Goal: Task Accomplishment & Management: Manage account settings

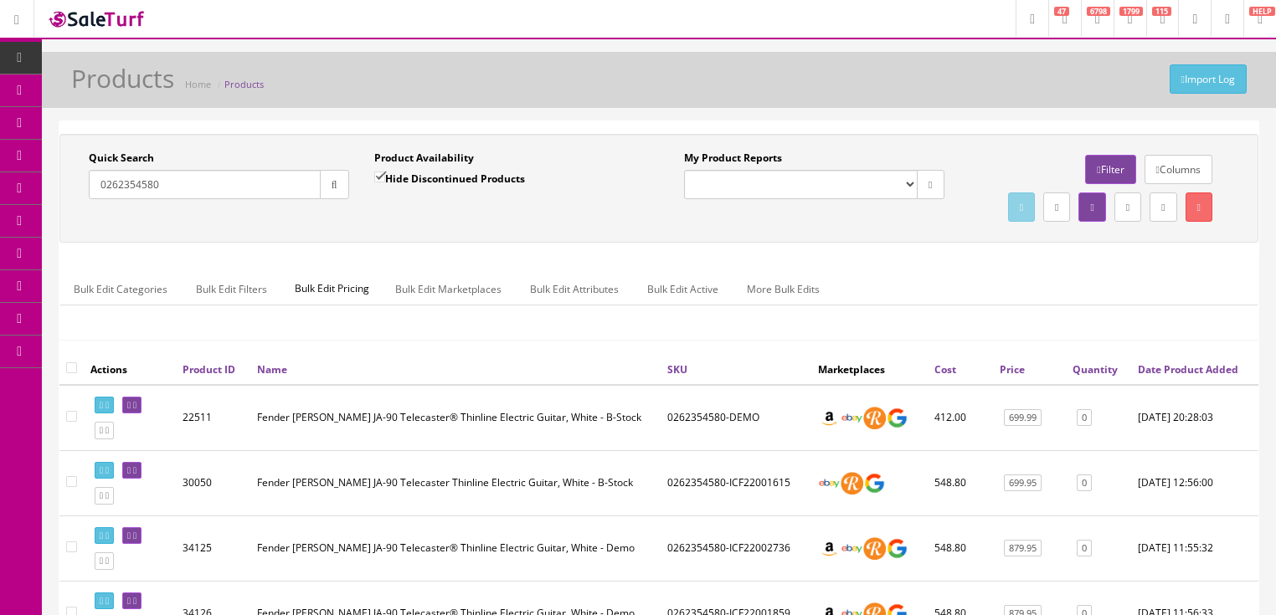
drag, startPoint x: 213, startPoint y: 176, endPoint x: 81, endPoint y: 211, distance: 136.8
click at [81, 209] on div "Quick Search 0262354580 Date From" at bounding box center [218, 181] width 285 height 61
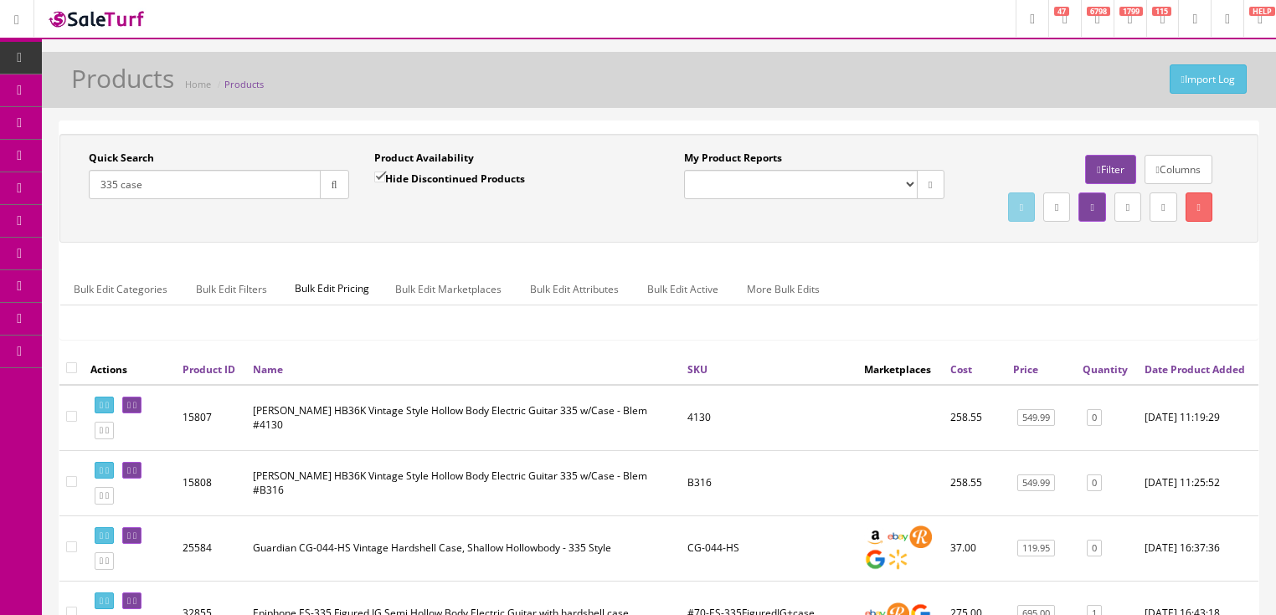
drag, startPoint x: 188, startPoint y: 187, endPoint x: 78, endPoint y: 242, distance: 123.5
click at [78, 226] on div "Quick Search 335 case Date From Product Availability Hide Discontinued Products…" at bounding box center [659, 188] width 1190 height 75
type input "2400585816"
click at [382, 174] on input "Hide Discontinued Products" at bounding box center [379, 177] width 11 height 11
checkbox input "false"
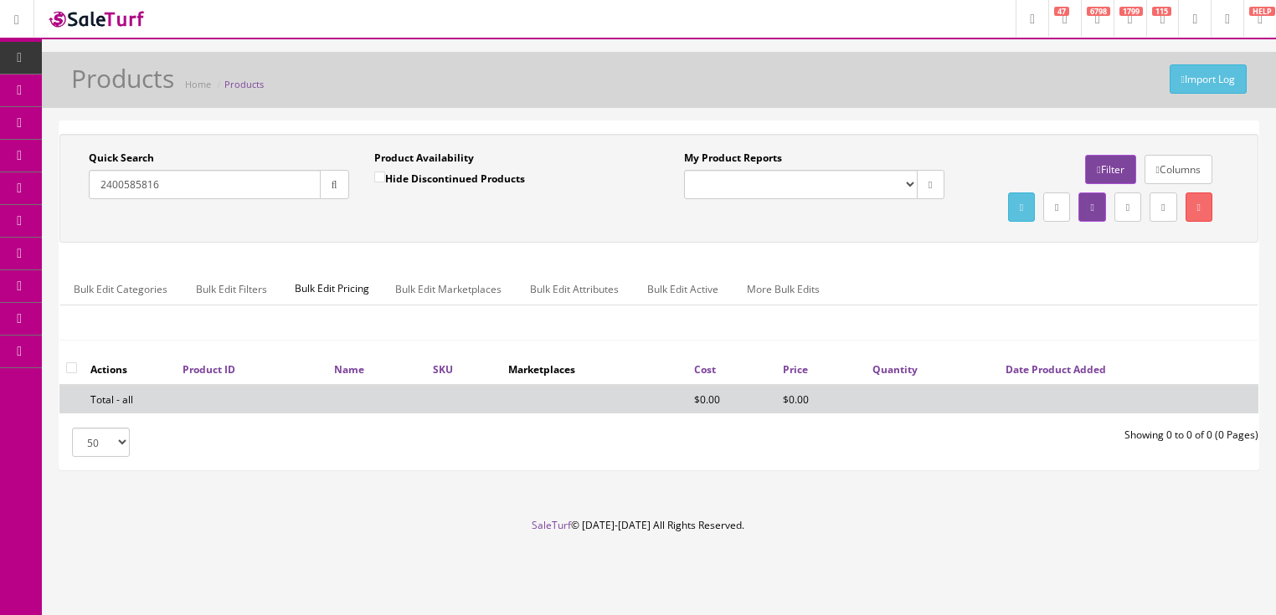
drag, startPoint x: 205, startPoint y: 193, endPoint x: 88, endPoint y: 213, distance: 118.9
click at [64, 216] on div "Quick Search 2400585816 Date From Product Availability Hide Discontinued Produc…" at bounding box center [659, 188] width 1190 height 75
click at [184, 188] on input "2400585816" at bounding box center [205, 184] width 232 height 29
click at [184, 190] on input "2400585816" at bounding box center [205, 184] width 232 height 29
drag, startPoint x: 184, startPoint y: 190, endPoint x: 77, endPoint y: 230, distance: 114.4
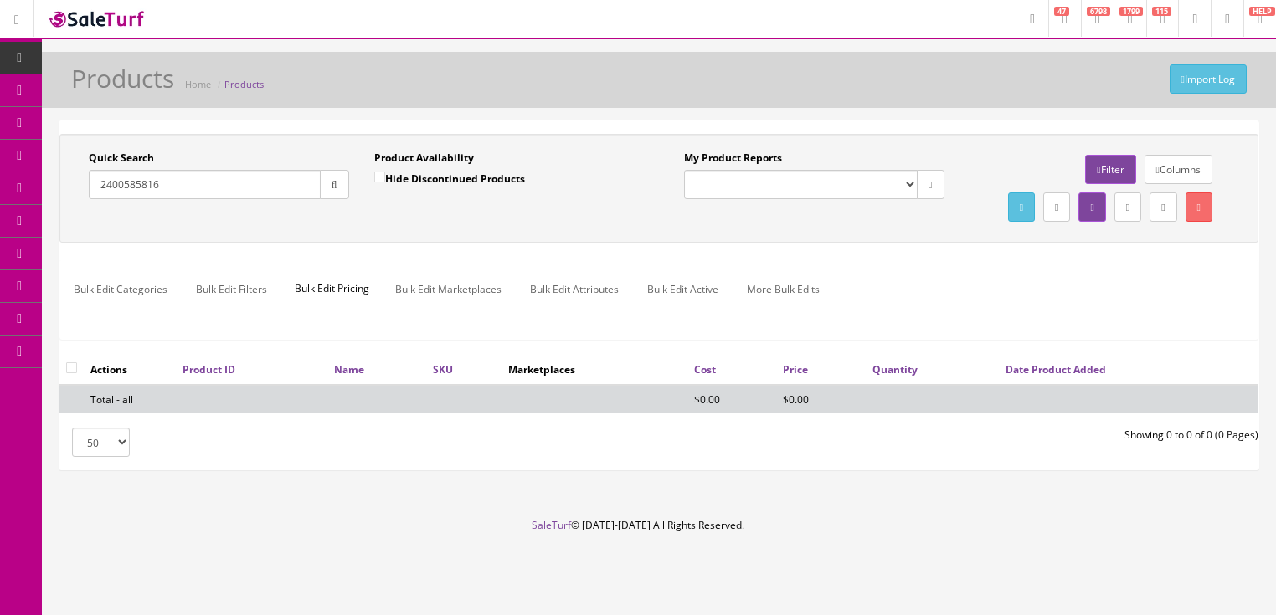
click at [77, 226] on div "Quick Search 2400585816 Date From Product Availability Hide Discontinued Produc…" at bounding box center [659, 188] width 1190 height 75
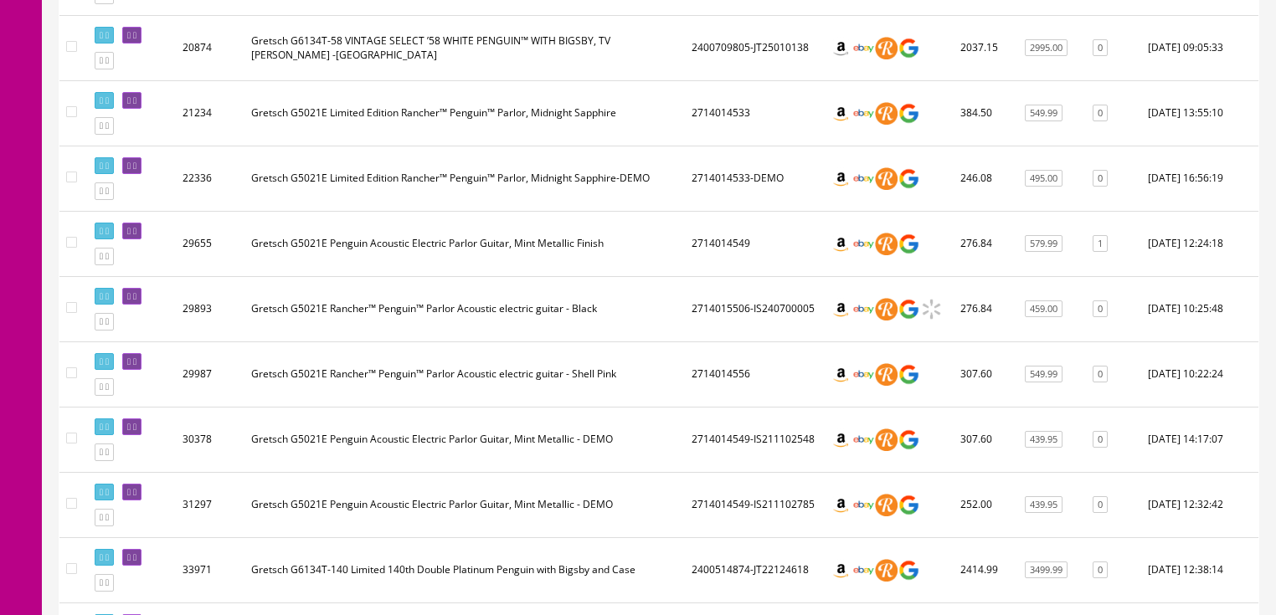
scroll to position [871, 0]
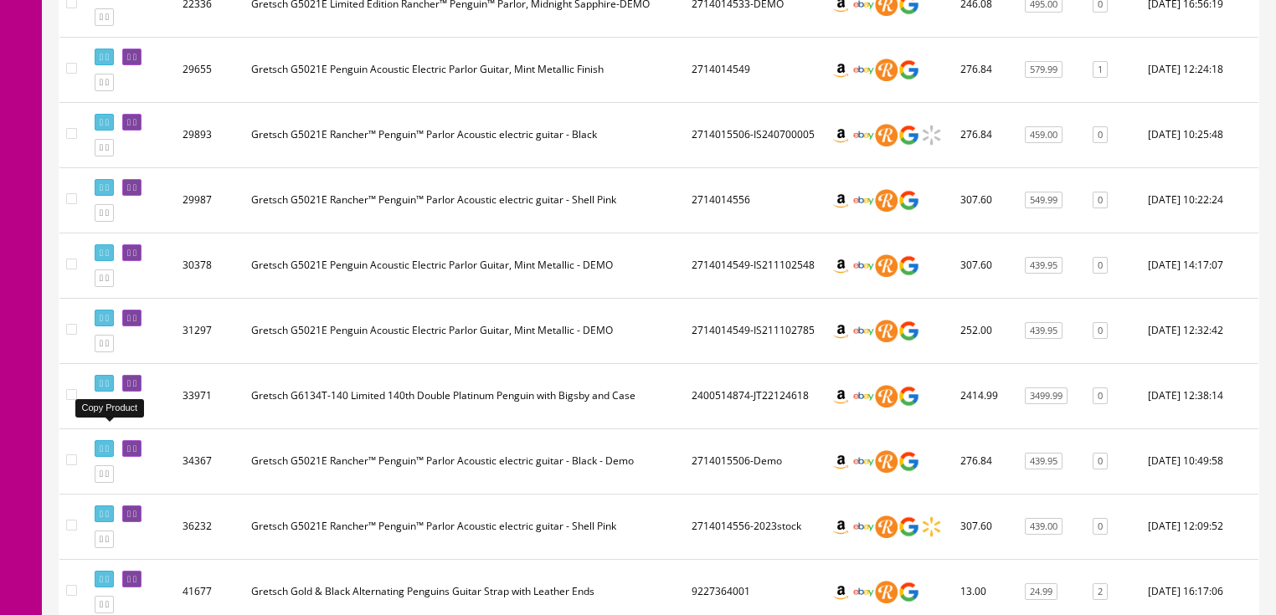
type input "gretsch penguin"
click at [109, 413] on icon at bounding box center [106, 408] width 3 height 9
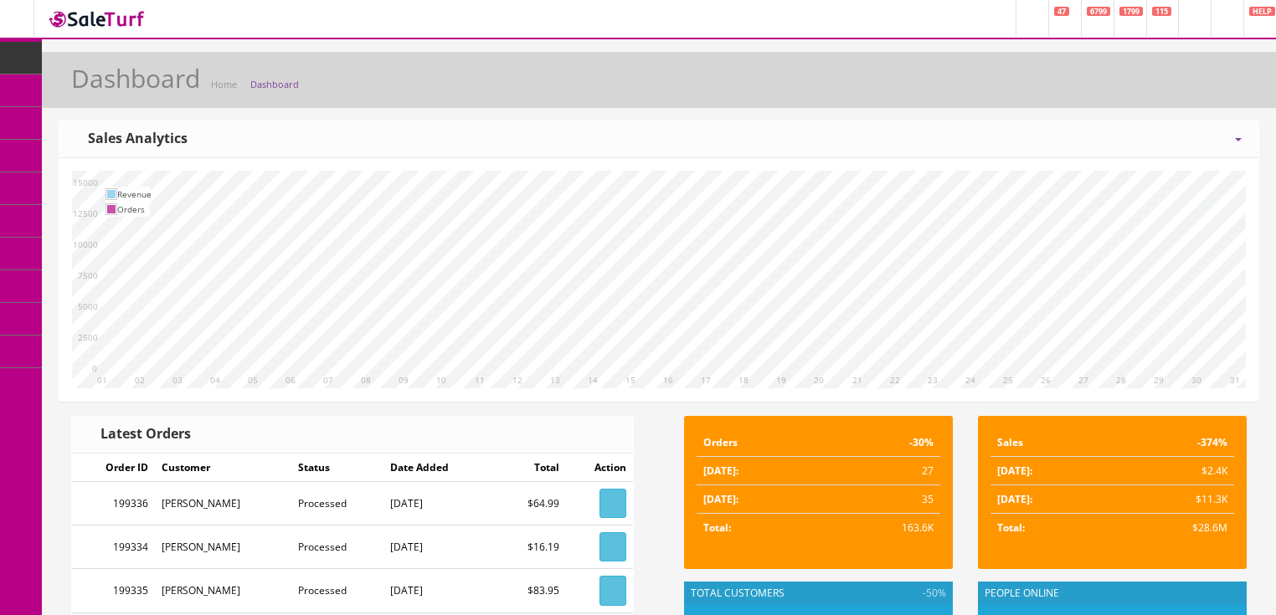
click at [109, 190] on link "Order List" at bounding box center [130, 188] width 176 height 33
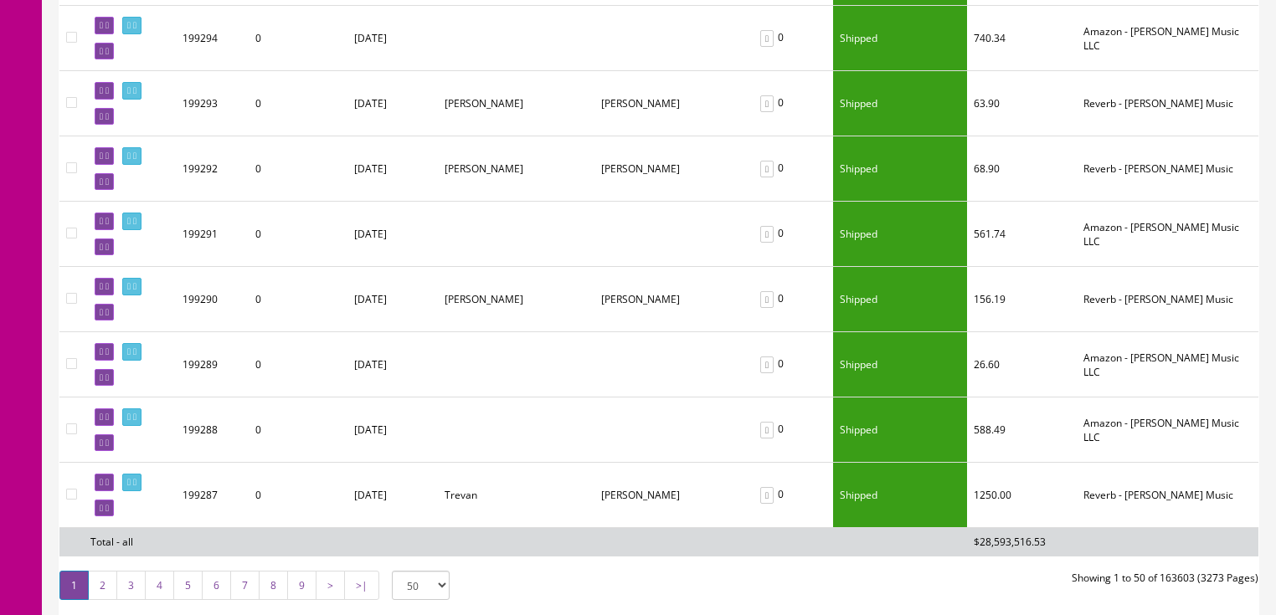
scroll to position [3115, 0]
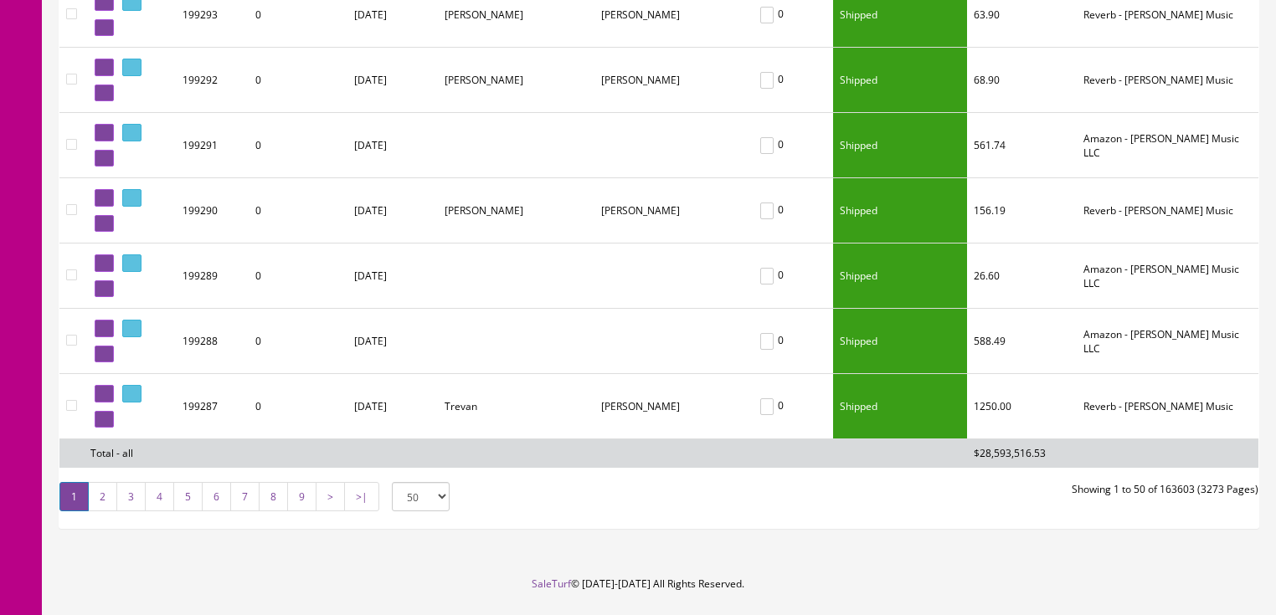
click at [95, 482] on link "2" at bounding box center [102, 496] width 29 height 29
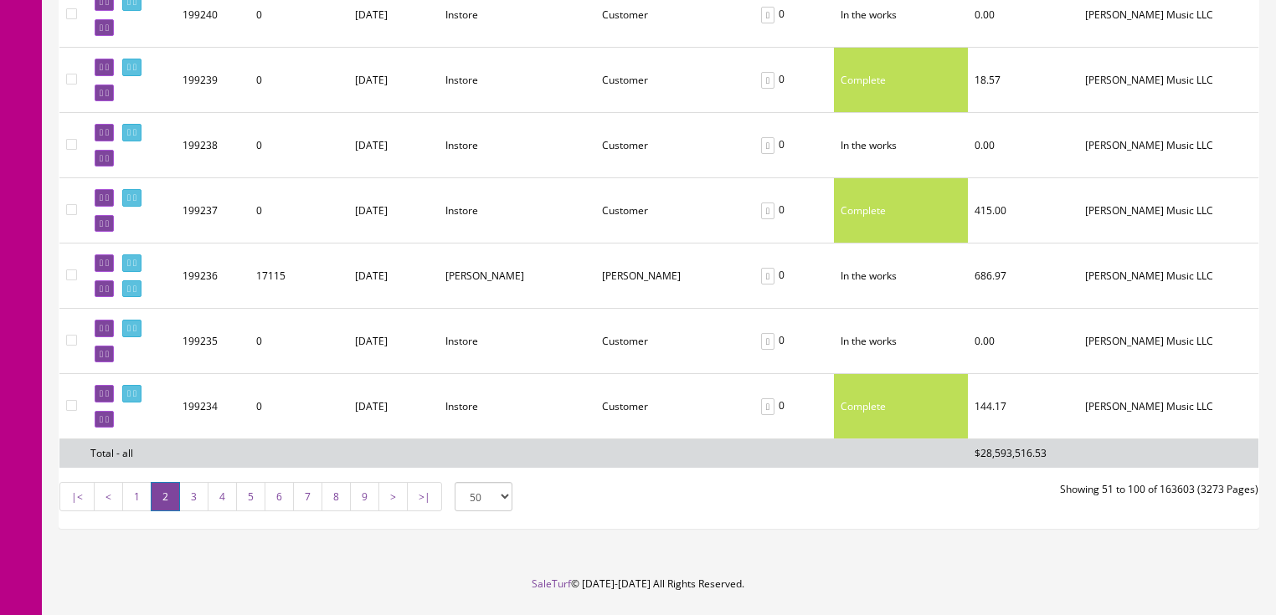
click at [187, 482] on link "3" at bounding box center [193, 496] width 29 height 29
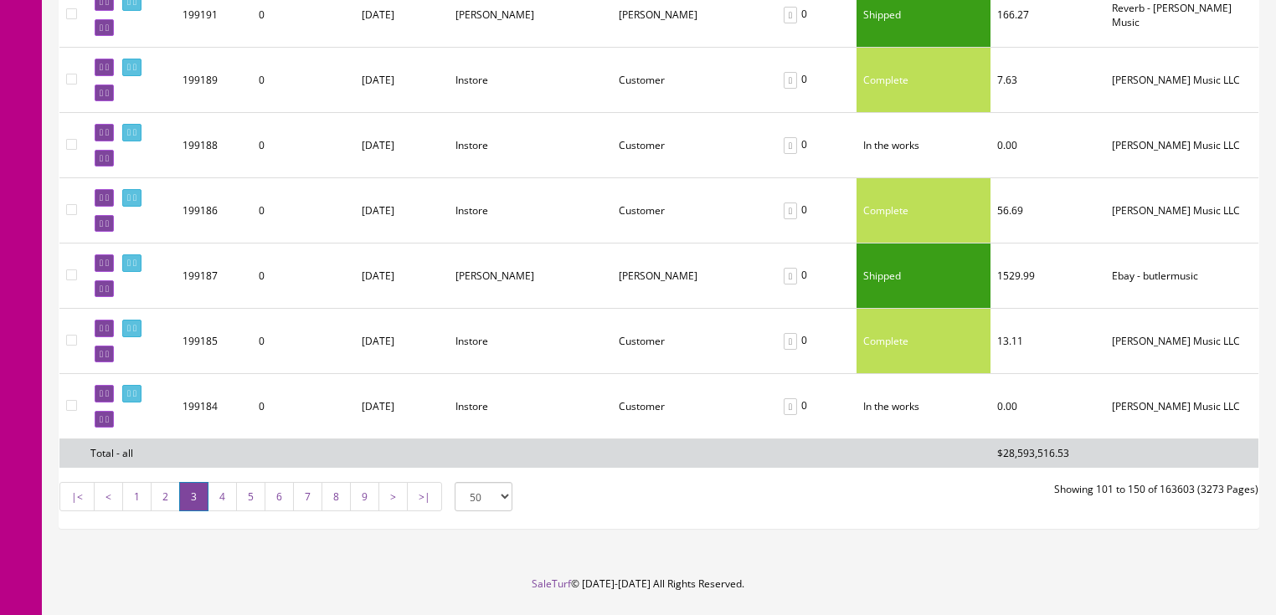
click at [224, 482] on link "4" at bounding box center [222, 496] width 29 height 29
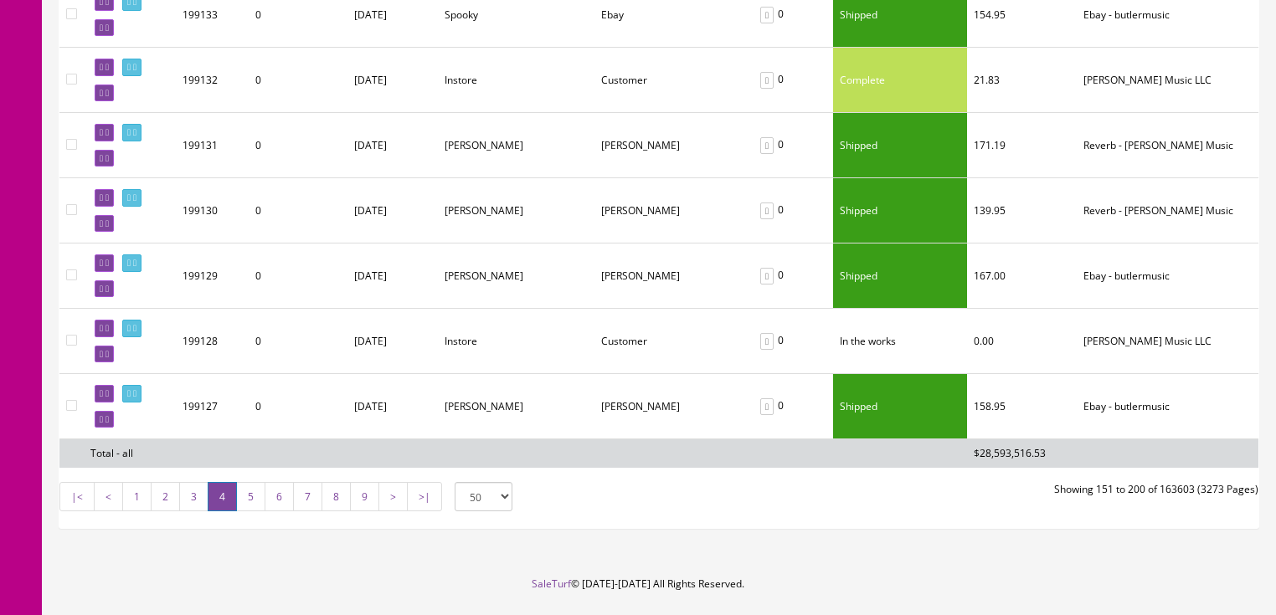
click at [224, 482] on span "4" at bounding box center [222, 496] width 29 height 29
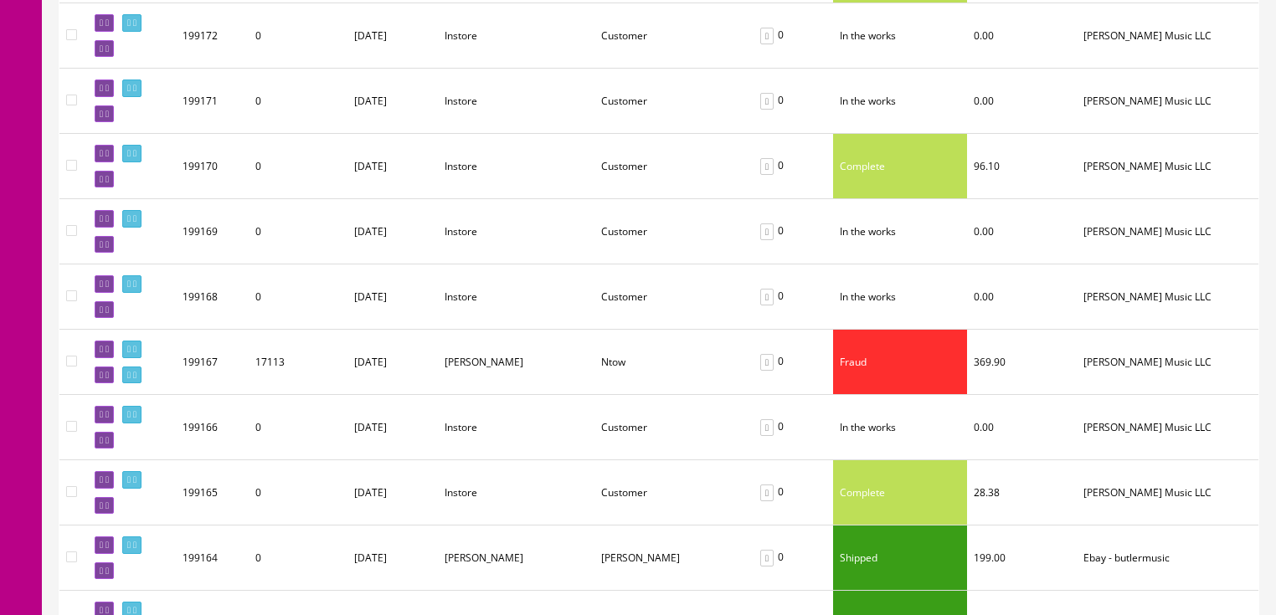
scroll to position [1004, 0]
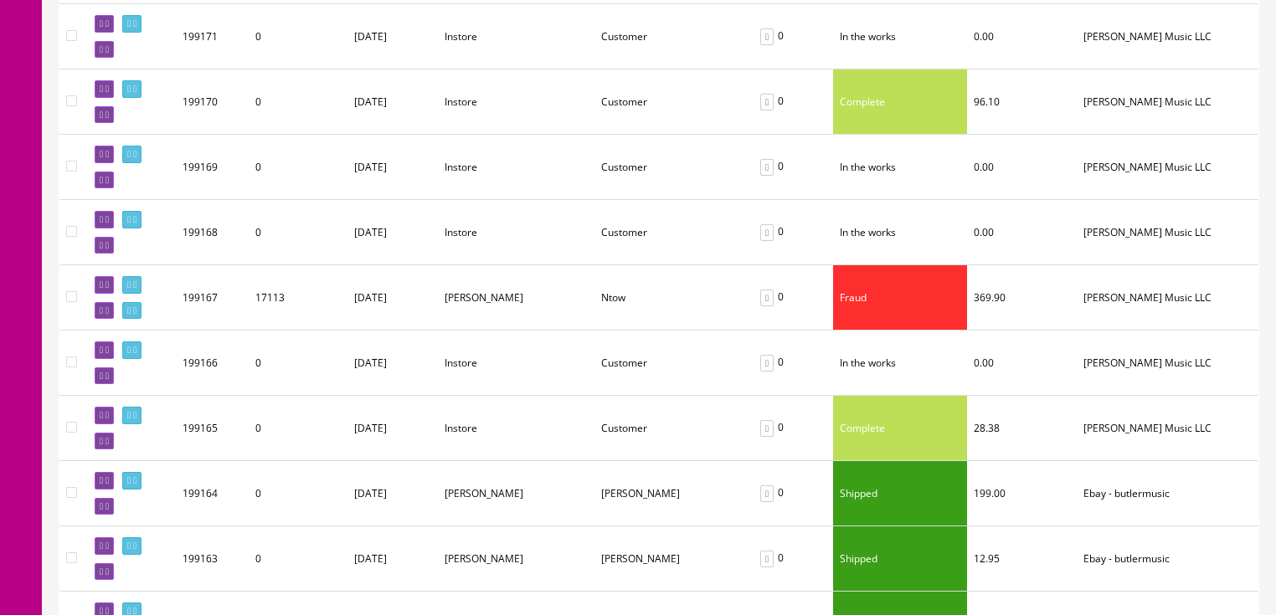
click at [563, 288] on td "Esther" at bounding box center [516, 297] width 157 height 65
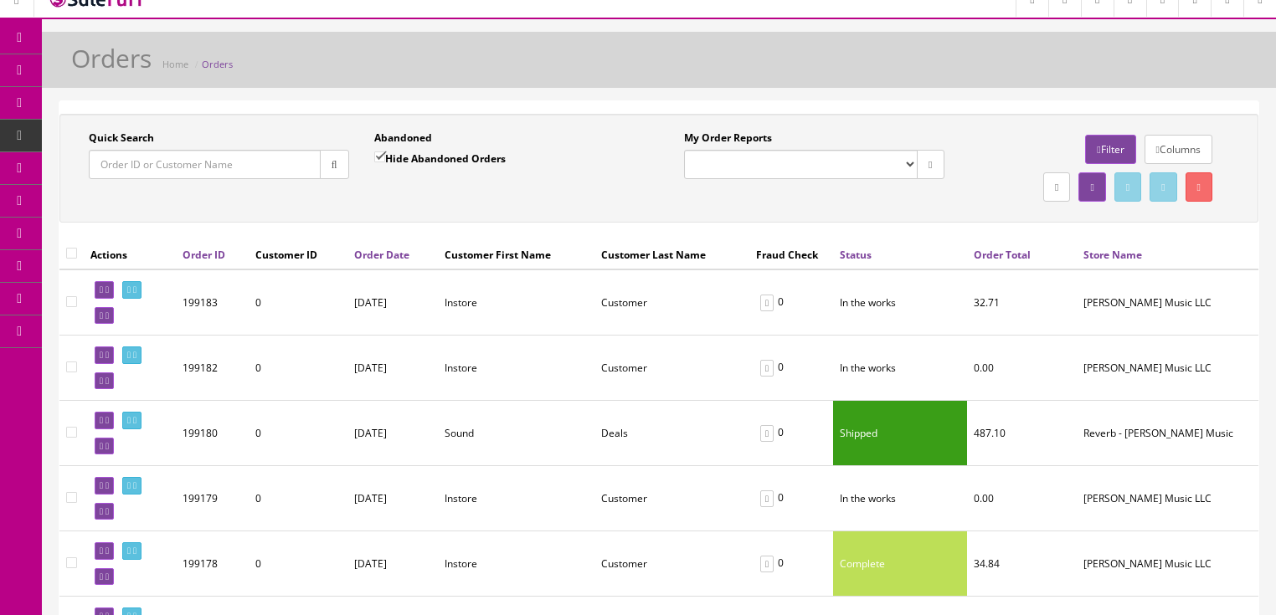
scroll to position [0, 0]
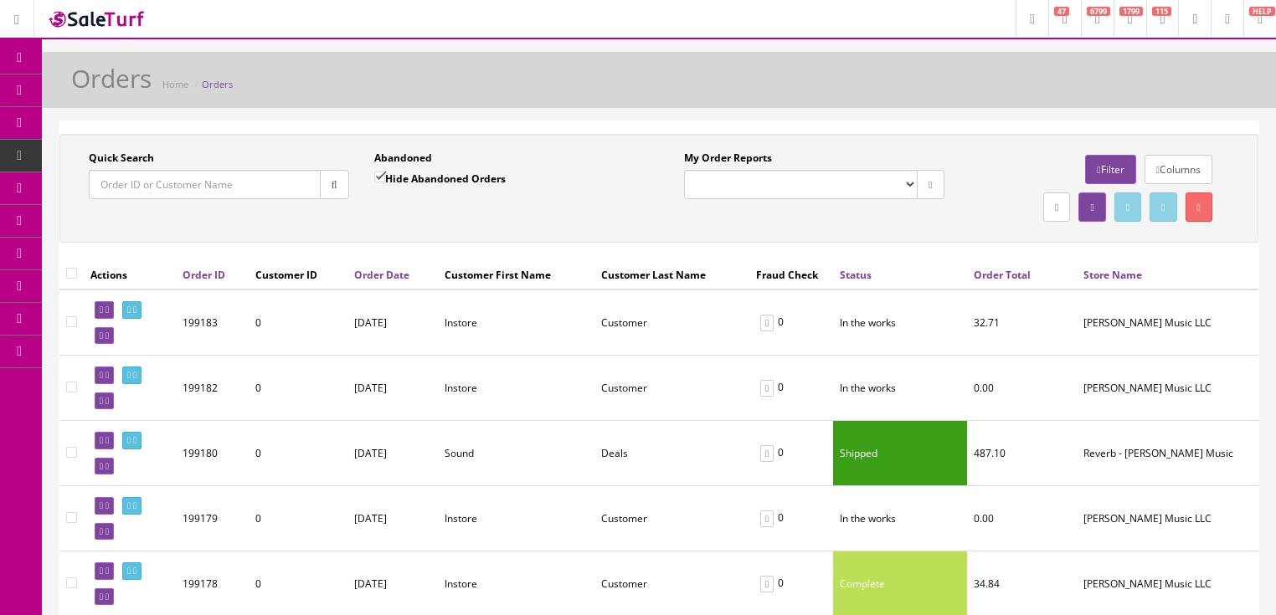
click at [17, 57] on icon at bounding box center [20, 57] width 18 height 13
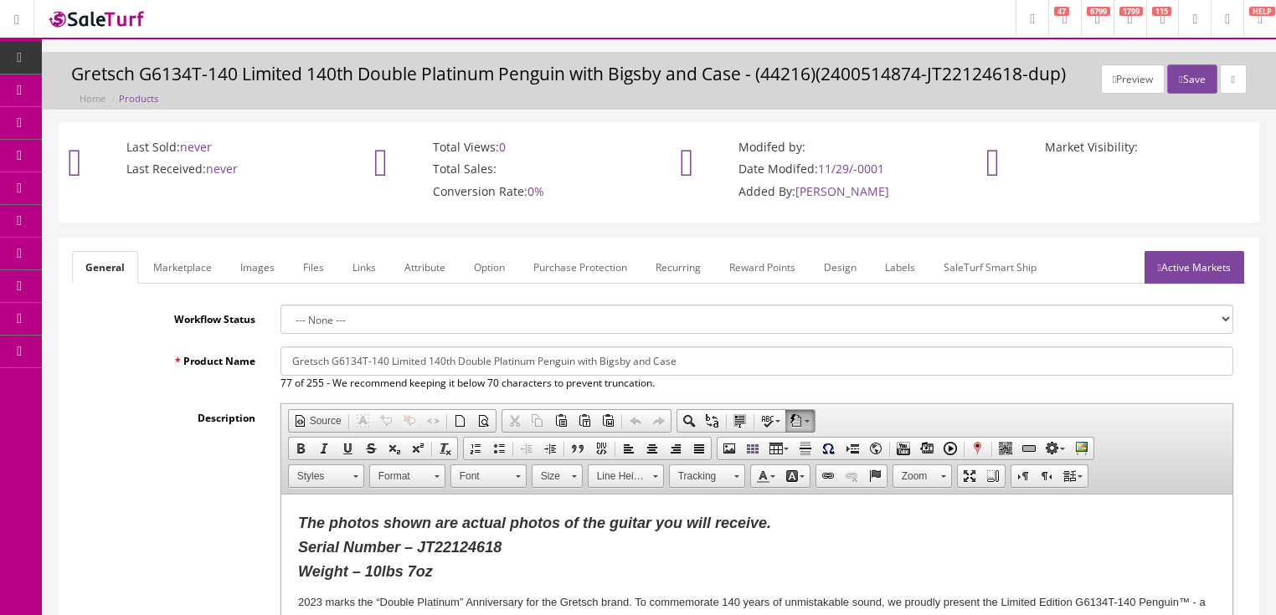
click at [367, 358] on input "Gretsch G6134T-140 Limited 140th Double Platinum Penguin with Bigsby and Case" at bounding box center [756, 361] width 953 height 29
click at [660, 362] on input "Gretsch G6134TG-LTD Limited Edition Penguin with Bigsby and Case" at bounding box center [756, 361] width 953 height 29
drag, startPoint x: 283, startPoint y: 368, endPoint x: 676, endPoint y: 372, distance: 393.4
click at [698, 372] on input "Gretsch G6134TG-LTD Limited Edition Penguin w/ Bigsby & Case - Champagne Sparkle" at bounding box center [756, 361] width 953 height 29
type input "Gretsch G6134TG-LTD Limited Edition Penguin w/ Bigsby & Case - Champagne Sparkle"
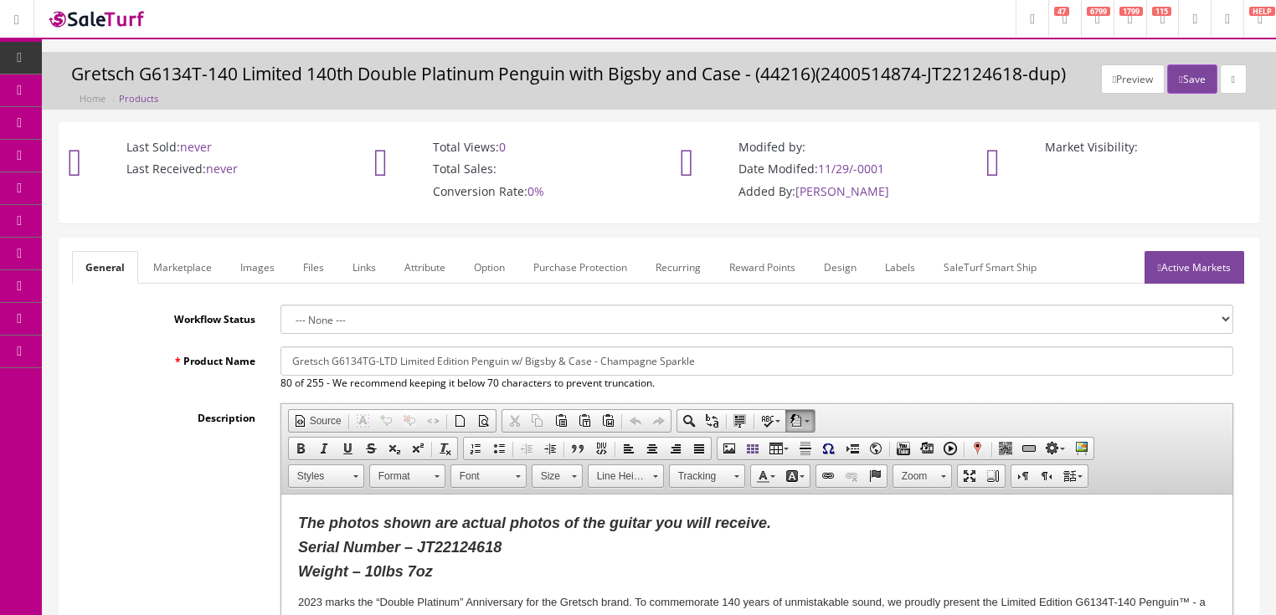
click at [187, 264] on link "Marketplace" at bounding box center [182, 267] width 85 height 33
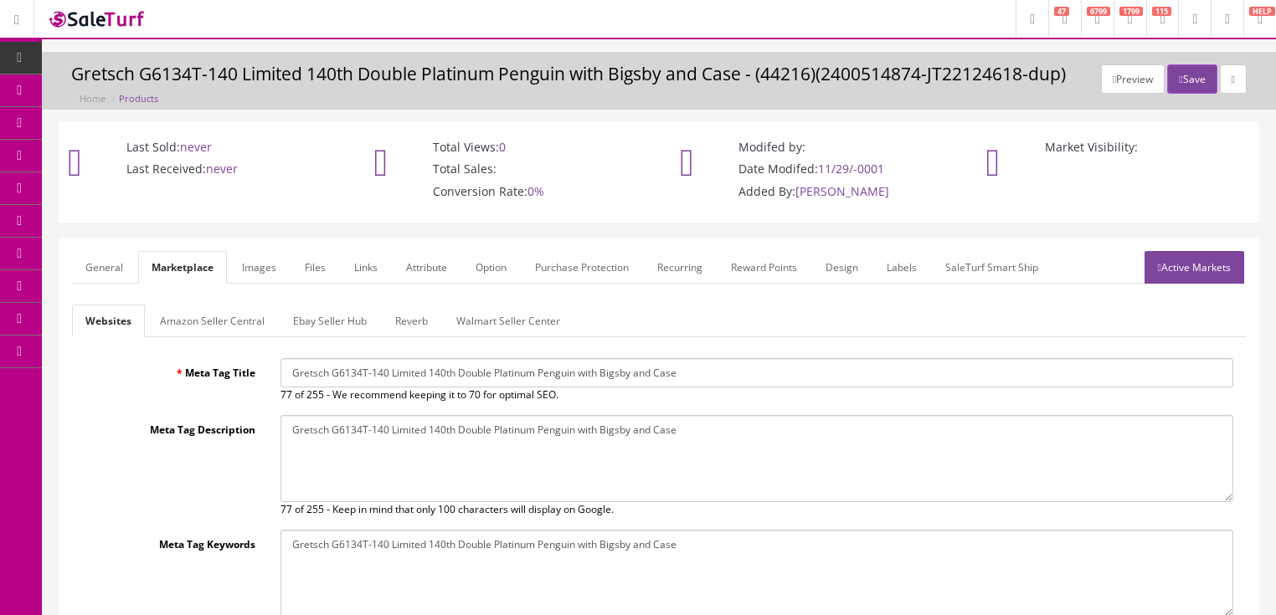
drag, startPoint x: 296, startPoint y: 369, endPoint x: 709, endPoint y: 377, distance: 412.7
click at [706, 377] on input "Gretsch G6134T-140 Limited 140th Double Platinum Penguin with Bigsby and Case" at bounding box center [756, 372] width 953 height 29
click at [709, 377] on input "Gretsch G6134T-140 Limited 140th Double Platinum Penguin with Bigsby and Case" at bounding box center [756, 372] width 953 height 29
drag, startPoint x: 710, startPoint y: 371, endPoint x: 265, endPoint y: 382, distance: 444.6
click at [226, 378] on div "Meta Tag Title Gretsch G6134T-140 Limited 140th Double Platinum Penguin with Bi…" at bounding box center [659, 380] width 1174 height 44
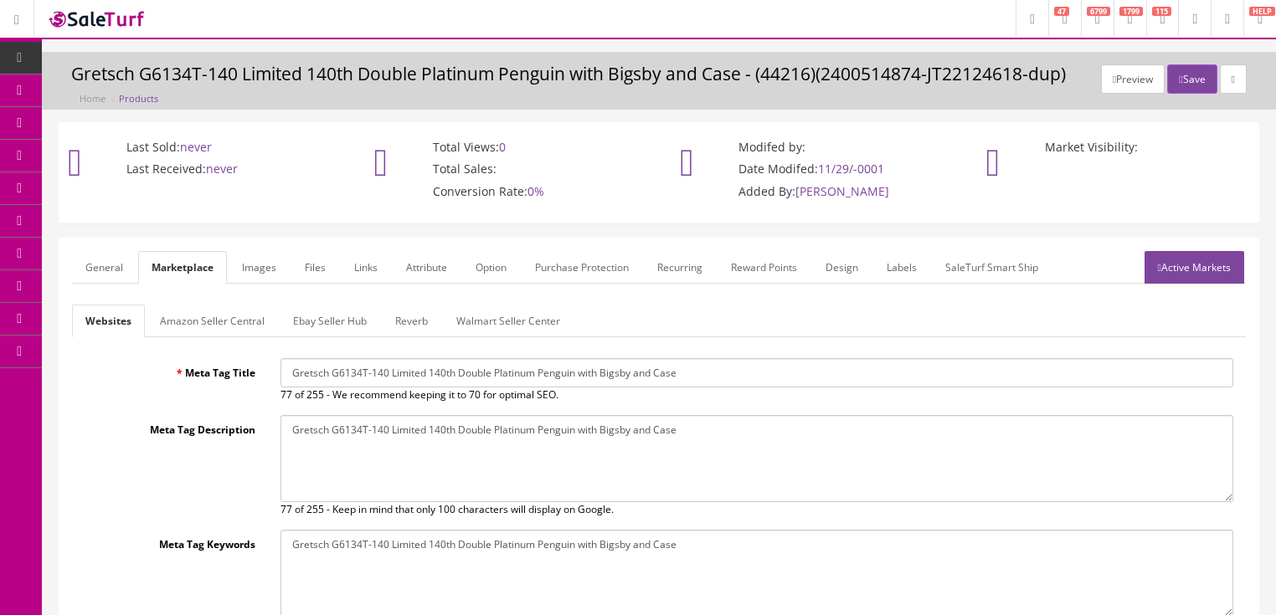
paste input "G-LTD Limited Edition Penguin w/ Bigsby & Case - Champagne Sparkl"
type input "Gretsch G6134TG-LTD Limited Edition Penguin w/ Bigsby & Case - Champagne Sparkle"
drag, startPoint x: 697, startPoint y: 425, endPoint x: 229, endPoint y: 448, distance: 469.3
click at [229, 448] on div "Meta Tag Description Gretsch G6134T-140 Limited 140th Double Platinum Penguin w…" at bounding box center [659, 466] width 1174 height 102
paste textarea "G-LTD Limited Edition Penguin w/ Bigsby & Case - Champagne Sparkl"
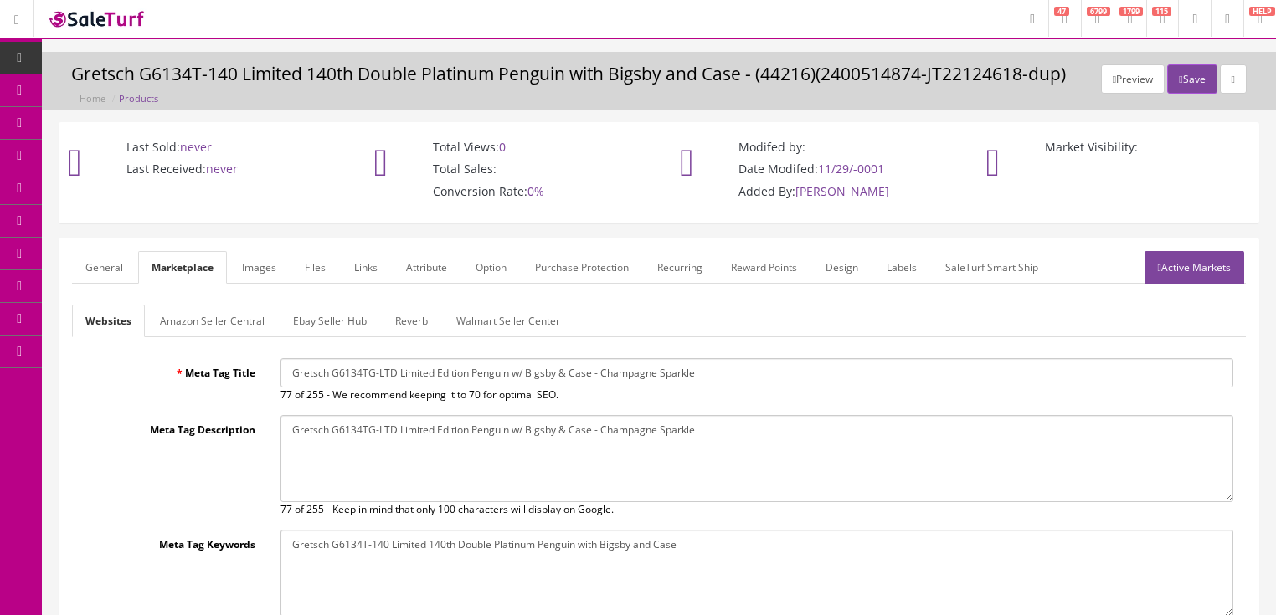
type textarea "Gretsch G6134TG-LTD Limited Edition Penguin w/ Bigsby & Case - Champagne Sparkle"
drag, startPoint x: 288, startPoint y: 536, endPoint x: 692, endPoint y: 560, distance: 405.0
click at [756, 559] on textarea "Gretsch G6134T-140 Limited 140th Double Platinum Penguin with Bigsby and Case" at bounding box center [756, 573] width 953 height 87
paste textarea "G-LTD Limited Edition Penguin w/ Bigsby & Case - Champagne Sparkl"
type textarea "Gretsch G6134TG-LTD Limited Edition Penguin w/ Bigsby & Case - Champagne Sparkle"
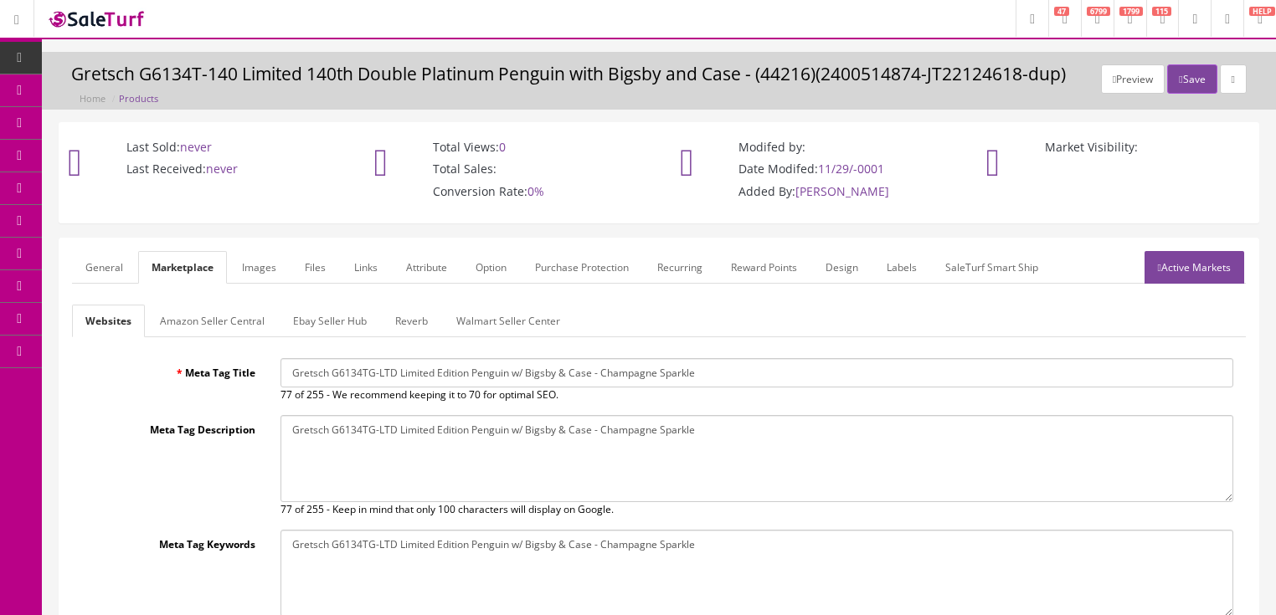
click at [1185, 280] on link "Active Markets" at bounding box center [1194, 267] width 100 height 33
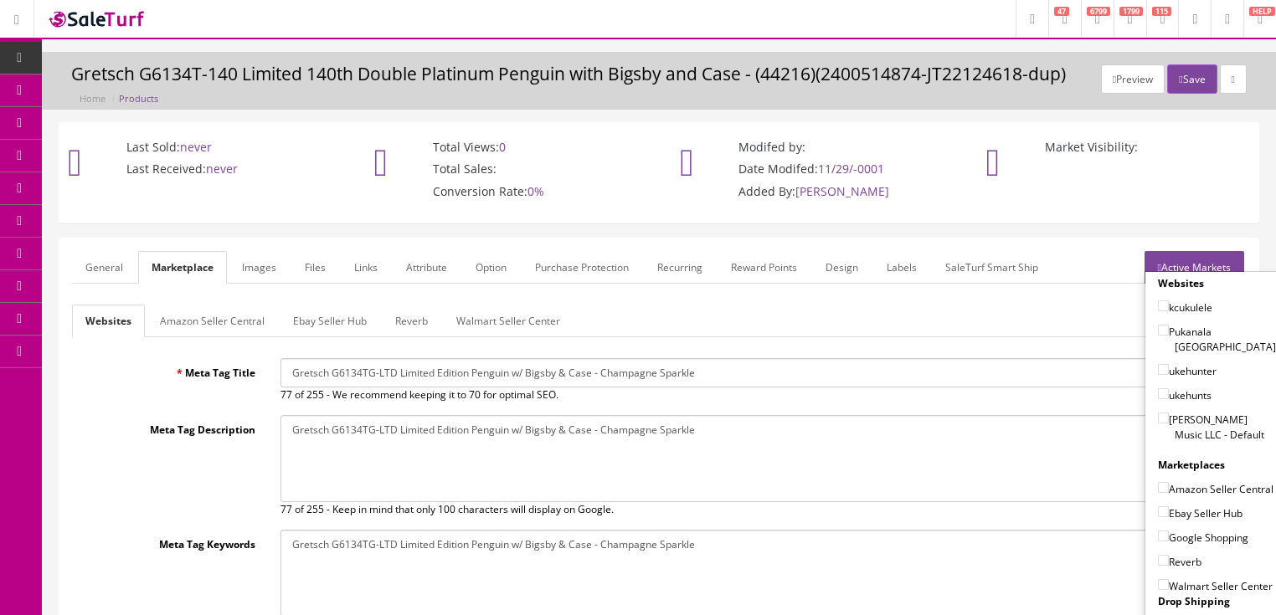
drag, startPoint x: 1159, startPoint y: 400, endPoint x: 1153, endPoint y: 426, distance: 26.6
click at [1158, 413] on input"] "[PERSON_NAME] Music LLC - Default" at bounding box center [1163, 418] width 11 height 11
checkbox input"] "true"
drag, startPoint x: 1156, startPoint y: 470, endPoint x: 1159, endPoint y: 486, distance: 17.1
click at [1158, 482] on input"] "Amazon Seller Central" at bounding box center [1163, 487] width 11 height 11
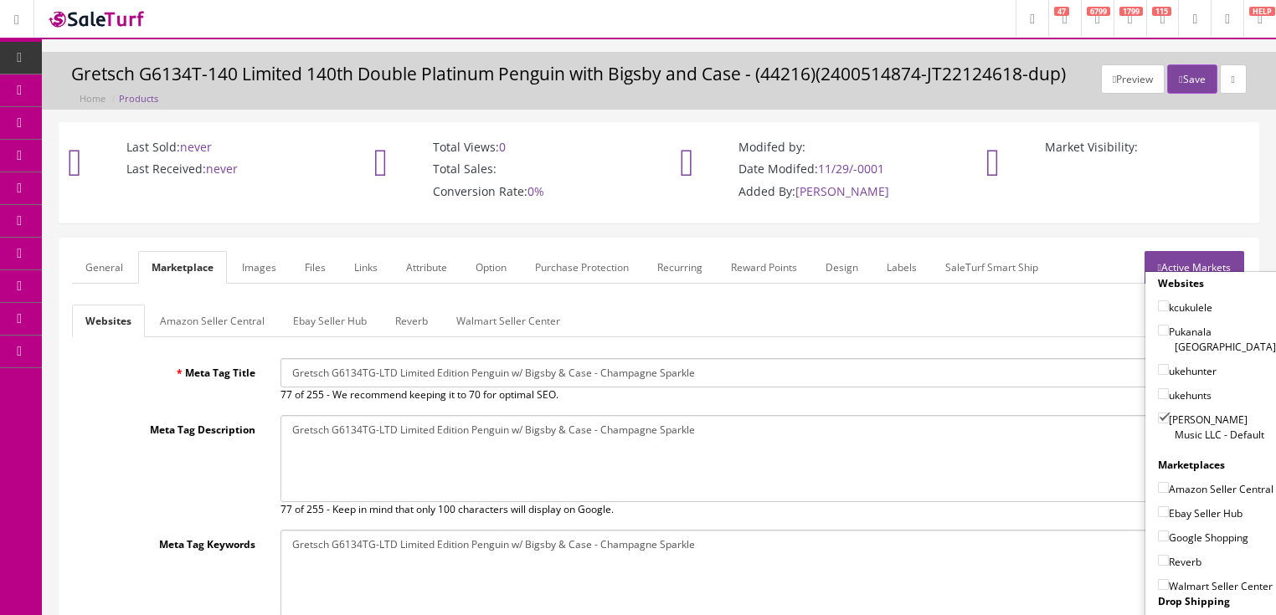
checkbox input"] "true"
drag, startPoint x: 1157, startPoint y: 506, endPoint x: 1157, endPoint y: 519, distance: 13.4
click at [1158, 509] on input"] "Ebay Seller Hub" at bounding box center [1163, 511] width 11 height 11
checkbox input"] "true"
click at [1158, 537] on input"] "Google Shopping" at bounding box center [1163, 536] width 11 height 11
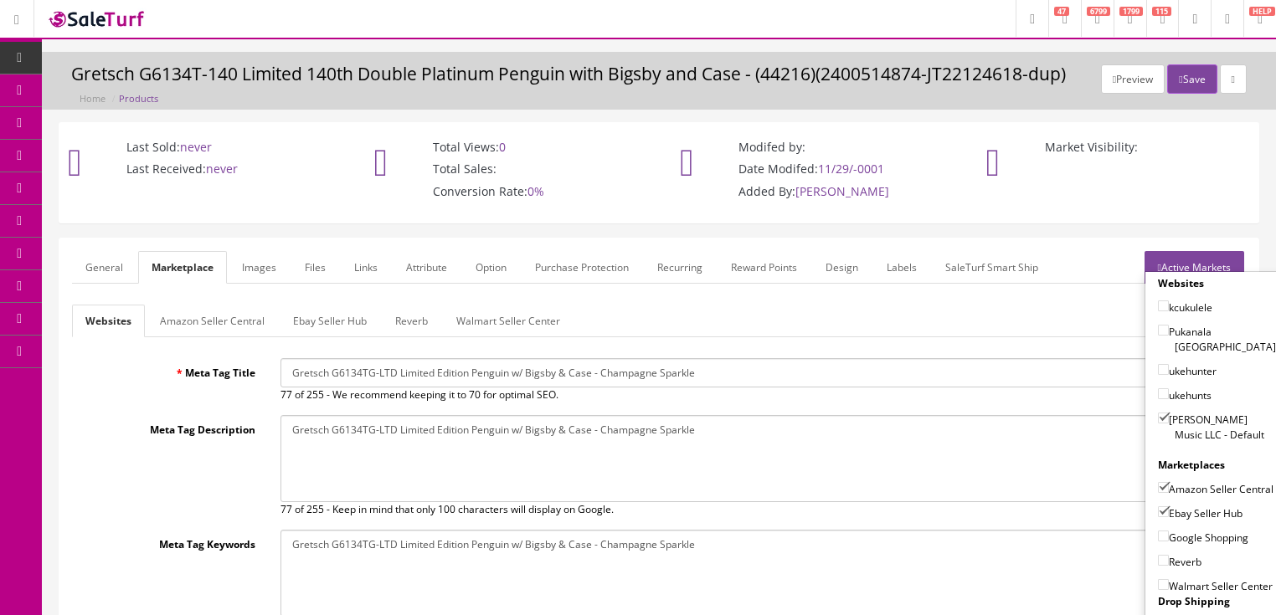
checkbox input"] "true"
click at [1158, 555] on input"] "Reverb" at bounding box center [1163, 560] width 11 height 11
checkbox input"] "true"
click at [1232, 252] on link "Active Markets" at bounding box center [1194, 267] width 100 height 33
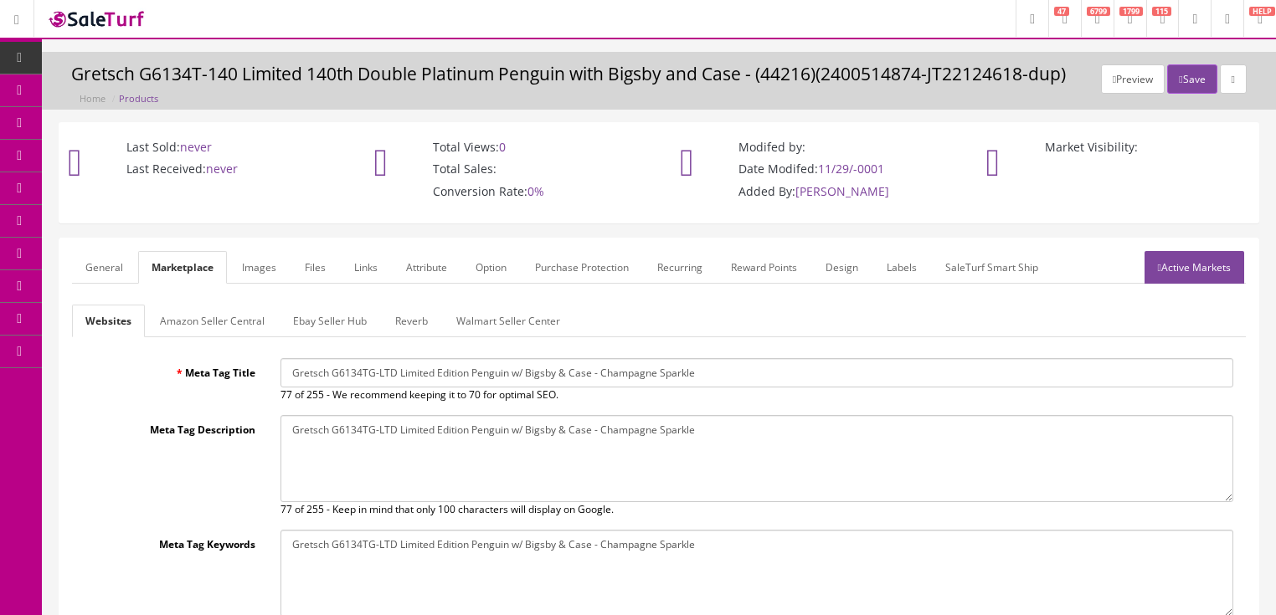
click at [391, 324] on link "Reverb" at bounding box center [411, 321] width 59 height 33
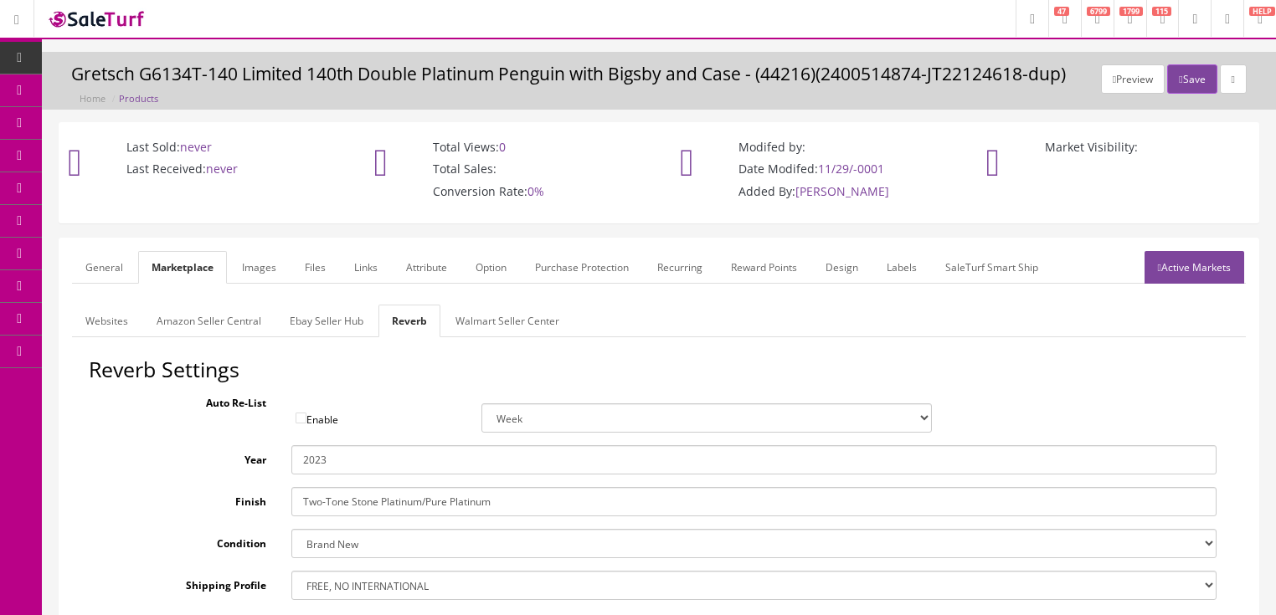
drag, startPoint x: 318, startPoint y: 460, endPoint x: 352, endPoint y: 460, distance: 33.5
click at [352, 460] on input "2023" at bounding box center [753, 459] width 925 height 29
type input "2026"
drag, startPoint x: 526, startPoint y: 502, endPoint x: 30, endPoint y: 522, distance: 496.8
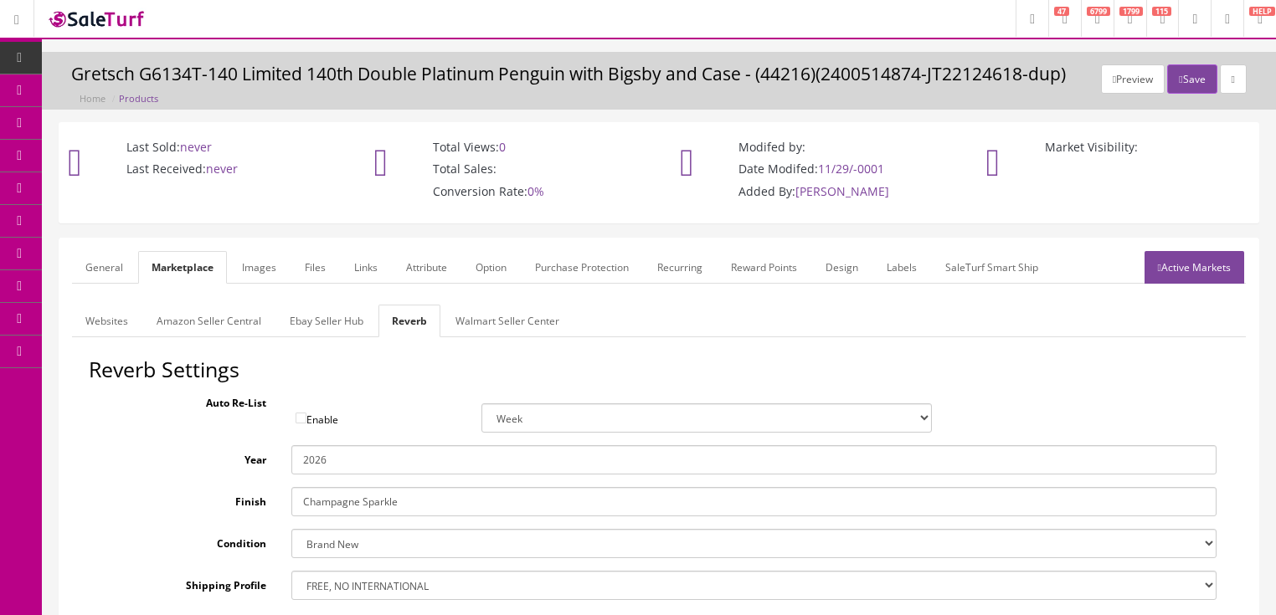
type input "Champagne Sparkle"
click at [248, 264] on link "Images" at bounding box center [259, 267] width 61 height 33
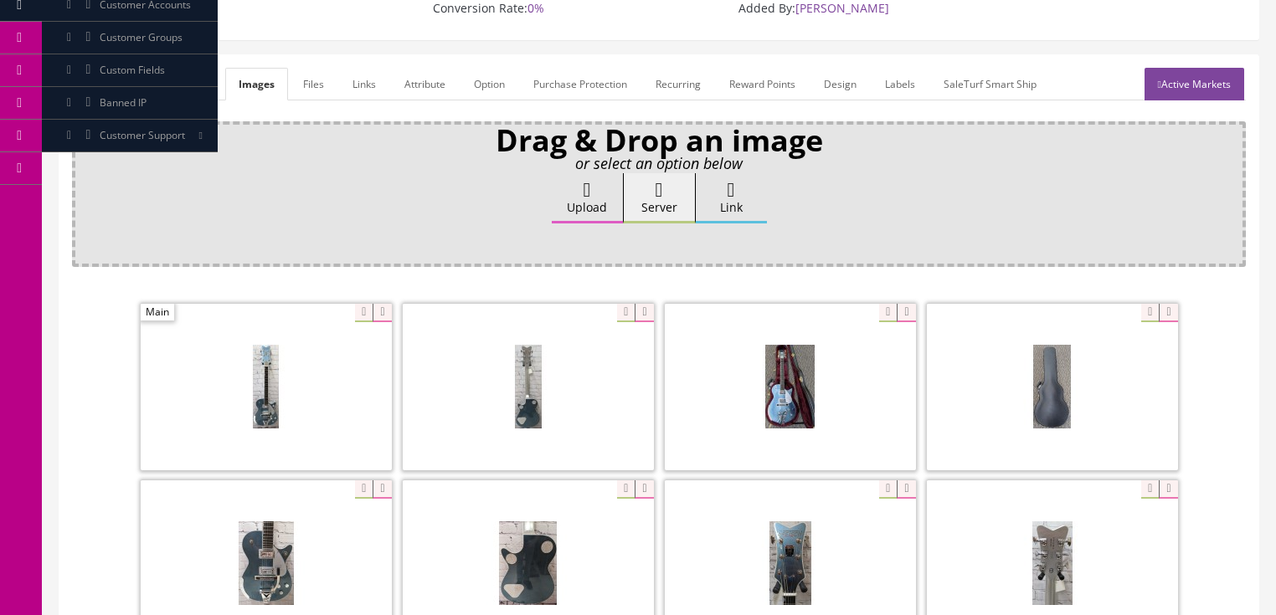
scroll to position [201, 0]
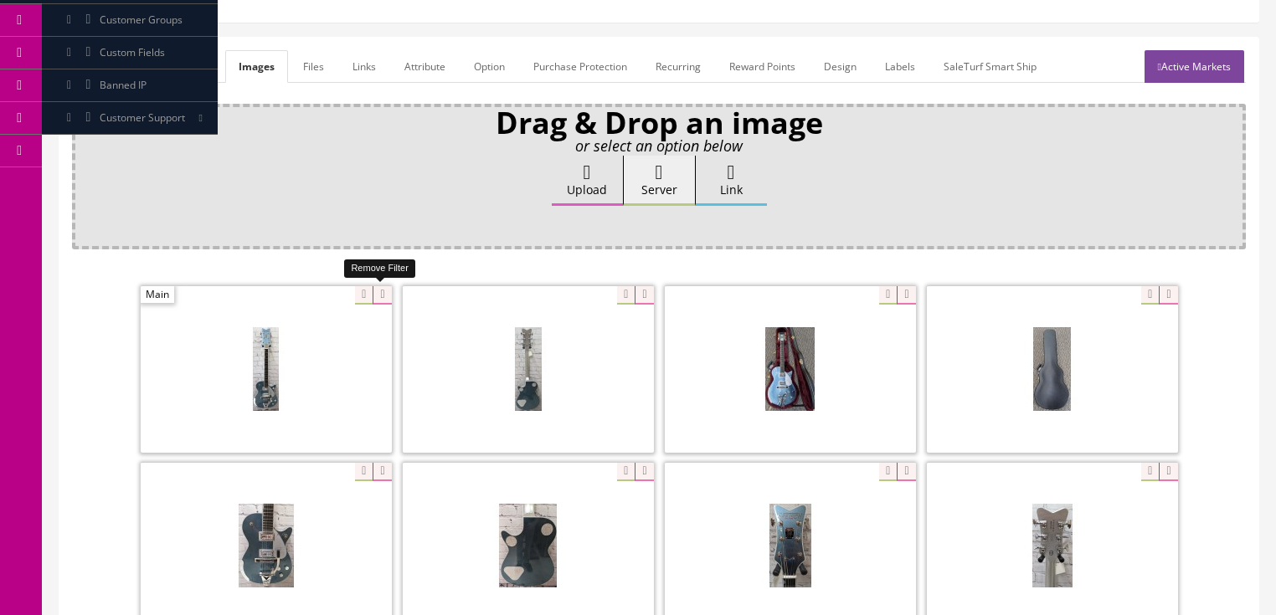
click at [377, 299] on icon at bounding box center [381, 295] width 18 height 18
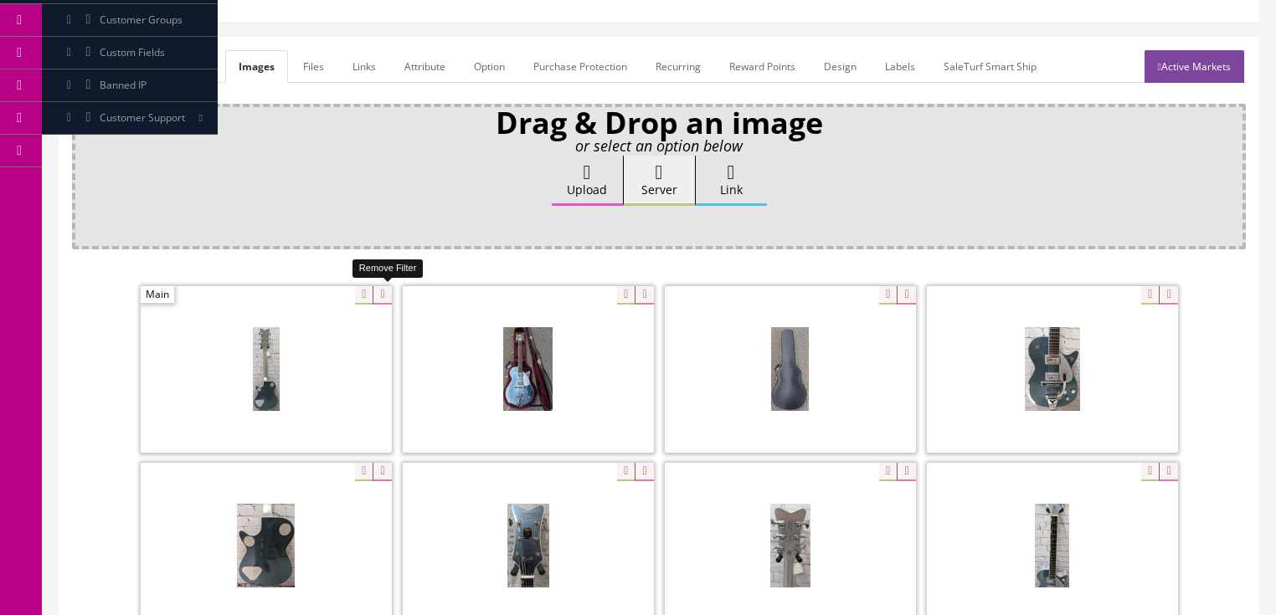
click at [377, 299] on icon at bounding box center [381, 295] width 18 height 18
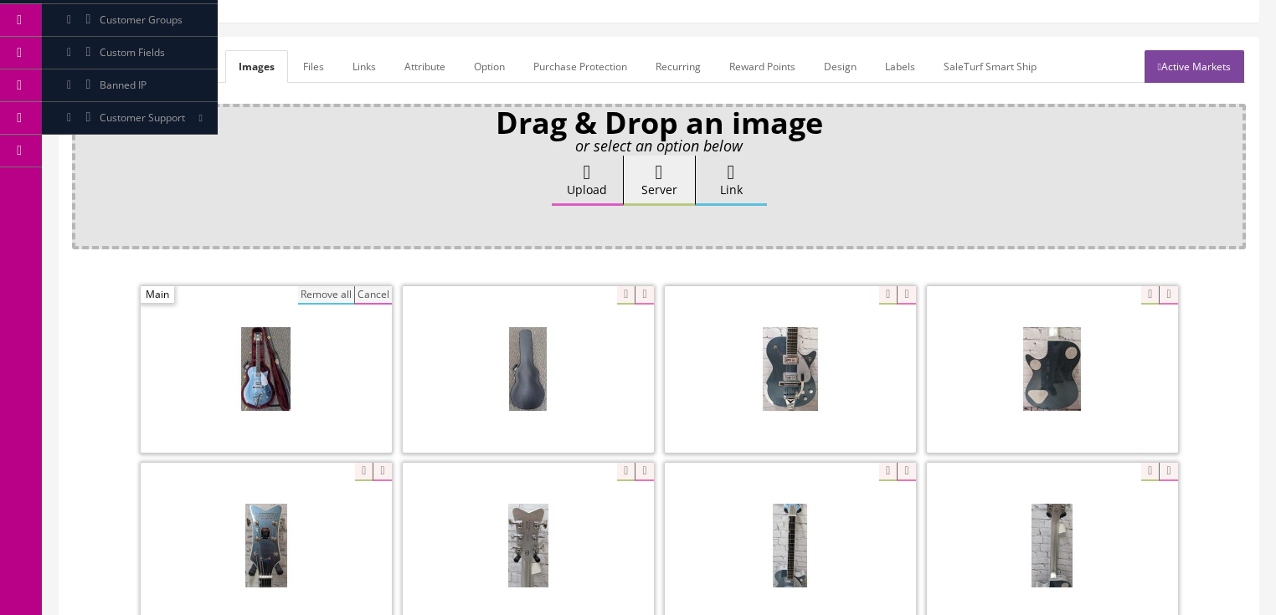
click at [308, 305] on span at bounding box center [266, 369] width 251 height 167
click at [323, 289] on button "Remove all" at bounding box center [326, 295] width 56 height 18
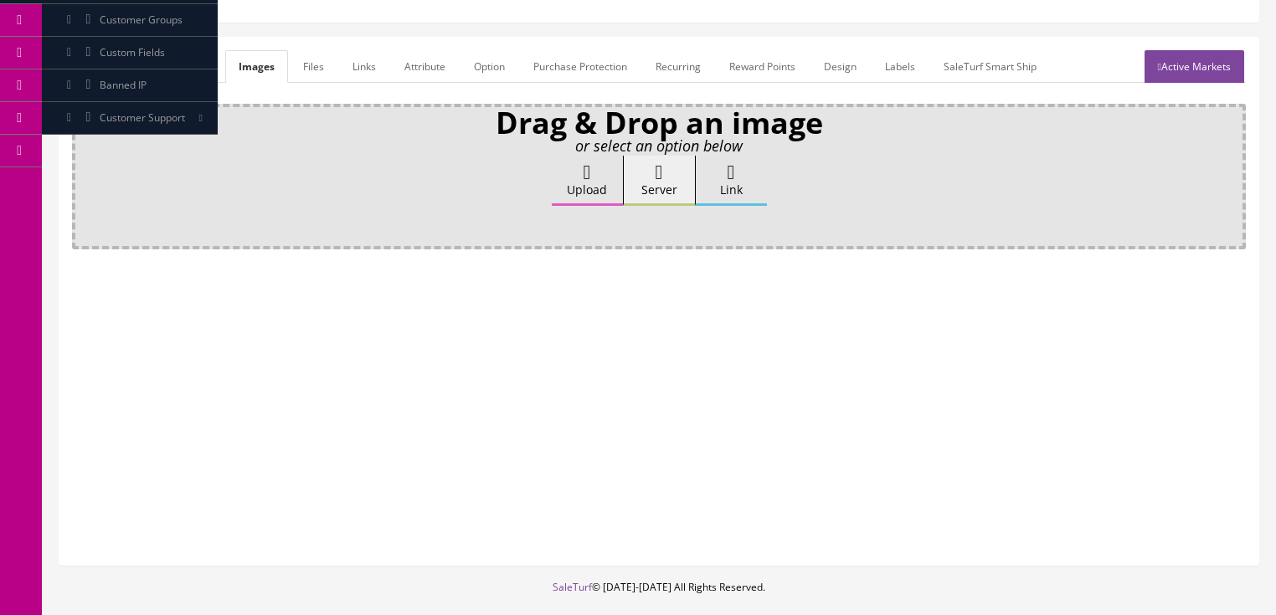
click at [422, 66] on link "Attribute" at bounding box center [425, 66] width 68 height 33
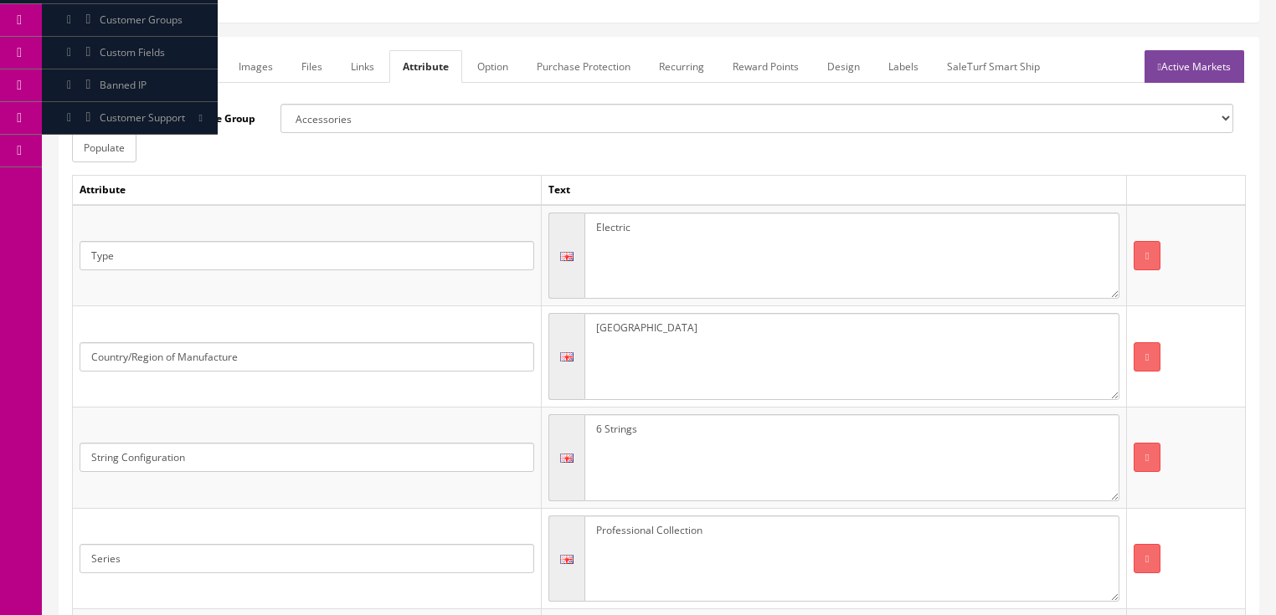
drag, startPoint x: 718, startPoint y: 531, endPoint x: 365, endPoint y: 532, distance: 353.2
click at [352, 553] on tr "Series Professional Collection" at bounding box center [659, 558] width 1173 height 101
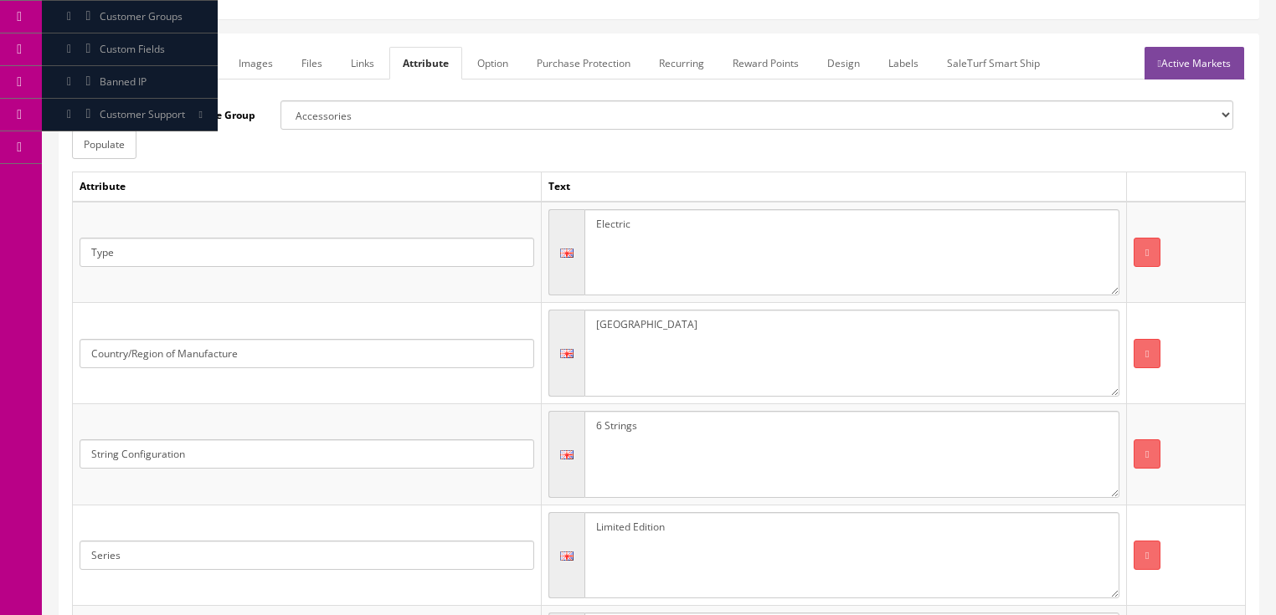
scroll to position [0, 0]
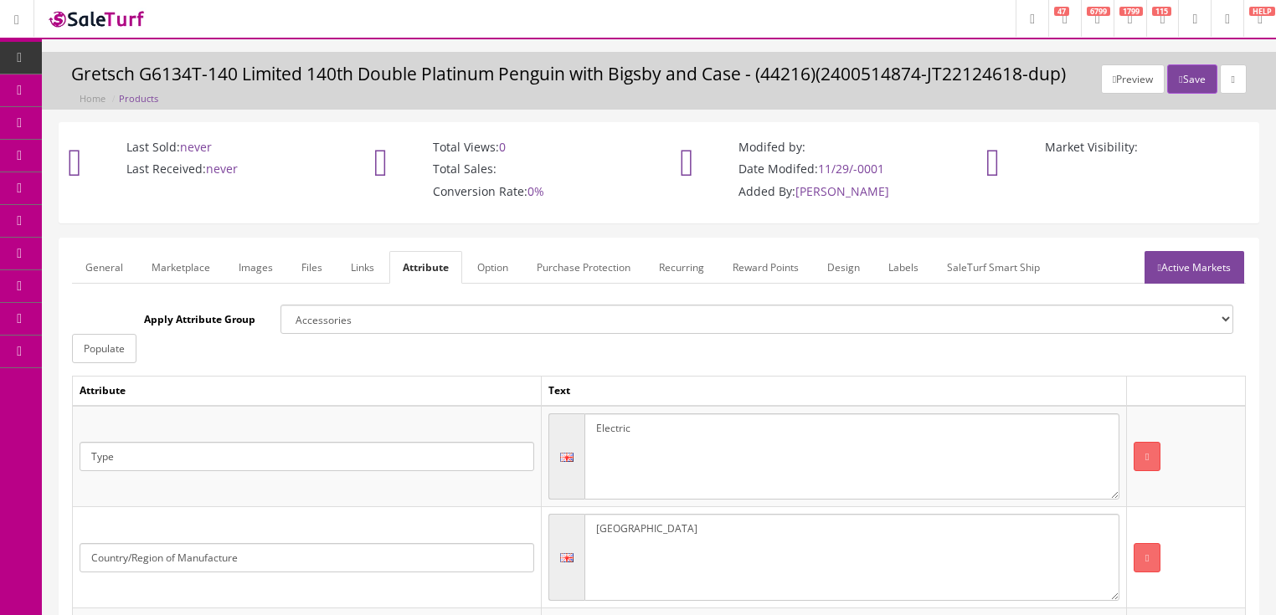
type textarea "Limited Edition"
click at [1219, 275] on link "Active Markets" at bounding box center [1194, 267] width 100 height 33
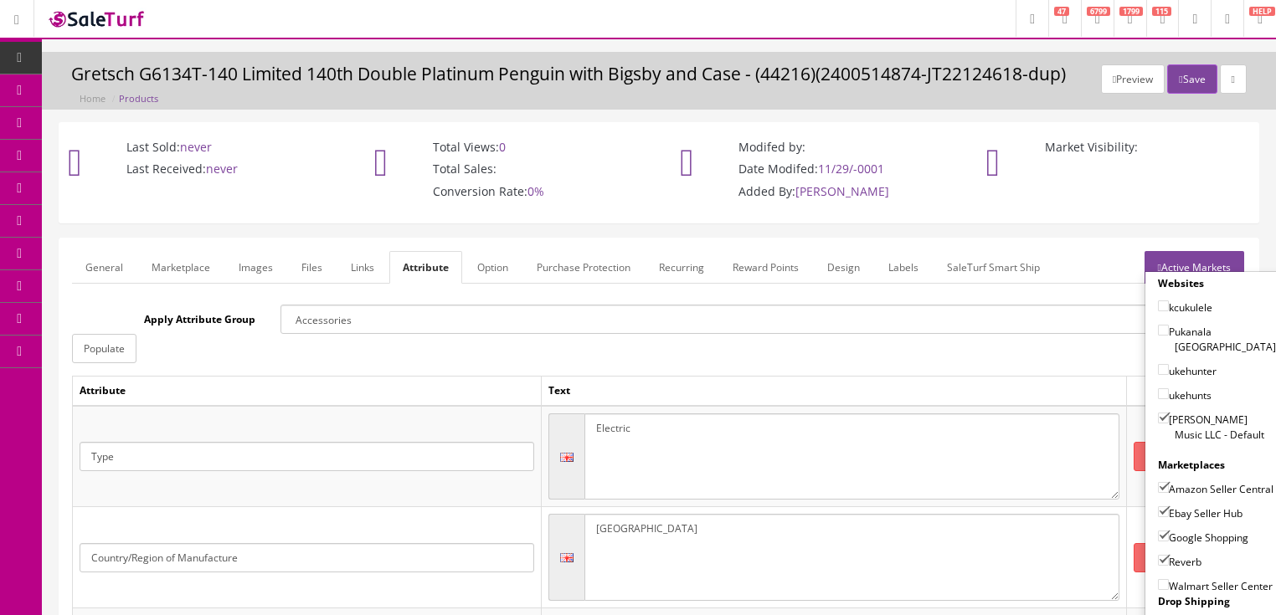
click at [1189, 264] on link "Active Markets" at bounding box center [1194, 267] width 100 height 33
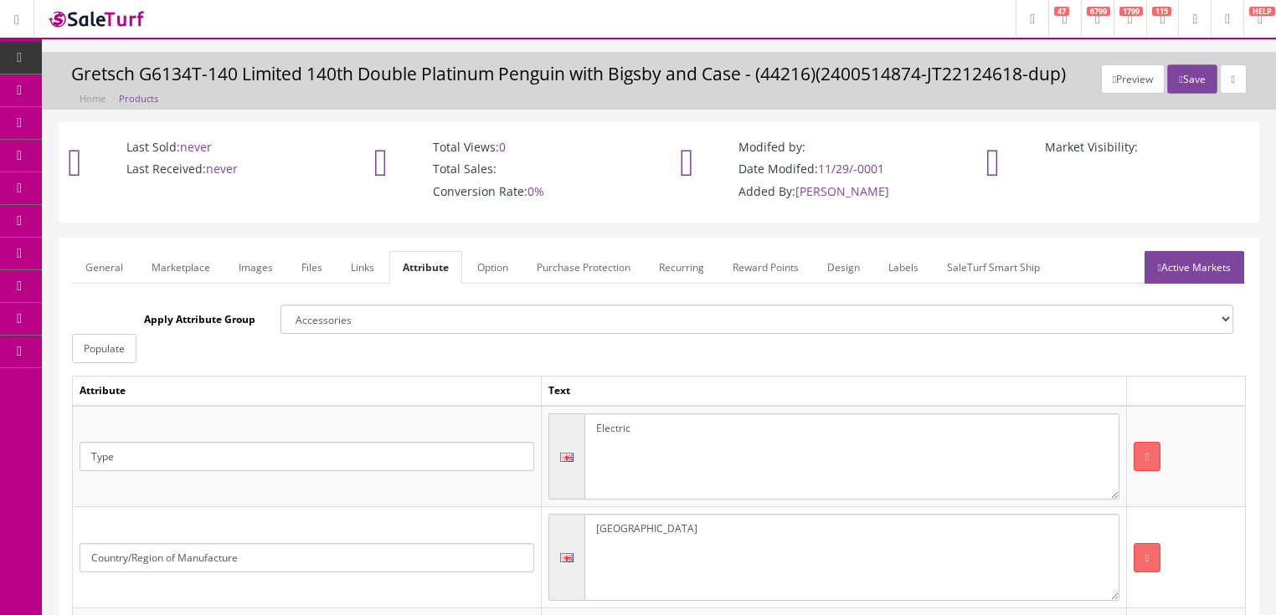
click at [98, 261] on link "General" at bounding box center [104, 267] width 64 height 33
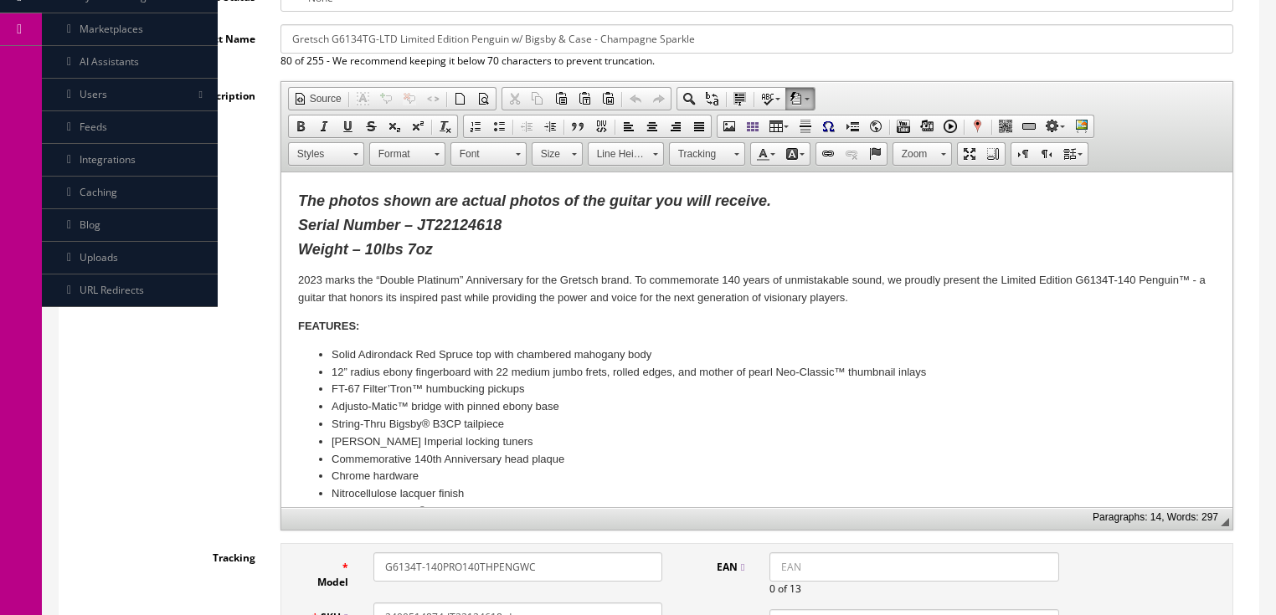
scroll to position [335, 0]
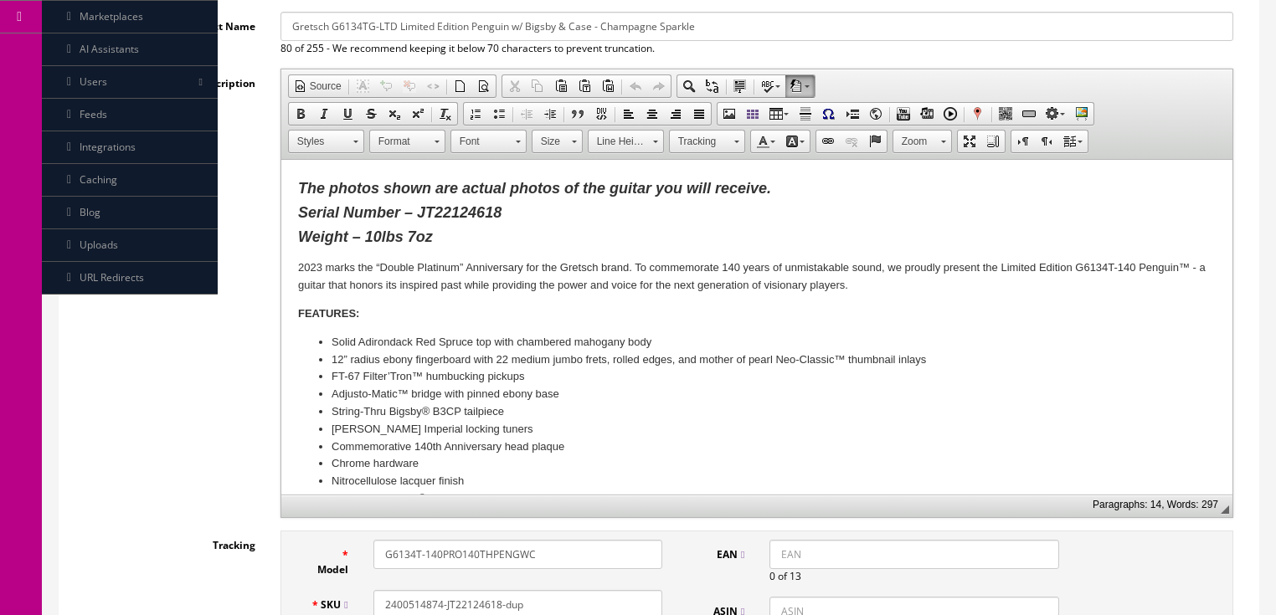
drag, startPoint x: 447, startPoint y: 213, endPoint x: 561, endPoint y: 224, distance: 114.4
click at [560, 223] on p "The photos shown are actual photos of the guitar you will receive. Serial Numbe…" at bounding box center [755, 213] width 917 height 72
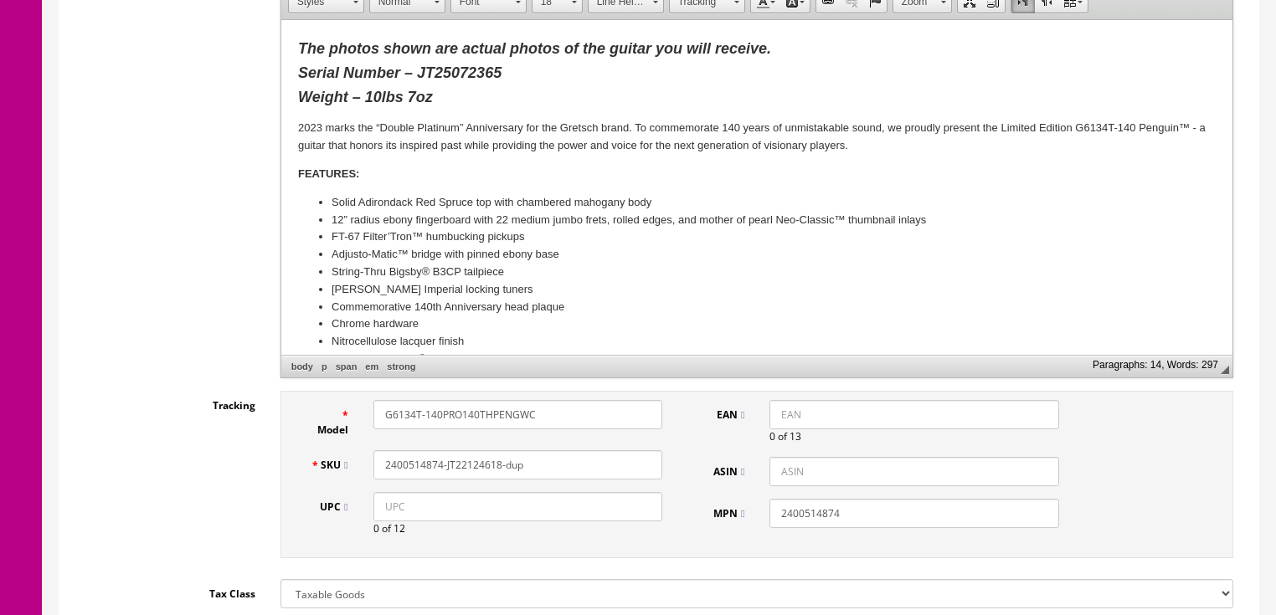
scroll to position [536, 0]
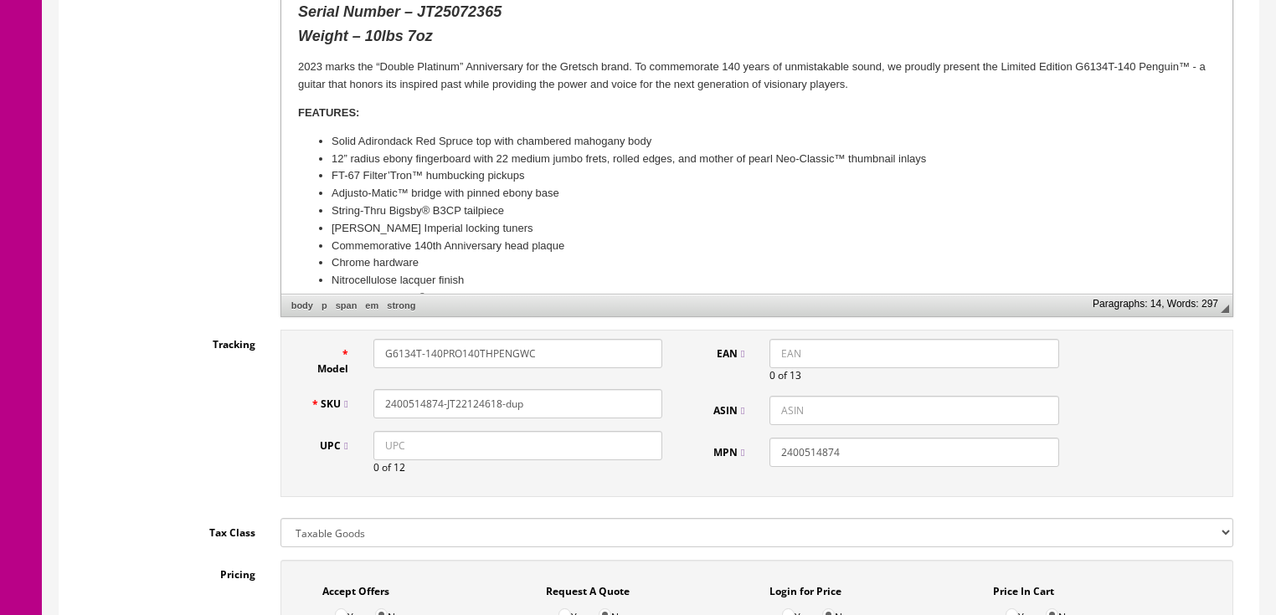
drag, startPoint x: 577, startPoint y: 345, endPoint x: 138, endPoint y: 347, distance: 438.6
click at [138, 347] on div "Tracking Model G6134T-140PRO140THPENGWC SKU 2400514874-JT22124618-dup UPC 0 of …" at bounding box center [659, 418] width 1174 height 176
drag, startPoint x: 419, startPoint y: 345, endPoint x: 362, endPoint y: 370, distance: 62.2
click at [347, 368] on div "Model 2400585816" at bounding box center [486, 358] width 377 height 38
type input "2400585816"
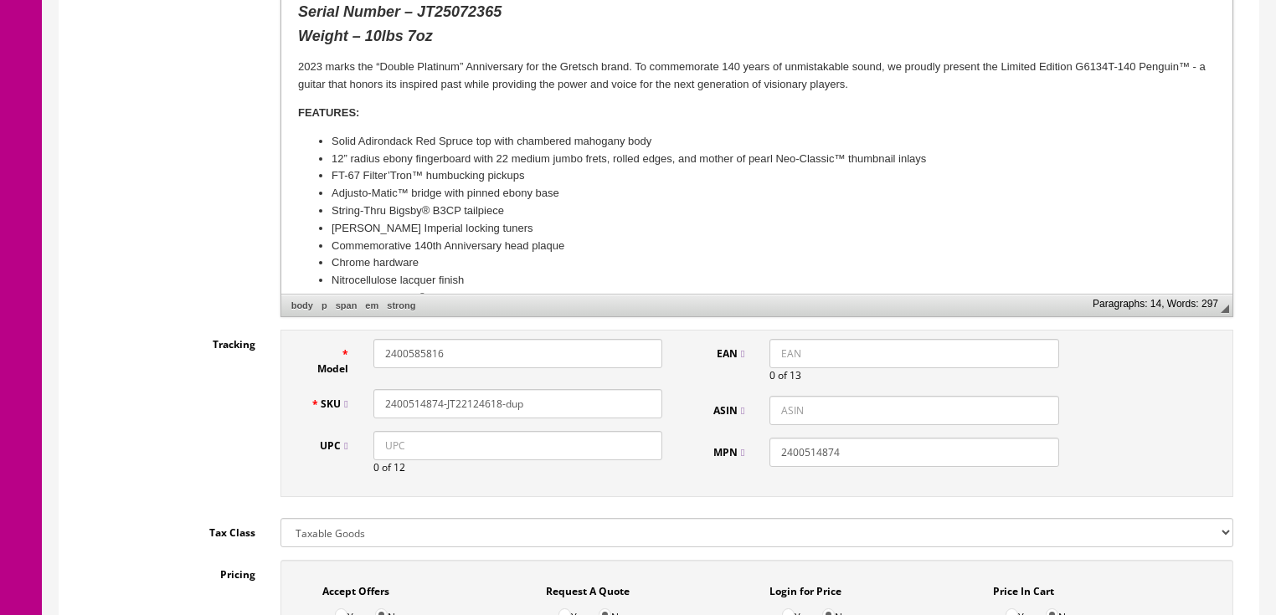
drag, startPoint x: 539, startPoint y: 405, endPoint x: 382, endPoint y: 418, distance: 157.9
click at [373, 415] on input "2400514874-JT22124618-dup" at bounding box center [517, 403] width 289 height 29
paste input "85816"
type input "2400585816"
drag, startPoint x: 867, startPoint y: 449, endPoint x: 744, endPoint y: 453, distance: 123.1
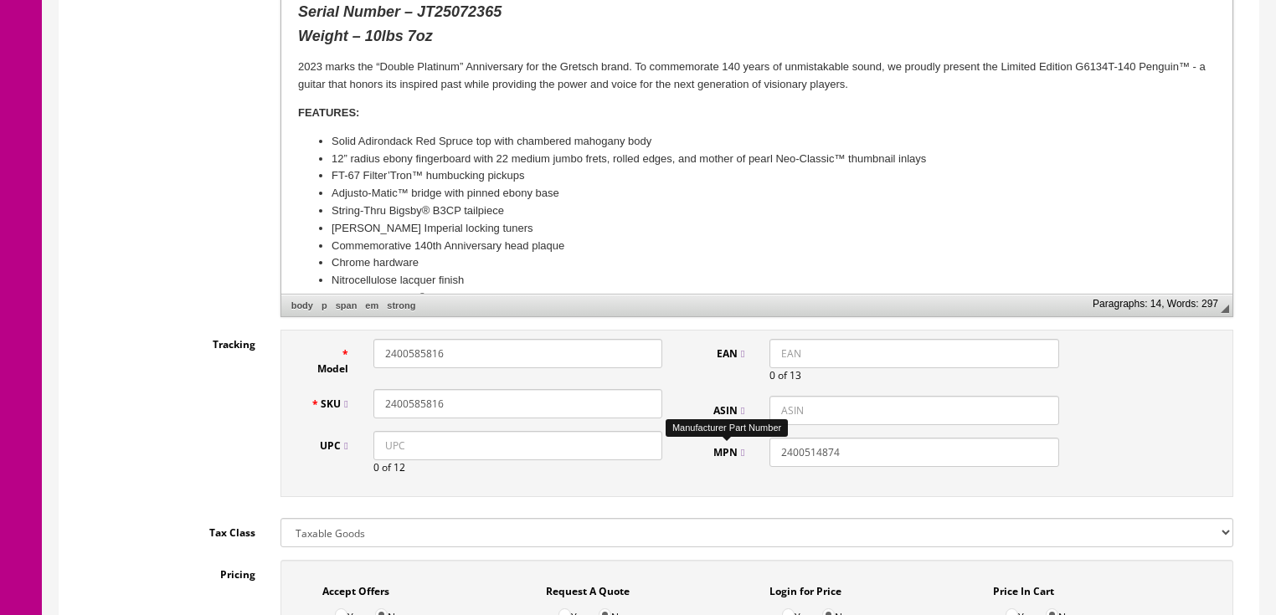
click at [743, 452] on div "MPN 2400514874" at bounding box center [882, 452] width 377 height 29
paste input "85816"
type input "2400585816"
click at [539, 403] on input "2400585816" at bounding box center [517, 403] width 289 height 29
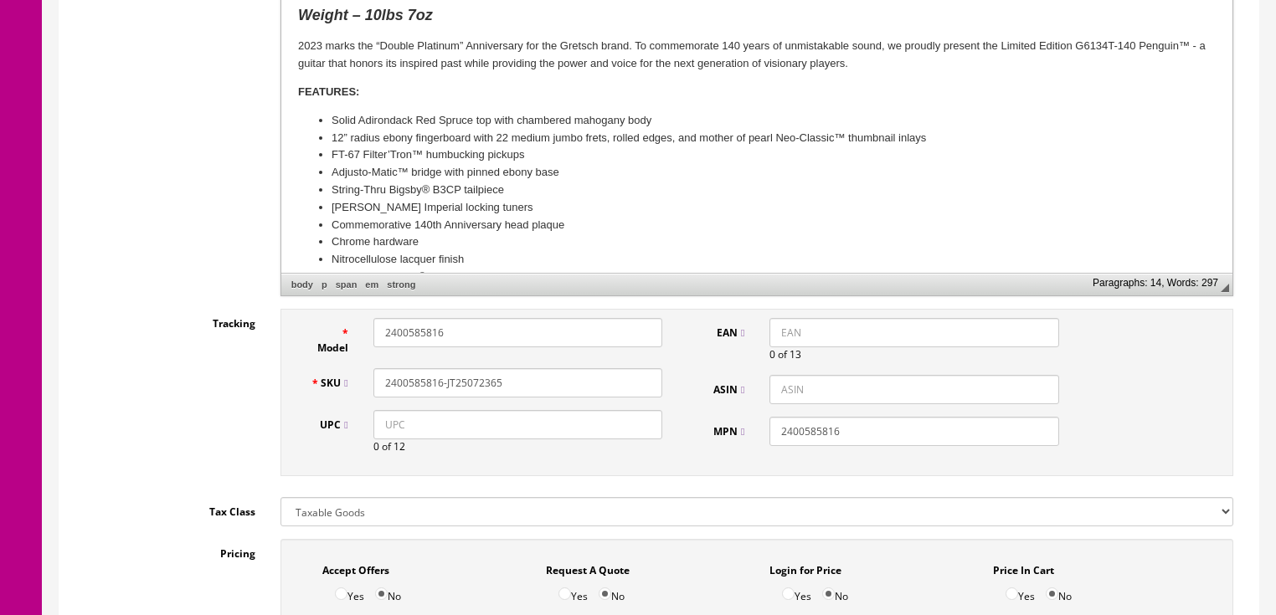
scroll to position [603, 0]
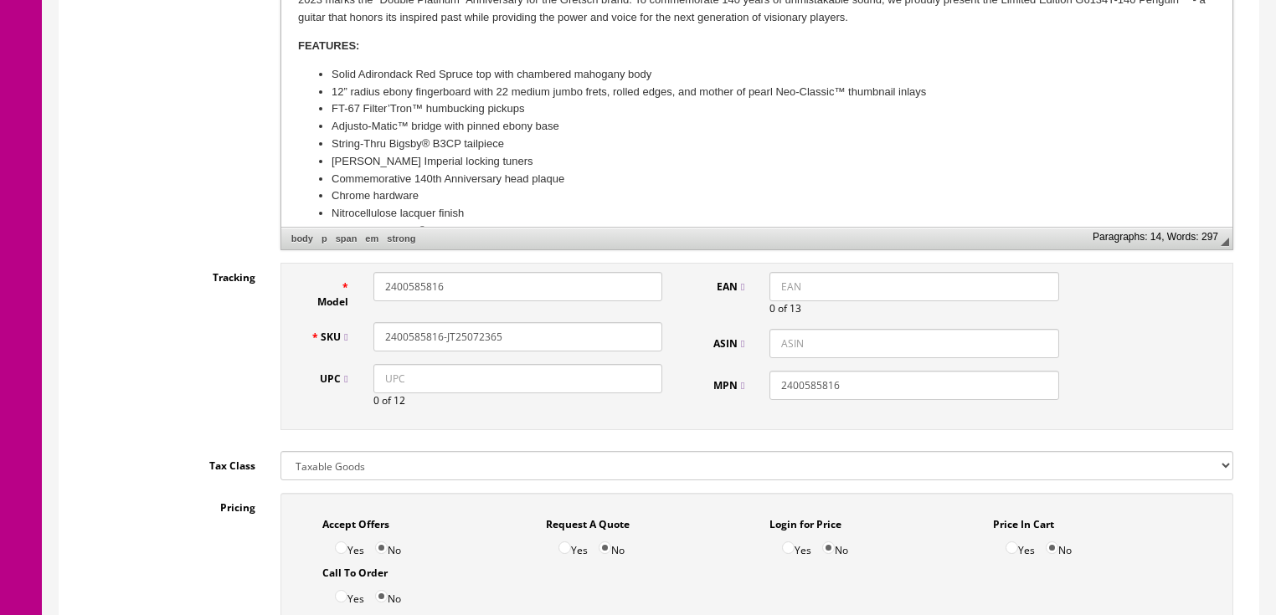
type input "2400585816-JT25072365"
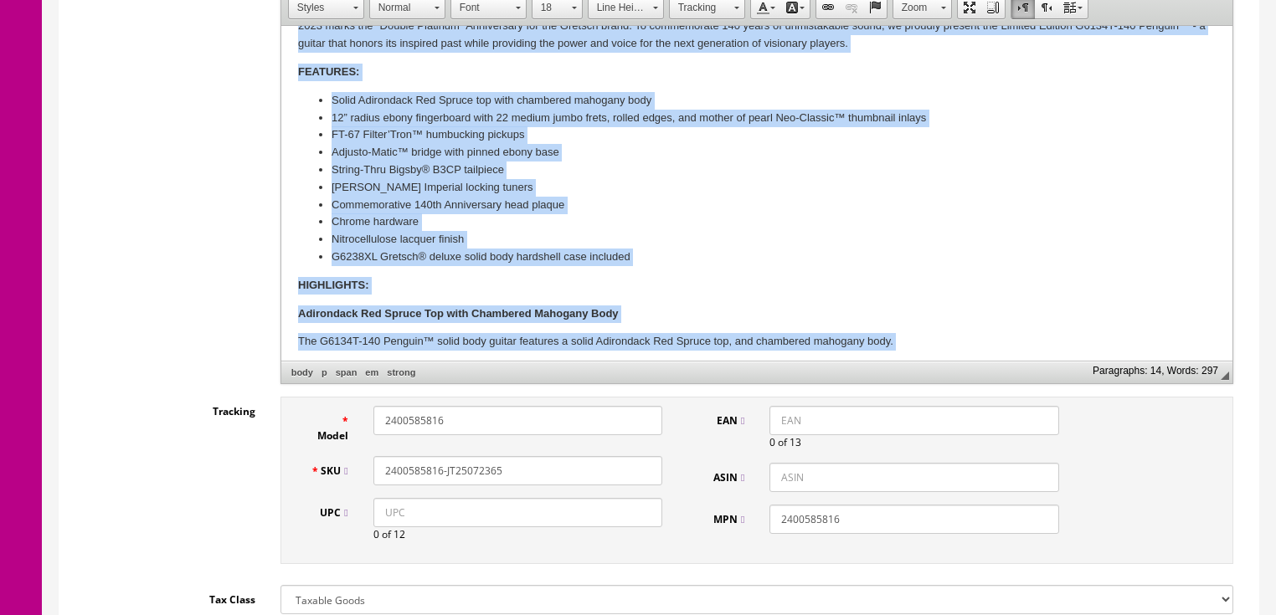
scroll to position [367, 0]
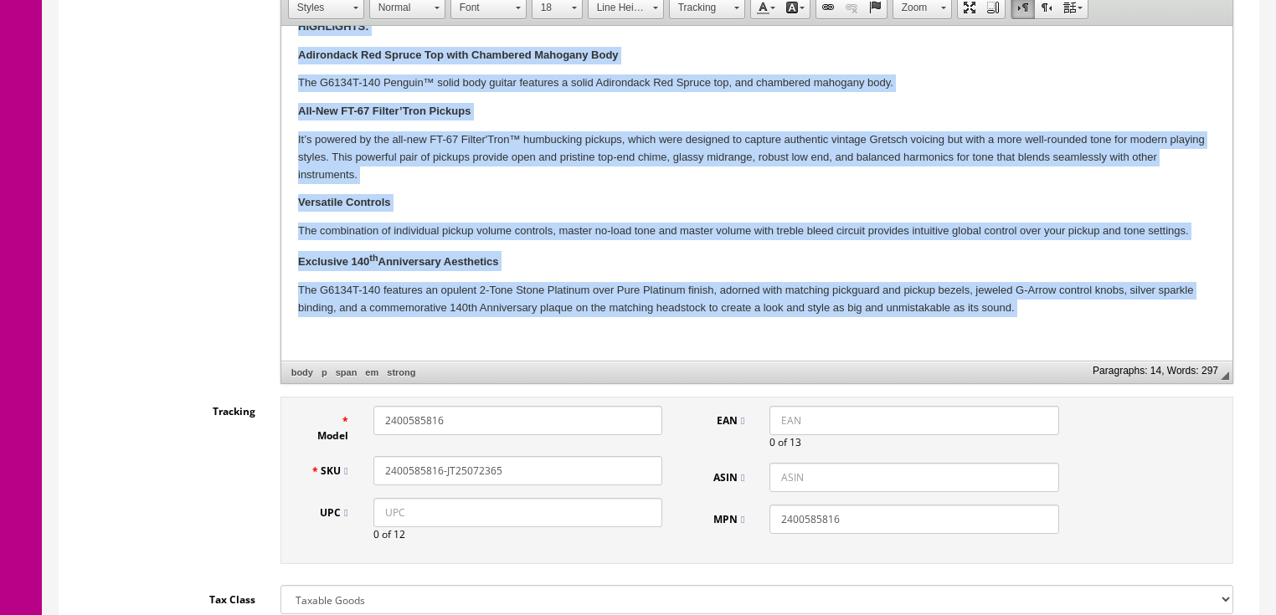
drag, startPoint x: 296, startPoint y: 132, endPoint x: 628, endPoint y: 397, distance: 424.1
click at [628, 362] on html "The photos shown are actual photos of the guitar you will receive. Serial Numbe…" at bounding box center [755, 10] width 951 height 702
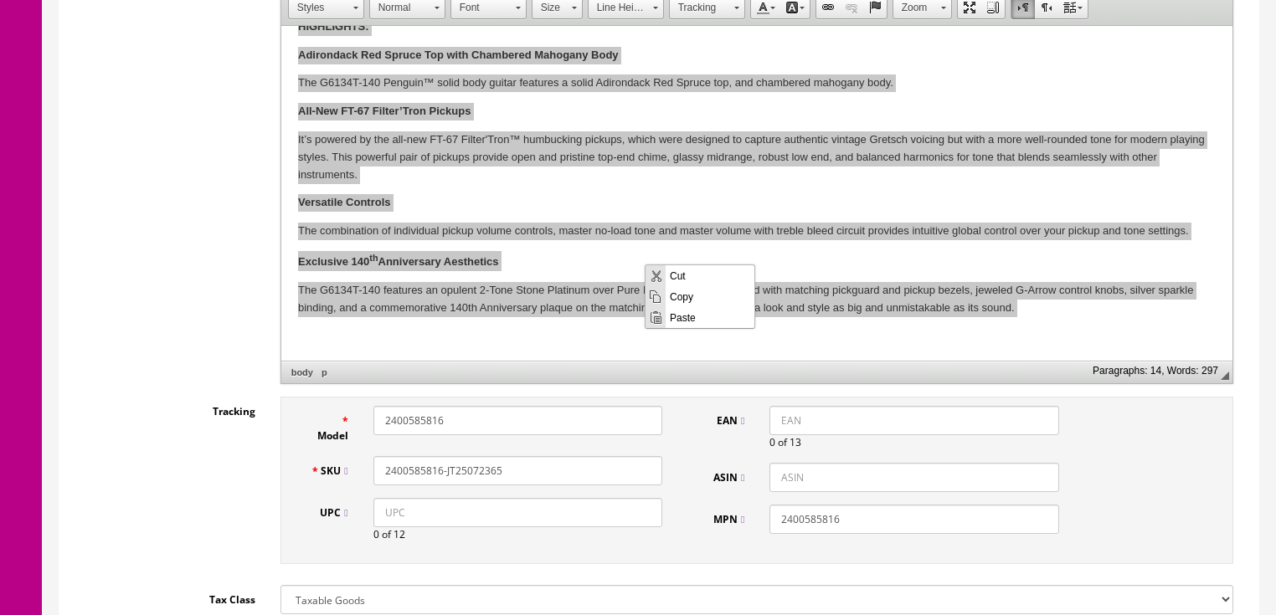
scroll to position [0, 0]
click at [692, 315] on span "Paste" at bounding box center [709, 316] width 89 height 21
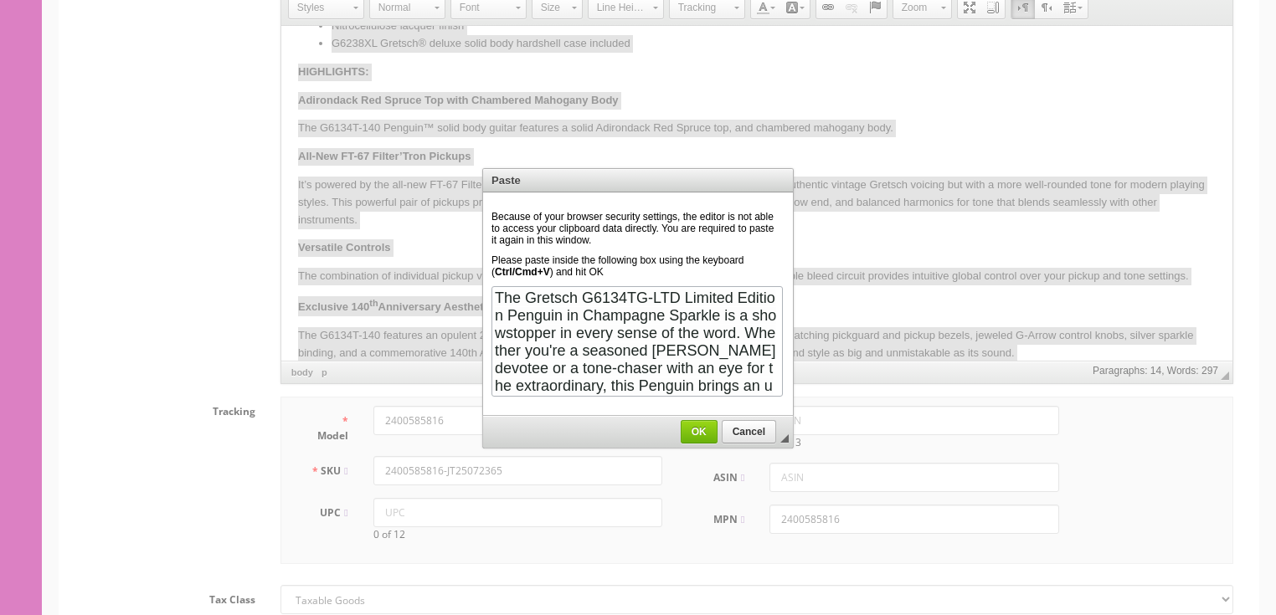
scroll to position [1604, 0]
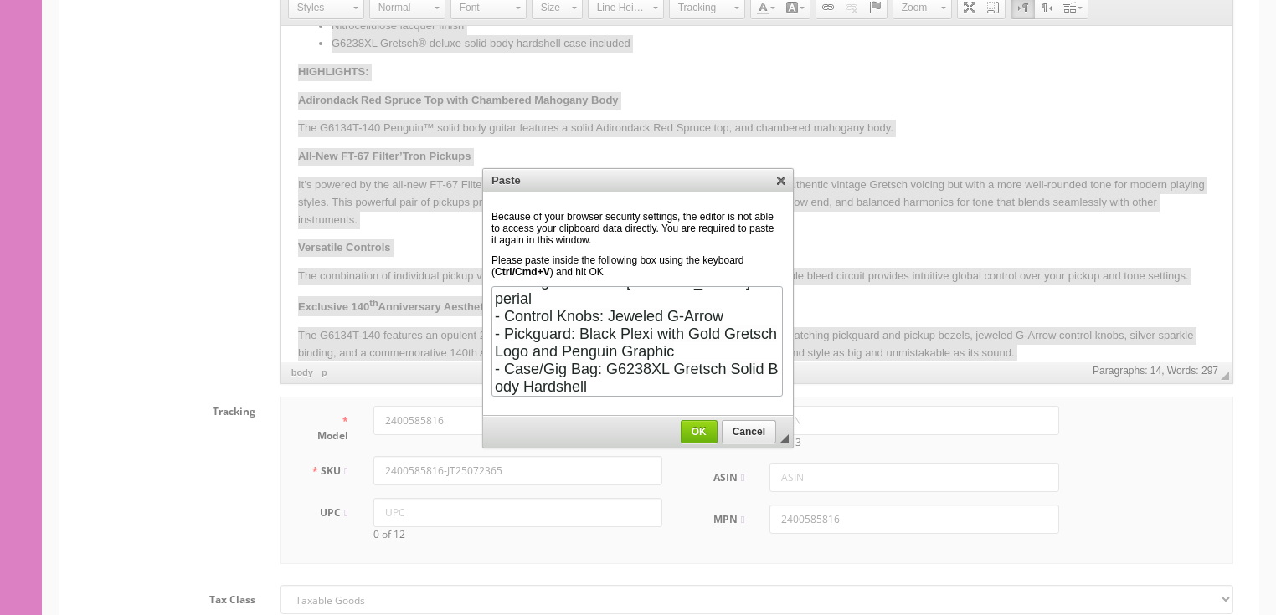
click at [701, 435] on span "OK" at bounding box center [698, 432] width 35 height 12
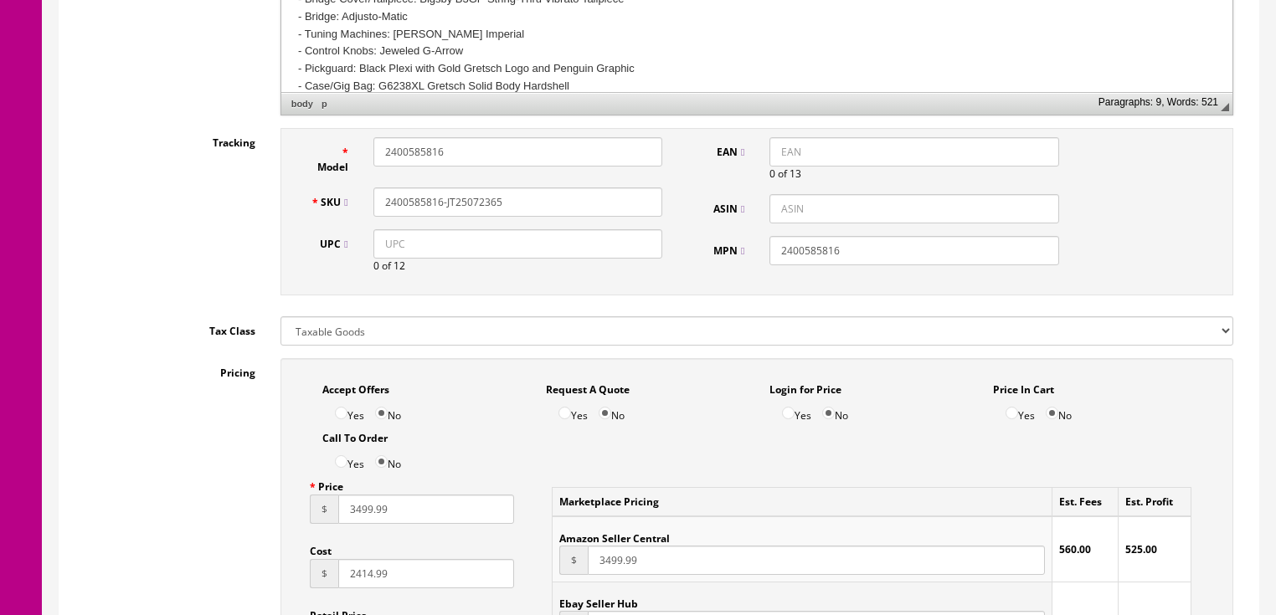
scroll to position [871, 0]
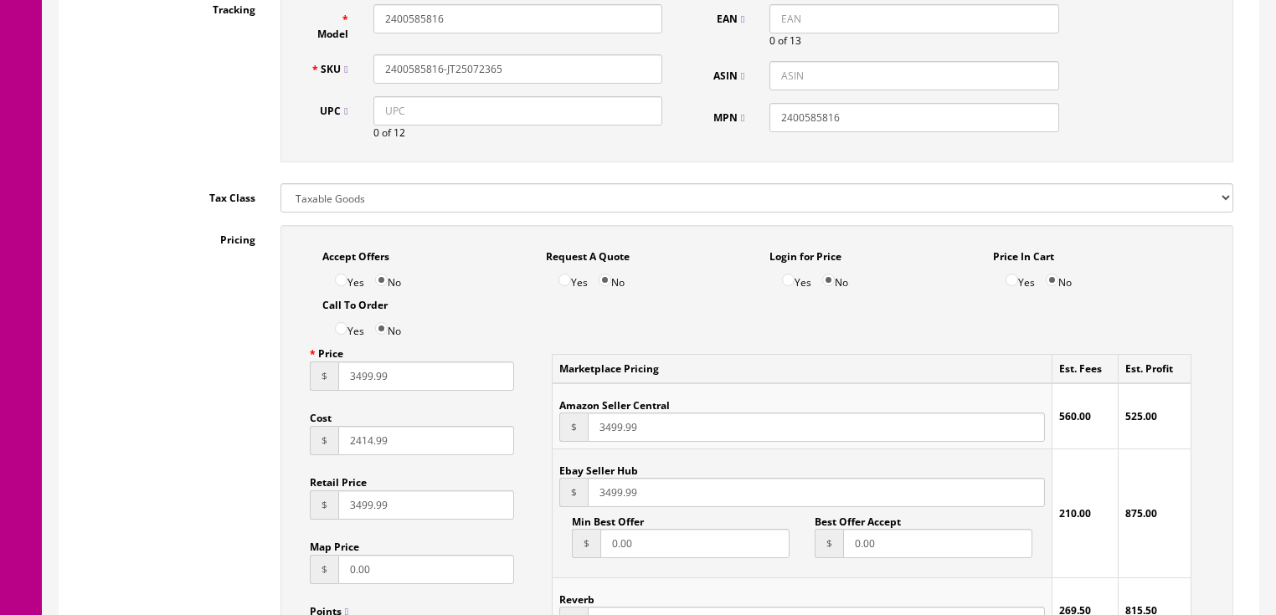
drag, startPoint x: 405, startPoint y: 448, endPoint x: 288, endPoint y: 444, distance: 117.3
click at [288, 444] on div "Accept Offers Yes No Request A Quote Yes No Login for Price Yes No Price In Car…" at bounding box center [756, 594] width 953 height 739
type input "2535.74"
drag, startPoint x: 356, startPoint y: 510, endPoint x: 344, endPoint y: 568, distance: 59.8
click at [356, 516] on input "3499.99" at bounding box center [426, 504] width 177 height 29
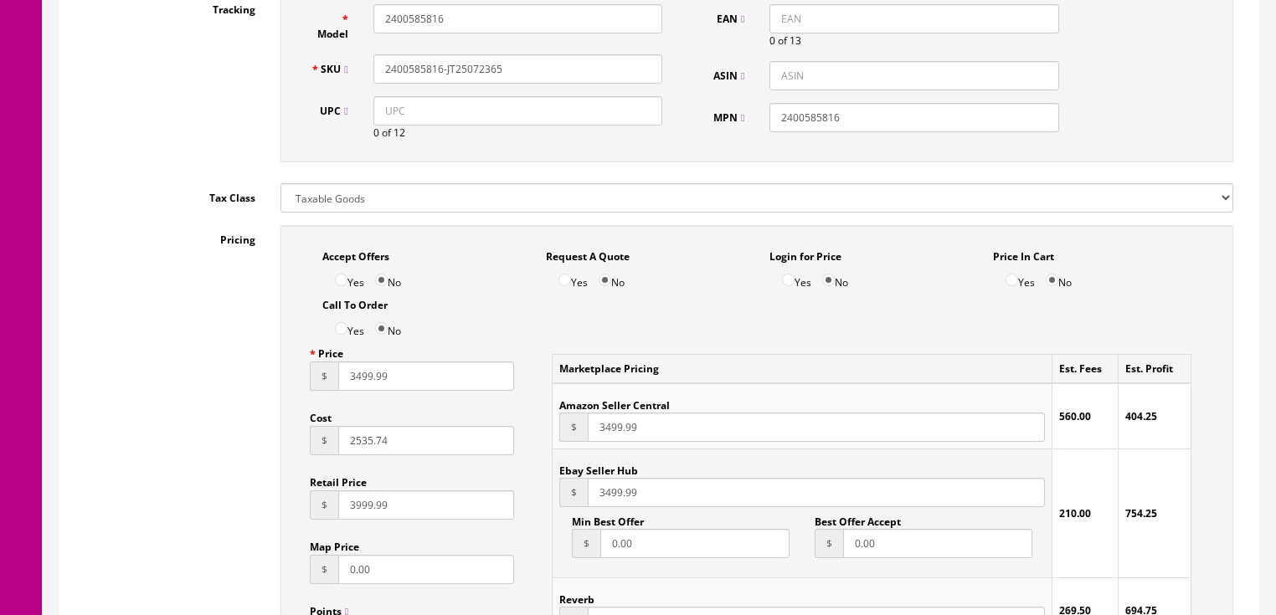
type input "3999.99"
drag, startPoint x: 394, startPoint y: 380, endPoint x: 295, endPoint y: 395, distance: 100.7
click at [295, 394] on div "Accept Offers Yes No Request A Quote Yes No Login for Price Yes No Price In Car…" at bounding box center [756, 594] width 953 height 739
type input "3674.99"
drag, startPoint x: 666, startPoint y: 433, endPoint x: 462, endPoint y: 463, distance: 206.4
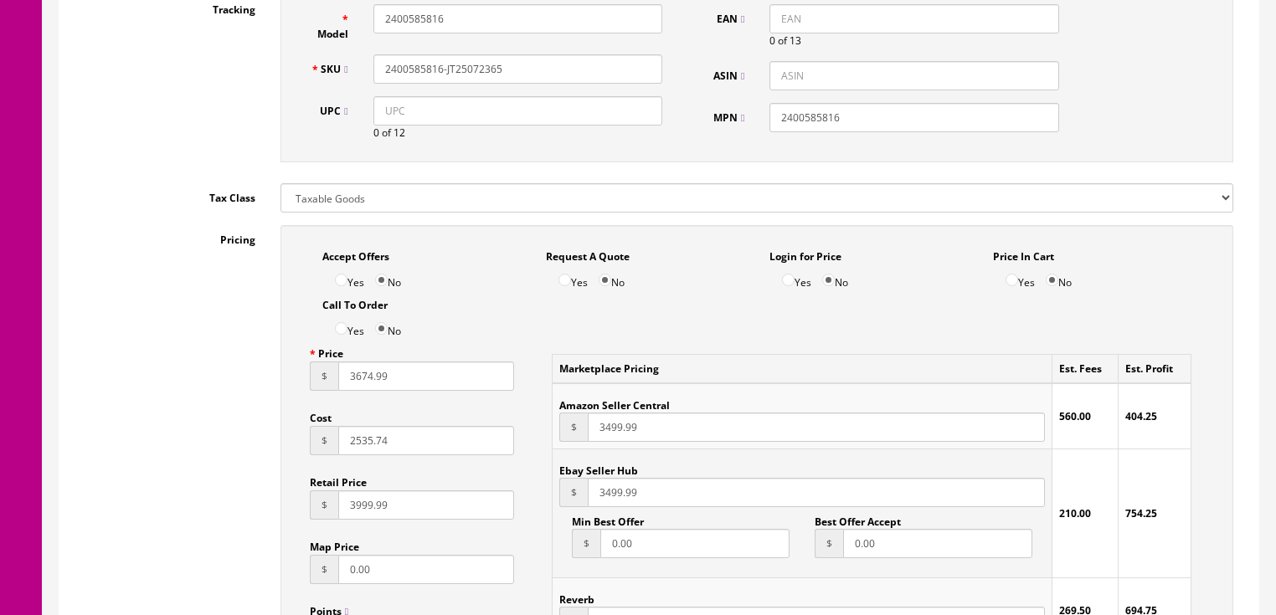
click at [462, 463] on div "Accept Offers Yes No Request A Quote Yes No Login for Price Yes No Price In Car…" at bounding box center [756, 594] width 953 height 739
type input "3674.99"
drag, startPoint x: 686, startPoint y: 499, endPoint x: 523, endPoint y: 506, distance: 162.5
click at [523, 506] on div "Accept Offers Yes No Request A Quote Yes No Login for Price Yes No Price In Car…" at bounding box center [756, 594] width 953 height 739
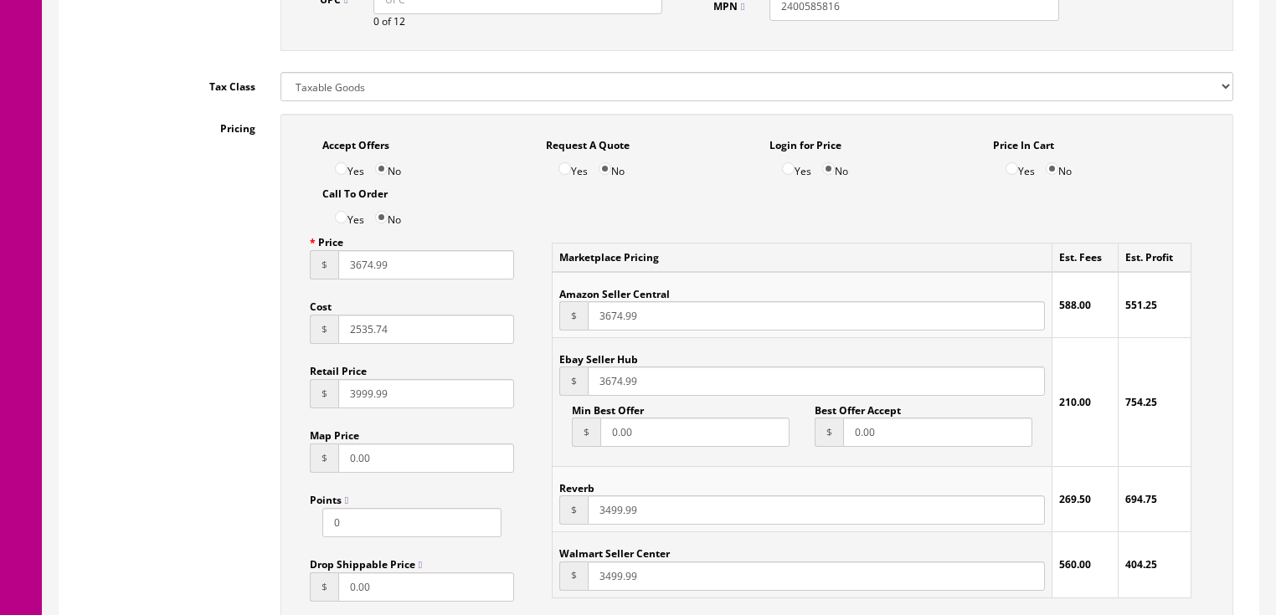
scroll to position [1071, 0]
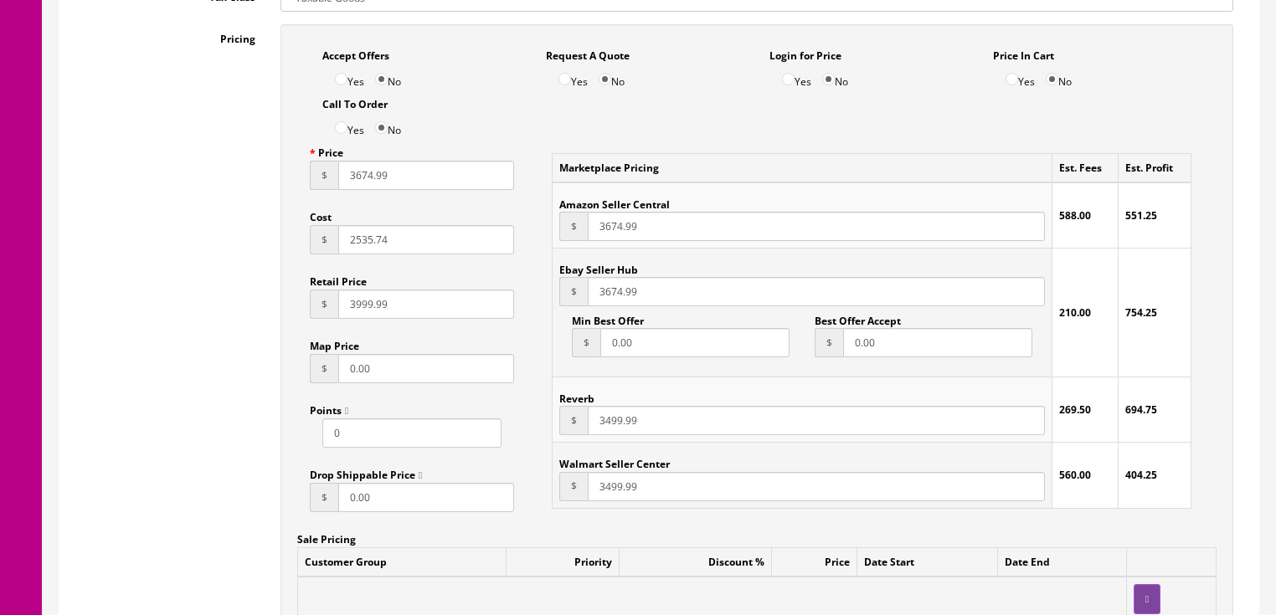
type input "3674.99"
drag, startPoint x: 663, startPoint y: 433, endPoint x: 550, endPoint y: 433, distance: 113.0
click at [550, 433] on div "Marketplace Pricing Est. Fees Est. Profit Amazon Seller Central $ 3674.99 588.0…" at bounding box center [871, 330] width 665 height 384
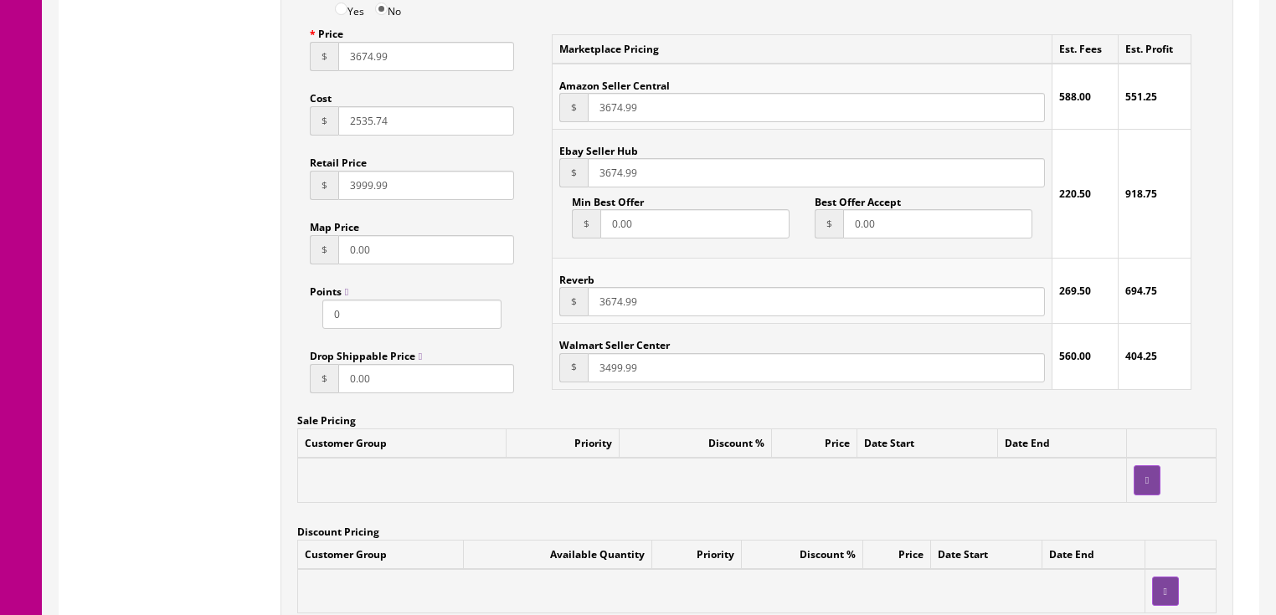
scroll to position [1205, 0]
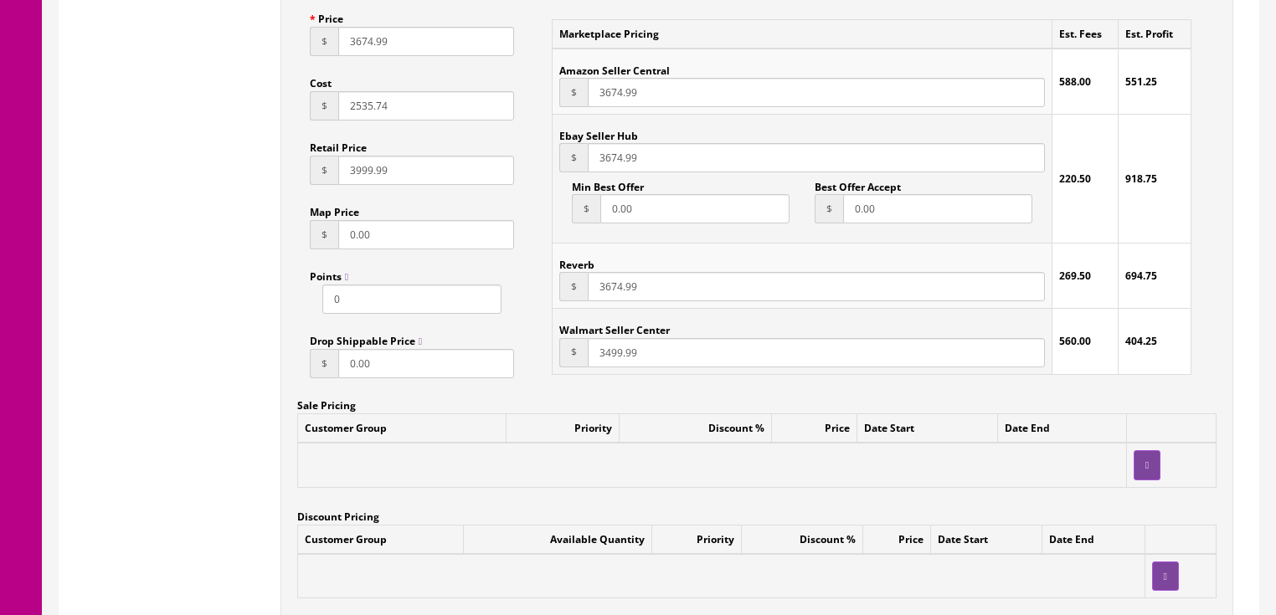
type input "3674.99"
click at [606, 360] on input "3499.99" at bounding box center [816, 352] width 456 height 29
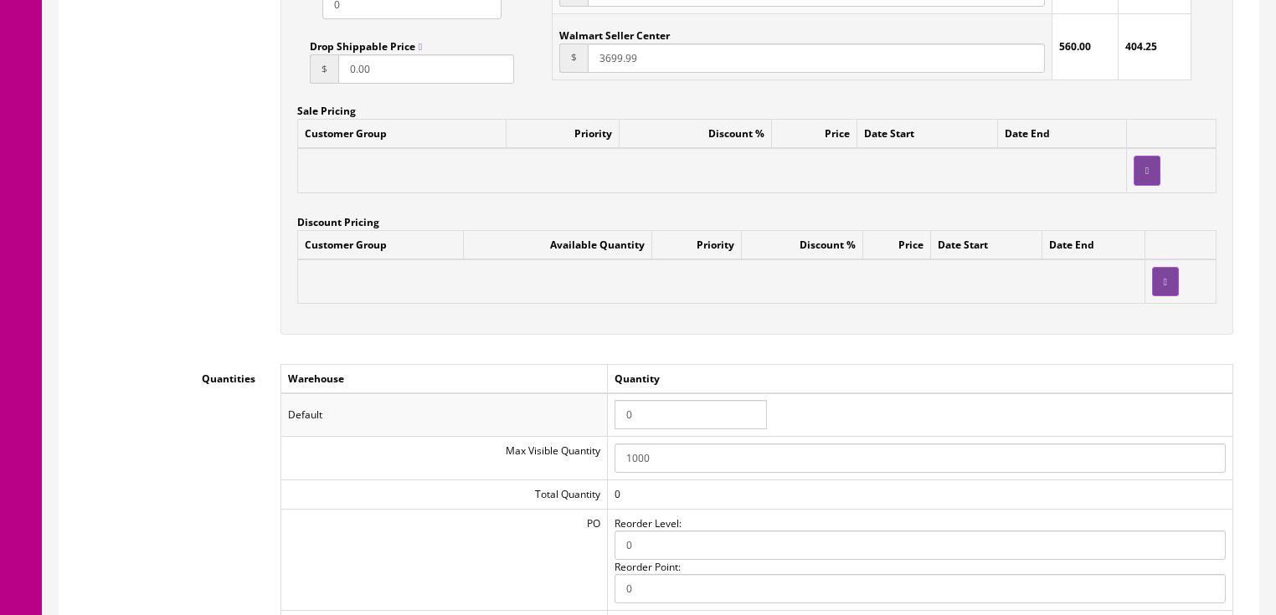
scroll to position [1406, 0]
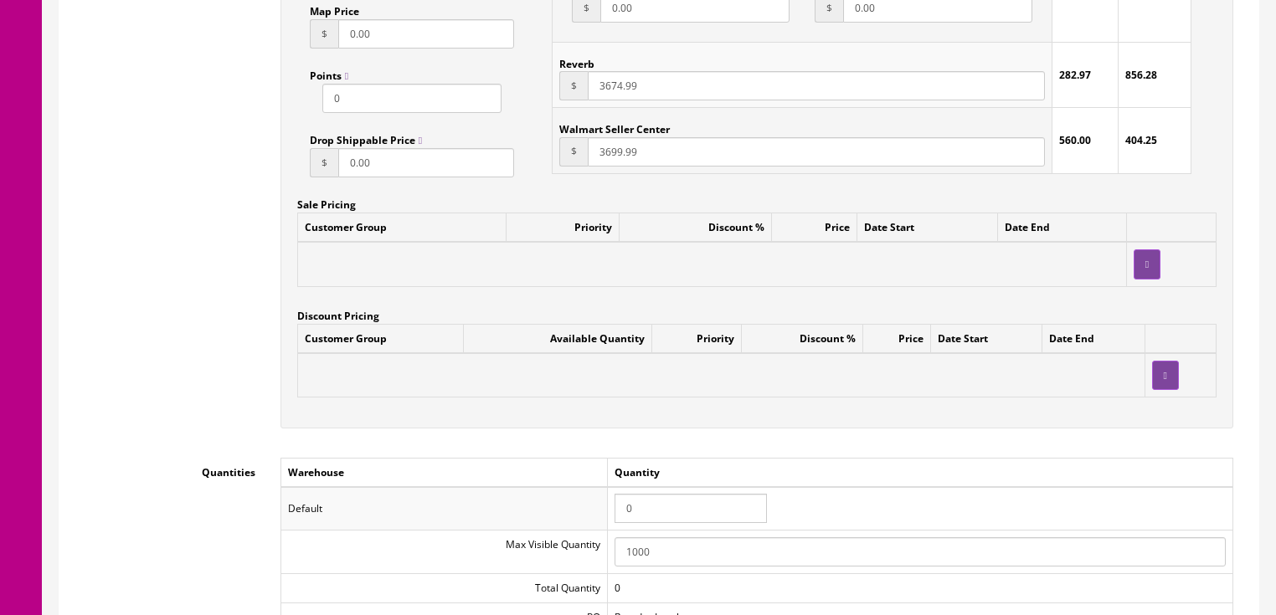
type input "3699.99"
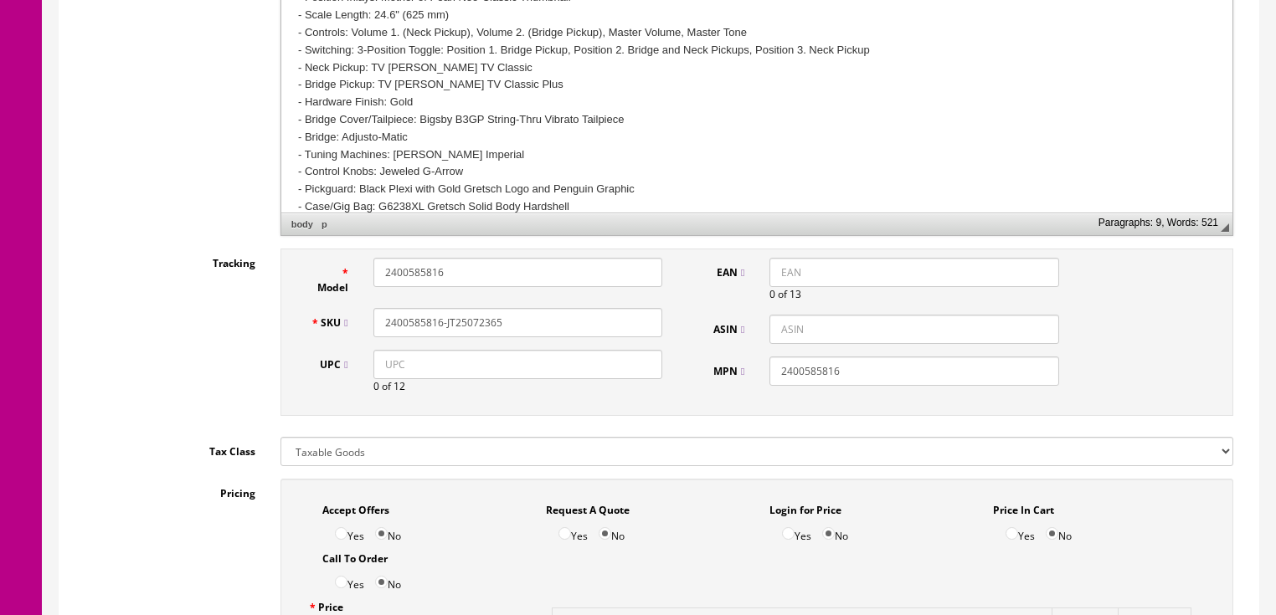
scroll to position [603, 0]
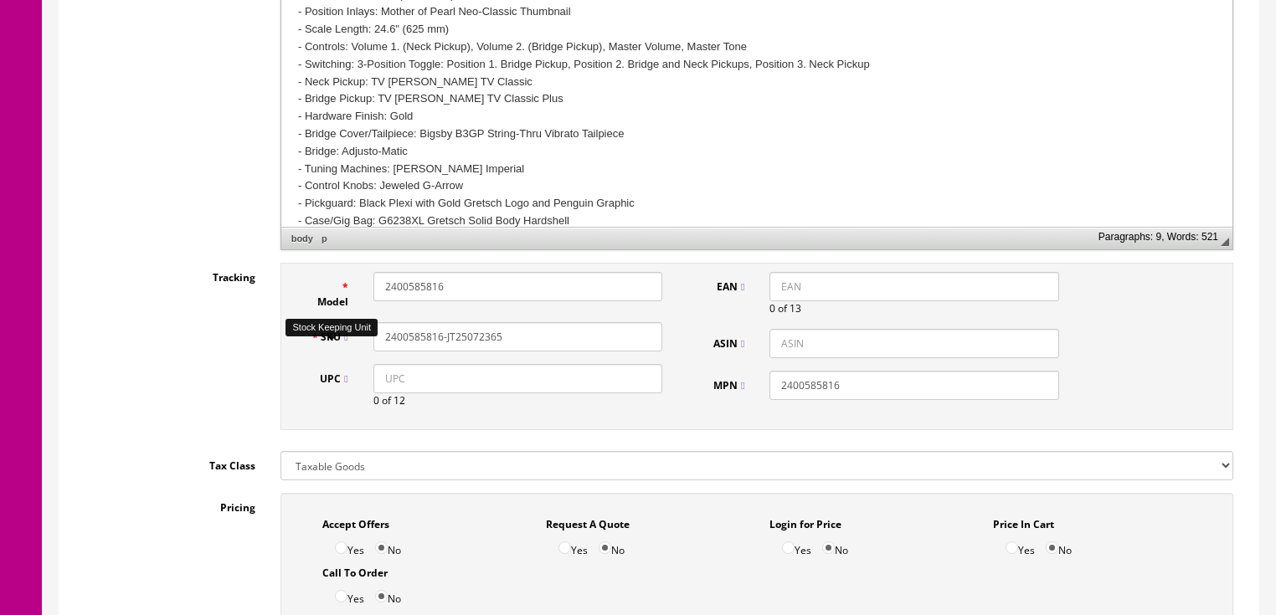
drag, startPoint x: 522, startPoint y: 335, endPoint x: 340, endPoint y: 350, distance: 183.1
click at [340, 350] on div "SKU 2400585816-JT25072365" at bounding box center [486, 336] width 377 height 29
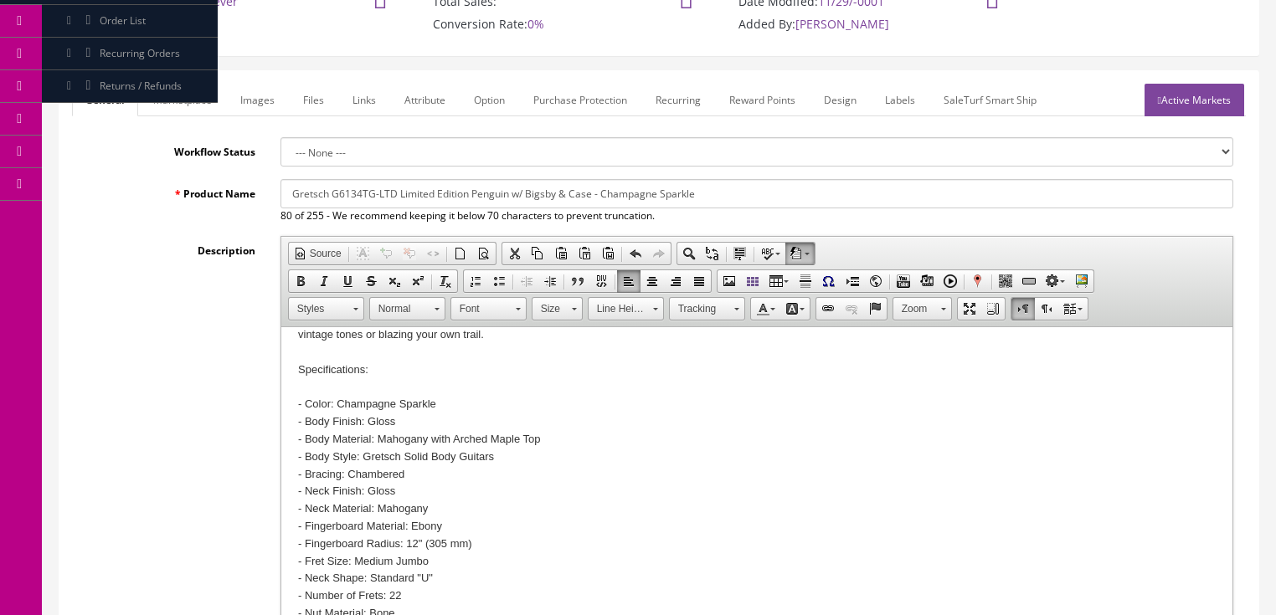
scroll to position [0, 0]
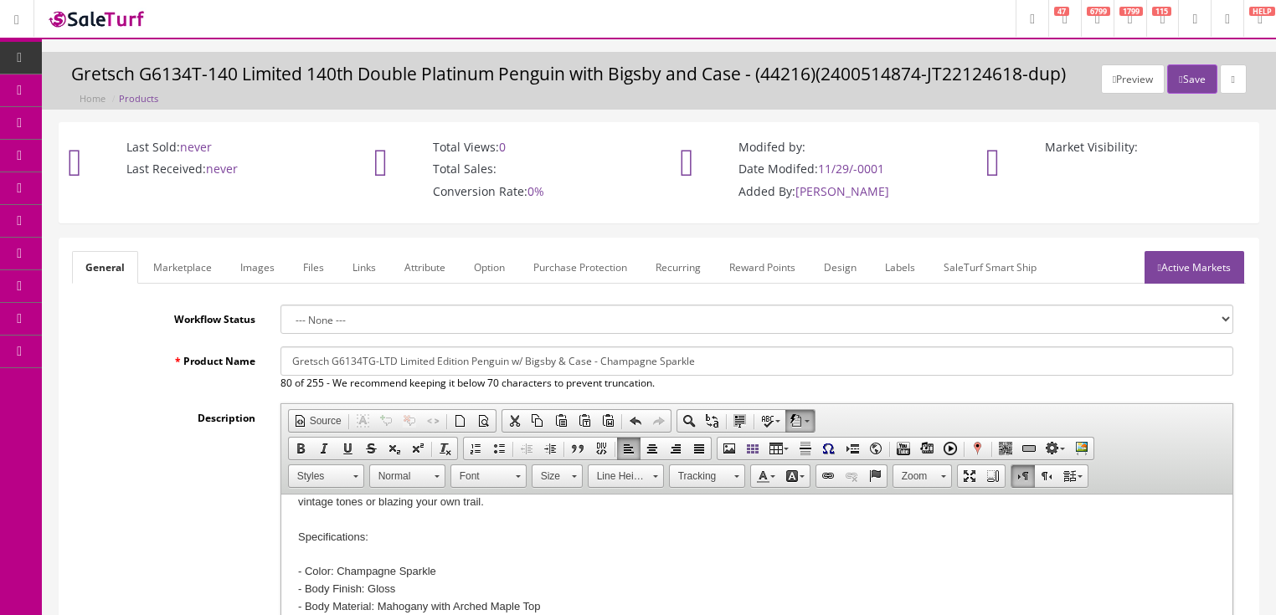
click at [1219, 267] on link "Active Markets" at bounding box center [1194, 267] width 100 height 33
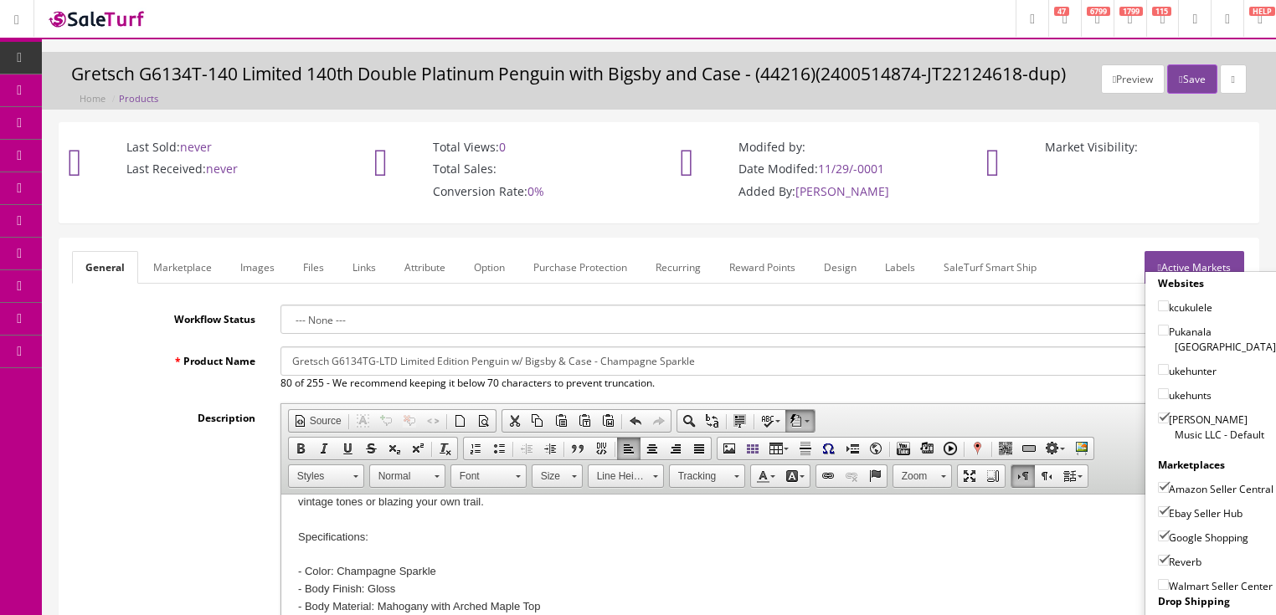
scroll to position [67, 0]
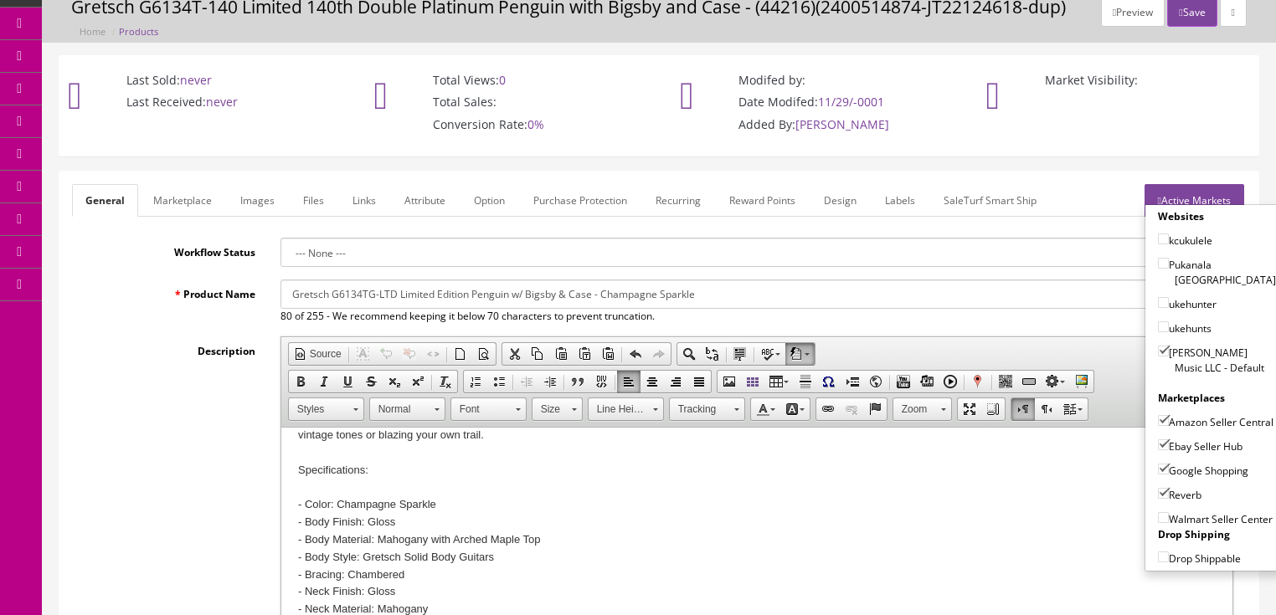
click at [1179, 13] on icon "button" at bounding box center [1180, 13] width 3 height 10
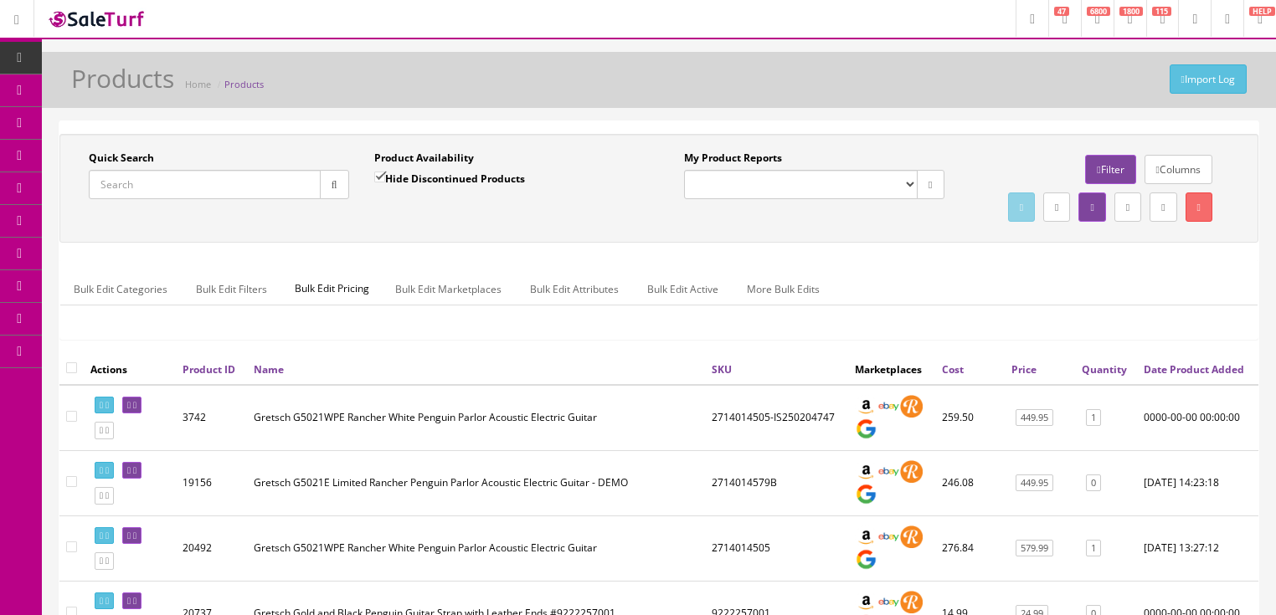
click at [275, 181] on input "Quick Search" at bounding box center [205, 184] width 232 height 29
paste input "2400585816-JT25072365"
type input "2400585816-JT25072365"
click at [380, 179] on input "Hide Discontinued Products" at bounding box center [379, 177] width 11 height 11
checkbox input "false"
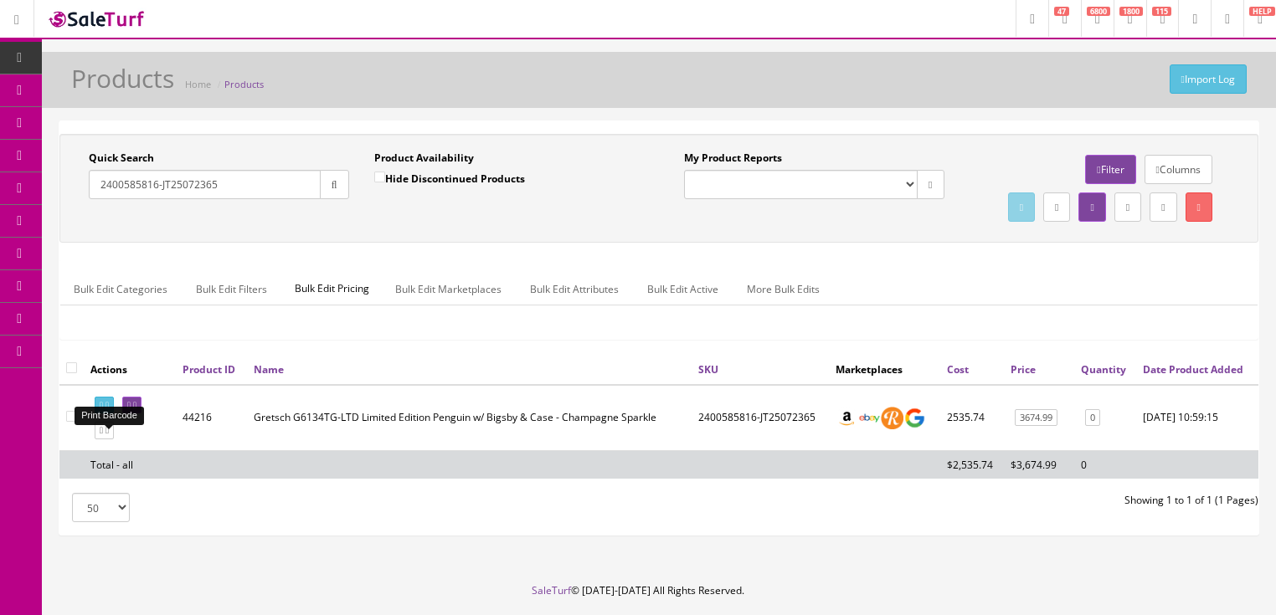
click at [108, 414] on link at bounding box center [104, 406] width 19 height 18
drag, startPoint x: 232, startPoint y: 190, endPoint x: 100, endPoint y: 222, distance: 136.0
click at [96, 217] on div "Quick Search 2400585816-JT25072365 Date From Product Availability Hide Disconti…" at bounding box center [659, 188] width 1190 height 75
type input "streamliner jet"
click at [324, 186] on button "button" at bounding box center [334, 184] width 29 height 29
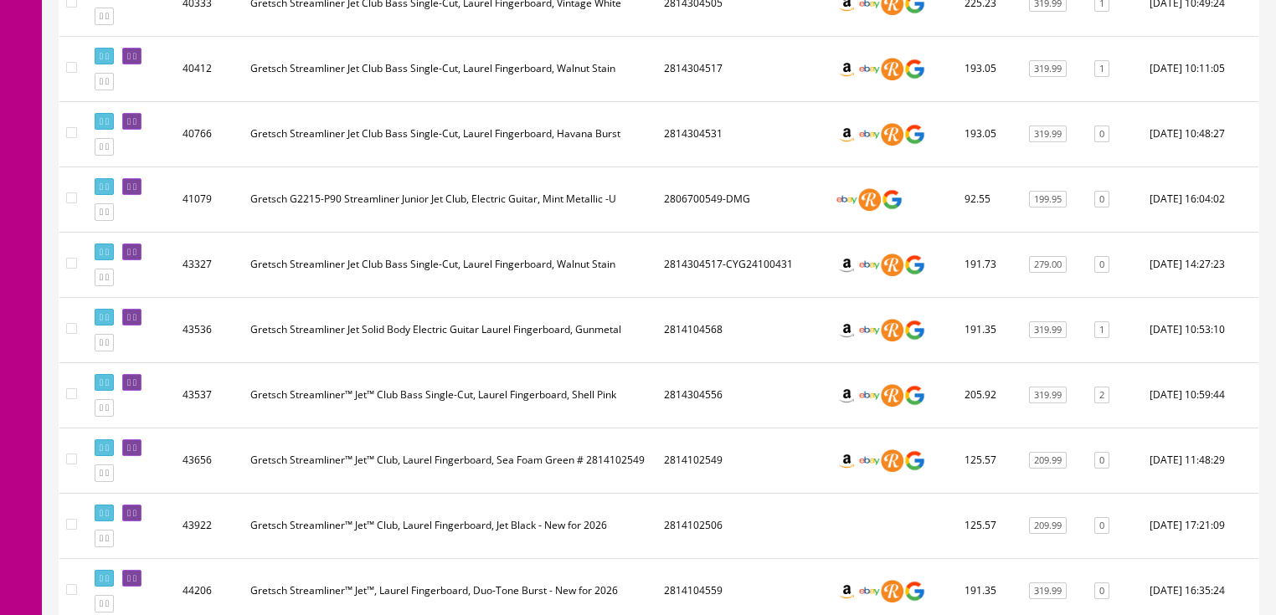
scroll to position [2856, 0]
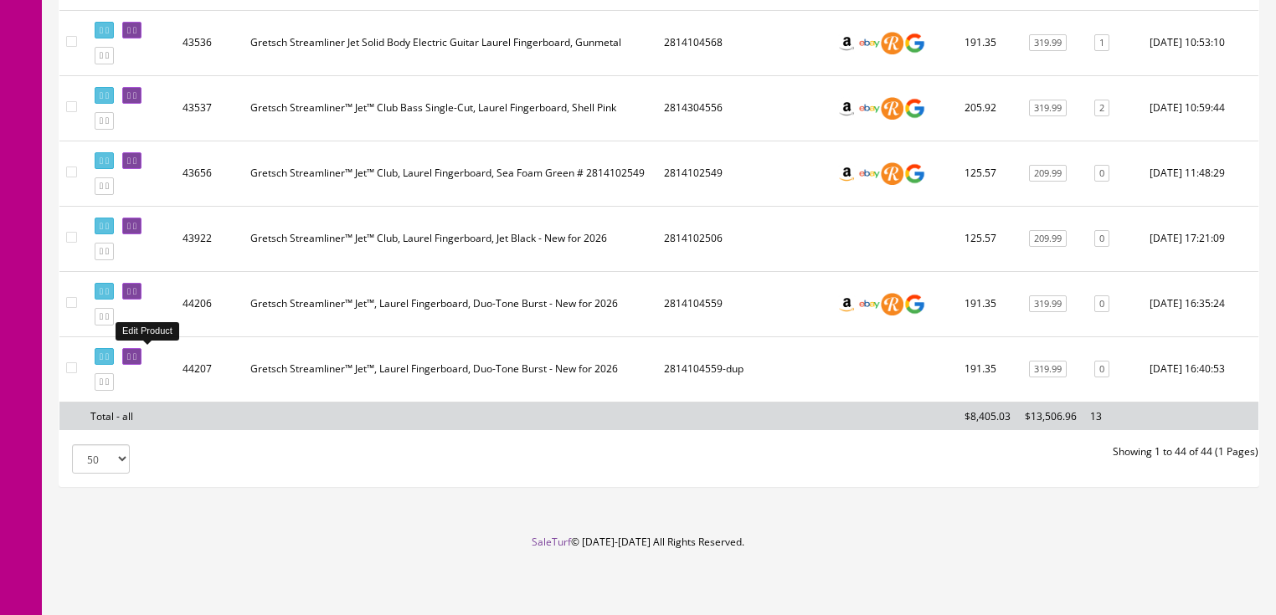
click at [131, 352] on icon at bounding box center [128, 356] width 3 height 9
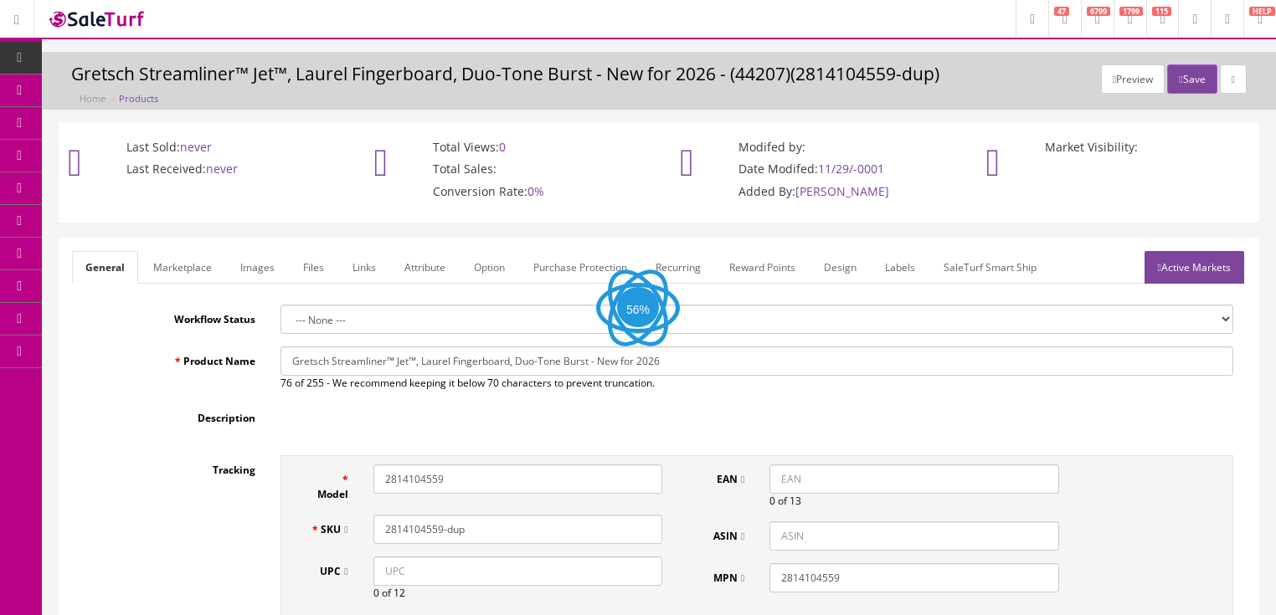
click at [271, 271] on link "Images" at bounding box center [257, 267] width 61 height 33
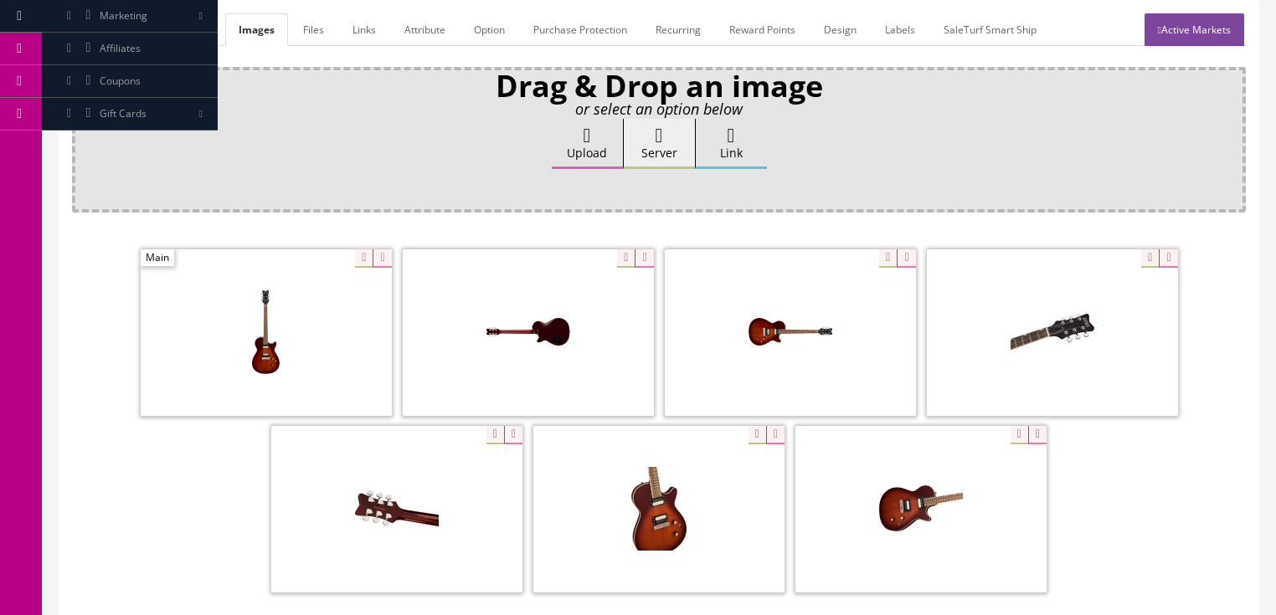
scroll to position [268, 0]
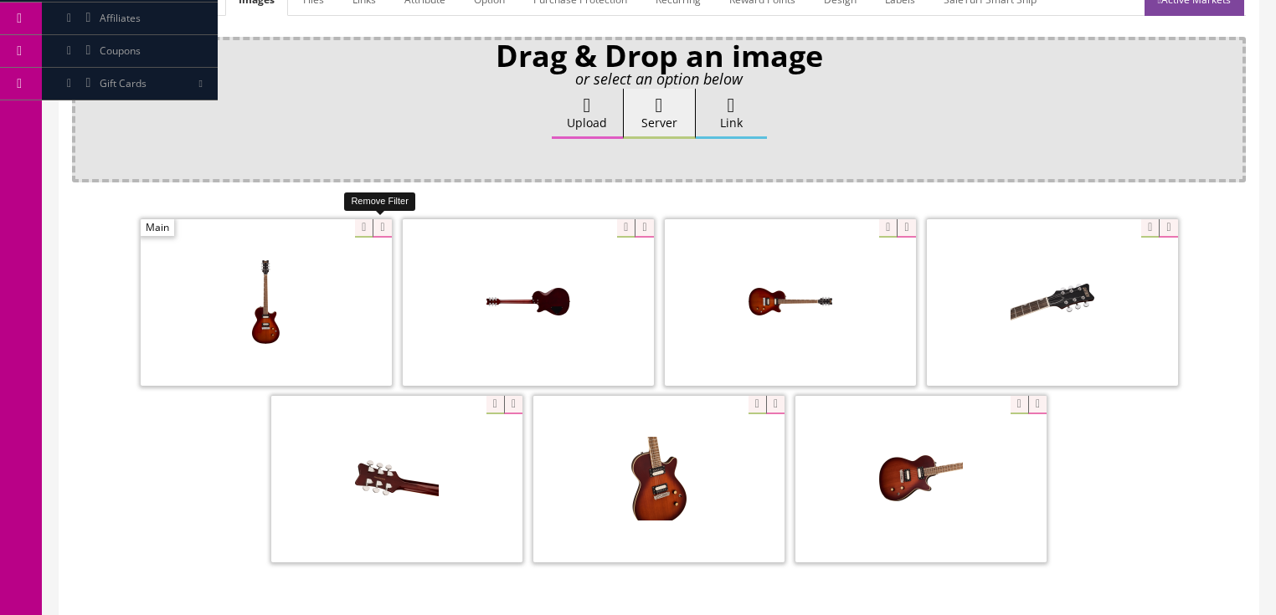
click at [380, 229] on icon at bounding box center [381, 228] width 18 height 18
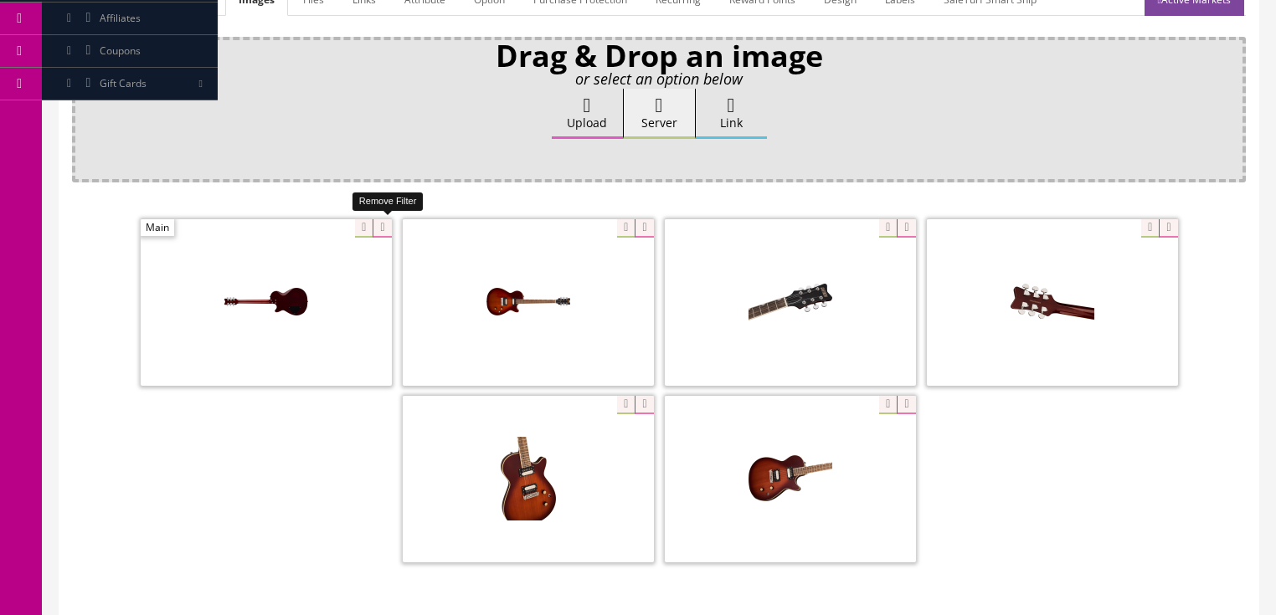
click at [380, 229] on icon at bounding box center [381, 228] width 18 height 18
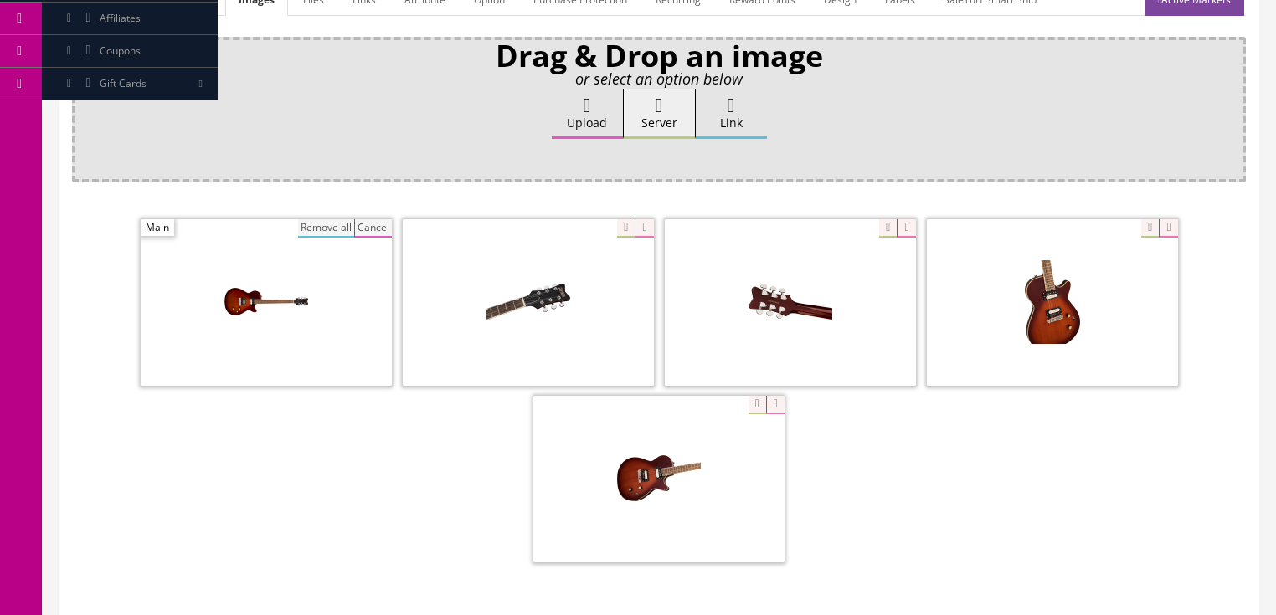
click at [331, 221] on button "Remove all" at bounding box center [326, 228] width 56 height 18
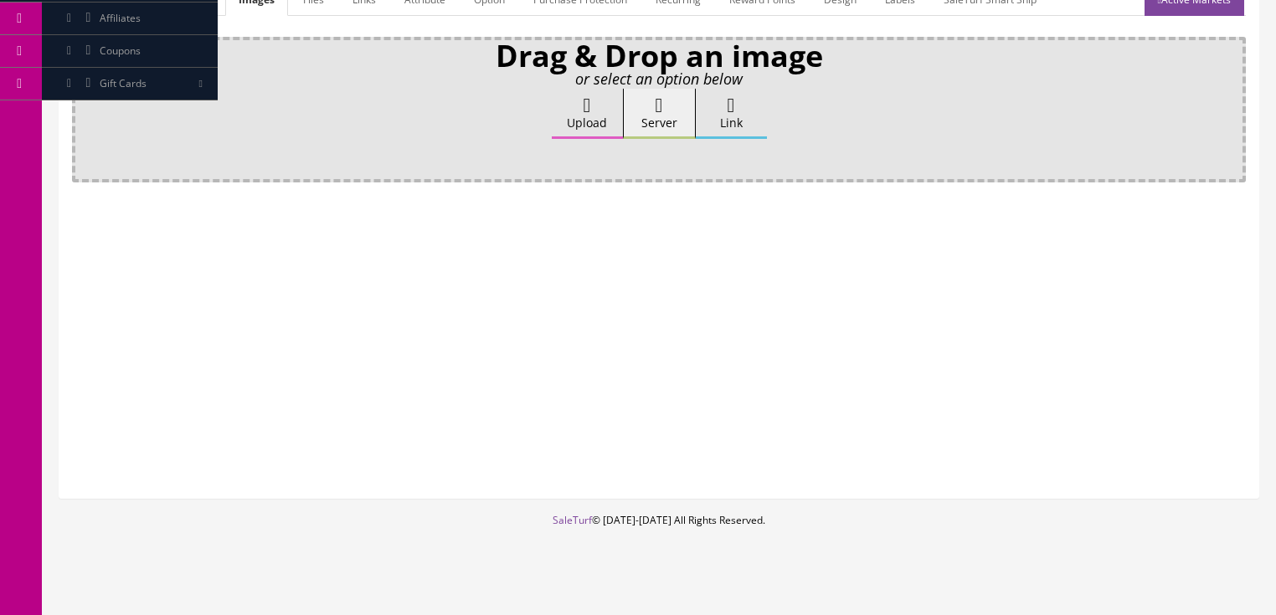
click at [559, 114] on label "Upload" at bounding box center [587, 114] width 71 height 50
click at [84, 105] on input "Upload" at bounding box center [84, 97] width 0 height 17
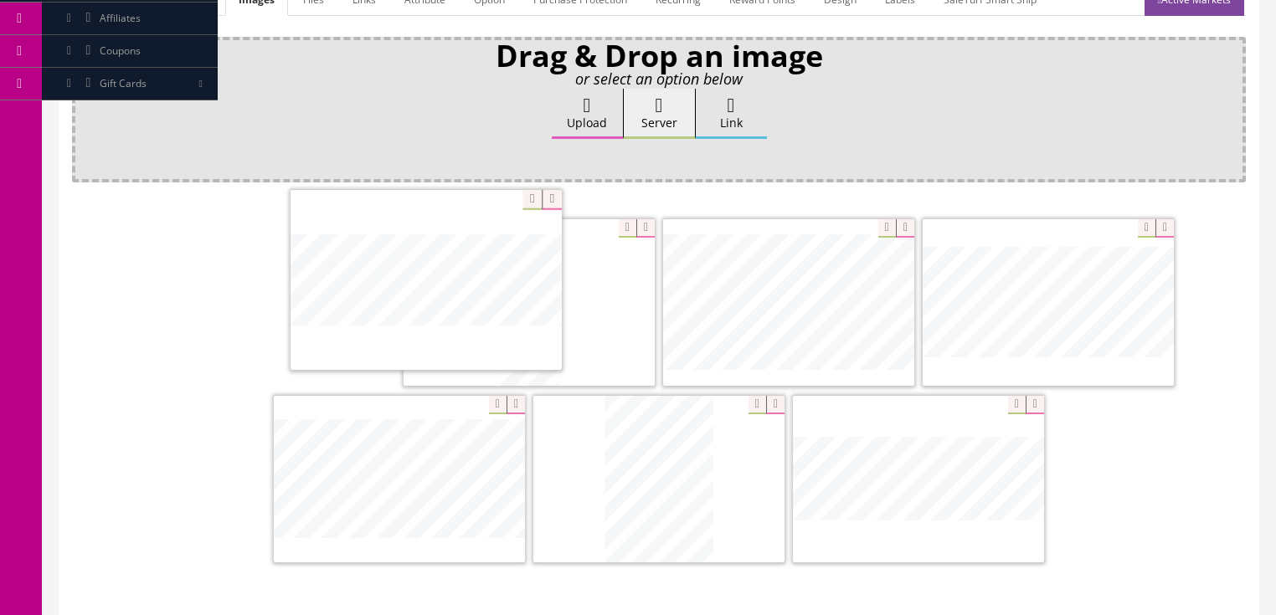
drag, startPoint x: 820, startPoint y: 488, endPoint x: 512, endPoint y: 350, distance: 337.6
drag, startPoint x: 278, startPoint y: 309, endPoint x: 538, endPoint y: 315, distance: 260.4
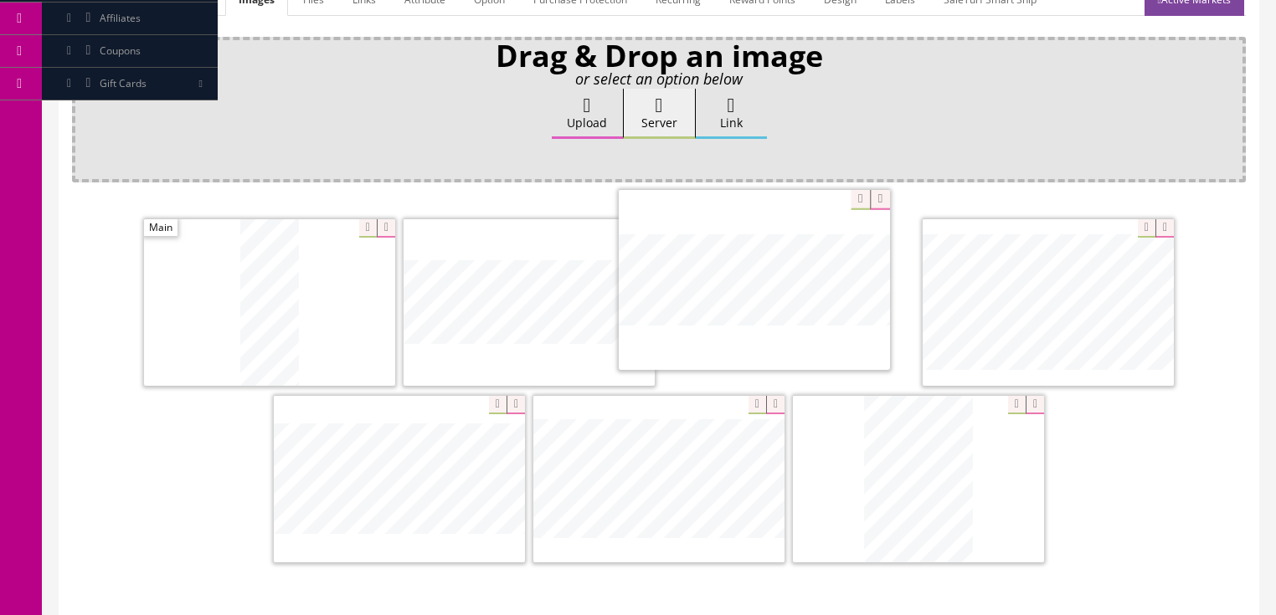
drag, startPoint x: 897, startPoint y: 480, endPoint x: 748, endPoint y: 290, distance: 240.8
drag, startPoint x: 605, startPoint y: 430, endPoint x: 1097, endPoint y: 315, distance: 505.5
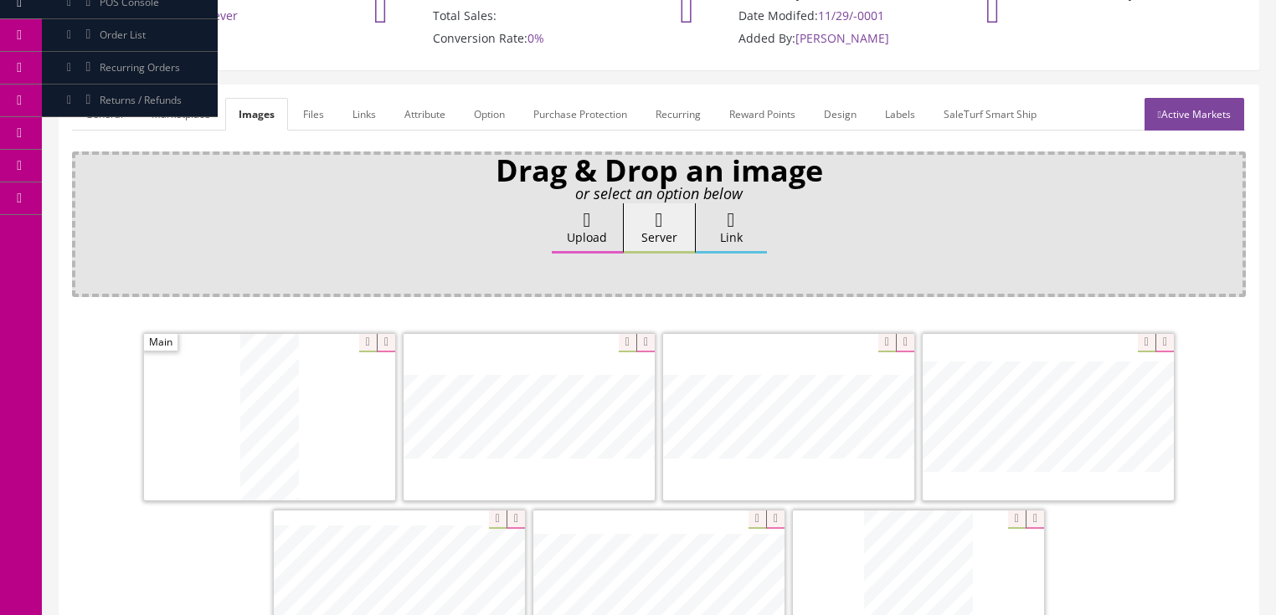
scroll to position [134, 0]
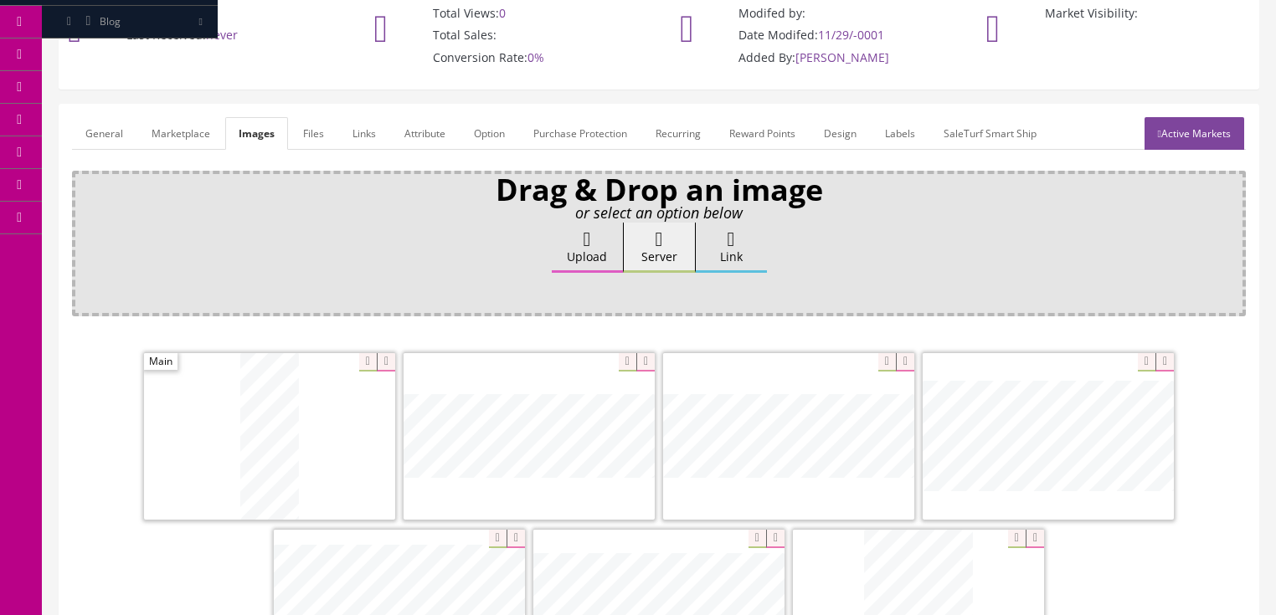
click at [1220, 137] on link "Active Markets" at bounding box center [1194, 133] width 100 height 33
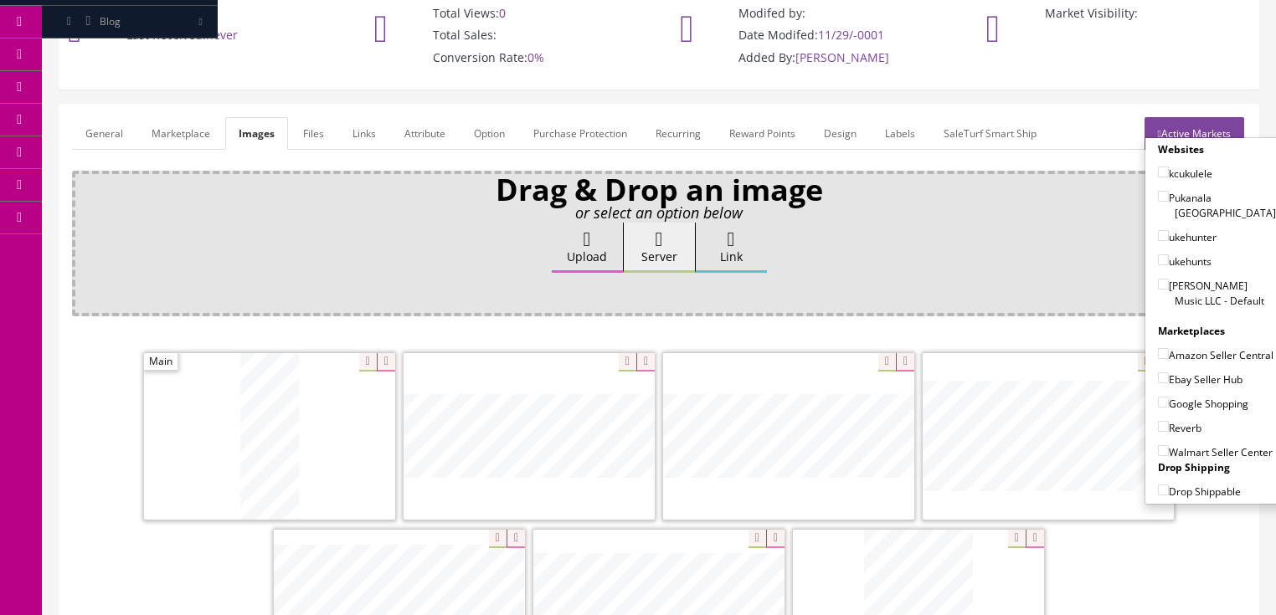
drag, startPoint x: 1156, startPoint y: 262, endPoint x: 1152, endPoint y: 275, distance: 13.2
click at [1158, 279] on input"] "[PERSON_NAME] Music LLC - Default" at bounding box center [1163, 284] width 11 height 11
checkbox input"] "true"
click at [1162, 348] on input"] "Amazon Seller Central" at bounding box center [1163, 353] width 11 height 11
checkbox input"] "true"
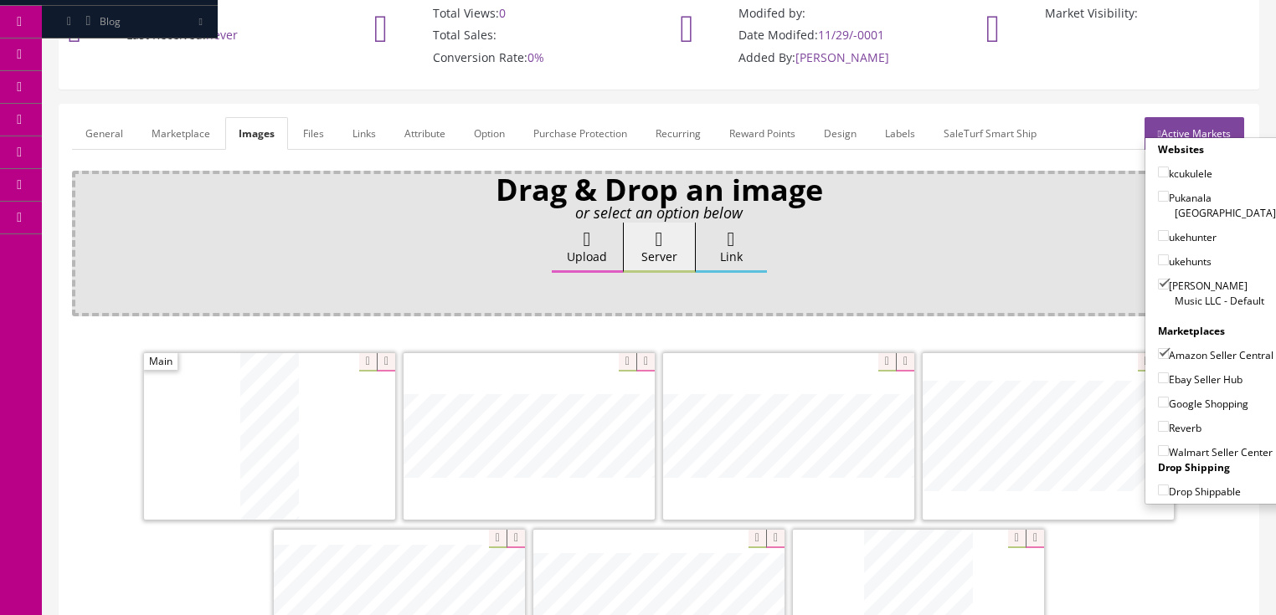
click at [1158, 373] on input"] "Ebay Seller Hub" at bounding box center [1163, 377] width 11 height 11
checkbox input"] "true"
click at [1158, 397] on input"] "Google Shopping" at bounding box center [1163, 402] width 11 height 11
checkbox input"] "true"
click at [1158, 422] on input"] "Reverb" at bounding box center [1163, 426] width 11 height 11
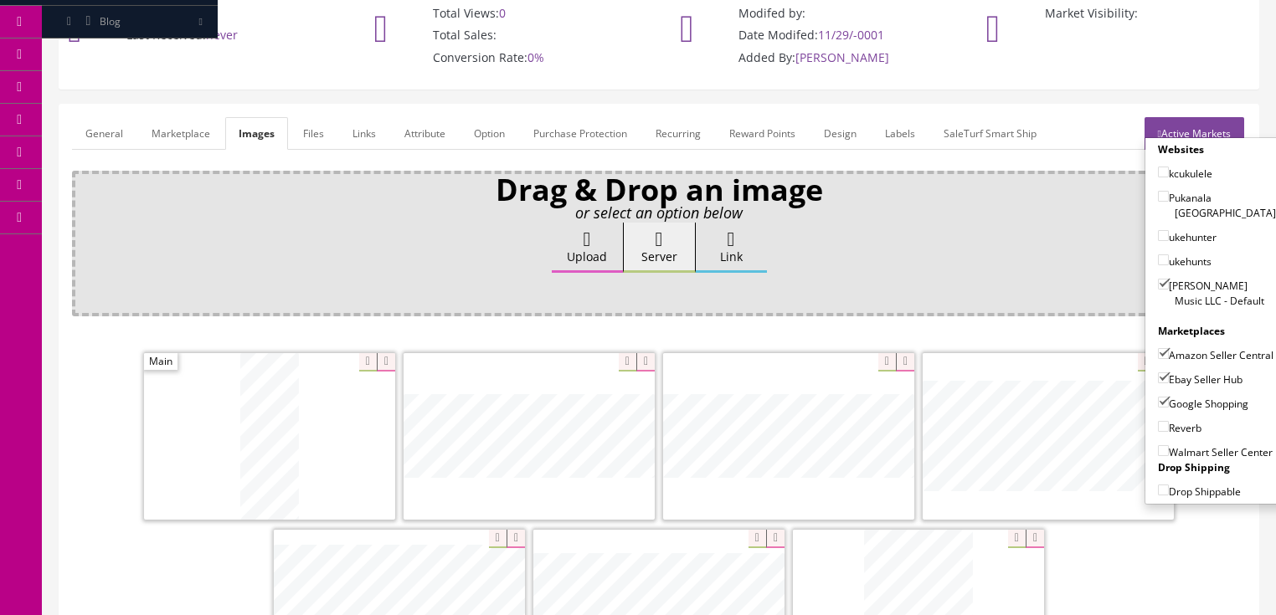
checkbox input"] "true"
click at [1188, 134] on link "Active Markets" at bounding box center [1194, 133] width 100 height 33
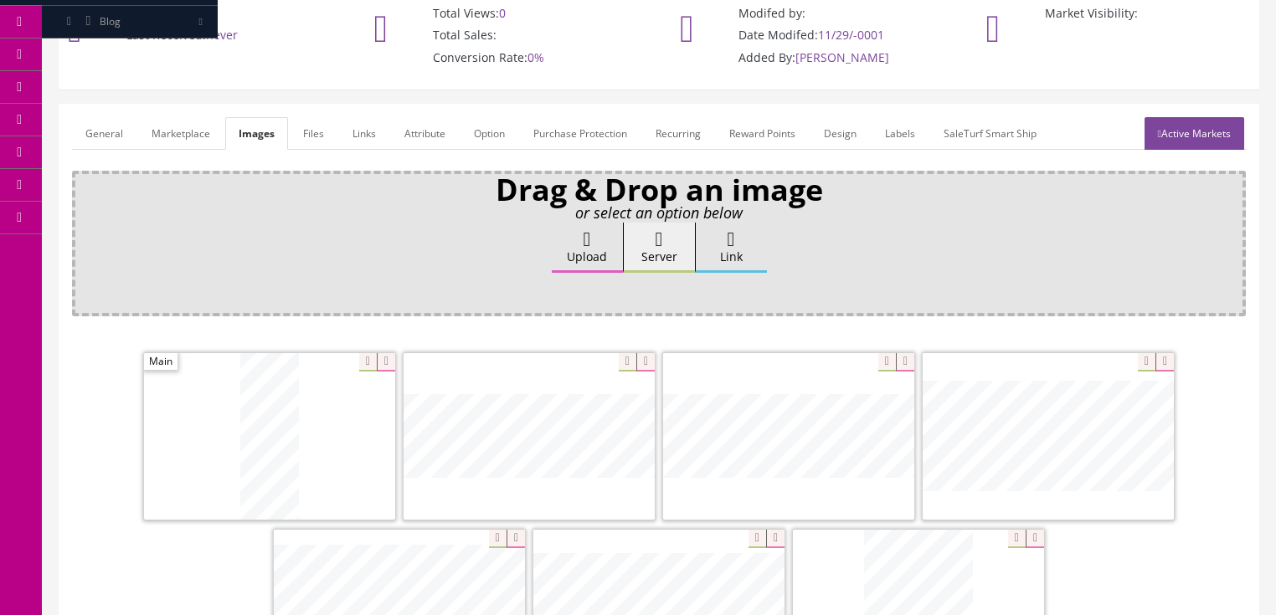
click at [116, 130] on link "General" at bounding box center [104, 133] width 64 height 33
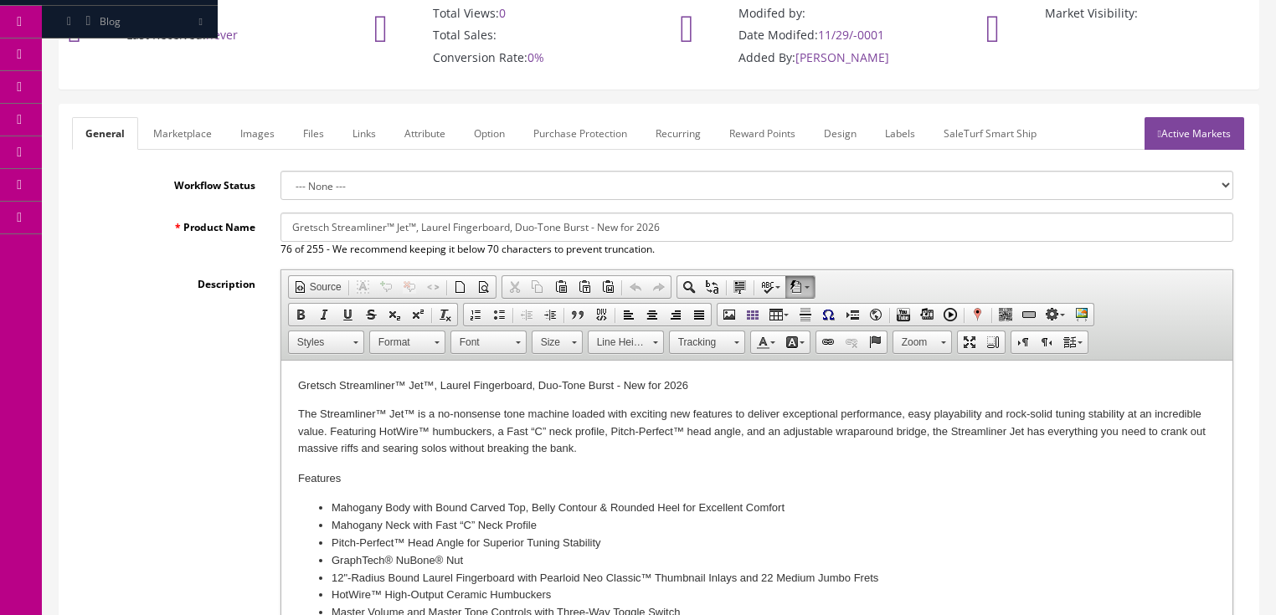
drag, startPoint x: 331, startPoint y: 228, endPoint x: 588, endPoint y: 223, distance: 257.0
click at [588, 223] on input "Gretsch Streamliner™ Jet™, Laurel Fingerboard, Duo-Tone Burst - New for 2026" at bounding box center [756, 227] width 953 height 29
paste input "Streamliner™ Jet™ 1 Pickup, Laurel Fingerboard, Midnight Blue"
click at [737, 227] on input "Gretsch Streamliner™ Jet™ 1 Pickup, Laurel Fingerboard, Midnight Blue - New for…" at bounding box center [756, 227] width 953 height 29
drag, startPoint x: 290, startPoint y: 233, endPoint x: 624, endPoint y: 219, distance: 334.2
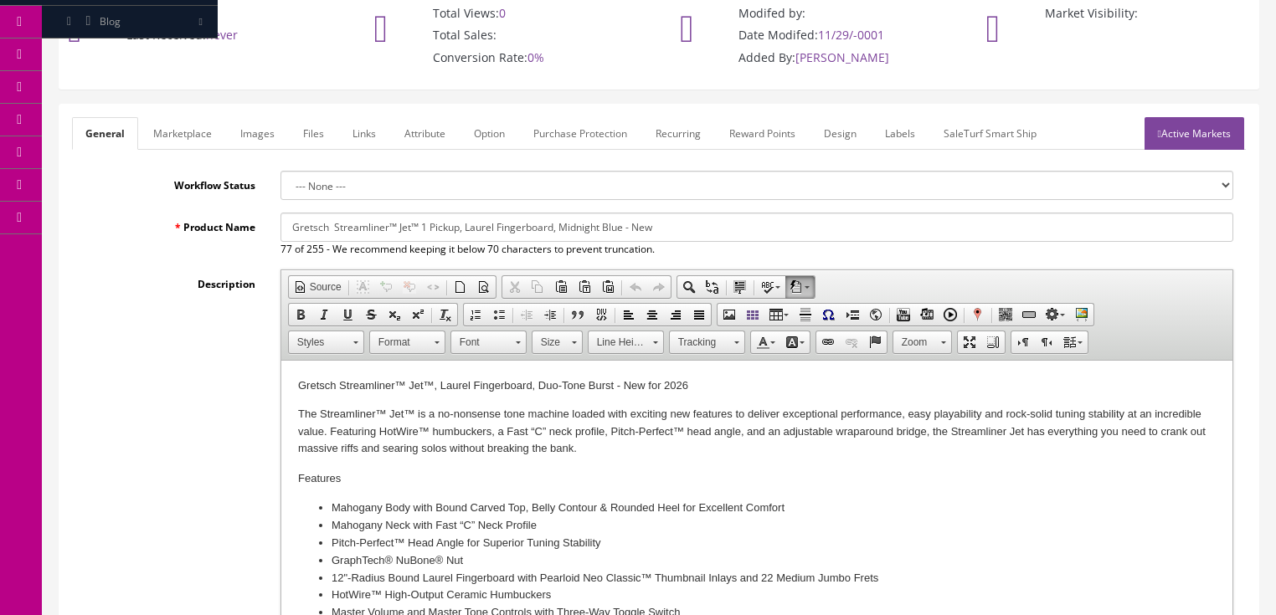
click at [624, 219] on input "Gretsch Streamliner™ Jet™ 1 Pickup, Laurel Fingerboard, Midnight Blue - New" at bounding box center [756, 227] width 953 height 29
type input "Gretsch Streamliner™ Jet™ 1 Pickup, Laurel Fingerboard, Midnight Blue - New"
drag, startPoint x: 297, startPoint y: 384, endPoint x: 613, endPoint y: 377, distance: 315.6
click at [613, 377] on p "Gretsch Streamliner™ Jet™, Laurel Fingerboard, Duo-Tone Burst - New for 2026" at bounding box center [755, 386] width 917 height 18
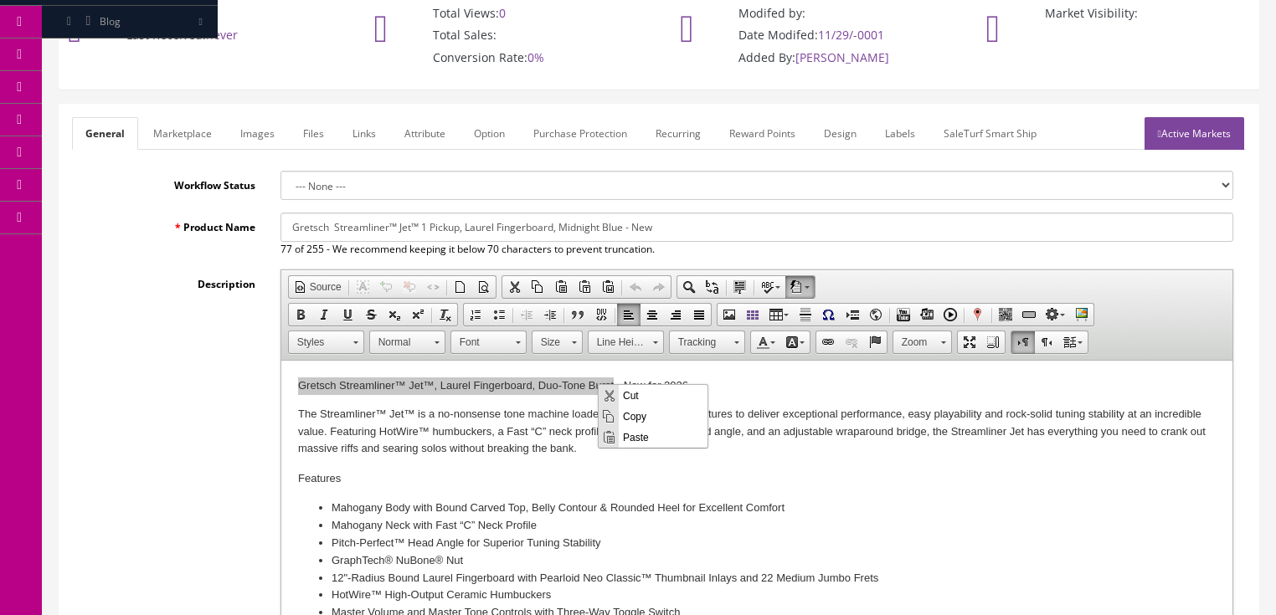
scroll to position [0, 0]
click at [635, 435] on span "Paste" at bounding box center [663, 436] width 89 height 21
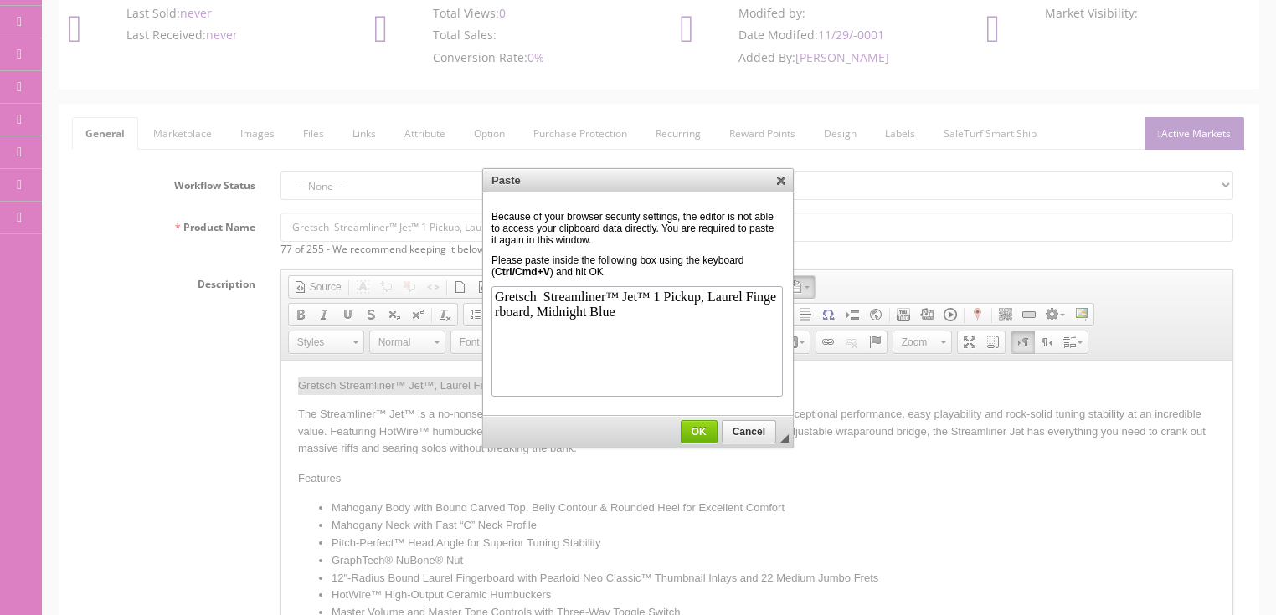
click at [690, 434] on span "OK" at bounding box center [698, 432] width 35 height 12
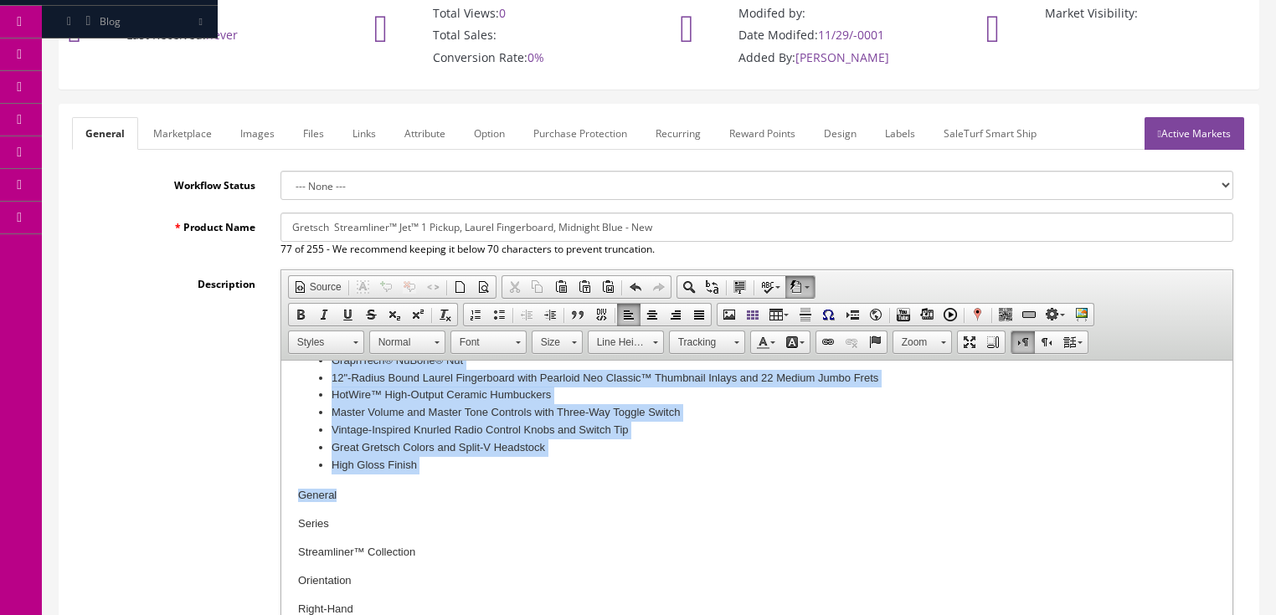
scroll to position [201, 0]
drag, startPoint x: 295, startPoint y: 408, endPoint x: 590, endPoint y: 465, distance: 300.7
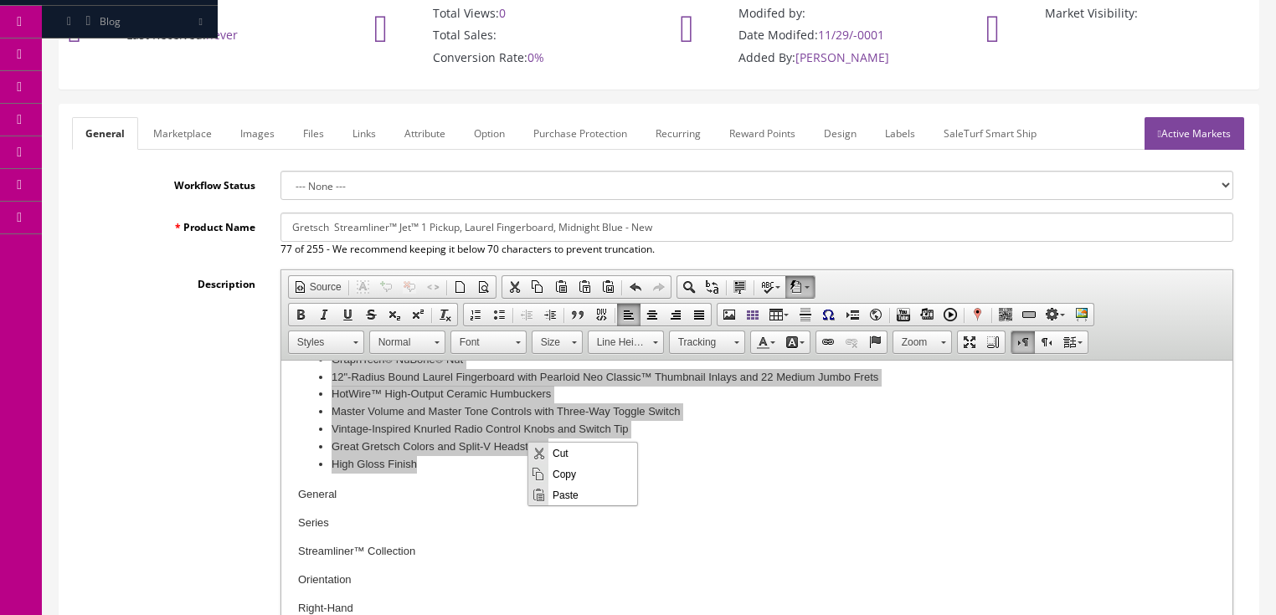
drag, startPoint x: 578, startPoint y: 496, endPoint x: 1106, endPoint y: 937, distance: 688.1
click at [578, 496] on span "Paste" at bounding box center [592, 494] width 89 height 21
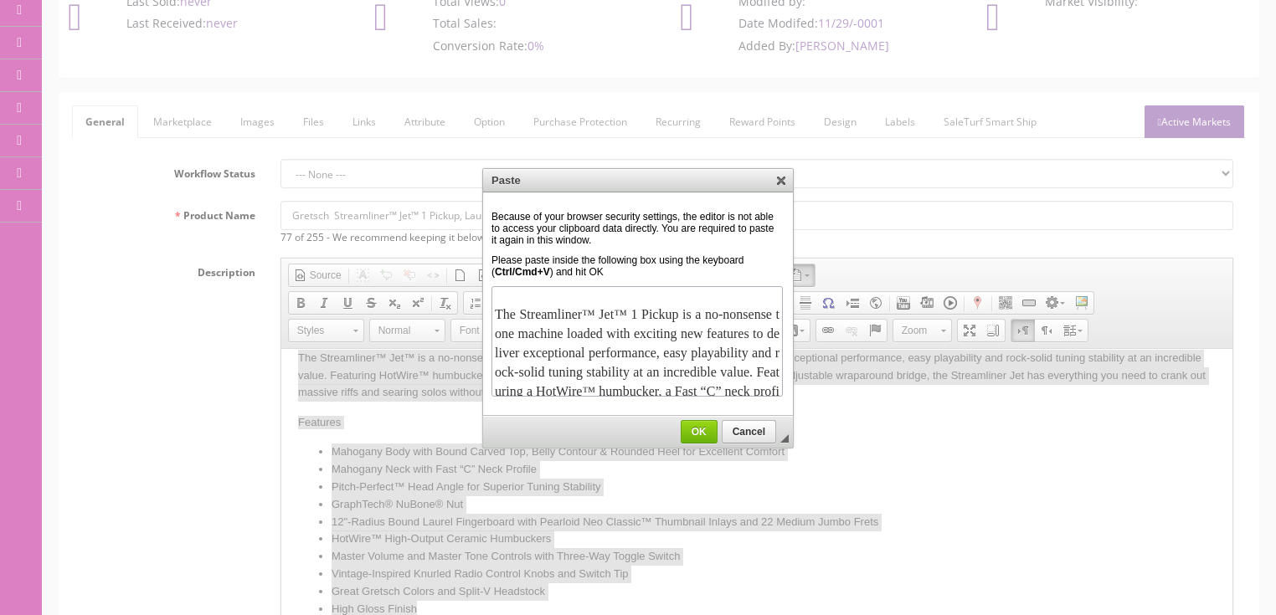
scroll to position [412, 0]
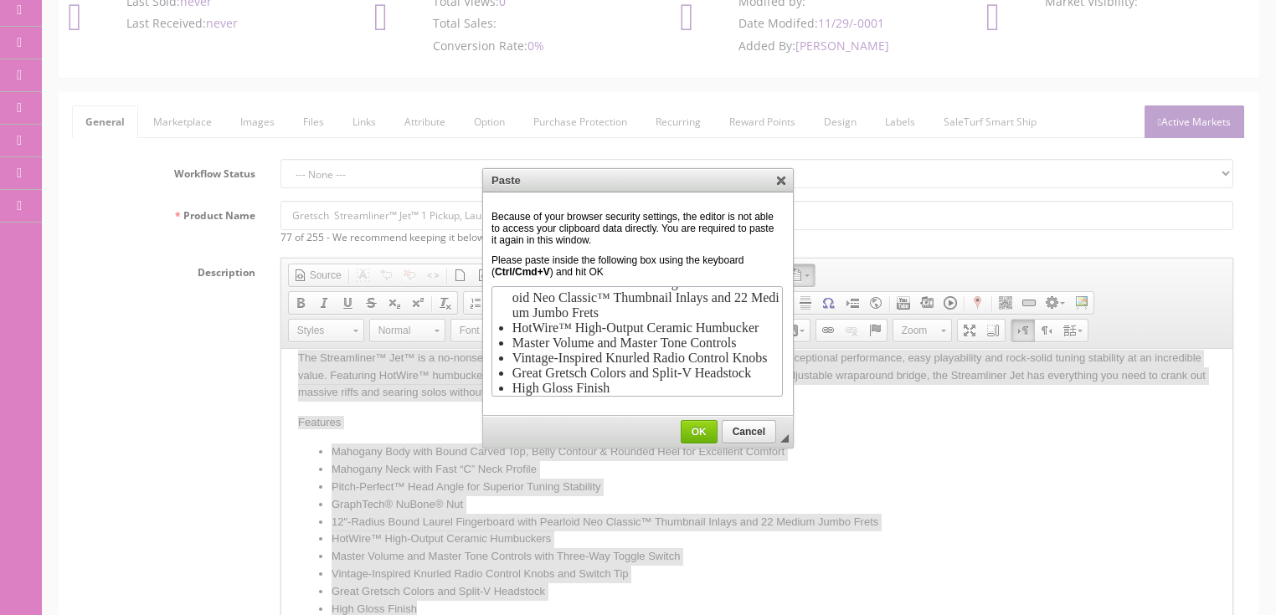
click at [703, 429] on span "OK" at bounding box center [698, 432] width 35 height 12
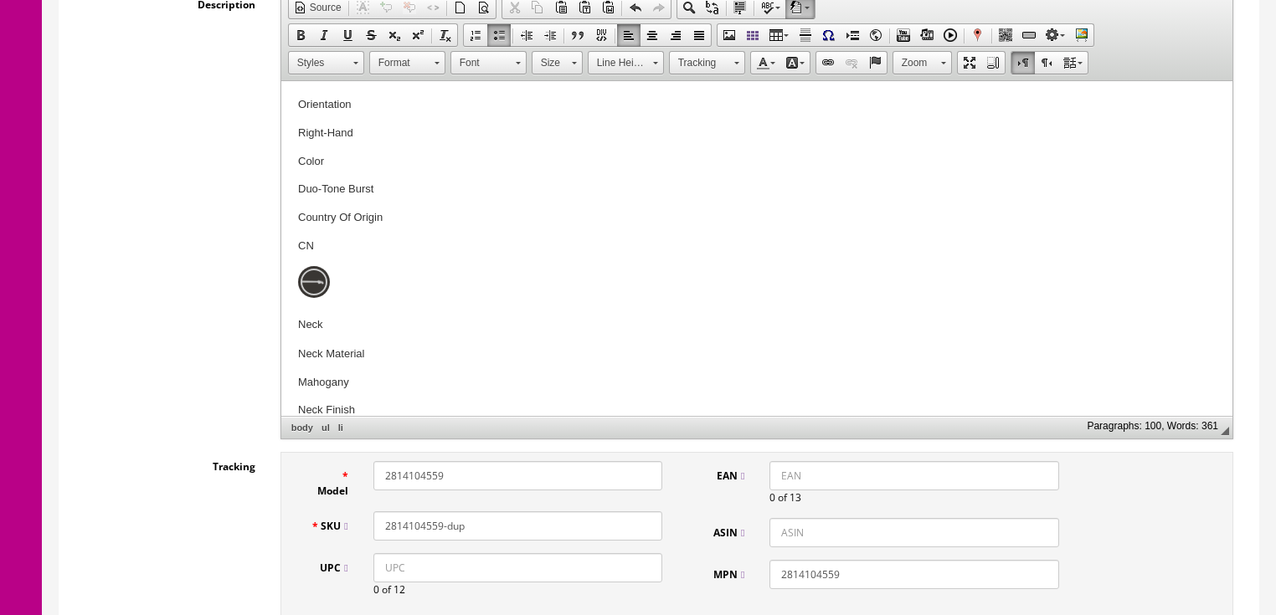
scroll to position [402, 0]
drag, startPoint x: 295, startPoint y: 177, endPoint x: 377, endPoint y: 174, distance: 81.3
drag, startPoint x: 306, startPoint y: 238, endPoint x: 341, endPoint y: 239, distance: 35.2
click at [341, 239] on p "CN" at bounding box center [755, 242] width 917 height 18
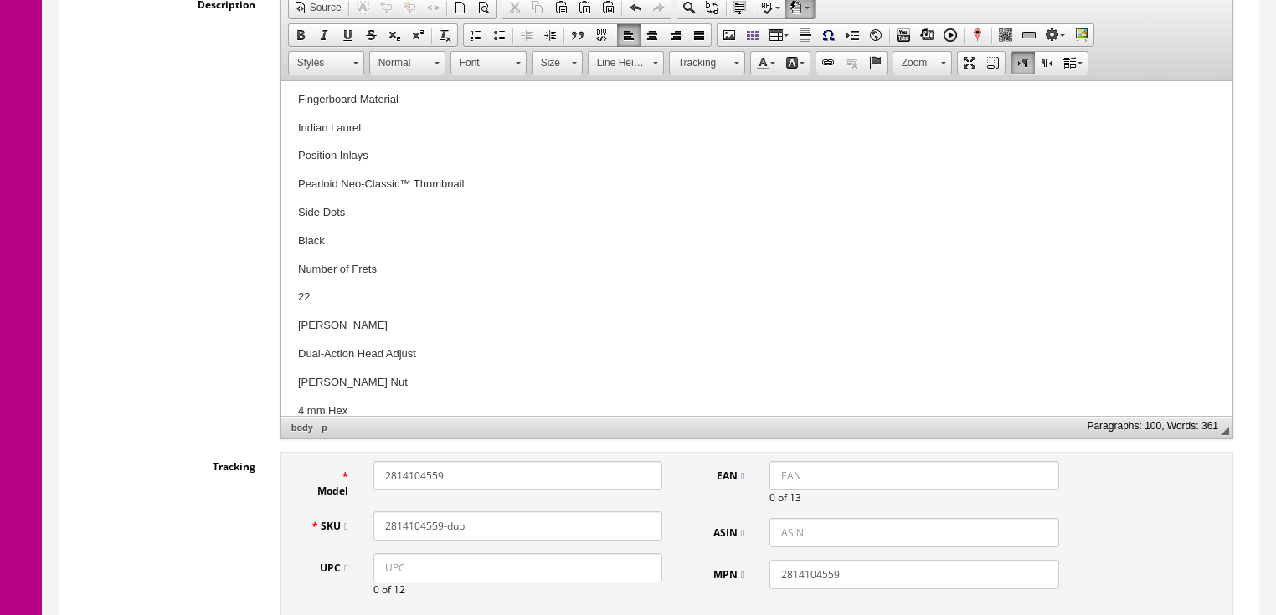
scroll to position [937, 0]
click at [380, 574] on input "UPC" at bounding box center [517, 567] width 289 height 29
type input "885978720842"
drag, startPoint x: 372, startPoint y: 574, endPoint x: 361, endPoint y: 559, distance: 19.1
click at [374, 574] on input "885978720842" at bounding box center [517, 567] width 289 height 29
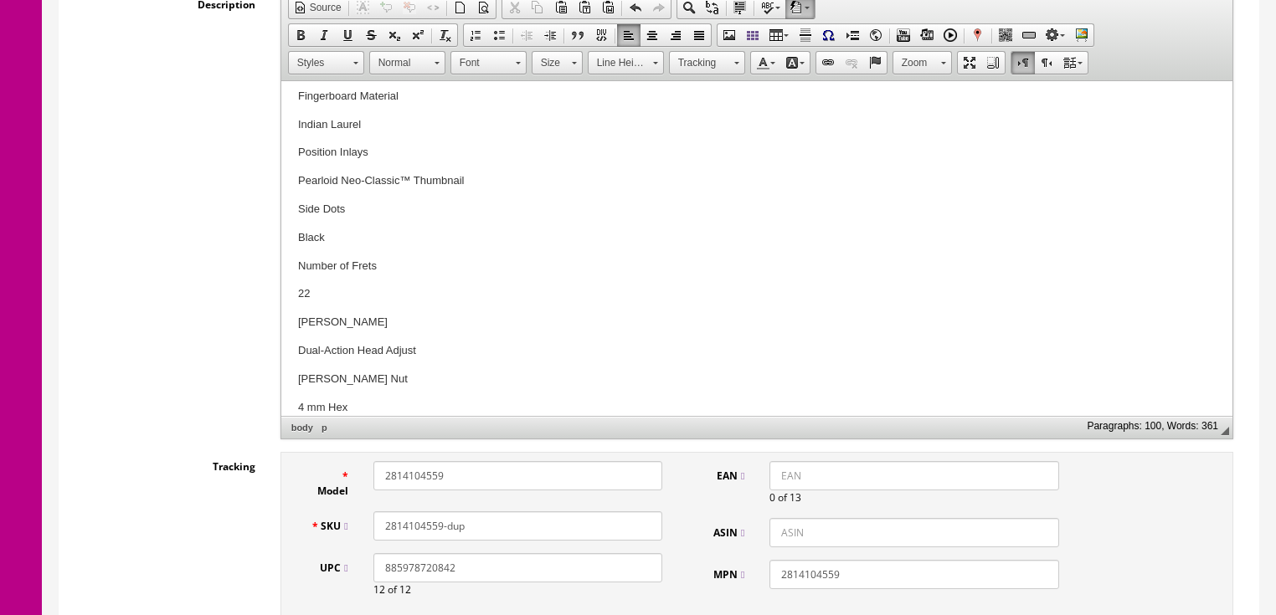
click at [796, 470] on input "EAN" at bounding box center [913, 475] width 289 height 29
paste input "885978720842"
click at [771, 482] on input "885978720842" at bounding box center [913, 475] width 289 height 29
type input "0885978720842"
drag, startPoint x: 480, startPoint y: 475, endPoint x: 423, endPoint y: 480, distance: 57.1
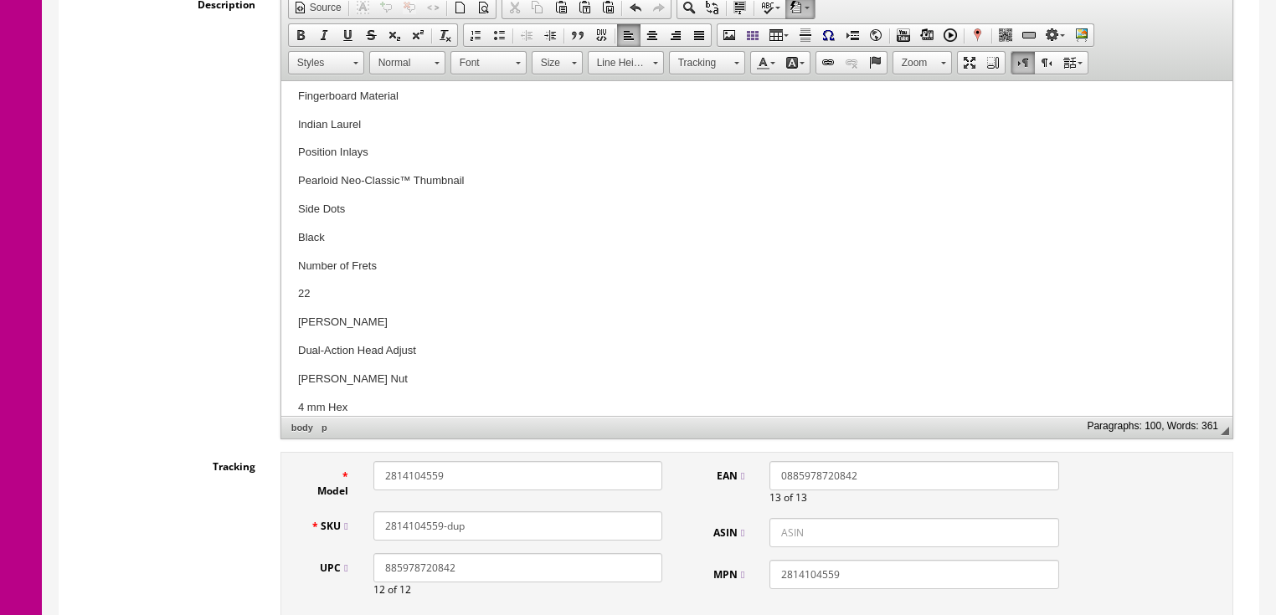
click at [347, 480] on div "Model 2814104559" at bounding box center [486, 480] width 377 height 38
paste input "3591"
type input "2814103591"
drag, startPoint x: 485, startPoint y: 532, endPoint x: 382, endPoint y: 532, distance: 103.0
click at [382, 532] on input "2814104559-dup" at bounding box center [517, 525] width 289 height 29
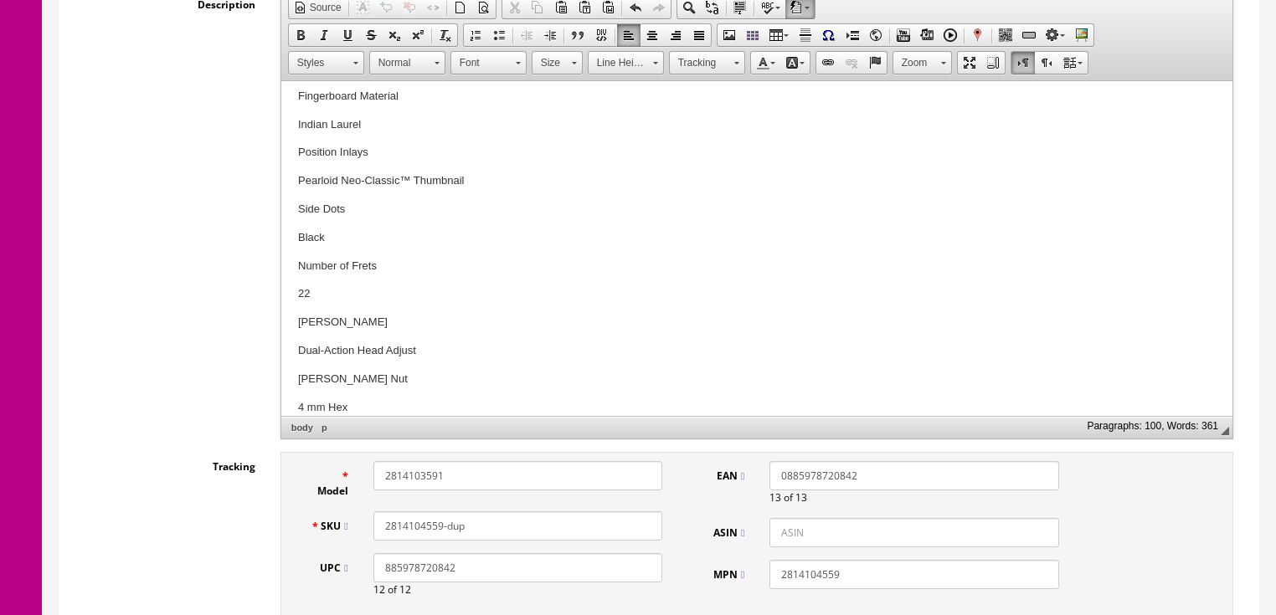
paste input "3591"
type input "2814103591"
drag, startPoint x: 864, startPoint y: 573, endPoint x: 789, endPoint y: 581, distance: 75.0
click at [737, 582] on div "MPN 2814104559" at bounding box center [882, 574] width 377 height 29
paste input "3591"
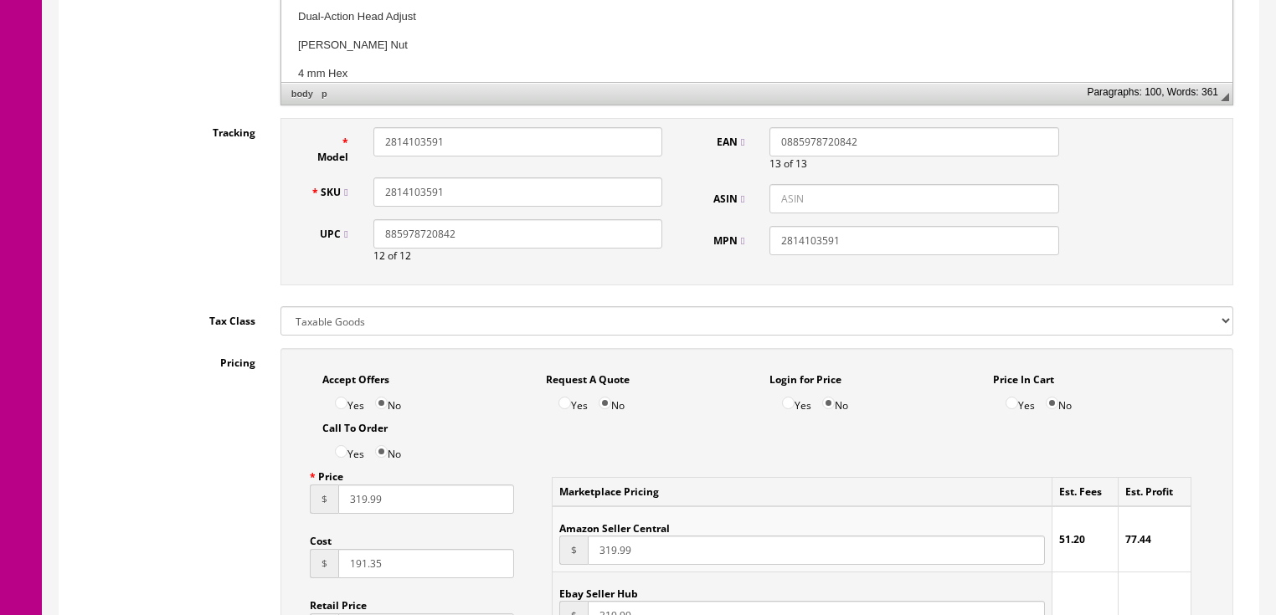
scroll to position [748, 0]
type input "2814103591"
drag, startPoint x: 404, startPoint y: 506, endPoint x: 294, endPoint y: 517, distance: 111.0
type input "299.99"
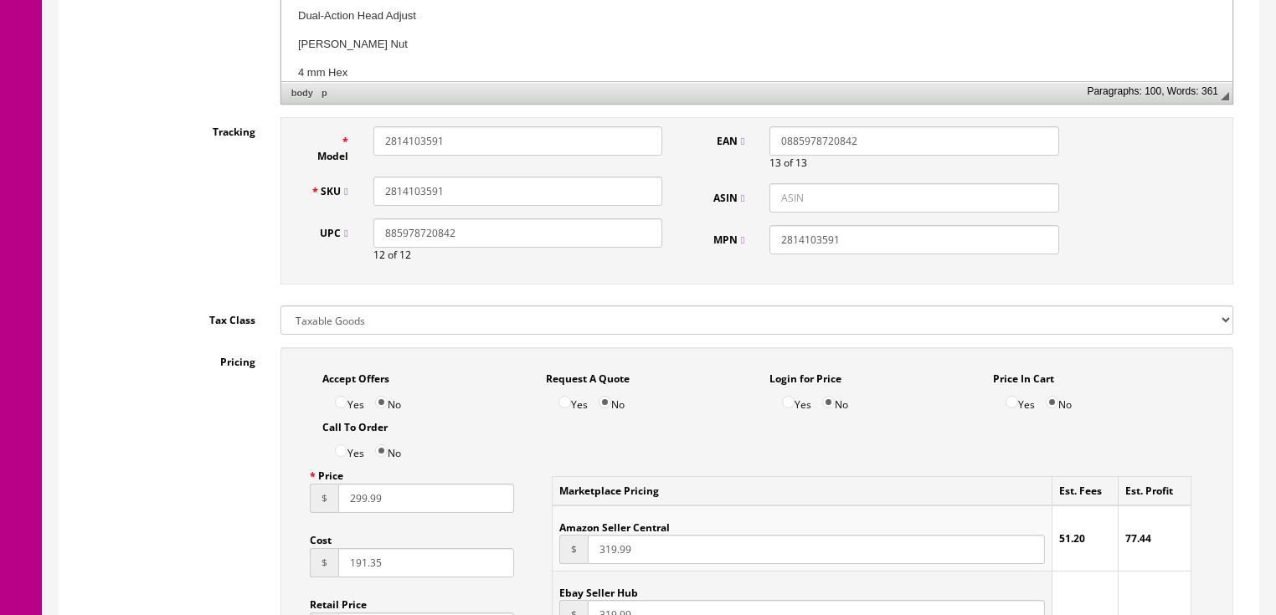
drag, startPoint x: 422, startPoint y: 568, endPoint x: 280, endPoint y: 568, distance: 142.3
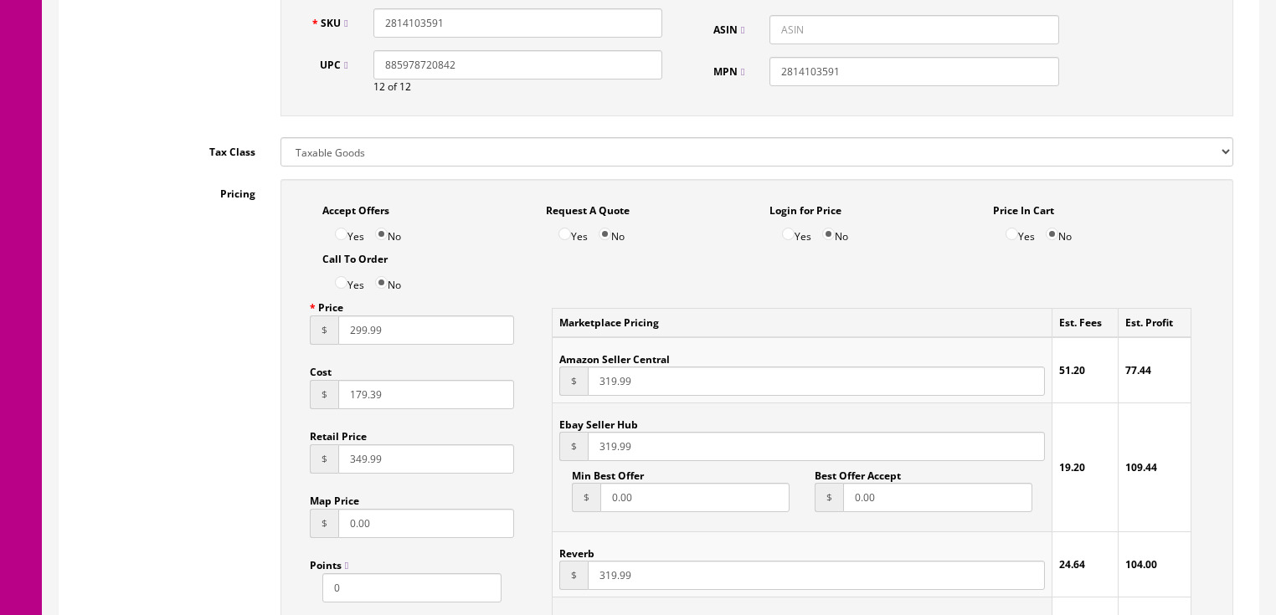
scroll to position [1150, 0]
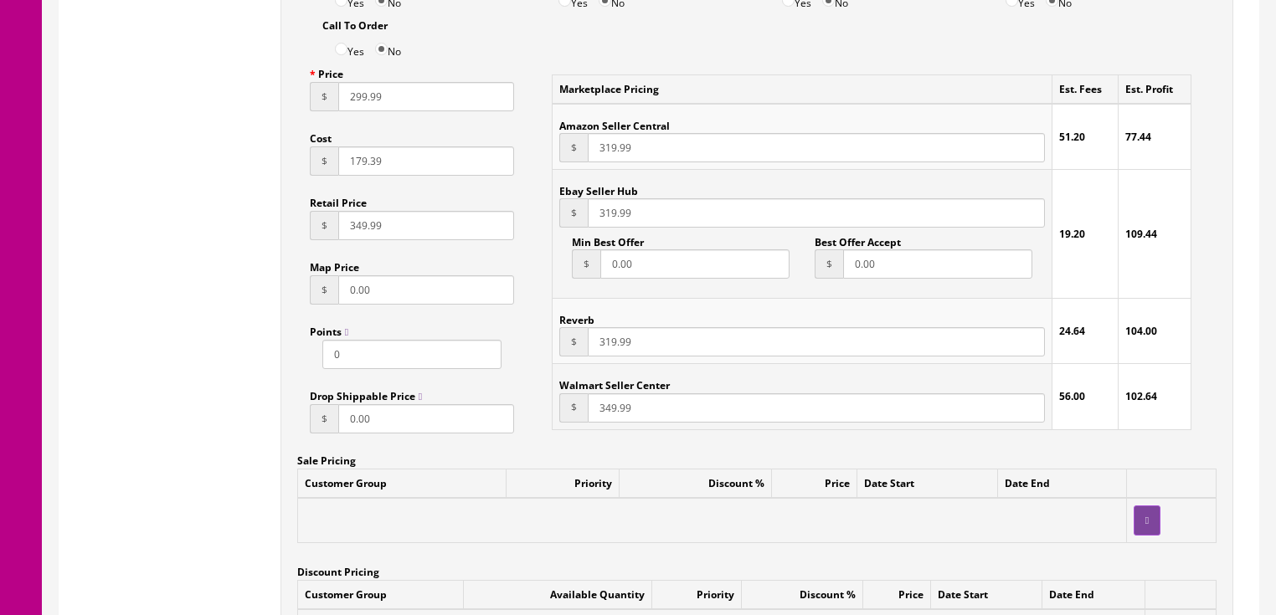
type input "179.39"
drag, startPoint x: 640, startPoint y: 154, endPoint x: 577, endPoint y: 164, distance: 64.4
click at [577, 162] on div "$ 319.99" at bounding box center [801, 147] width 485 height 29
type input "299.99"
drag, startPoint x: 657, startPoint y: 215, endPoint x: 571, endPoint y: 215, distance: 86.2
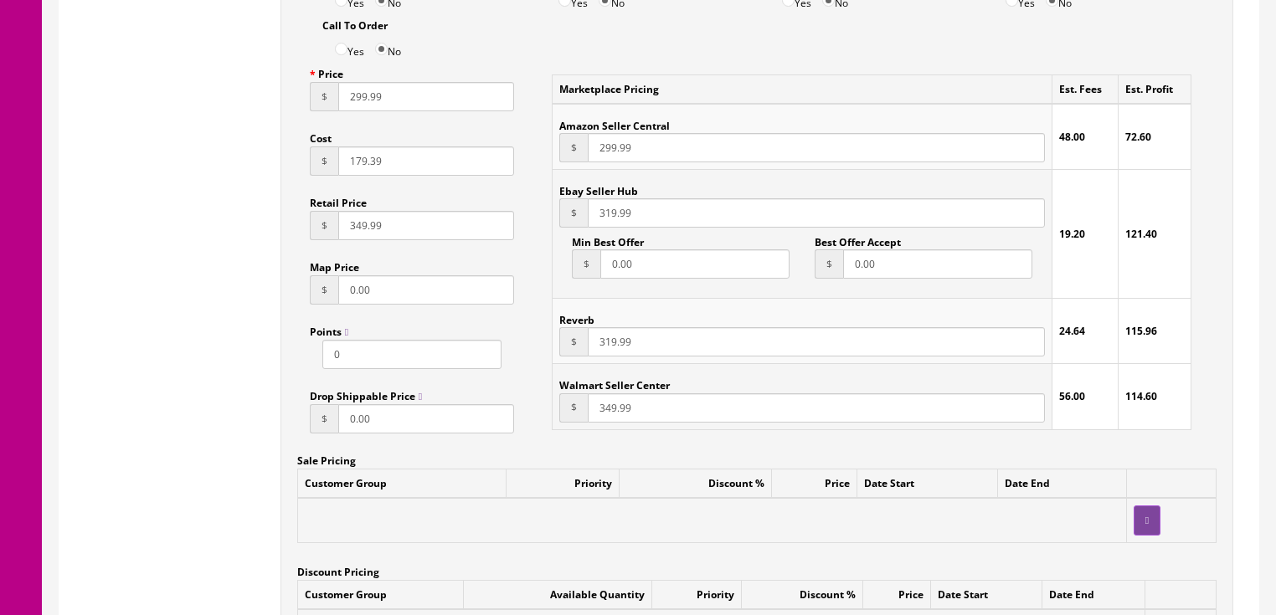
click at [556, 215] on td "Ebay Seller Hub $ 319.99 Min Best Offer $ 0.00 Best Offer Accept $ 0.00" at bounding box center [801, 234] width 499 height 129
type input "299.99"
drag, startPoint x: 642, startPoint y: 338, endPoint x: 573, endPoint y: 342, distance: 69.6
click at [573, 342] on div "$ 319.99" at bounding box center [801, 341] width 485 height 29
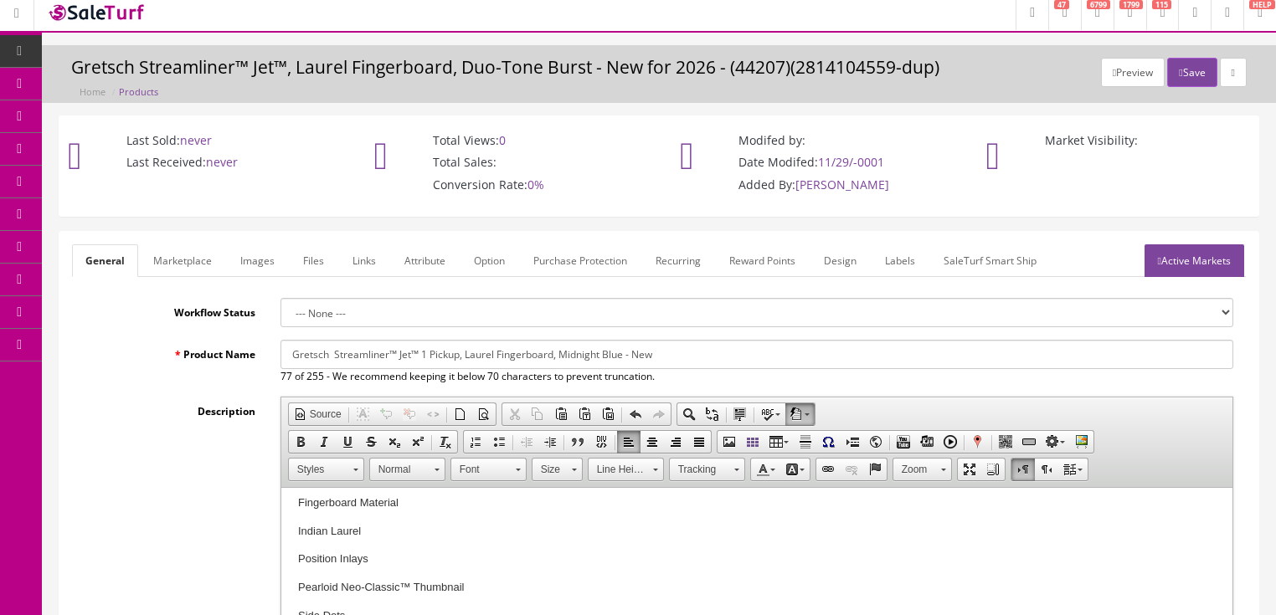
scroll to position [0, 0]
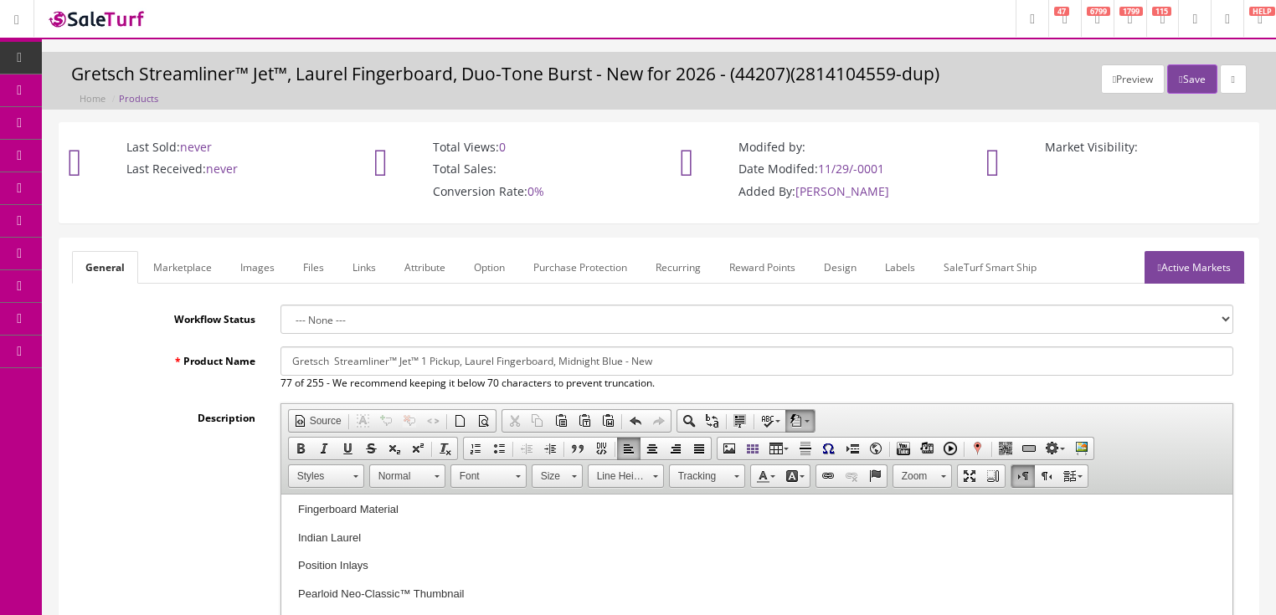
type input "299.99"
click at [187, 271] on link "Marketplace" at bounding box center [182, 267] width 85 height 33
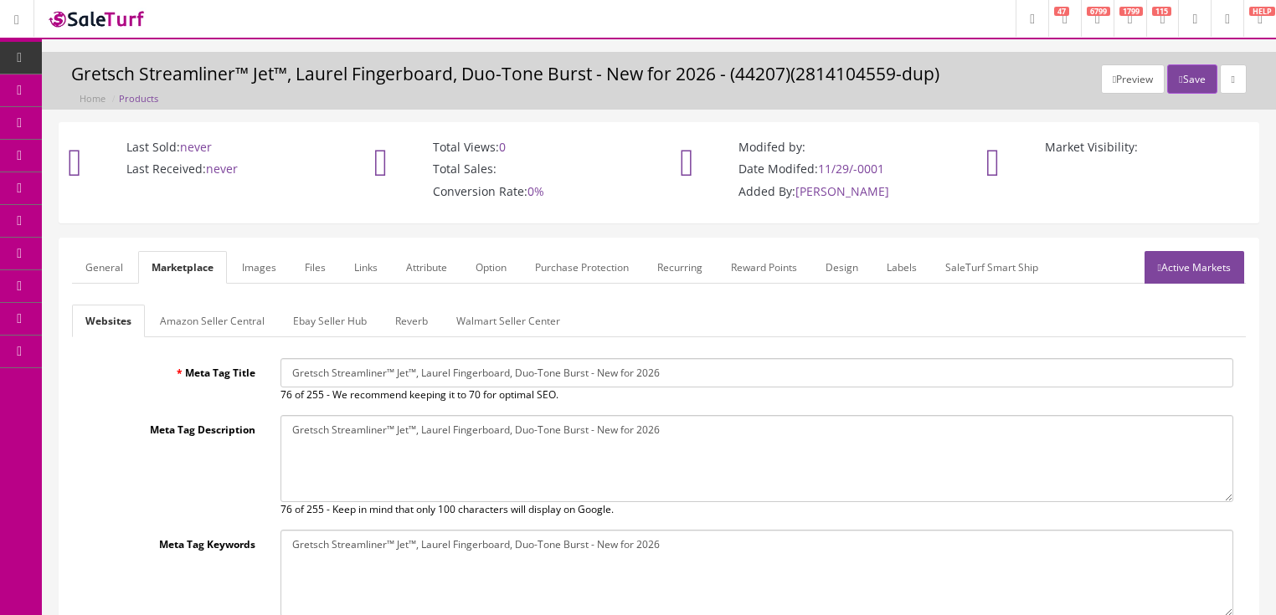
click at [397, 324] on link "Reverb" at bounding box center [411, 321] width 59 height 33
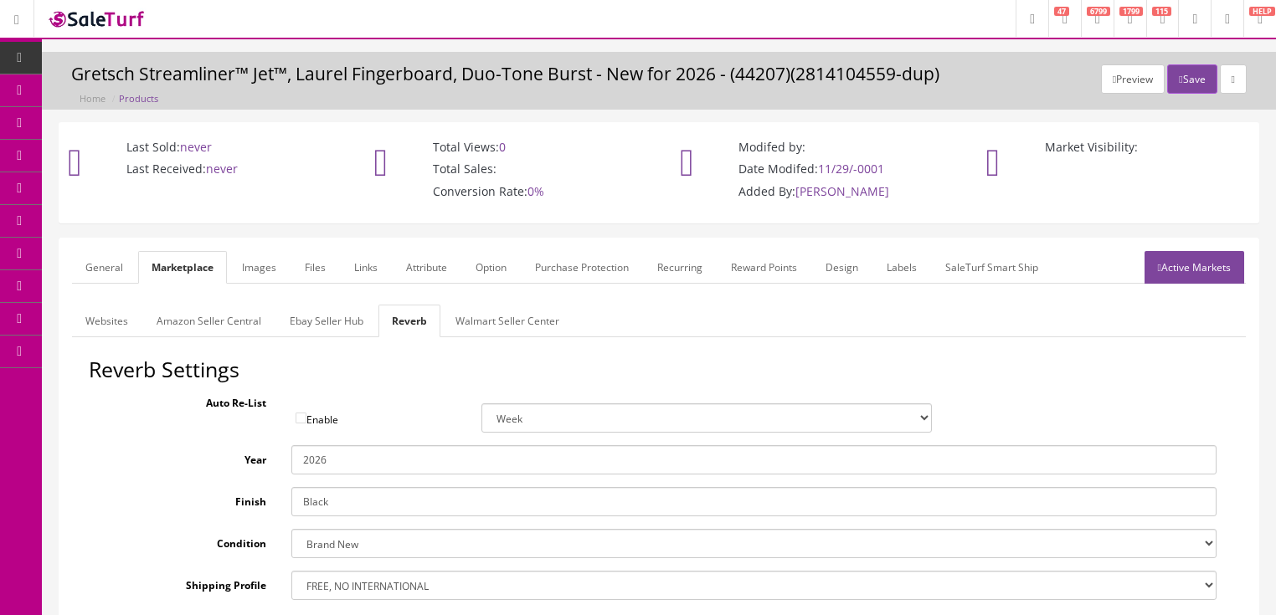
drag, startPoint x: 295, startPoint y: 504, endPoint x: 408, endPoint y: 480, distance: 116.4
click at [409, 512] on input "Black" at bounding box center [753, 501] width 925 height 29
type input "Midnight Blue"
click at [263, 273] on link "Images" at bounding box center [259, 267] width 61 height 33
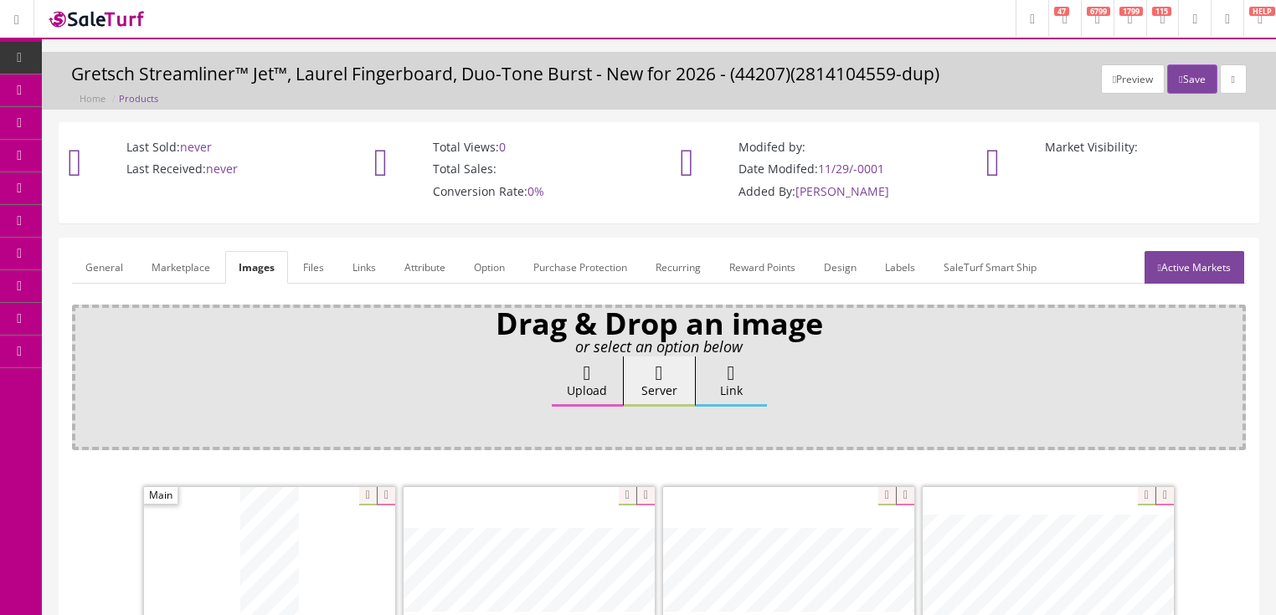
click at [432, 261] on link "Attribute" at bounding box center [425, 267] width 68 height 33
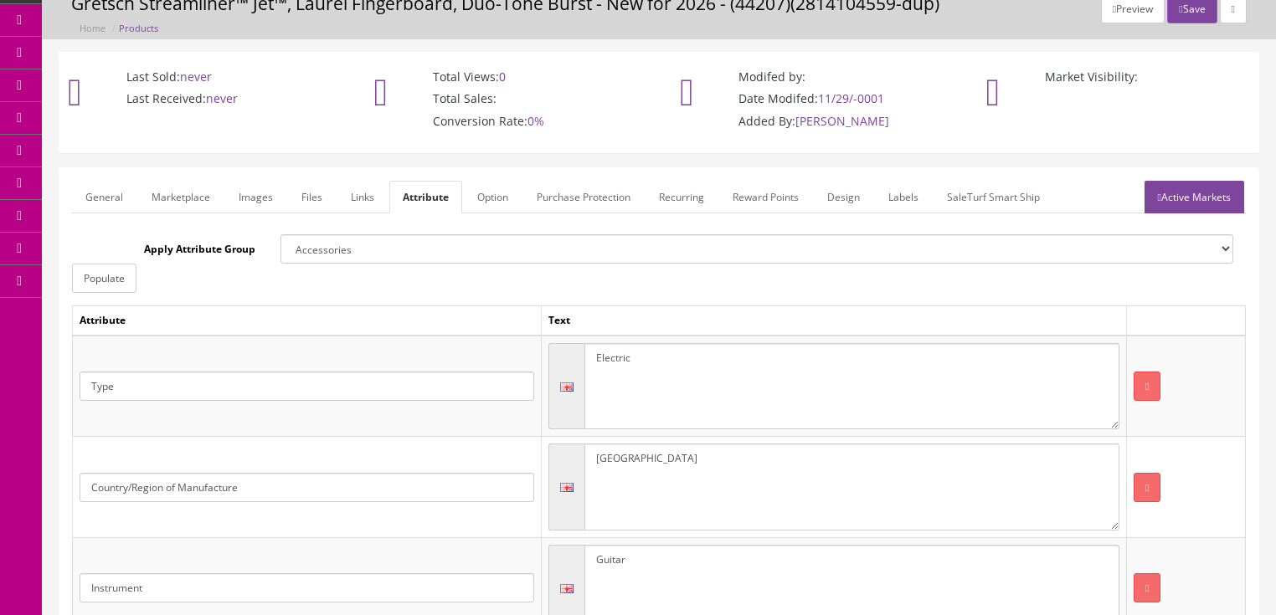
scroll to position [67, 0]
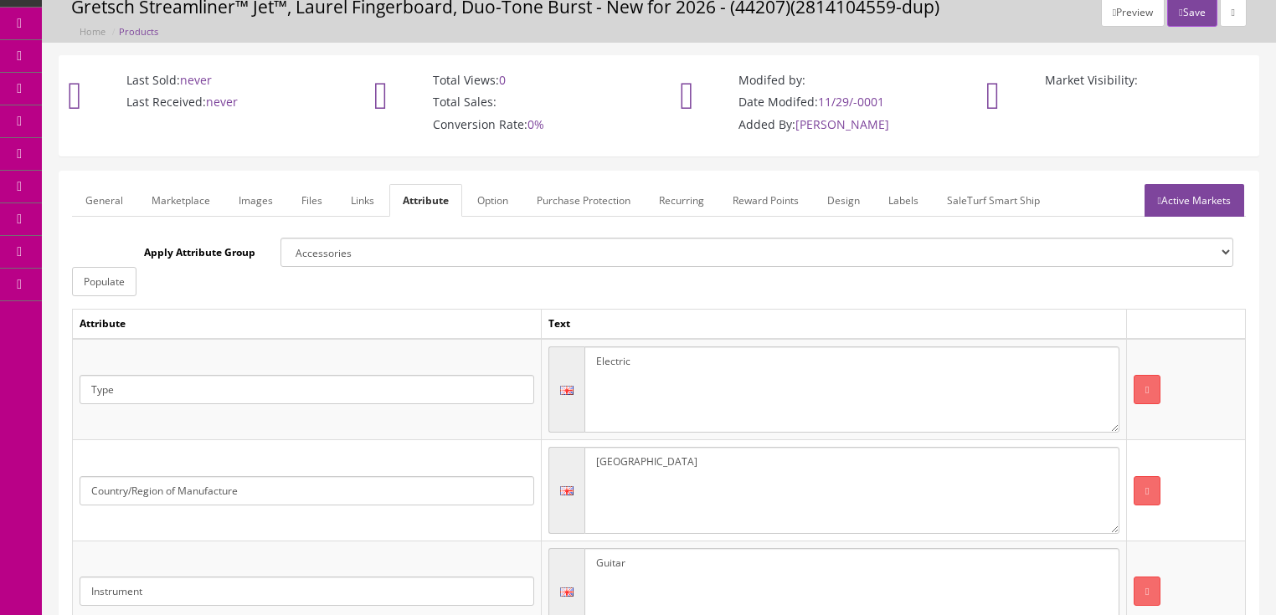
click at [1192, 211] on link "Active Markets" at bounding box center [1194, 200] width 100 height 33
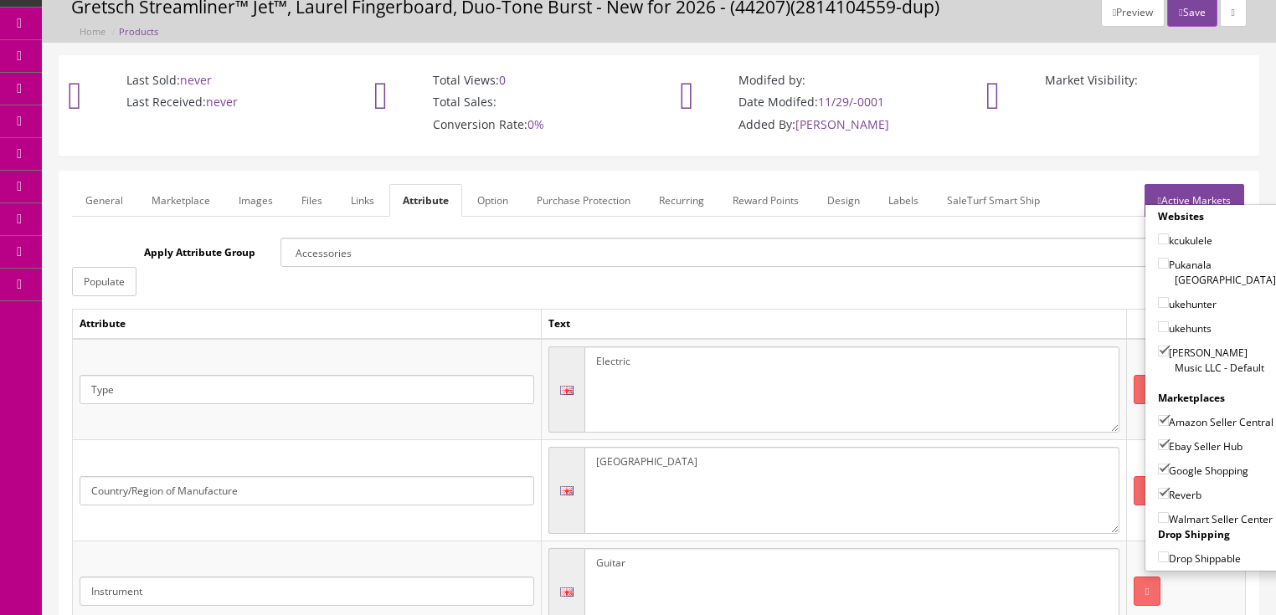
click at [1199, 187] on link "Active Markets" at bounding box center [1194, 200] width 100 height 33
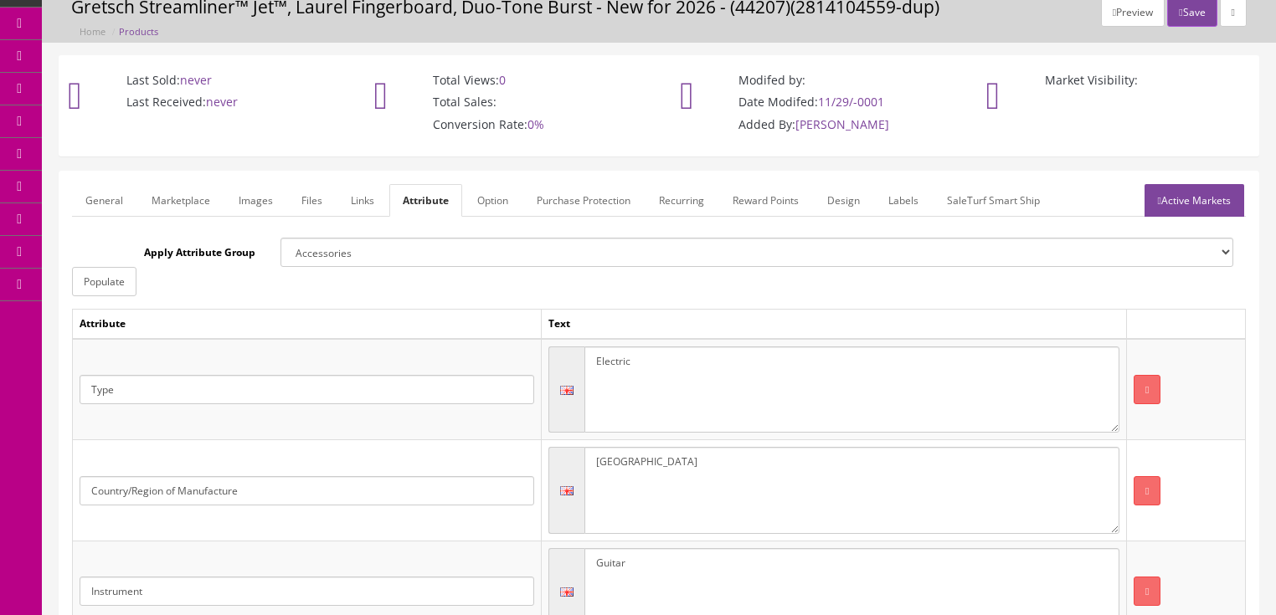
click at [86, 207] on link "General" at bounding box center [104, 200] width 64 height 33
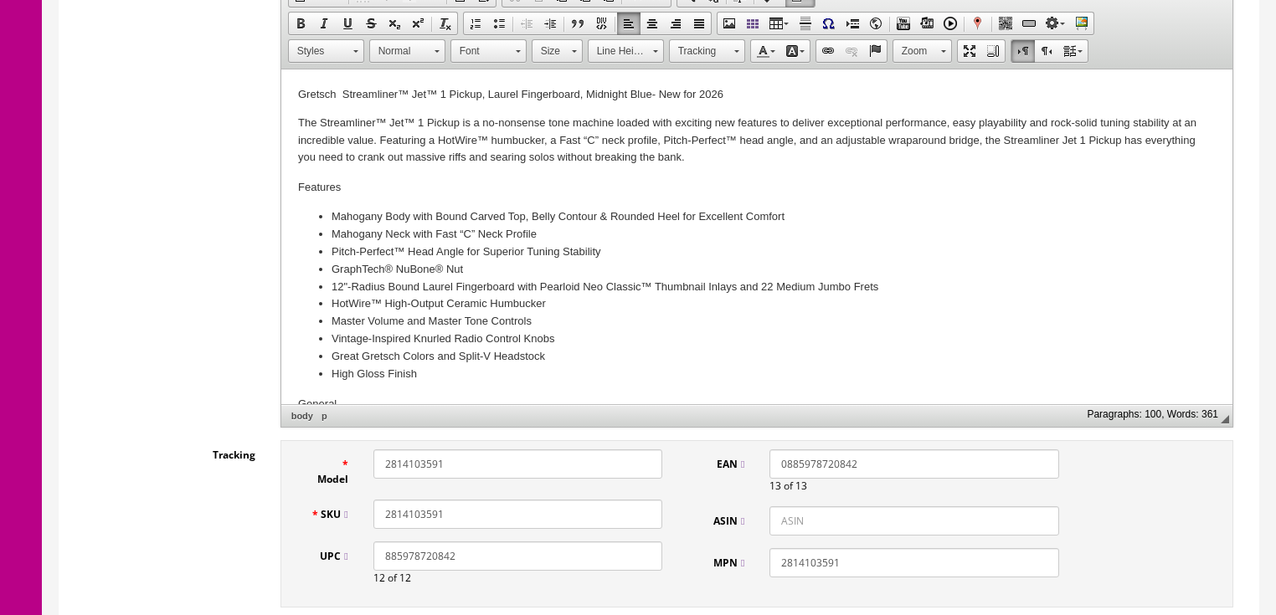
scroll to position [402, 0]
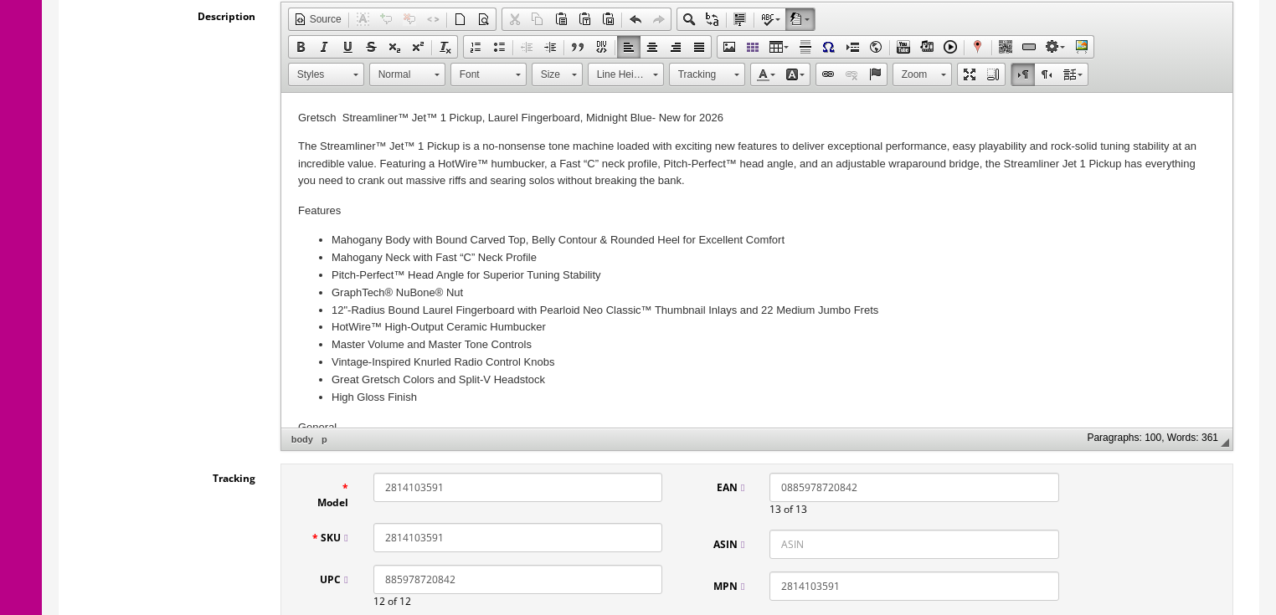
drag, startPoint x: 463, startPoint y: 542, endPoint x: 330, endPoint y: 537, distance: 133.2
click at [326, 537] on div "SKU 2814103591" at bounding box center [486, 537] width 377 height 29
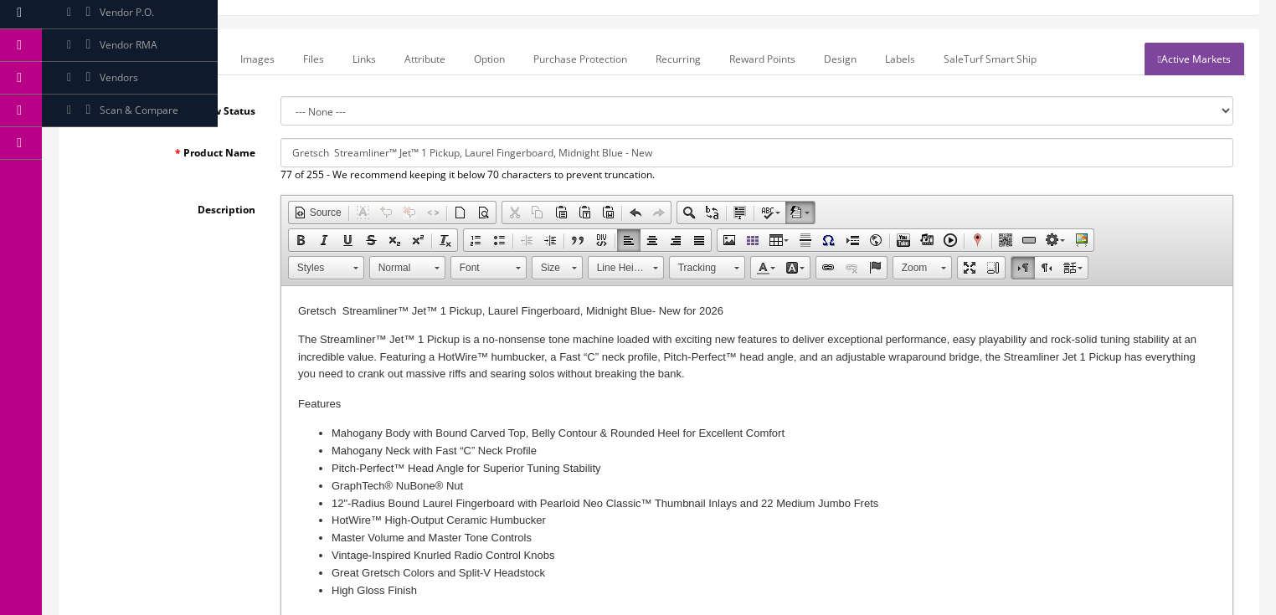
scroll to position [201, 0]
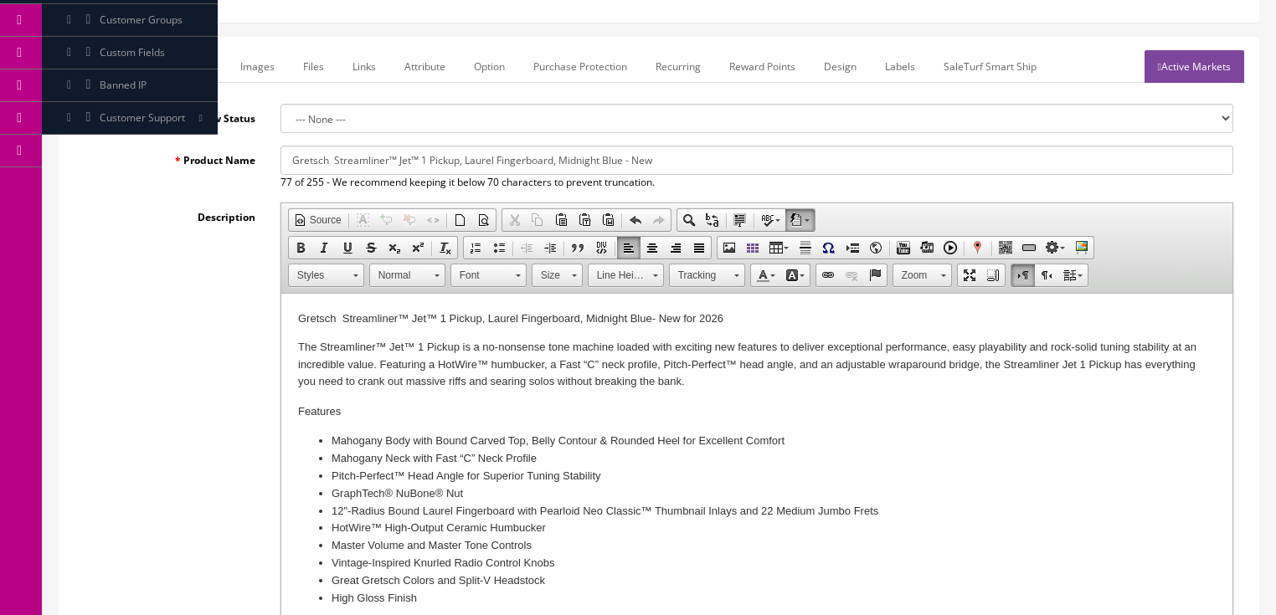
click at [1235, 64] on link "Active Markets" at bounding box center [1194, 66] width 100 height 33
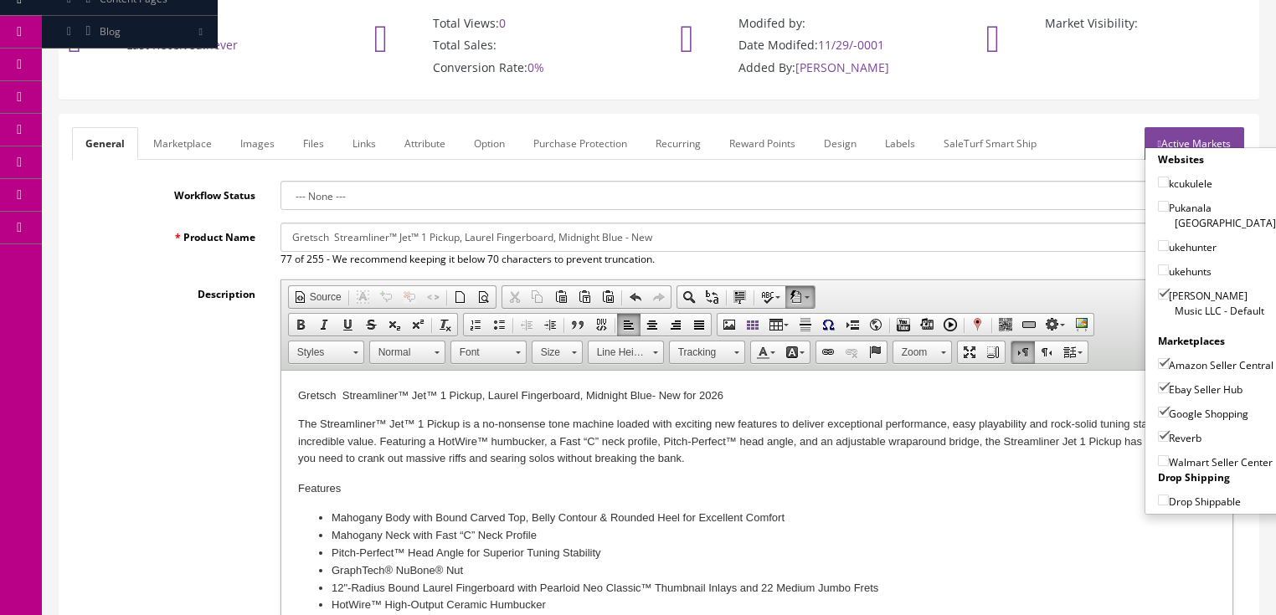
scroll to position [67, 0]
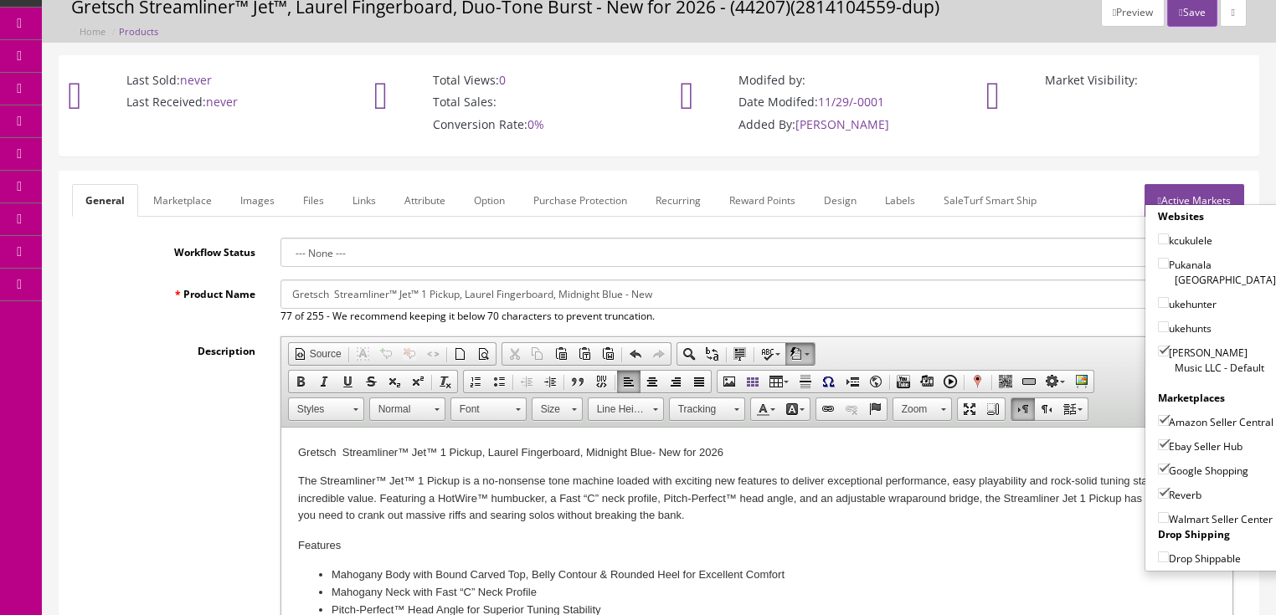
click at [1179, 8] on icon "button" at bounding box center [1180, 13] width 3 height 10
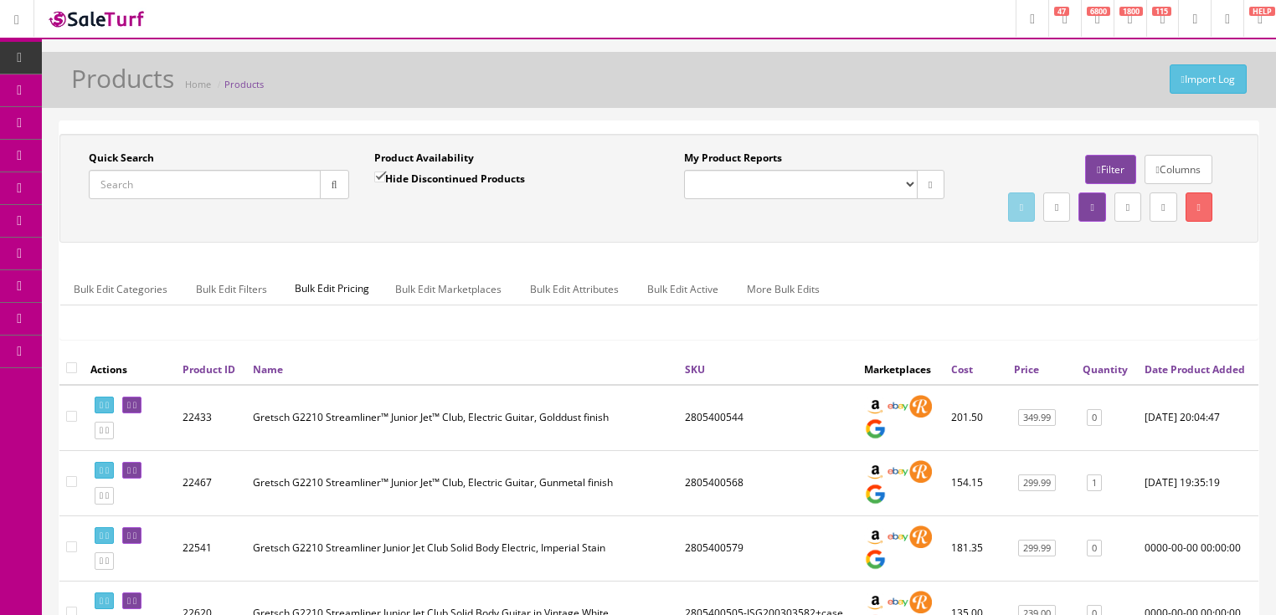
click at [182, 180] on input "Quick Search" at bounding box center [205, 184] width 232 height 29
paste input "2814103591"
type input "2814103591"
click at [384, 175] on input "Hide Discontinued Products" at bounding box center [379, 177] width 11 height 11
checkbox input "false"
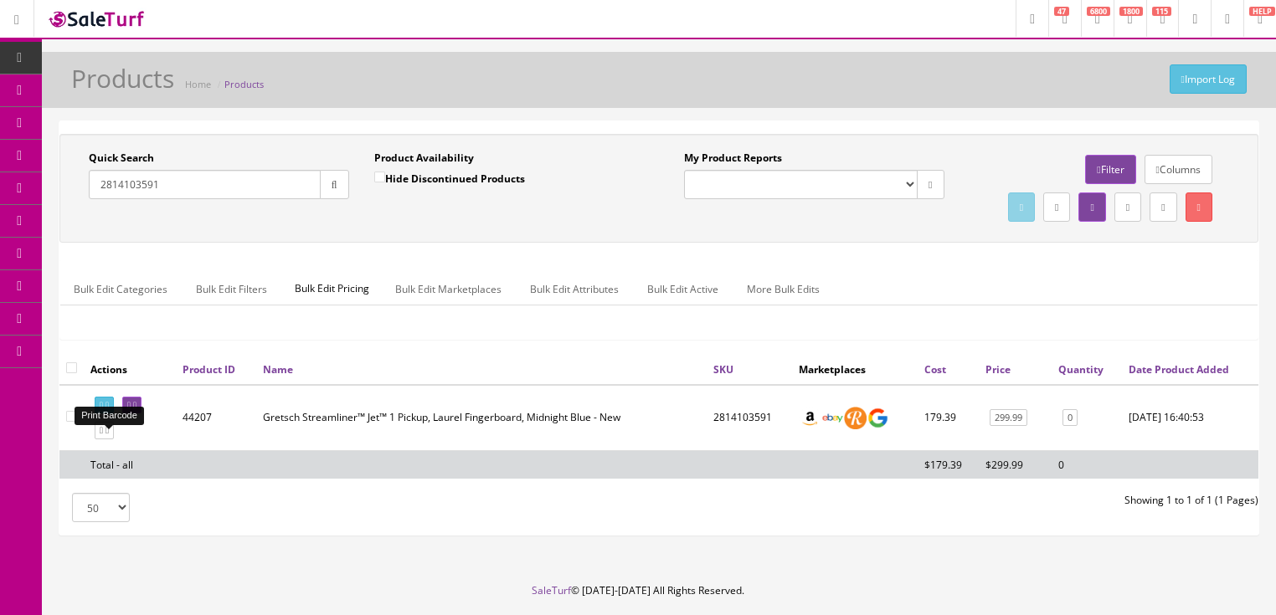
click at [103, 410] on icon at bounding box center [101, 405] width 3 height 9
drag, startPoint x: 169, startPoint y: 187, endPoint x: 70, endPoint y: 224, distance: 105.4
click at [71, 224] on div "Quick Search 2814103591 Date From Product Availability Hide Discontinued Produc…" at bounding box center [659, 188] width 1190 height 75
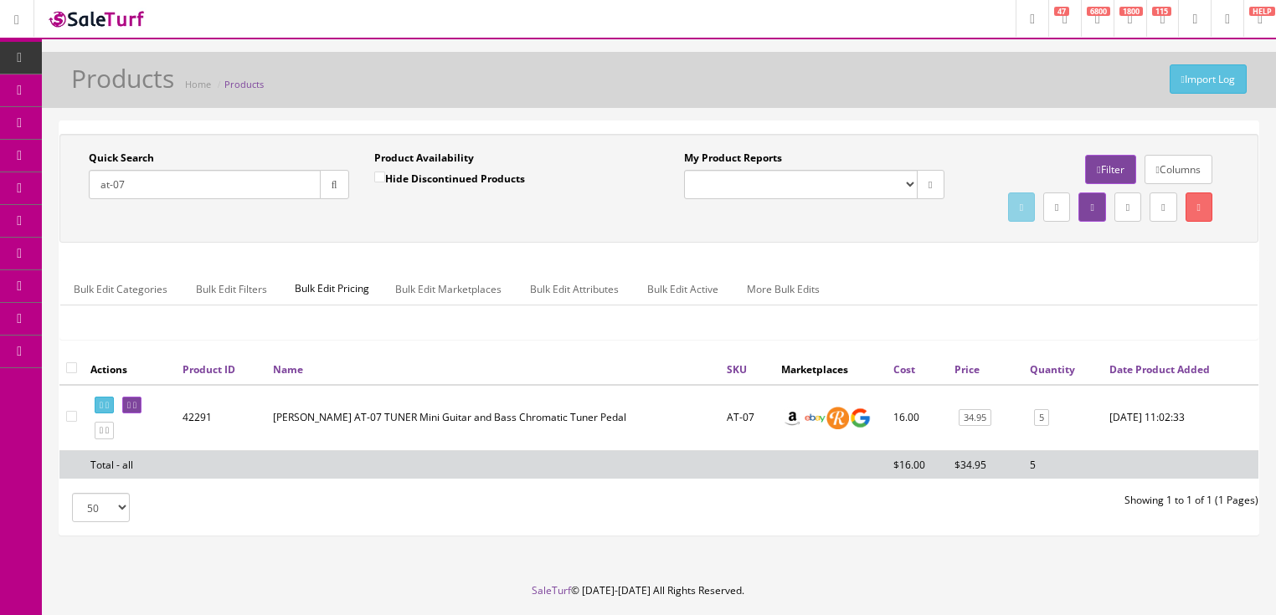
drag, startPoint x: 157, startPoint y: 181, endPoint x: 80, endPoint y: 197, distance: 78.6
click at [73, 196] on div "Quick Search at-07 Date From Product Availability Hide Discontinued Products Da…" at bounding box center [361, 181] width 595 height 61
paste input "2914237503"
click at [323, 186] on button "button" at bounding box center [334, 184] width 29 height 29
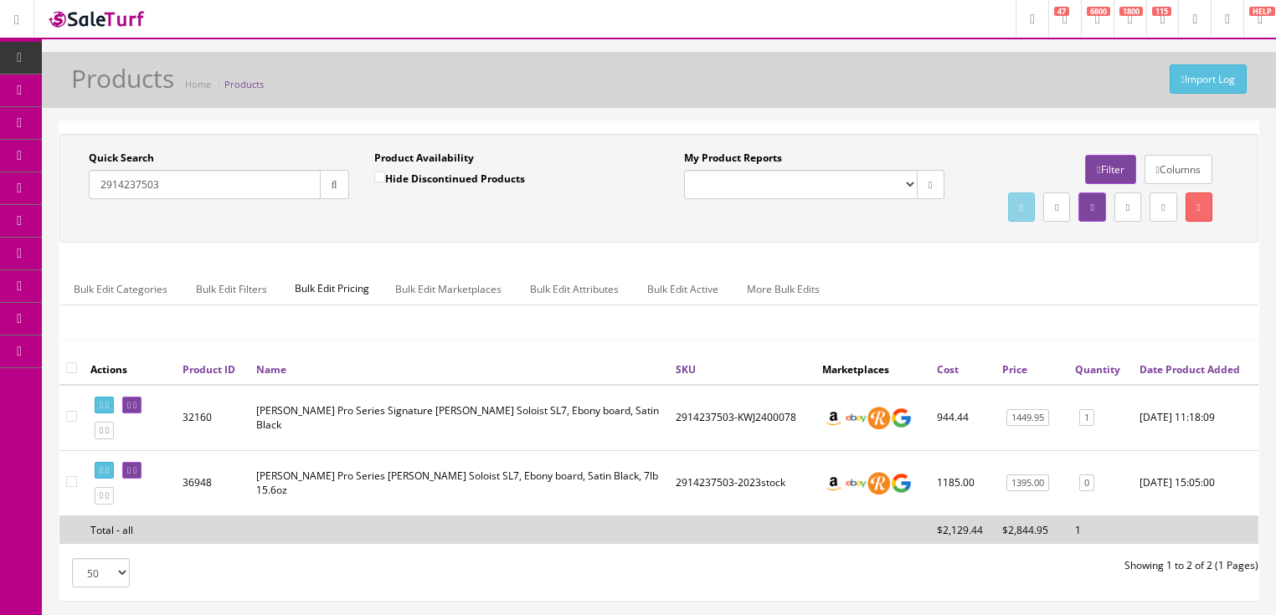
click at [121, 192] on input "2914237503" at bounding box center [205, 184] width 232 height 29
type input "2914237503"
click at [141, 480] on link at bounding box center [131, 471] width 19 height 18
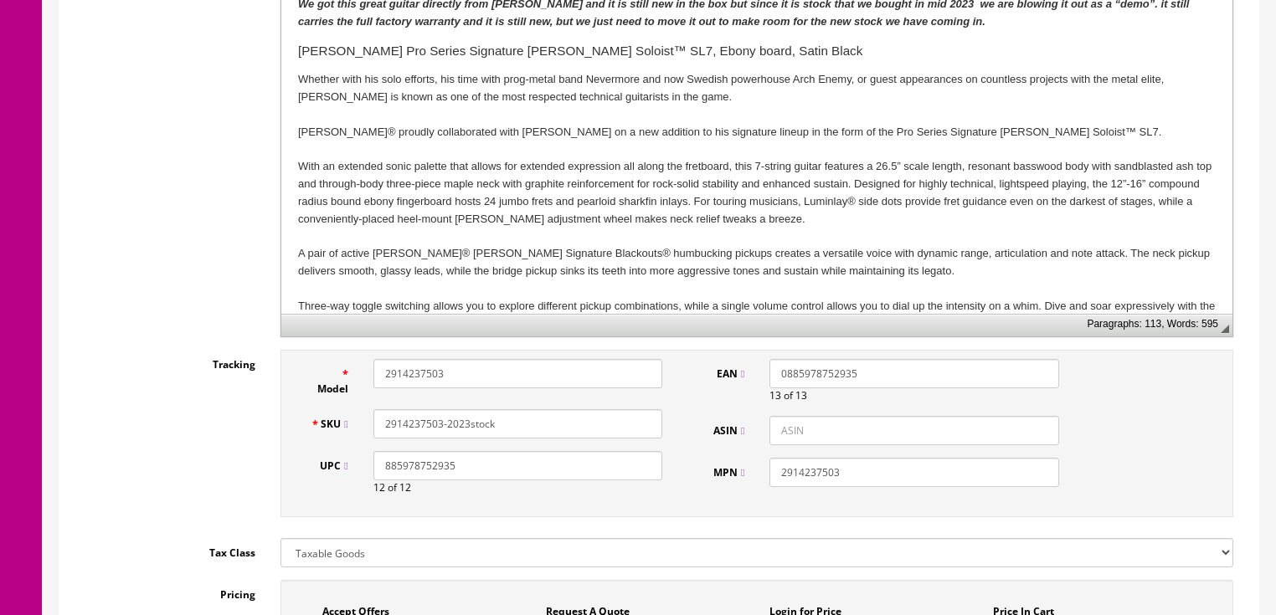
scroll to position [536, 0]
drag, startPoint x: 446, startPoint y: 404, endPoint x: 532, endPoint y: 398, distance: 86.4
click at [532, 408] on input "2914237503-2023stock" at bounding box center [517, 422] width 289 height 29
paste input "KWJ2200903"
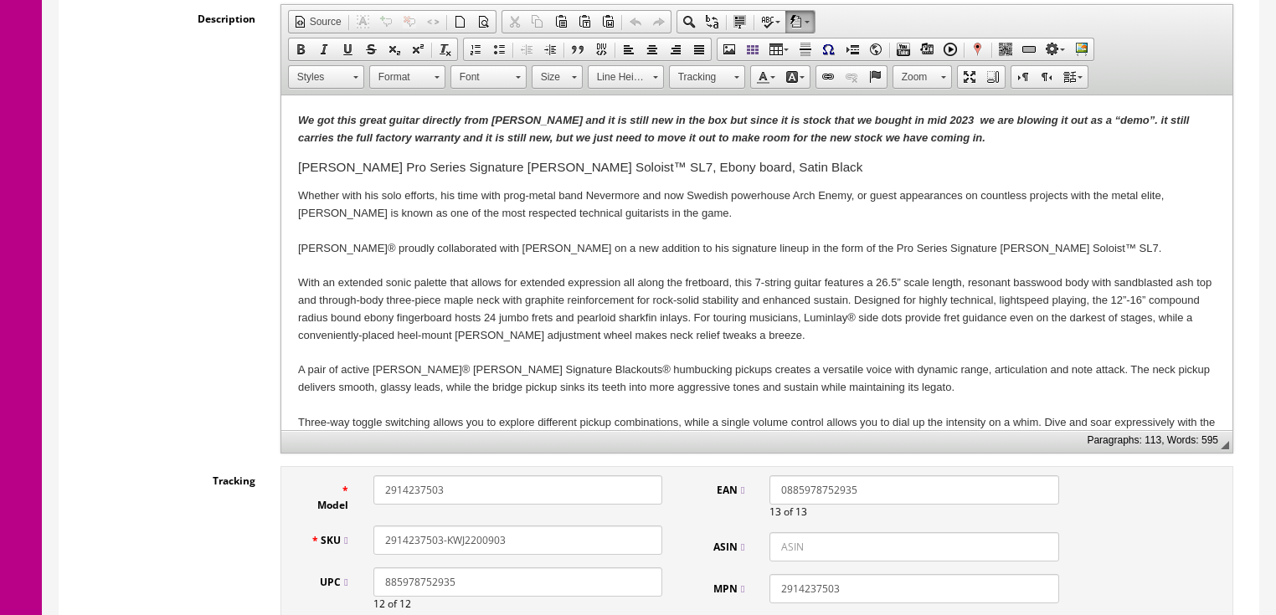
scroll to position [335, 0]
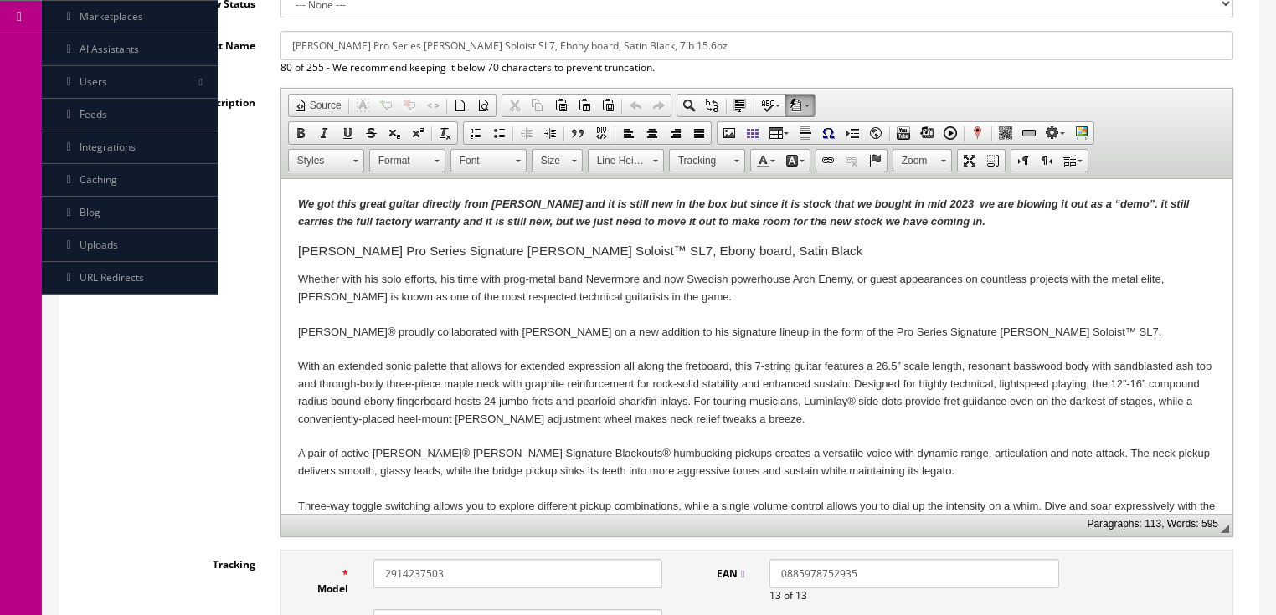
type input "2914237503-KWJ2200903"
click at [898, 208] on em "We got this great guitar directly from Jackson and it is still new in the box b…" at bounding box center [742, 213] width 891 height 30
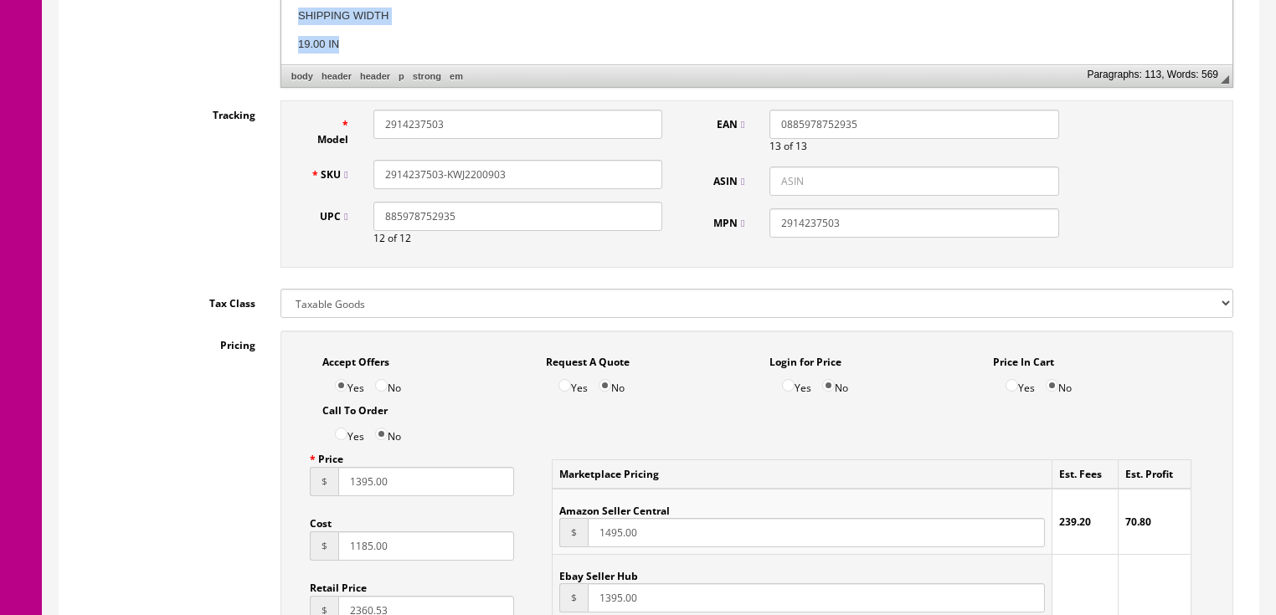
scroll to position [788, 0]
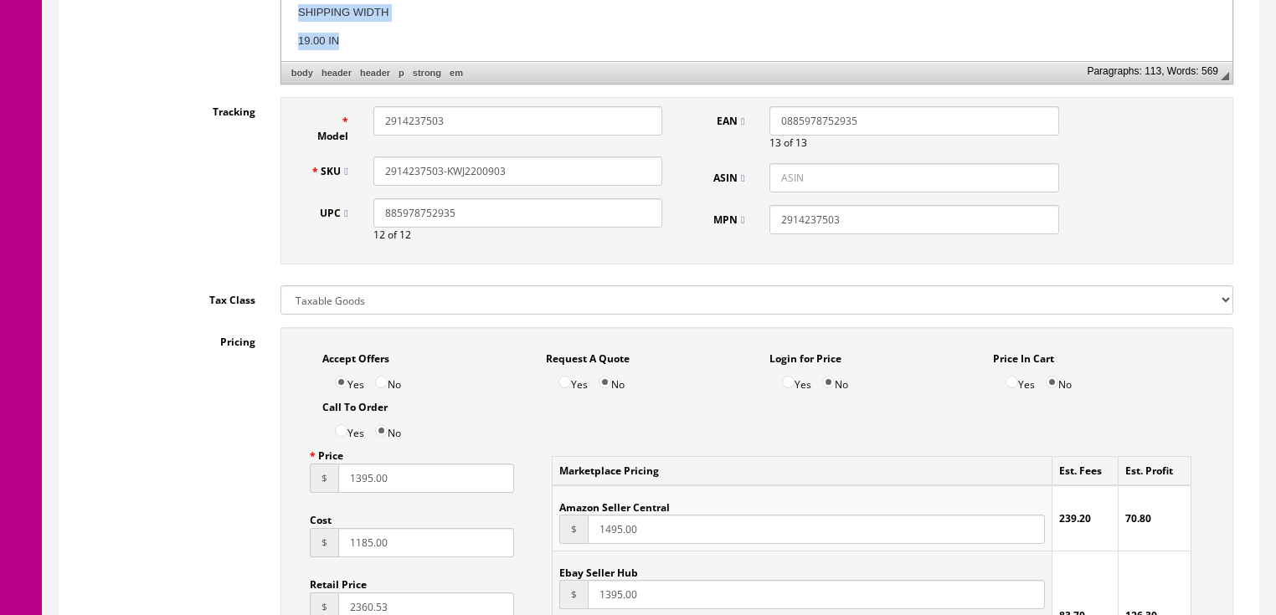
drag, startPoint x: 298, startPoint y: -201, endPoint x: 1241, endPoint y: 40, distance: 973.6
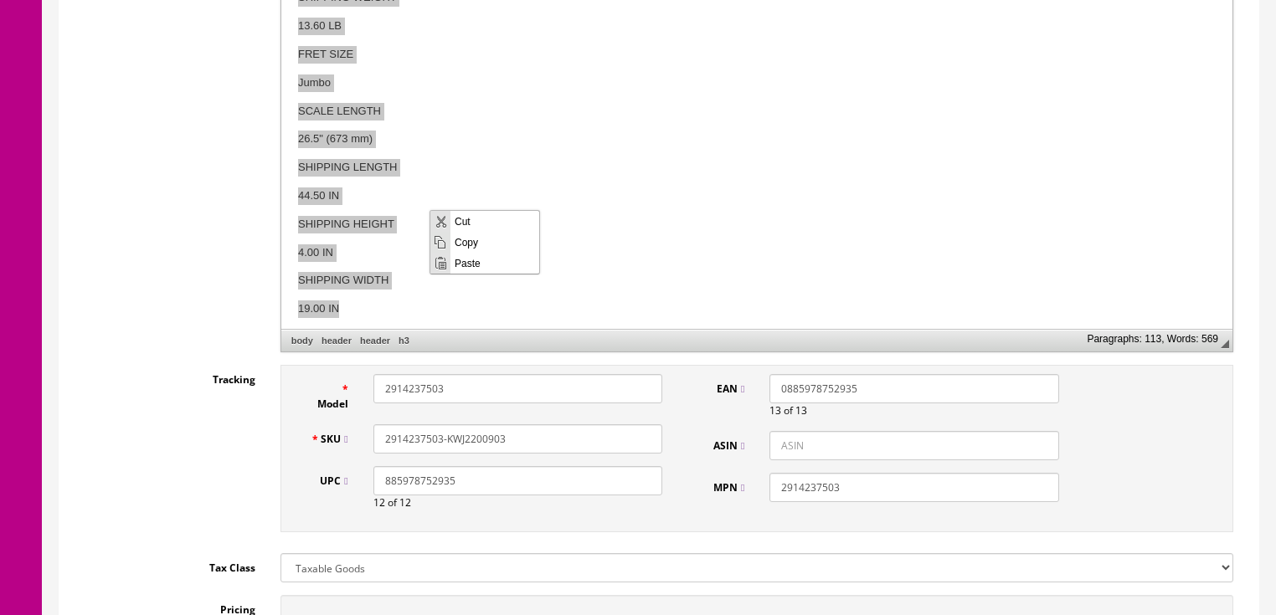
scroll to position [0, 0]
click at [471, 259] on span "Paste" at bounding box center [494, 262] width 89 height 21
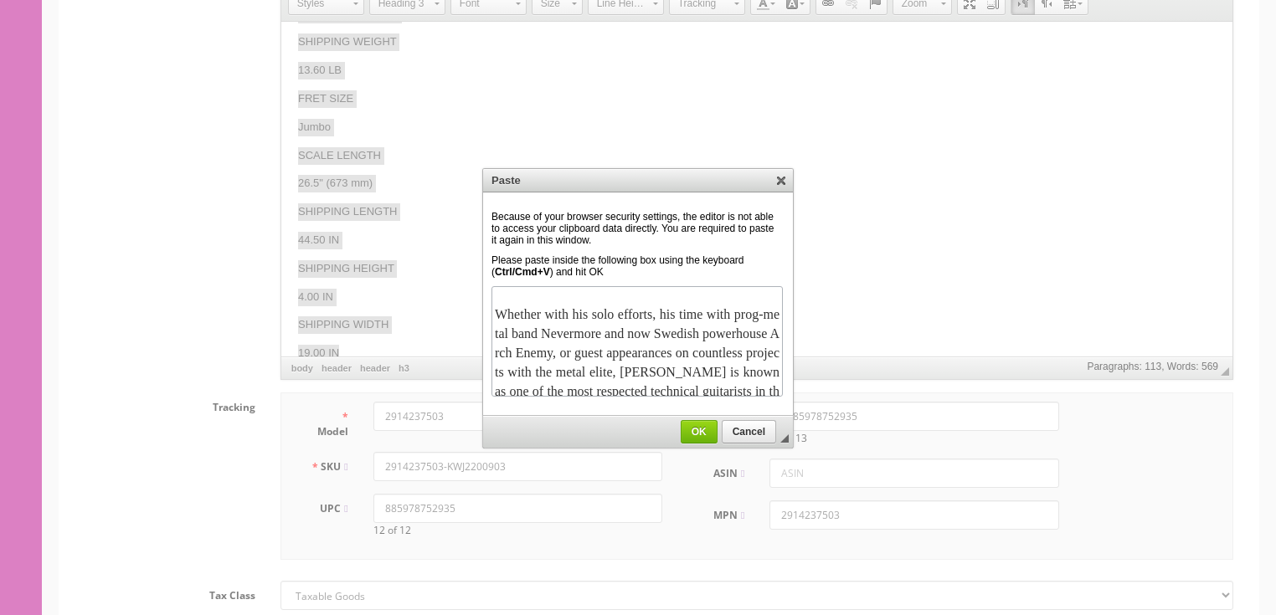
scroll to position [1224, 0]
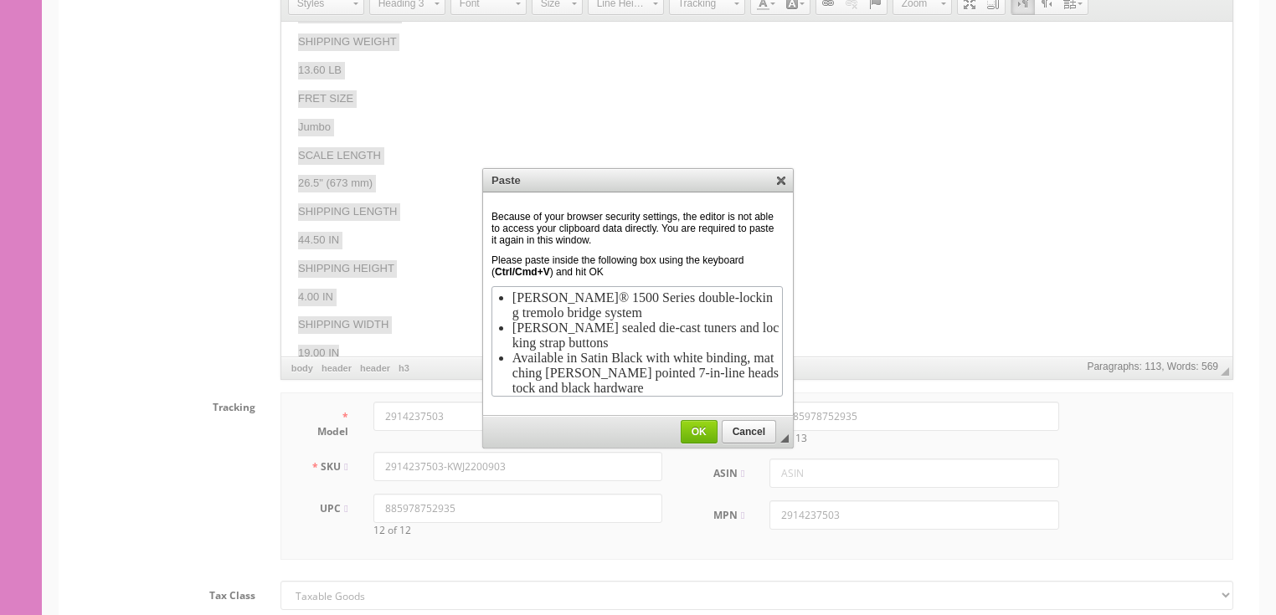
click at [696, 433] on span "OK" at bounding box center [698, 432] width 35 height 12
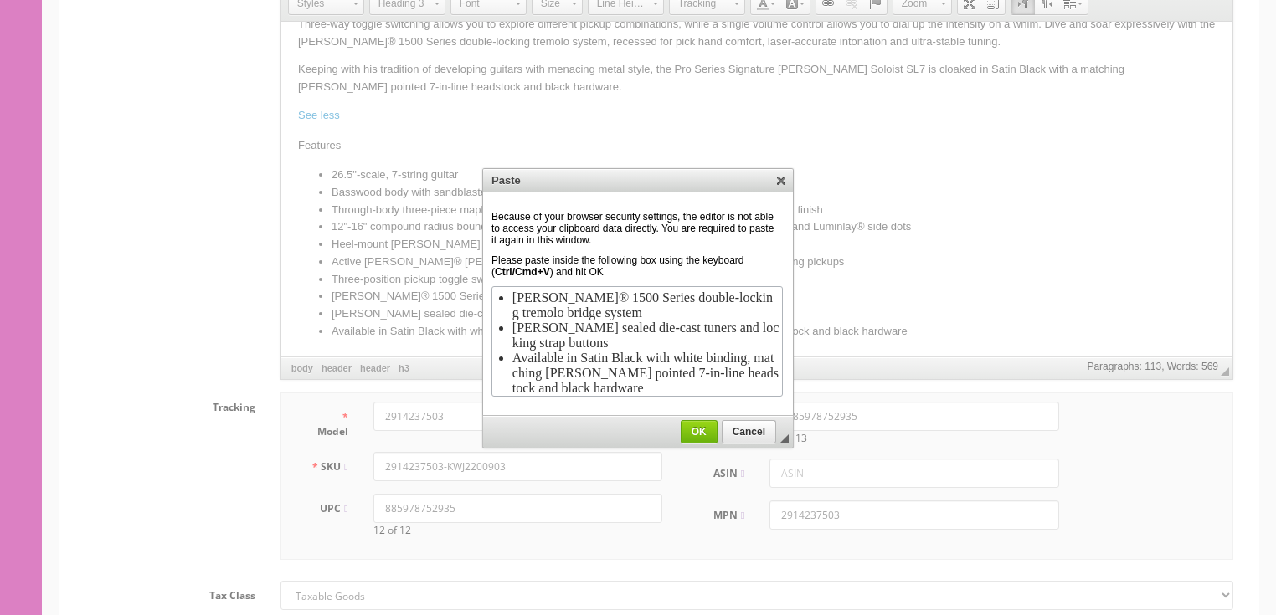
scroll to position [0, 0]
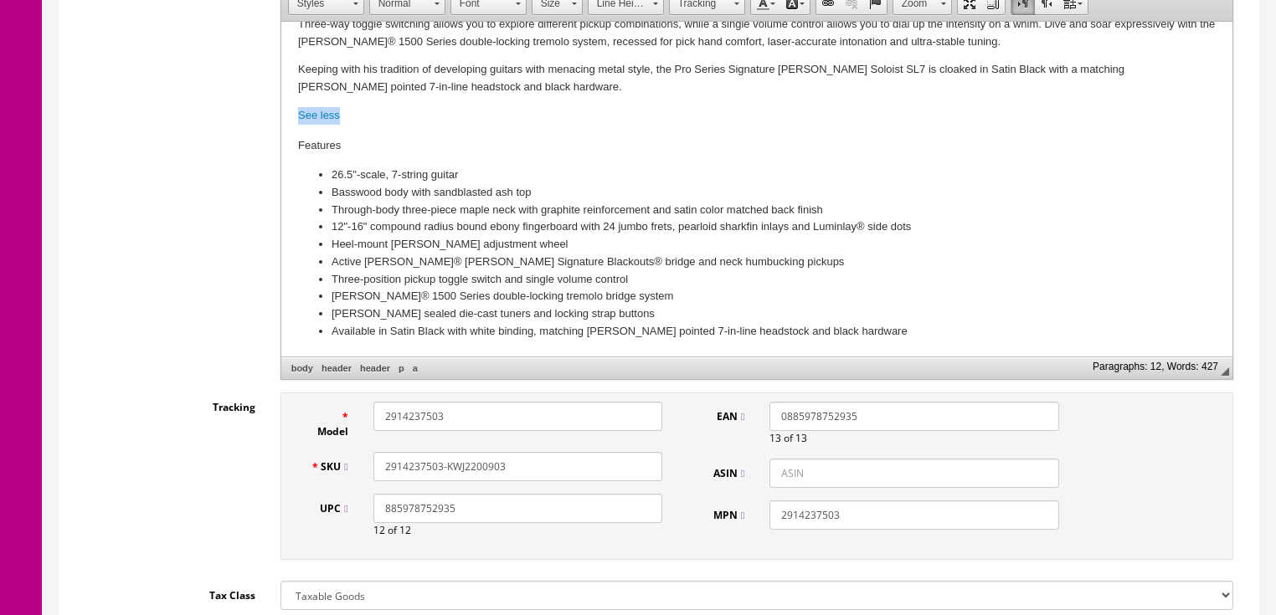
drag, startPoint x: 290, startPoint y: 112, endPoint x: 363, endPoint y: 108, distance: 72.9
click at [357, 123] on html "3/23/ 2023 we are blowing it out as a “demo”. it still carries the full factory…" at bounding box center [755, 55] width 951 height 604
click at [904, 326] on li "Available in Satin Black with white binding, matching Jackson pointed 7-in-line…" at bounding box center [756, 332] width 850 height 18
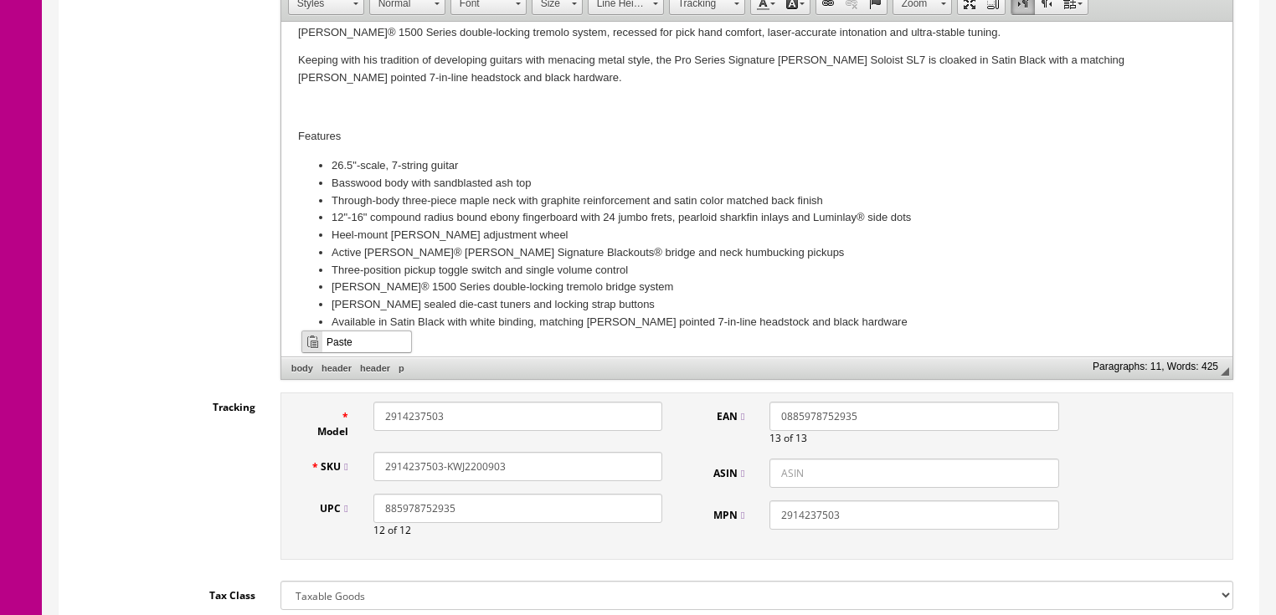
click at [327, 336] on span "Paste" at bounding box center [366, 341] width 89 height 21
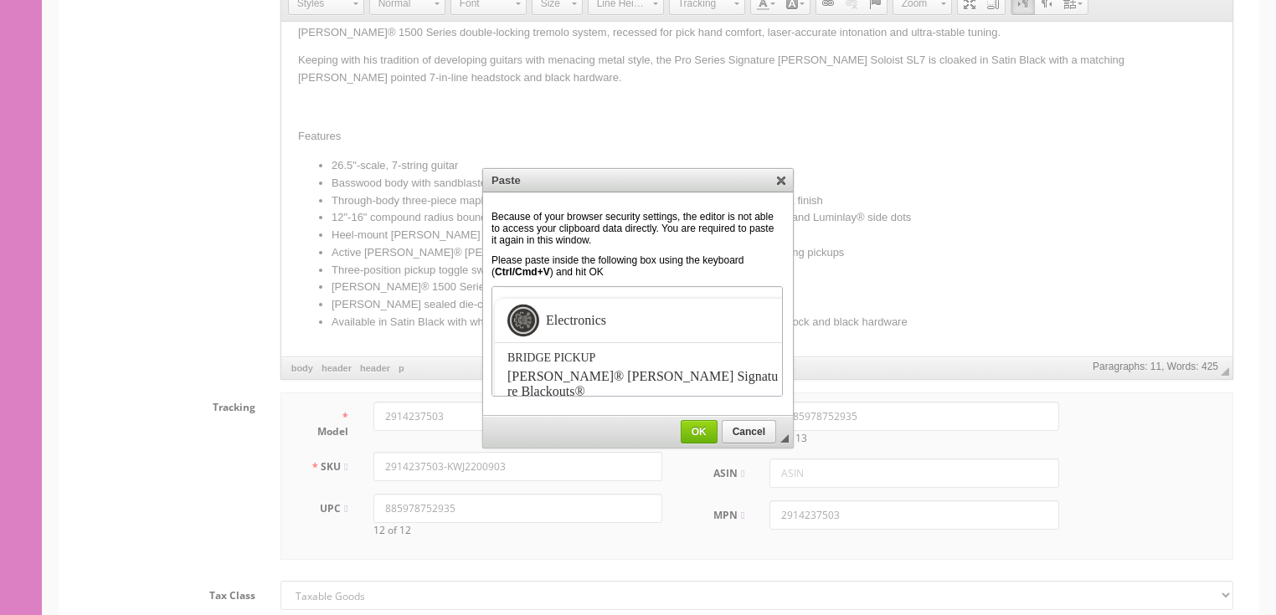
scroll to position [2616, 0]
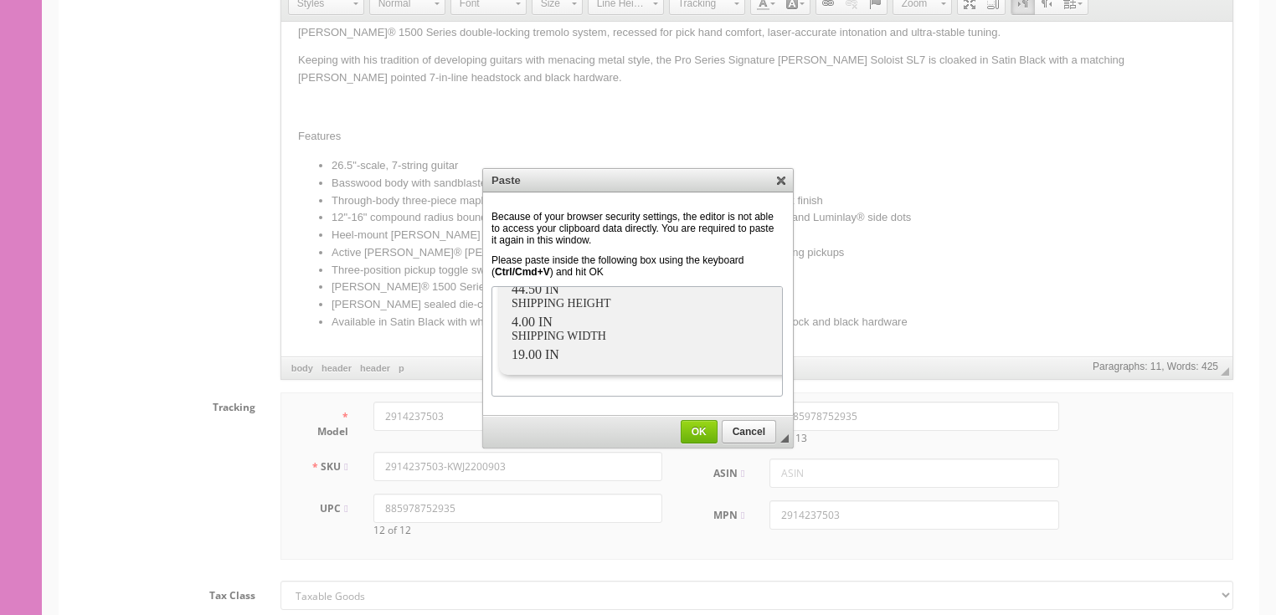
drag, startPoint x: 703, startPoint y: 439, endPoint x: 697, endPoint y: 432, distance: 8.9
click at [702, 438] on link "OK" at bounding box center [698, 431] width 37 height 23
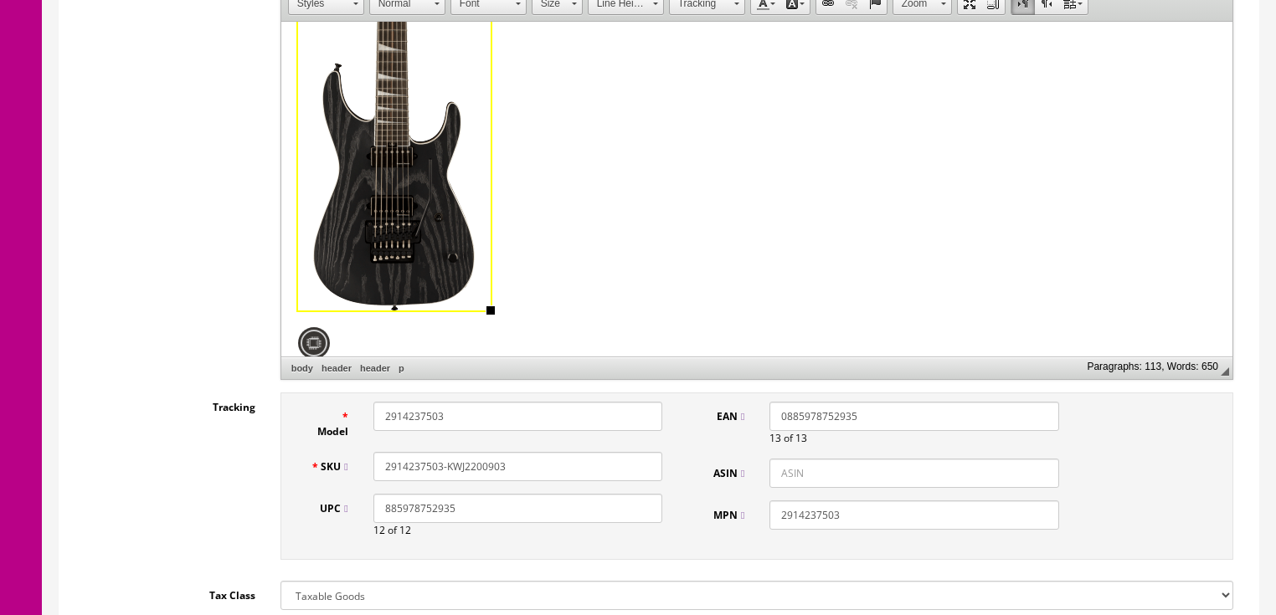
scroll to position [2457, 0]
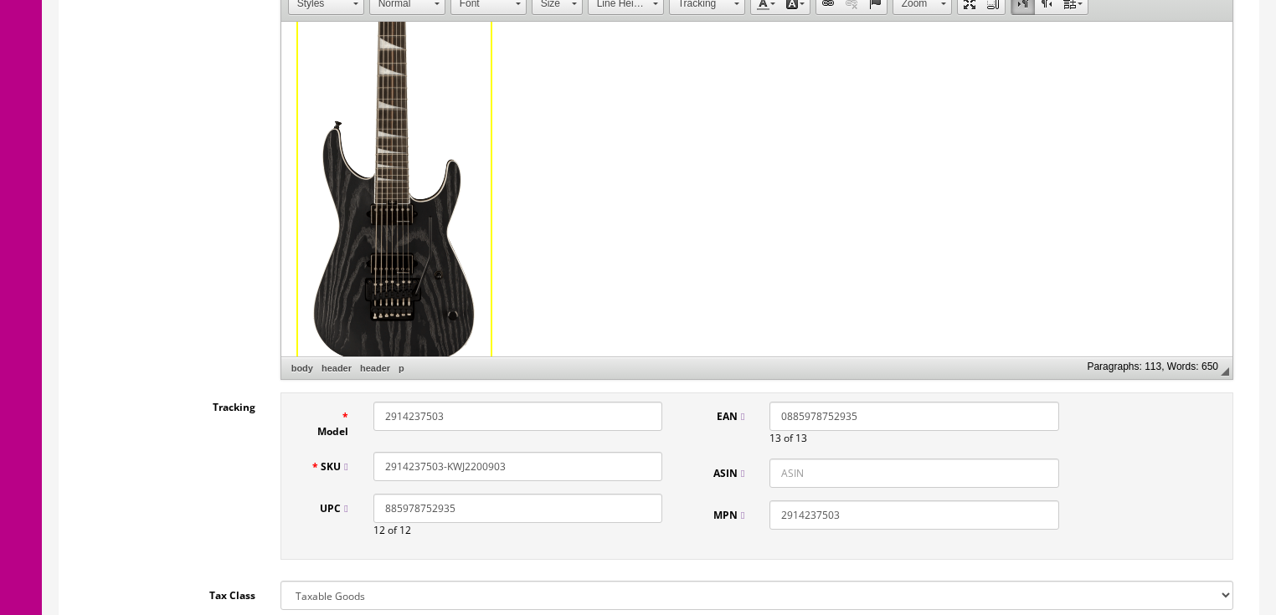
click at [398, 244] on img "sku-image image widget" at bounding box center [393, 96] width 193 height 544
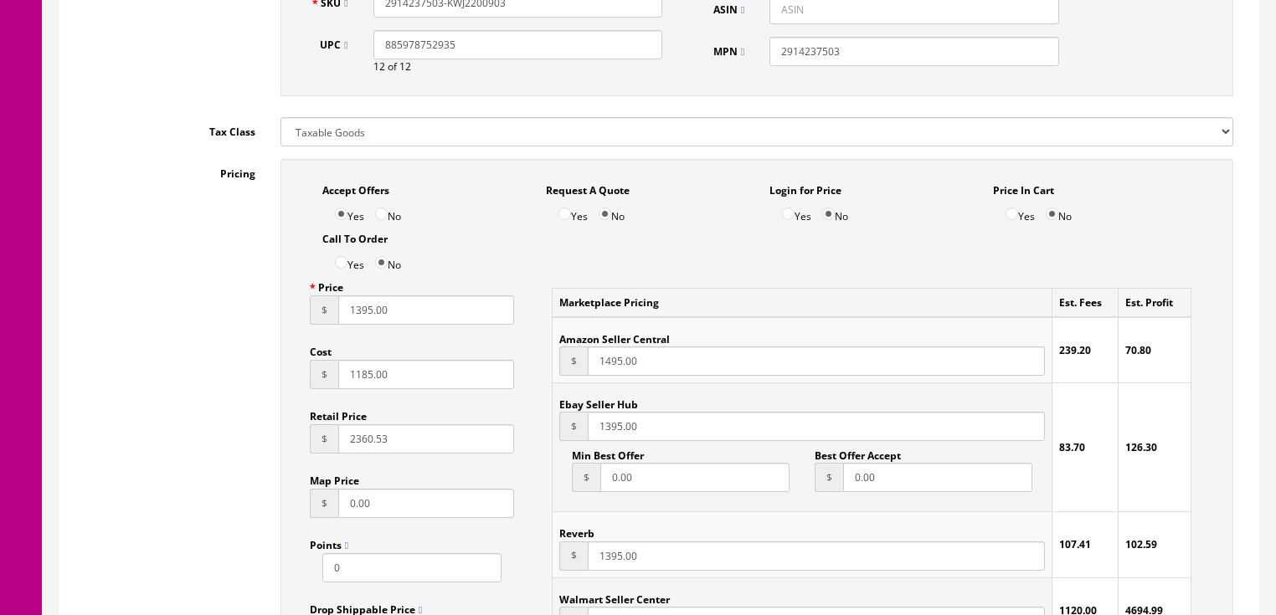
scroll to position [961, 0]
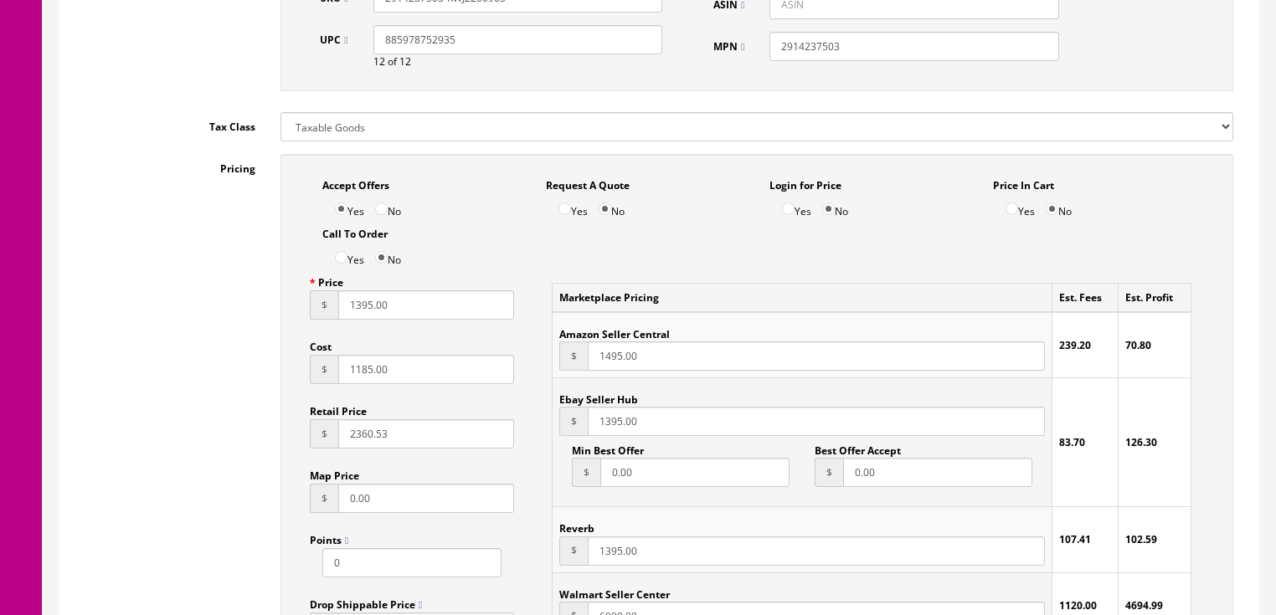
drag, startPoint x: 421, startPoint y: 342, endPoint x: 308, endPoint y: 348, distance: 113.2
click at [308, 348] on div "Price $ 1395.00 Cost $ 1185.00 Retail Price $ 2360.53 Map Price $ 0.00 Points 0…" at bounding box center [412, 461] width 230 height 387
type input "500.00"
drag, startPoint x: 838, startPoint y: 26, endPoint x: 745, endPoint y: 33, distance: 93.2
click at [743, 33] on div "MPN 2914237503" at bounding box center [882, 46] width 377 height 29
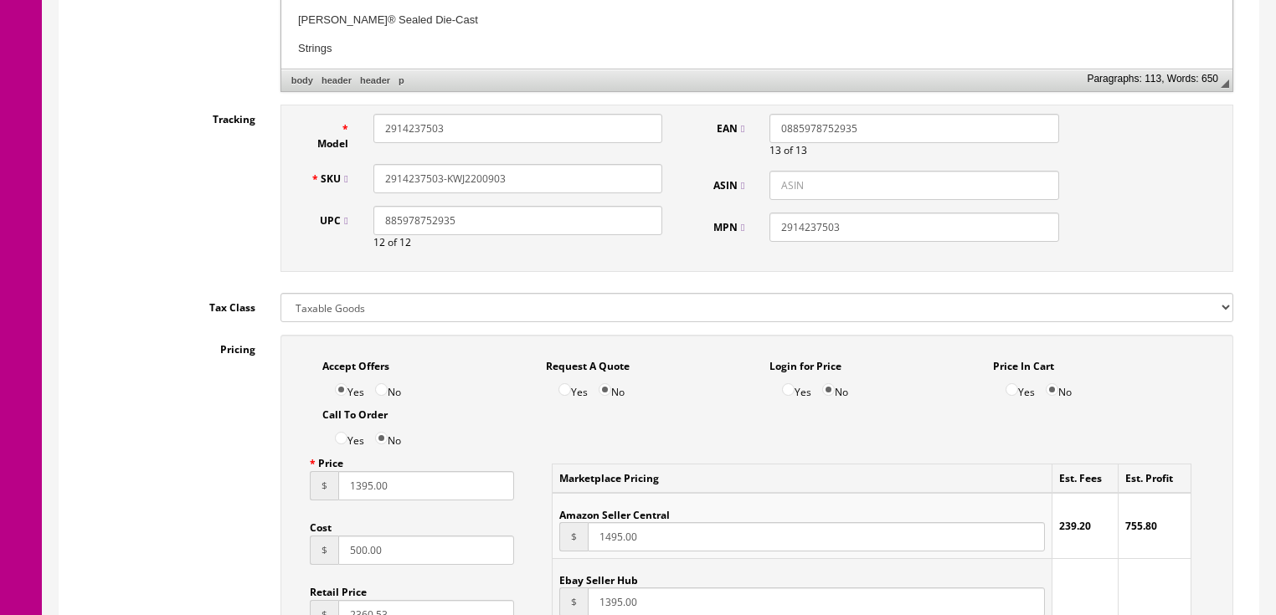
scroll to position [760, 0]
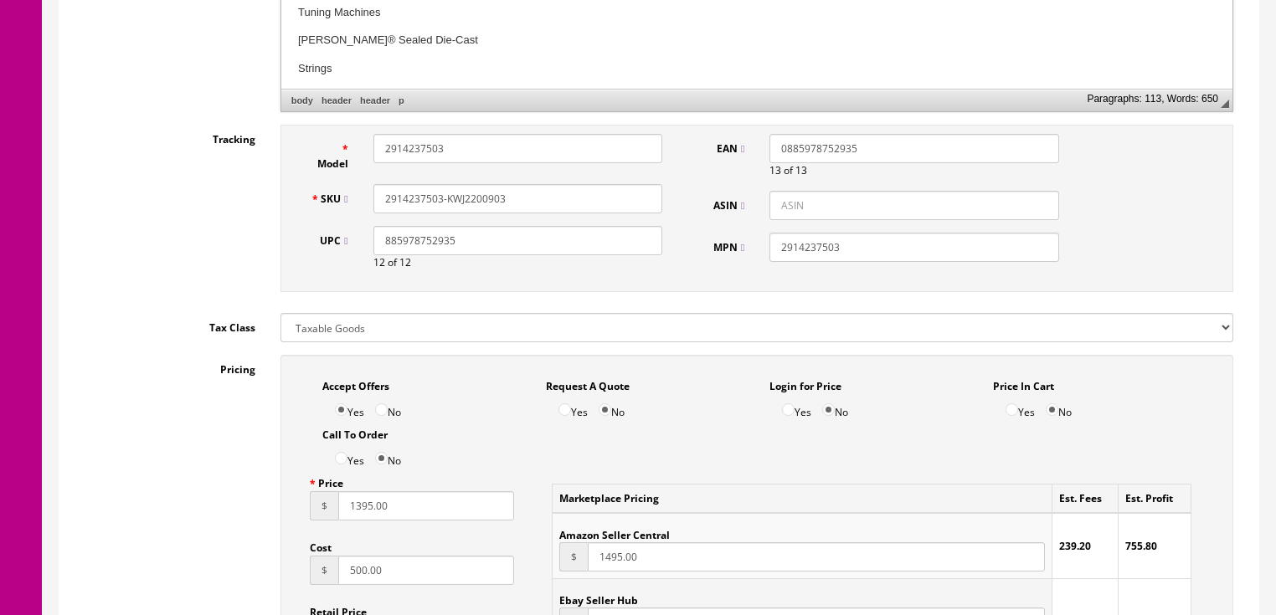
click at [895, 233] on input "2914237503" at bounding box center [913, 247] width 289 height 29
drag, startPoint x: 884, startPoint y: 231, endPoint x: 764, endPoint y: 234, distance: 119.7
click at [751, 234] on div "MPN 2914237503" at bounding box center [882, 247] width 377 height 29
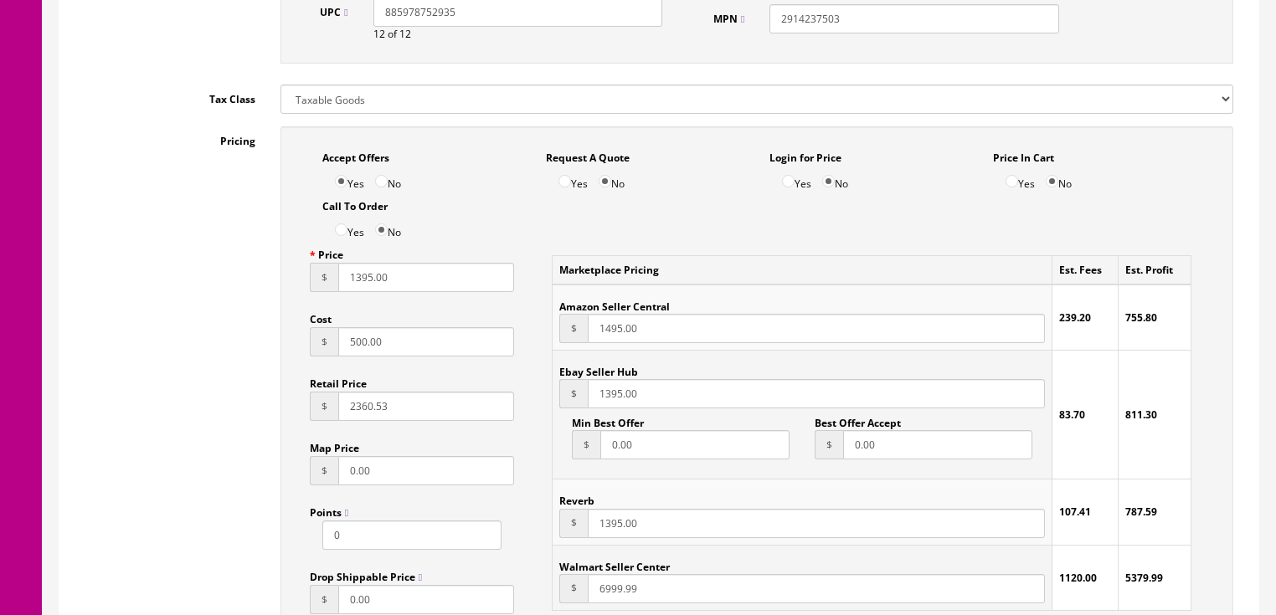
scroll to position [1028, 0]
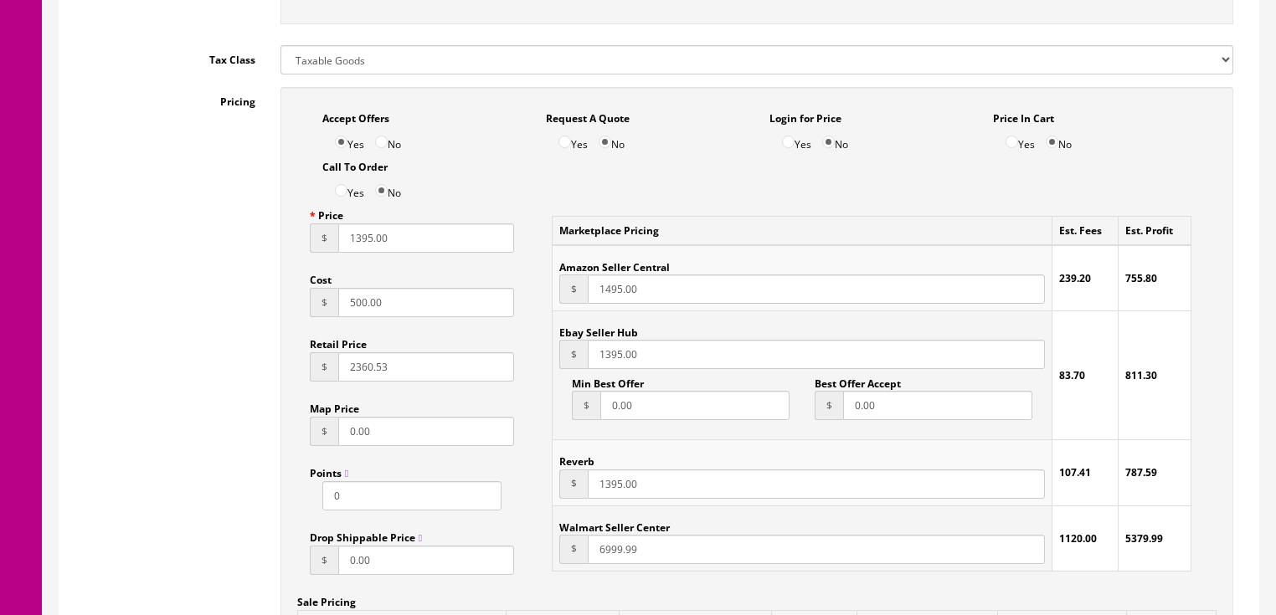
drag, startPoint x: 611, startPoint y: 278, endPoint x: 700, endPoint y: 277, distance: 88.7
click at [700, 277] on input "1495.00" at bounding box center [816, 289] width 456 height 29
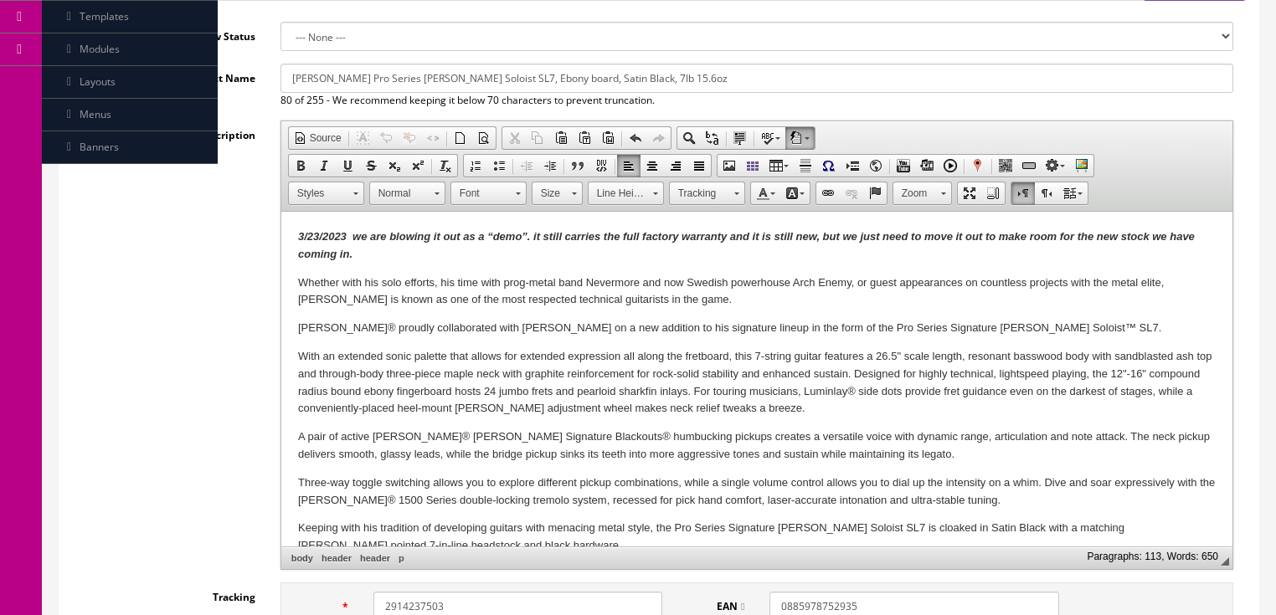
scroll to position [224, 0]
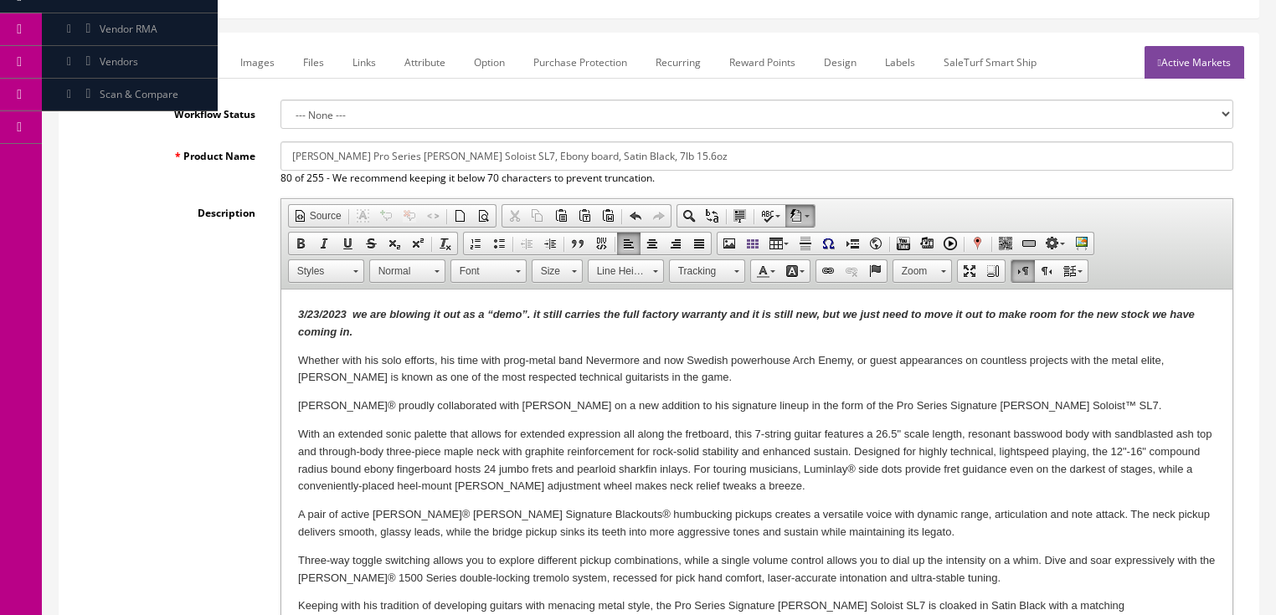
type input "1439.00"
drag, startPoint x: 603, startPoint y: 135, endPoint x: 675, endPoint y: 136, distance: 72.0
click at [675, 141] on input "Jackson Pro Series Jeff Loomis Soloist SL7, Ebony board, Satin Black, 7lb 15.6oz" at bounding box center [756, 155] width 953 height 29
type input "Jackson Pro Series Jeff Loomis Soloist SL7, Ebony board, Satin Black, w/gig bag"
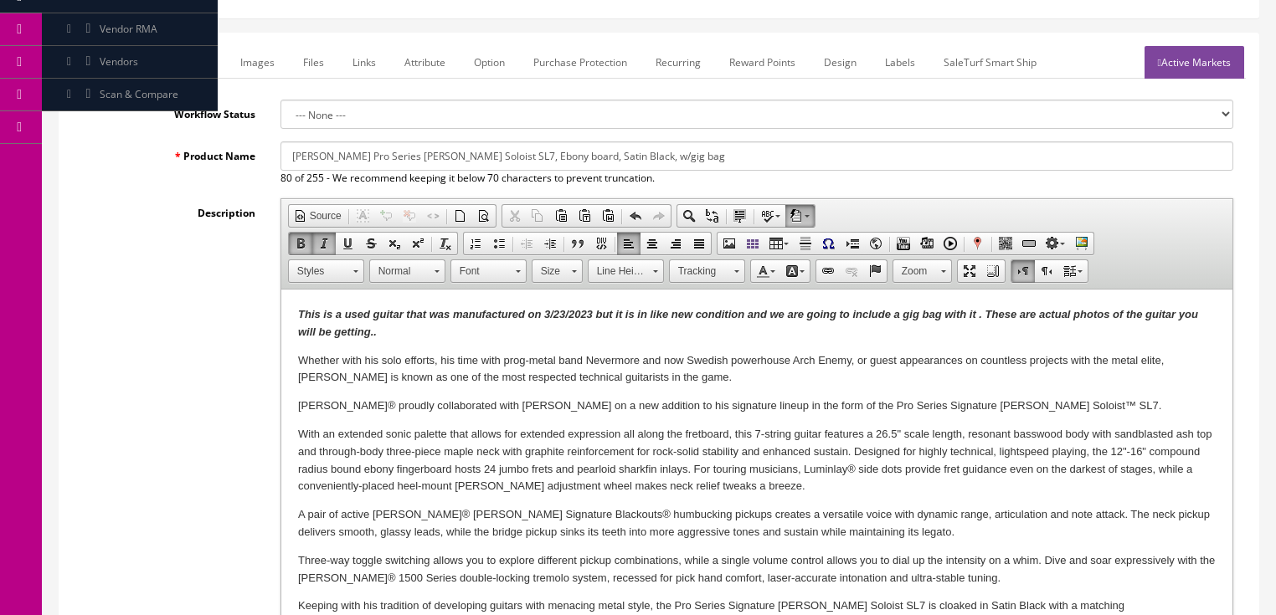
click at [399, 335] on p "This is a used guitar that was manufactured on 3/23/ 2023 but it is in like new…" at bounding box center [755, 323] width 917 height 35
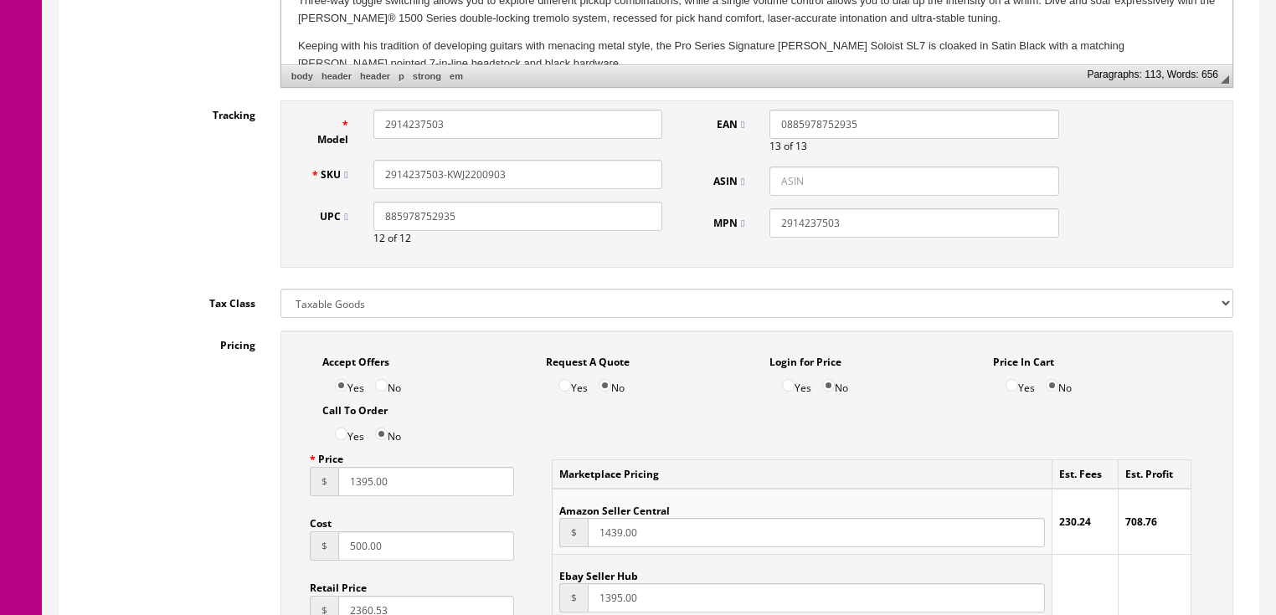
scroll to position [894, 0]
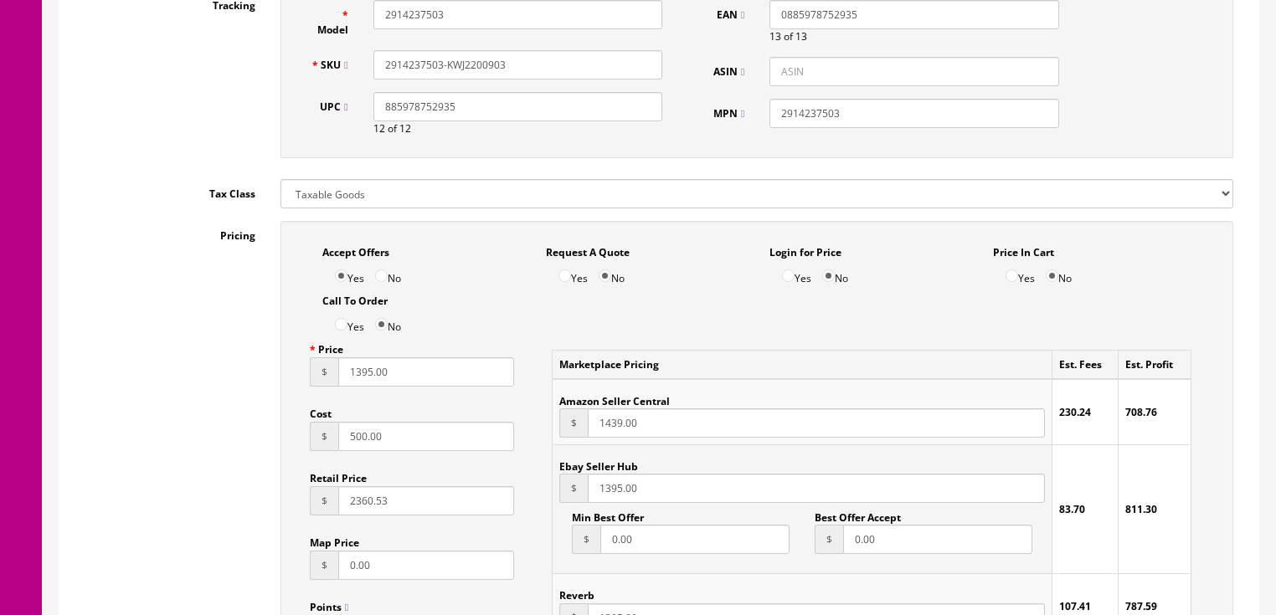
drag, startPoint x: 355, startPoint y: 361, endPoint x: 302, endPoint y: 366, distance: 53.0
click at [353, 361] on input "1395.00" at bounding box center [426, 371] width 177 height 29
type input "1295.00"
click at [604, 414] on input "1439.00" at bounding box center [816, 422] width 456 height 29
type input "1349.00"
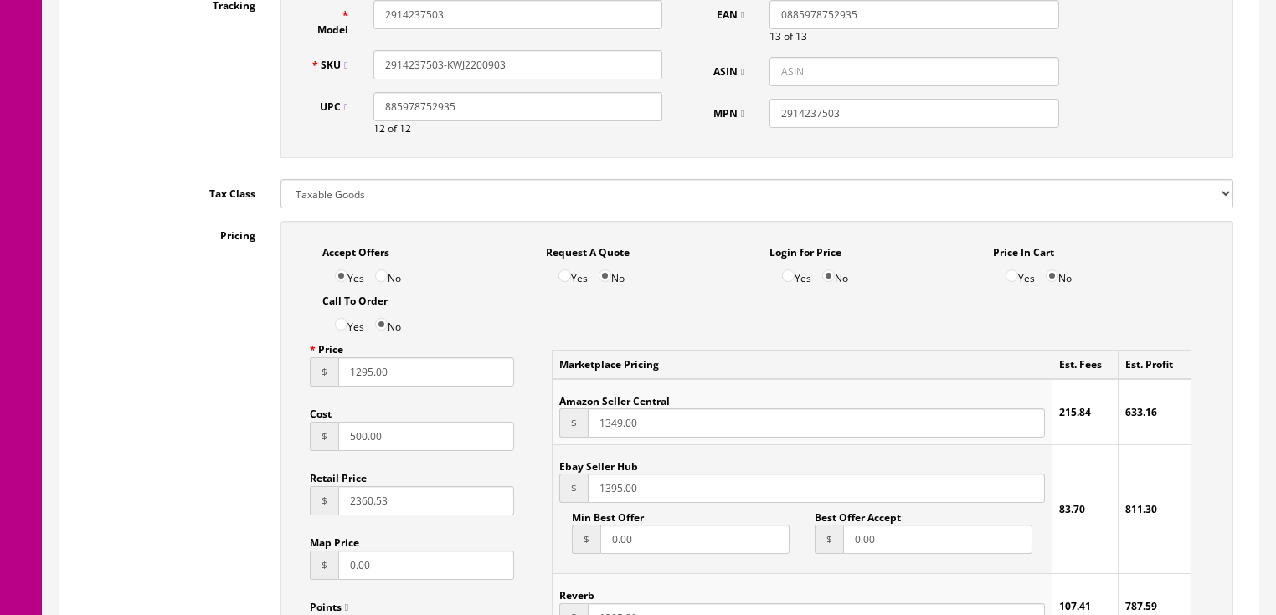
click at [603, 474] on input "1395.00" at bounding box center [816, 488] width 456 height 29
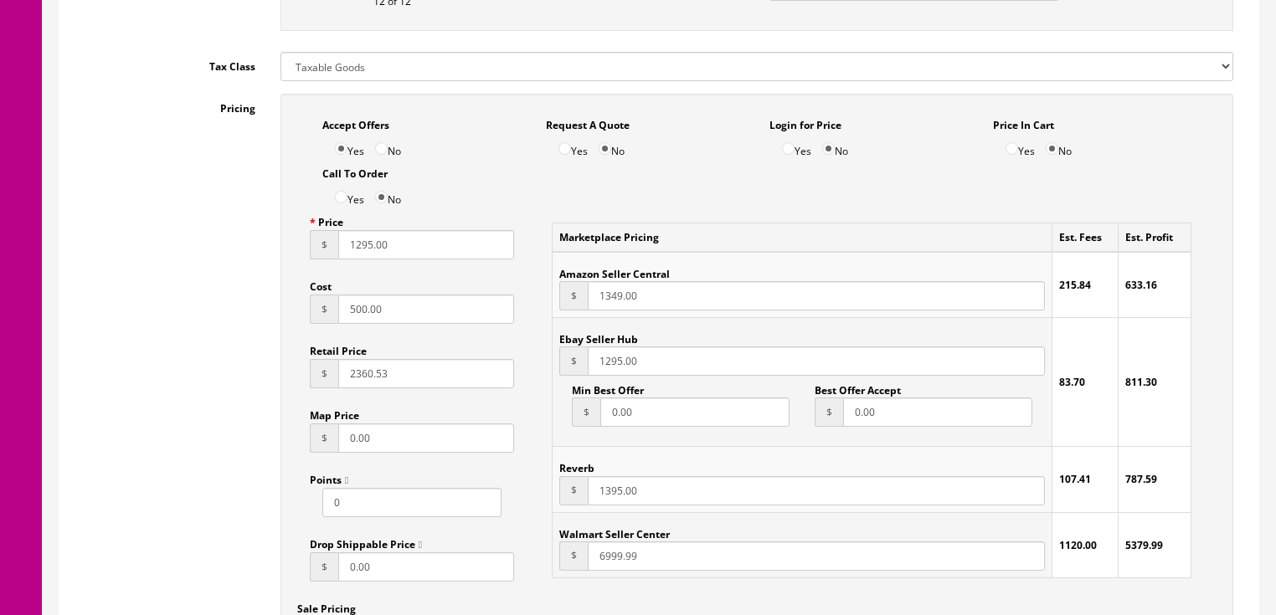
scroll to position [1028, 0]
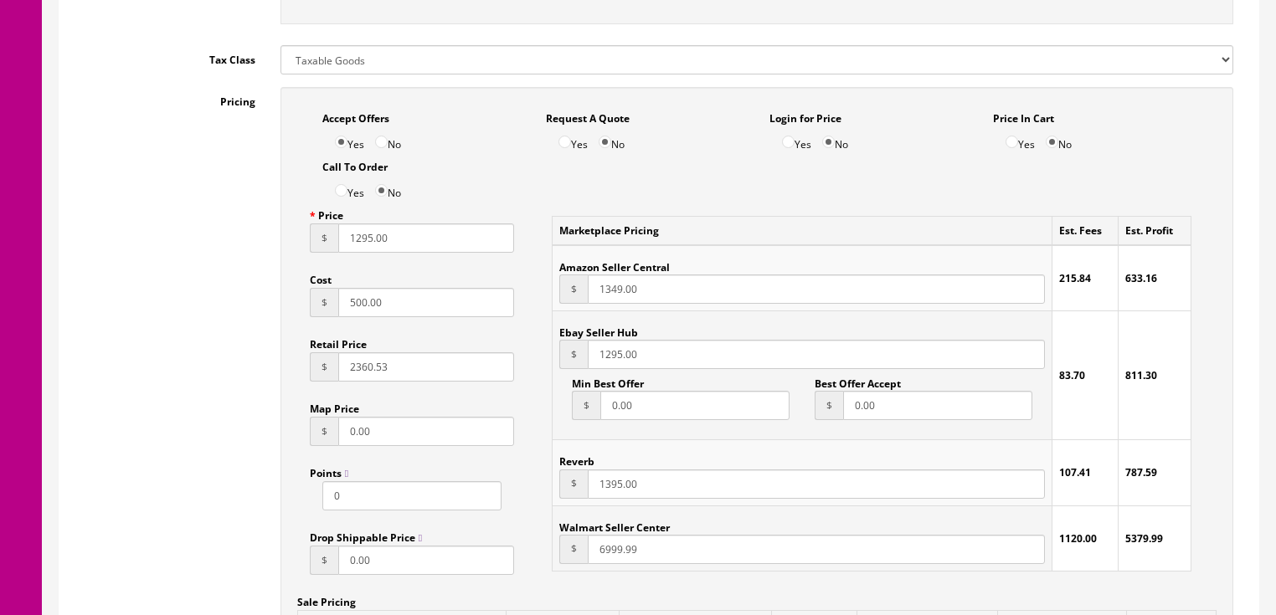
type input "1295.00"
click at [602, 472] on input "1395.00" at bounding box center [816, 484] width 456 height 29
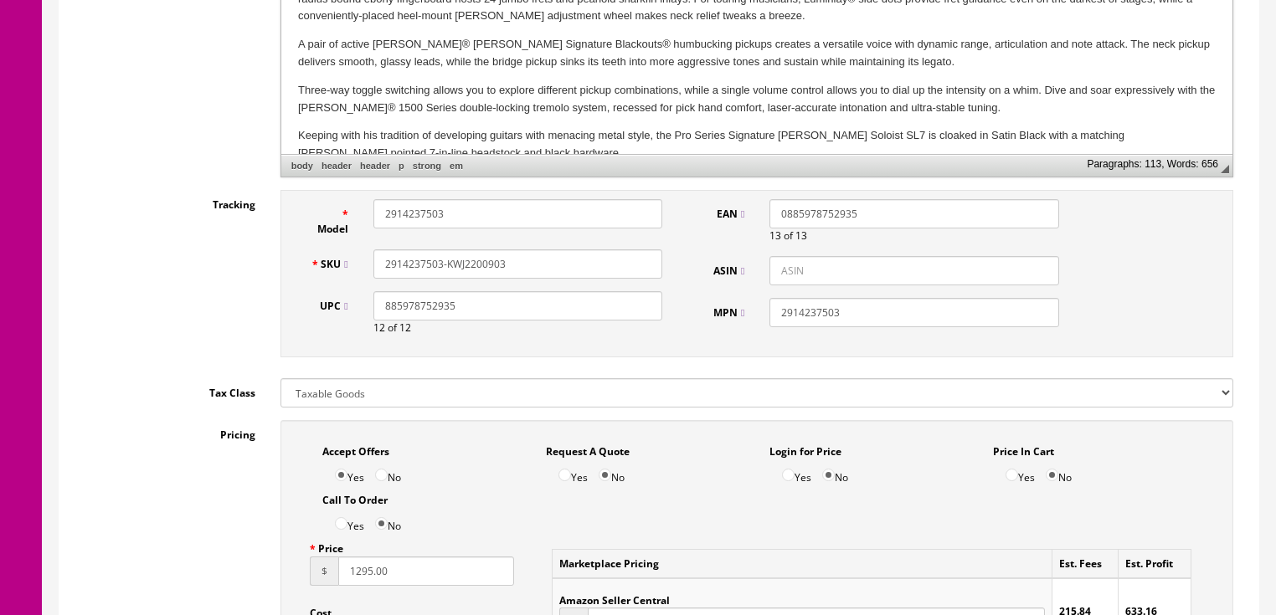
scroll to position [693, 0]
type input "1295.00"
drag, startPoint x: 515, startPoint y: 241, endPoint x: 396, endPoint y: 253, distance: 119.4
click at [358, 253] on div "SKU 2914237503-KWJ2200903" at bounding box center [486, 265] width 377 height 29
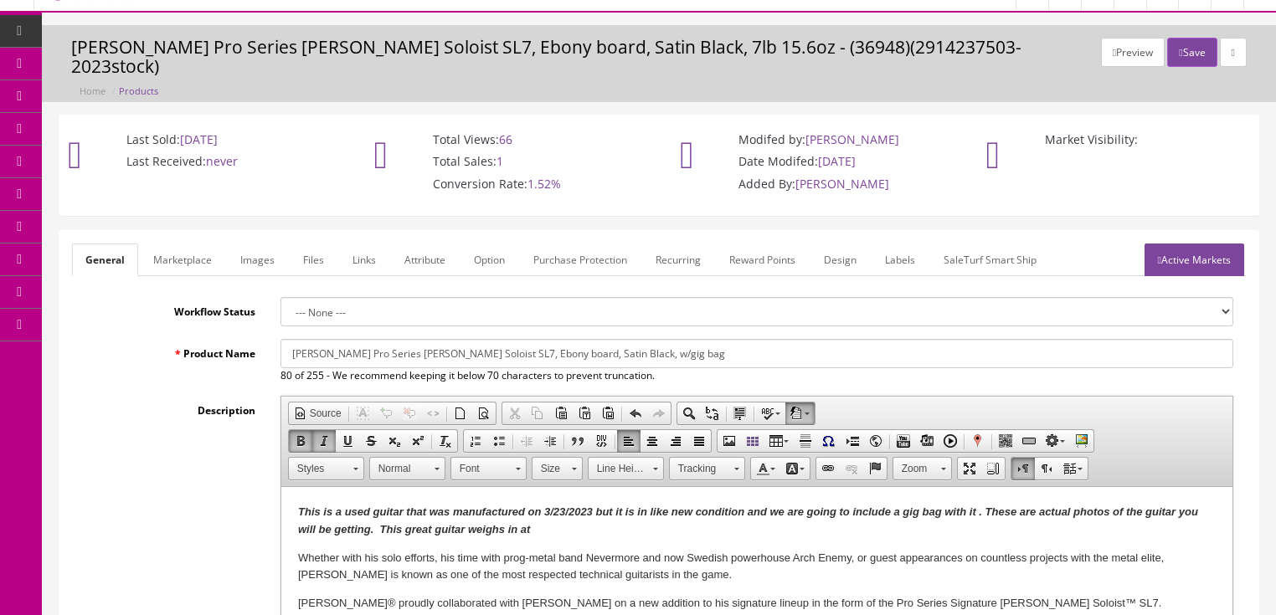
scroll to position [0, 0]
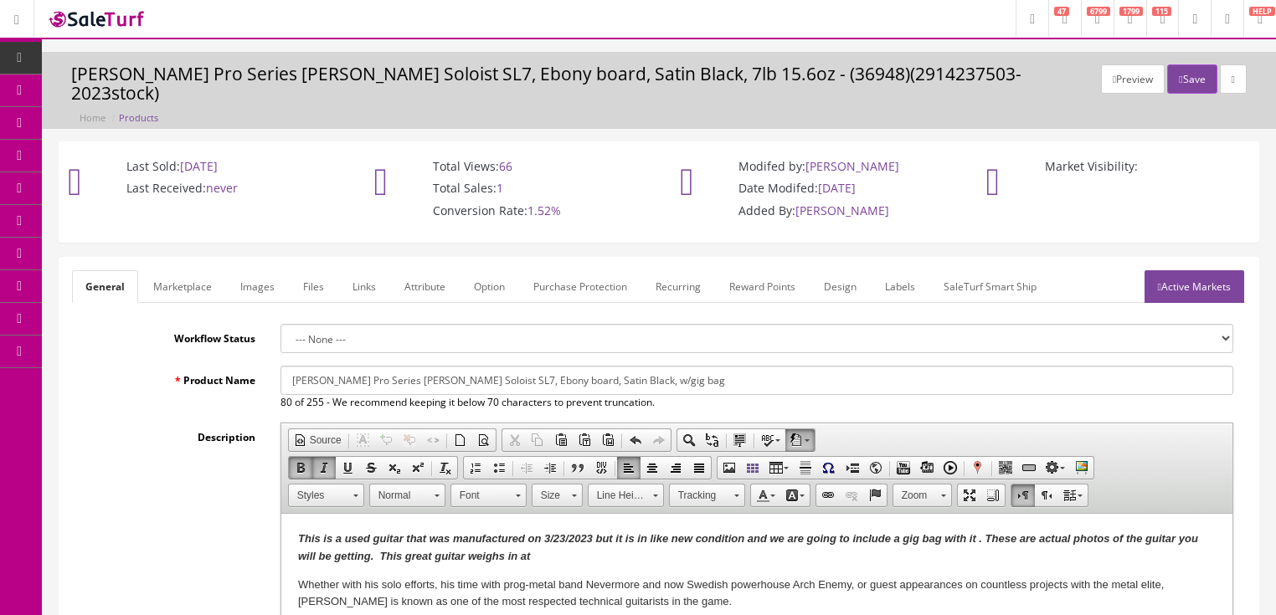
click at [169, 275] on link "Marketplace" at bounding box center [182, 286] width 85 height 33
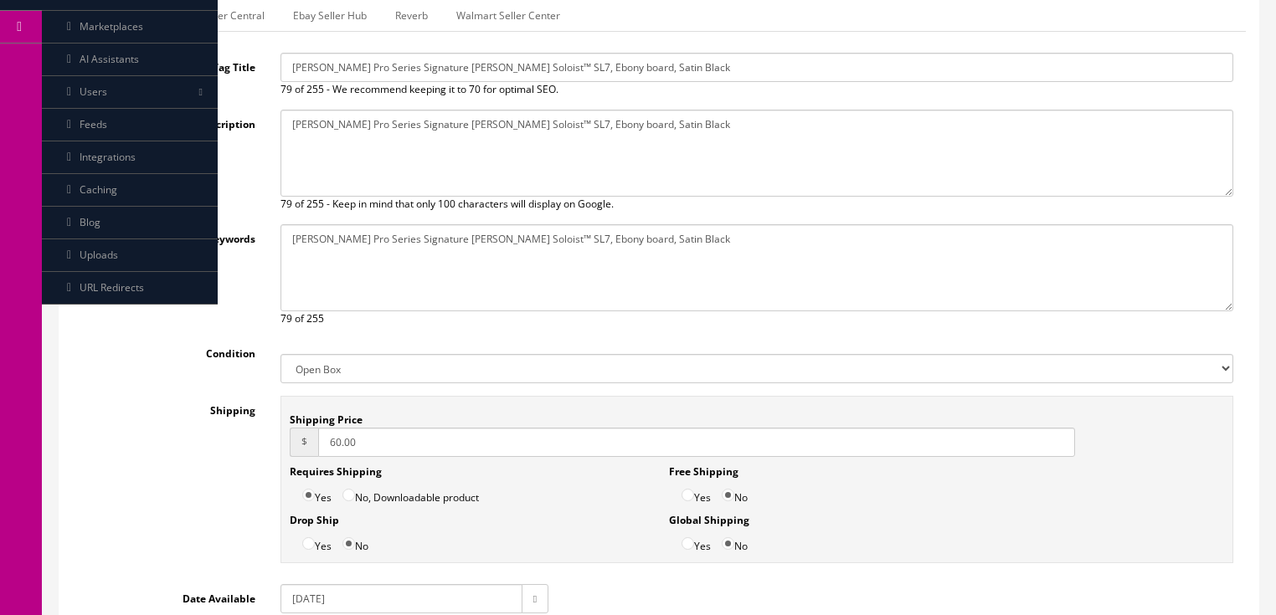
scroll to position [335, 0]
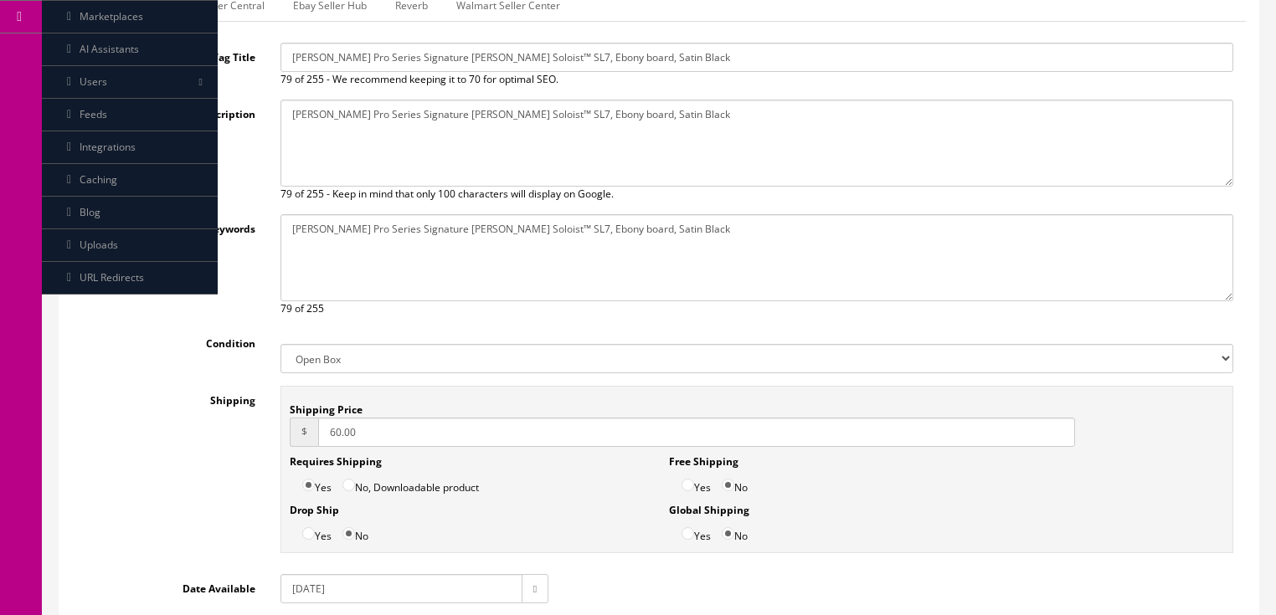
click at [317, 344] on select "New Used B Stock Open Box Re-Packed" at bounding box center [756, 358] width 953 height 29
select select "Used"
click at [280, 344] on select "New Used B Stock Open Box Re-Packed" at bounding box center [756, 358] width 953 height 29
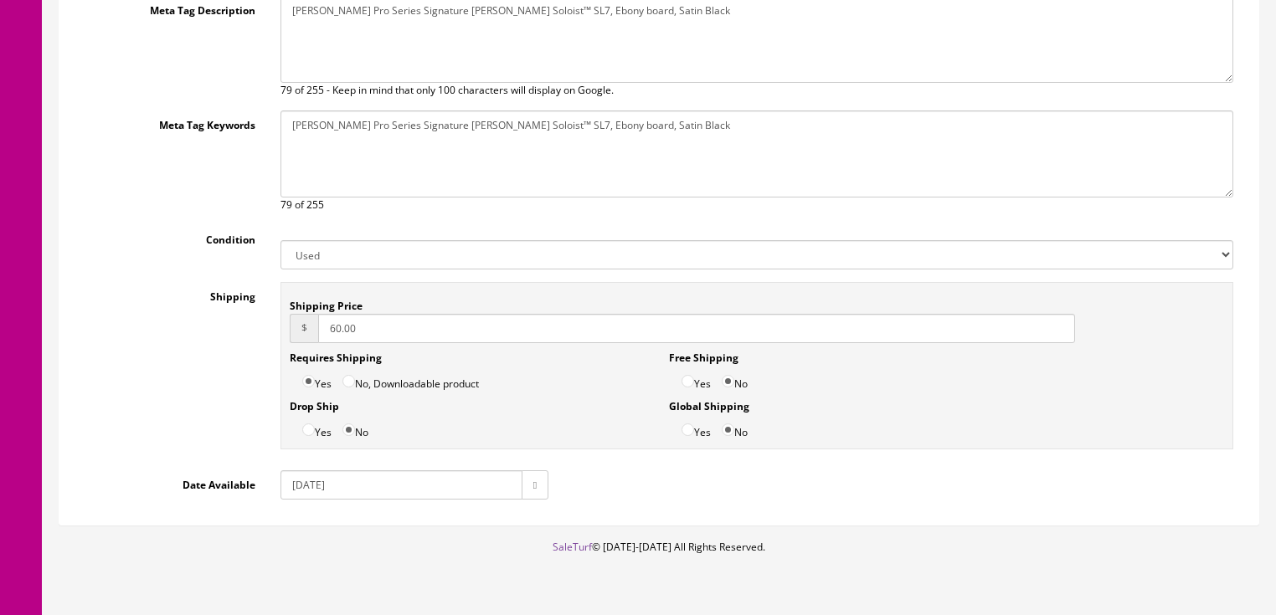
scroll to position [457, 0]
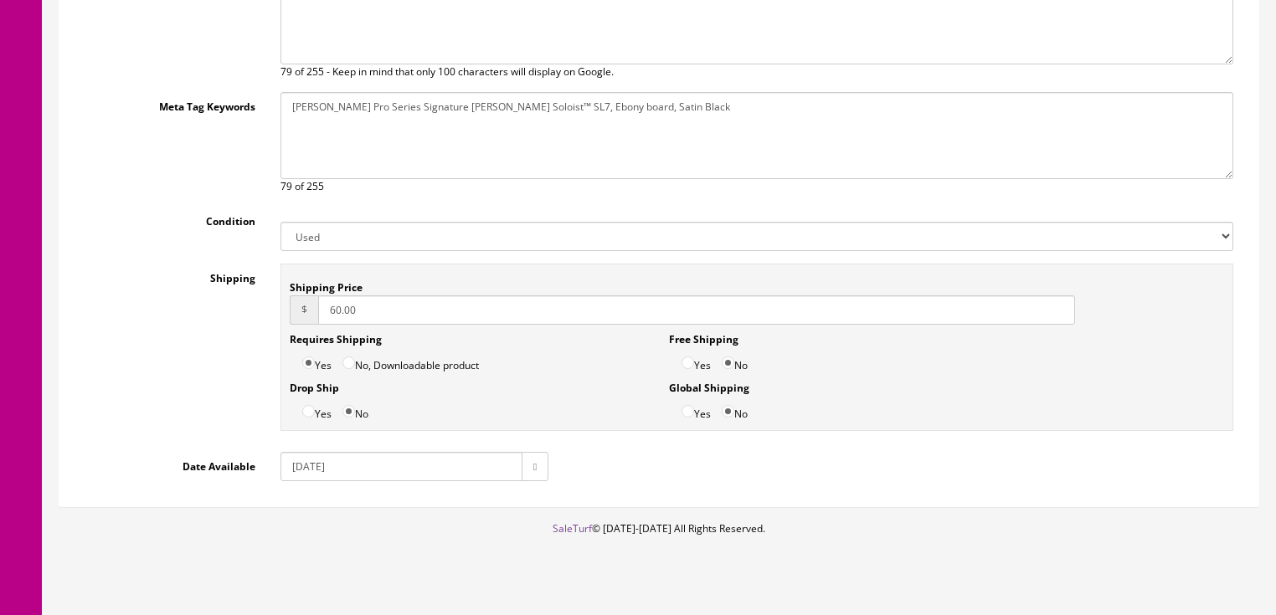
drag, startPoint x: 305, startPoint y: 448, endPoint x: 306, endPoint y: 481, distance: 33.5
click at [305, 452] on input "2018-02-28" at bounding box center [401, 466] width 242 height 29
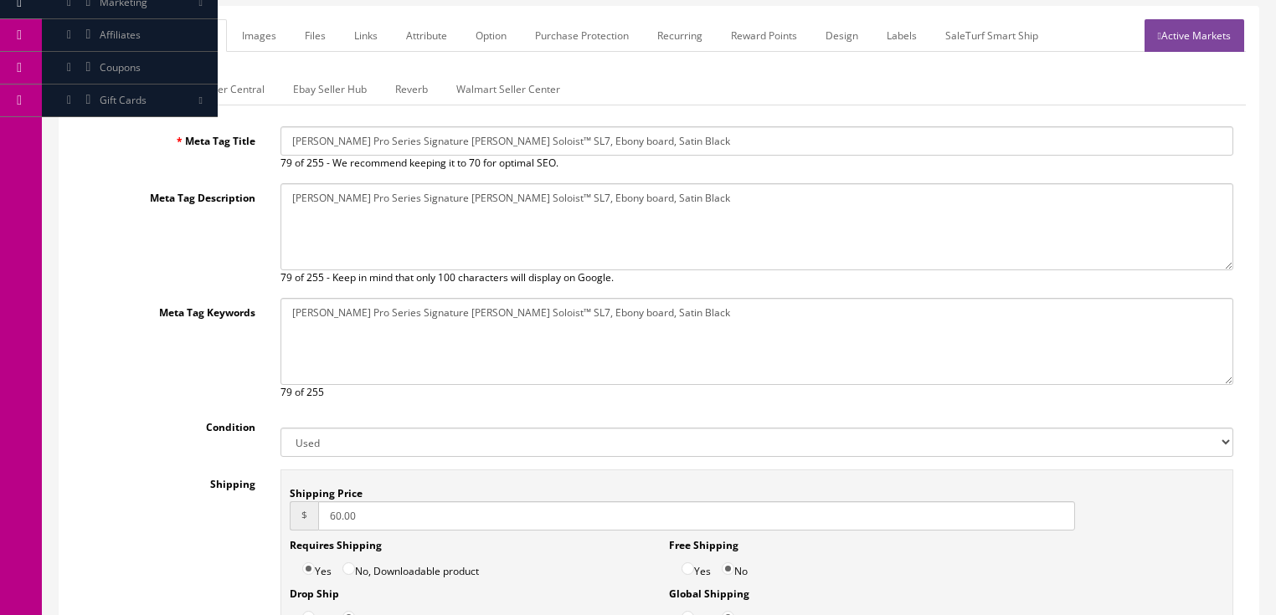
scroll to position [189, 0]
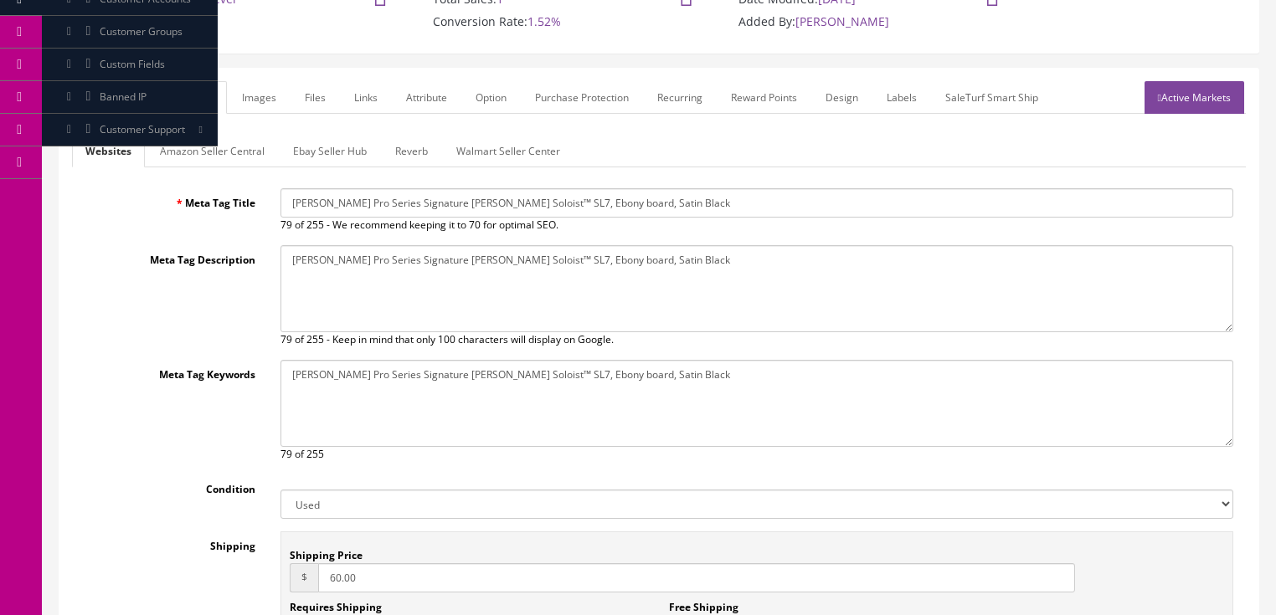
type input "2025-09-28"
click at [227, 135] on link "Amazon Seller Central" at bounding box center [211, 151] width 131 height 33
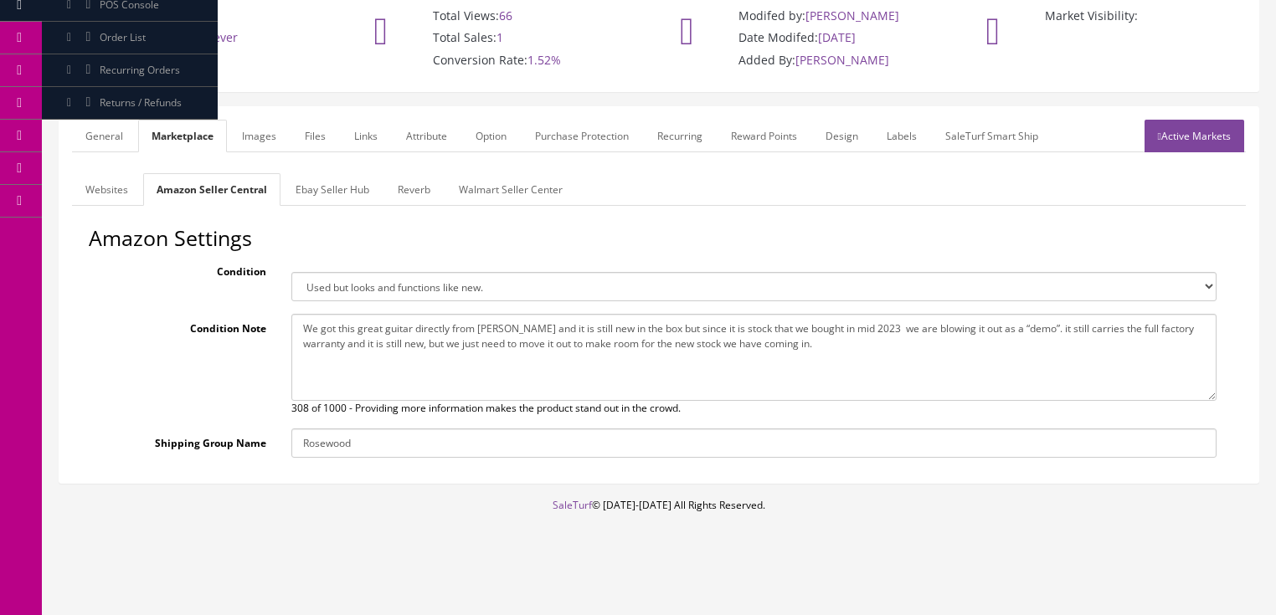
scroll to position [130, 0]
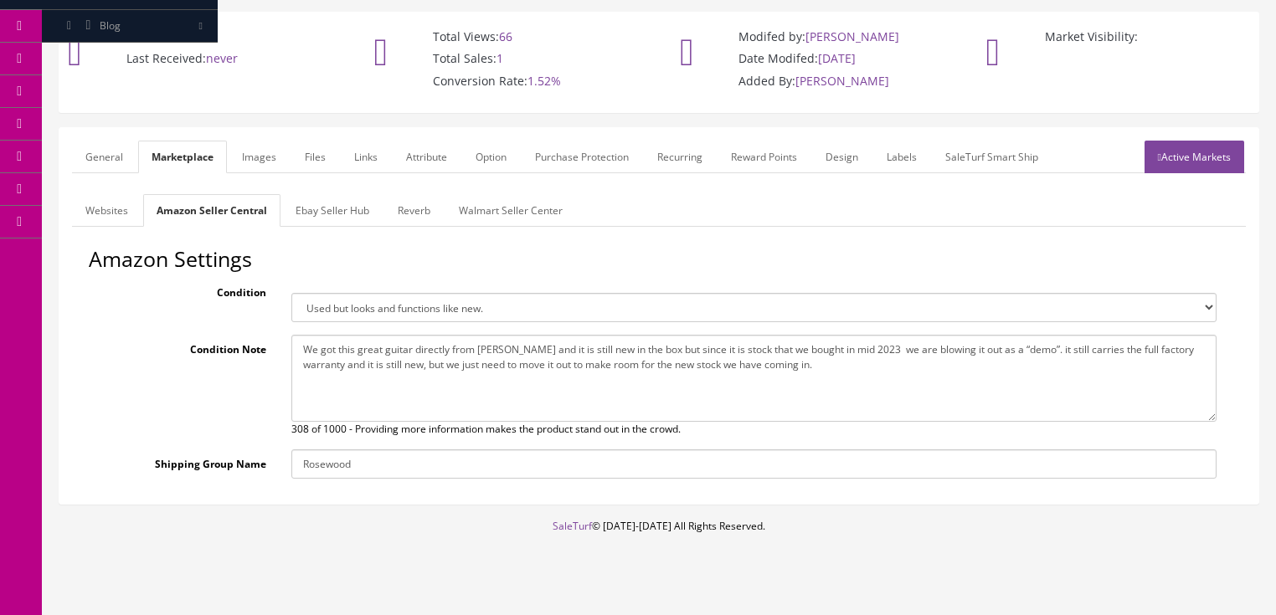
drag, startPoint x: 298, startPoint y: 330, endPoint x: 916, endPoint y: 349, distance: 618.0
click at [916, 349] on textarea "We got this great guitar directly from Jackson and it is still new in the box b…" at bounding box center [753, 378] width 925 height 87
paste textarea "2914237503-KWJ2200903"
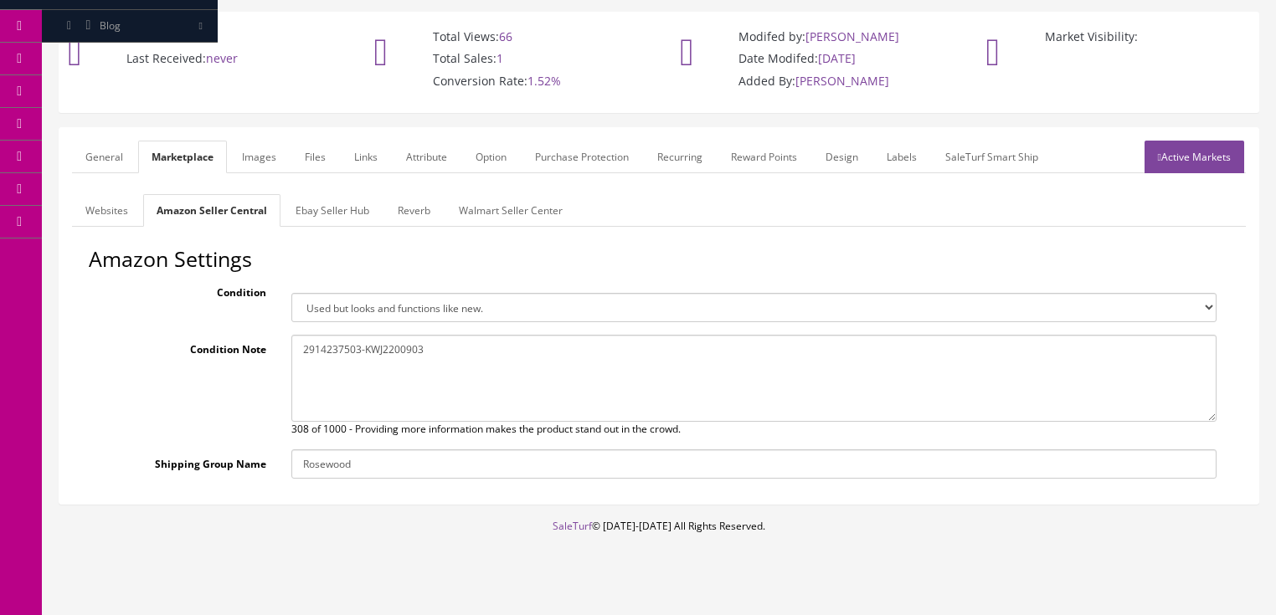
drag, startPoint x: 103, startPoint y: 133, endPoint x: 107, endPoint y: 145, distance: 12.4
click at [104, 141] on link "General" at bounding box center [104, 157] width 64 height 33
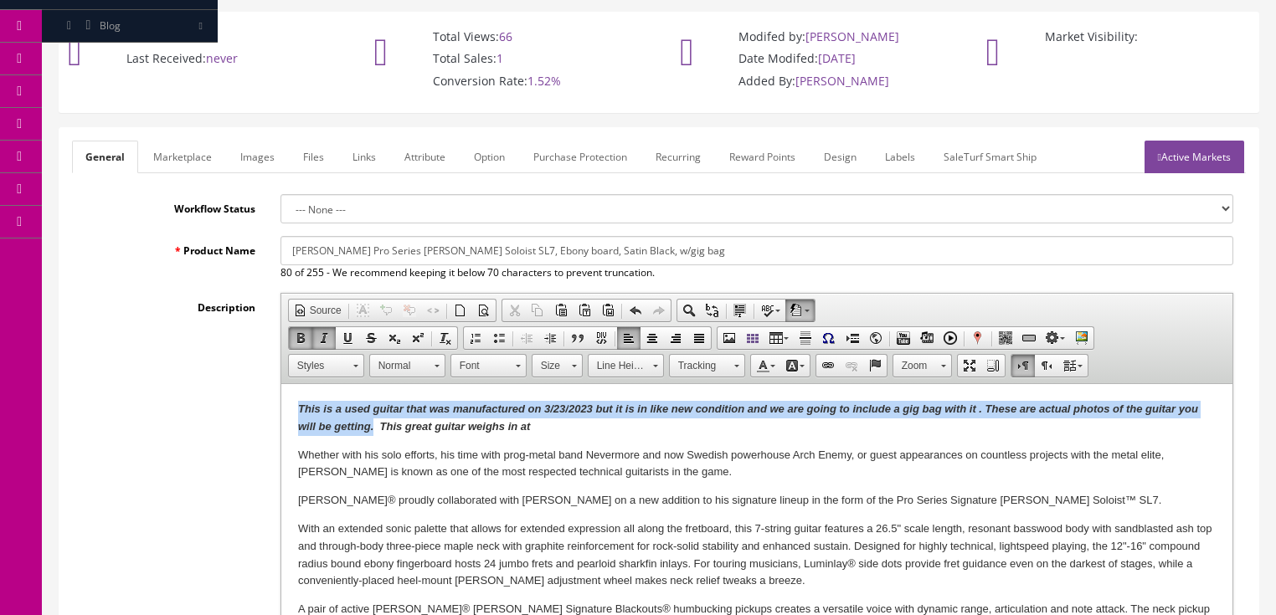
drag, startPoint x: 292, startPoint y: 407, endPoint x: 373, endPoint y: 423, distance: 82.7
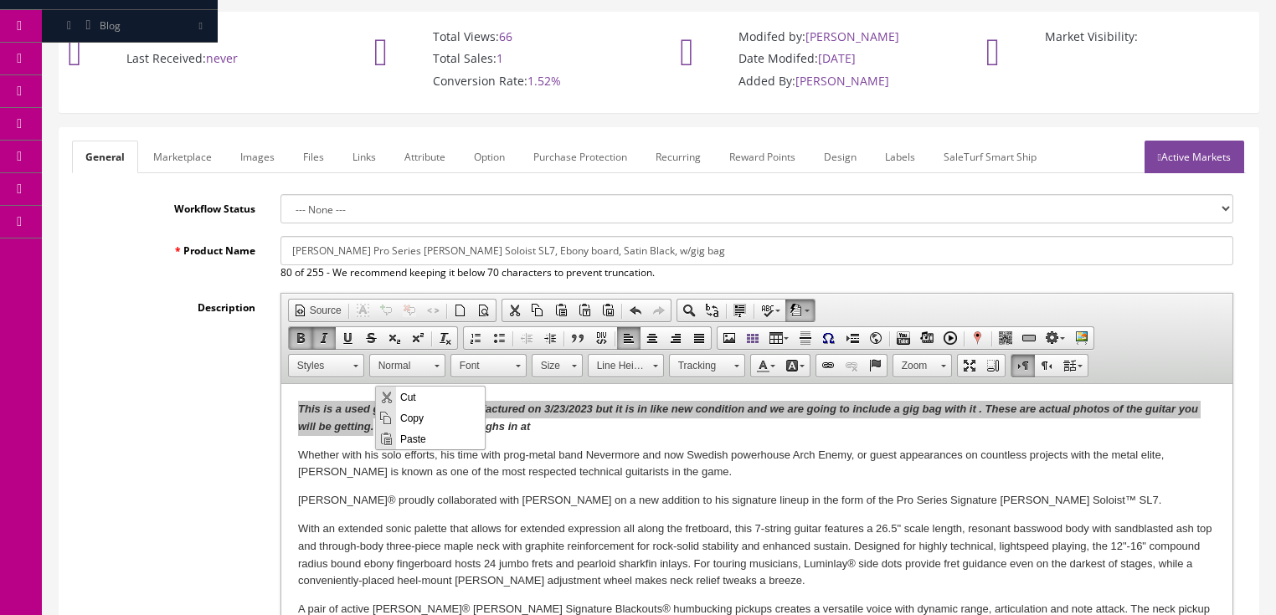
drag, startPoint x: 420, startPoint y: 416, endPoint x: 514, endPoint y: 439, distance: 96.4
click at [420, 416] on span "Copy" at bounding box center [440, 417] width 89 height 21
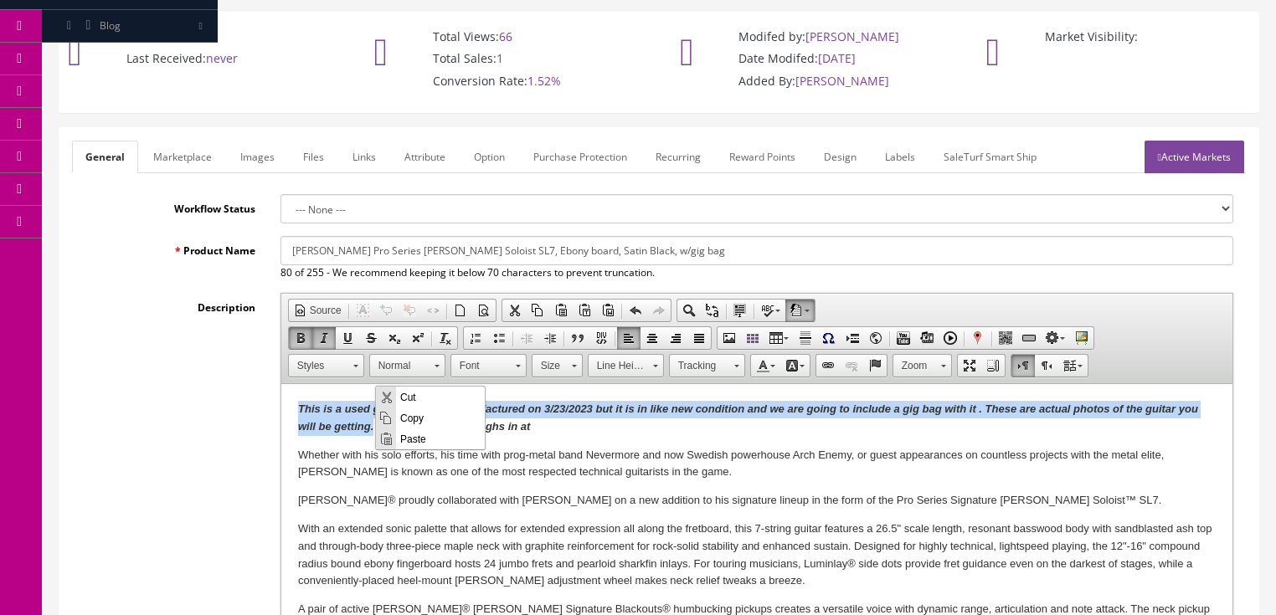
copy em "This is a used guitar that was manufactured on 3/23/ 2023 but it is in like new…"
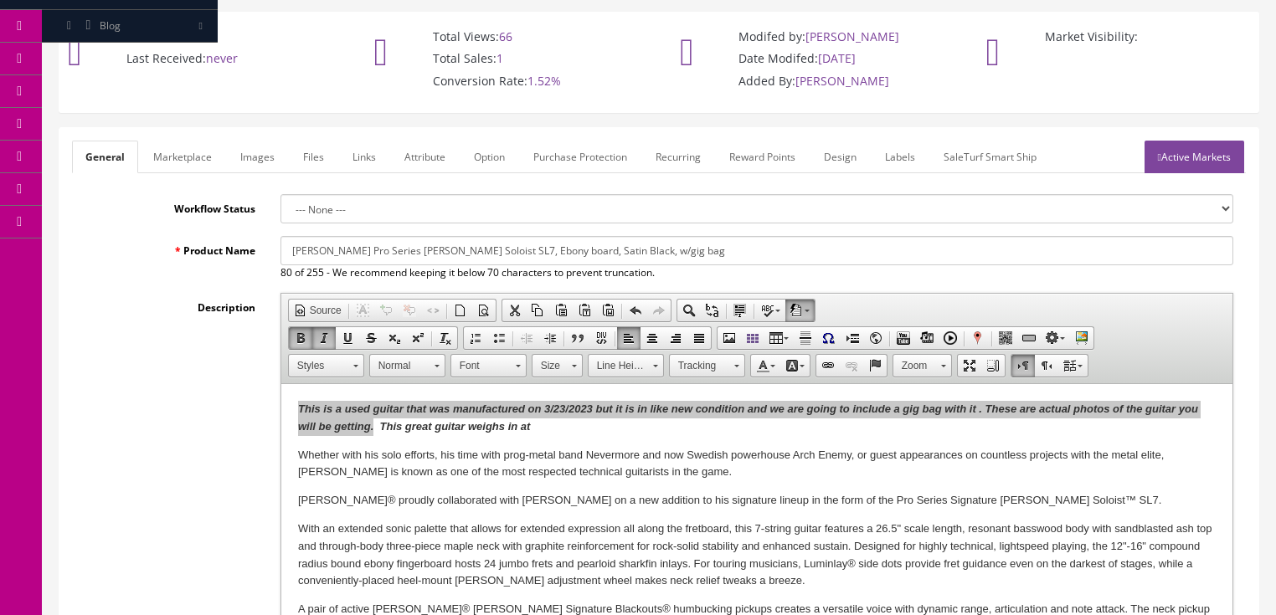
click at [196, 141] on link "Marketplace" at bounding box center [182, 157] width 85 height 33
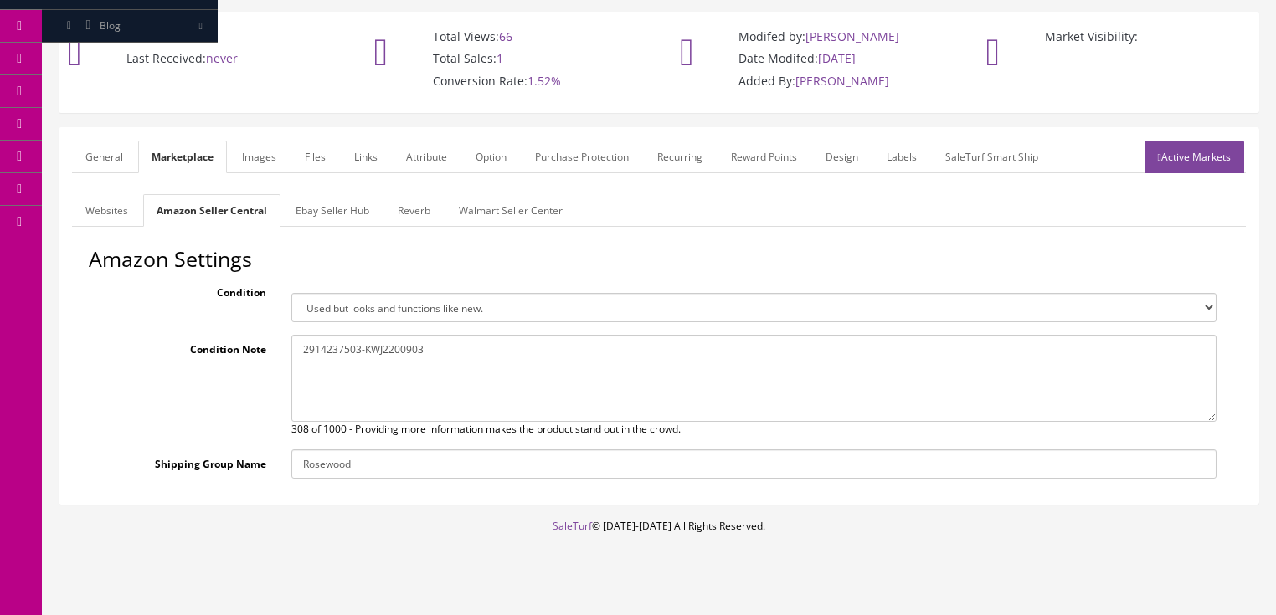
drag, startPoint x: 294, startPoint y: 335, endPoint x: 483, endPoint y: 346, distance: 189.5
click at [543, 346] on textarea "We got this great guitar directly from Jackson and it is still new in the box b…" at bounding box center [753, 378] width 925 height 87
paste textarea "This is a used guitar that was manufactured on 3/23/2023 but it is in like new …"
type textarea "This is a used guitar that was manufactured on 3/23/2023 but it is in like new …"
click at [326, 194] on link "Ebay Seller Hub" at bounding box center [332, 210] width 100 height 33
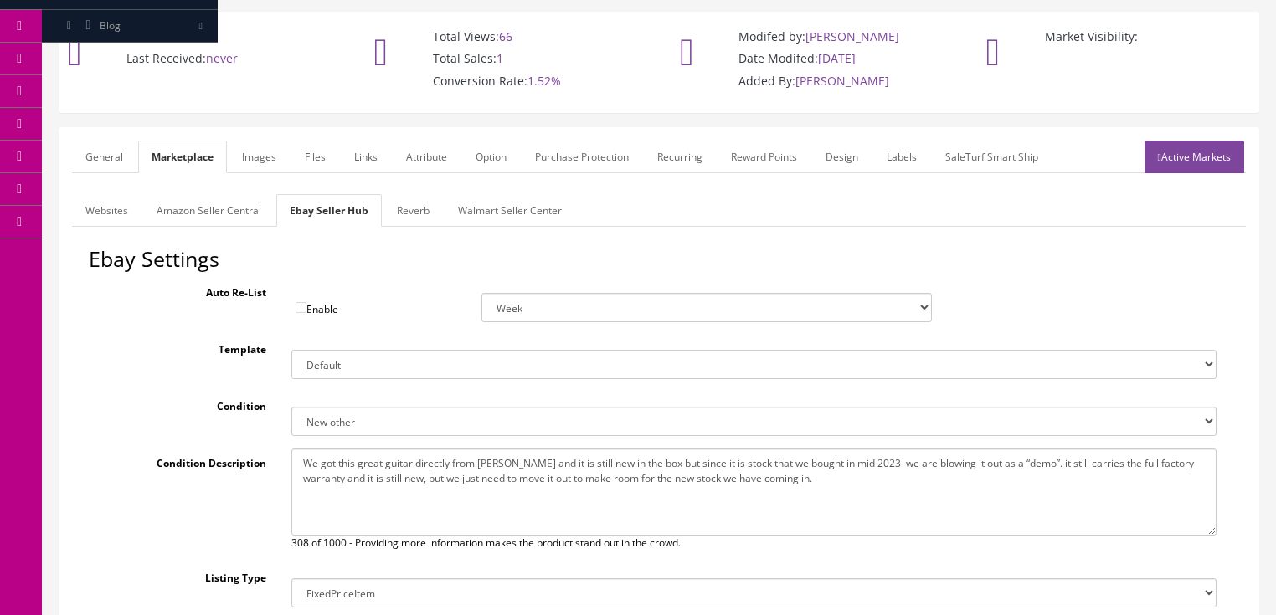
drag, startPoint x: 291, startPoint y: 441, endPoint x: 783, endPoint y: 489, distance: 494.5
click at [828, 489] on textarea "We got this great guitar directly from Jackson and it is still new in the box b…" at bounding box center [753, 492] width 925 height 87
paste textarea "This is a used guitar that was manufactured on 3/23/2023 but it is in like new …"
type textarea "This is a used guitar that was manufactured on 3/23/2023 but it is in like new …"
click at [392, 200] on link "Reverb" at bounding box center [412, 210] width 59 height 33
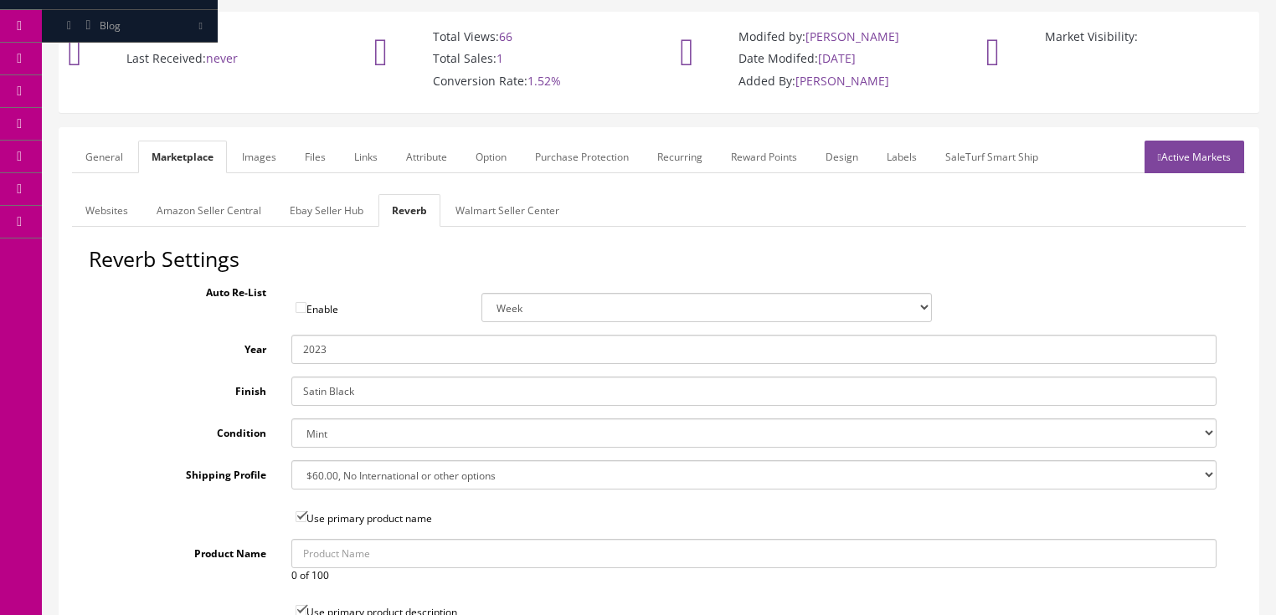
click at [333, 419] on select "Brand New Mint Excellent Very Good Good Fair Poor B-Stock Non Functioning" at bounding box center [753, 433] width 925 height 29
select select "df268ad1-c462-4ba6-b6db-e007e23922ea"
click at [291, 419] on select "Brand New Mint Excellent Very Good Good Fair Poor B-Stock Non Functioning" at bounding box center [753, 433] width 925 height 29
click at [256, 146] on link "Images" at bounding box center [259, 157] width 61 height 33
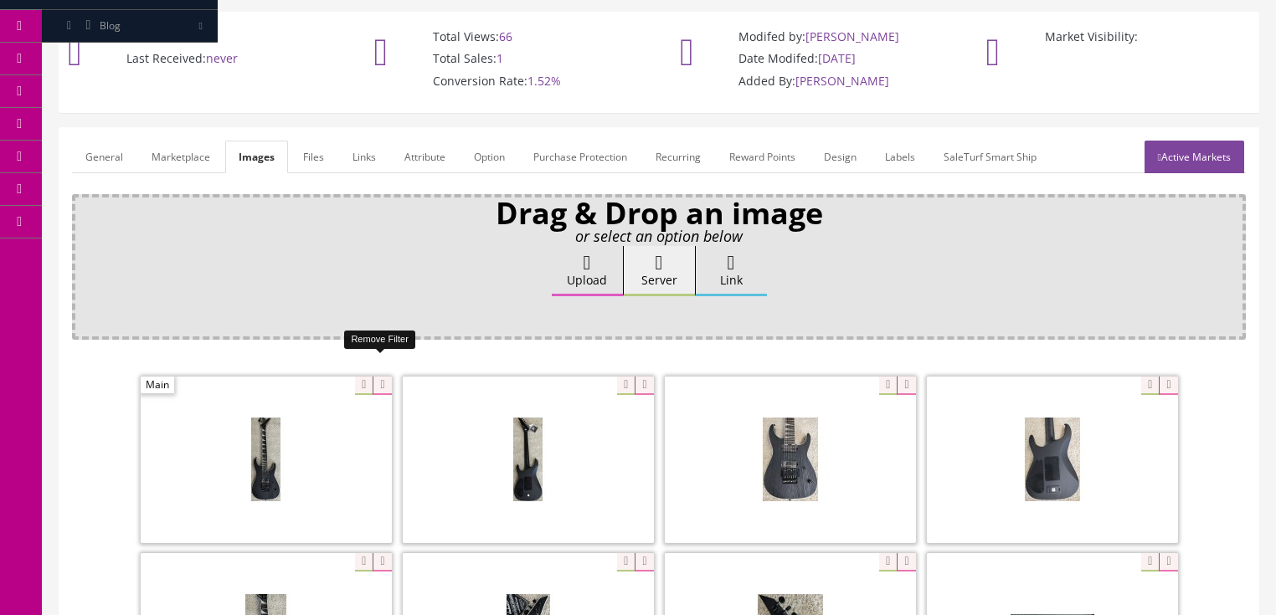
click at [378, 377] on icon at bounding box center [381, 386] width 18 height 18
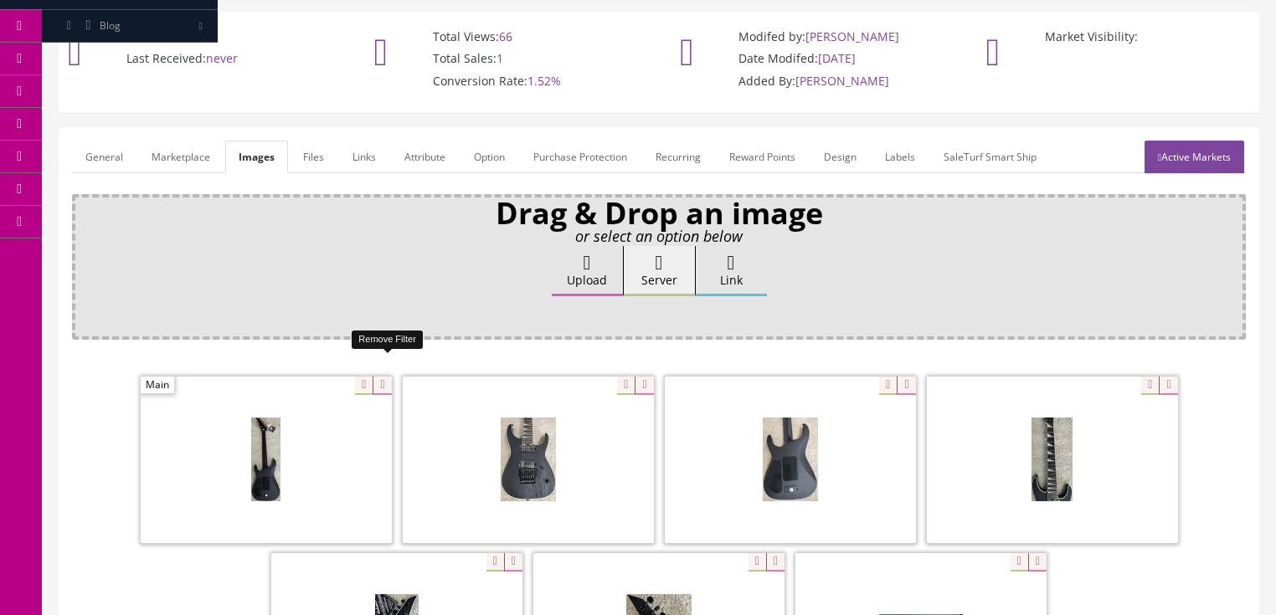
drag, startPoint x: 378, startPoint y: 369, endPoint x: 344, endPoint y: 368, distance: 34.3
click at [378, 377] on icon at bounding box center [381, 386] width 18 height 18
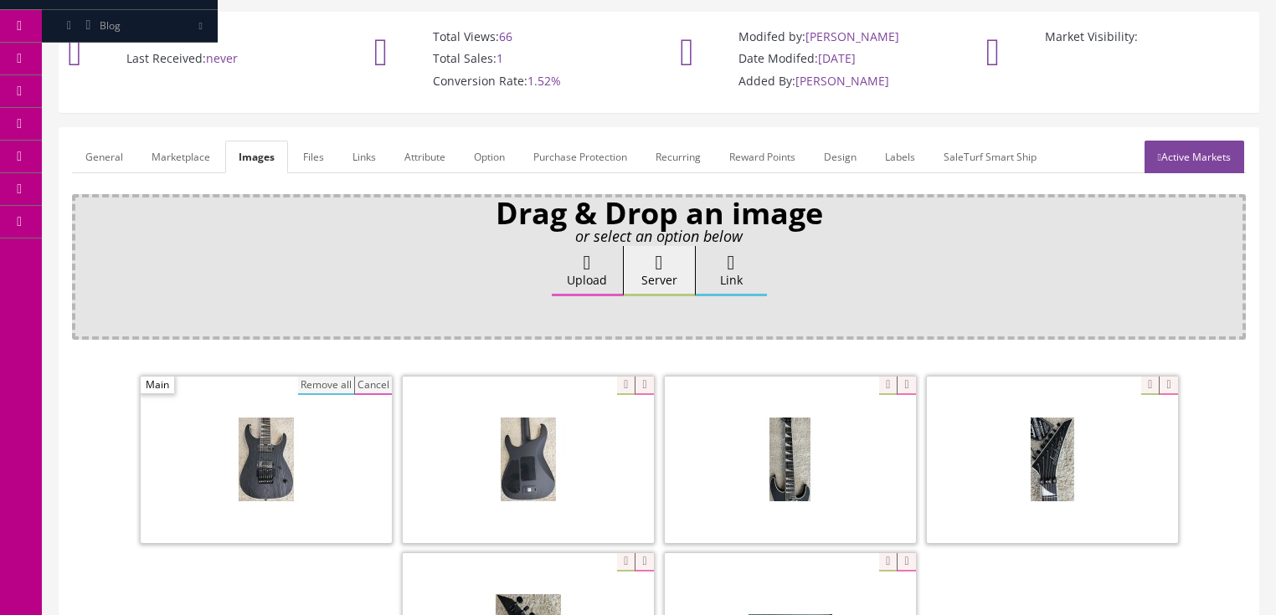
drag, startPoint x: 333, startPoint y: 368, endPoint x: 348, endPoint y: 316, distance: 54.0
click at [333, 377] on button "Remove all" at bounding box center [326, 386] width 56 height 18
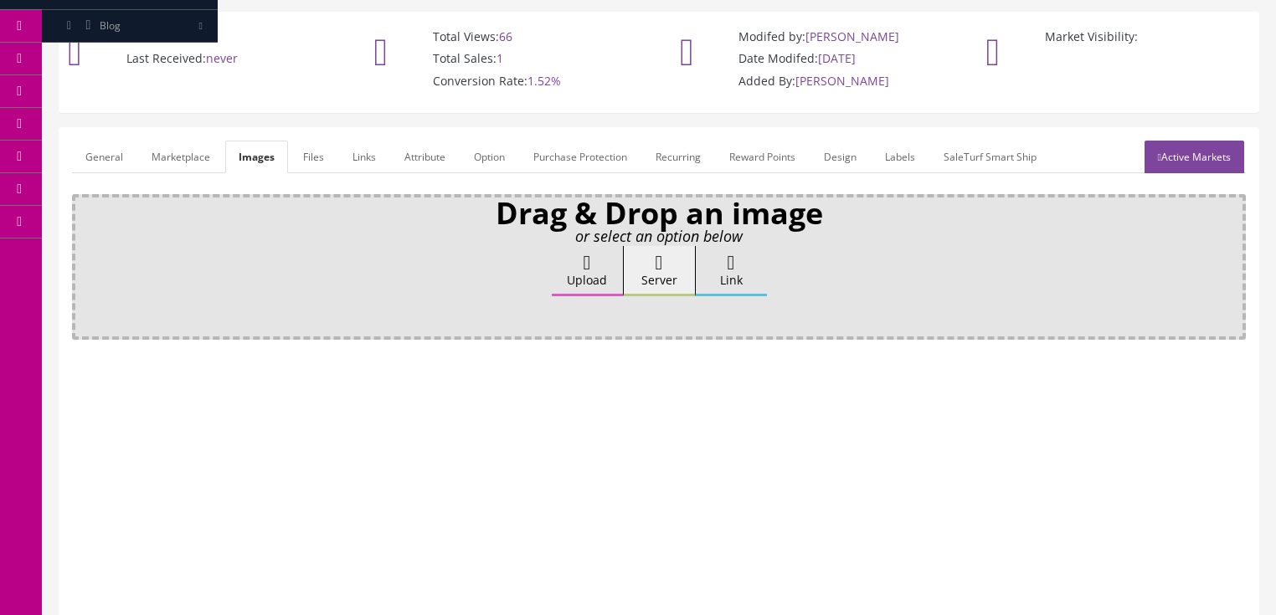
click at [418, 149] on link "Attribute" at bounding box center [425, 157] width 68 height 33
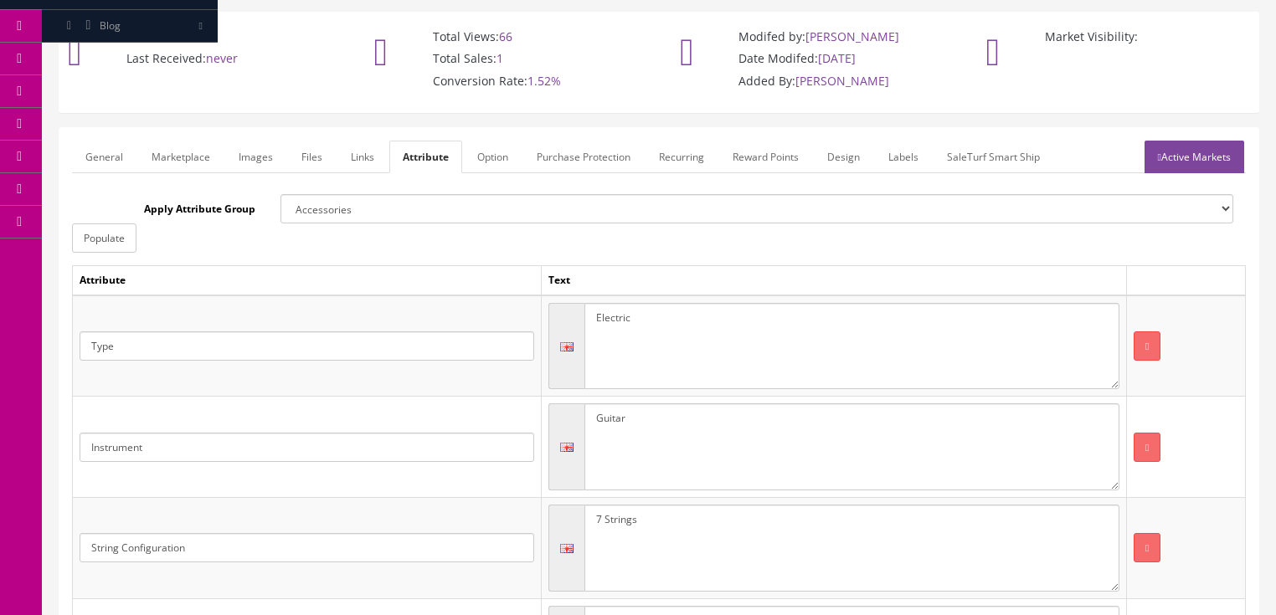
click at [1212, 141] on link "Active Markets" at bounding box center [1194, 157] width 100 height 33
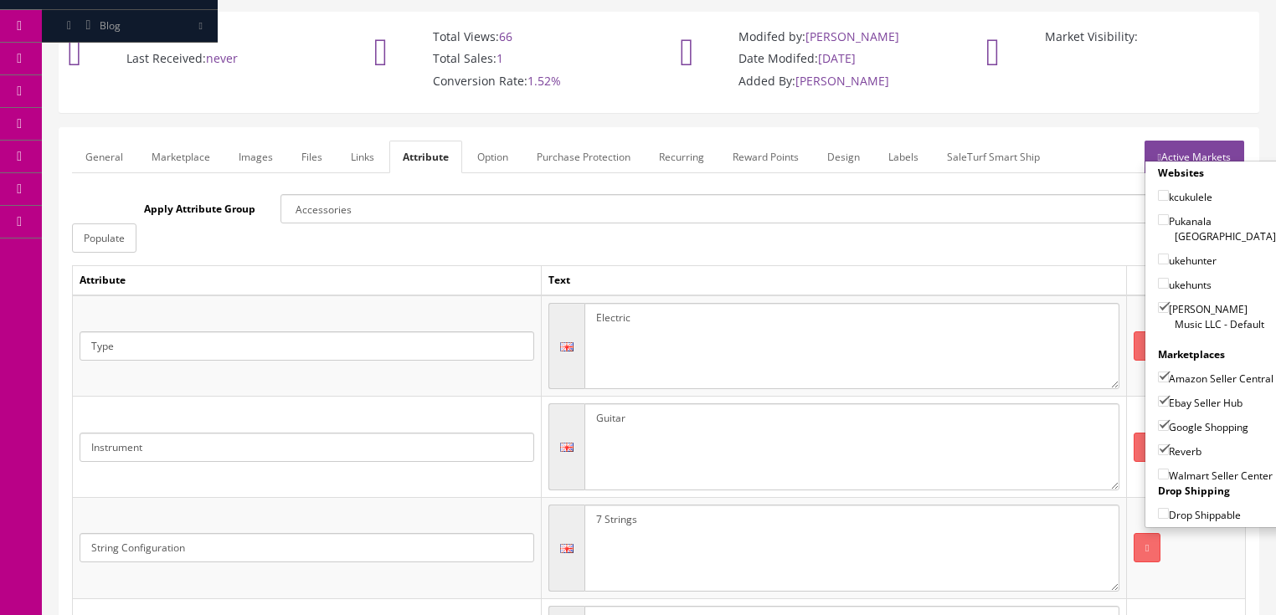
click at [1192, 141] on link "Active Markets" at bounding box center [1194, 157] width 100 height 33
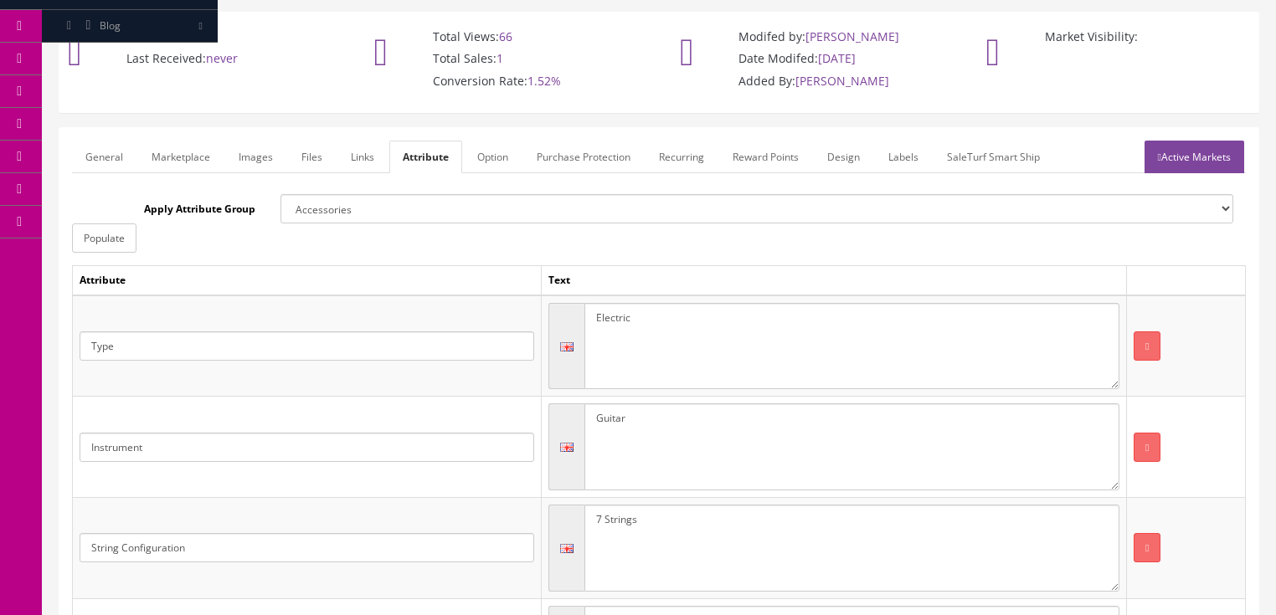
click at [114, 146] on link "General" at bounding box center [104, 157] width 64 height 33
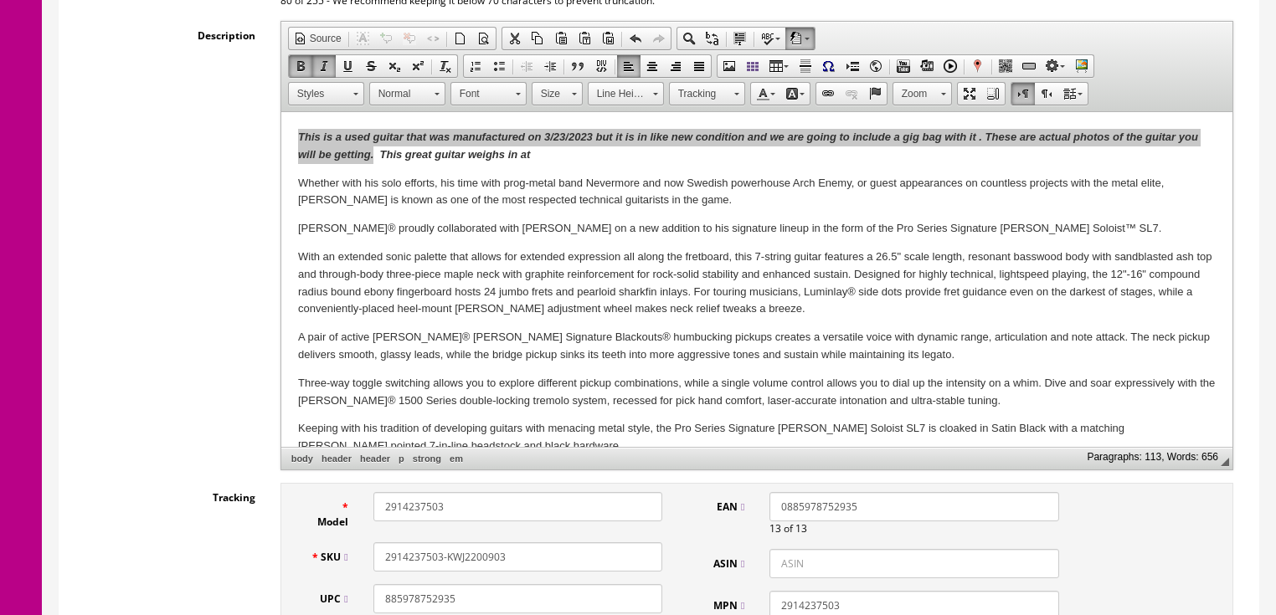
scroll to position [398, 0]
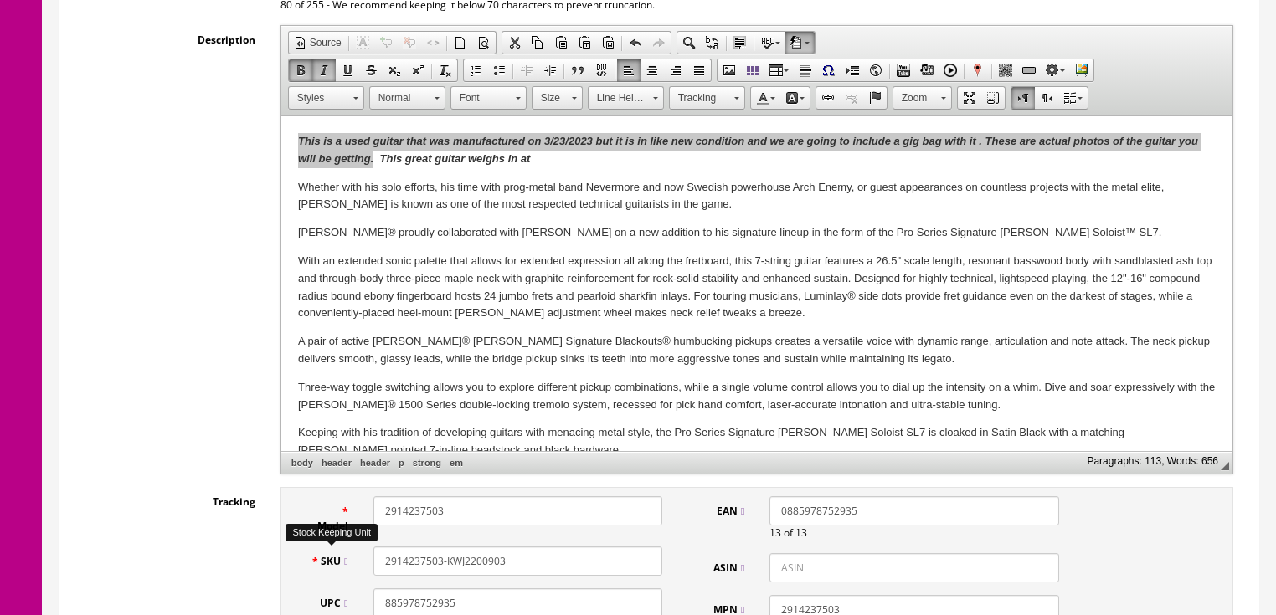
drag, startPoint x: 523, startPoint y: 544, endPoint x: 422, endPoint y: 541, distance: 101.3
click at [326, 552] on div "SKU 2914237503-KWJ2200903" at bounding box center [486, 561] width 377 height 29
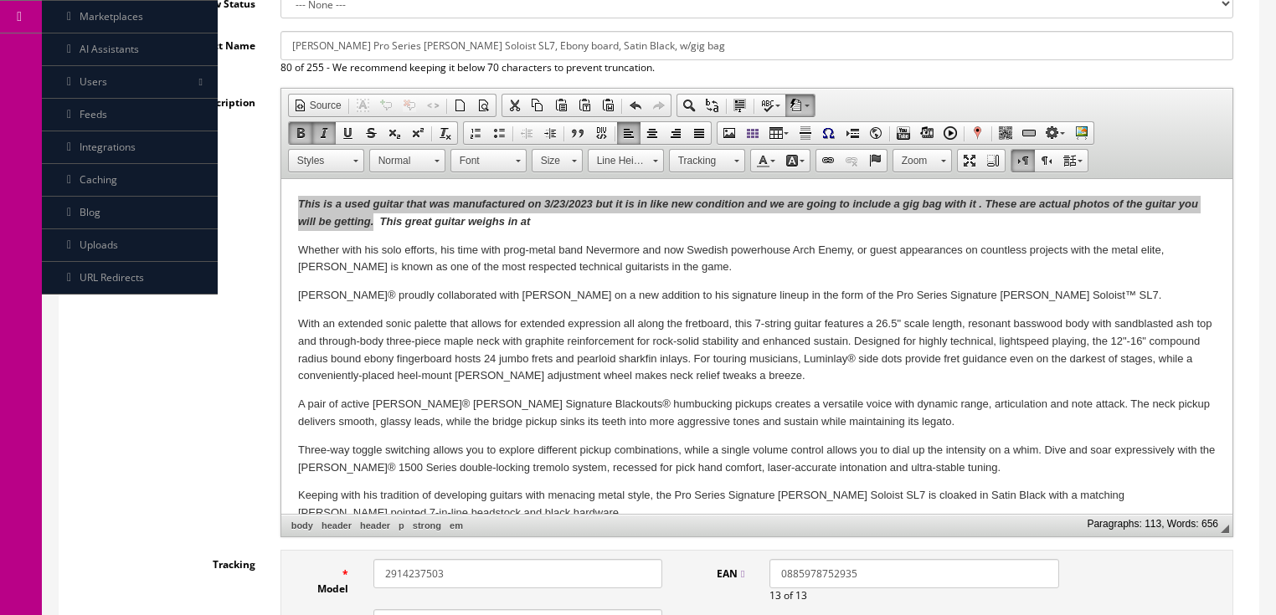
scroll to position [0, 0]
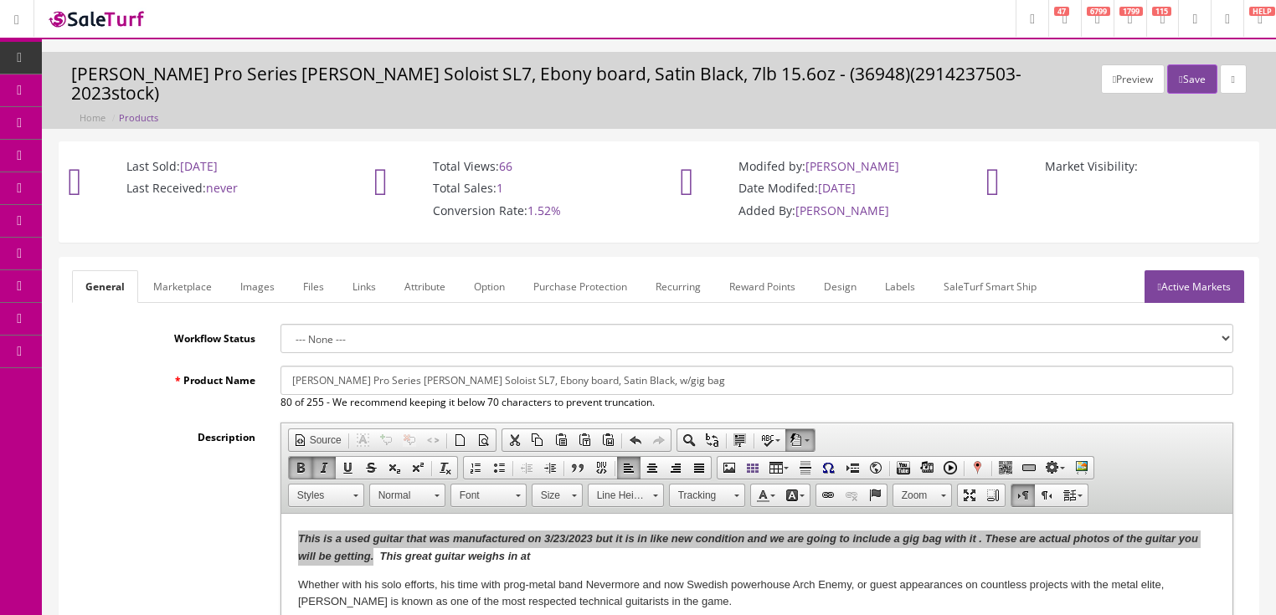
click at [1210, 270] on link "Active Markets" at bounding box center [1194, 286] width 100 height 33
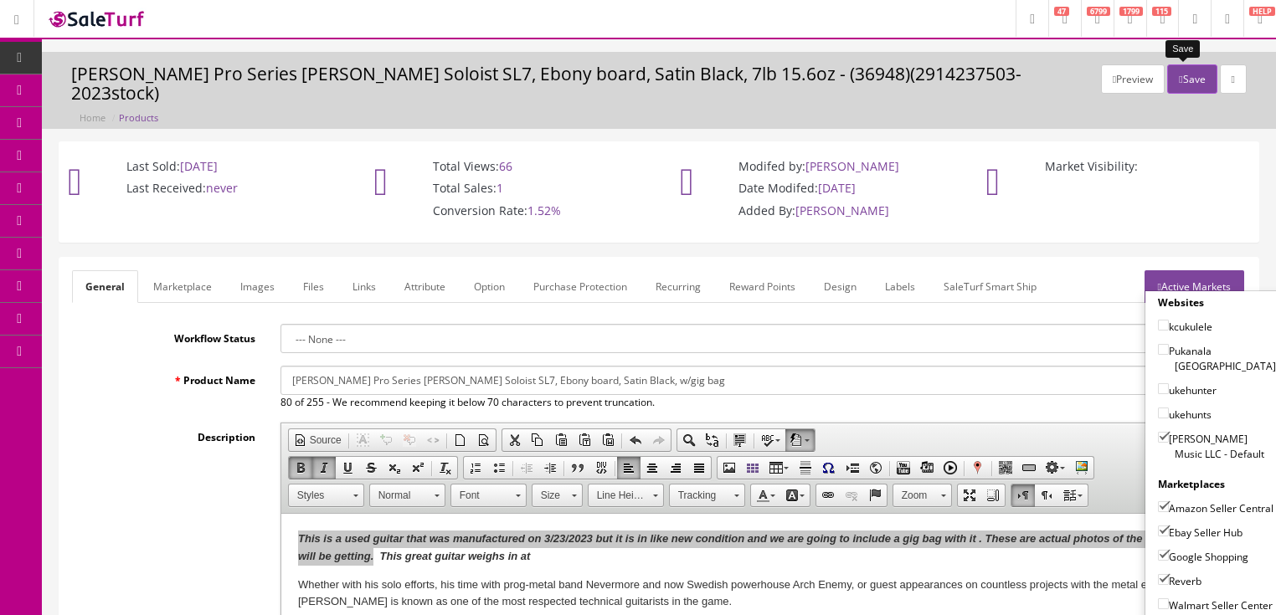
click at [1180, 77] on button "Save" at bounding box center [1191, 78] width 49 height 29
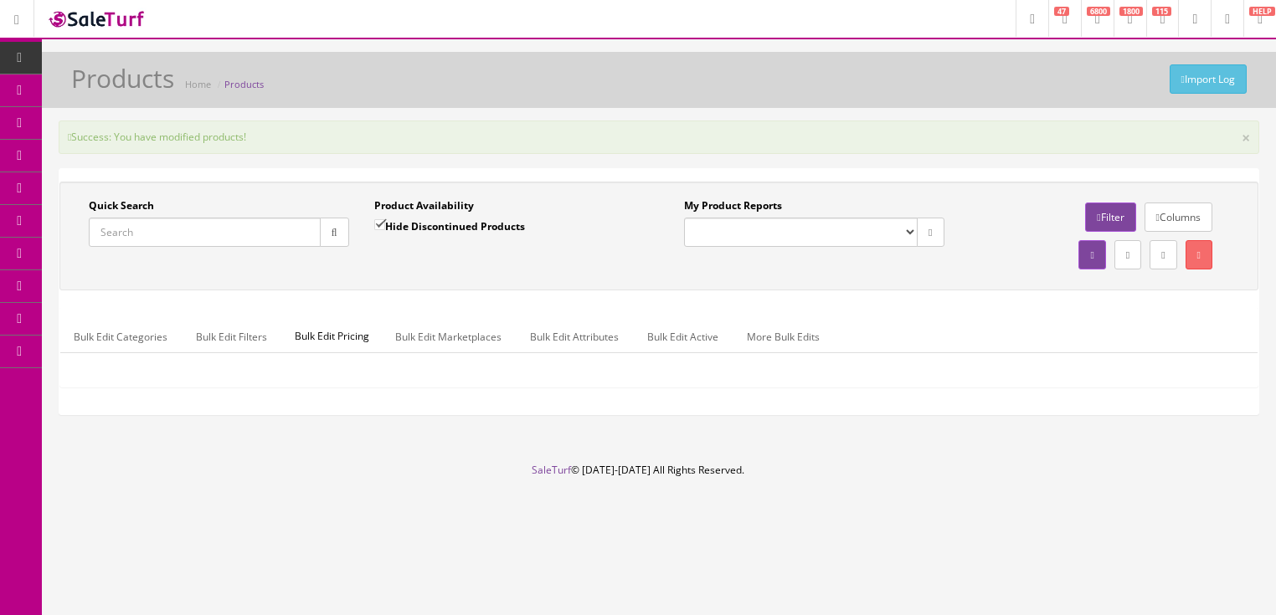
click at [218, 240] on input "Quick Search" at bounding box center [205, 232] width 232 height 29
paste input "2914237503-KWJ2200903"
type input "2914237503-KWJ2200903"
click at [374, 221] on input "Hide Discontinued Products" at bounding box center [379, 224] width 11 height 11
checkbox input "false"
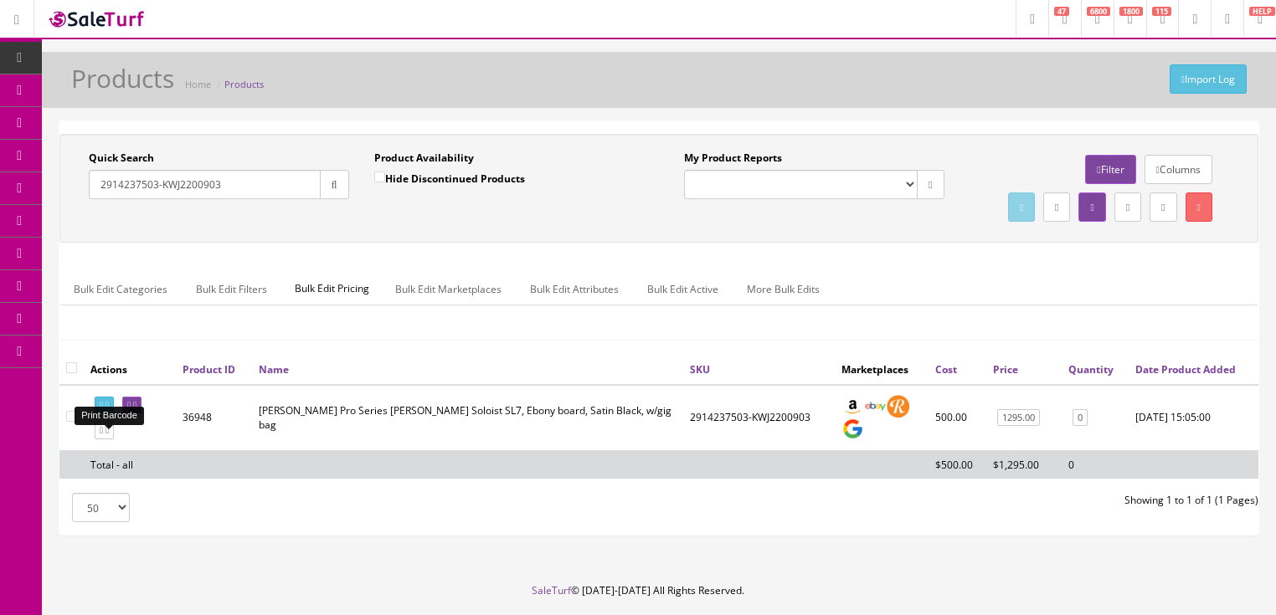
click at [100, 410] on icon at bounding box center [101, 405] width 3 height 9
click at [136, 410] on icon at bounding box center [134, 405] width 3 height 9
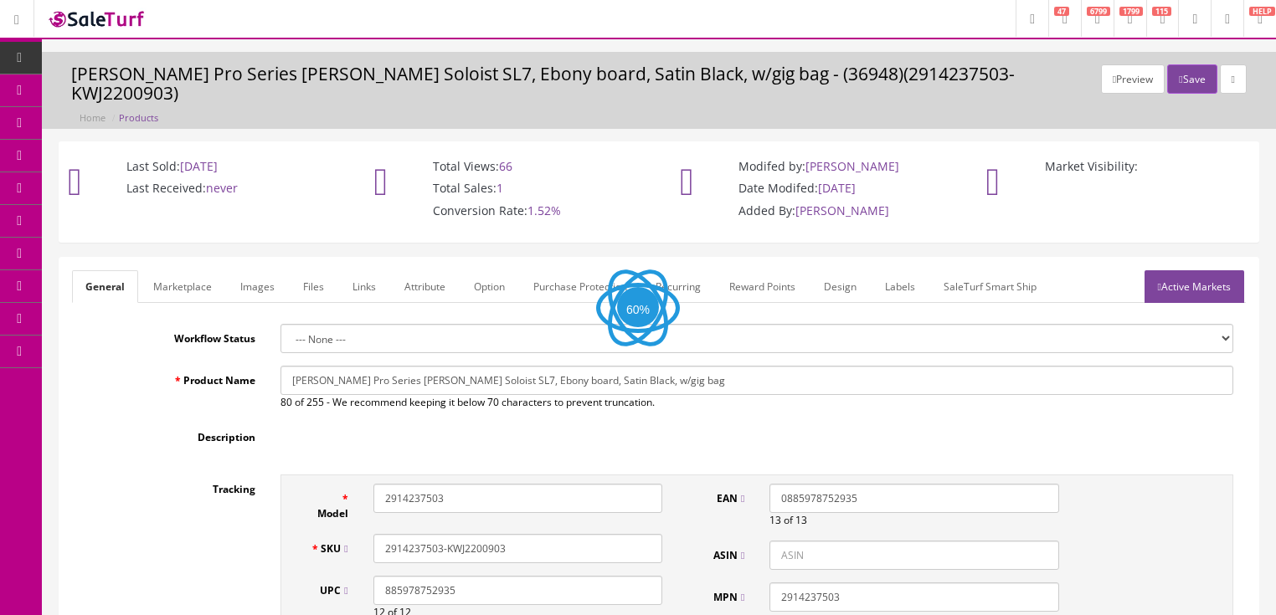
click at [896, 270] on link "Labels" at bounding box center [899, 286] width 57 height 33
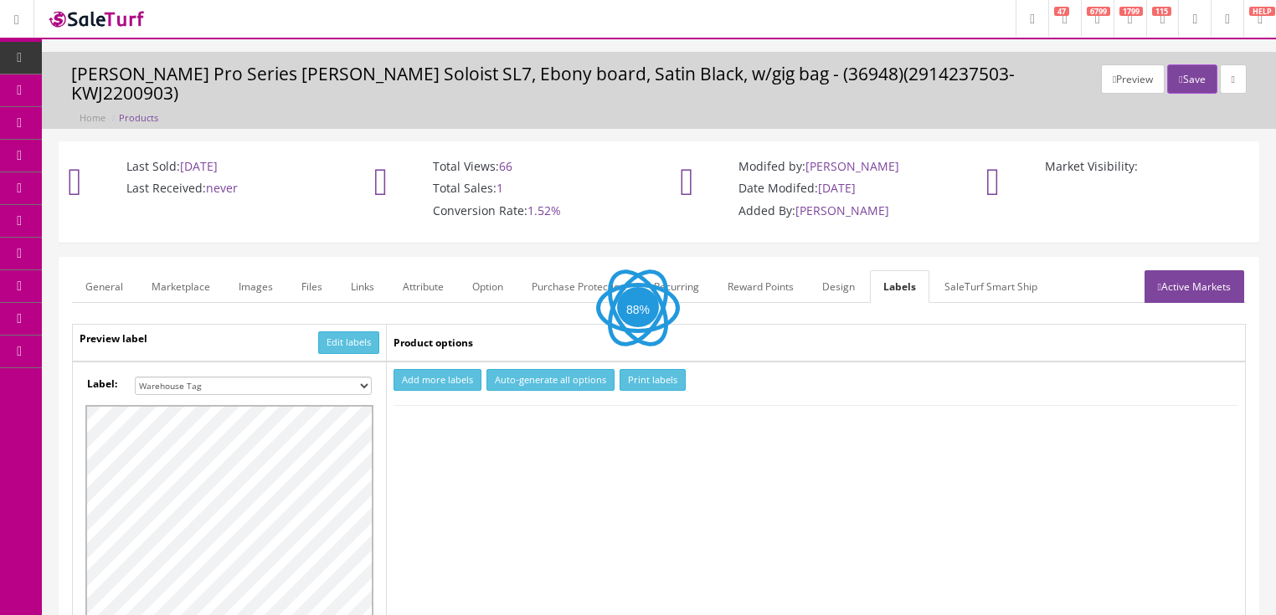
click at [368, 377] on select "Small Label 2 x 1 Label Shoe label 100 barcodes Dymo Label 2 X 1 Sticker Labels…" at bounding box center [253, 386] width 237 height 18
select select "16"
click at [135, 377] on select "Small Label 2 x 1 Label Shoe label 100 barcodes Dymo Label 2 X 1 Sticker Labels…" at bounding box center [253, 386] width 237 height 18
click at [440, 369] on button "Add more labels" at bounding box center [437, 380] width 88 height 23
type input "1"
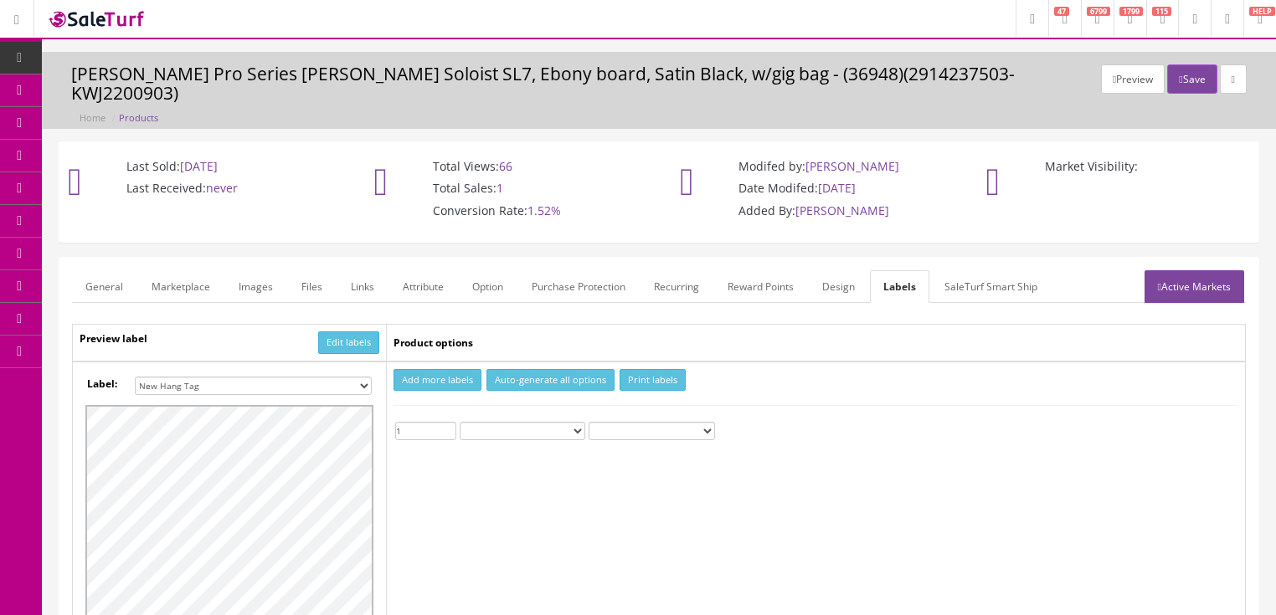
click at [449, 422] on input "1" at bounding box center [425, 431] width 61 height 18
click at [646, 369] on button "Print labels" at bounding box center [652, 380] width 66 height 23
click at [1185, 70] on button "Save" at bounding box center [1191, 78] width 49 height 29
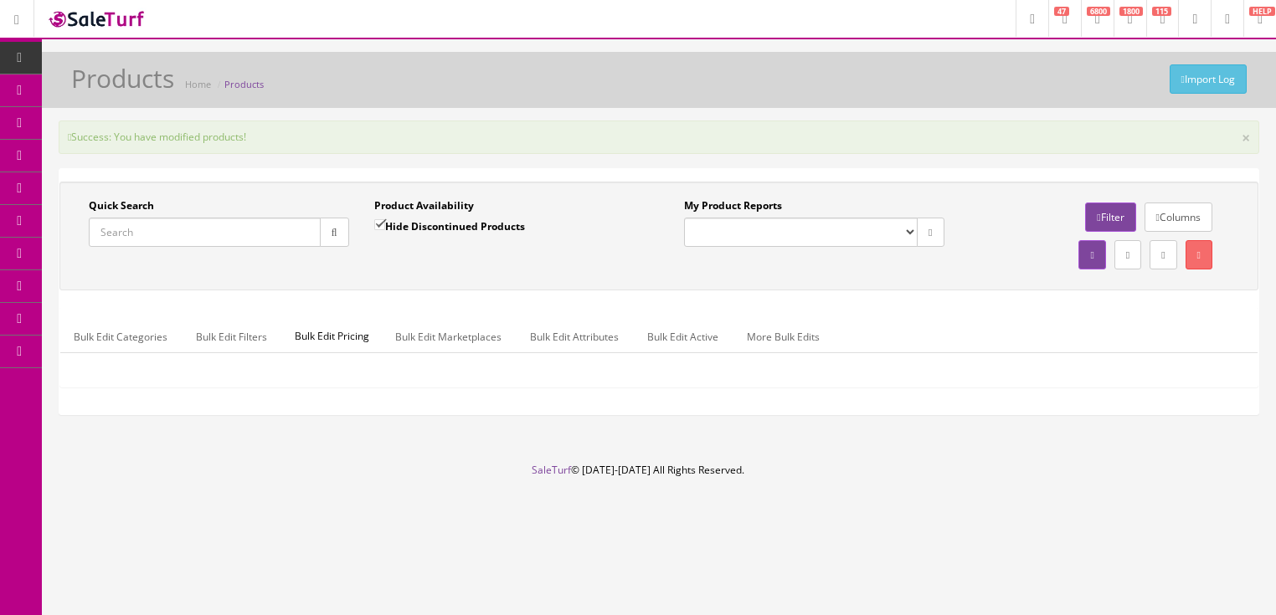
click at [207, 224] on input "Quick Search" at bounding box center [205, 232] width 232 height 29
type input "epiphone bonamassa"
click at [379, 224] on input "Hide Discontinued Products" at bounding box center [379, 224] width 11 height 11
checkbox input "false"
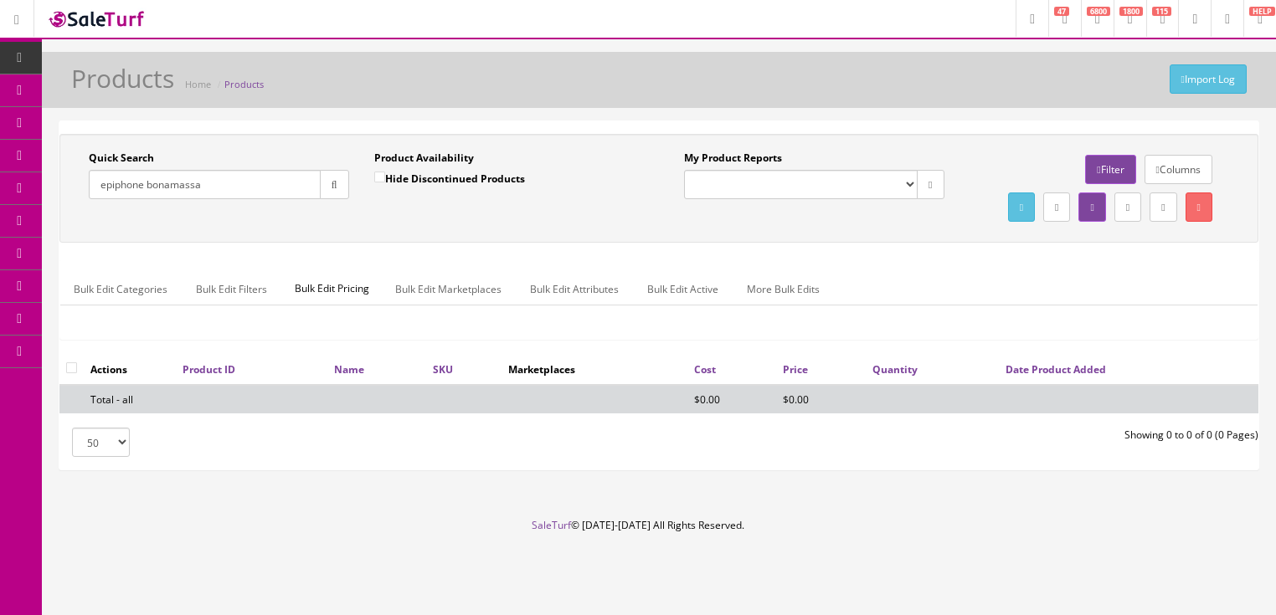
drag, startPoint x: 148, startPoint y: 189, endPoint x: 225, endPoint y: 191, distance: 77.0
click at [225, 191] on input "epiphone bonamassa" at bounding box center [205, 184] width 232 height 29
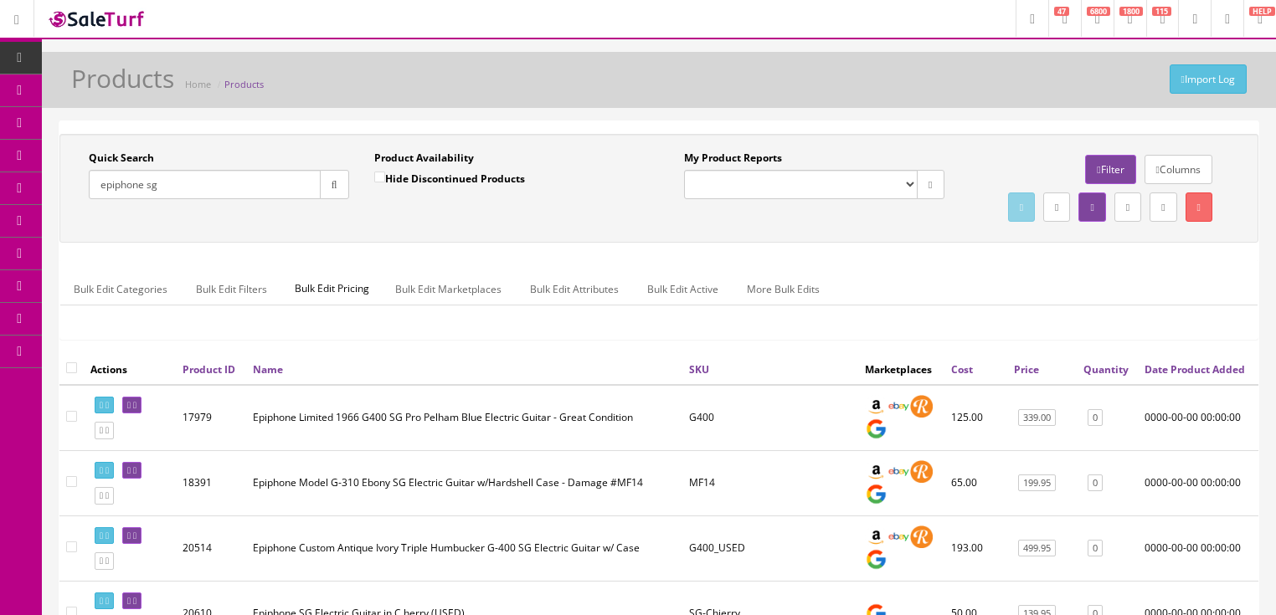
type input "epiphone sg"
click at [109, 435] on icon at bounding box center [106, 430] width 3 height 9
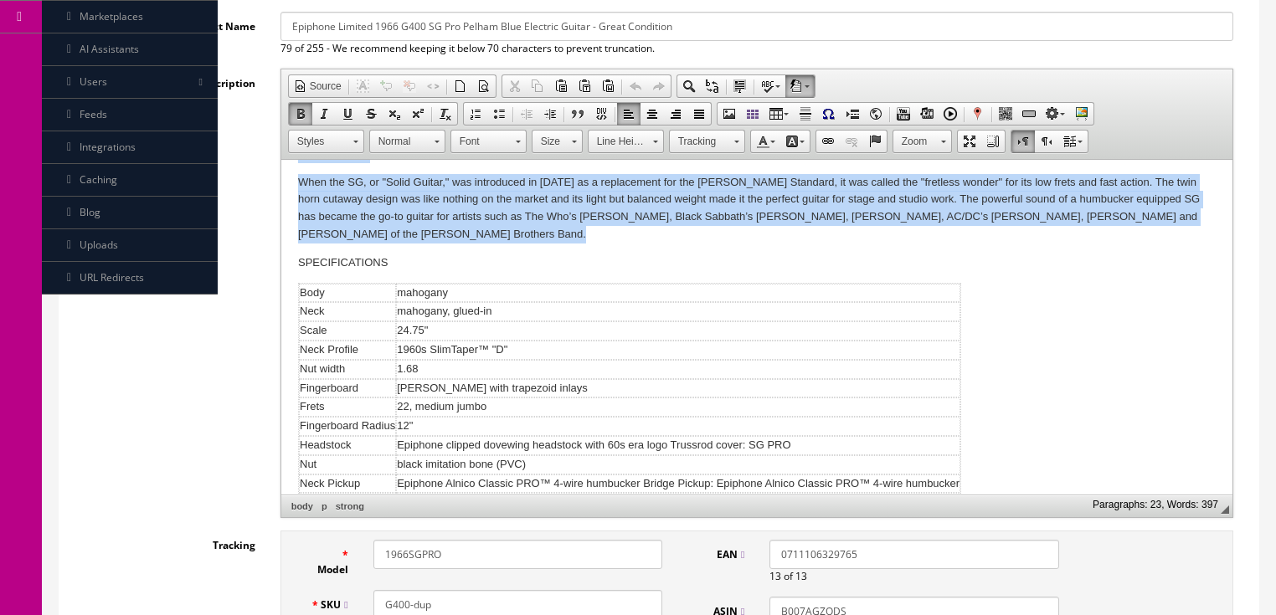
scroll to position [451, 0]
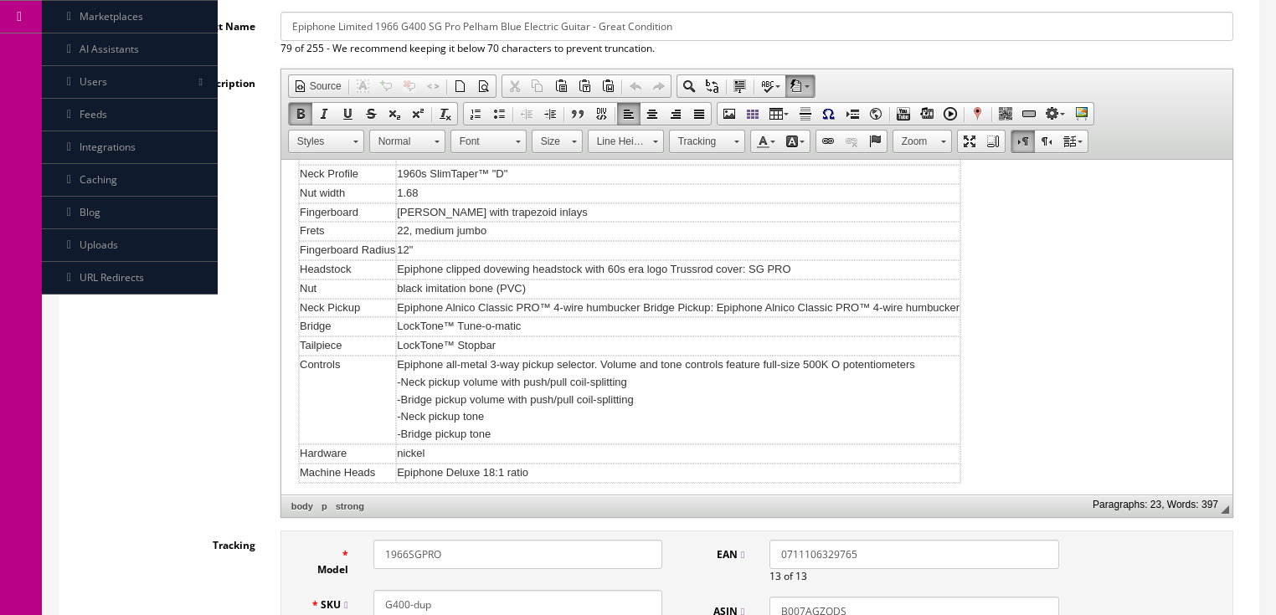
drag, startPoint x: 291, startPoint y: 306, endPoint x: 936, endPoint y: 485, distance: 668.9
click at [936, 485] on html "This great guitar is a Limited 1966 G400 SG Pro in Pelham Blue. This beautifull…" at bounding box center [755, 105] width 951 height 792
click at [850, 485] on span "Paste" at bounding box center [873, 485] width 89 height 21
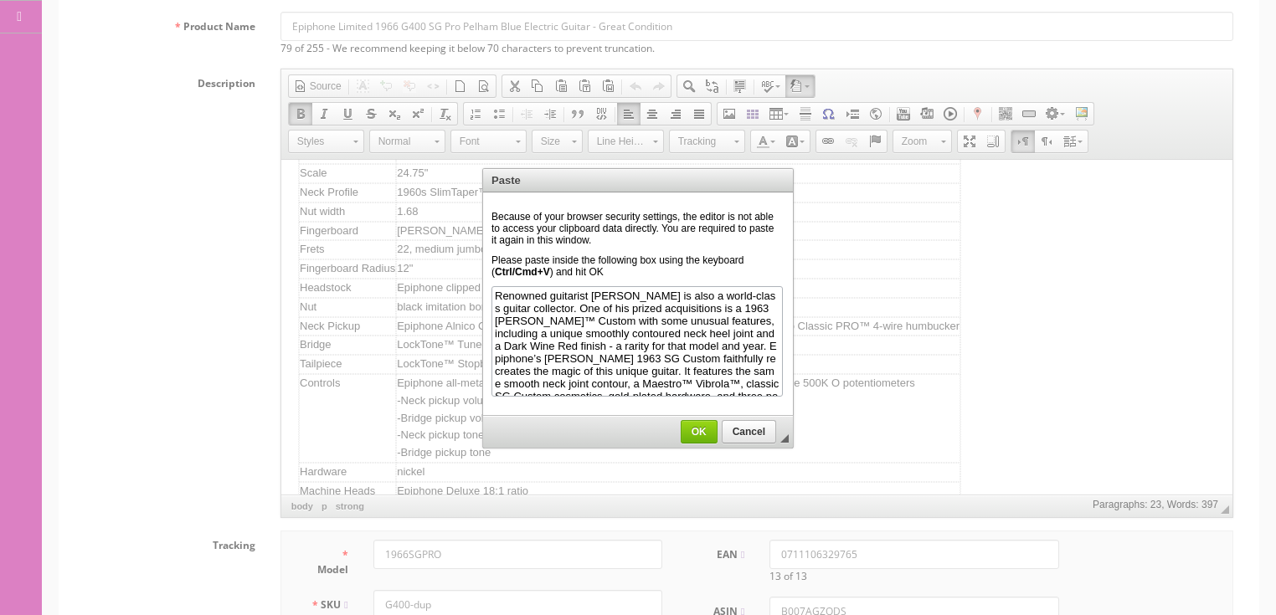
scroll to position [762, 0]
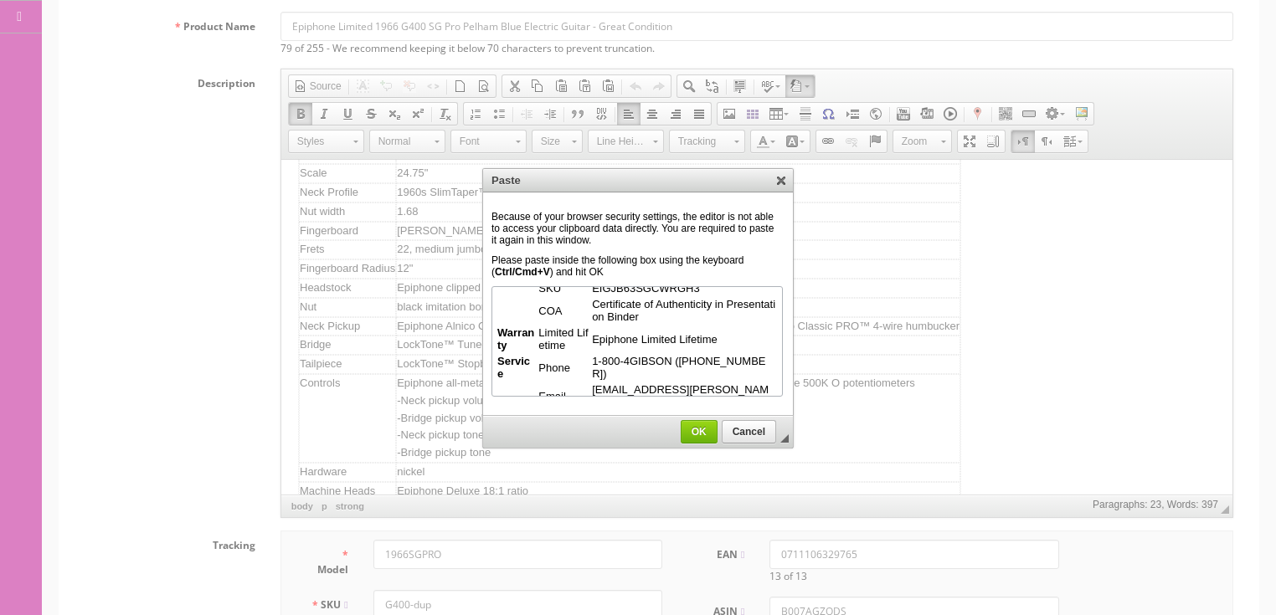
click at [698, 433] on span "OK" at bounding box center [698, 432] width 35 height 12
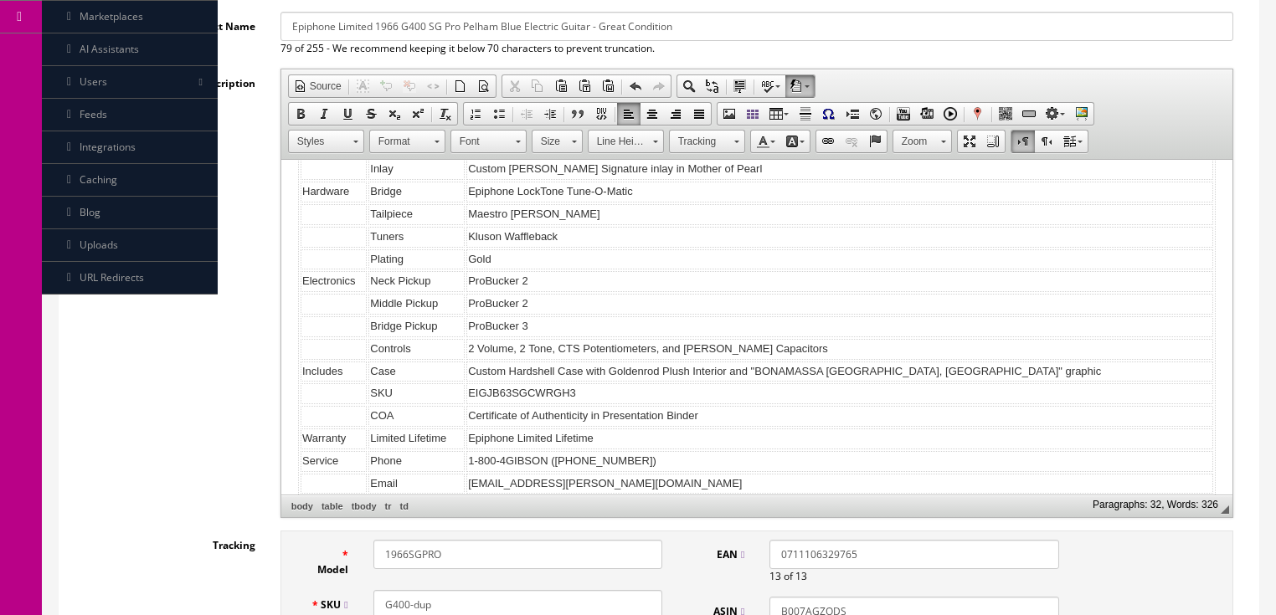
scroll to position [544, 0]
click at [1214, 475] on html "This great guitar is a Limited 1966 G400 SG Pro in Pelham Blue. This beautifull…" at bounding box center [755, 64] width 951 height 897
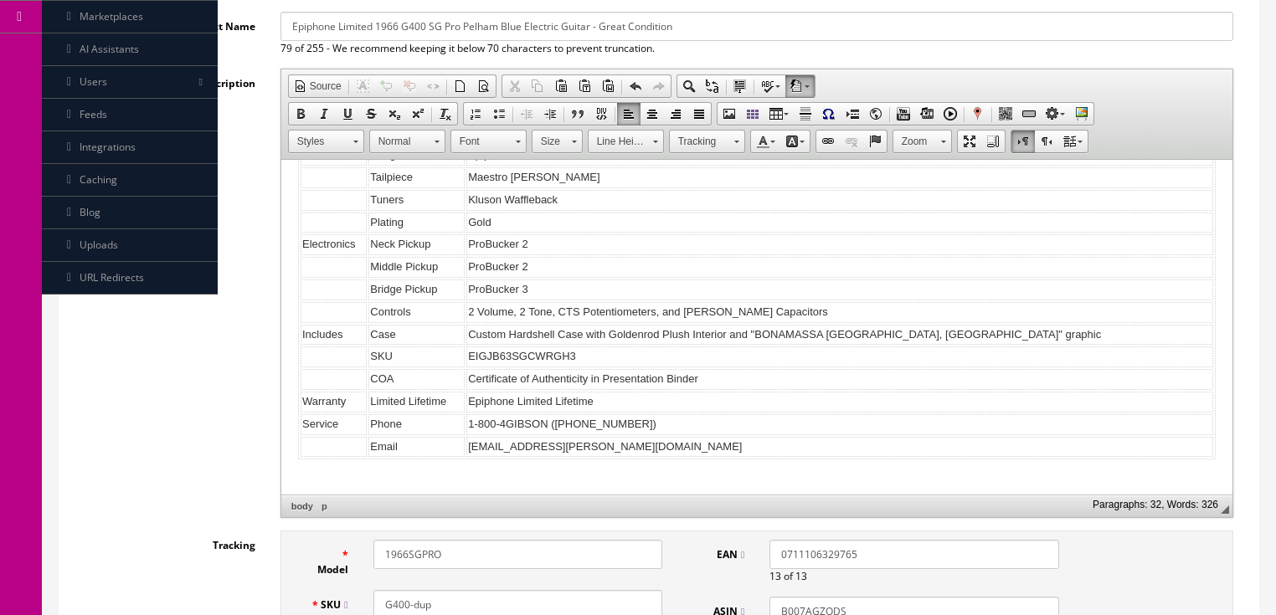
click at [308, 470] on body "This great guitar is a Limited 1966 G400 SG Pro in Pelham Blue. This beautifull…" at bounding box center [755, 56] width 917 height 921
click at [343, 479] on span "Paste" at bounding box center [373, 480] width 89 height 21
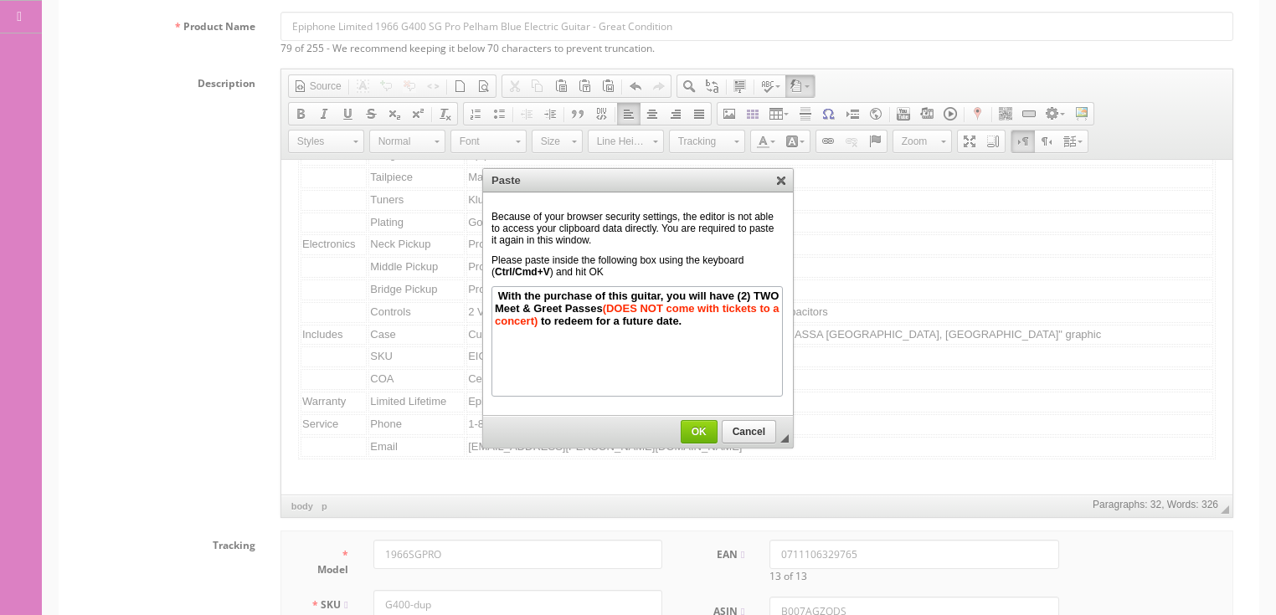
scroll to position [0, 0]
click at [707, 432] on span "OK" at bounding box center [698, 432] width 35 height 12
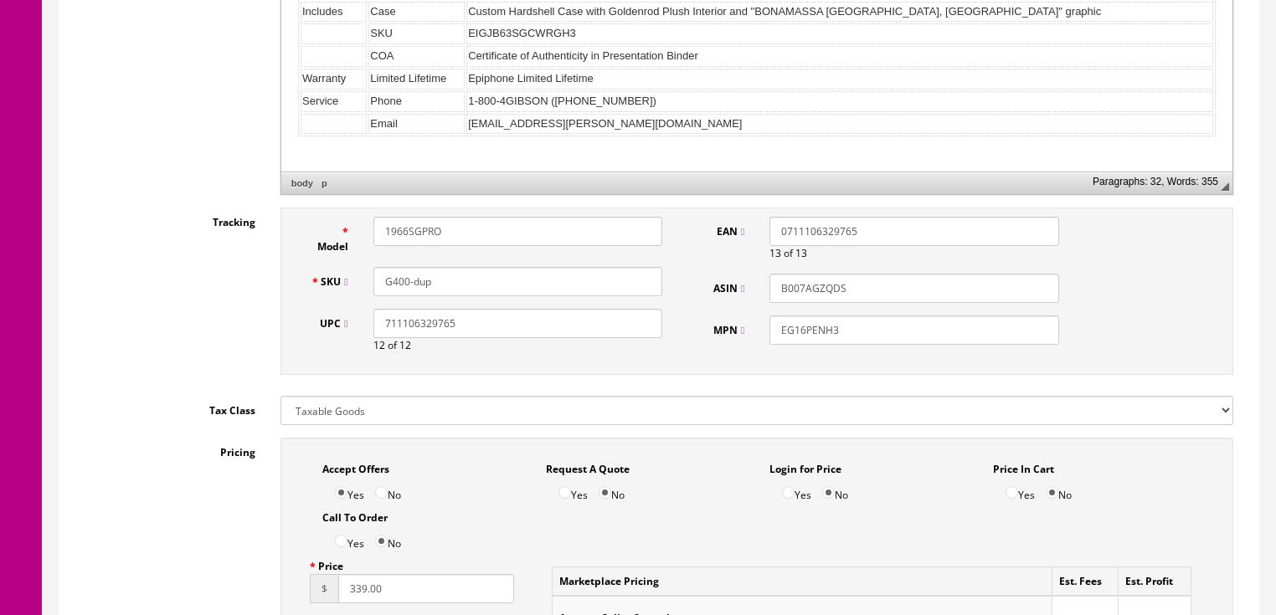
scroll to position [670, 0]
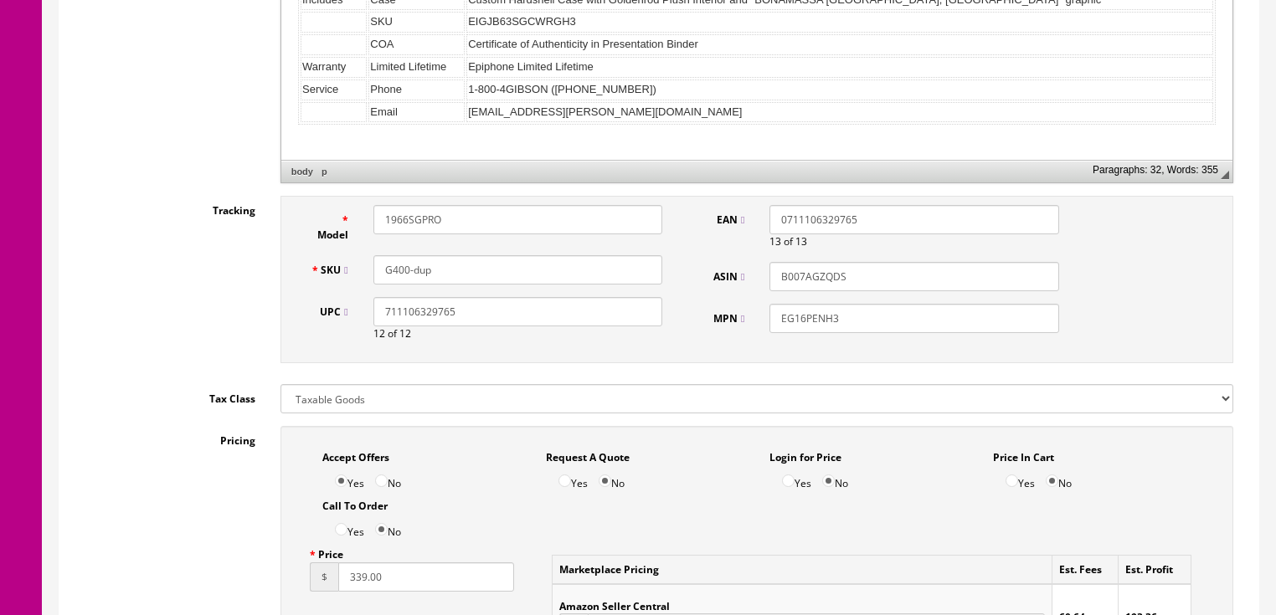
drag, startPoint x: 457, startPoint y: 222, endPoint x: 321, endPoint y: 222, distance: 135.6
click at [321, 222] on div "Model 1966SGPRO" at bounding box center [486, 224] width 377 height 38
drag, startPoint x: 461, startPoint y: 218, endPoint x: 396, endPoint y: 223, distance: 65.5
click at [377, 223] on input "1963SG-Custom" at bounding box center [517, 219] width 289 height 29
type input "1963SG-Custom"
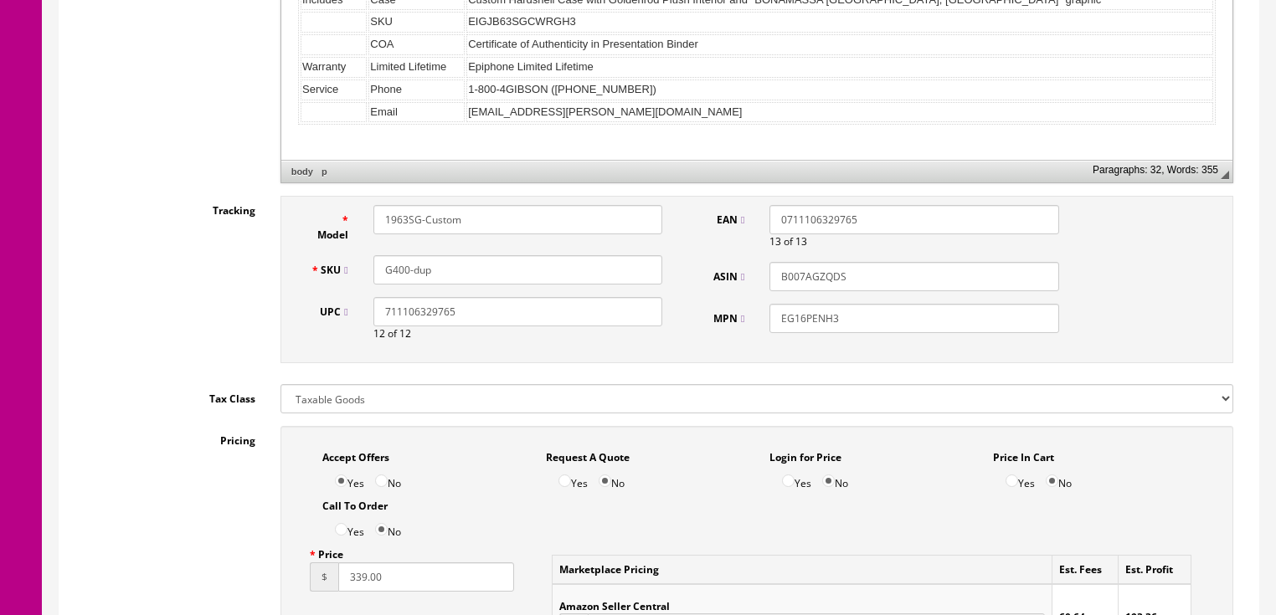
drag, startPoint x: 440, startPoint y: 268, endPoint x: 370, endPoint y: 278, distance: 71.0
click at [359, 278] on div "SKU G400-dup" at bounding box center [486, 269] width 377 height 29
paste input "1963SG-Custom"
type input "1963SG-Custom"
drag, startPoint x: 368, startPoint y: 331, endPoint x: 272, endPoint y: 347, distance: 97.6
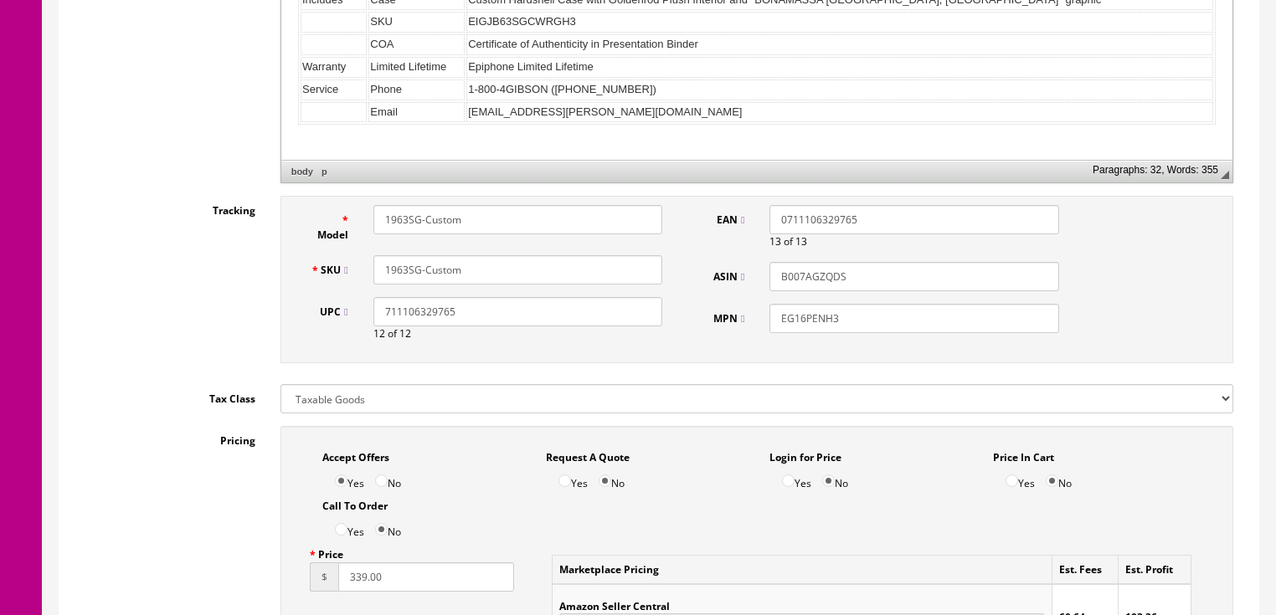
click at [272, 347] on div "Model 1963SG-Custom SKU 1963SG-Custom UPC 711106329765 12 of 12 EAN 07111063297…" at bounding box center [757, 284] width 978 height 176
drag, startPoint x: 849, startPoint y: 328, endPoint x: 772, endPoint y: 343, distance: 78.5
click at [768, 343] on div "Model 1963SG-Custom SKU 1963SG-Custom UPC 0 of 12 EAN 0711106329765 13 of 13 AS…" at bounding box center [756, 279] width 953 height 167
paste input "1963SG-Custom"
type input "1963SG-Custom"
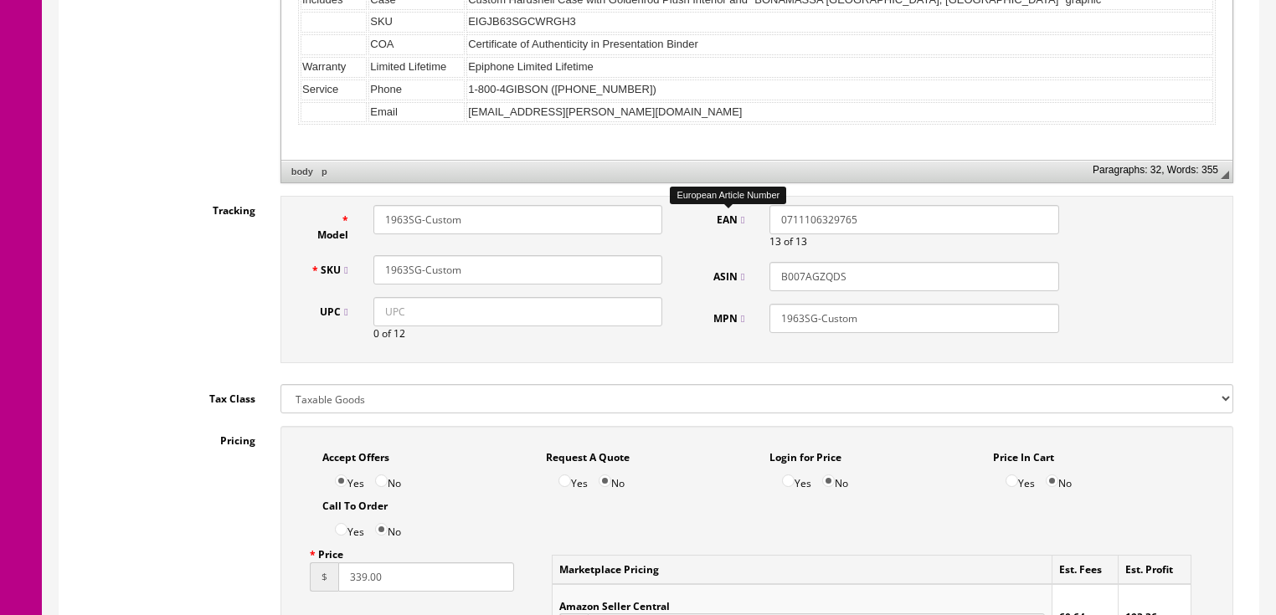
drag, startPoint x: 857, startPoint y: 268, endPoint x: 730, endPoint y: 219, distance: 136.2
click at [730, 219] on div "EAN 0711106329765 13 of 13 ASIN B007AGZQDS MPN 1963SG-Custom" at bounding box center [882, 275] width 377 height 141
drag, startPoint x: 856, startPoint y: 213, endPoint x: 754, endPoint y: 183, distance: 106.5
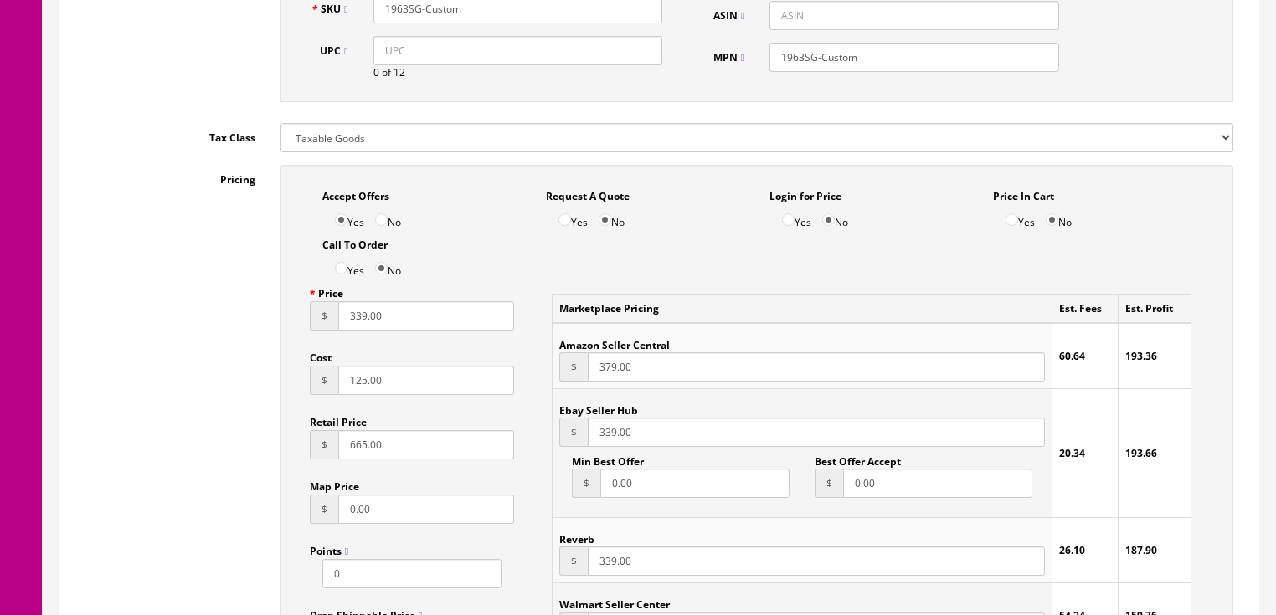
scroll to position [937, 0]
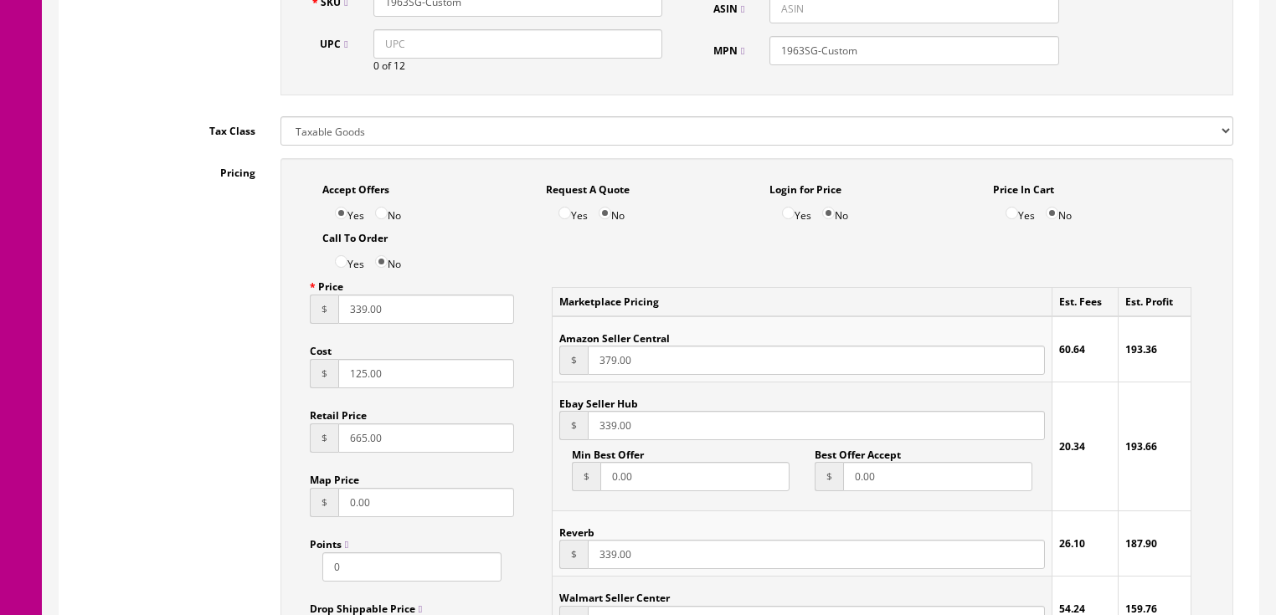
drag, startPoint x: 387, startPoint y: 312, endPoint x: 200, endPoint y: 312, distance: 186.7
click at [200, 312] on div "Pricing Accept Offers Yes No Request A Quote Yes No Login for Price Yes No Pric…" at bounding box center [659, 536] width 1174 height 756
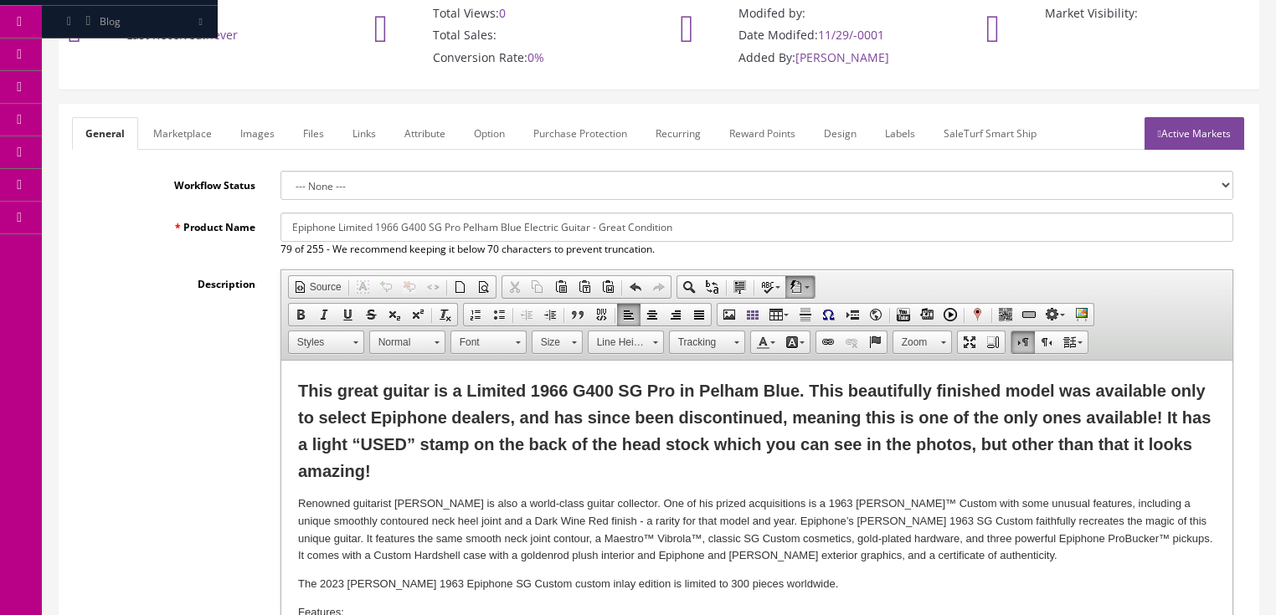
scroll to position [0, 0]
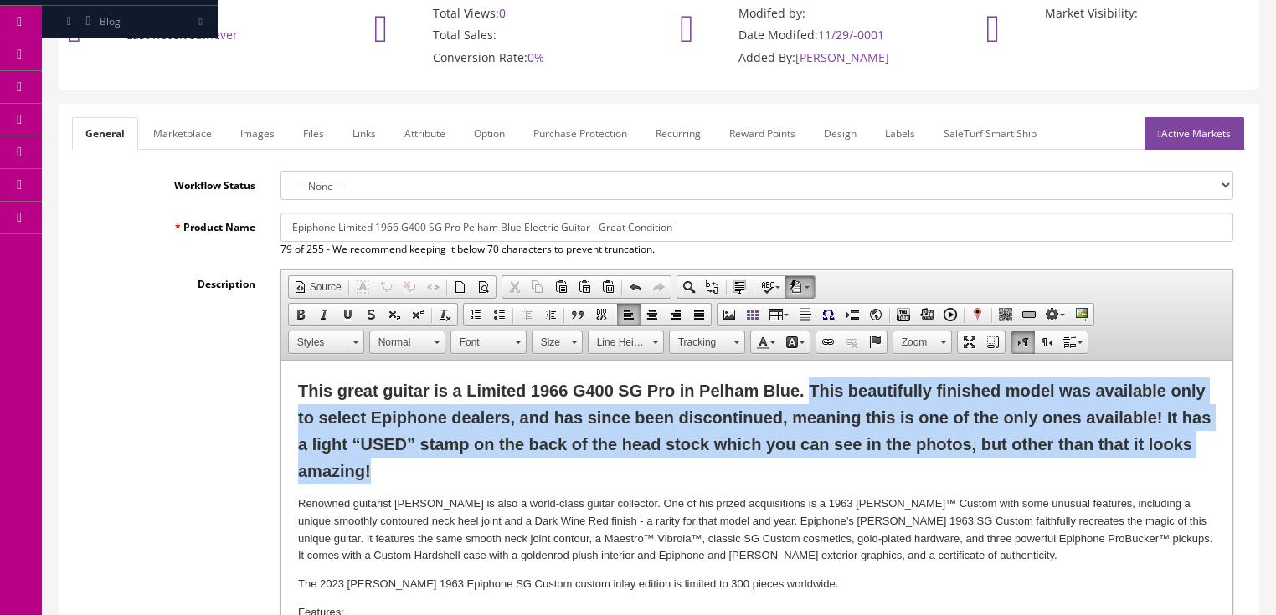
drag, startPoint x: 807, startPoint y: 388, endPoint x: 860, endPoint y: 469, distance: 96.8
click at [860, 469] on p "This great guitar is a Limited 1966 G400 SG Pro in Pelham Blue. This beautifull…" at bounding box center [755, 430] width 917 height 107
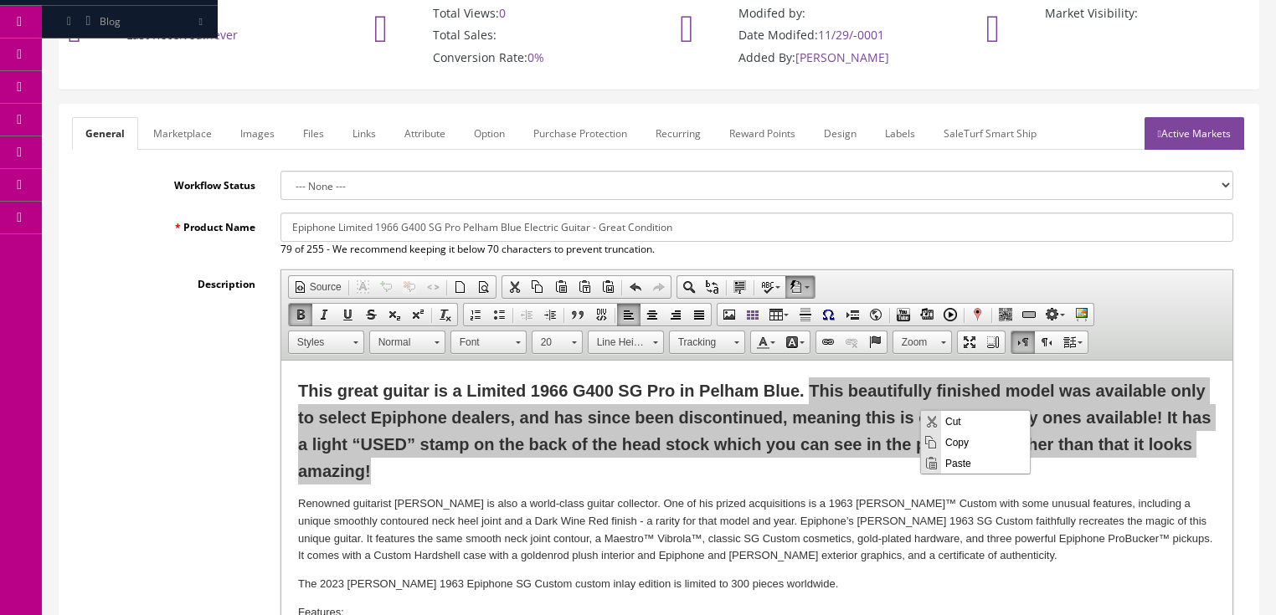
click at [954, 465] on span "Paste" at bounding box center [985, 462] width 89 height 21
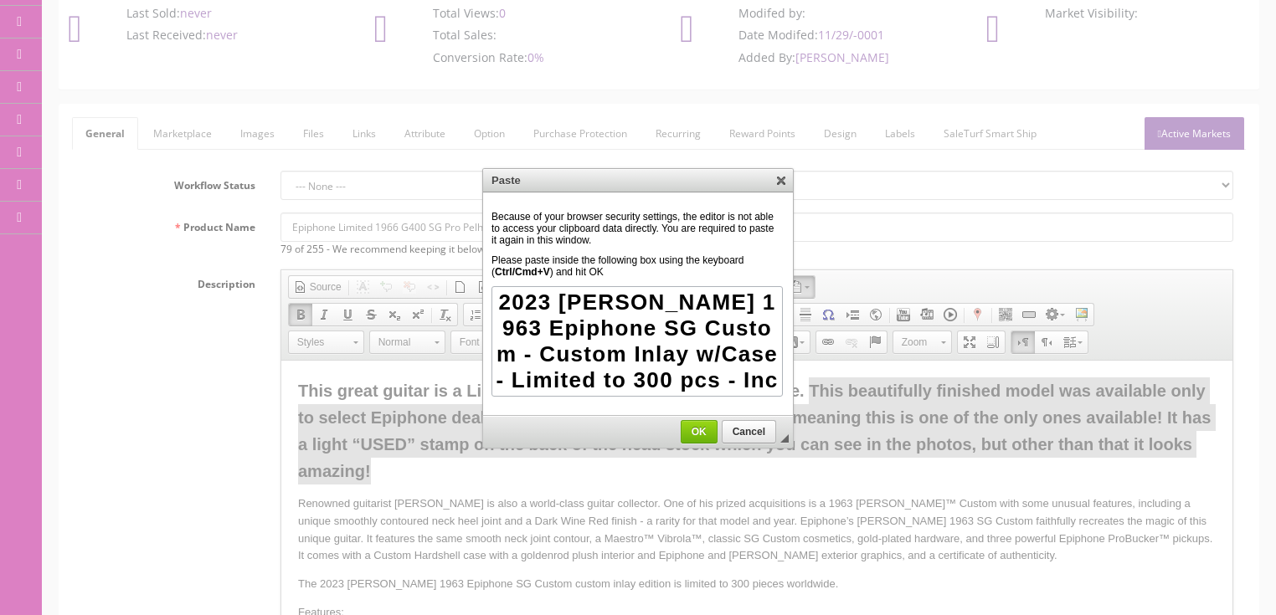
scroll to position [41, 0]
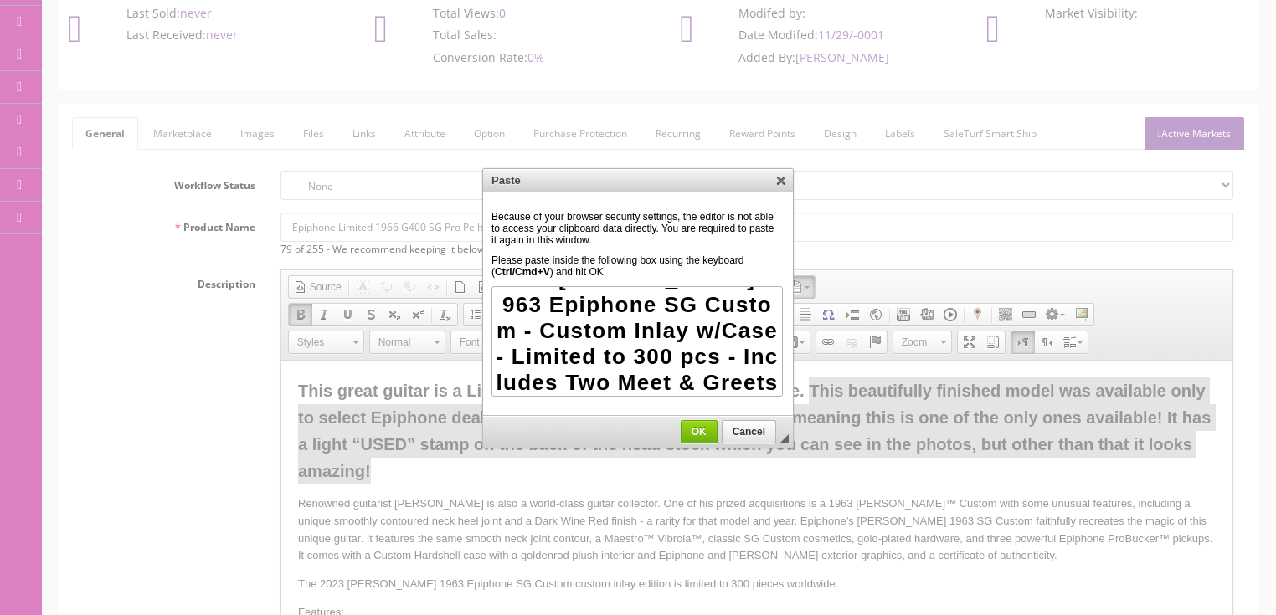
click at [695, 426] on span "OK" at bounding box center [698, 432] width 35 height 12
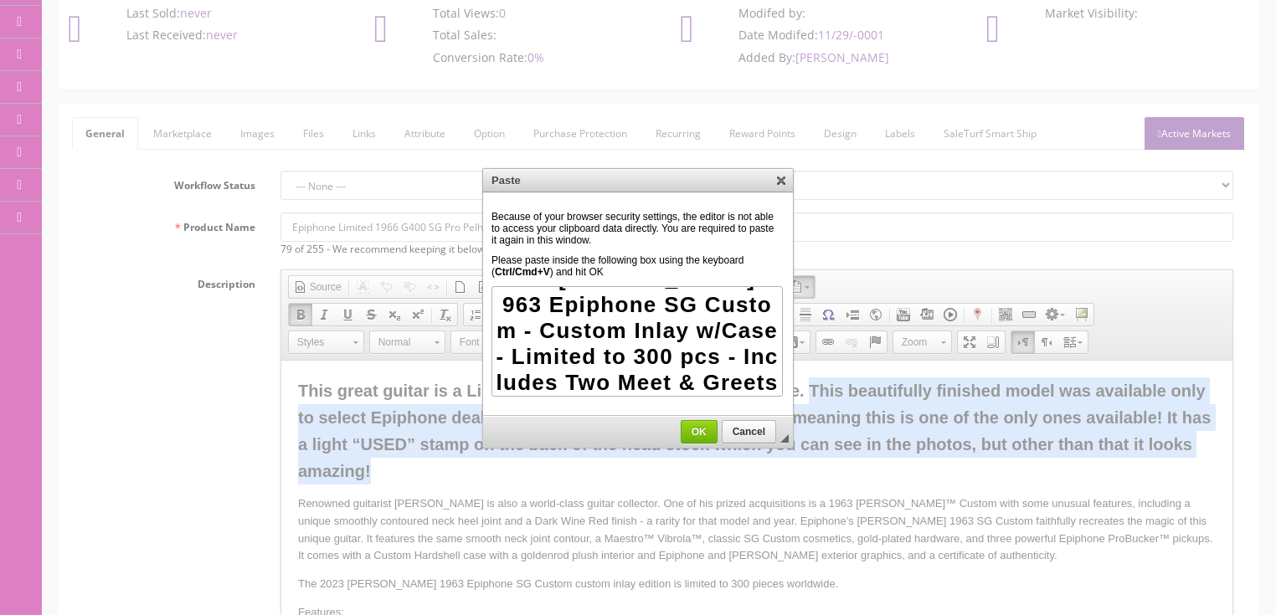
scroll to position [0, 0]
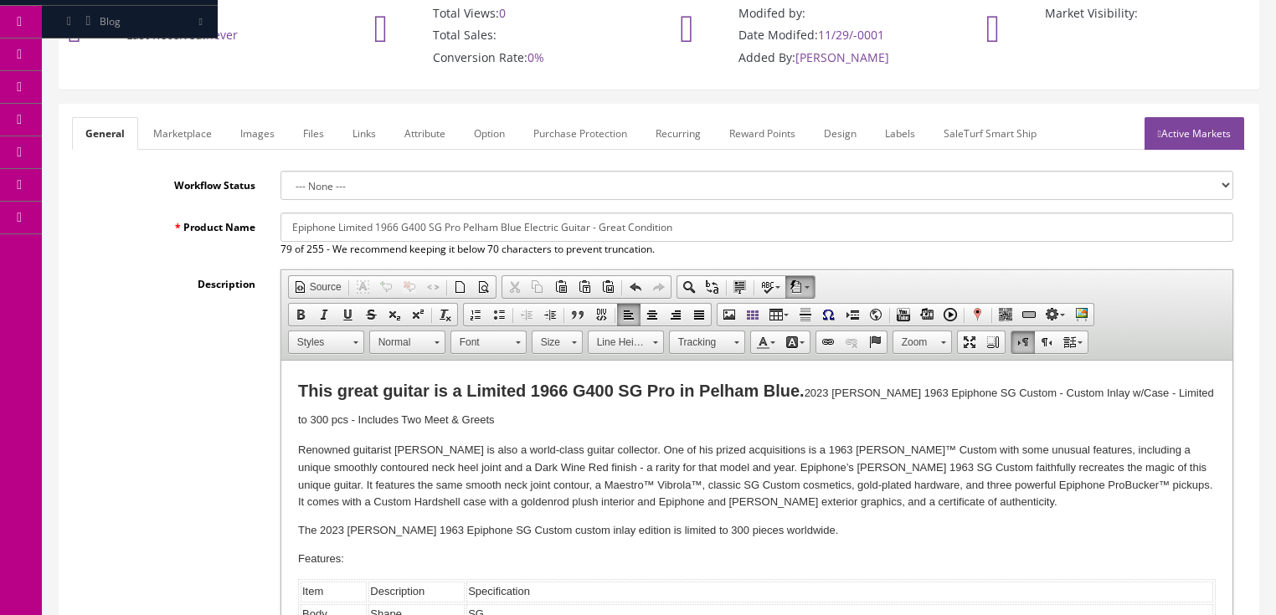
drag, startPoint x: 691, startPoint y: 227, endPoint x: 256, endPoint y: 248, distance: 435.8
click at [179, 275] on div "Product Name Epiphone Limited 1966 G400 SG Pro Pelham Blue Electric Guitar - Gr…" at bounding box center [659, 466] width 1174 height 506
drag, startPoint x: 716, startPoint y: 229, endPoint x: 956, endPoint y: 229, distance: 240.2
click at [956, 229] on input "2023 [PERSON_NAME] 1963 Epiphone SG Custom - Custom Inlay w/Case - Limited to 3…" at bounding box center [756, 227] width 953 height 29
type input "2023 [PERSON_NAME] 1963 Epiphone SG Custom - Custom Inlay w/Case - Limited to 3…"
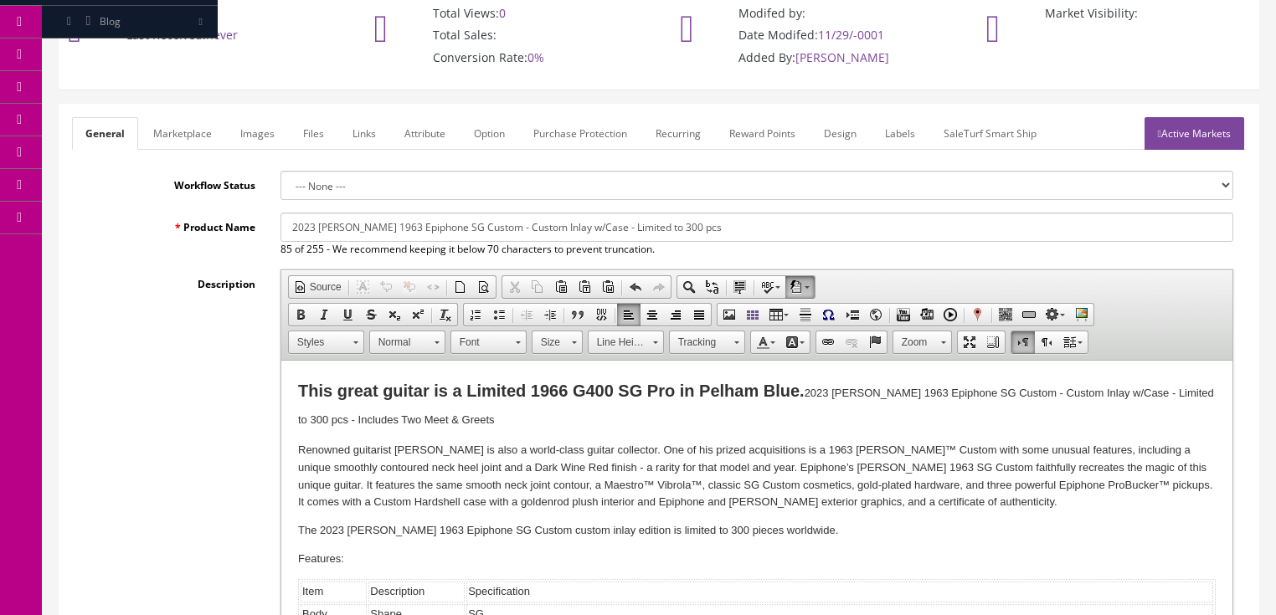
click at [186, 140] on link "Marketplace" at bounding box center [182, 133] width 85 height 33
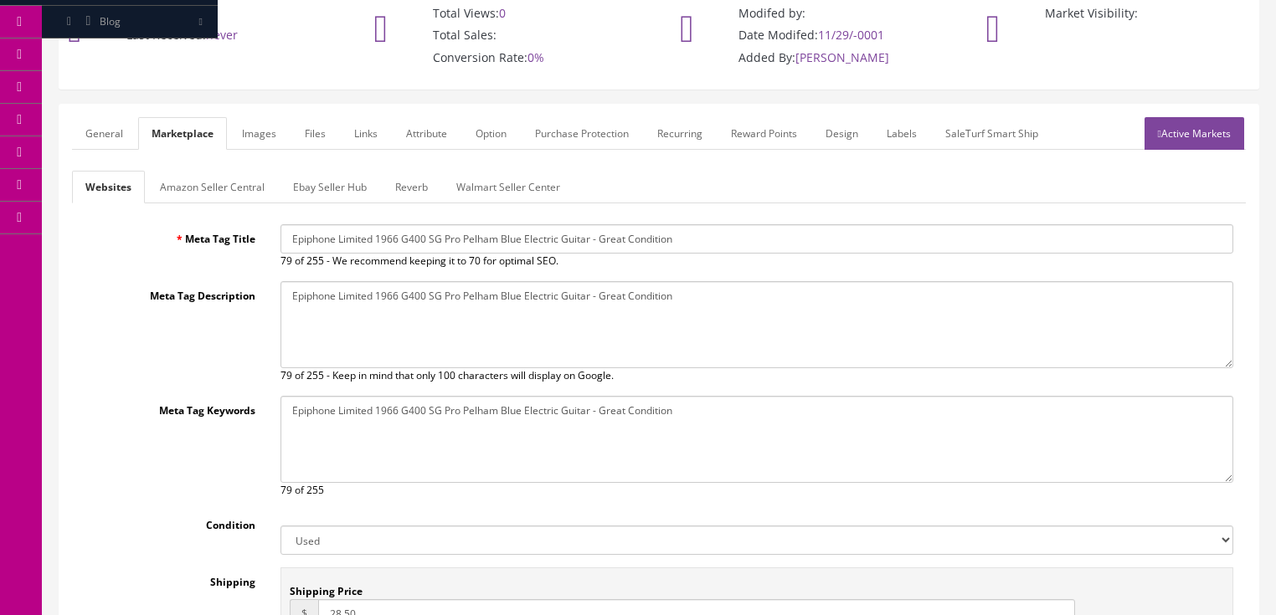
drag, startPoint x: 291, startPoint y: 245, endPoint x: 730, endPoint y: 249, distance: 438.6
click at [737, 248] on input "Epiphone Limited 1966 G400 SG Pro Pelham Blue Electric Guitar - Great Condition" at bounding box center [756, 238] width 953 height 29
paste input "2023 [PERSON_NAME] 1963 Epiphone SG Custom - Custom Inlay w/Case - Limited to 3…"
type input "2023 Joe Bonamassa 1963 Epiphone SG Custom - Custom Inlay w/Case - Limited to 3…"
drag, startPoint x: 412, startPoint y: 298, endPoint x: 708, endPoint y: 297, distance: 296.3
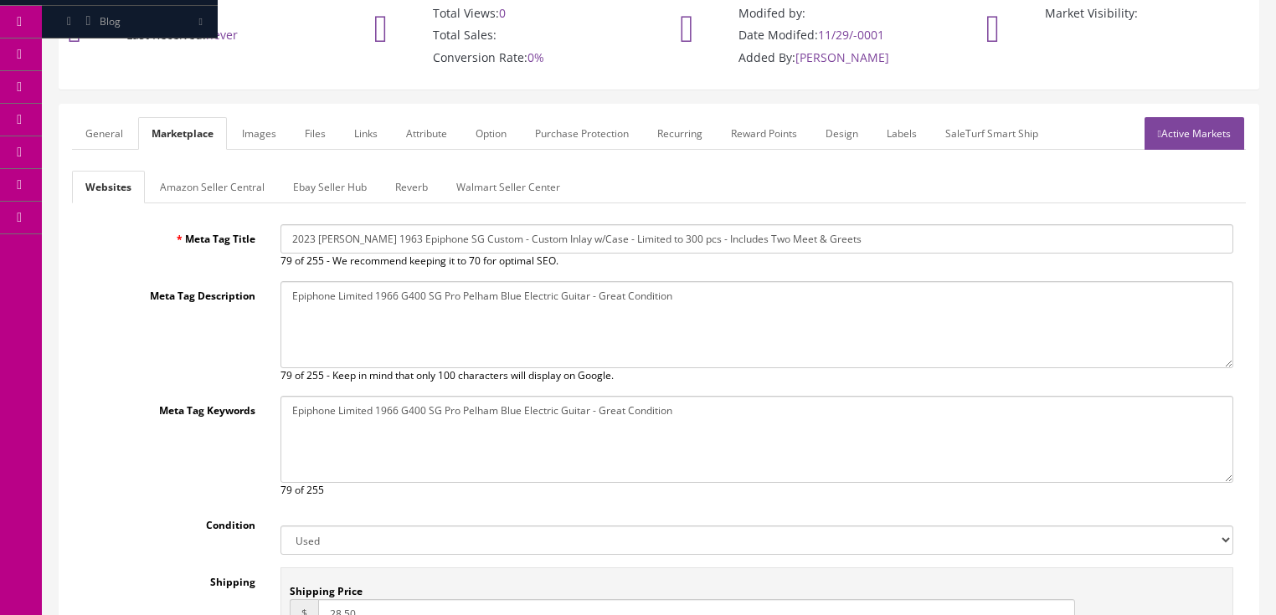
click at [708, 297] on textarea "Epiphone Limited 1966 G400 SG Pro Pelham Blue Electric Guitar - Great Condition" at bounding box center [756, 324] width 953 height 87
paste textarea "2023 Joe Bonamassa 1963 Epiphone SG Custom - Custom Inlay w/Case - Limited to 3…"
type textarea "2023 Joe Bonamassa 1963 Epiphone SG Custom - Custom Inlay w/Case - Limited to 3…"
drag, startPoint x: 286, startPoint y: 410, endPoint x: 660, endPoint y: 416, distance: 373.4
click at [693, 412] on textarea "Epiphone Limited 1966 G400 SG Pro Pelham Blue Electric Guitar - Great Condition" at bounding box center [756, 439] width 953 height 87
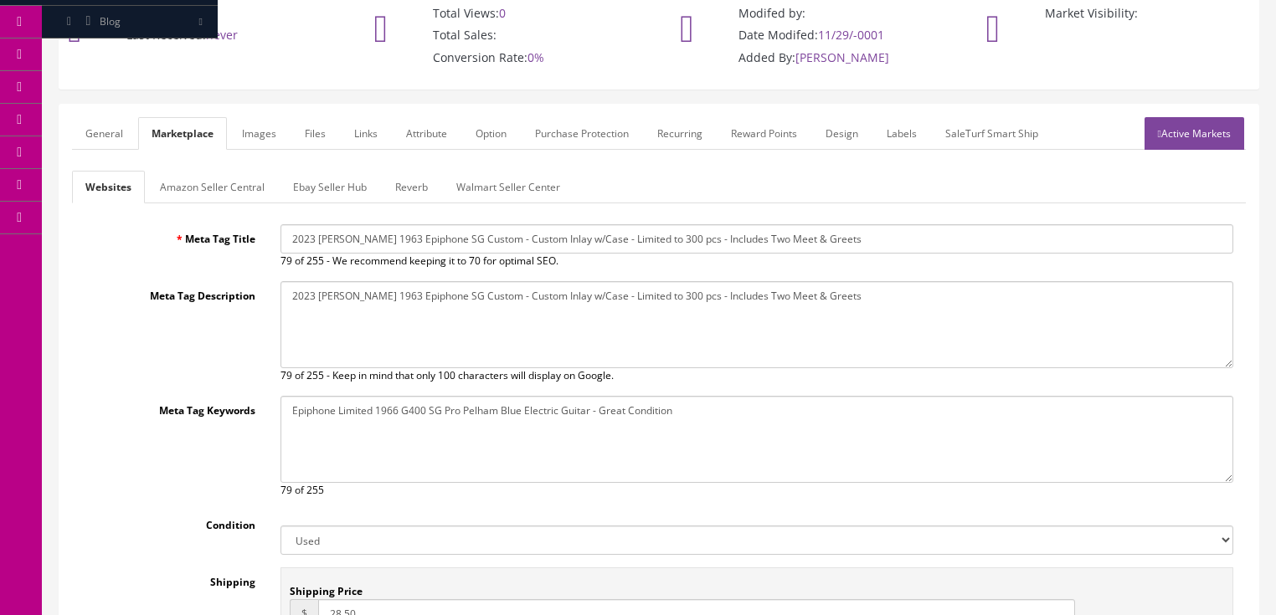
paste textarea "2023 Joe Bonamassa 1963 Epiphone SG Custom - Custom Inlay w/Case - Limited to 3…"
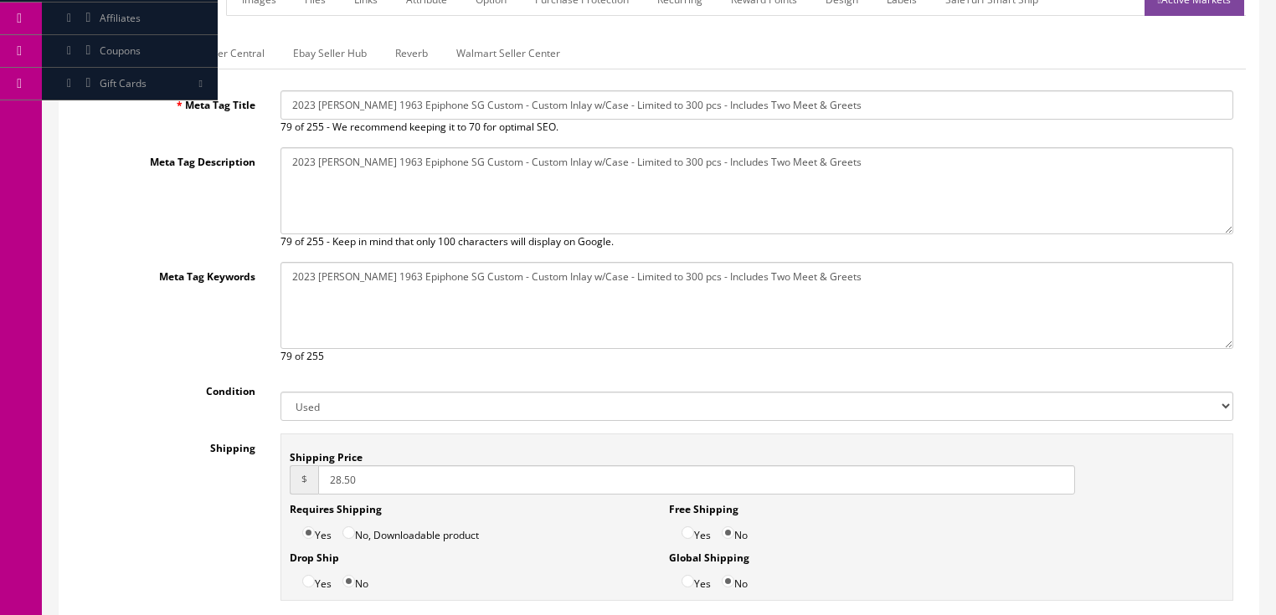
scroll to position [335, 0]
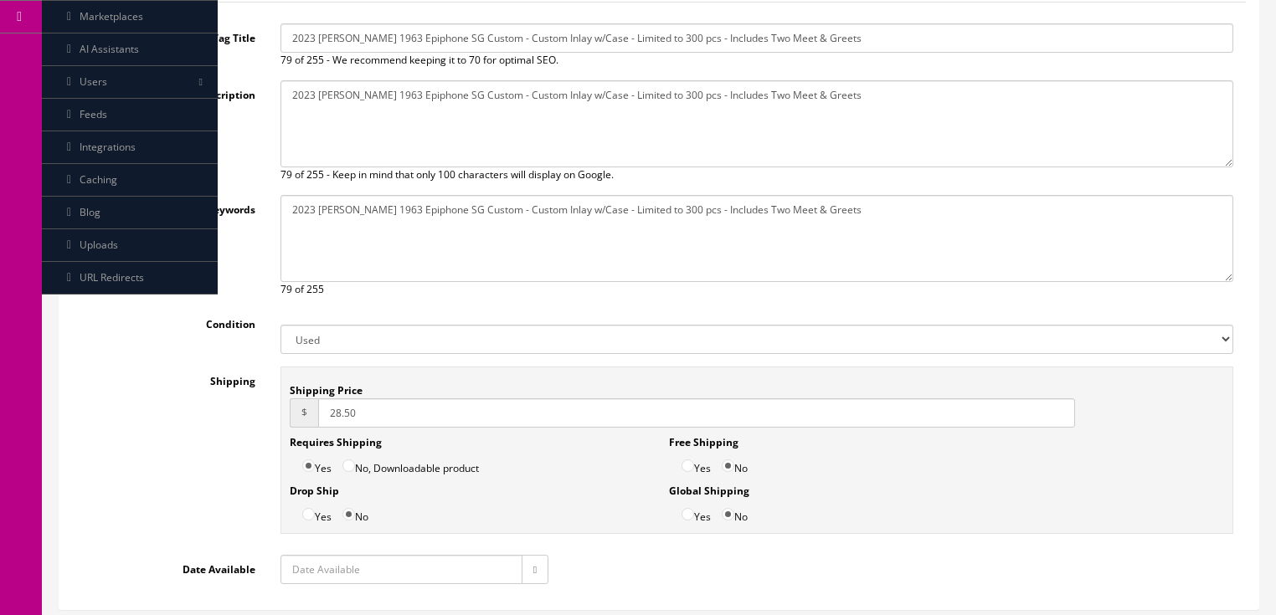
type textarea "2023 Joe Bonamassa 1963 Epiphone SG Custom - Custom Inlay w/Case - Limited to 3…"
drag, startPoint x: 373, startPoint y: 415, endPoint x: 259, endPoint y: 424, distance: 114.1
click at [259, 424] on div "Shipping Shipping Price $ 28.50 Requires Shipping Yes No, Downloadable product …" at bounding box center [659, 455] width 1174 height 176
type input "60.00"
click at [533, 565] on icon "button" at bounding box center [534, 570] width 3 height 10
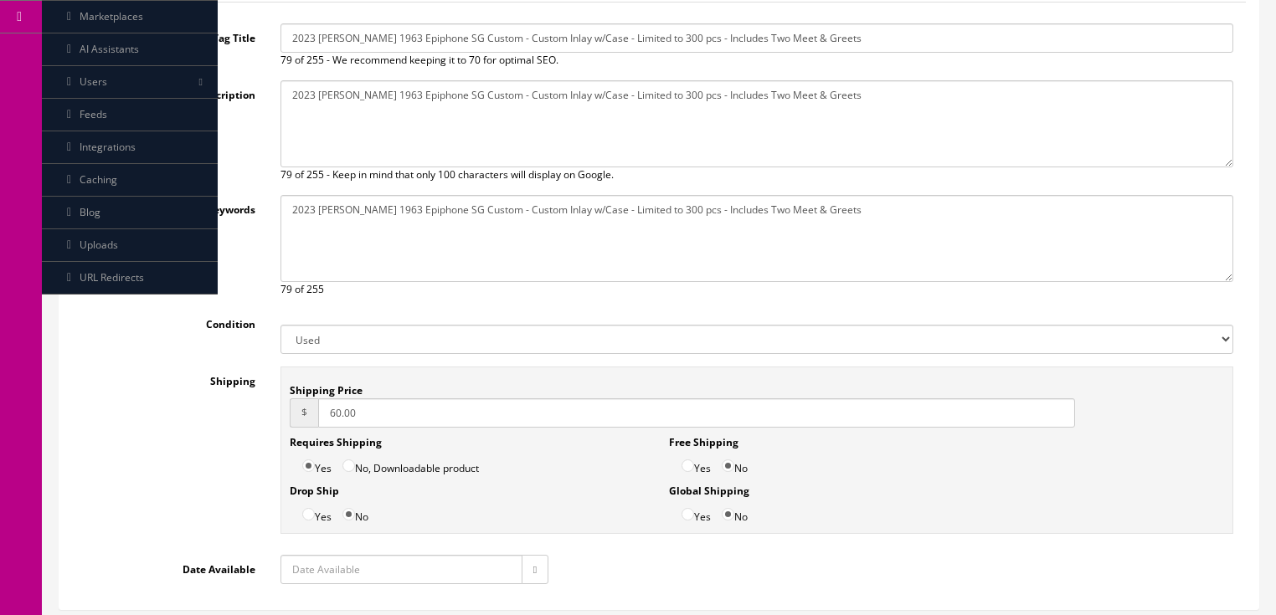
type input "2025-10-06"
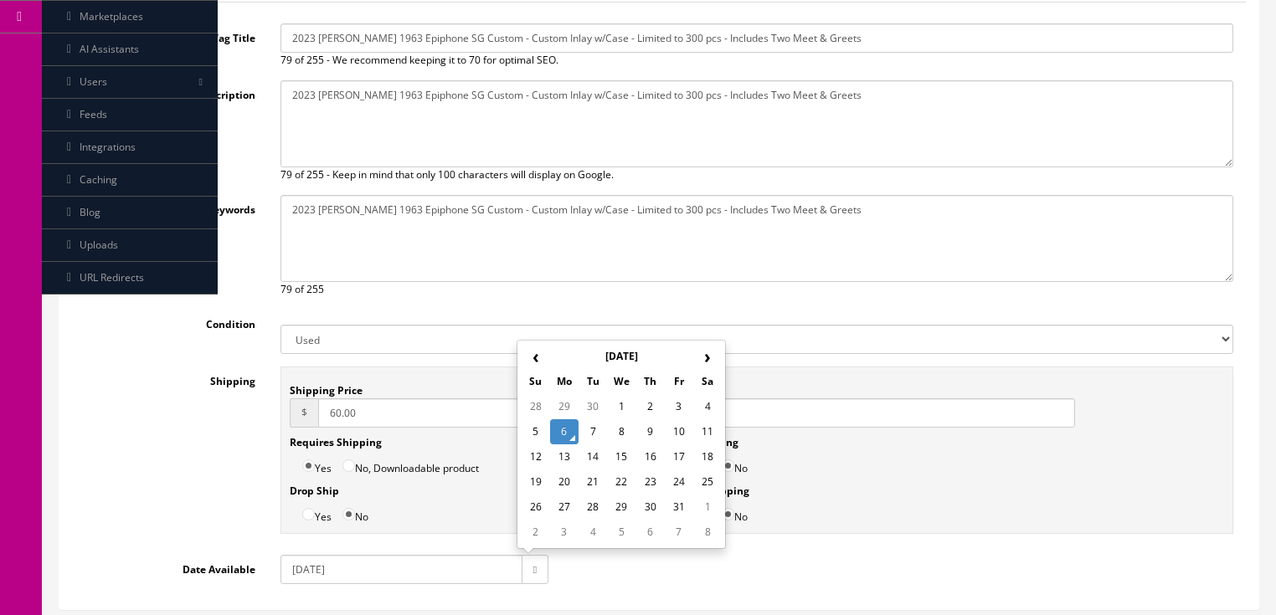
click at [565, 429] on td "6" at bounding box center [564, 431] width 28 height 25
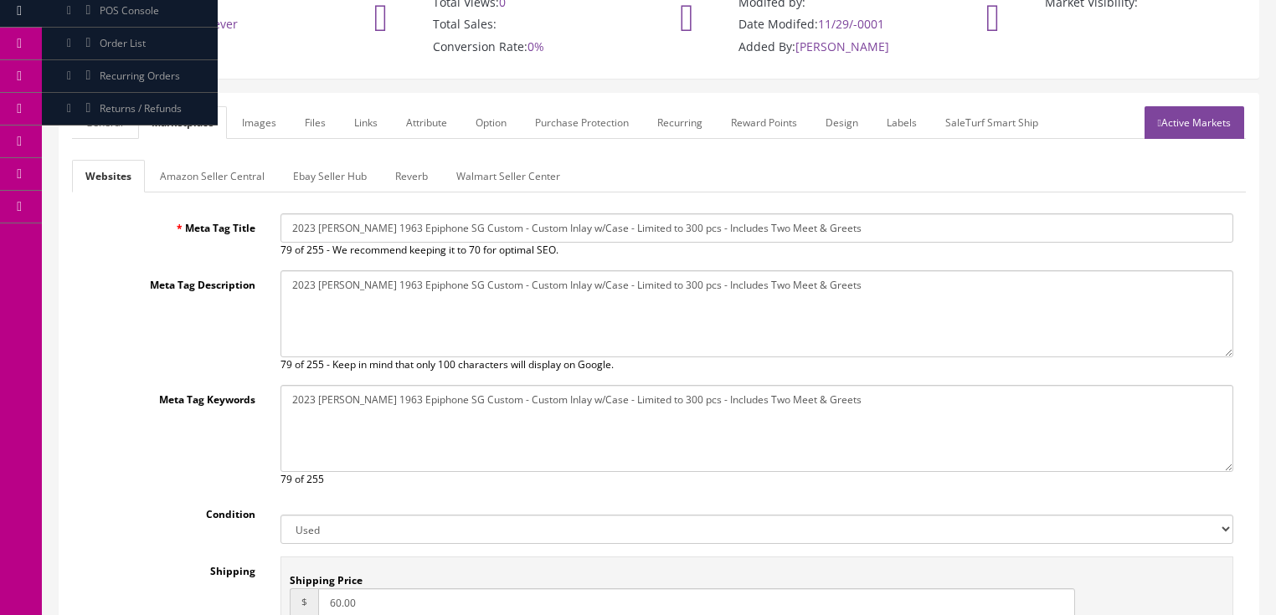
scroll to position [67, 0]
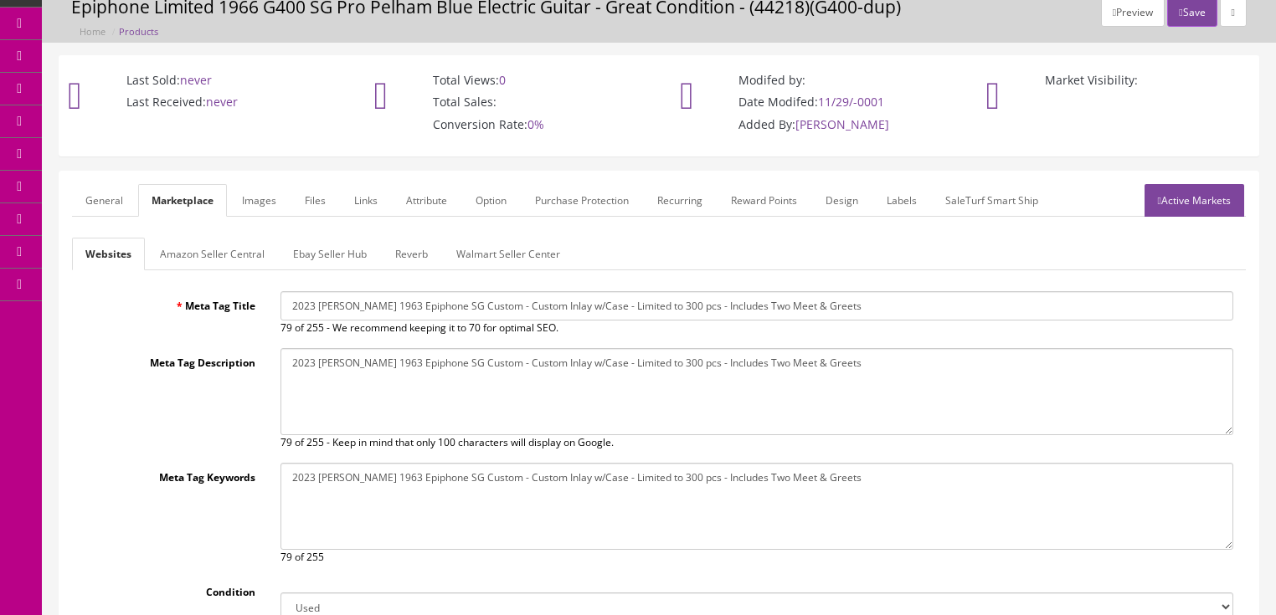
type input "60.00"
click at [326, 265] on link "Ebay Seller Hub" at bounding box center [330, 254] width 100 height 33
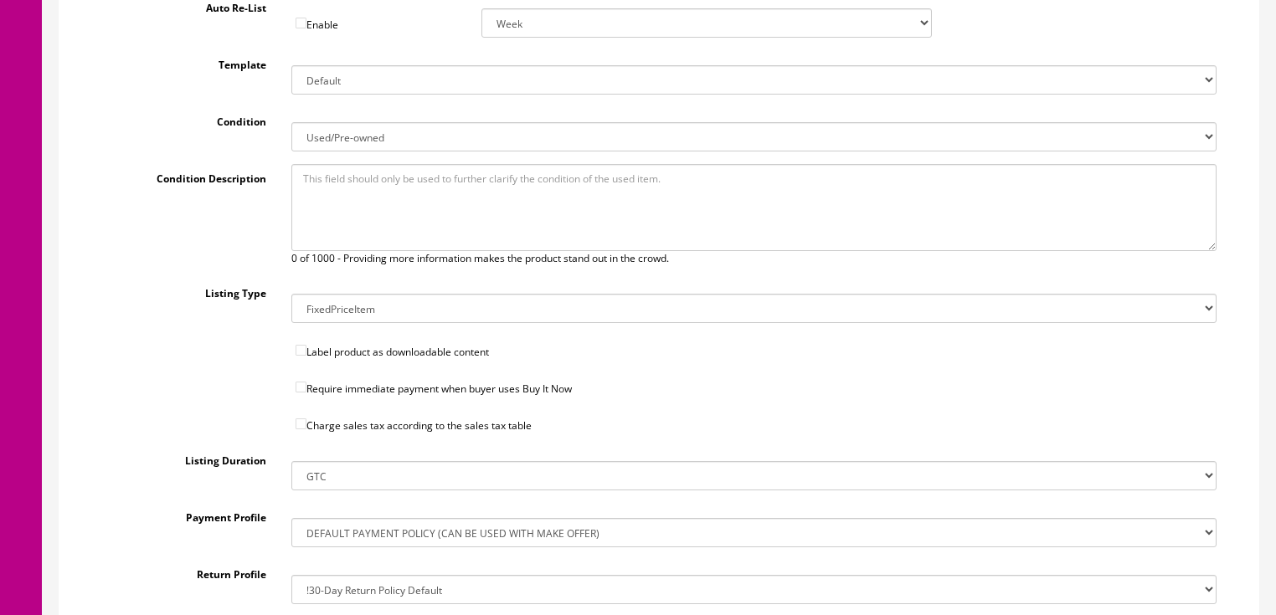
scroll to position [595, 0]
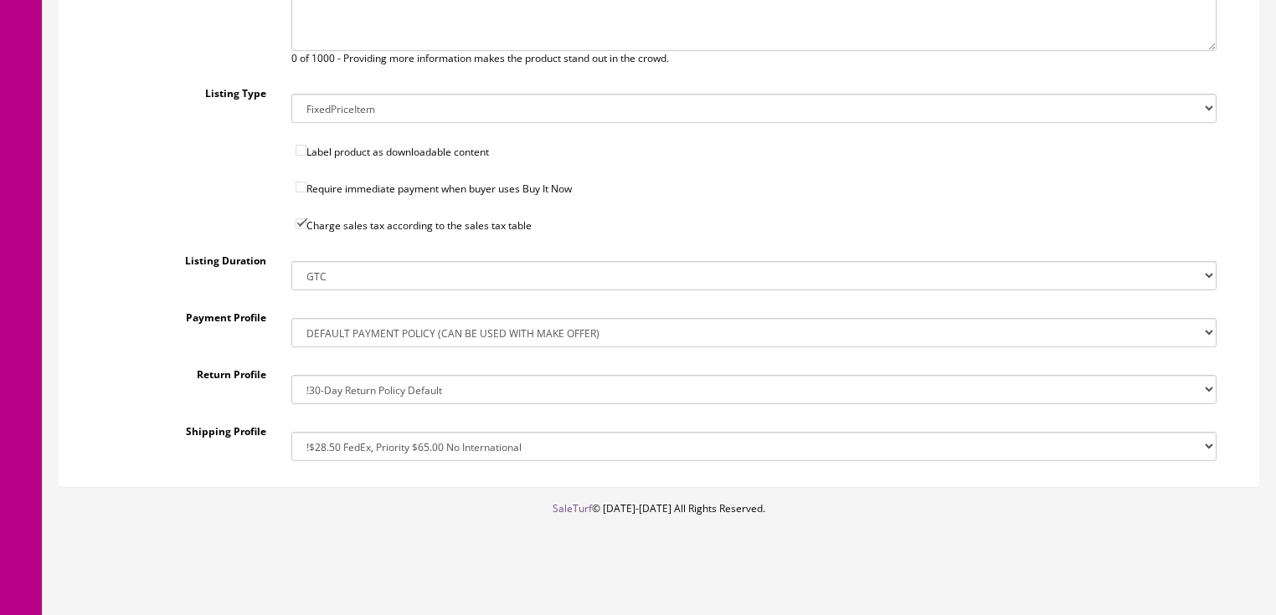
click at [365, 451] on select "!$28.50 FedEx, Priority $65.00 No International !$28.50 FedEx, Priority $65.00 …" at bounding box center [753, 446] width 925 height 29
select select "205299811017"
click at [291, 432] on select "!$28.50 FedEx, Priority $65.00 No International !$28.50 FedEx, Priority $65.00 …" at bounding box center [753, 446] width 925 height 29
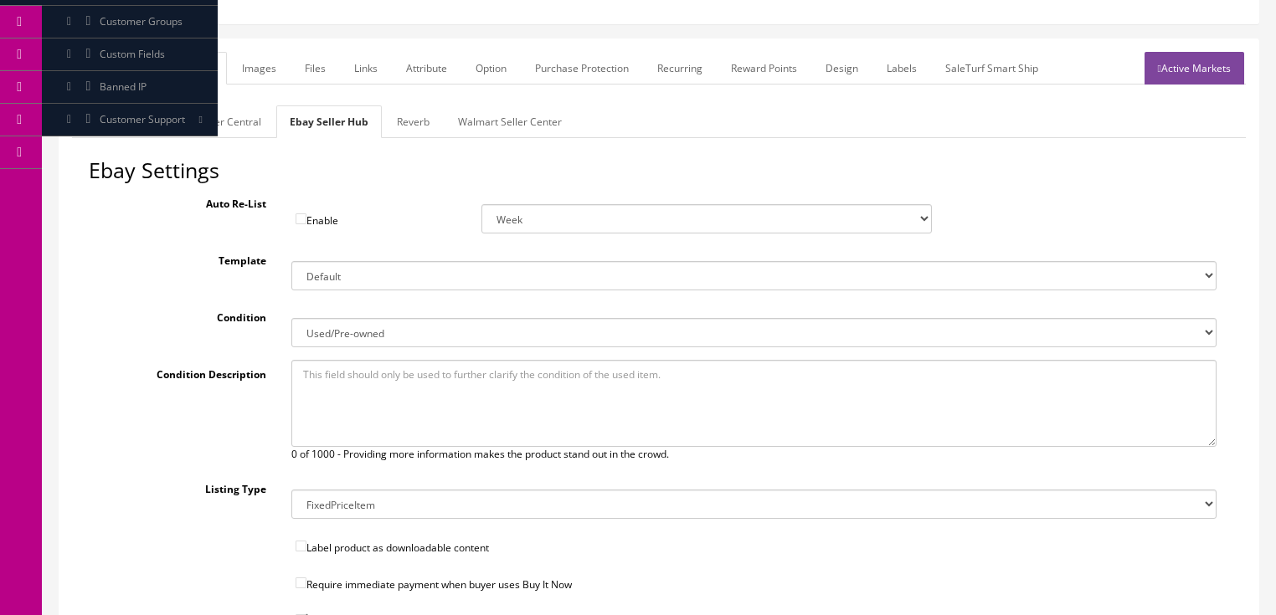
scroll to position [193, 0]
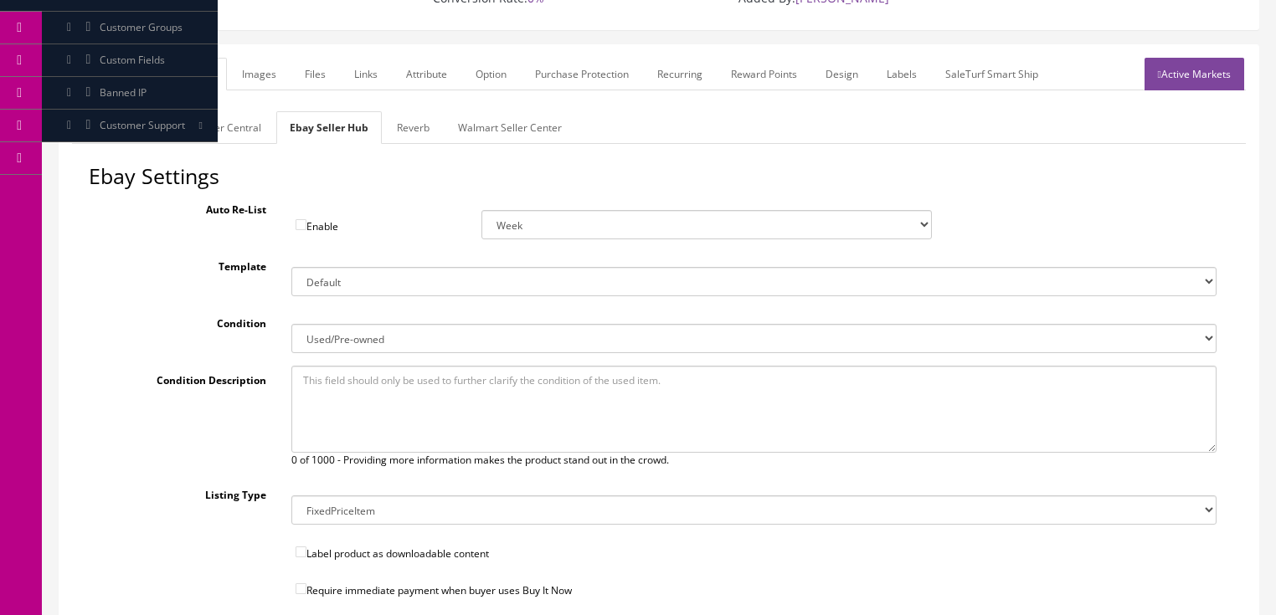
click at [403, 138] on link "Reverb" at bounding box center [412, 127] width 59 height 33
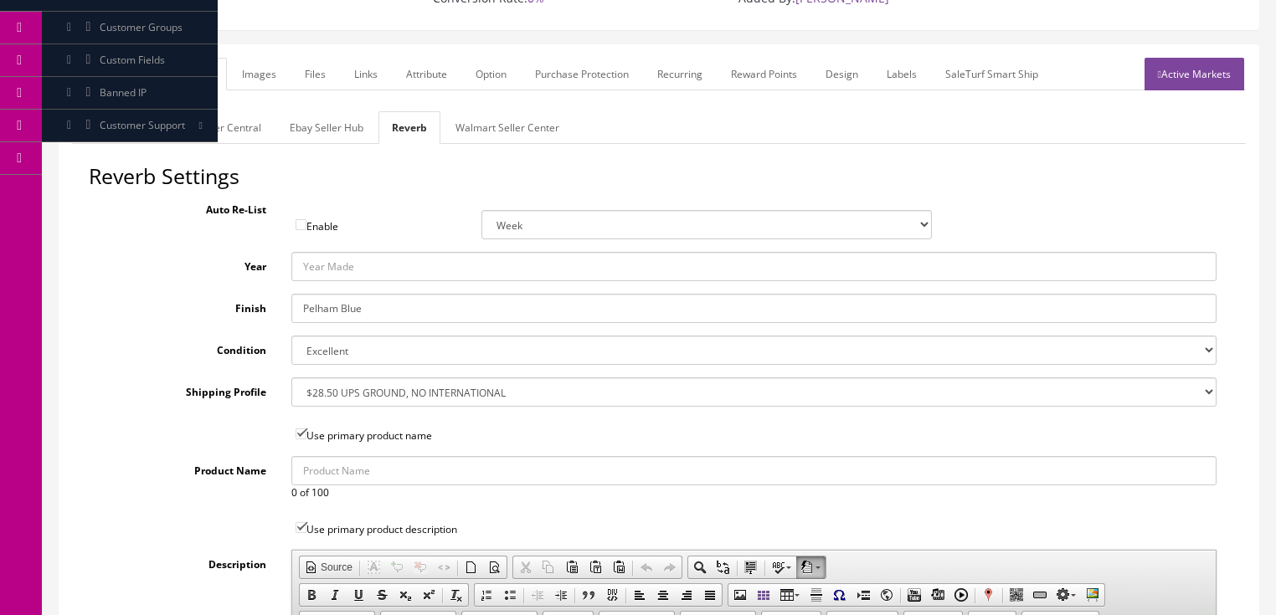
click at [347, 268] on input "Year" at bounding box center [753, 266] width 925 height 29
type input "2023"
drag, startPoint x: 366, startPoint y: 308, endPoint x: 242, endPoint y: 312, distance: 124.0
click at [242, 312] on div "Finish Pelham Blue" at bounding box center [659, 308] width 1140 height 29
type input "Cherry"
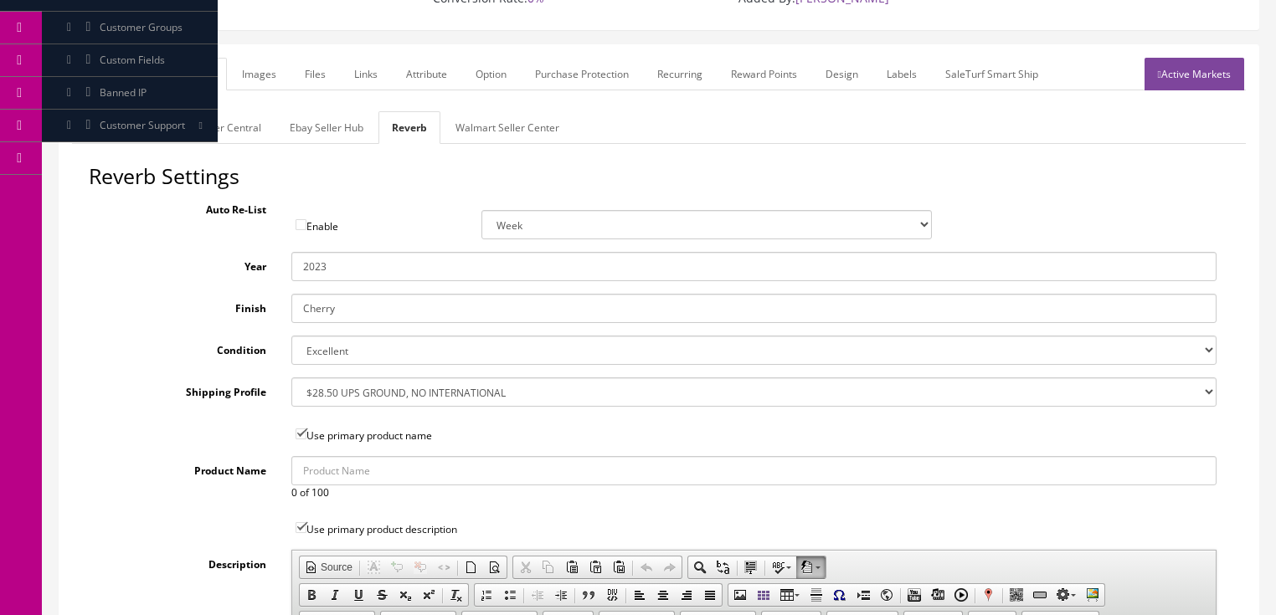
click at [321, 390] on select "--- None --- $3.49 USPS Shipping MH INSURED $20000 GUITAR MH INSURED $11000 GUI…" at bounding box center [753, 391] width 925 height 29
select select "76375"
click at [291, 377] on select "--- None --- $3.49 USPS Shipping MH INSURED $20000 GUITAR MH INSURED $11000 GUI…" at bounding box center [753, 391] width 925 height 29
click at [254, 77] on link "Images" at bounding box center [259, 74] width 61 height 33
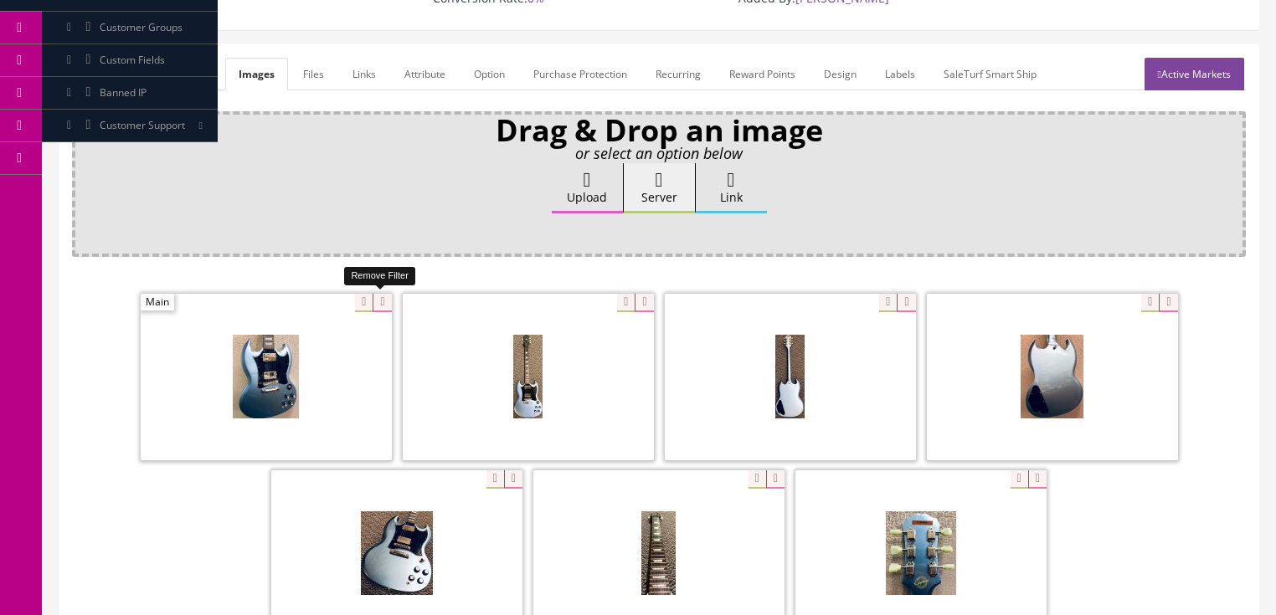
click at [385, 301] on icon at bounding box center [381, 303] width 18 height 18
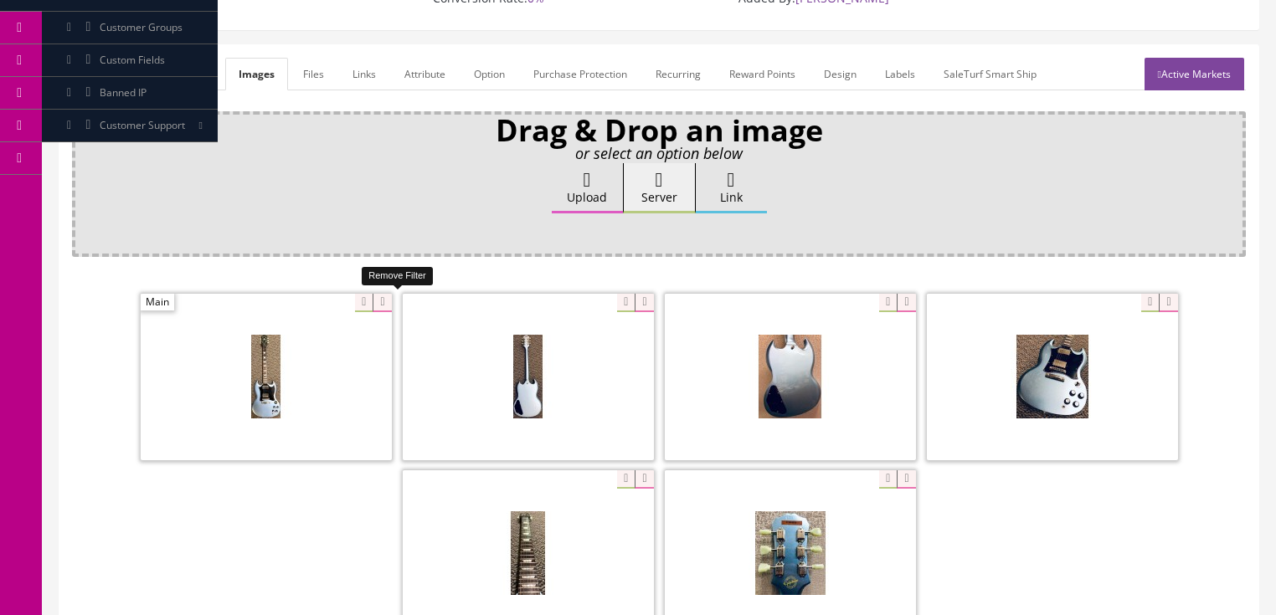
drag, startPoint x: 385, startPoint y: 300, endPoint x: 372, endPoint y: 304, distance: 13.8
click at [384, 300] on icon at bounding box center [381, 303] width 18 height 18
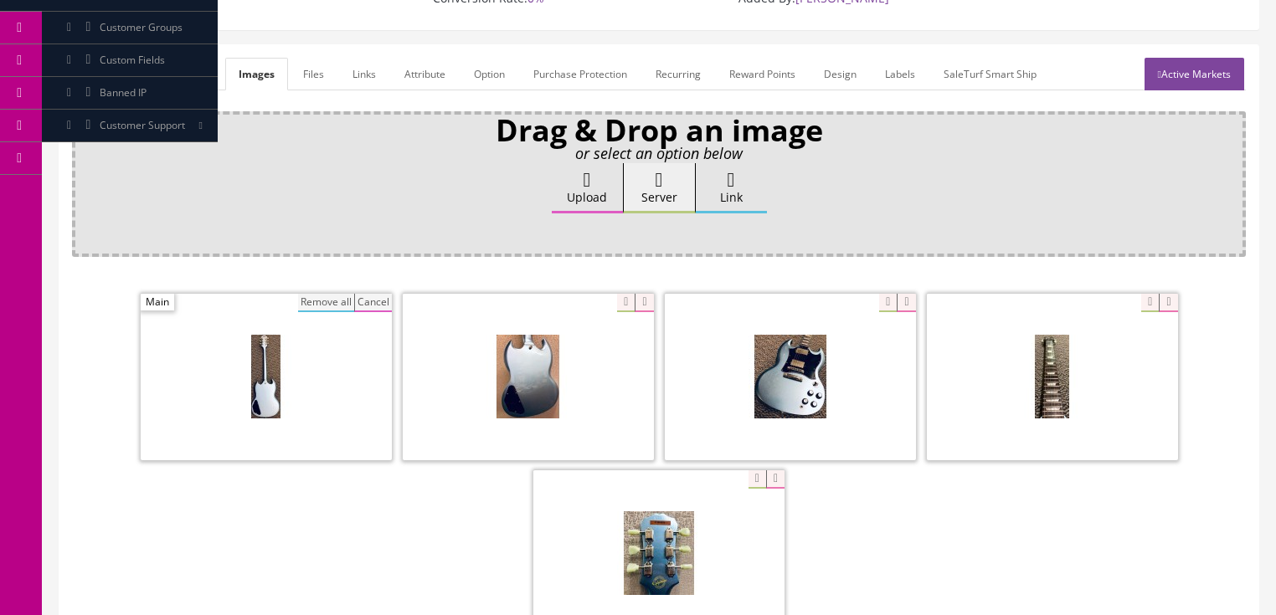
click at [342, 306] on button "Remove all" at bounding box center [326, 303] width 56 height 18
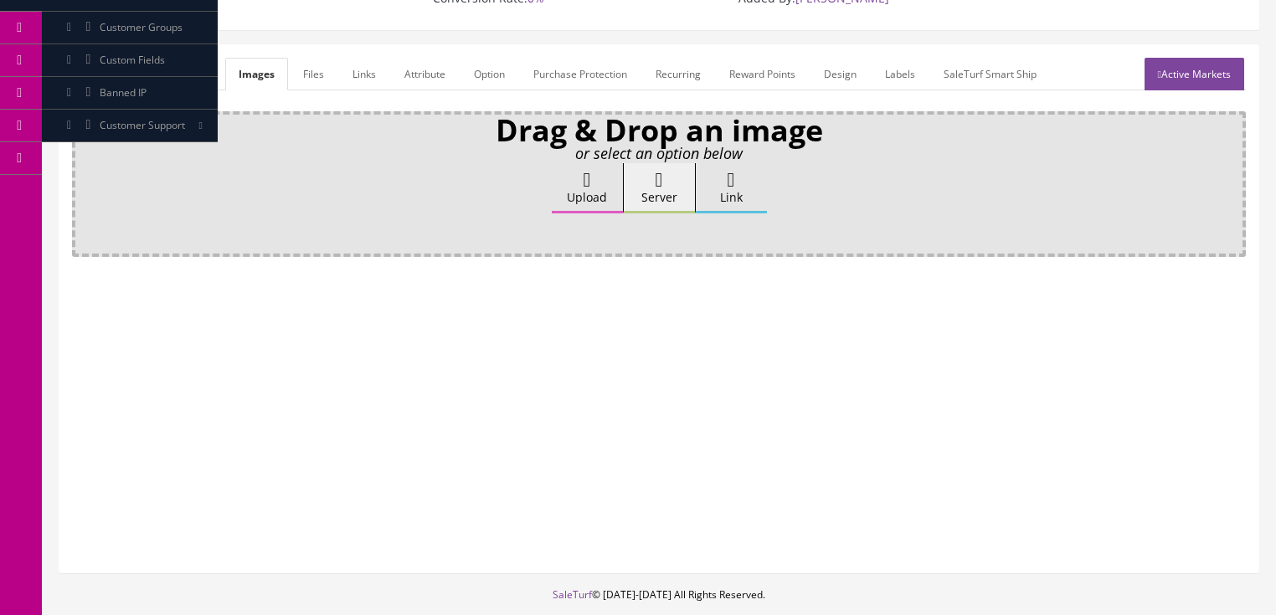
click at [415, 84] on link "Attribute" at bounding box center [425, 74] width 68 height 33
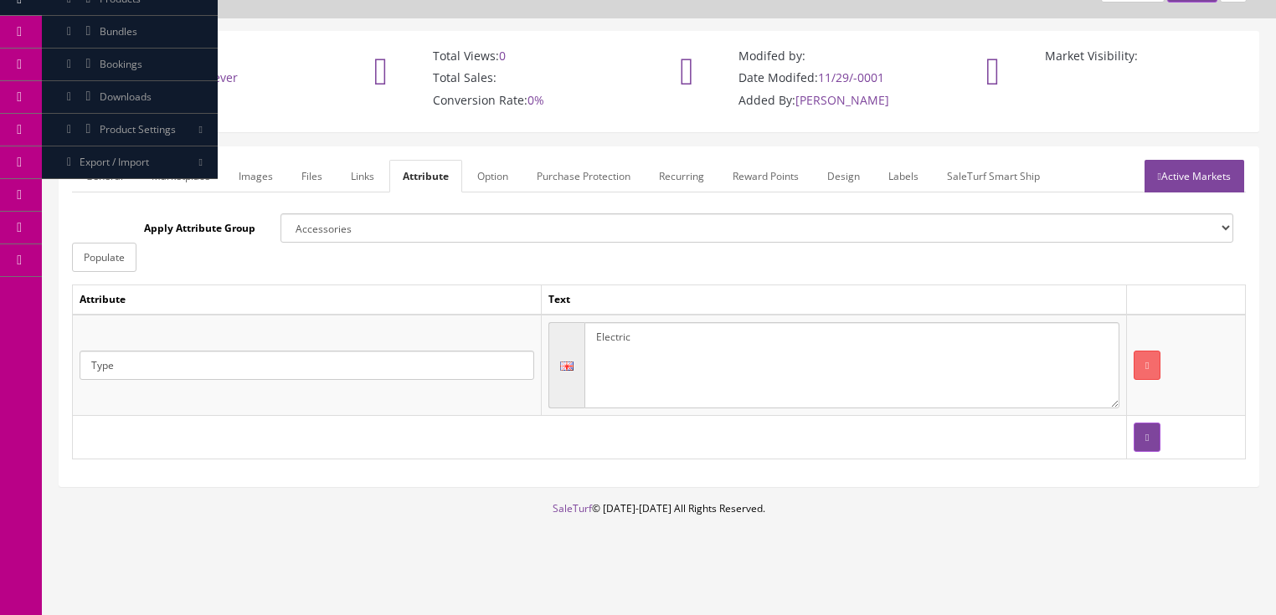
click at [657, 322] on textarea "Electric" at bounding box center [851, 365] width 535 height 87
type textarea "Electric guitar"
click at [1133, 440] on button "button" at bounding box center [1146, 437] width 27 height 29
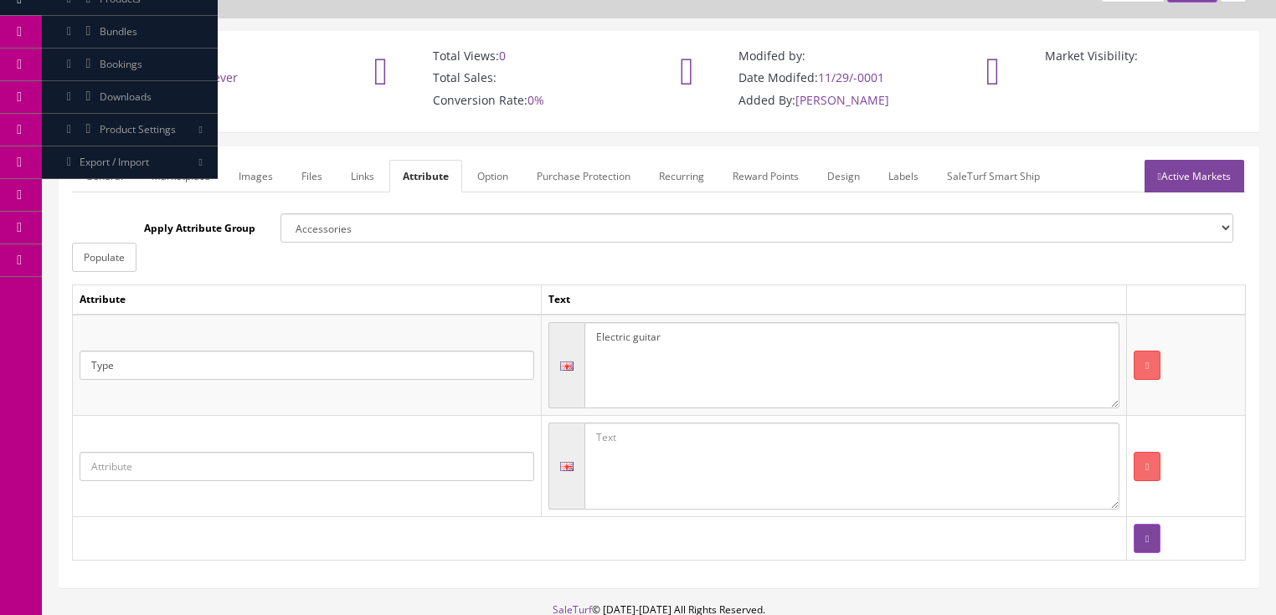
click at [252, 468] on input "text" at bounding box center [307, 466] width 455 height 29
click at [174, 573] on link "Case included?" at bounding box center [146, 570] width 132 height 19
type input "Case included?"
click at [614, 455] on textarea at bounding box center [851, 466] width 535 height 87
type textarea "yes"
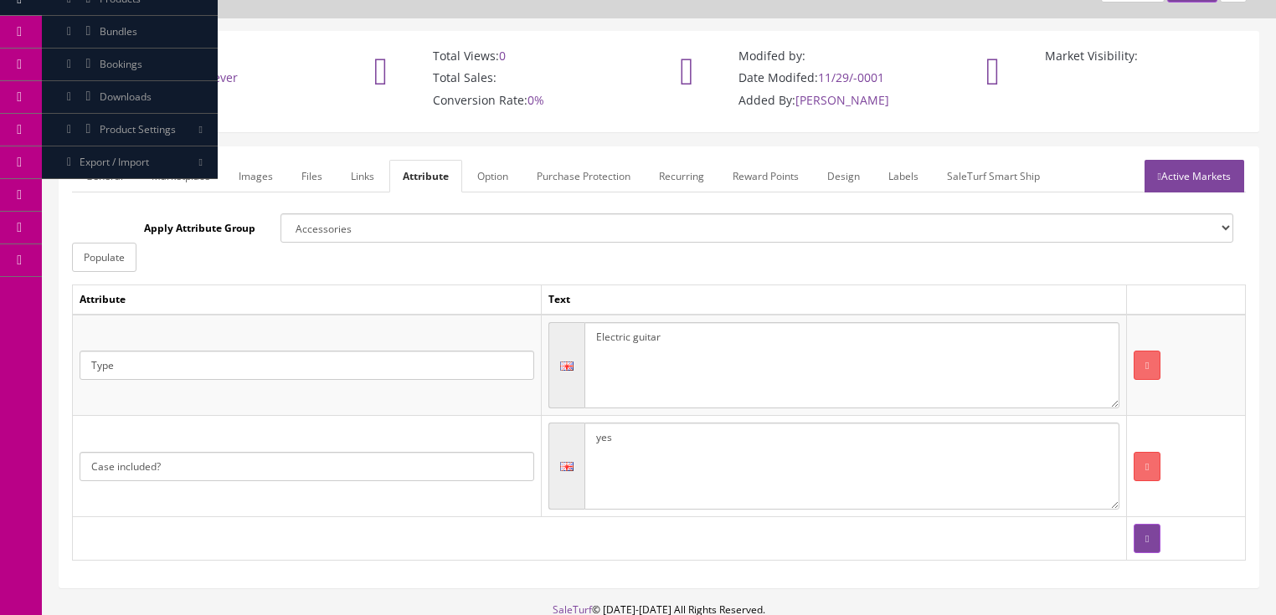
click at [1163, 185] on link "Active Markets" at bounding box center [1194, 176] width 100 height 33
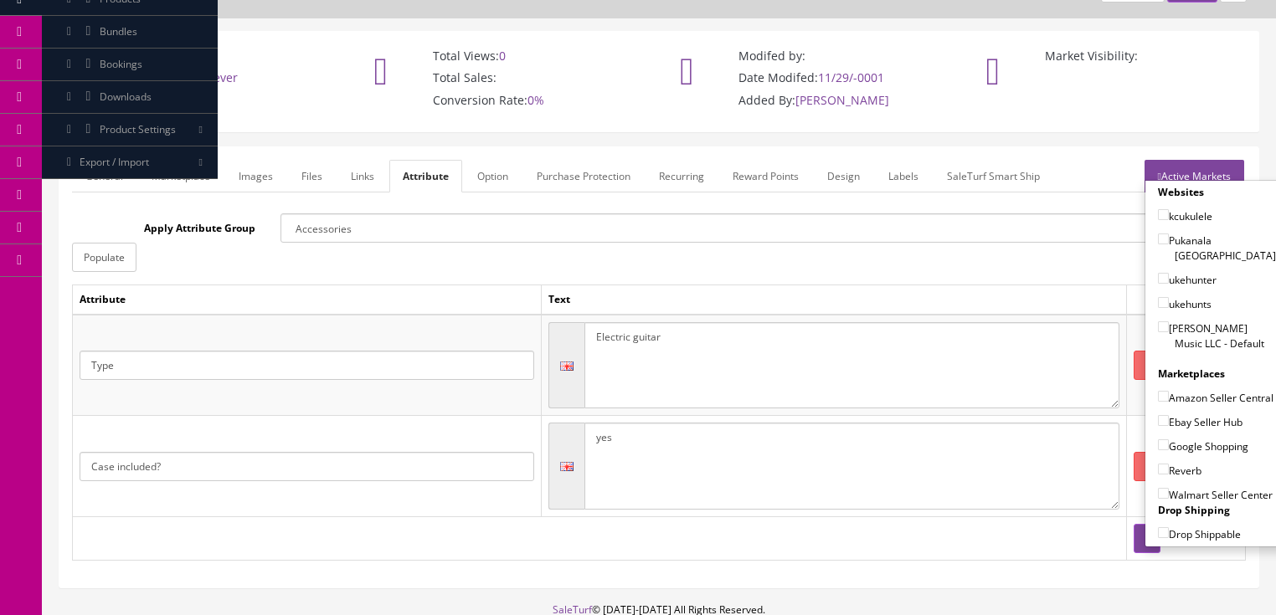
click at [1160, 320] on label "[PERSON_NAME] Music LLC - Default" at bounding box center [1217, 336] width 118 height 32
click at [1158, 321] on input"] "[PERSON_NAME] Music LLC - Default" at bounding box center [1163, 326] width 11 height 11
checkbox input"] "true"
drag, startPoint x: 1155, startPoint y: 411, endPoint x: 1152, endPoint y: 434, distance: 22.8
click at [1158, 415] on input"] "Ebay Seller Hub" at bounding box center [1163, 420] width 11 height 11
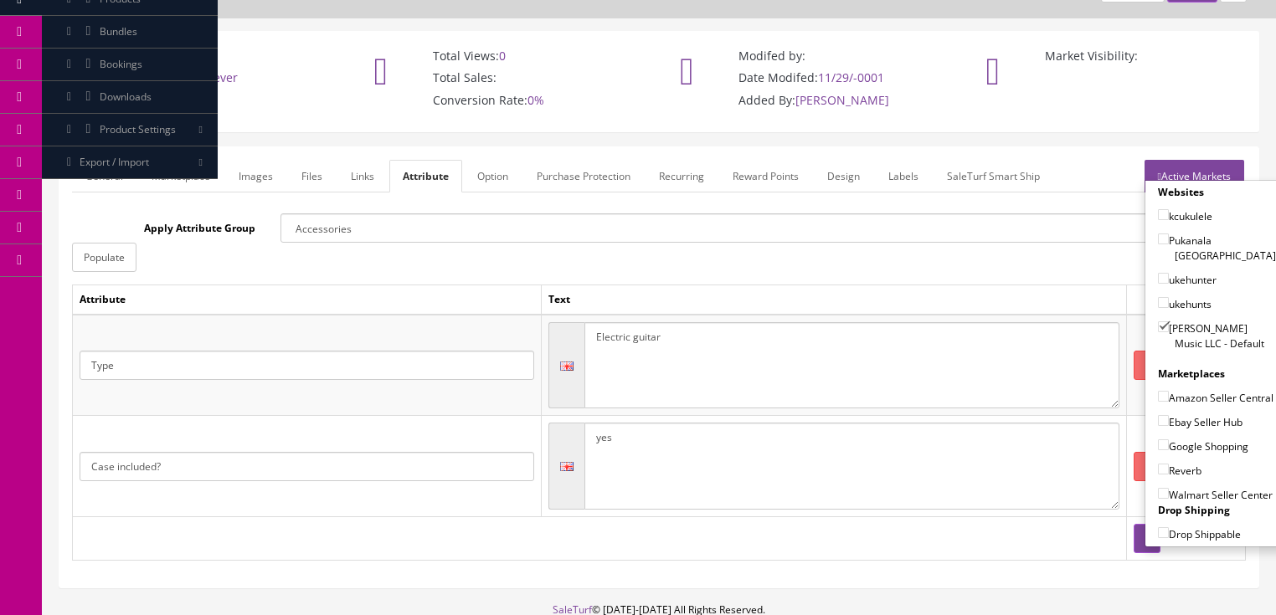
checkbox input"] "true"
click at [1158, 439] on input"] "Google Shopping" at bounding box center [1163, 444] width 11 height 11
checkbox input"] "true"
click at [1158, 471] on label "Reverb" at bounding box center [1180, 470] width 44 height 17
click at [1158, 471] on input"] "Reverb" at bounding box center [1163, 469] width 11 height 11
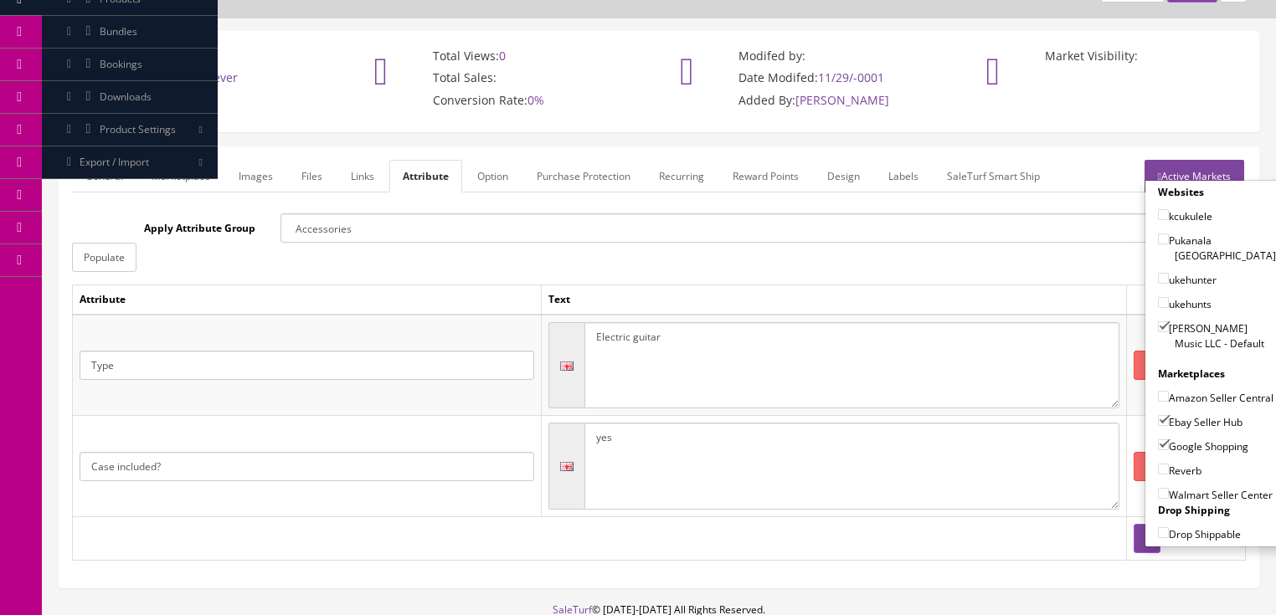
checkbox input"] "true"
click at [1200, 169] on link "Active Markets" at bounding box center [1194, 176] width 100 height 33
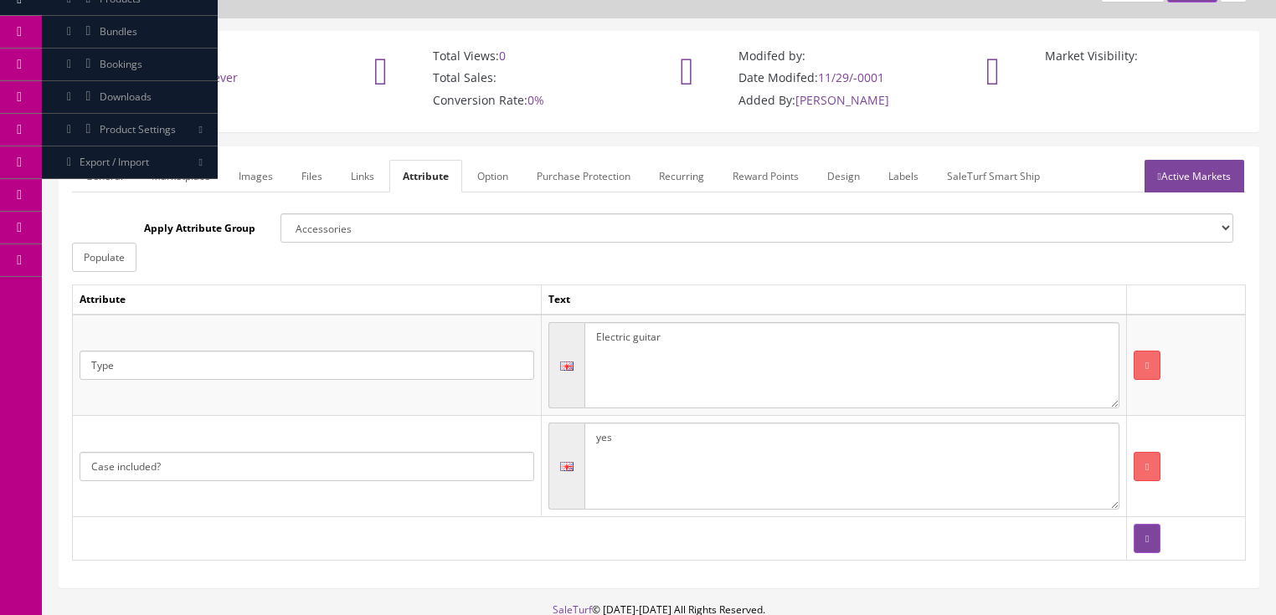
click at [113, 169] on link "General" at bounding box center [104, 176] width 64 height 33
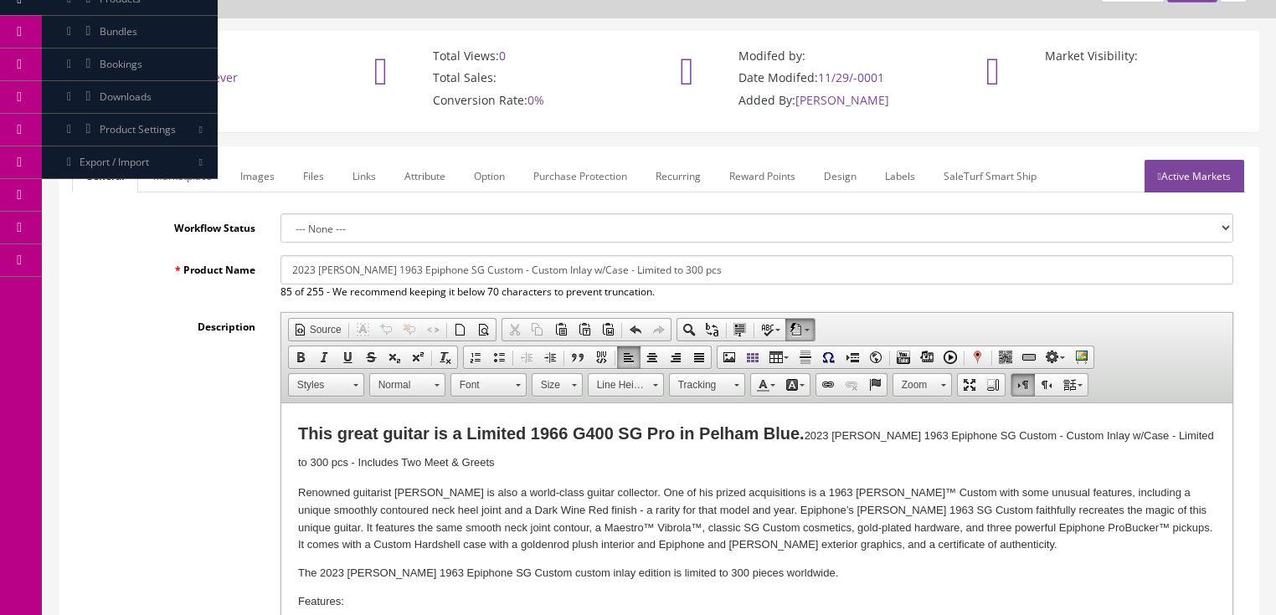
drag, startPoint x: 629, startPoint y: 264, endPoint x: 804, endPoint y: 252, distance: 175.4
click at [797, 264] on input "2023 Joe Bonamassa 1963 Epiphone SG Custom - Custom Inlay w/Case - Limited to 3…" at bounding box center [756, 269] width 953 height 29
type input "2023 [PERSON_NAME] 1963 Epiphone SG Custom -Custom Inlay w/Case -Signed & Played"
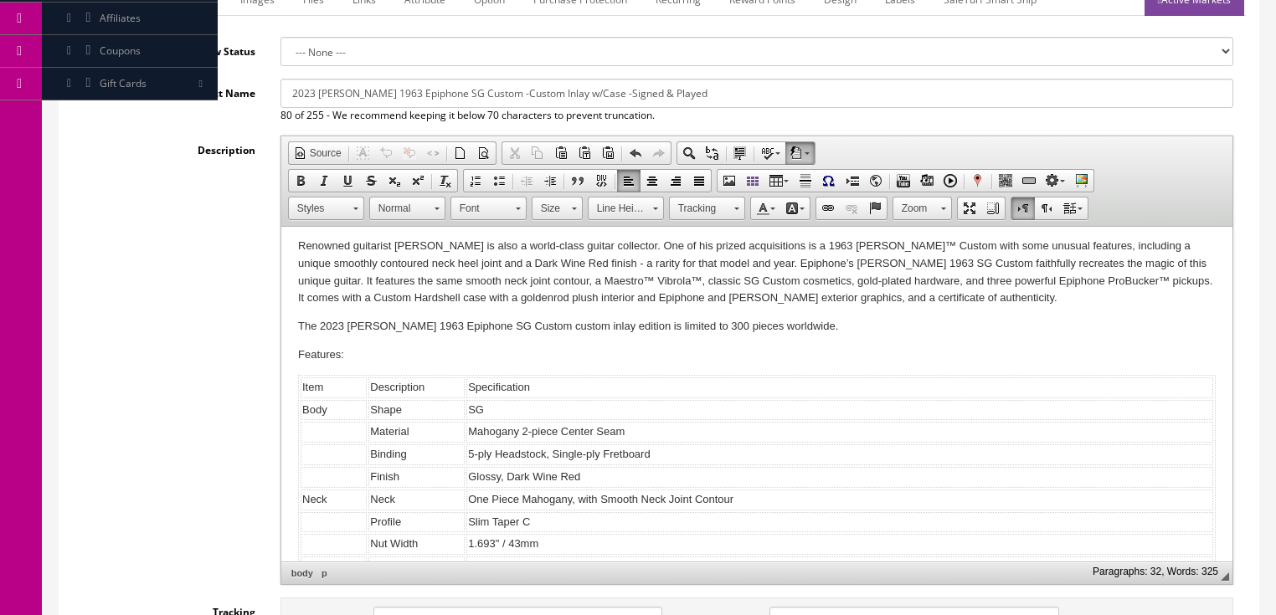
scroll to position [0, 0]
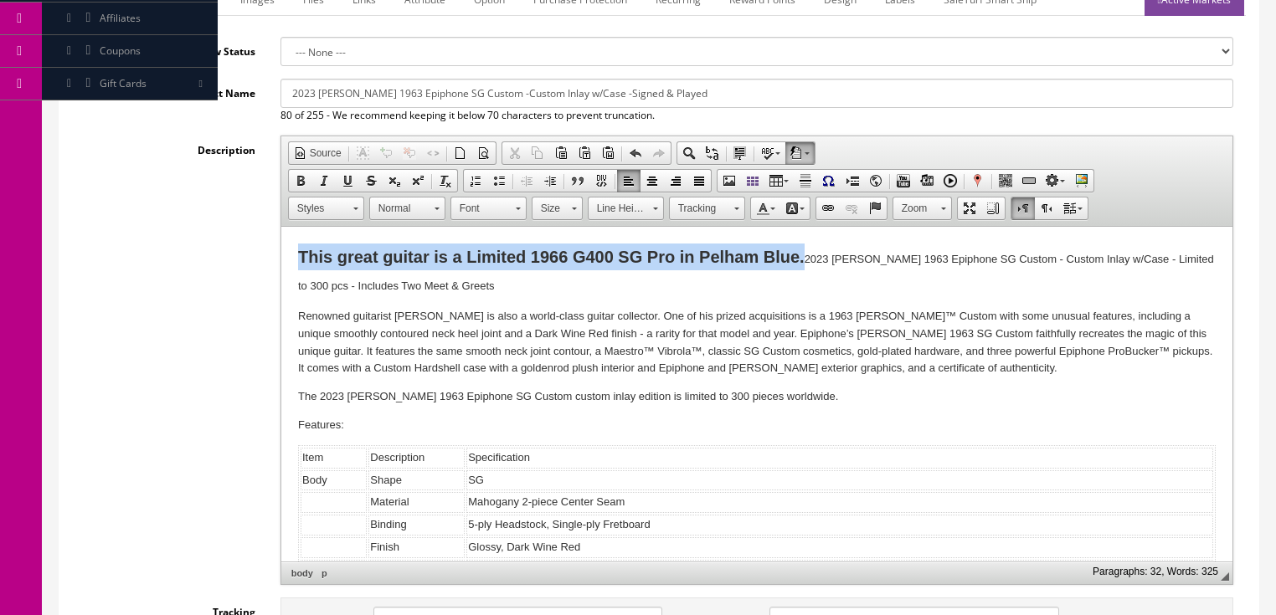
drag, startPoint x: 804, startPoint y: 259, endPoint x: 263, endPoint y: 263, distance: 541.6
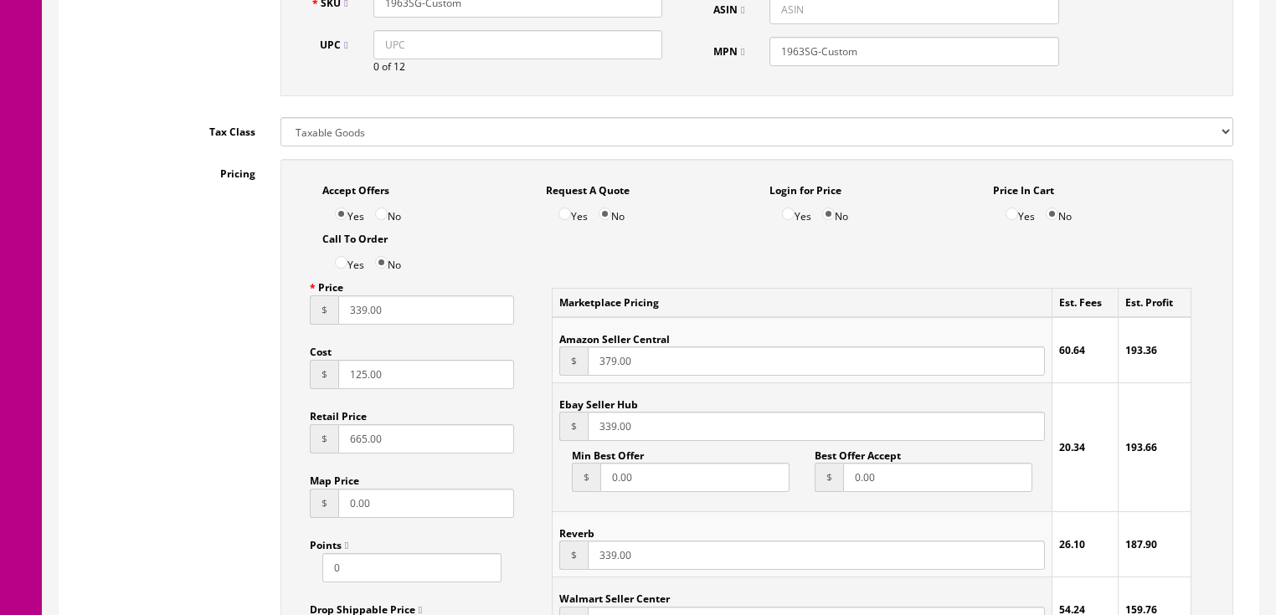
scroll to position [937, 0]
drag, startPoint x: 391, startPoint y: 322, endPoint x: 267, endPoint y: 343, distance: 125.6
click at [261, 343] on div "Pricing Accept Offers Yes No Request A Quote Yes No Login for Price Yes No Pric…" at bounding box center [659, 536] width 1174 height 756
type input "1495.00"
drag, startPoint x: 342, startPoint y: 382, endPoint x: 416, endPoint y: 387, distance: 73.8
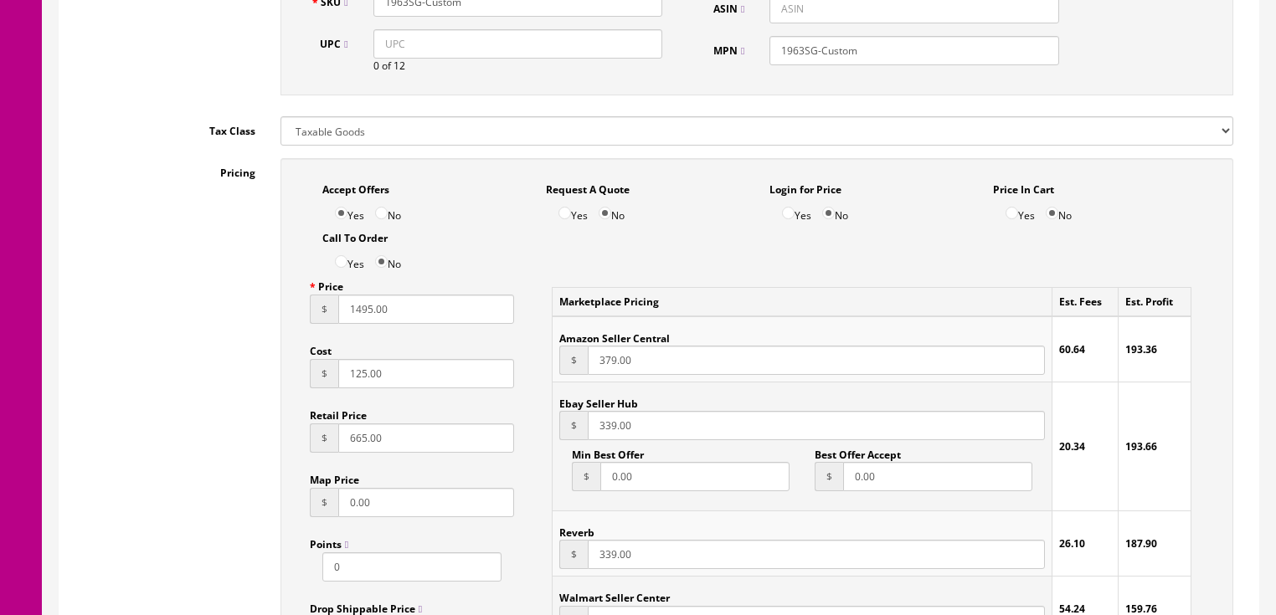
click at [415, 387] on input "125.00" at bounding box center [426, 373] width 177 height 29
type input "1095.00"
click at [348, 447] on input "665.00" at bounding box center [426, 438] width 177 height 29
type input "1865.00"
drag, startPoint x: 598, startPoint y: 429, endPoint x: 650, endPoint y: 439, distance: 53.5
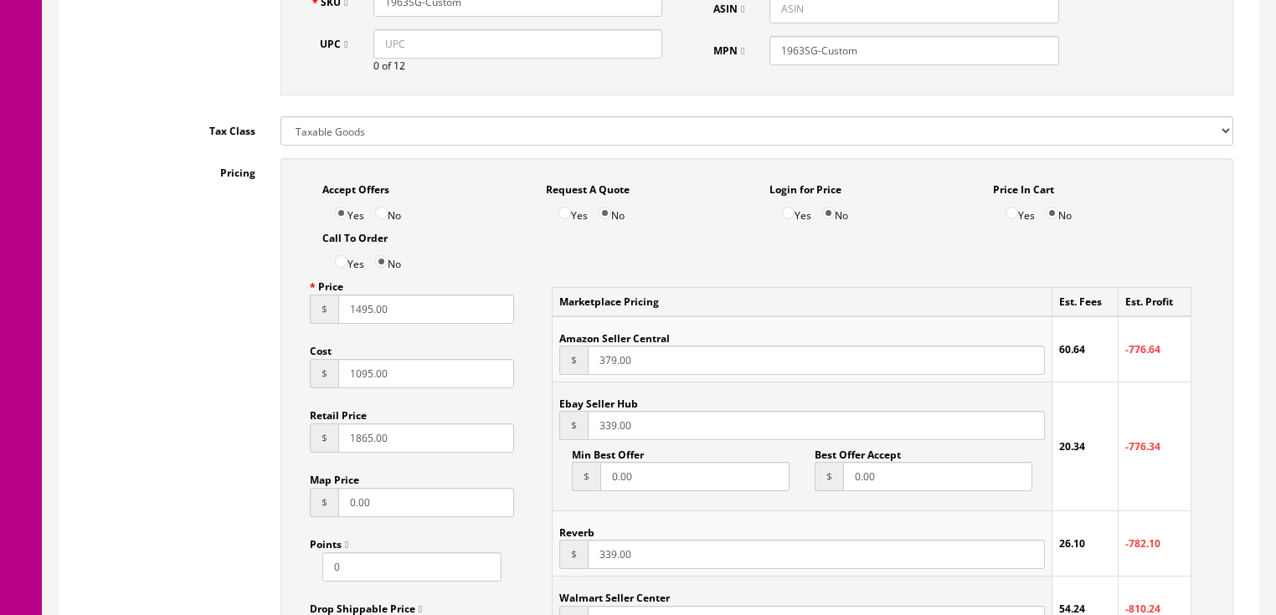
click at [650, 439] on input "339.00" at bounding box center [816, 425] width 456 height 29
type input "1495.00"
drag, startPoint x: 643, startPoint y: 555, endPoint x: 593, endPoint y: 562, distance: 49.8
click at [593, 562] on input "339.00" at bounding box center [816, 554] width 456 height 29
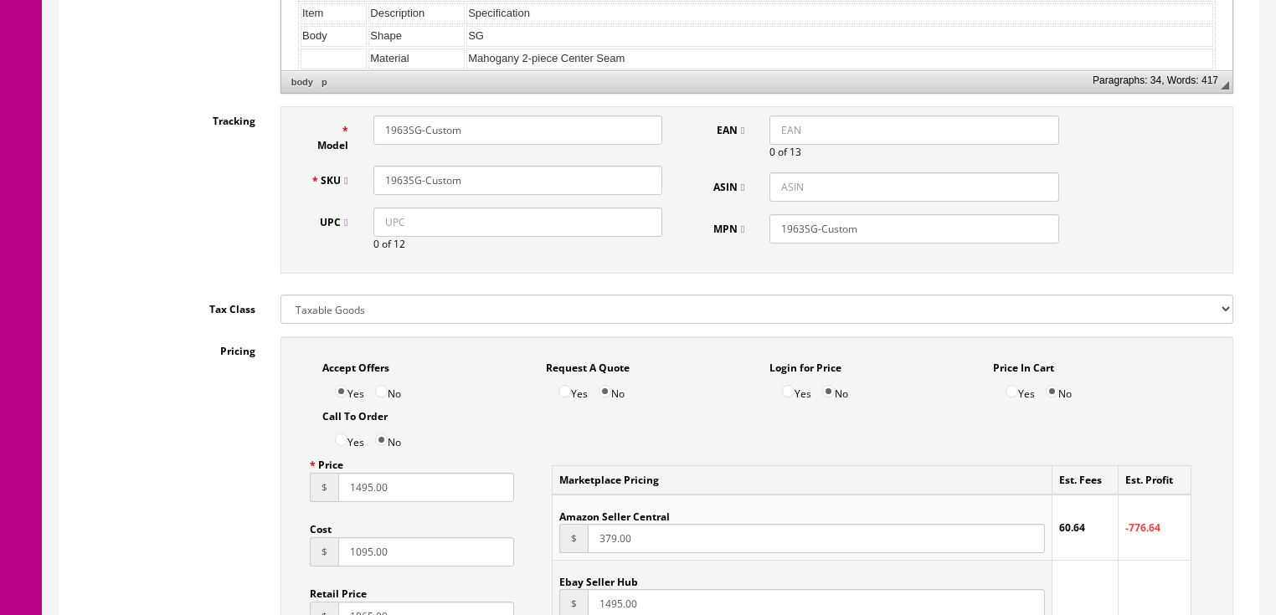
scroll to position [670, 0]
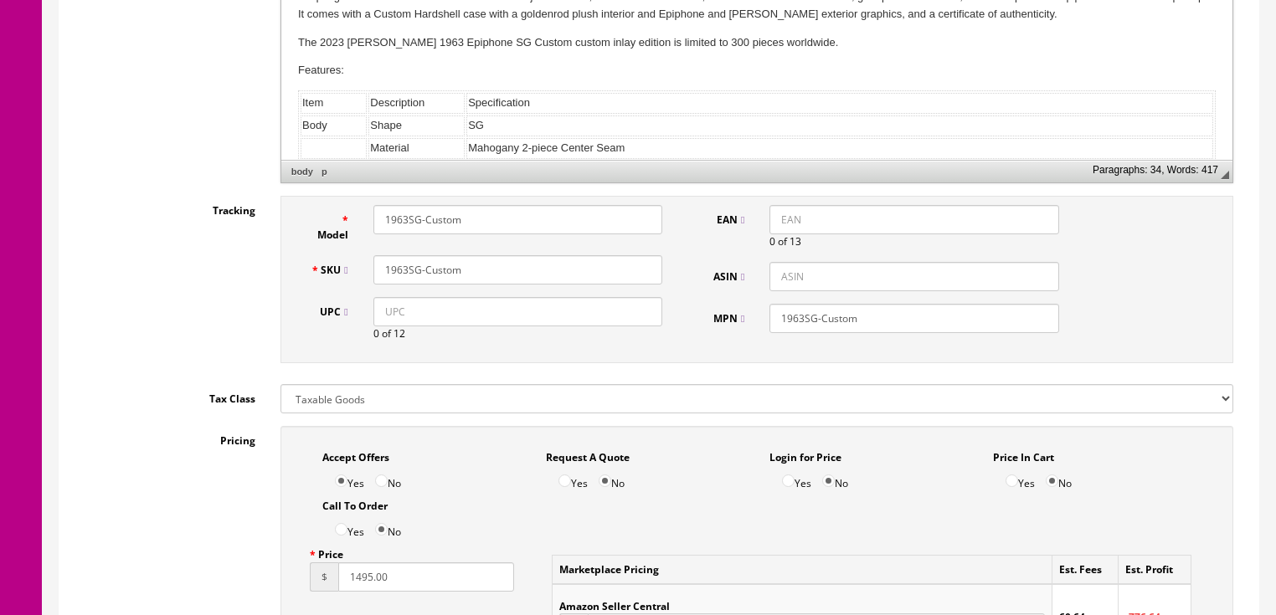
type input "1495.00"
drag, startPoint x: 479, startPoint y: 267, endPoint x: 363, endPoint y: 278, distance: 116.0
click at [363, 278] on div "1963SG-Custom" at bounding box center [518, 269] width 314 height 29
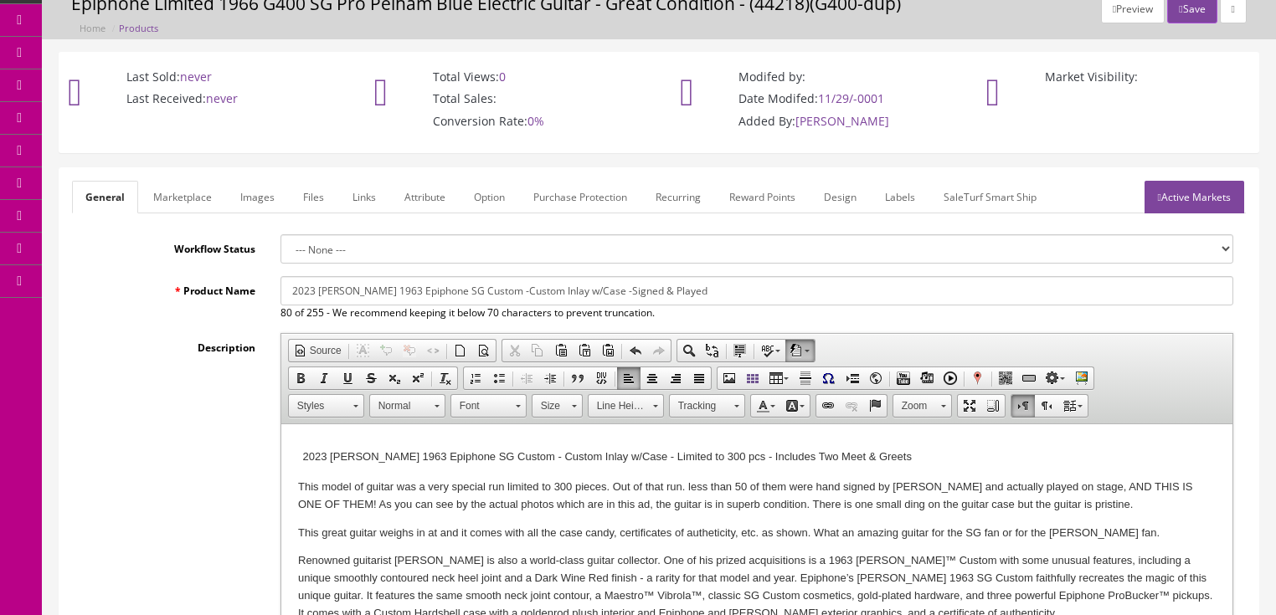
scroll to position [67, 0]
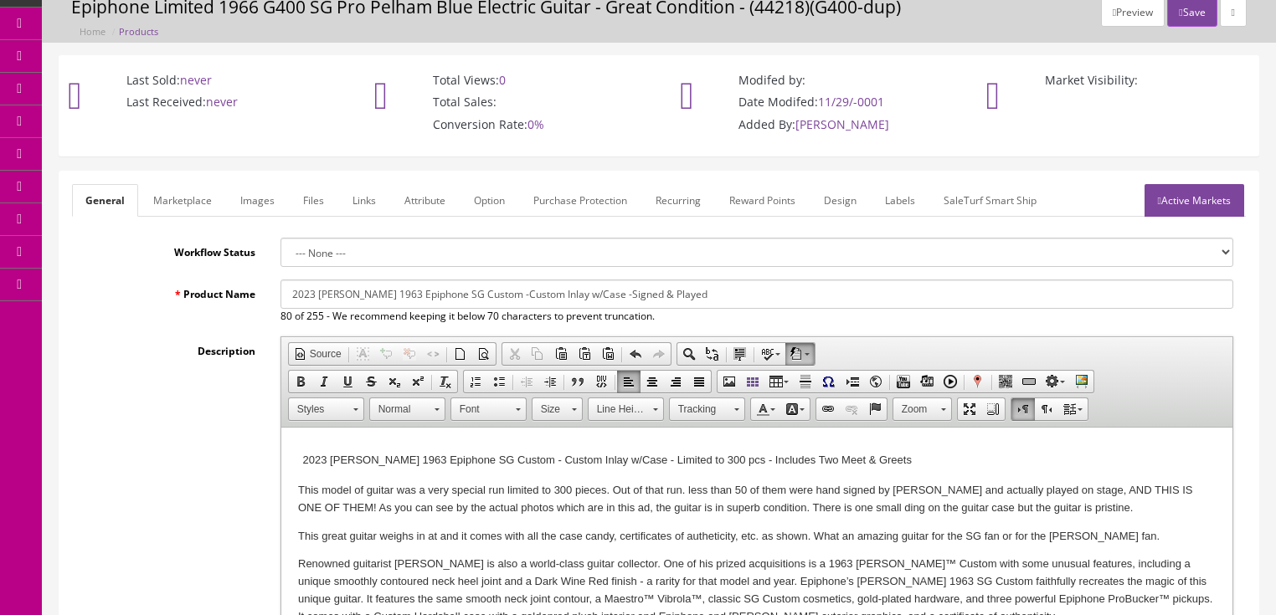
click at [169, 204] on link "Marketplace" at bounding box center [182, 200] width 85 height 33
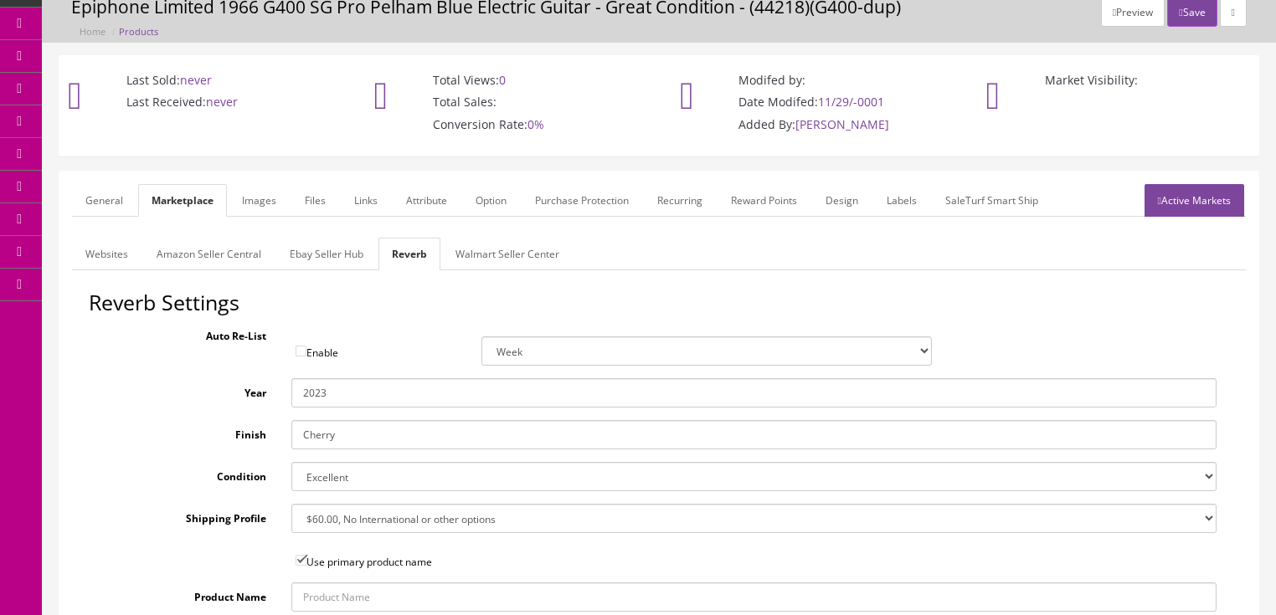
click at [290, 253] on link "Ebay Seller Hub" at bounding box center [326, 254] width 100 height 33
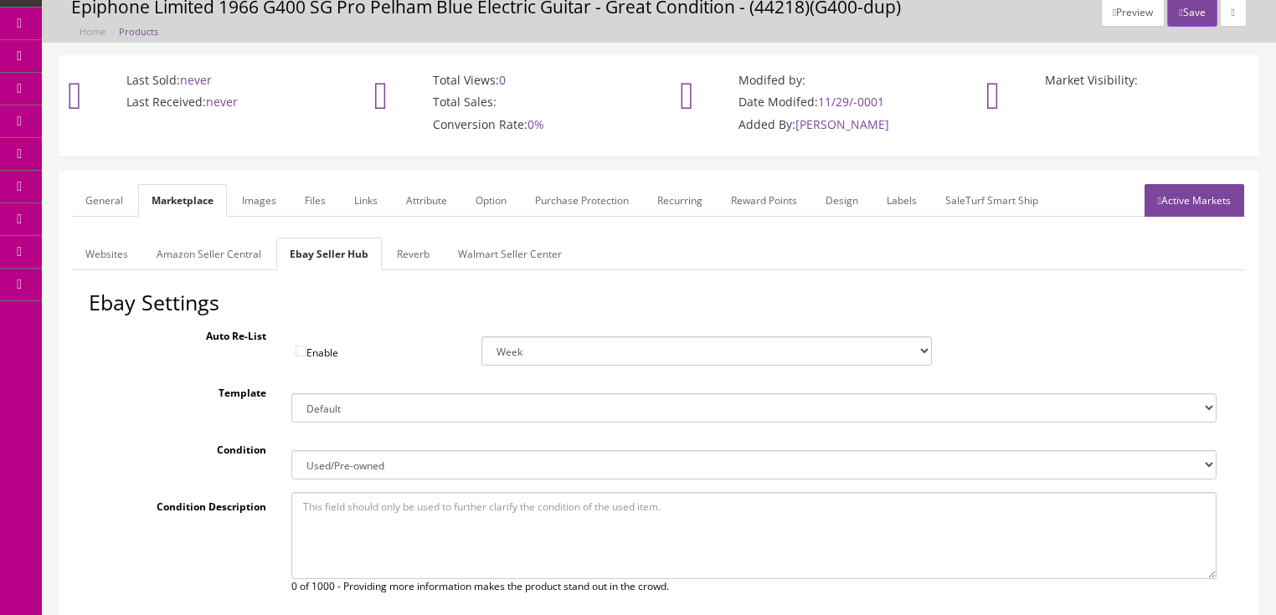
click at [234, 254] on link "Amazon Seller Central" at bounding box center [208, 254] width 131 height 33
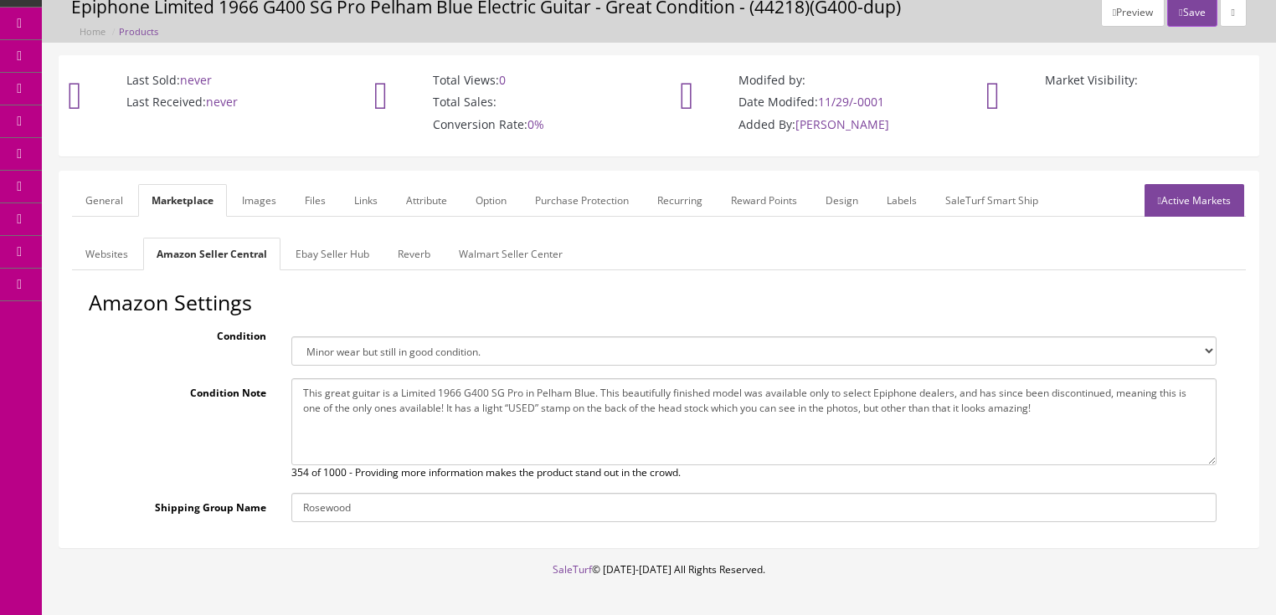
click at [127, 263] on link "Websites" at bounding box center [106, 254] width 69 height 33
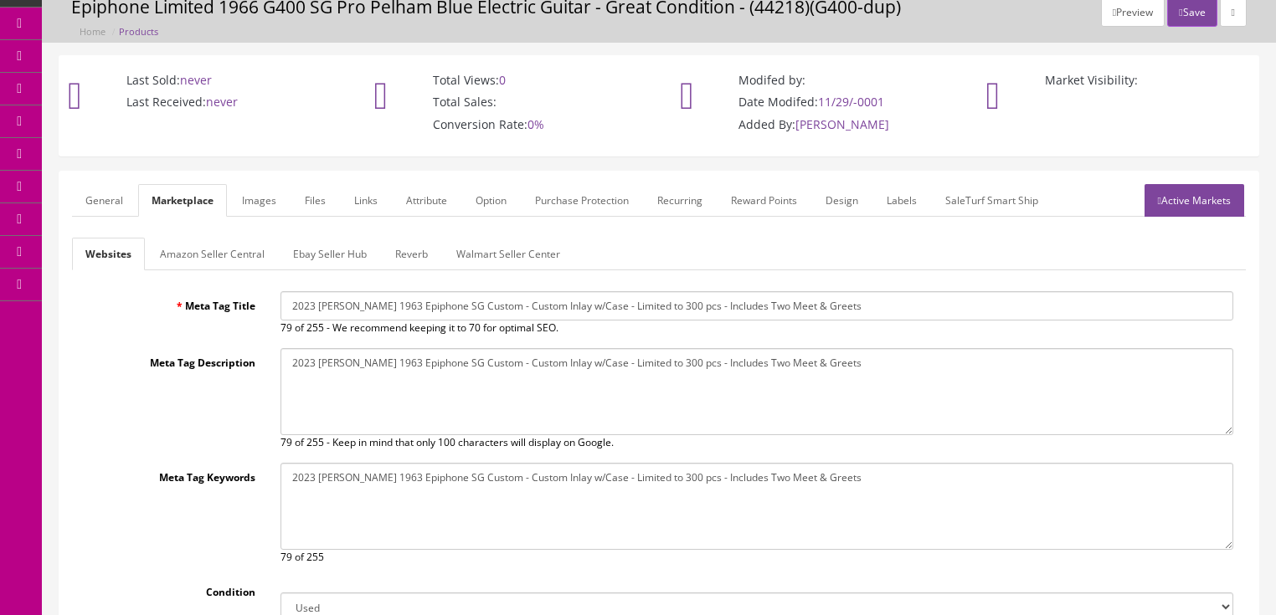
click at [251, 202] on link "Images" at bounding box center [259, 200] width 61 height 33
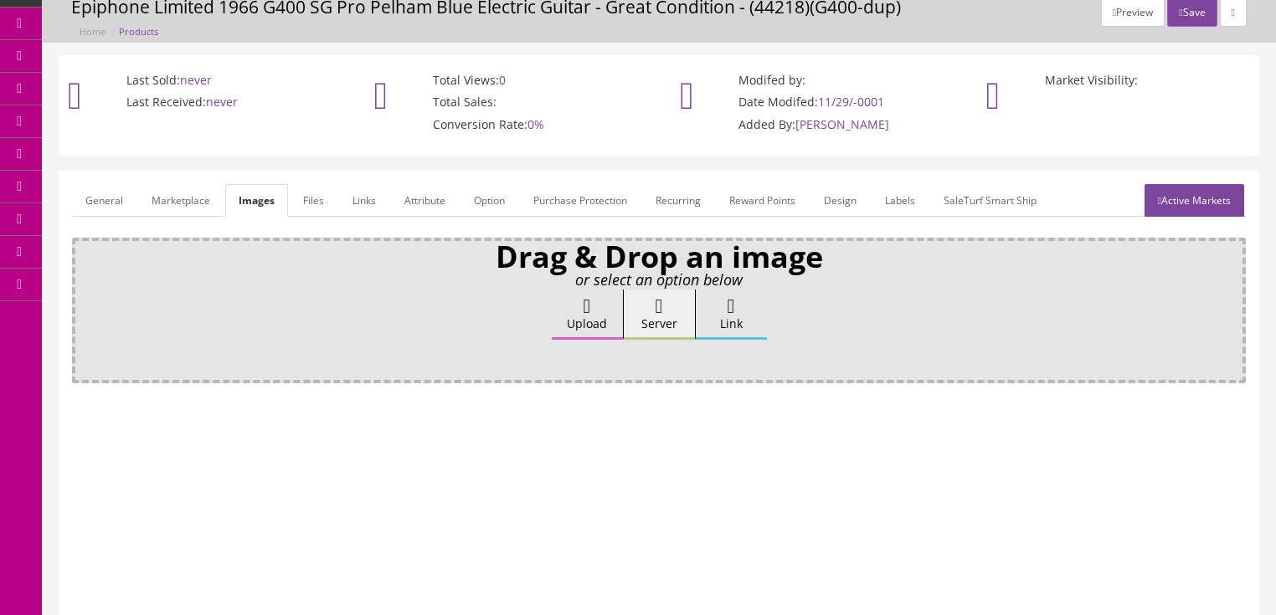
click at [403, 203] on link "Attribute" at bounding box center [425, 200] width 68 height 33
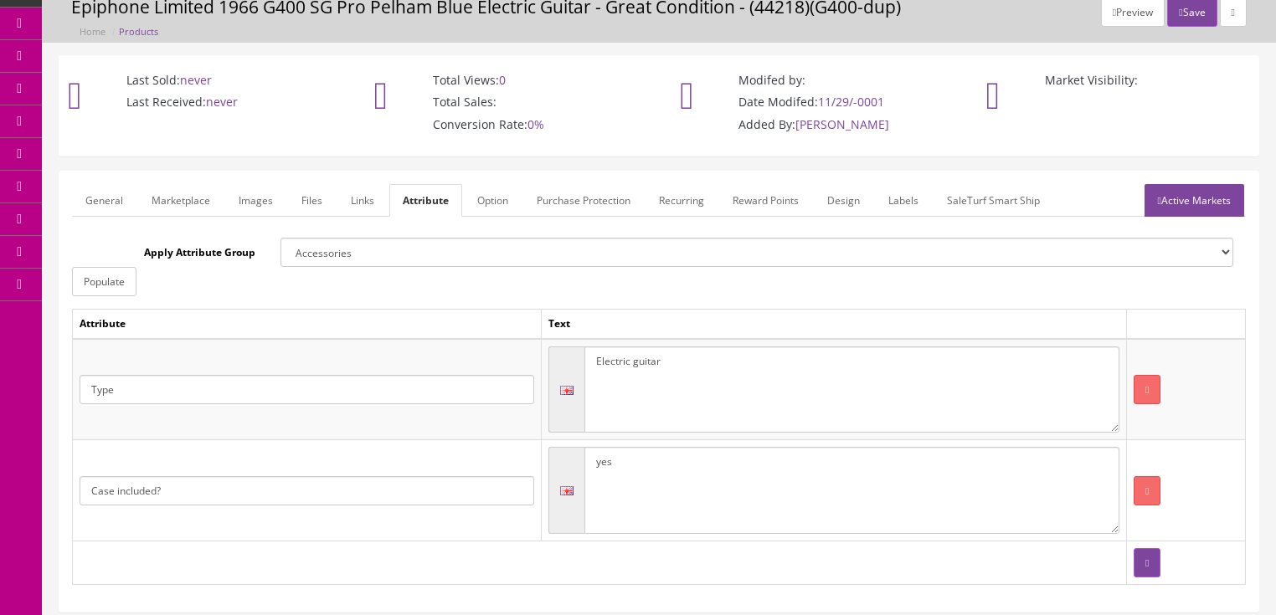
click at [1205, 188] on link "Active Markets" at bounding box center [1194, 200] width 100 height 33
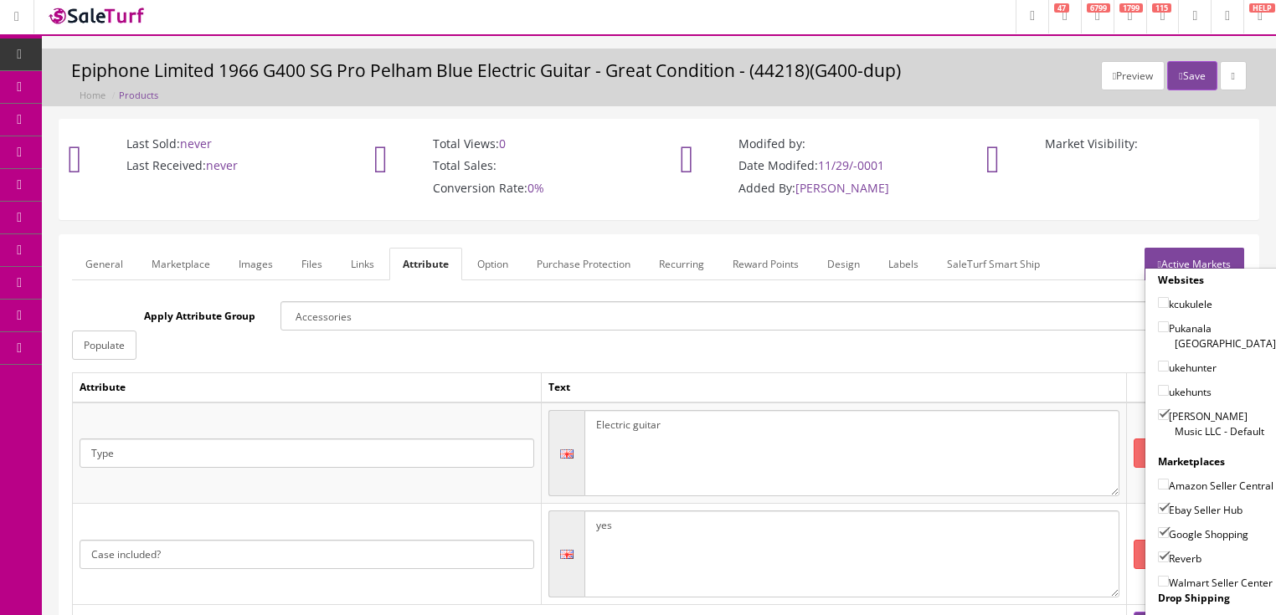
scroll to position [0, 0]
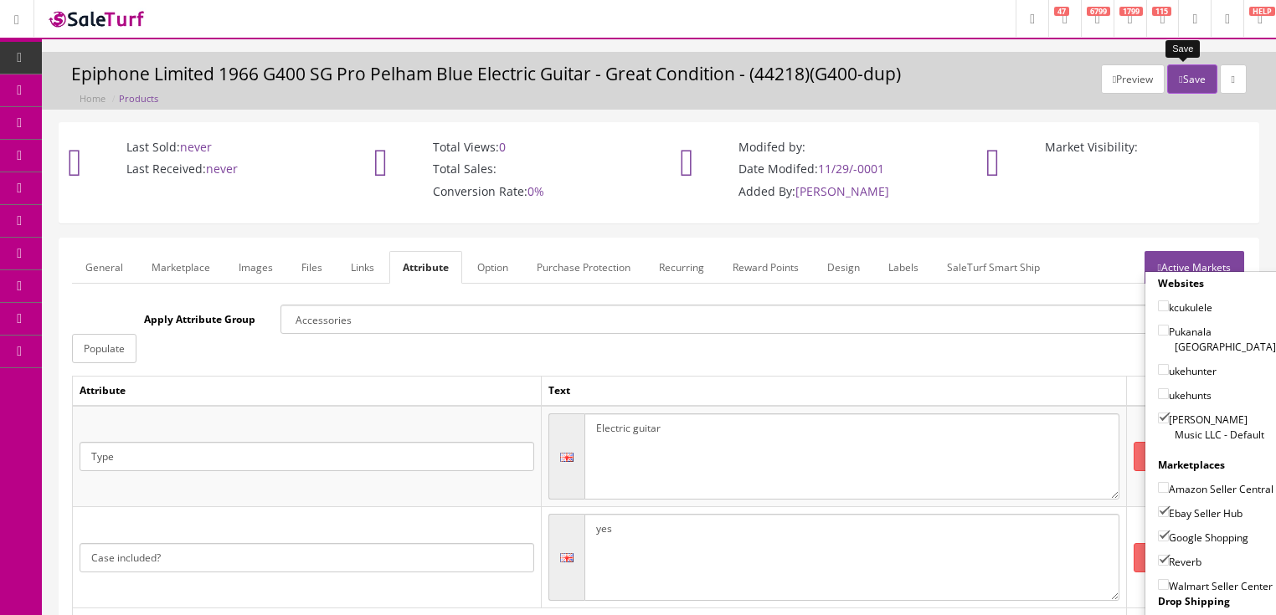
click at [1174, 71] on button "Save" at bounding box center [1191, 78] width 49 height 29
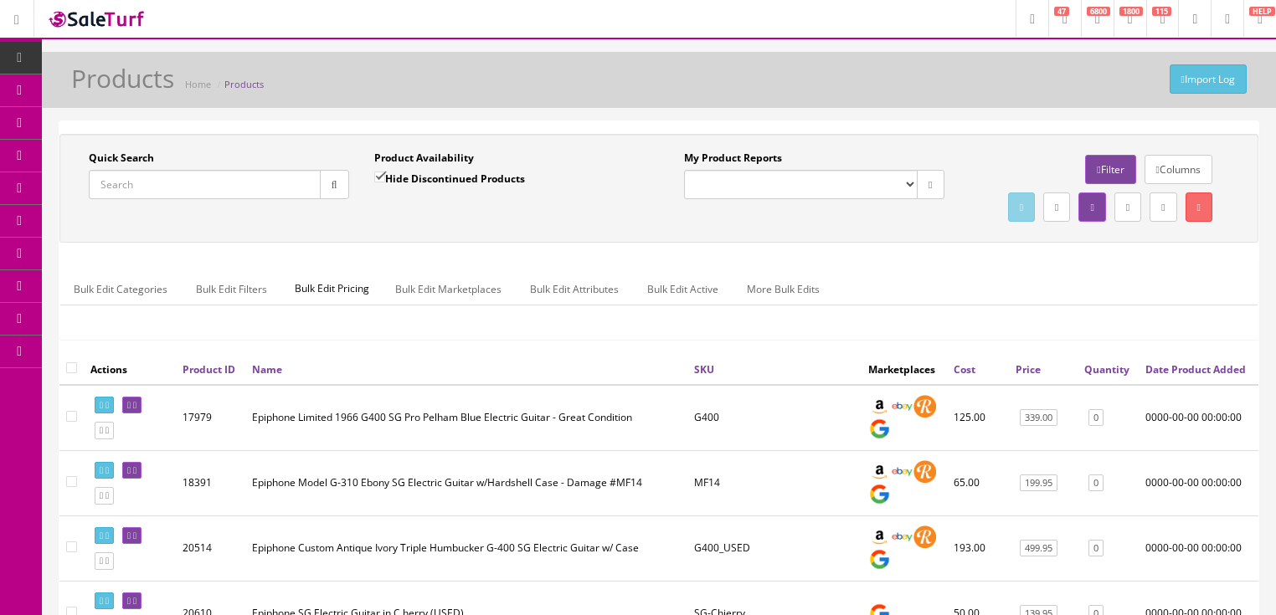
click at [181, 188] on input "Quick Search" at bounding box center [205, 184] width 232 height 29
paste input "1963SG-Custom"
type input "1963SG-Custom"
click at [377, 178] on input "Hide Discontinued Products" at bounding box center [379, 177] width 11 height 11
checkbox input "false"
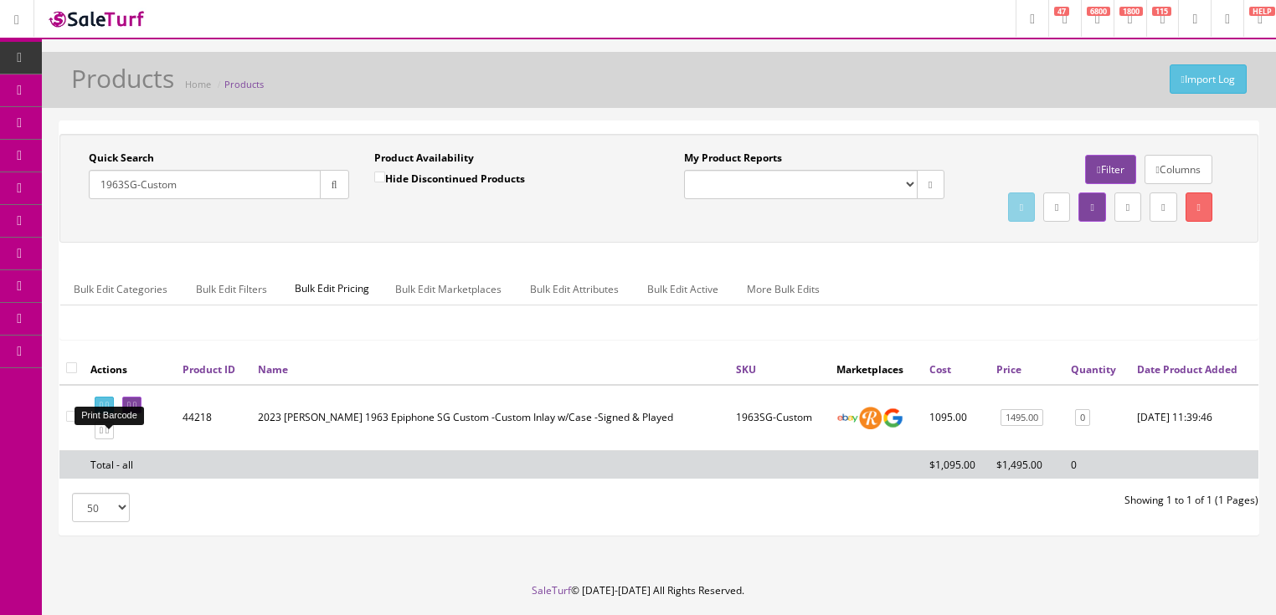
click at [109, 410] on icon at bounding box center [106, 405] width 3 height 9
click at [136, 410] on icon at bounding box center [134, 405] width 3 height 9
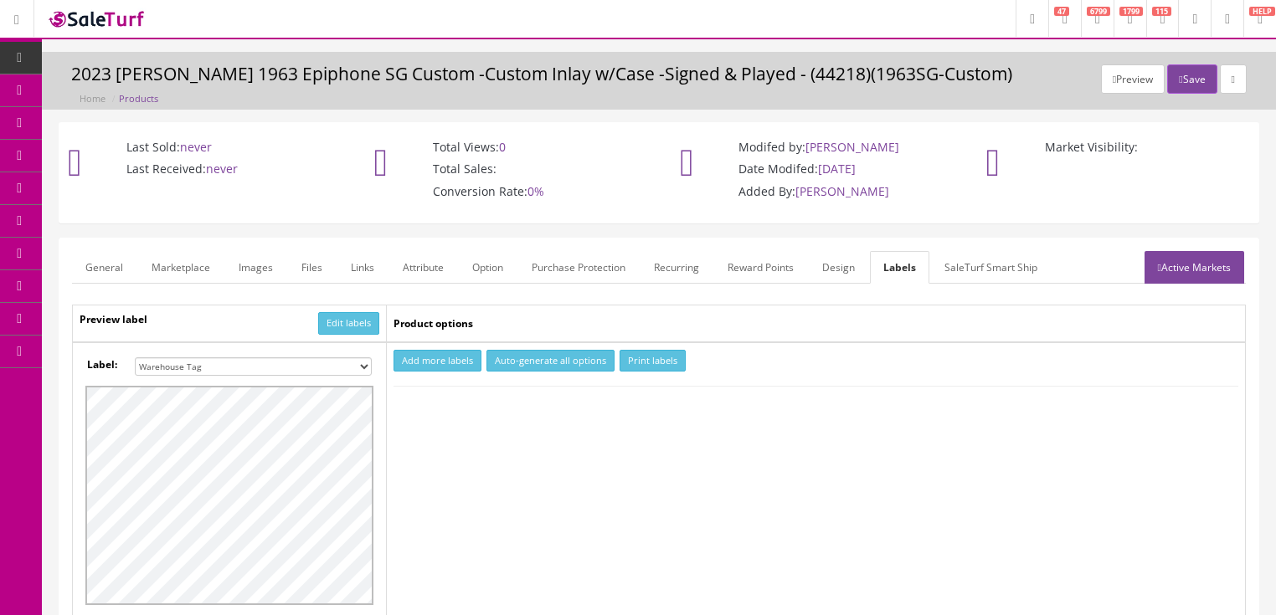
click at [363, 365] on select "Small Label 2 x 1 Label Shoe label 100 barcodes Dymo Label 2 X 1 Sticker Labels…" at bounding box center [253, 366] width 237 height 18
select select "16"
click at [135, 357] on select "Small Label 2 x 1 Label Shoe label 100 barcodes Dymo Label 2 X 1 Sticker Labels…" at bounding box center [253, 366] width 237 height 18
click at [445, 357] on button "Add more labels" at bounding box center [437, 361] width 88 height 23
type input "1"
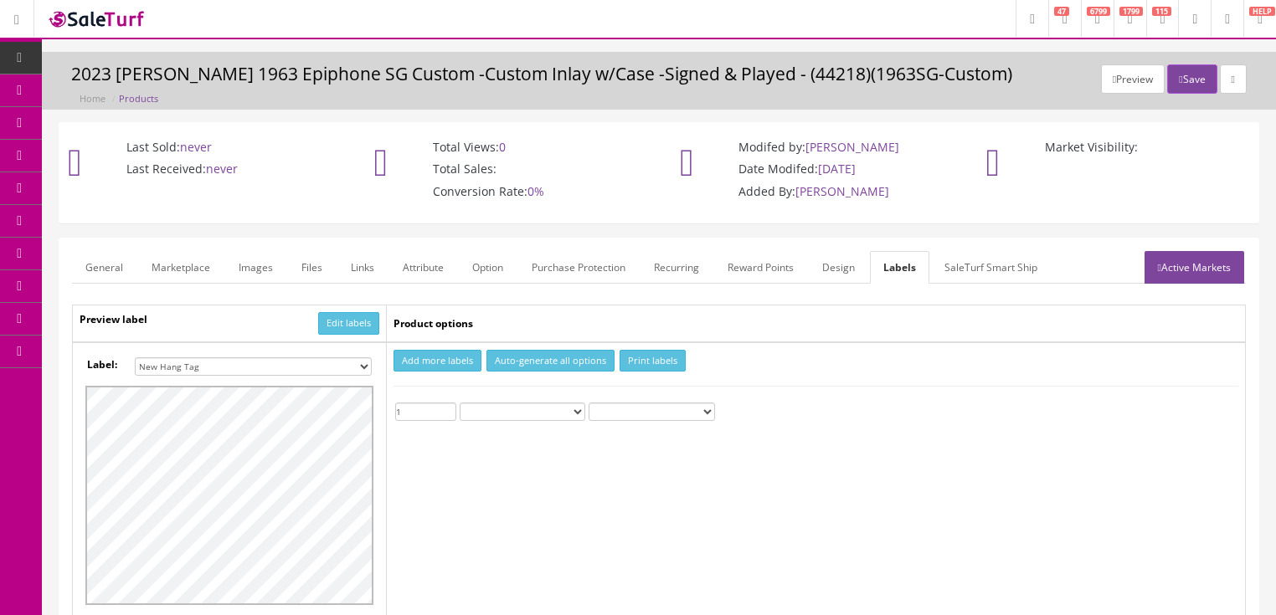
click at [449, 405] on input "1" at bounding box center [425, 412] width 61 height 18
click at [650, 363] on button "Print labels" at bounding box center [652, 361] width 66 height 23
click at [1192, 86] on button "Save" at bounding box center [1191, 78] width 49 height 29
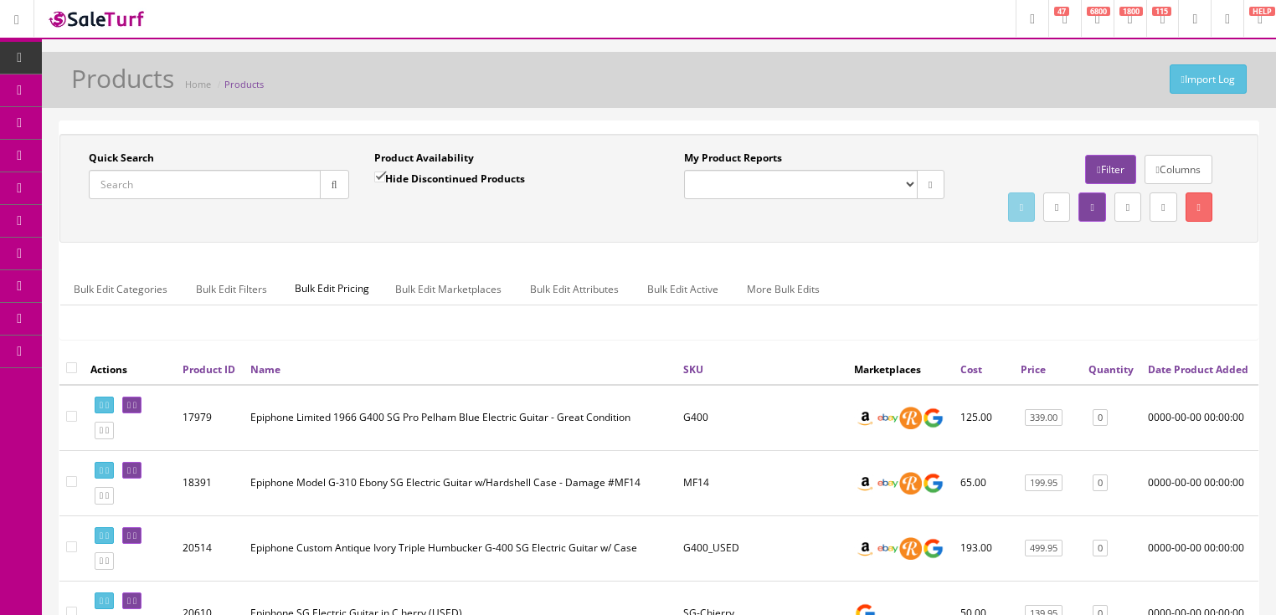
click at [149, 193] on input "Quick Search" at bounding box center [205, 184] width 232 height 29
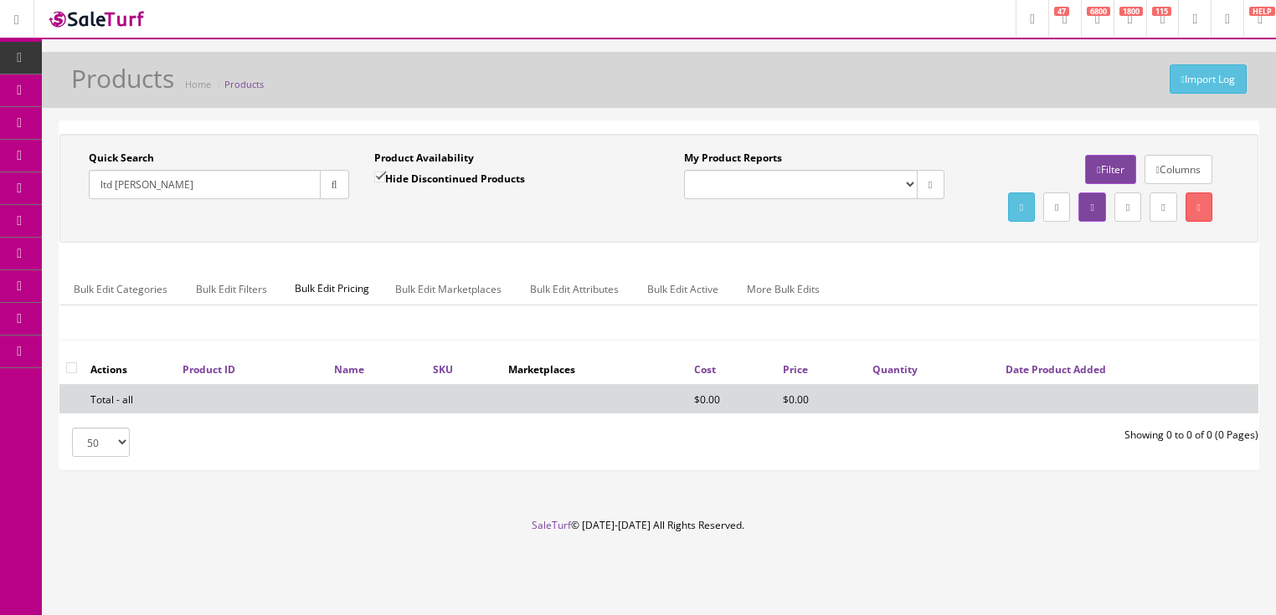
type input "ltd [PERSON_NAME]"
click at [378, 179] on input "Hide Discontinued Products" at bounding box center [379, 177] width 11 height 11
checkbox input "false"
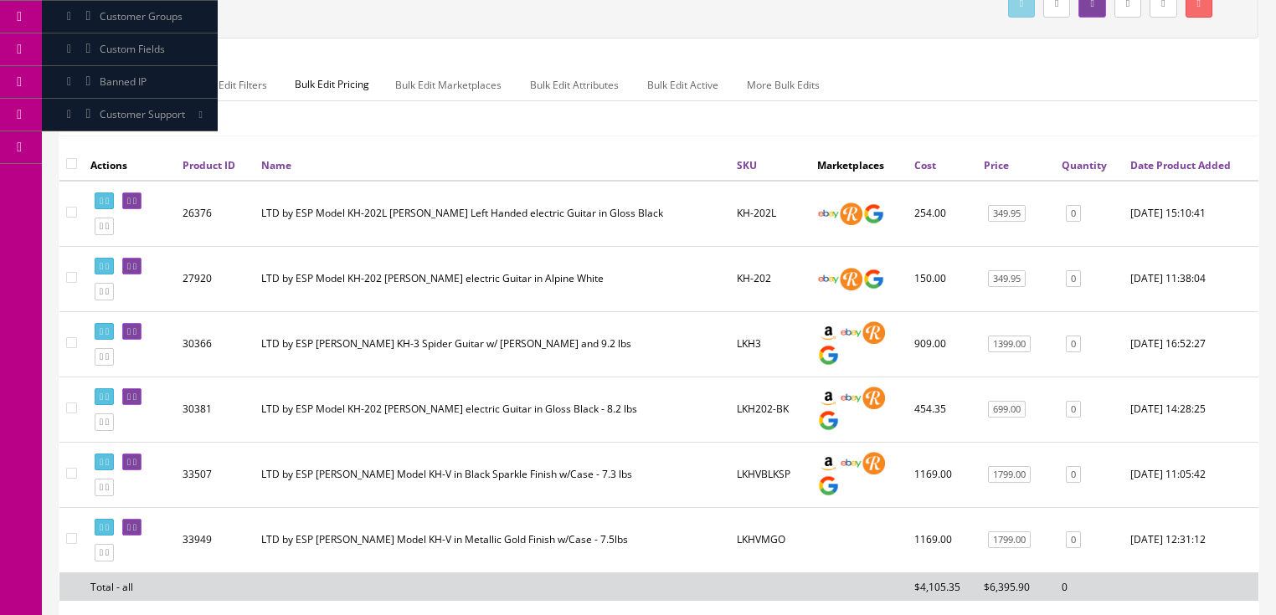
scroll to position [268, 0]
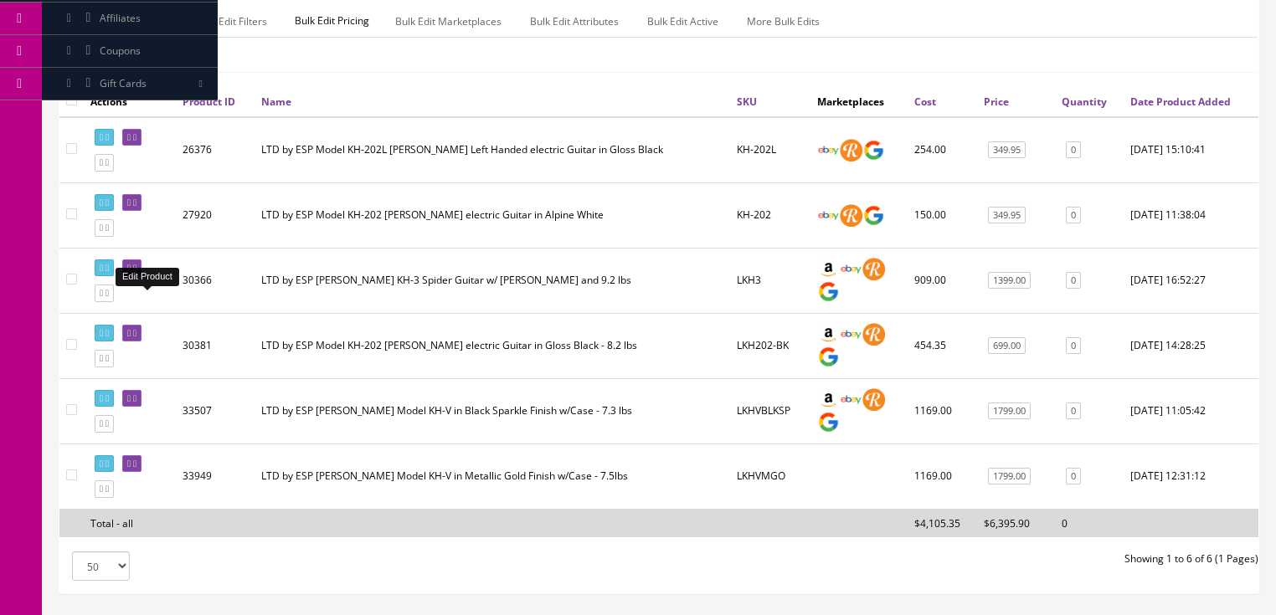
click at [141, 277] on link at bounding box center [131, 268] width 19 height 18
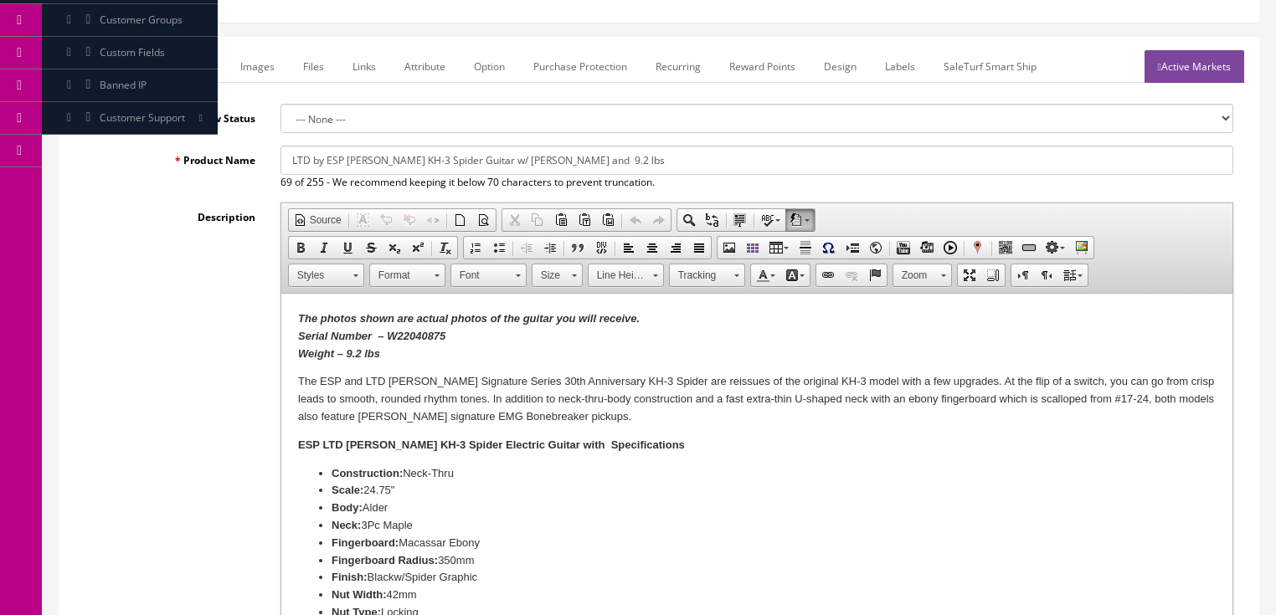
click at [595, 167] on input "LTD by ESP [PERSON_NAME] KH-3 Spider Guitar w/ [PERSON_NAME] and 9.2 lbs" at bounding box center [756, 160] width 953 height 29
drag, startPoint x: 595, startPoint y: 167, endPoint x: 731, endPoint y: 151, distance: 136.6
click at [730, 152] on input "LTD by ESP Kirk Hammett KH-3 Spider Guitar w/ Floyd Rose and 9.2 lbs" at bounding box center [756, 160] width 953 height 29
type input "LTD by ESP [PERSON_NAME] KH-3 Spider Guitar w/ [PERSON_NAME] and Deluxe Case"
click at [655, 419] on p "The ESP and LTD Kirk Hammett Signature Series 30th Anniversary KH-3 Spider are …" at bounding box center [755, 399] width 917 height 52
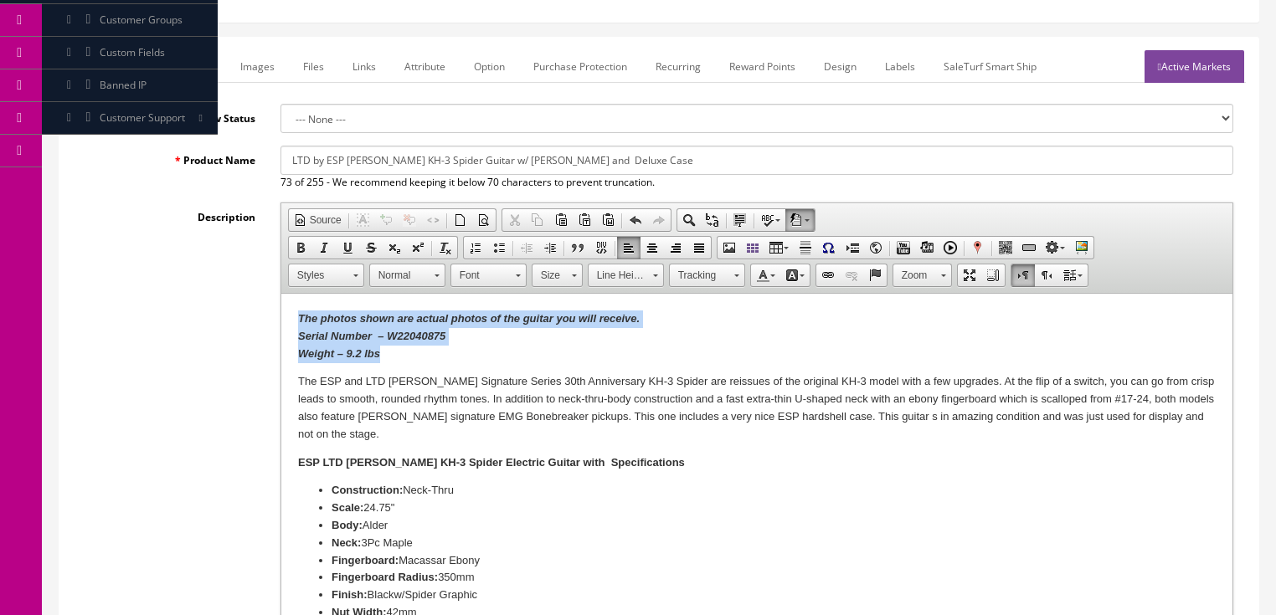
drag, startPoint x: 296, startPoint y: 320, endPoint x: 424, endPoint y: 358, distance: 132.9
click at [421, 358] on p "The photos shown are actual photos of the guitar you will receive. Serial Numbe…" at bounding box center [755, 337] width 917 height 52
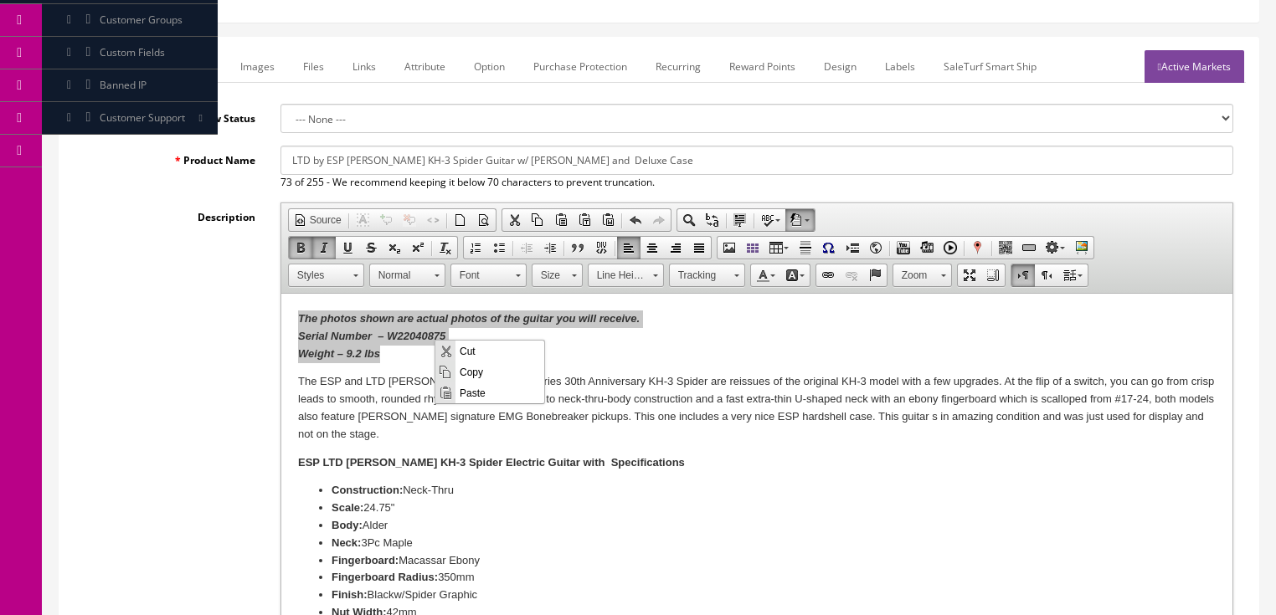
click at [472, 372] on span "Copy" at bounding box center [499, 371] width 89 height 21
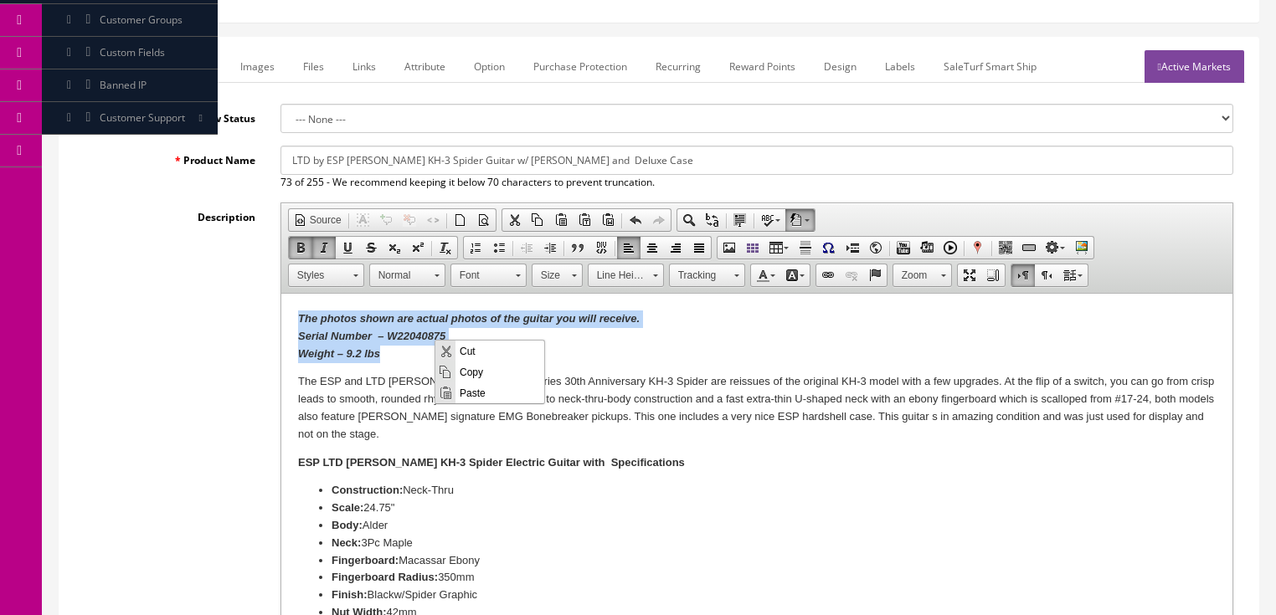
copy strong "The photos shown are actual photos of the guitar you will receive. Serial Numbe…"
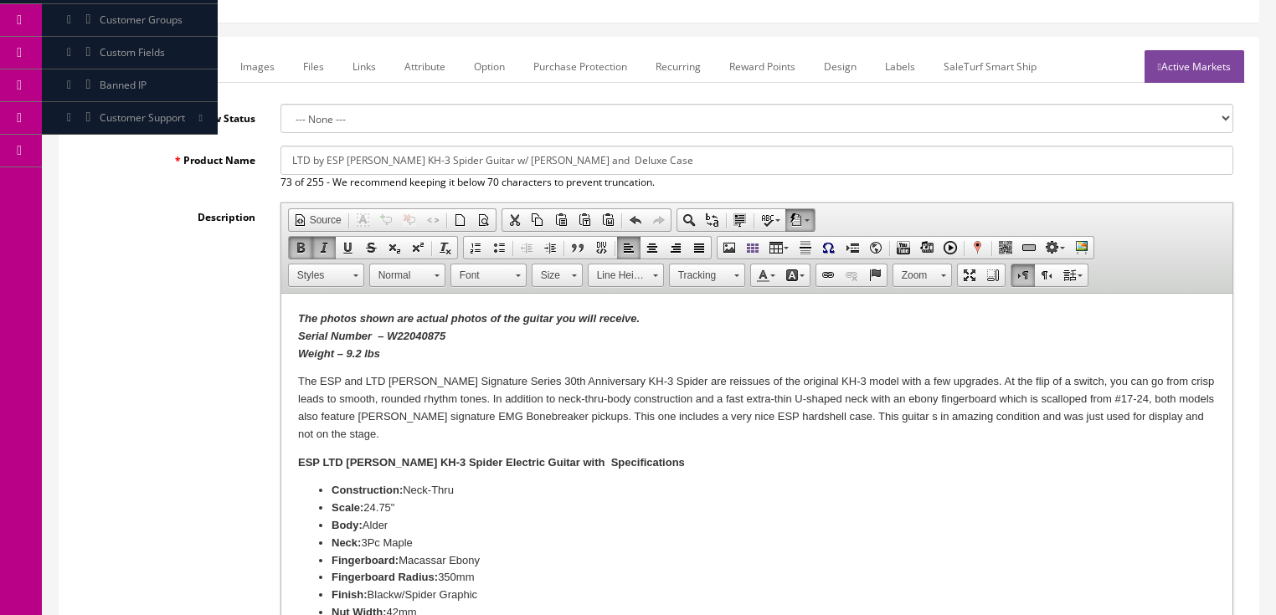
click at [381, 434] on p "The ESP and LTD Kirk Hammett Signature Series 30th Anniversary KH-3 Spider are …" at bounding box center [755, 407] width 917 height 69
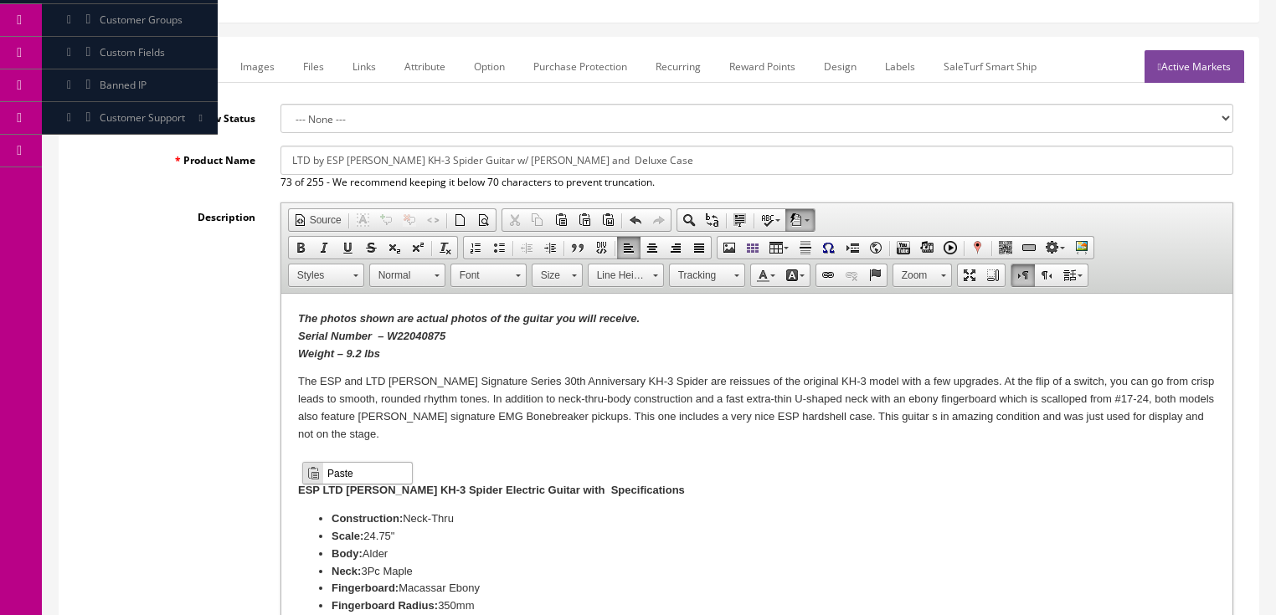
click at [334, 469] on span "Paste" at bounding box center [367, 472] width 89 height 21
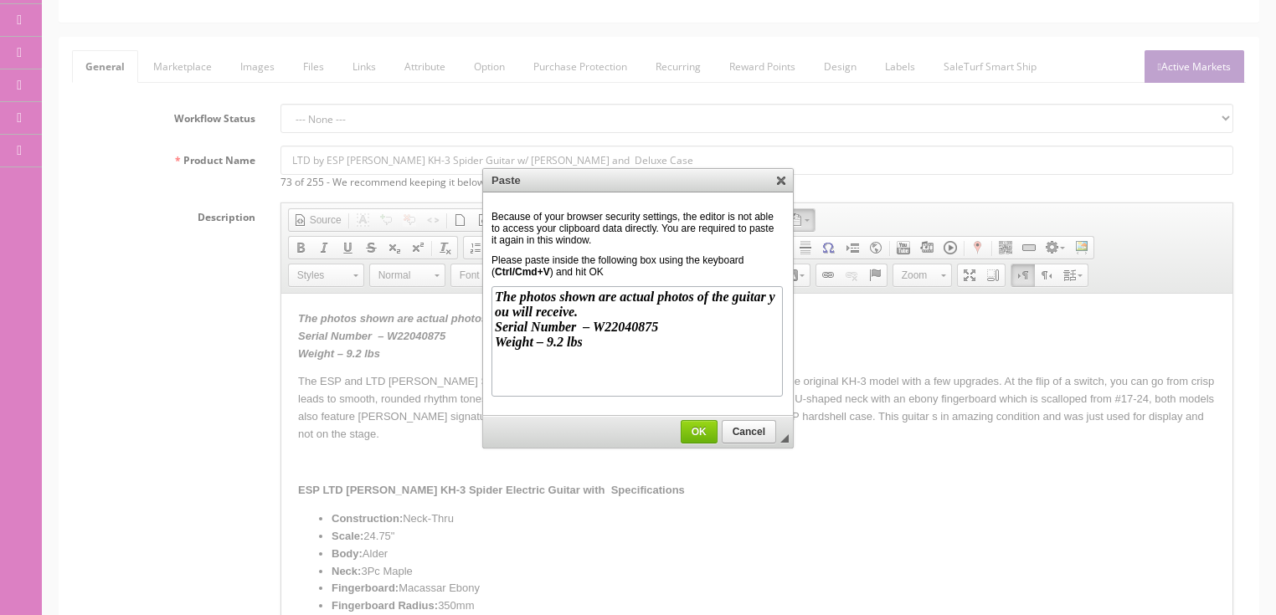
click at [696, 434] on span "OK" at bounding box center [698, 432] width 35 height 12
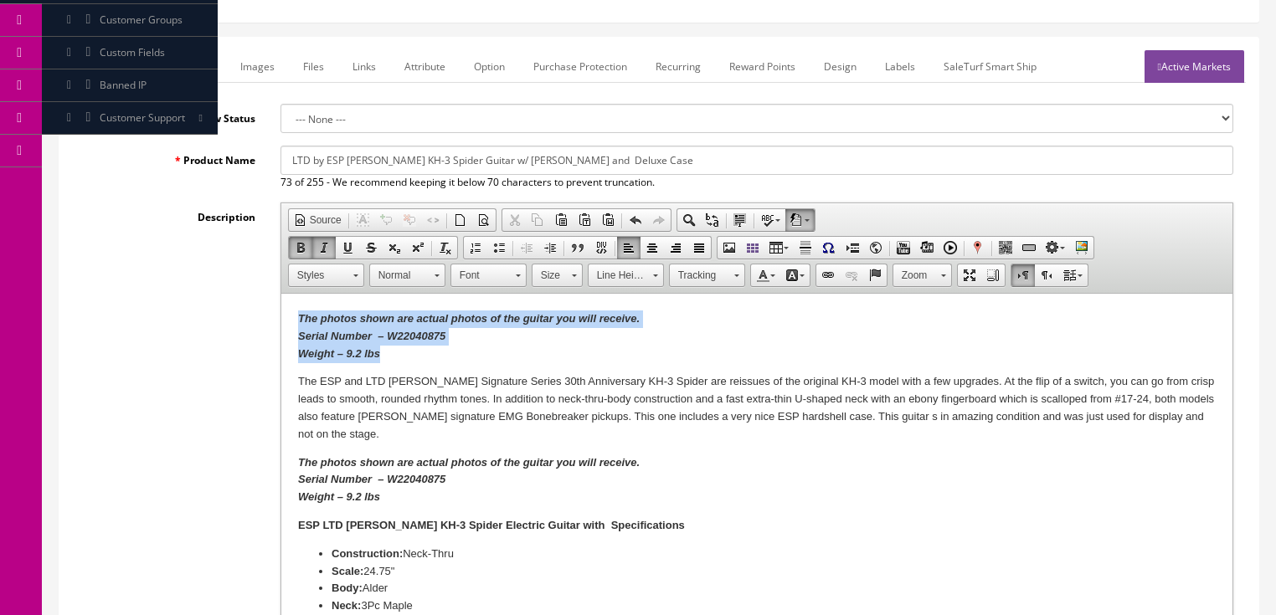
drag, startPoint x: 293, startPoint y: 316, endPoint x: 440, endPoint y: 352, distance: 151.6
click at [439, 351] on html "The photos shown are actual photos of the guitar you will receive. Serial Numbe…" at bounding box center [755, 611] width 951 height 634
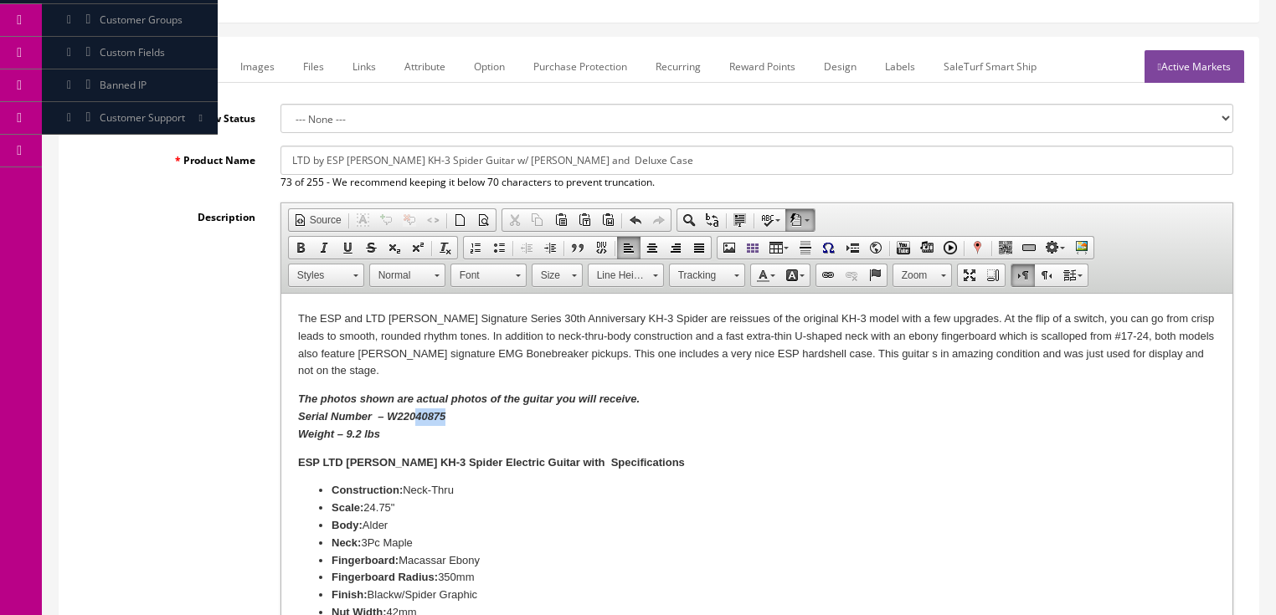
drag, startPoint x: 413, startPoint y: 420, endPoint x: 461, endPoint y: 419, distance: 47.7
click at [461, 419] on p "The photos shown are actual photos of the guitar you will receive. Serial Numbe…" at bounding box center [755, 417] width 917 height 52
click at [906, 365] on p "The ESP and LTD Kirk Hammett Signature Series 30th Anniversary KH-3 Spider are …" at bounding box center [755, 345] width 917 height 69
drag, startPoint x: 906, startPoint y: 357, endPoint x: 900, endPoint y: 399, distance: 43.1
click at [906, 362] on p "The ESP and LTD Kirk Hammett Signature Series 30th Anniversary KH-3 Spider are …" at bounding box center [755, 345] width 917 height 69
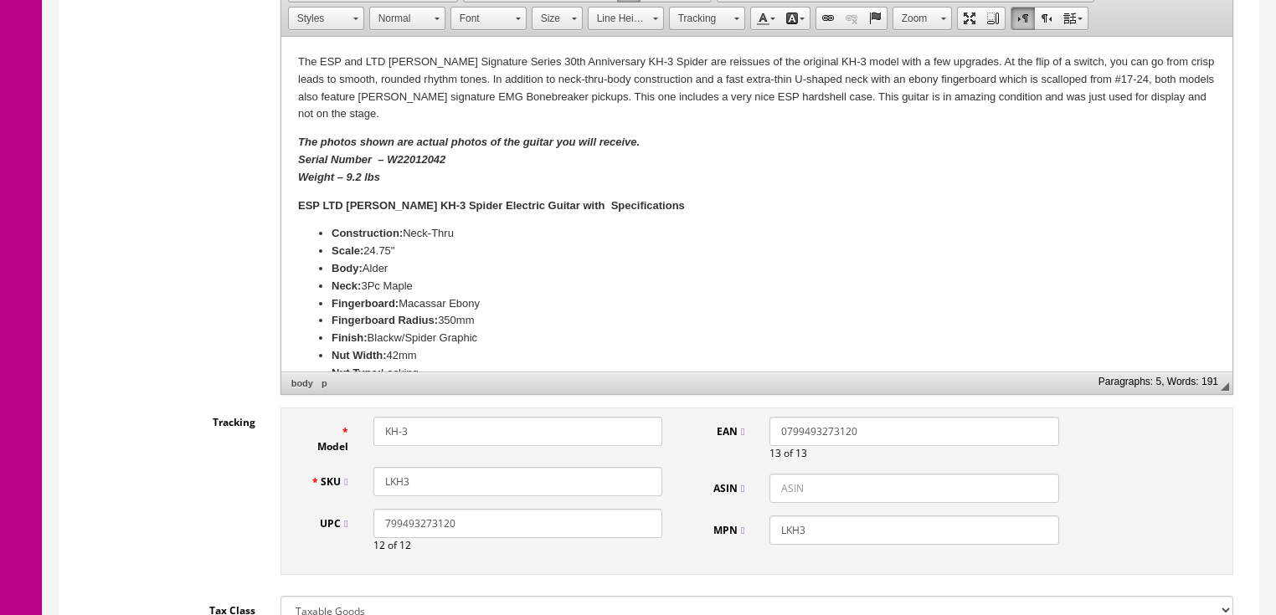
scroll to position [469, 0]
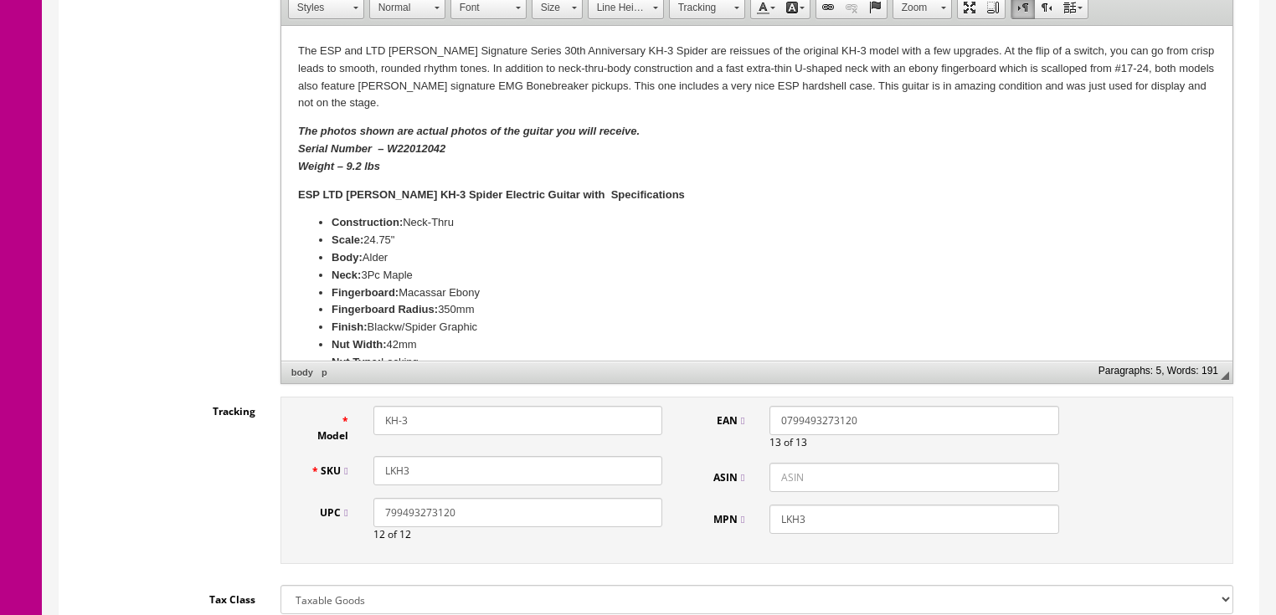
drag, startPoint x: 382, startPoint y: 474, endPoint x: 190, endPoint y: 462, distance: 192.0
click at [352, 469] on div "SKU LKH3" at bounding box center [486, 470] width 377 height 29
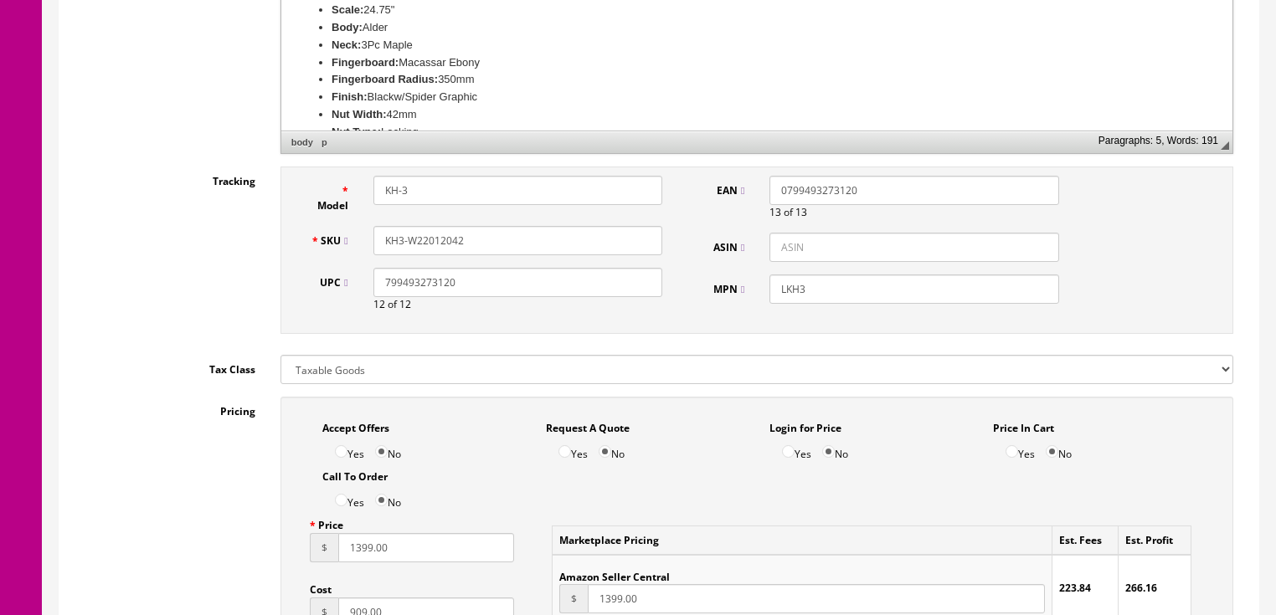
scroll to position [804, 0]
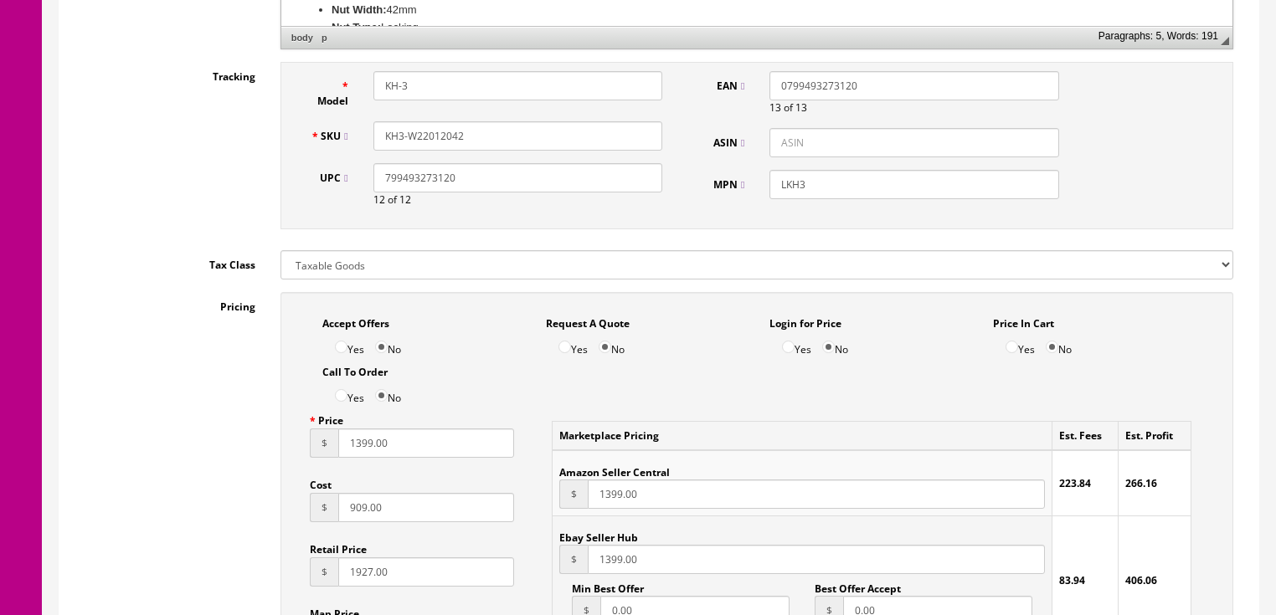
type input "KH3-W22012042"
drag, startPoint x: 387, startPoint y: 523, endPoint x: 320, endPoint y: 523, distance: 67.0
click at [320, 522] on div "$ 909.00" at bounding box center [412, 507] width 205 height 29
type input "500.00"
drag, startPoint x: 395, startPoint y: 456, endPoint x: 280, endPoint y: 464, distance: 115.8
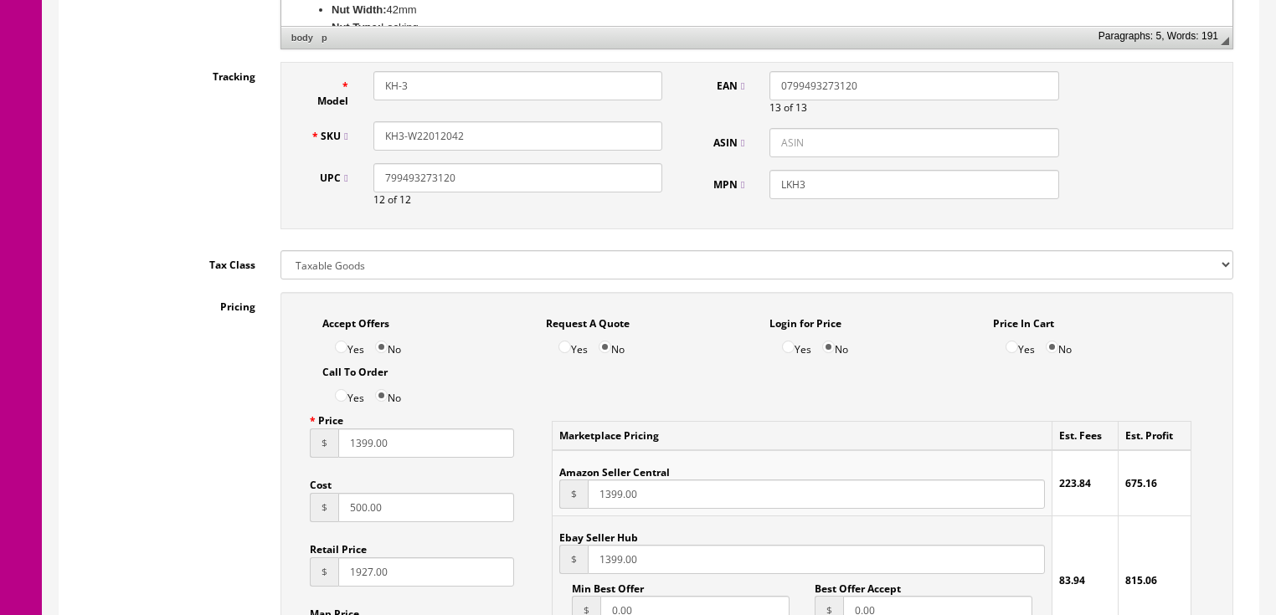
type input "995.00"
drag, startPoint x: 658, startPoint y: 503, endPoint x: 576, endPoint y: 504, distance: 82.0
click at [576, 504] on div "$ 1399.00" at bounding box center [801, 494] width 485 height 29
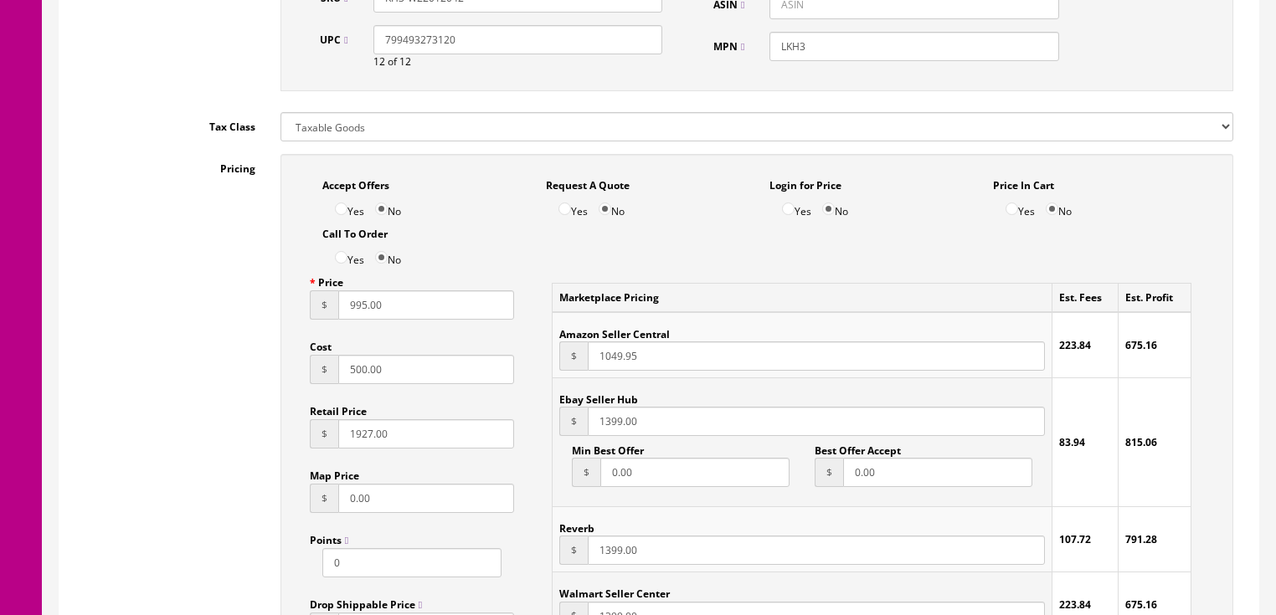
scroll to position [1004, 0]
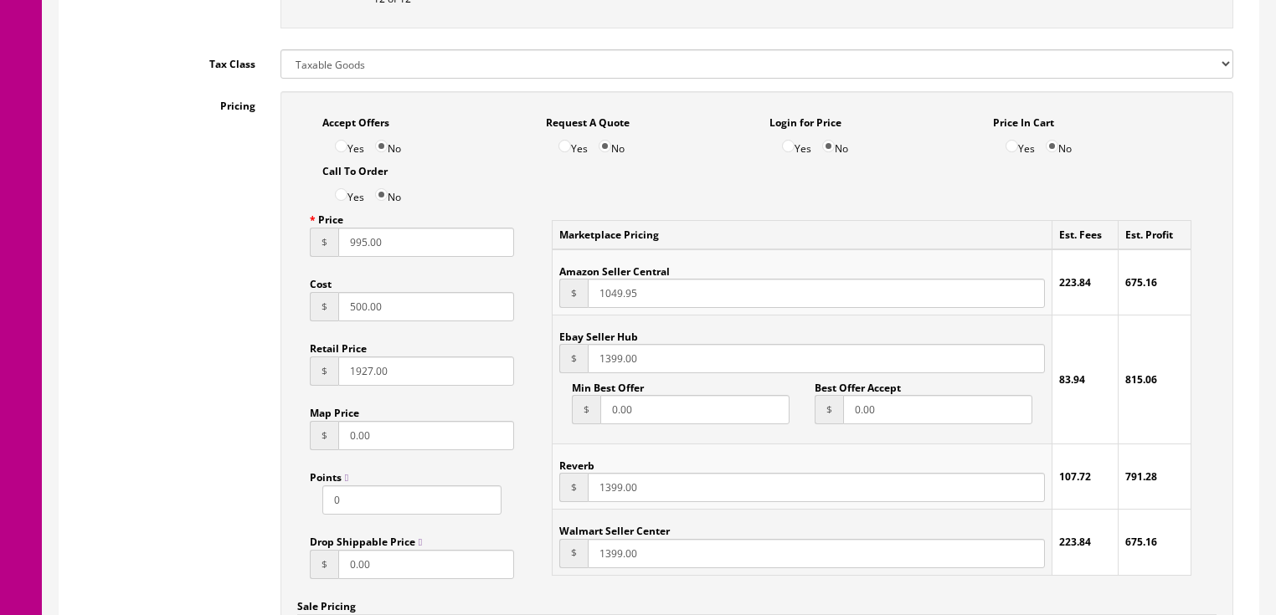
type input "1049.95"
drag, startPoint x: 680, startPoint y: 363, endPoint x: 557, endPoint y: 377, distance: 123.9
click at [557, 376] on td "Ebay Seller Hub $ 1399.00 Min Best Offer $ 0.00 Best Offer Accept $ 0.00" at bounding box center [801, 380] width 499 height 129
type input "995.00"
drag, startPoint x: 658, startPoint y: 502, endPoint x: 543, endPoint y: 501, distance: 114.7
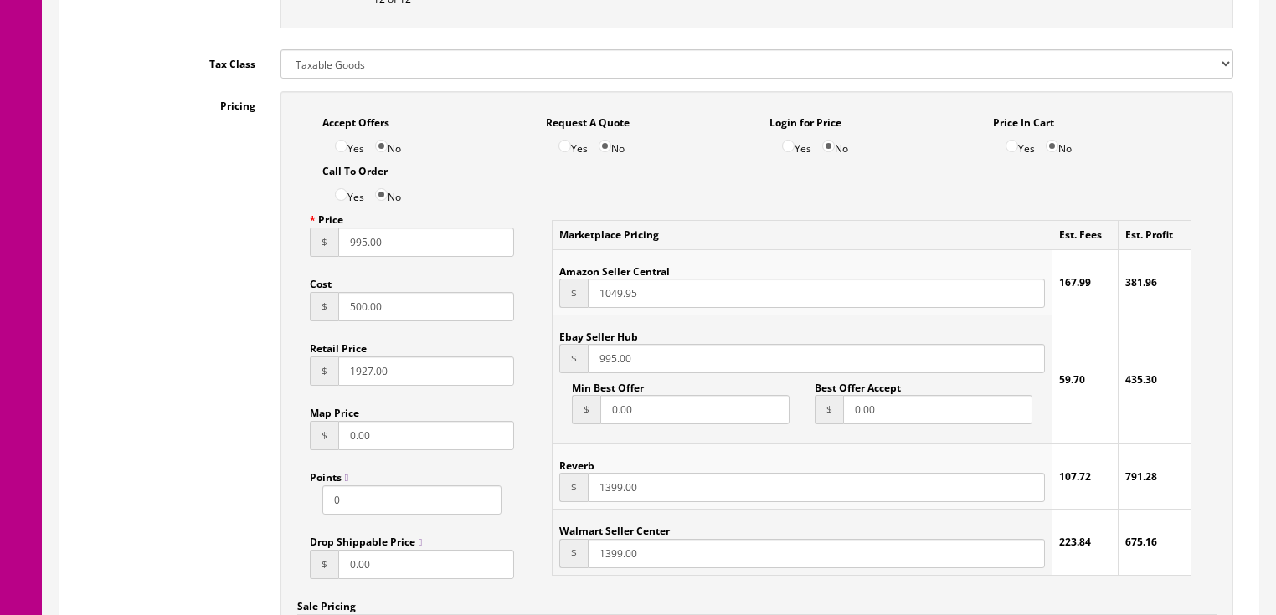
click at [543, 501] on div "Marketplace Pricing Est. Fees Est. Profit Amazon Seller Central $ 1049.95 167.9…" at bounding box center [871, 397] width 665 height 384
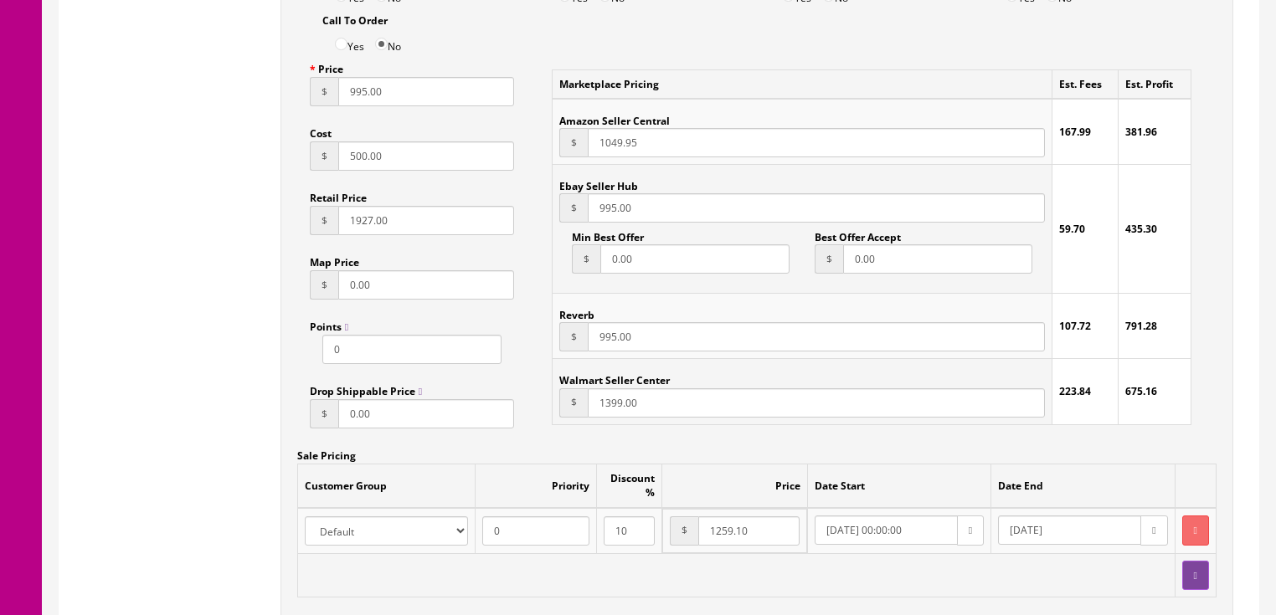
scroll to position [1406, 0]
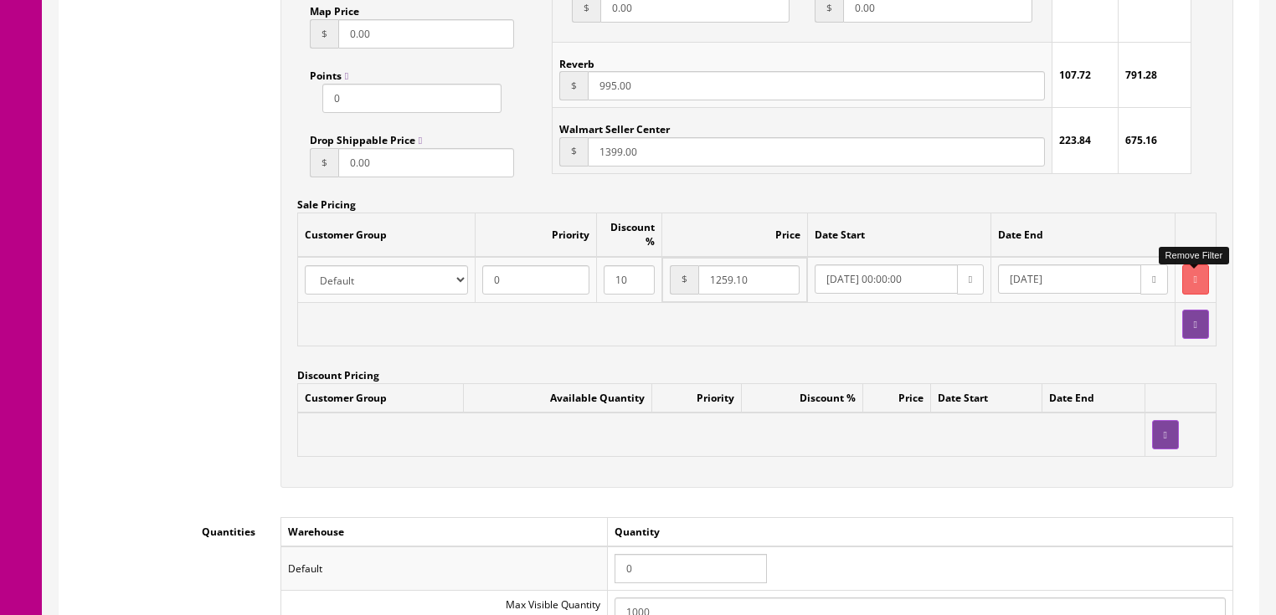
type input "995.00"
click at [1191, 275] on button "button" at bounding box center [1195, 278] width 27 height 29
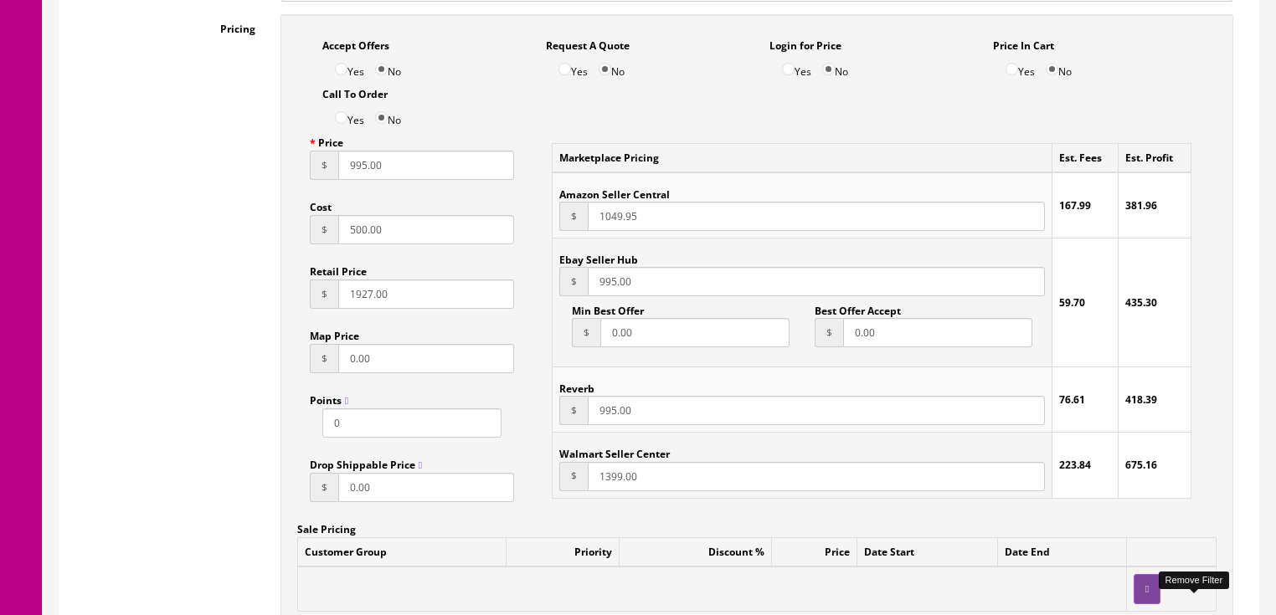
scroll to position [1004, 0]
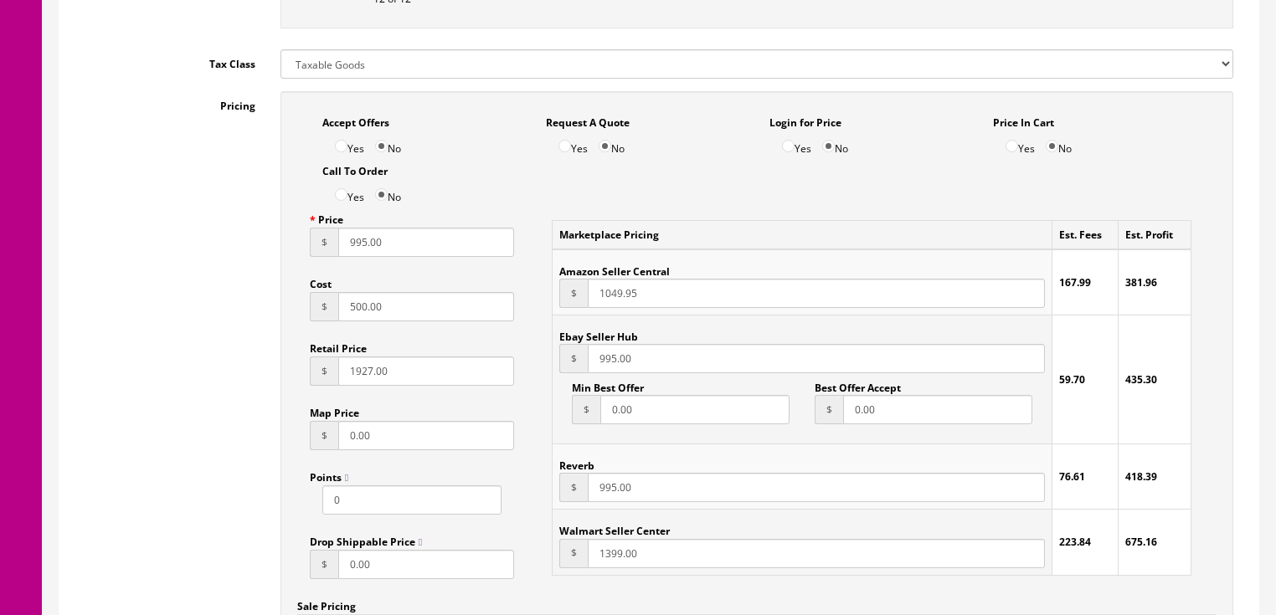
click at [338, 149] on input "Yes" at bounding box center [341, 146] width 13 height 13
radio input "true"
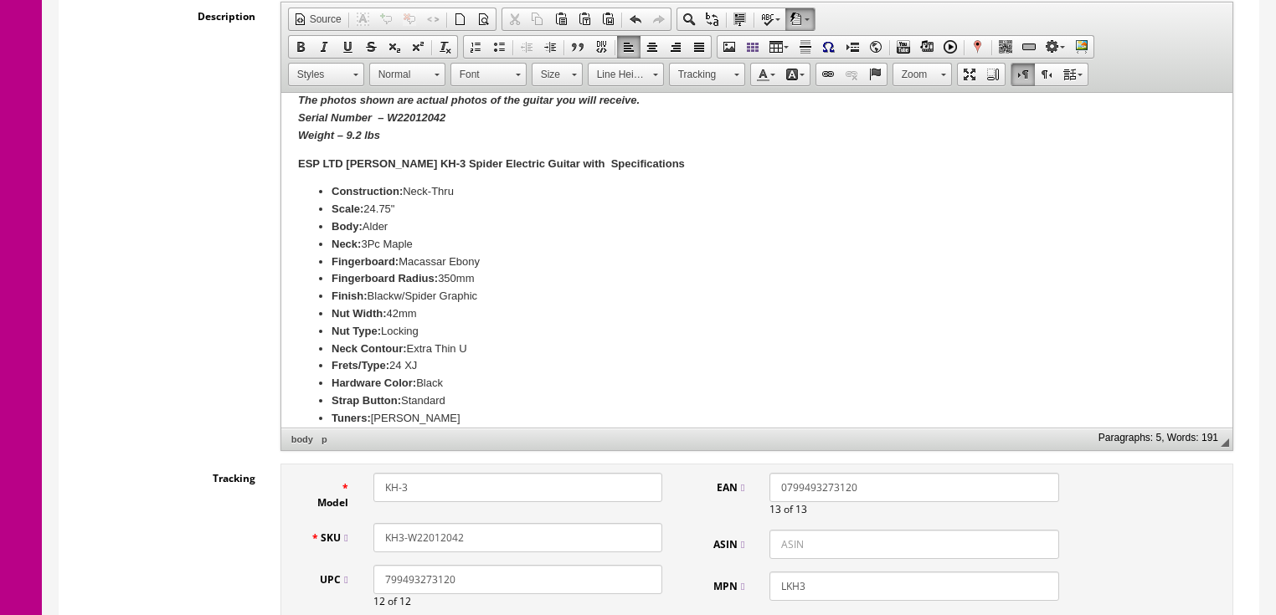
scroll to position [134, 0]
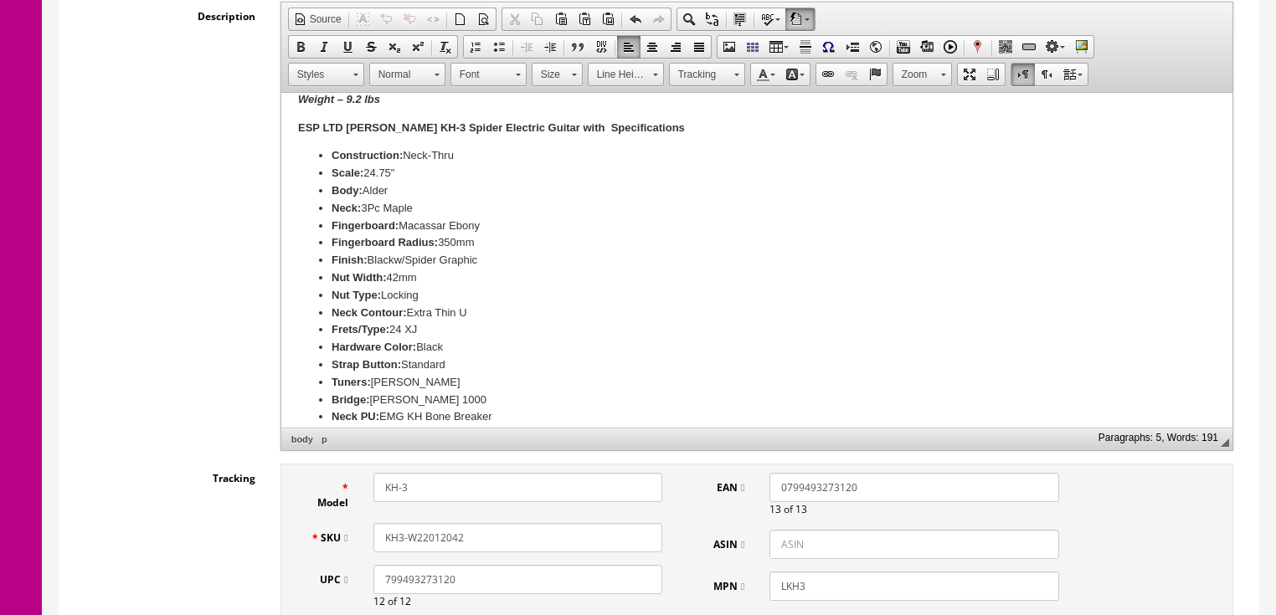
drag, startPoint x: 472, startPoint y: 536, endPoint x: 385, endPoint y: 539, distance: 87.1
click at [342, 539] on div "SKU KH3-W22012042" at bounding box center [486, 537] width 377 height 29
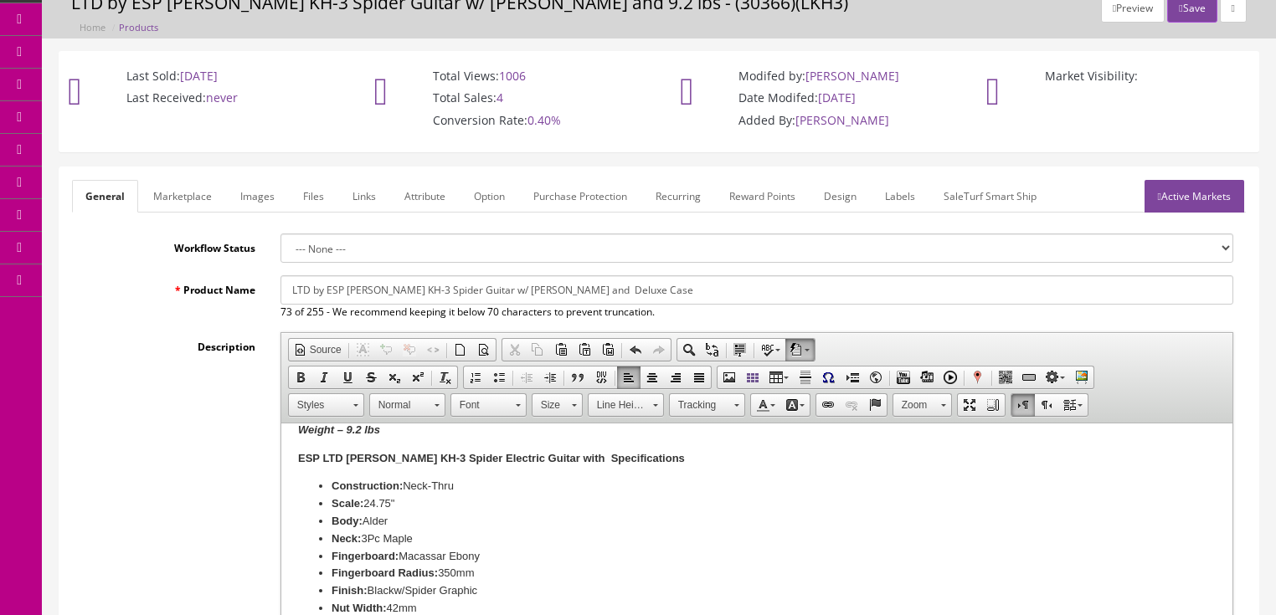
scroll to position [67, 0]
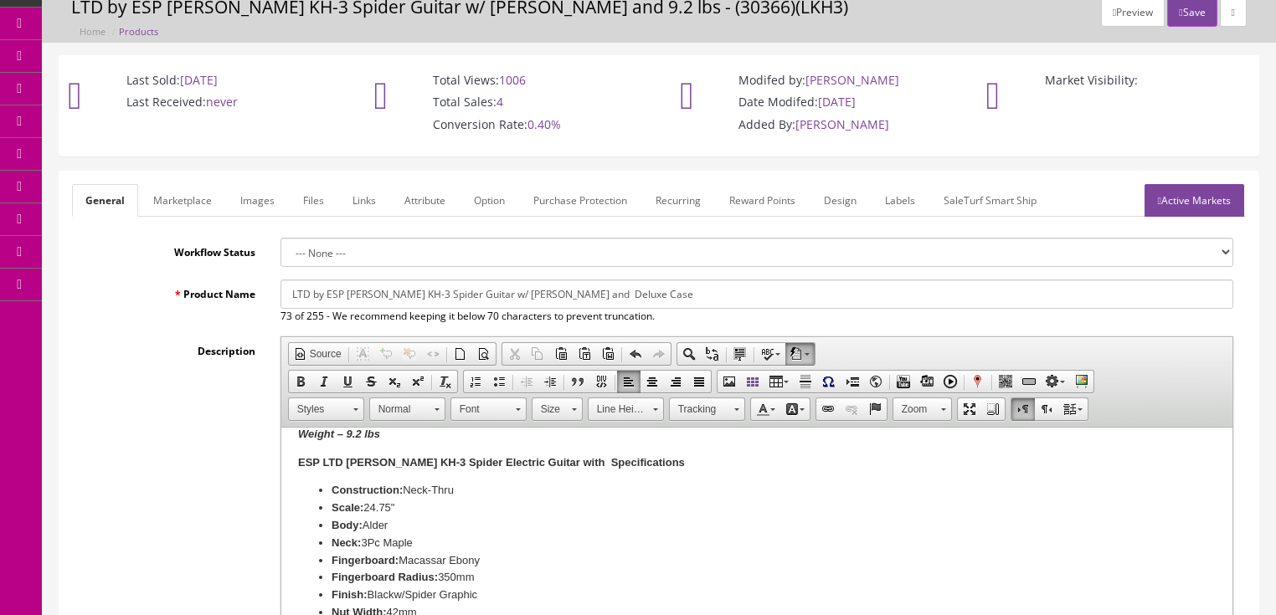
click at [176, 204] on link "Marketplace" at bounding box center [182, 200] width 85 height 33
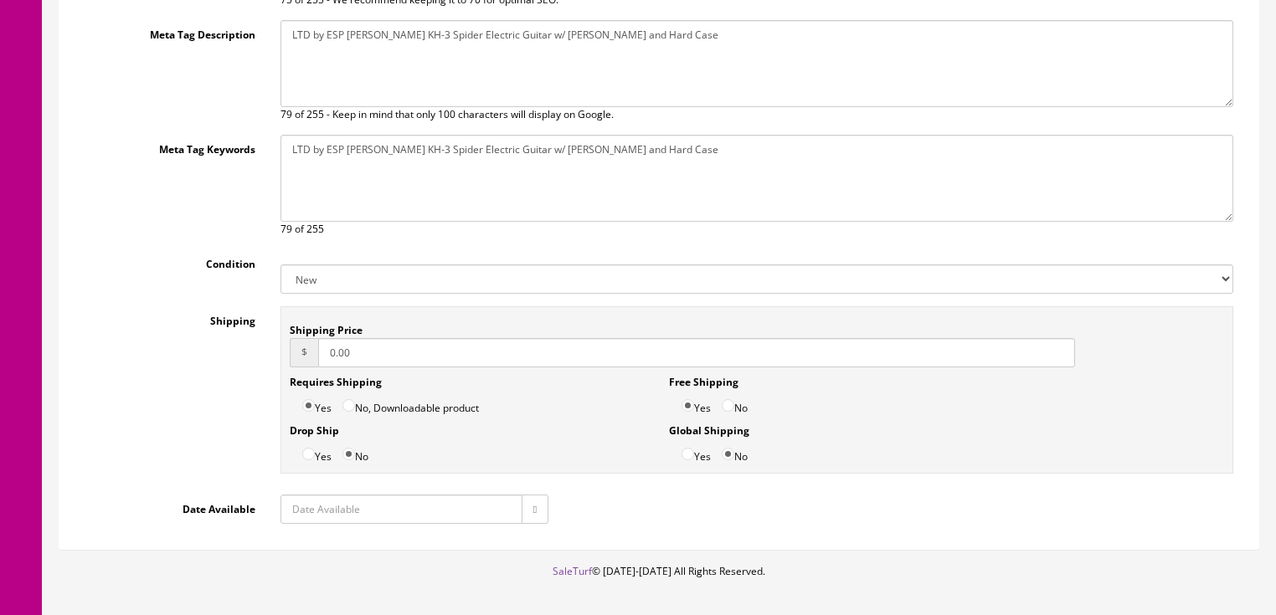
scroll to position [402, 0]
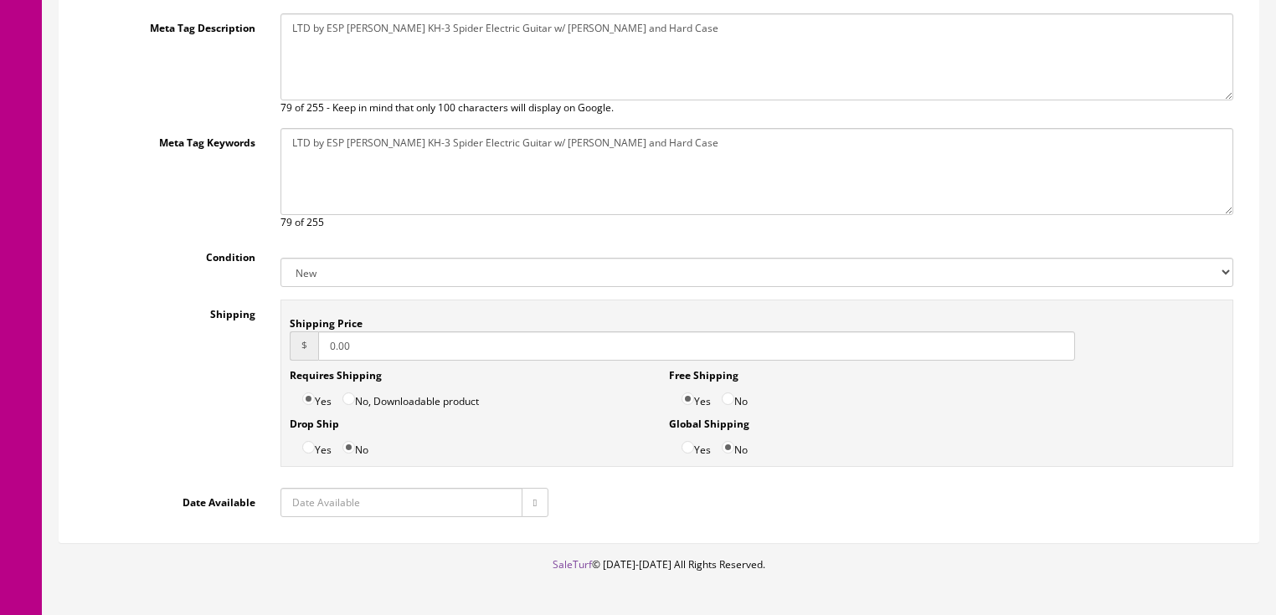
click at [343, 271] on select "New Used B Stock Open Box Re-Packed" at bounding box center [756, 272] width 953 height 29
select select "Used"
click at [280, 258] on select "New Used B Stock Open Box Re-Packed" at bounding box center [756, 272] width 953 height 29
drag, startPoint x: 355, startPoint y: 342, endPoint x: 331, endPoint y: 355, distance: 27.7
click at [304, 352] on div "$ 0.00" at bounding box center [683, 345] width 786 height 29
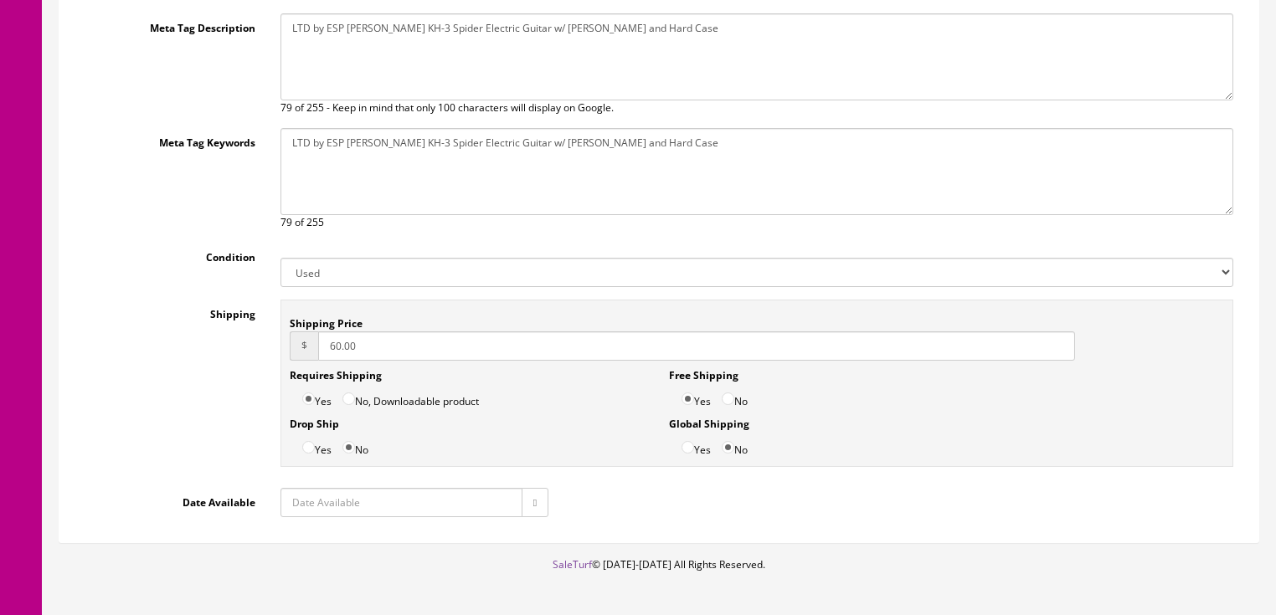
type input "60.00"
click at [727, 398] on input "No" at bounding box center [728, 399] width 13 height 13
radio input "true"
click at [525, 504] on button "button" at bounding box center [534, 502] width 27 height 29
type input "2025-10-06"
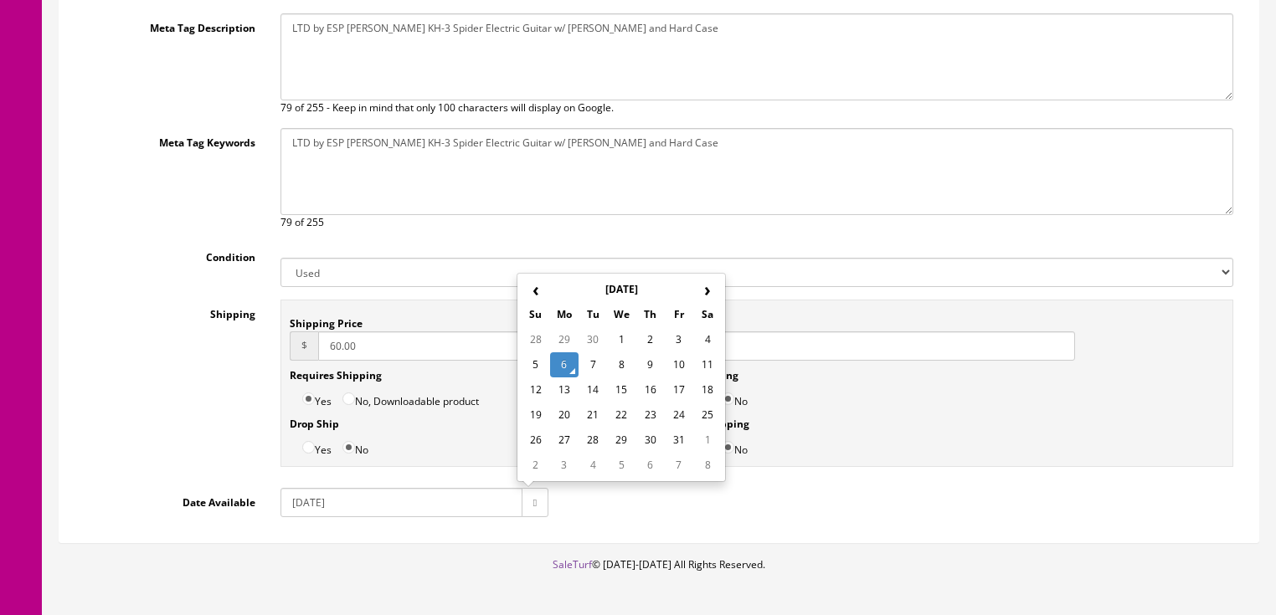
click at [559, 362] on td "6" at bounding box center [564, 364] width 28 height 25
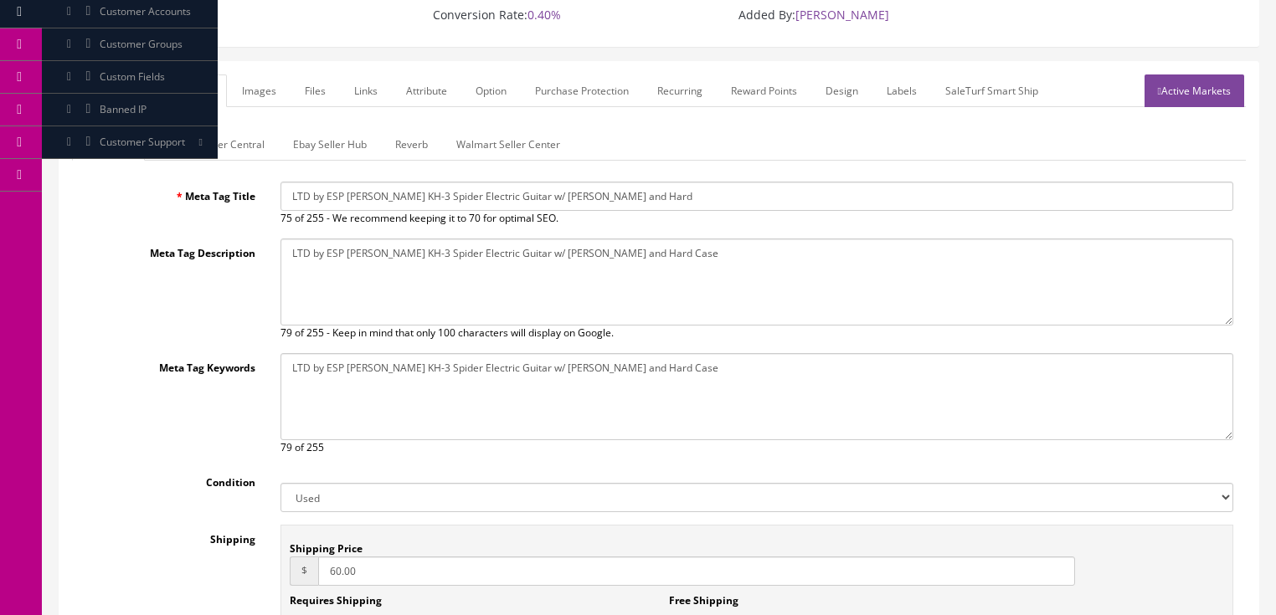
scroll to position [0, 0]
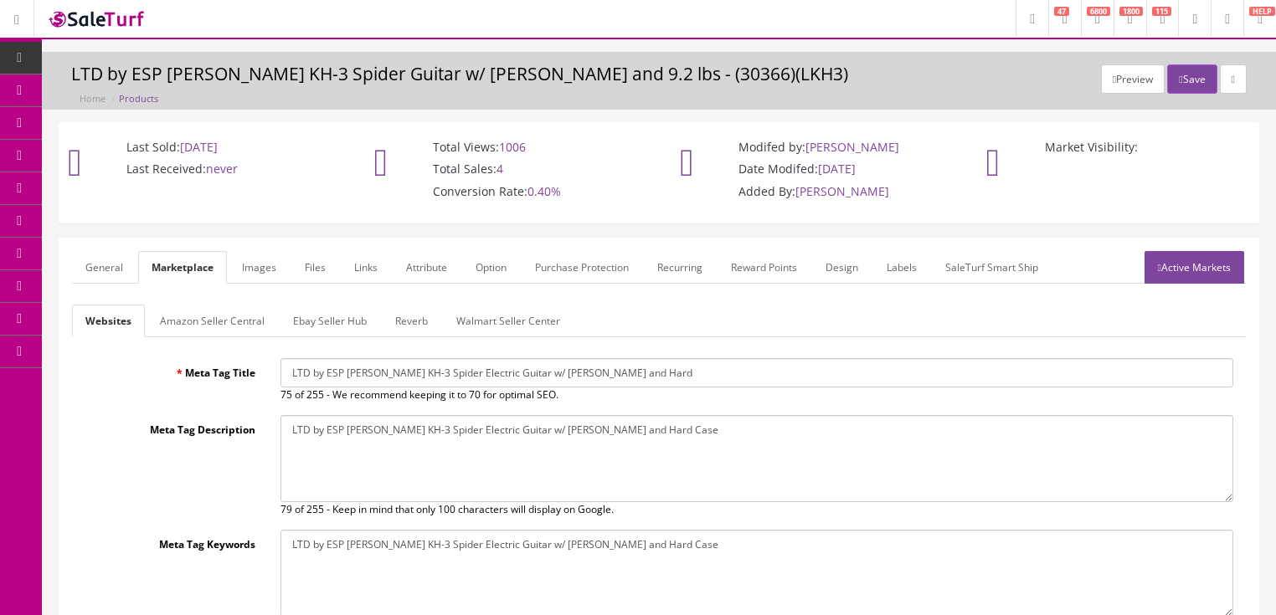
click at [206, 329] on link "Amazon Seller Central" at bounding box center [211, 321] width 131 height 33
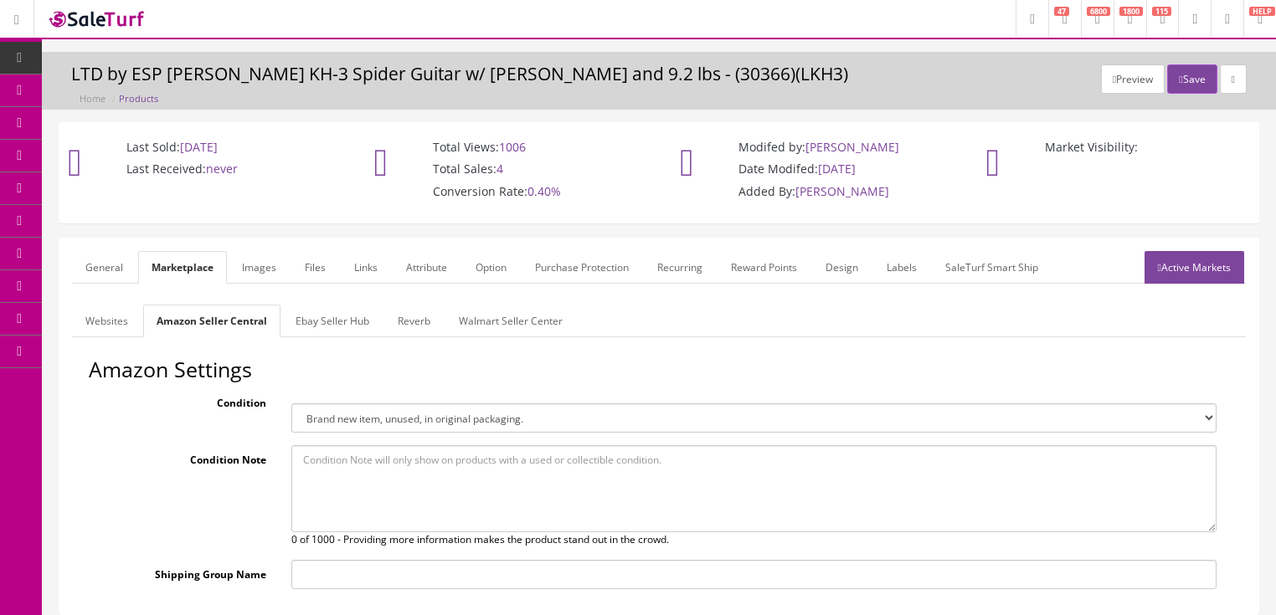
click at [328, 419] on select "Brand new item, unused, in original packaging. New item, but packaging has been…" at bounding box center [753, 417] width 925 height 29
select select "used_like_new"
click at [291, 403] on select "Brand new item, unused, in original packaging. New item, but packaging has been…" at bounding box center [753, 417] width 925 height 29
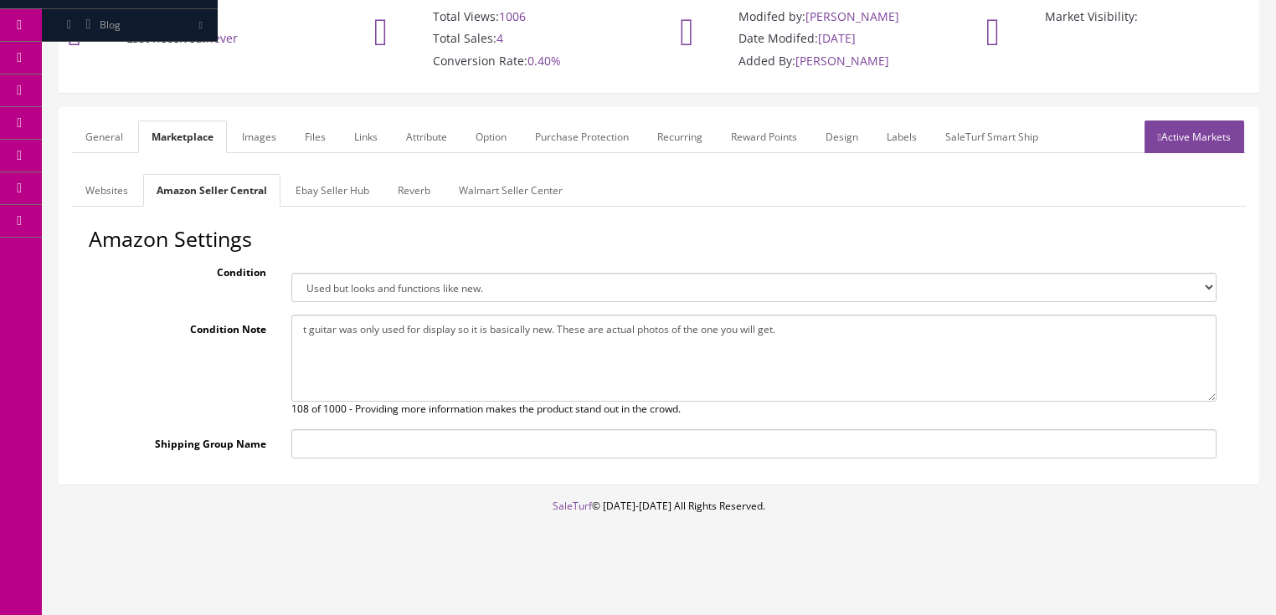
scroll to position [134, 0]
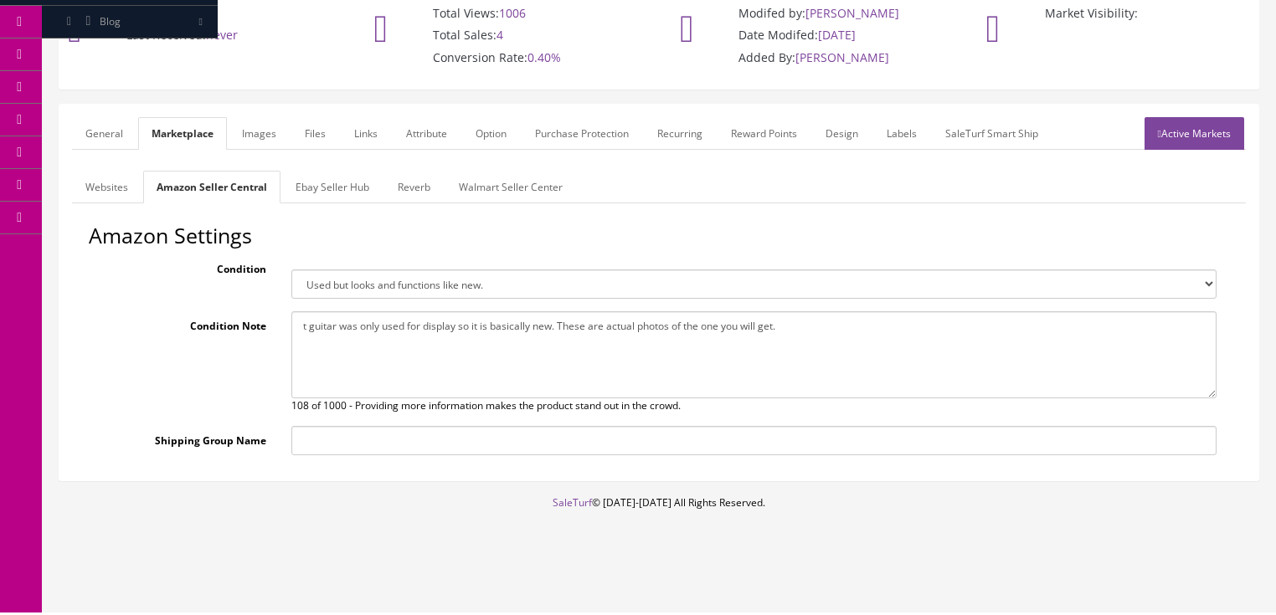
type textarea "t guitar was only used for display so it is basically new. These are actual pho…"
click at [342, 190] on link "Ebay Seller Hub" at bounding box center [332, 187] width 100 height 33
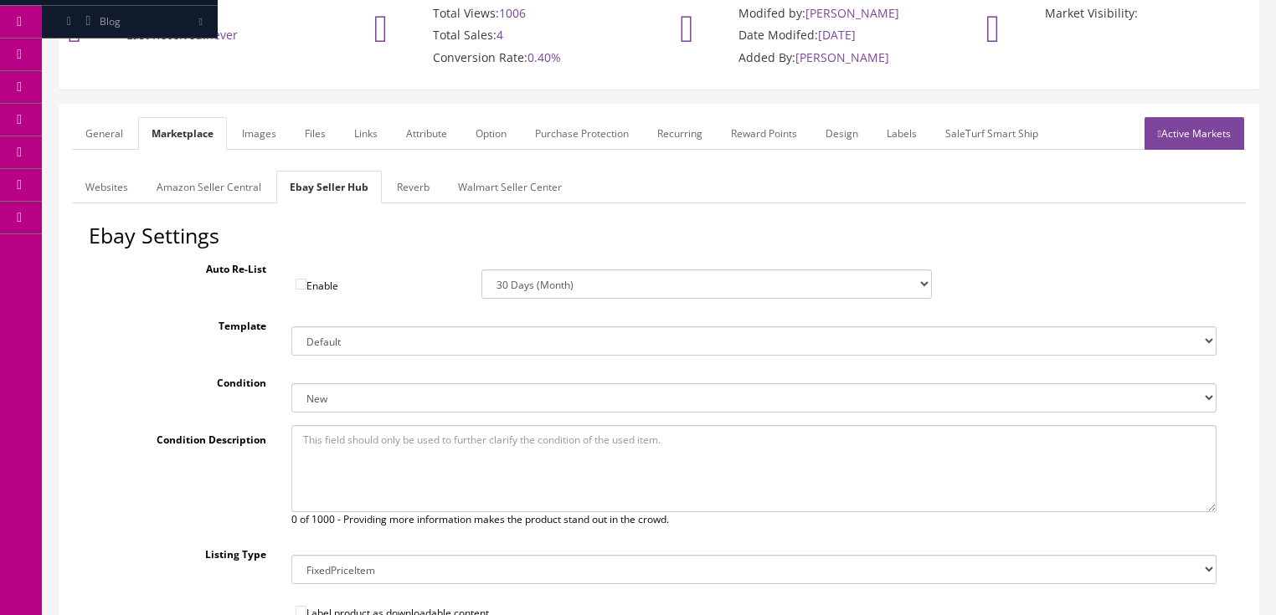
click at [326, 399] on select "New New other New with defects Manufacturer refurbished Seller refurbished Used…" at bounding box center [753, 397] width 925 height 29
select select "3000"
click at [291, 383] on select "New New other New with defects Manufacturer refurbished Seller refurbished Used…" at bounding box center [753, 397] width 925 height 29
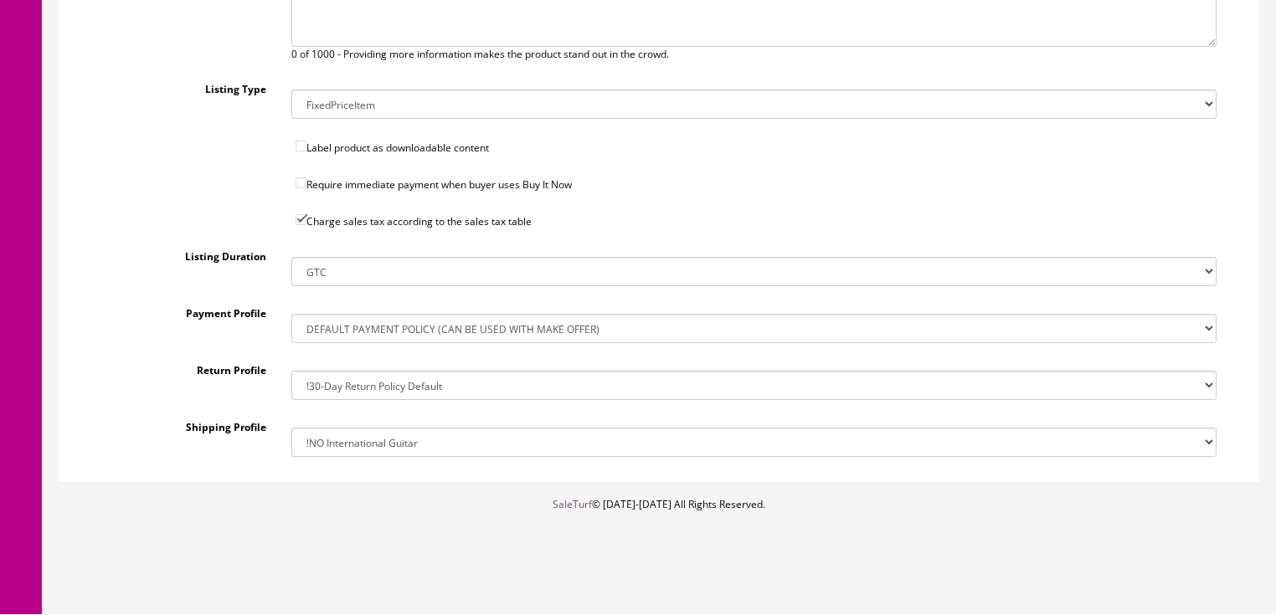
scroll to position [603, 0]
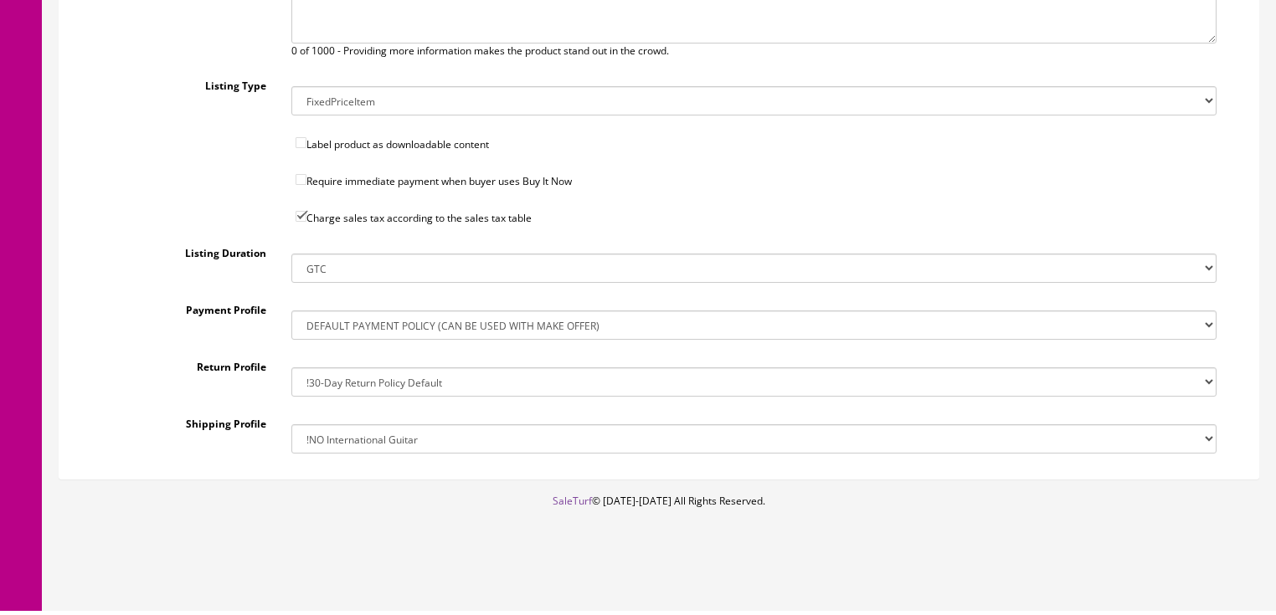
drag, startPoint x: 322, startPoint y: 439, endPoint x: 331, endPoint y: 435, distance: 9.8
click at [323, 439] on select "!$28.50 FedEx, Priority $65.00 No International !$28.50 FedEx, Priority $65.00 …" at bounding box center [753, 438] width 925 height 29
select select "205299811017"
click at [291, 424] on select "!$28.50 FedEx, Priority $65.00 No International !$28.50 FedEx, Priority $65.00 …" at bounding box center [753, 438] width 925 height 29
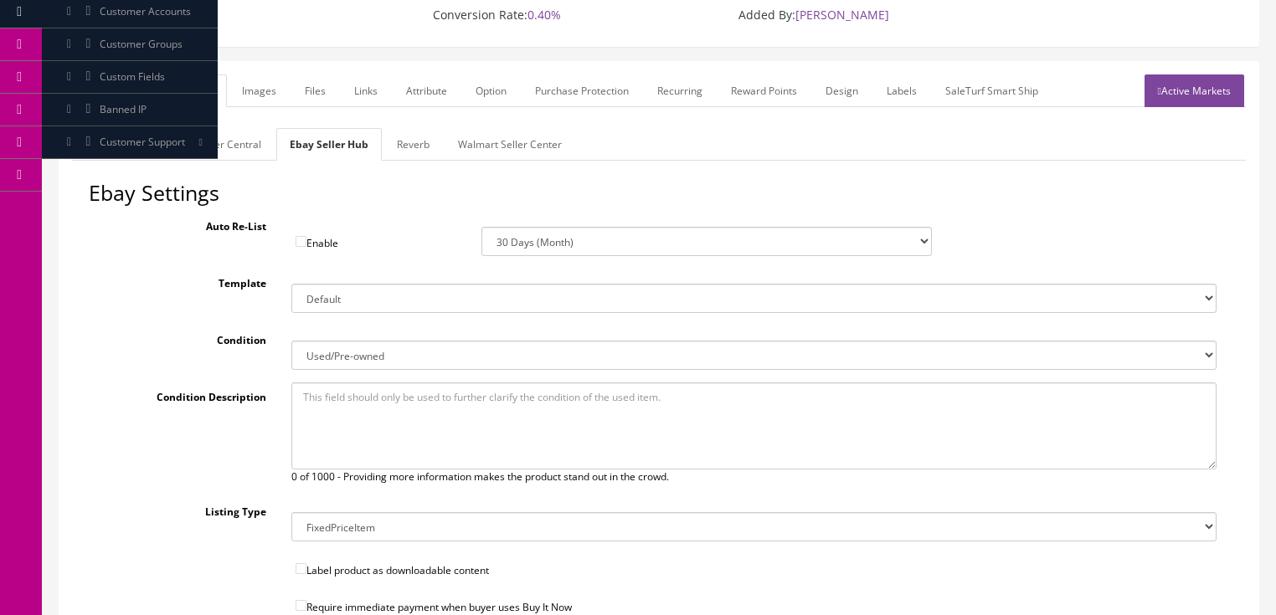
scroll to position [134, 0]
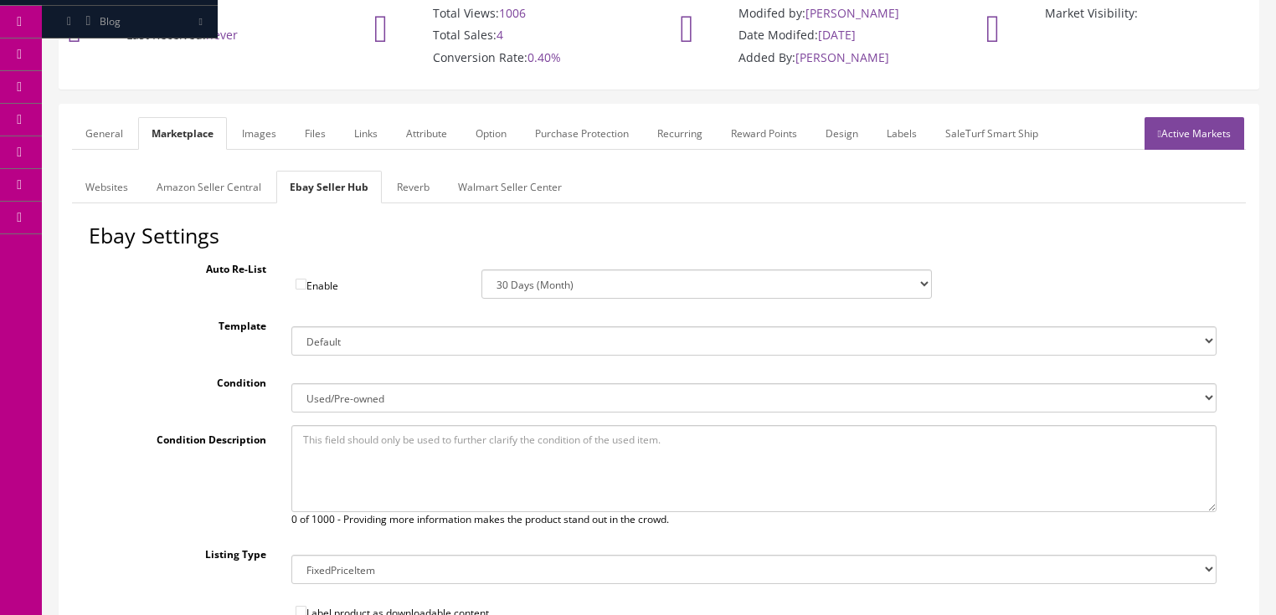
click at [399, 193] on link "Reverb" at bounding box center [412, 187] width 59 height 33
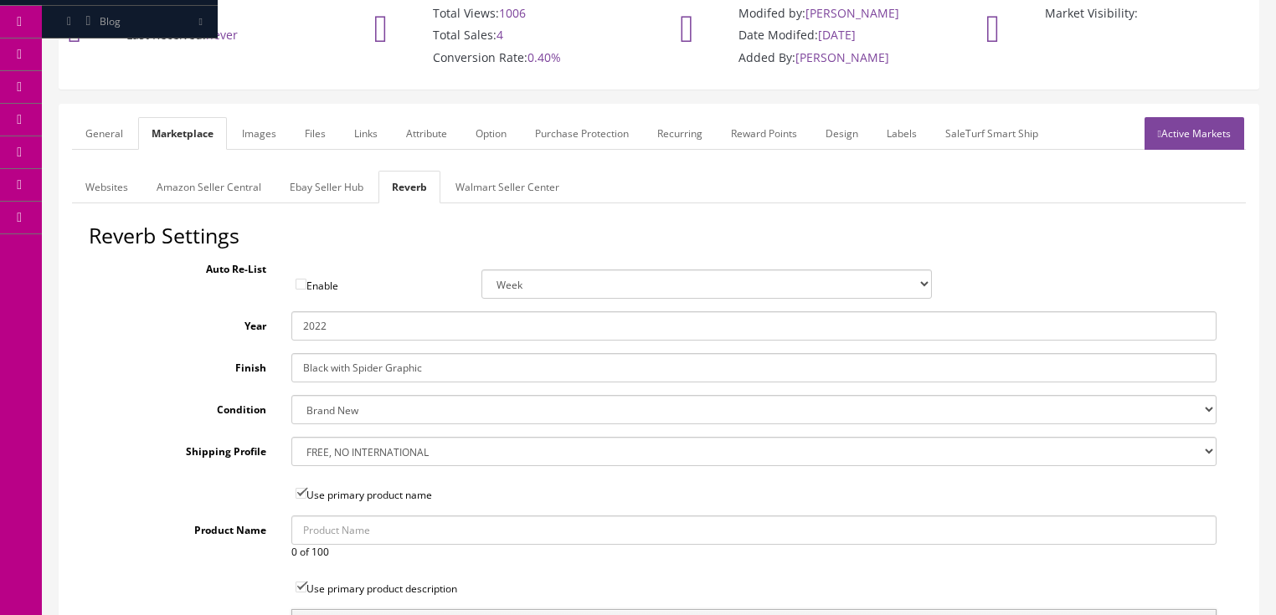
click at [318, 414] on select "Brand New Mint Excellent Very Good Good Fair Poor B-Stock Non Functioning" at bounding box center [753, 409] width 925 height 29
select select "df268ad1-c462-4ba6-b6db-e007e23922ea"
click at [291, 395] on select "Brand New Mint Excellent Very Good Good Fair Poor B-Stock Non Functioning" at bounding box center [753, 409] width 925 height 29
click at [327, 458] on select "--- None --- $3.49 USPS Shipping MH INSURED $20000 GUITAR MH INSURED $11000 GUI…" at bounding box center [753, 451] width 925 height 29
select select "76375"
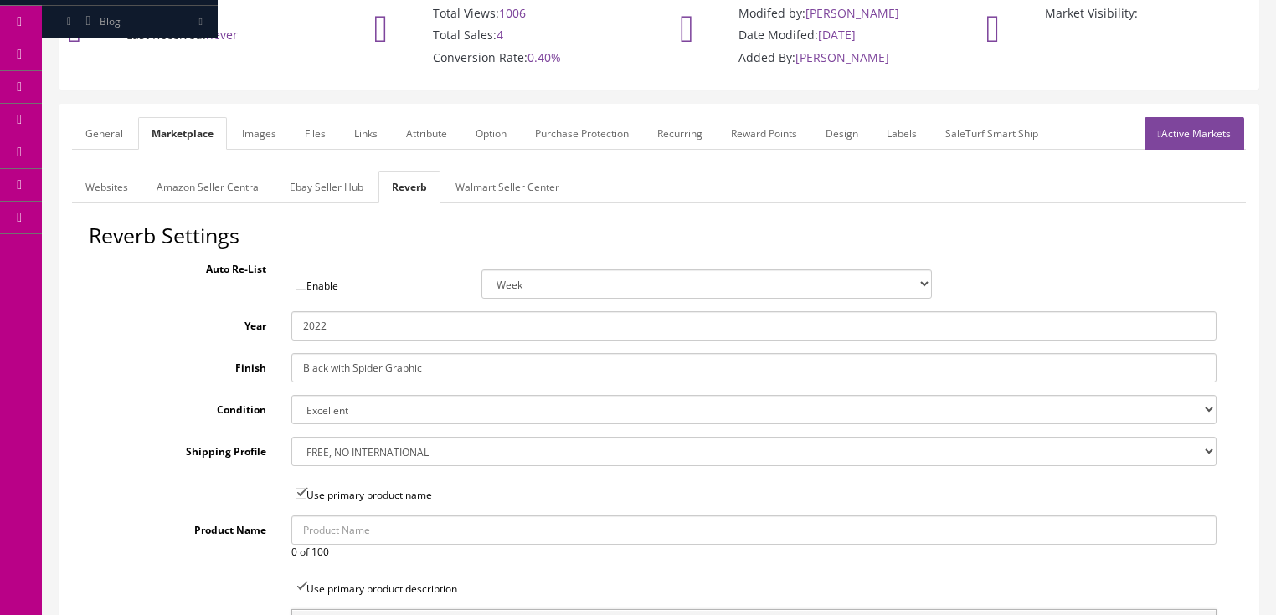
click at [291, 437] on select "--- None --- $3.49 USPS Shipping MH INSURED $20000 GUITAR MH INSURED $11000 GUI…" at bounding box center [753, 451] width 925 height 29
click at [249, 121] on link "Images" at bounding box center [259, 133] width 61 height 33
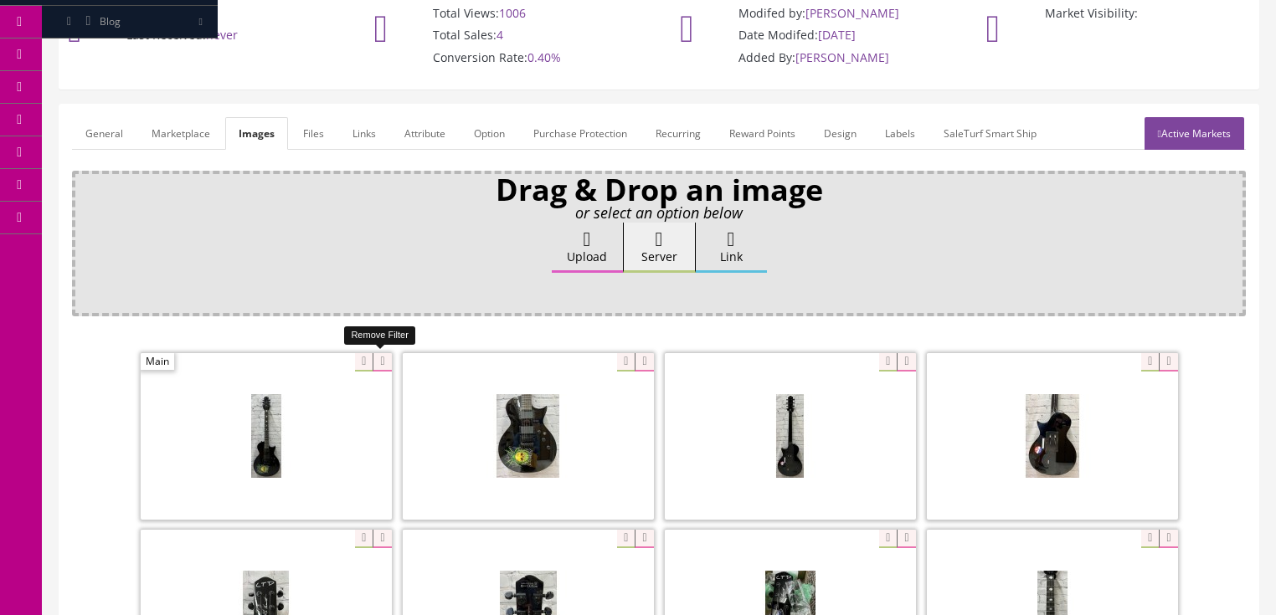
click at [383, 353] on icon at bounding box center [381, 362] width 18 height 18
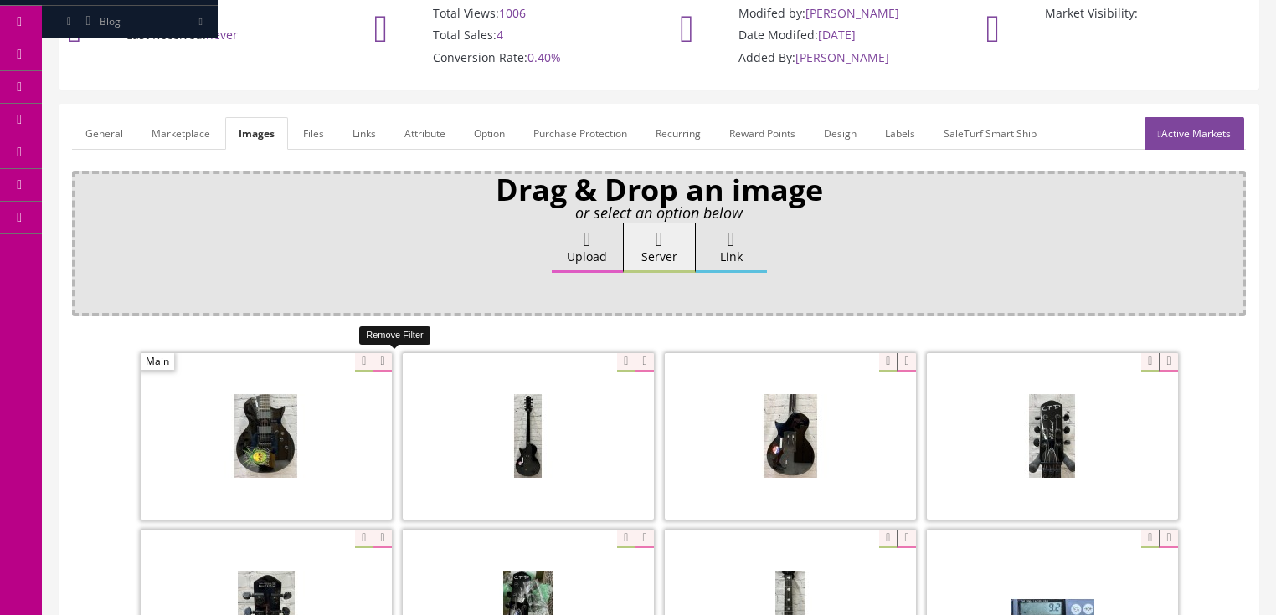
click at [383, 353] on icon at bounding box center [381, 362] width 18 height 18
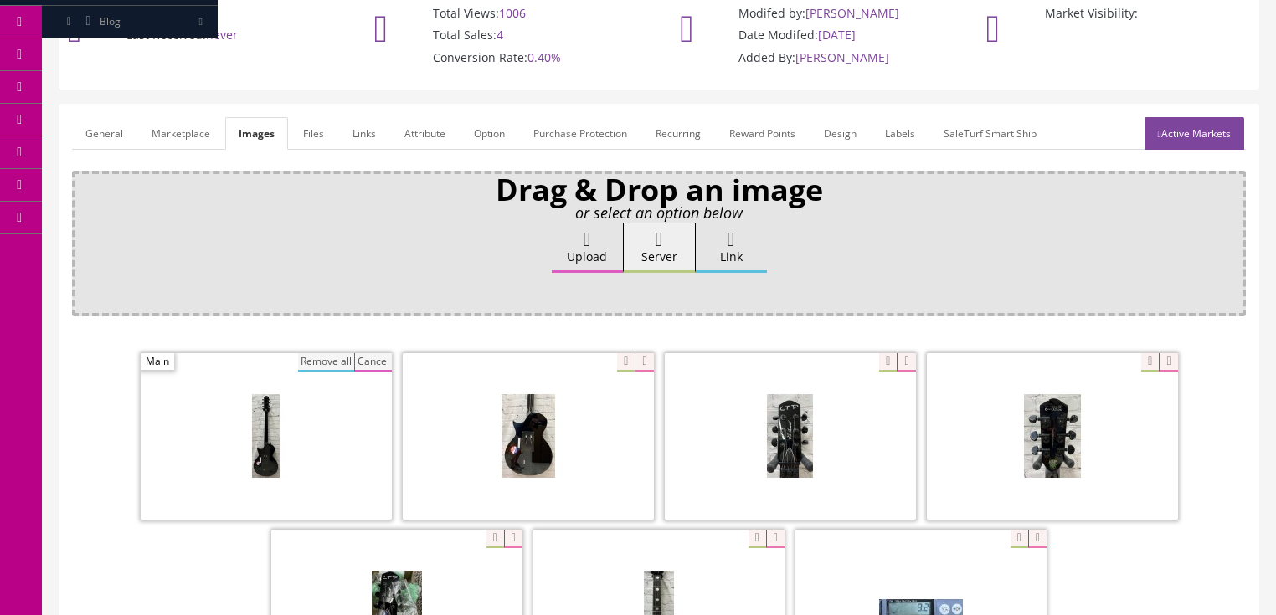
click at [340, 359] on button "Remove all" at bounding box center [326, 362] width 56 height 18
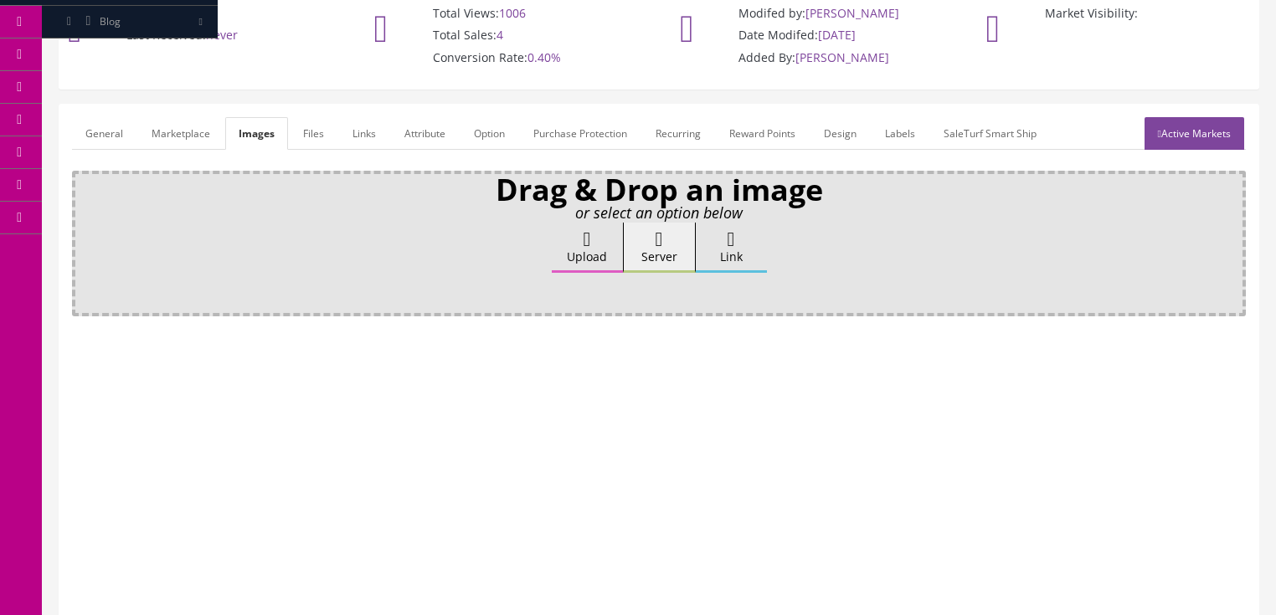
drag, startPoint x: 397, startPoint y: 134, endPoint x: 424, endPoint y: 164, distance: 40.3
click at [398, 136] on link "Attribute" at bounding box center [425, 133] width 68 height 33
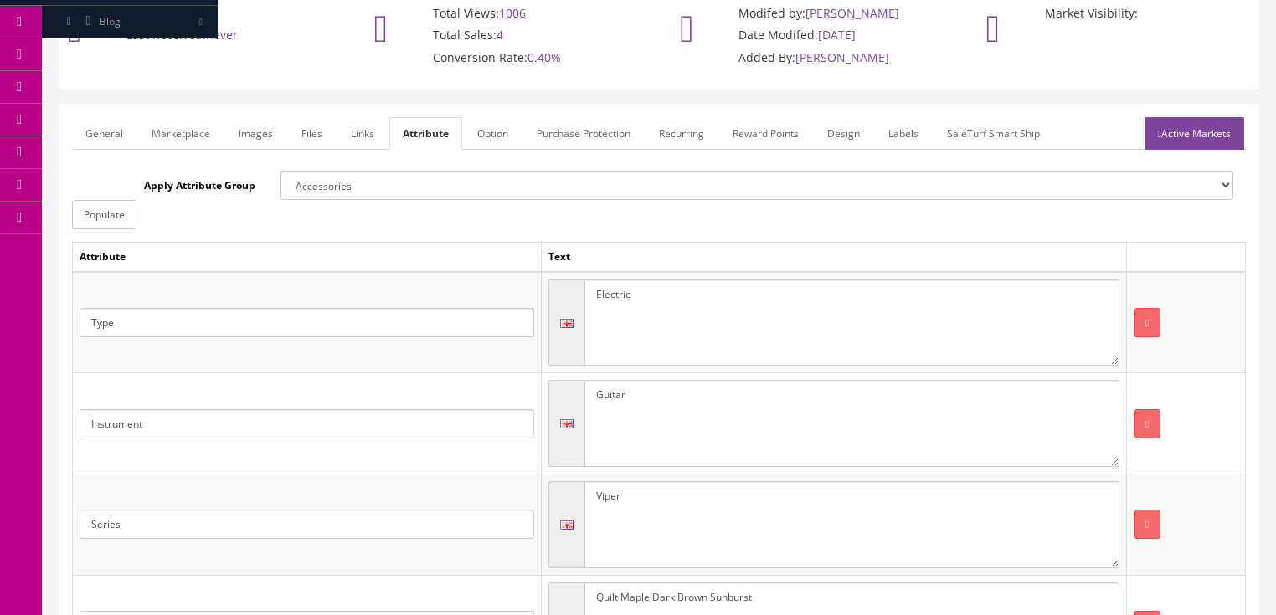
click at [1185, 121] on link "Active Markets" at bounding box center [1194, 133] width 100 height 33
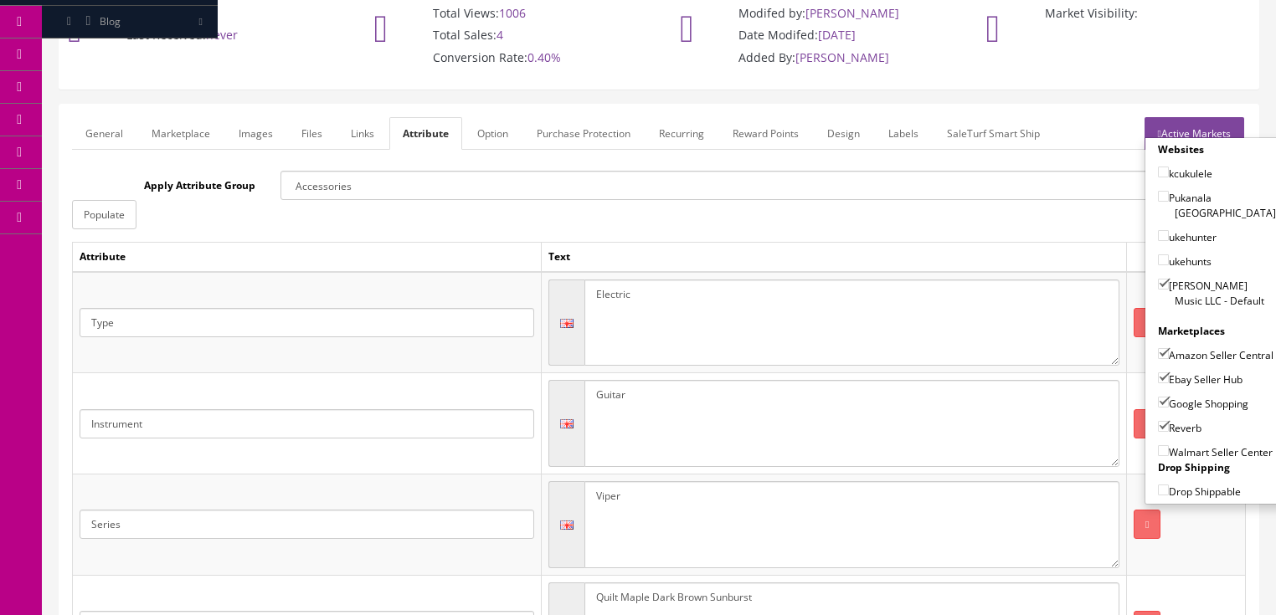
click at [1204, 126] on link "Active Markets" at bounding box center [1194, 133] width 100 height 33
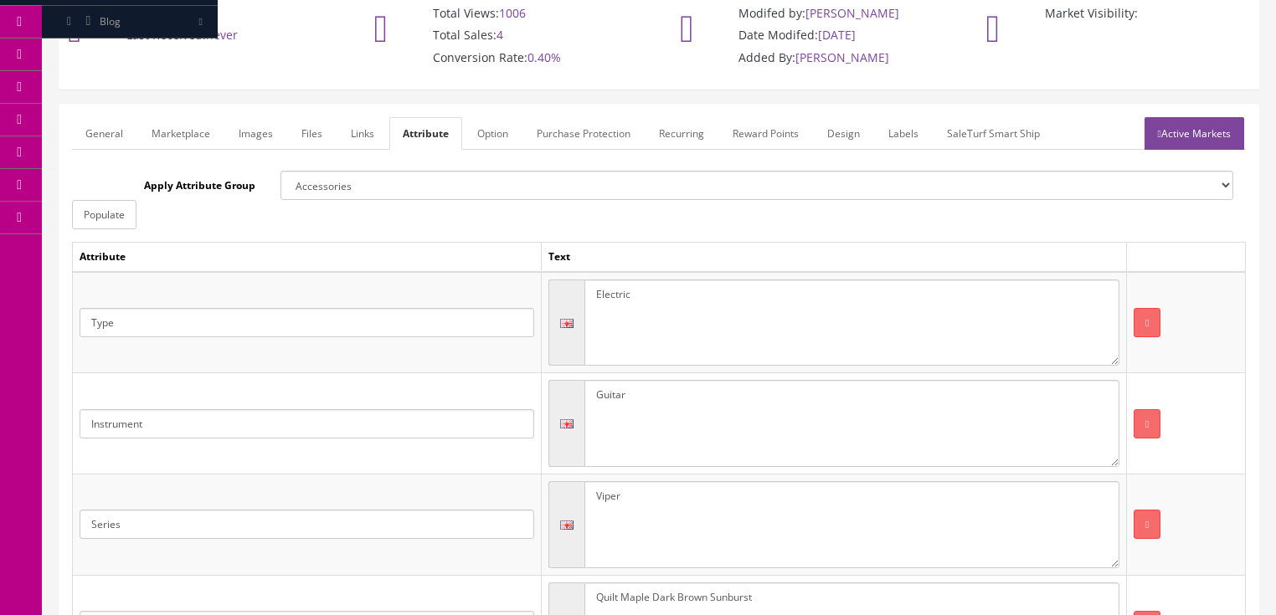
click at [90, 142] on link "General" at bounding box center [104, 133] width 64 height 33
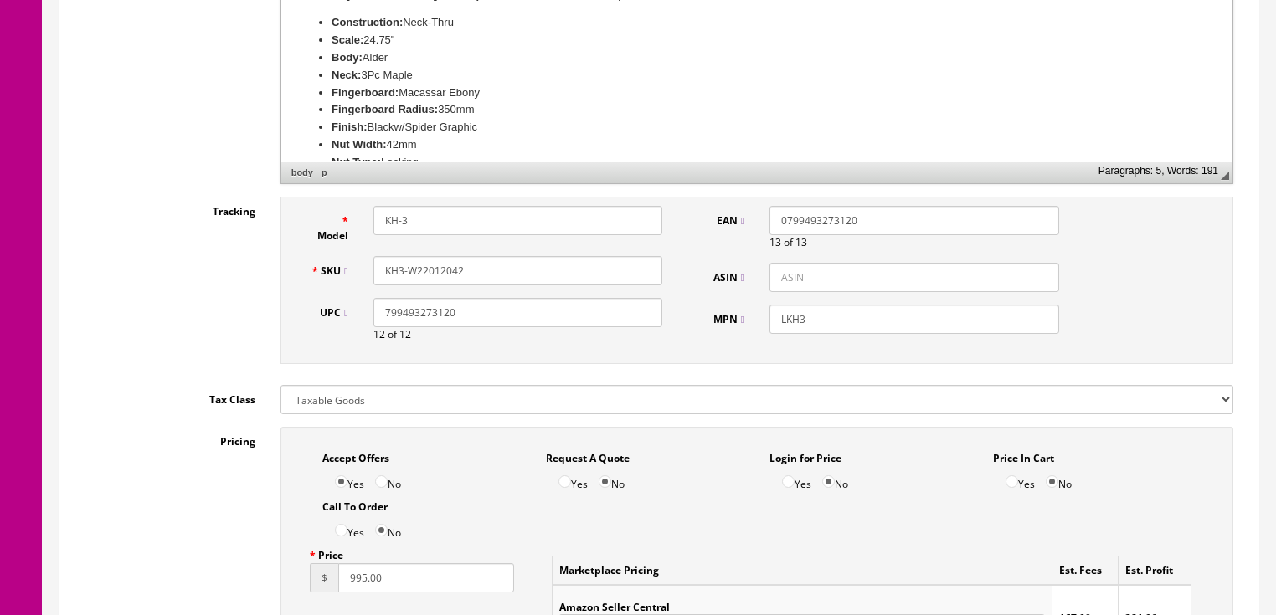
scroll to position [670, 0]
drag, startPoint x: 501, startPoint y: 261, endPoint x: 381, endPoint y: 277, distance: 121.6
click at [371, 277] on div "KH3-W22012042" at bounding box center [518, 269] width 314 height 29
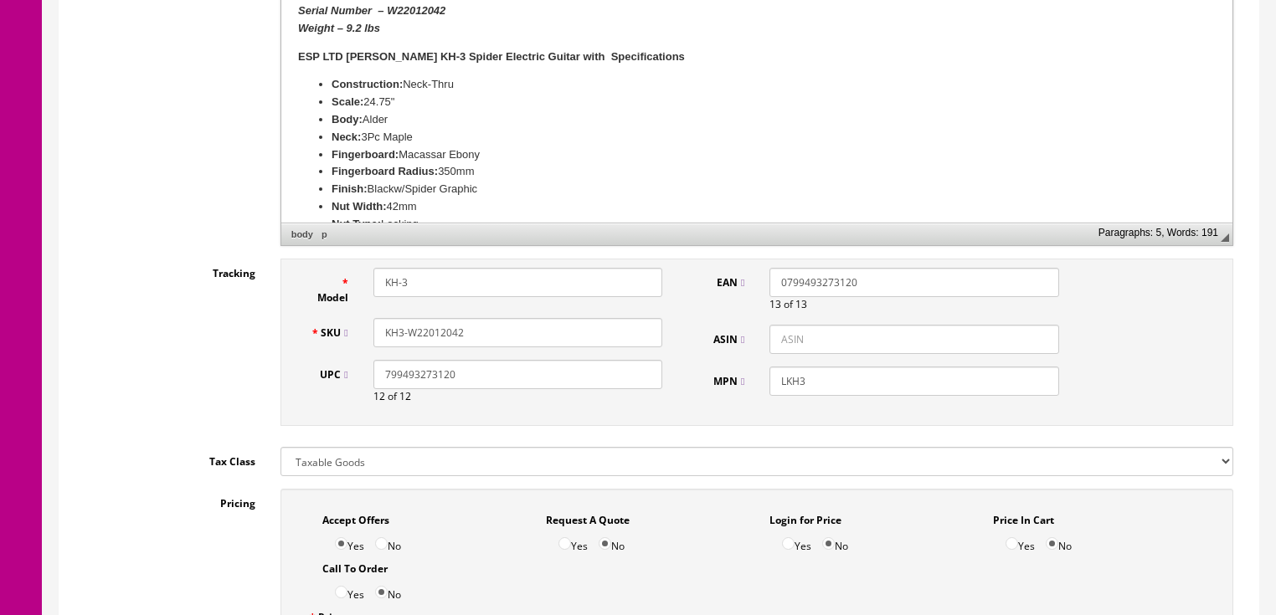
scroll to position [268, 0]
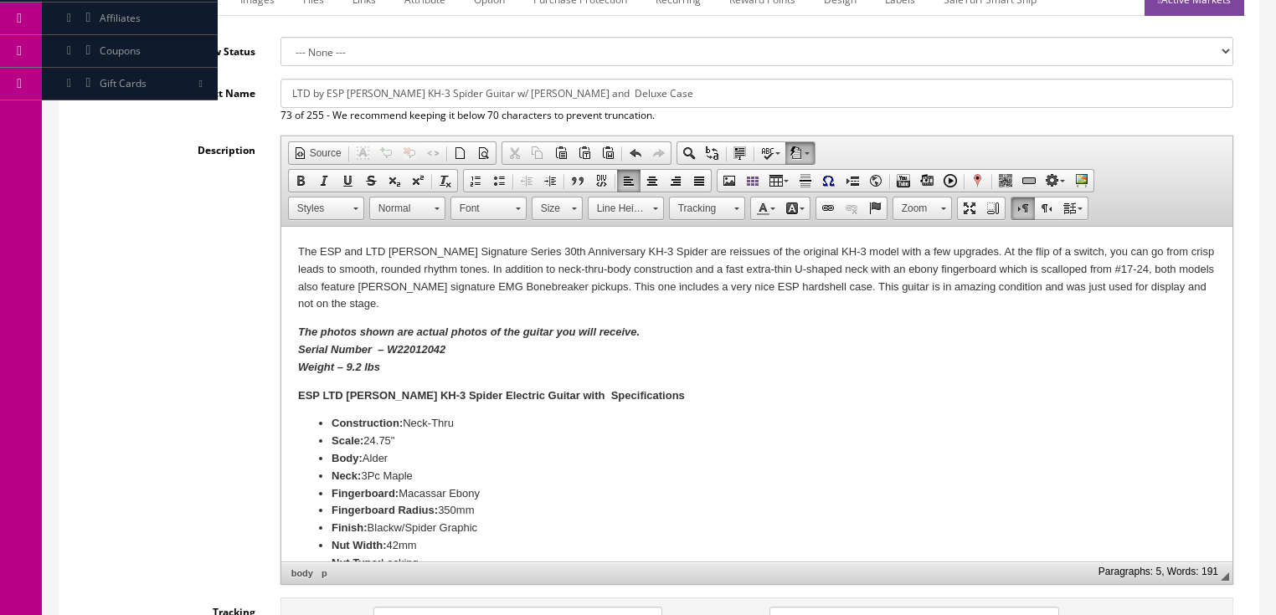
click at [296, 243] on html "The ESP and LTD Kirk Hammett Signature Series 30th Anniversary KH-3 Spider are …" at bounding box center [755, 512] width 951 height 571
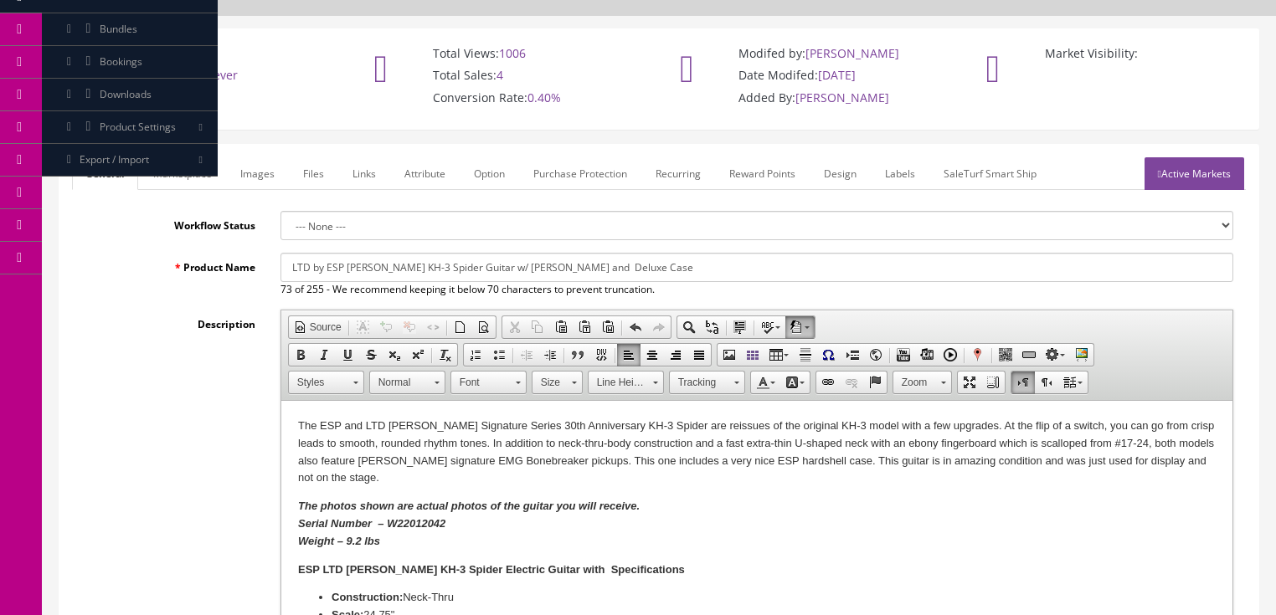
scroll to position [67, 0]
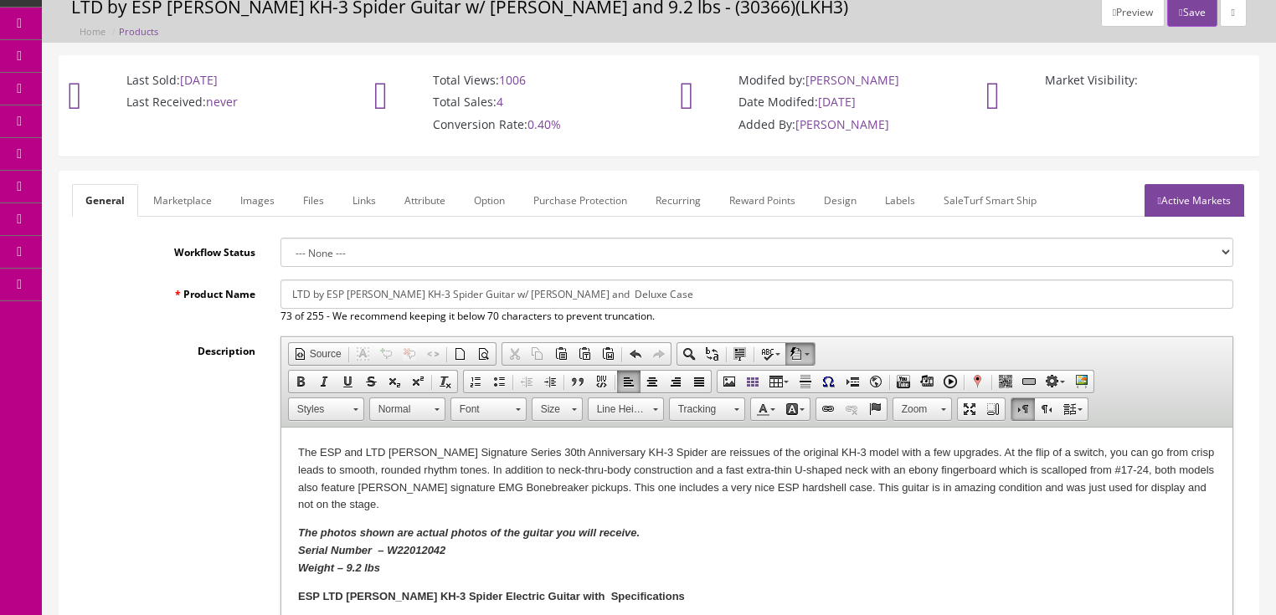
click at [1165, 198] on link "Active Markets" at bounding box center [1194, 200] width 100 height 33
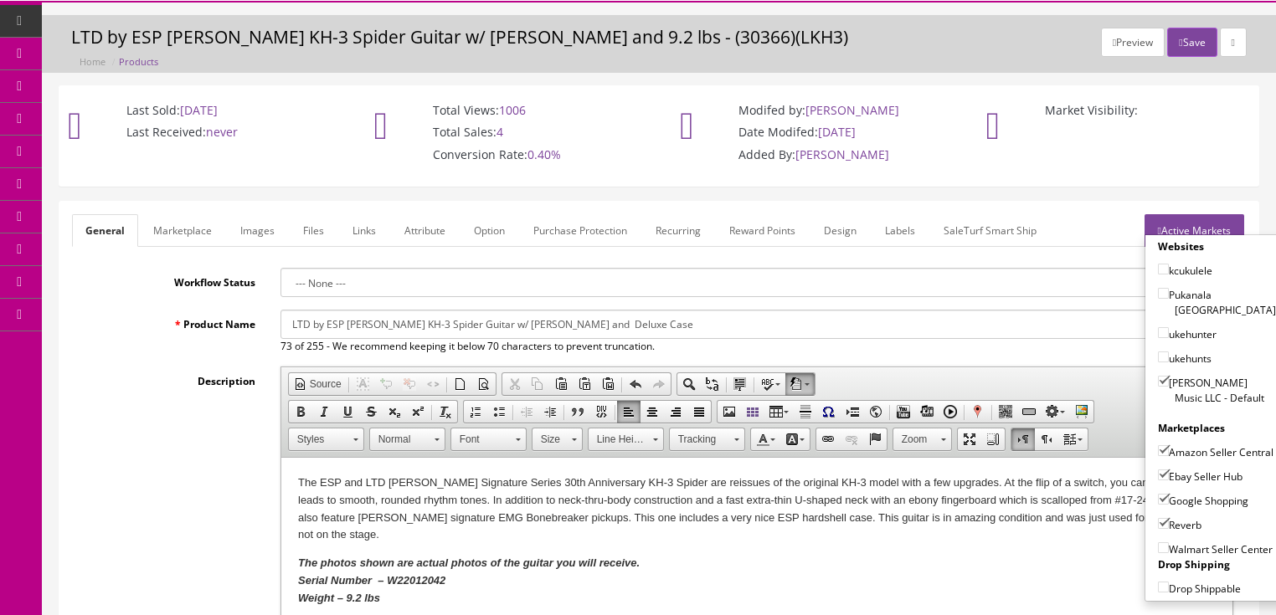
scroll to position [0, 0]
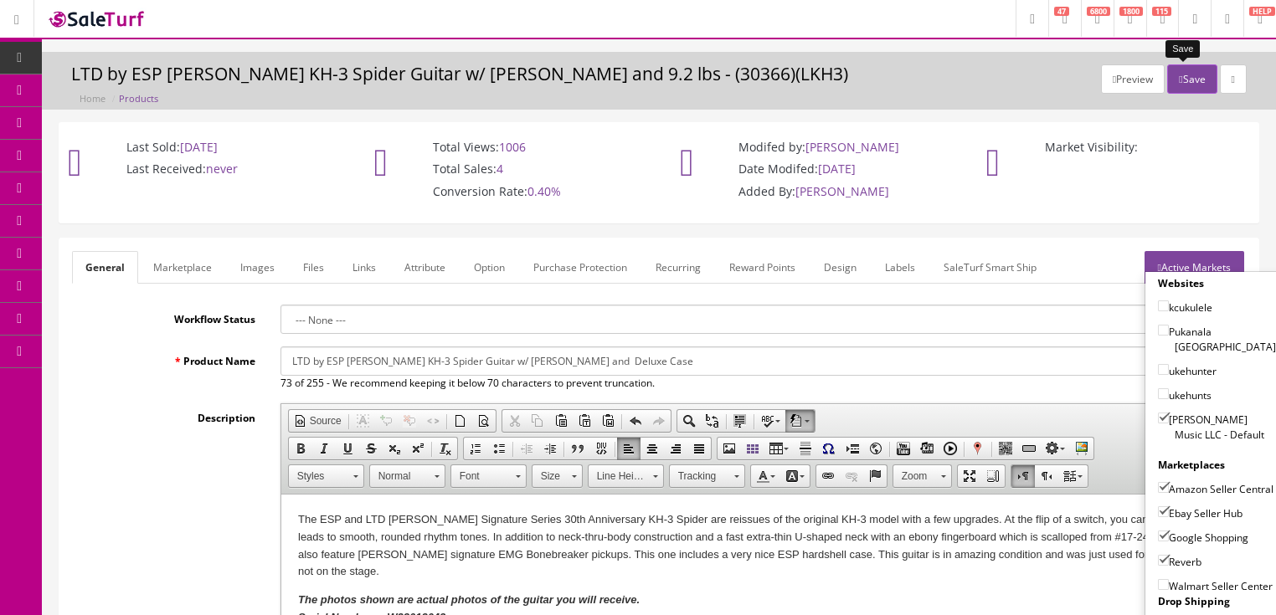
click at [1179, 72] on button "Save" at bounding box center [1191, 78] width 49 height 29
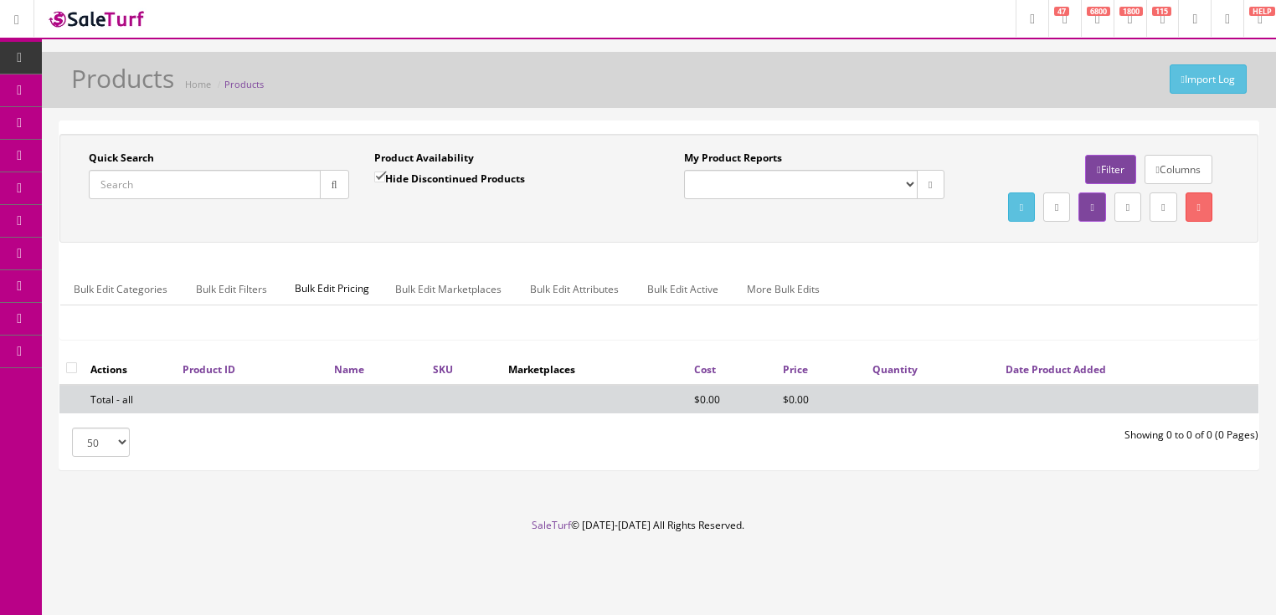
click at [272, 177] on input "Quick Search" at bounding box center [205, 184] width 232 height 29
paste input "KH3-W22012042"
type input "KH3-W22012042"
click at [376, 181] on input "Hide Discontinued Products" at bounding box center [379, 177] width 11 height 11
checkbox input "false"
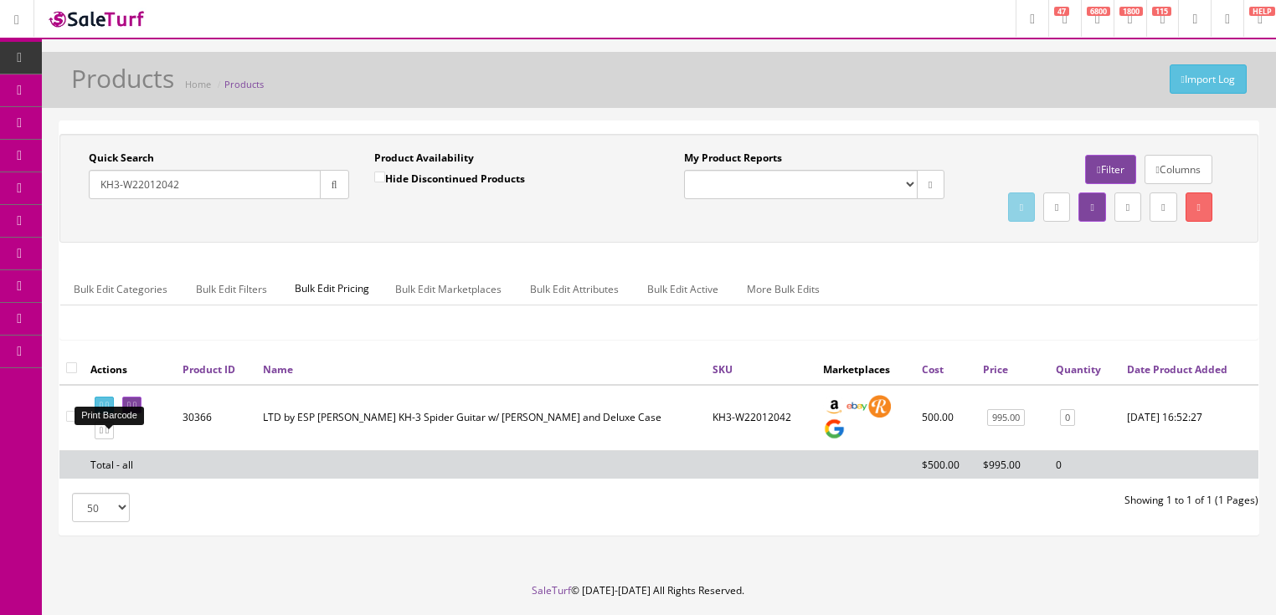
click at [109, 410] on icon at bounding box center [106, 405] width 3 height 9
click at [136, 410] on icon at bounding box center [134, 405] width 3 height 9
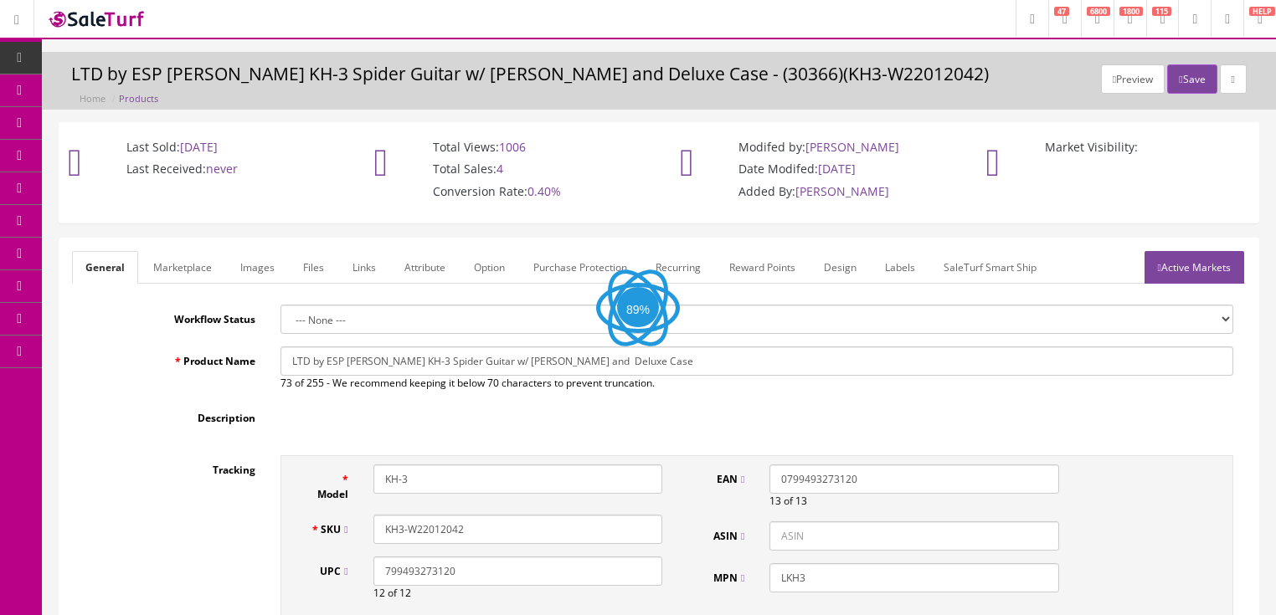
click at [887, 270] on link "Labels" at bounding box center [899, 267] width 57 height 33
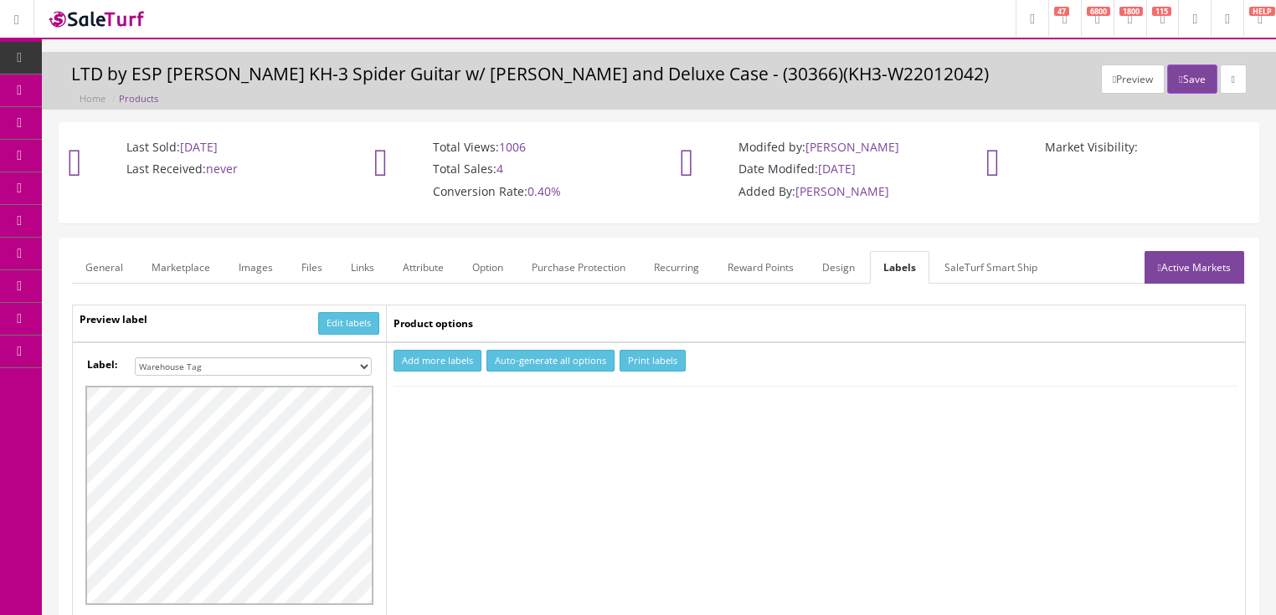
click at [364, 363] on select "Small Label 2 x 1 Label Shoe label 100 barcodes Dymo Label 2 X 1 Sticker Labels…" at bounding box center [253, 366] width 237 height 18
select select "16"
click at [135, 357] on select "Small Label 2 x 1 Label Shoe label 100 barcodes Dymo Label 2 X 1 Sticker Labels…" at bounding box center [253, 366] width 237 height 18
click at [445, 365] on button "Add more labels" at bounding box center [437, 361] width 88 height 23
type input "1"
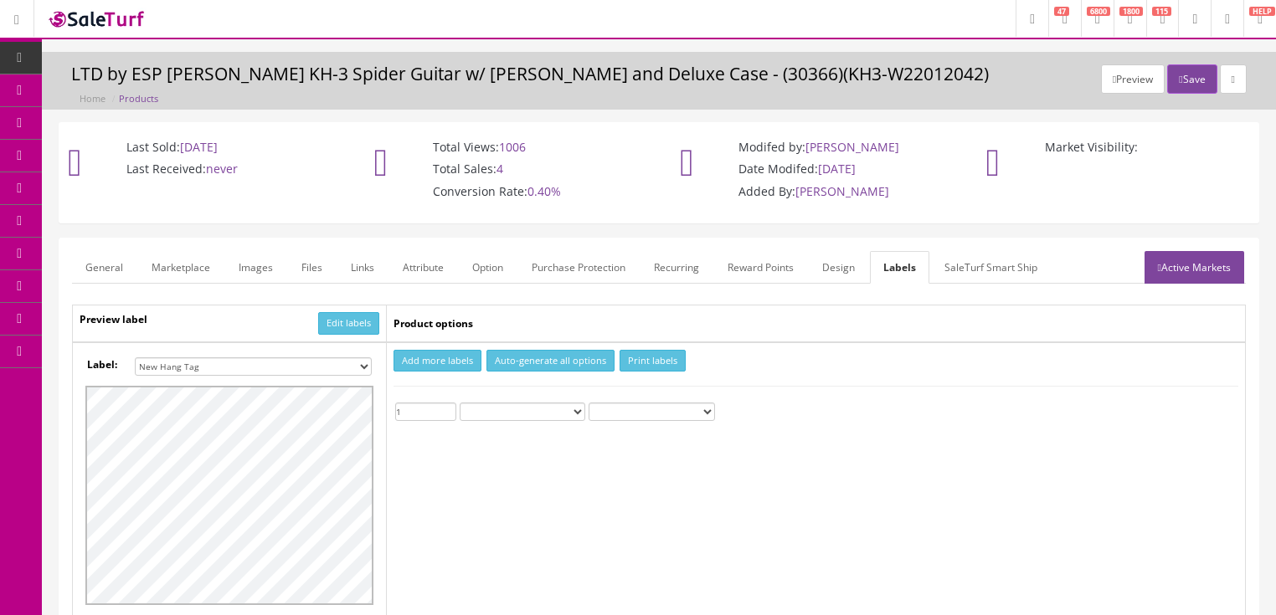
click at [449, 405] on input "1" at bounding box center [425, 412] width 61 height 18
click at [624, 357] on button "Print labels" at bounding box center [652, 361] width 66 height 23
click at [1196, 69] on button "Save" at bounding box center [1191, 78] width 49 height 29
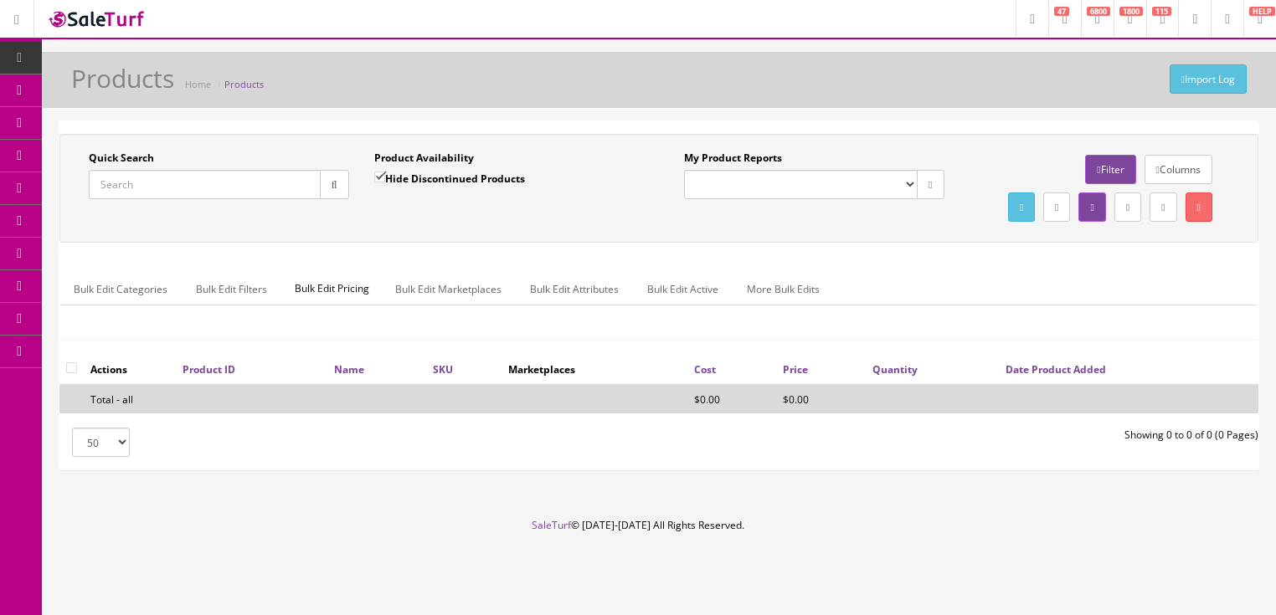
click at [177, 189] on input "Quick Search" at bounding box center [205, 184] width 232 height 29
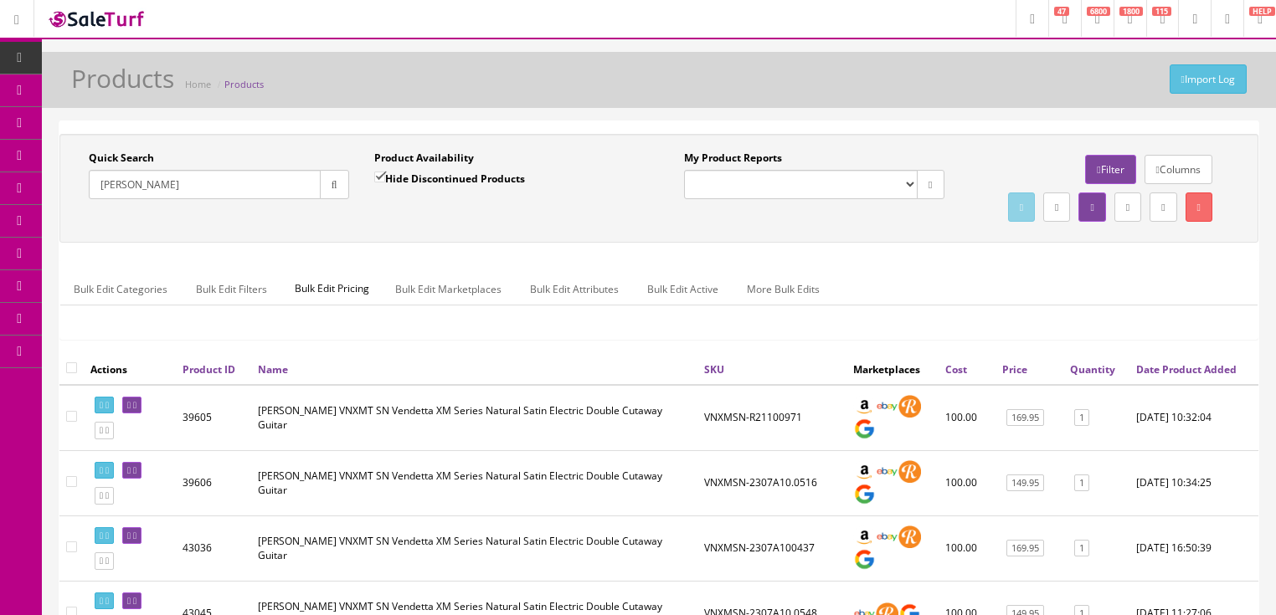
type input "[PERSON_NAME]"
click at [382, 172] on input "Hide Discontinued Products" at bounding box center [379, 177] width 11 height 11
checkbox input "false"
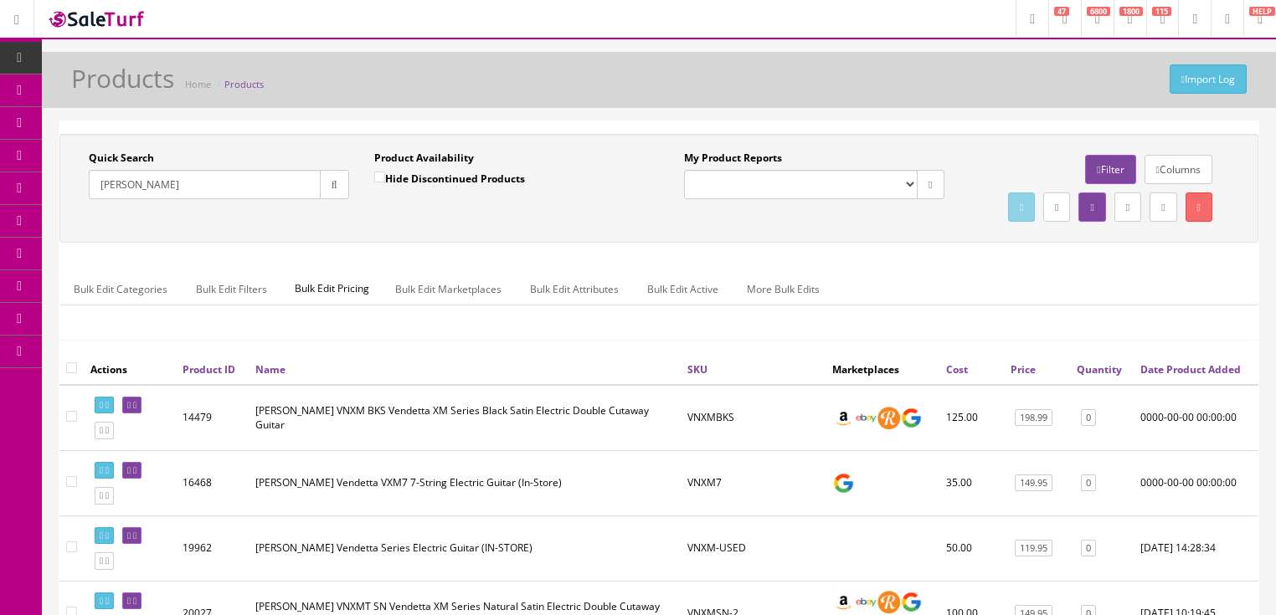
click at [1018, 377] on link "Price" at bounding box center [1022, 369] width 25 height 14
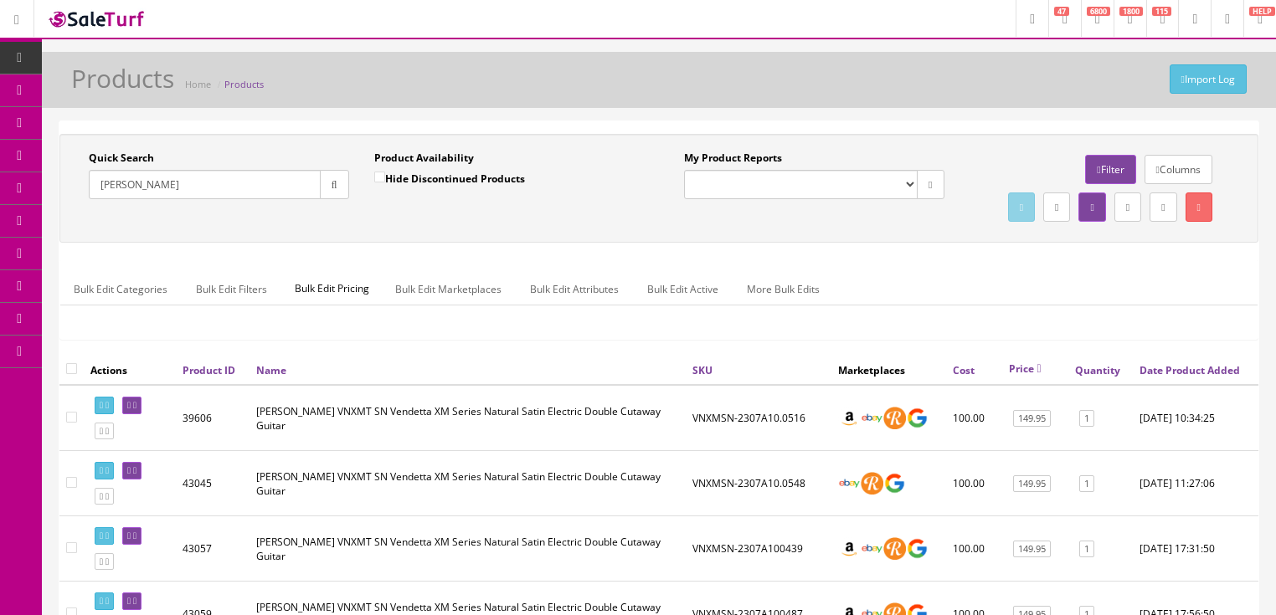
click at [1018, 376] on link "Price" at bounding box center [1025, 369] width 33 height 14
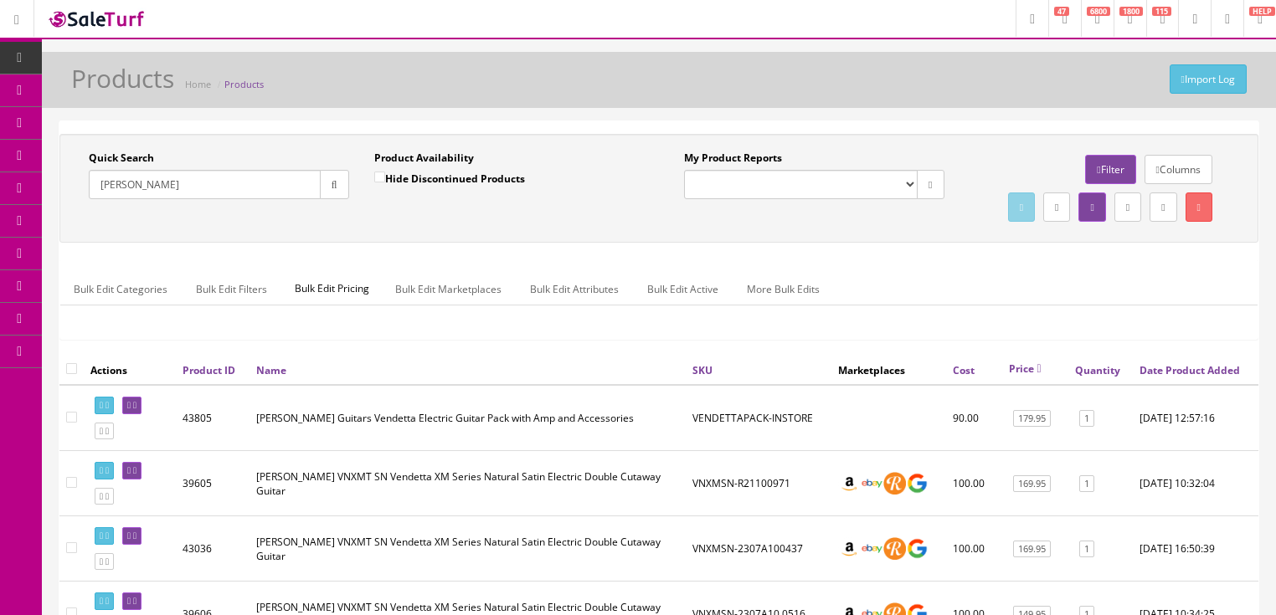
click at [1018, 376] on link "Price" at bounding box center [1025, 369] width 33 height 14
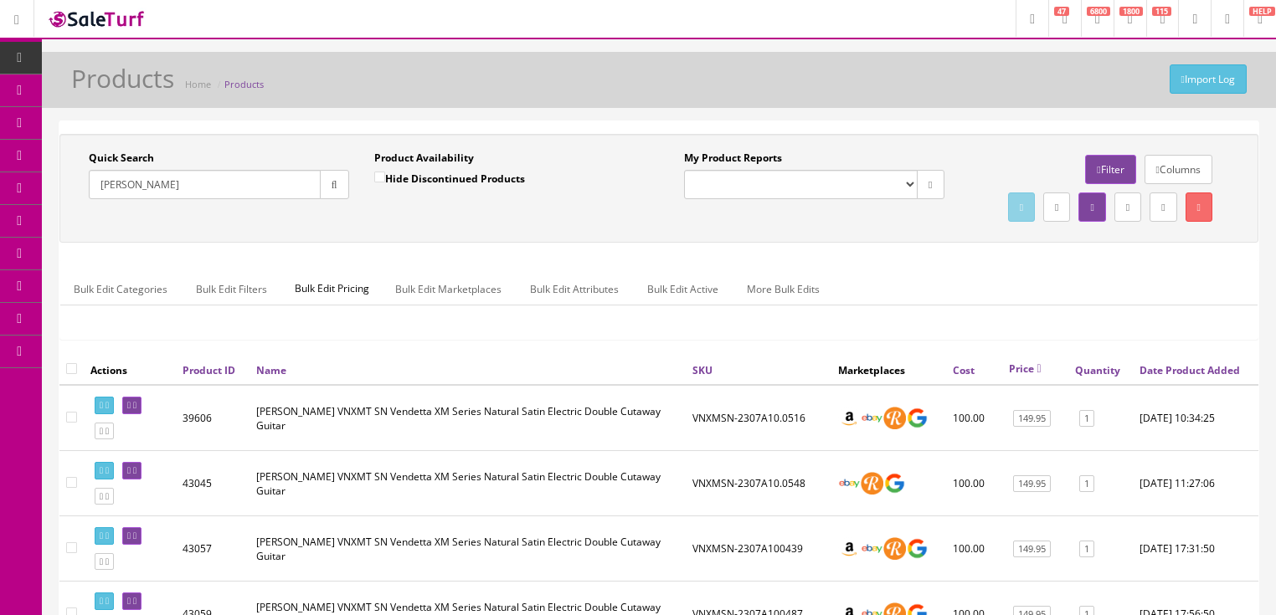
click at [331, 181] on icon "button" at bounding box center [334, 185] width 6 height 10
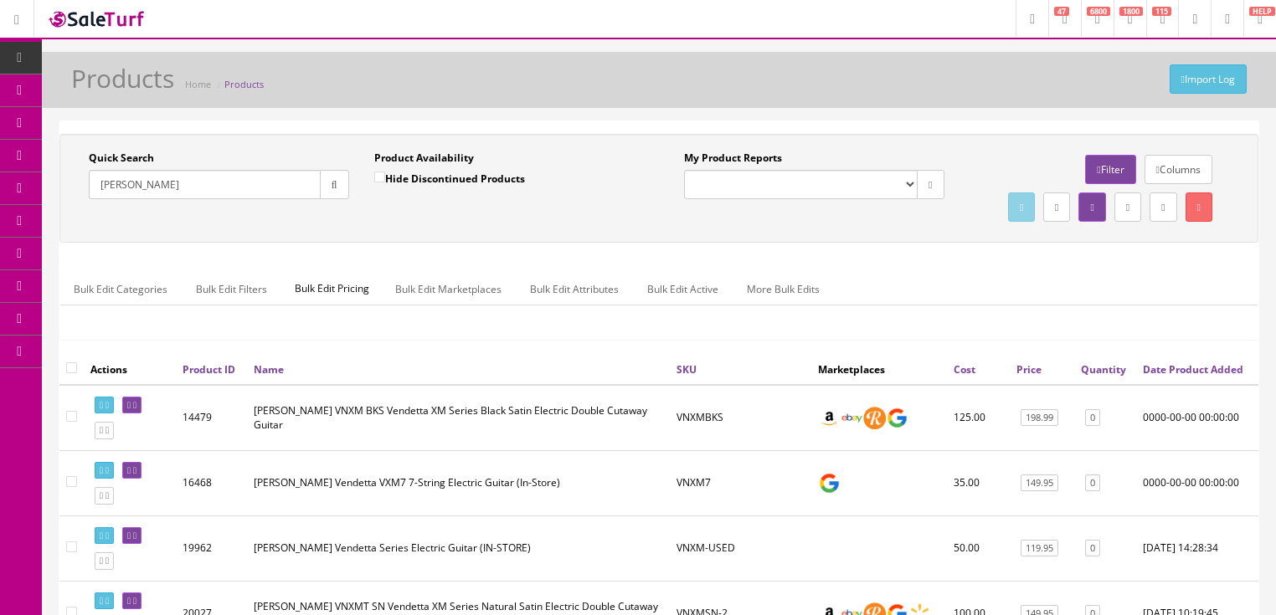
click at [1021, 377] on link "Price" at bounding box center [1028, 369] width 25 height 14
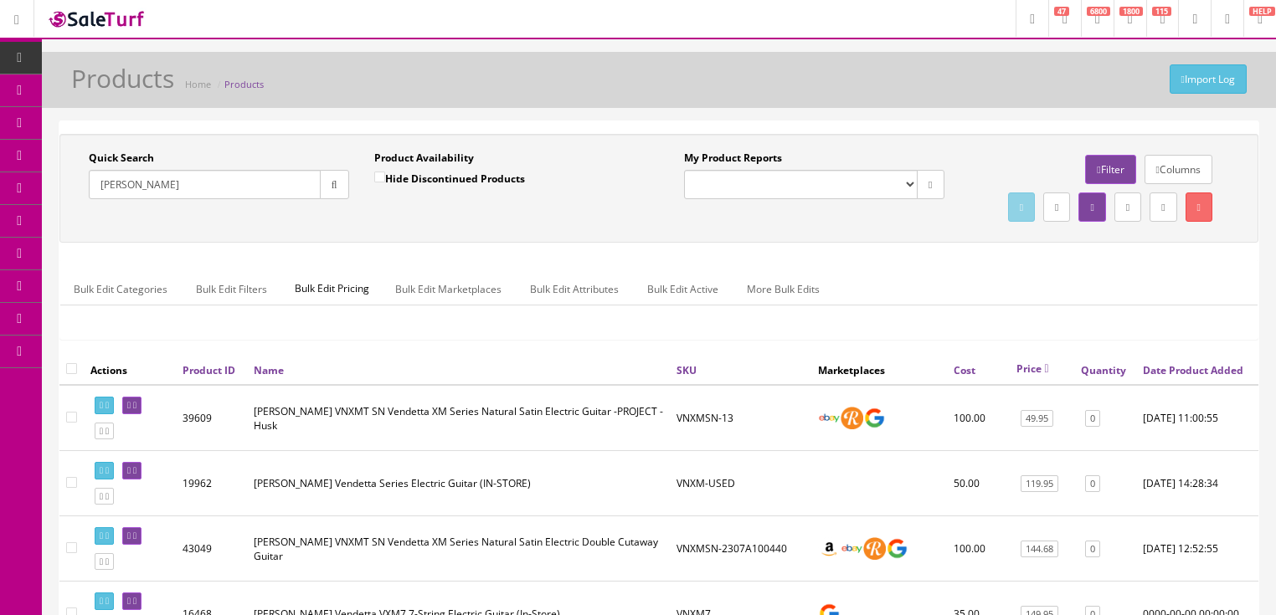
click at [1021, 376] on link "Price" at bounding box center [1032, 369] width 33 height 14
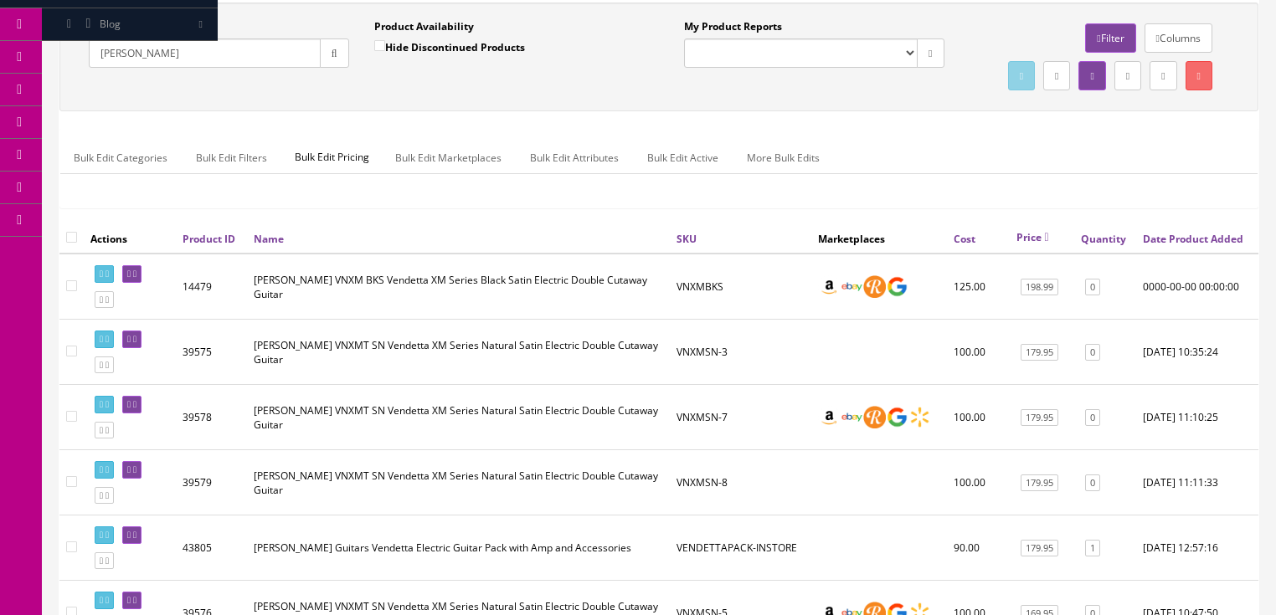
scroll to position [134, 0]
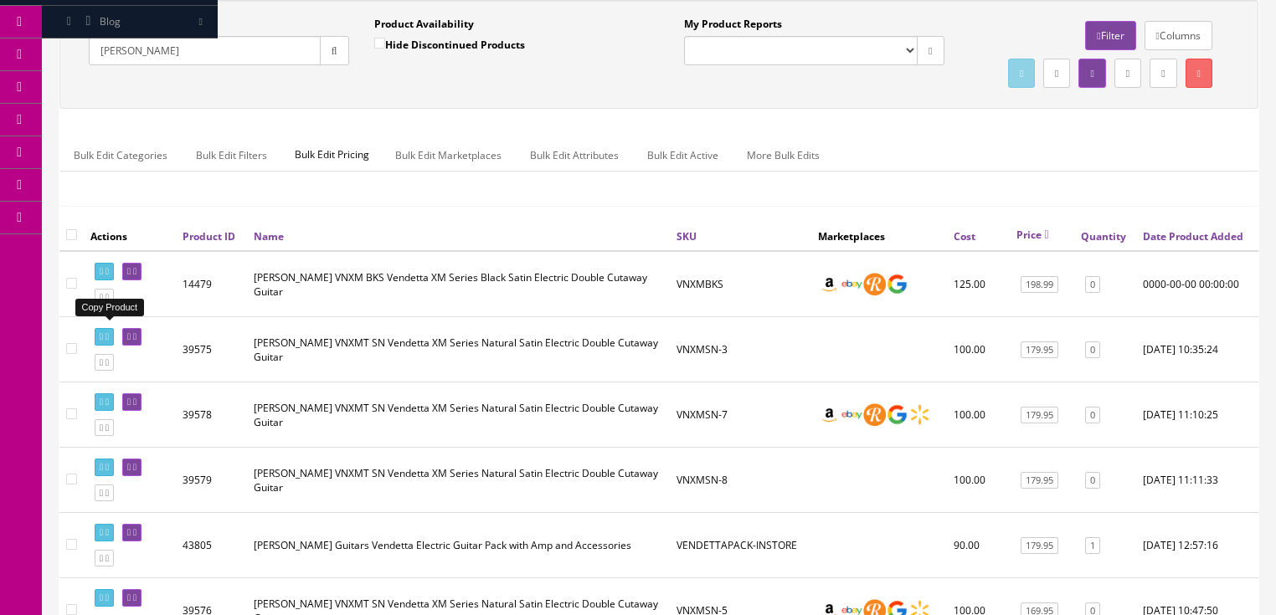
click at [109, 302] on icon at bounding box center [106, 297] width 3 height 9
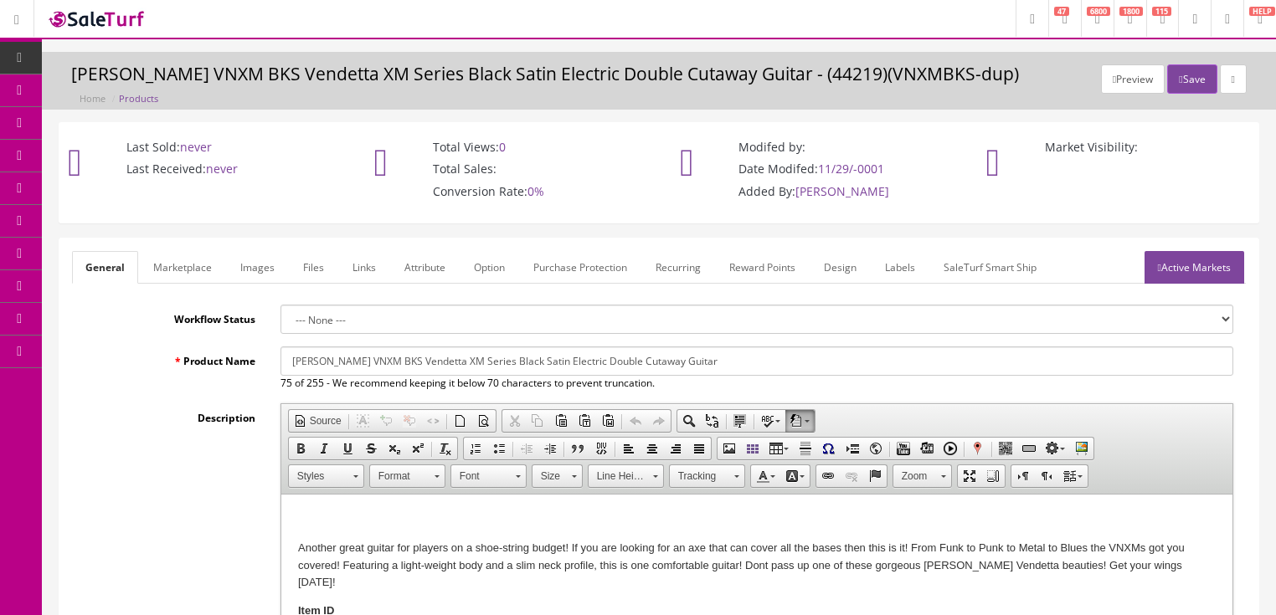
click at [324, 359] on input "[PERSON_NAME] VNXM BKS Vendetta XM Series Black Satin Electric Double Cutaway G…" at bounding box center [756, 361] width 953 height 29
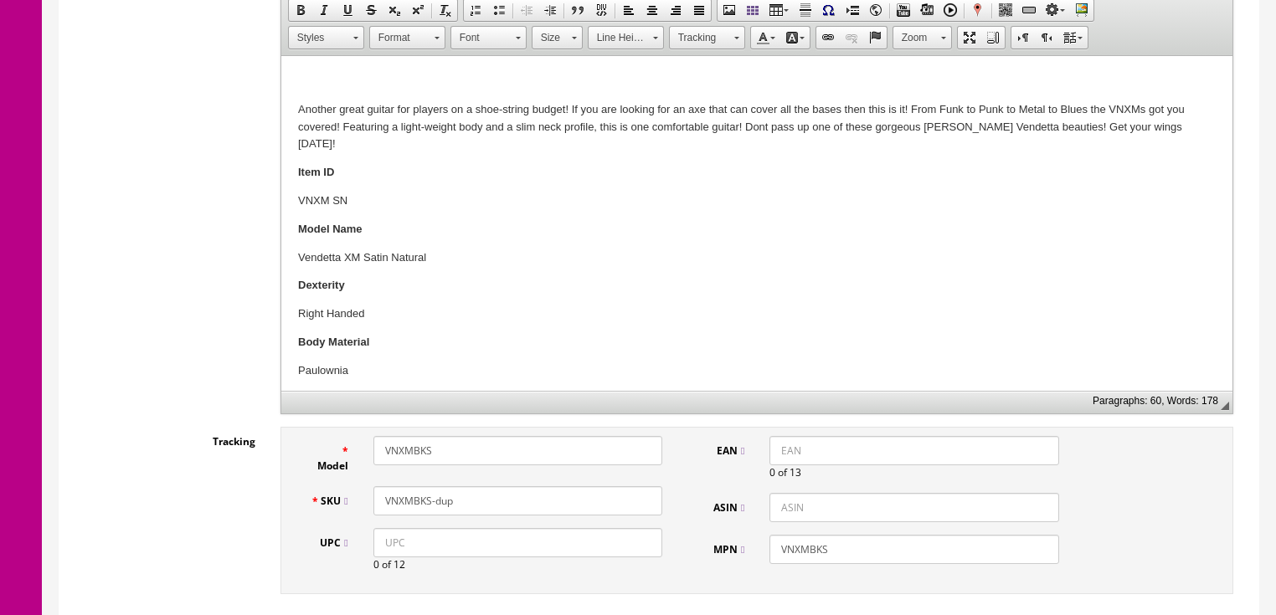
scroll to position [469, 0]
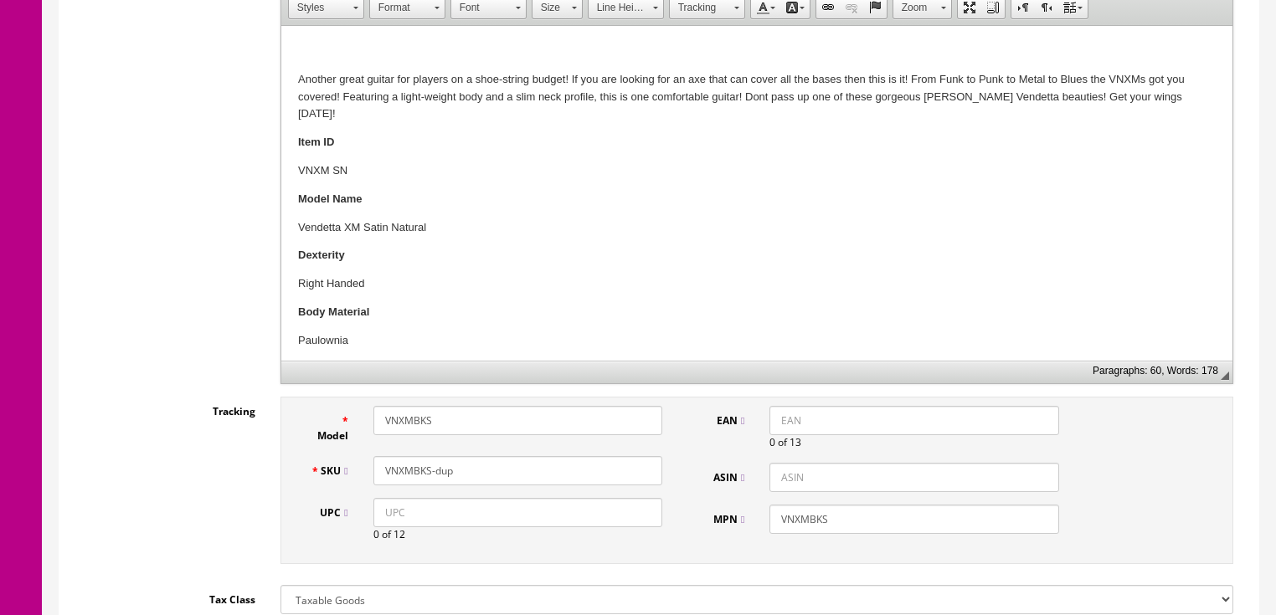
type input "[PERSON_NAME] Vendetta 4.0 Set Neck Electric Double Cutaway Guitar in HS Case"
drag, startPoint x: 389, startPoint y: 470, endPoint x: 485, endPoint y: 470, distance: 96.3
click at [485, 470] on input "VNXMBKS-dup" at bounding box center [517, 470] width 289 height 29
type input "Vendetta-US05120581+case"
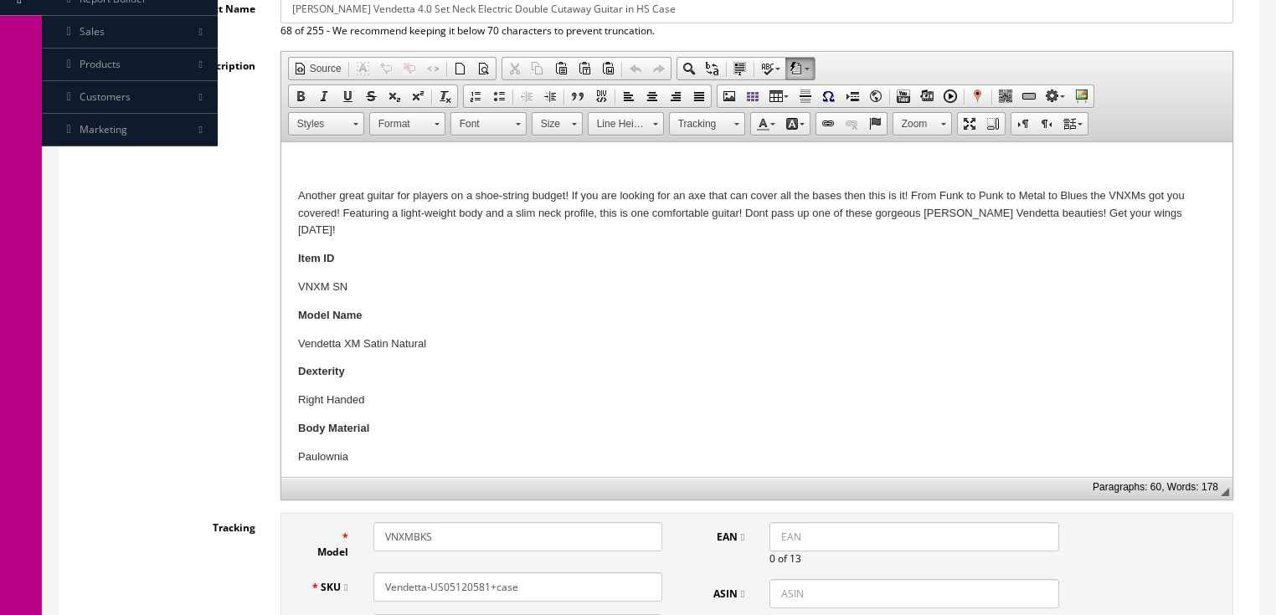
scroll to position [268, 0]
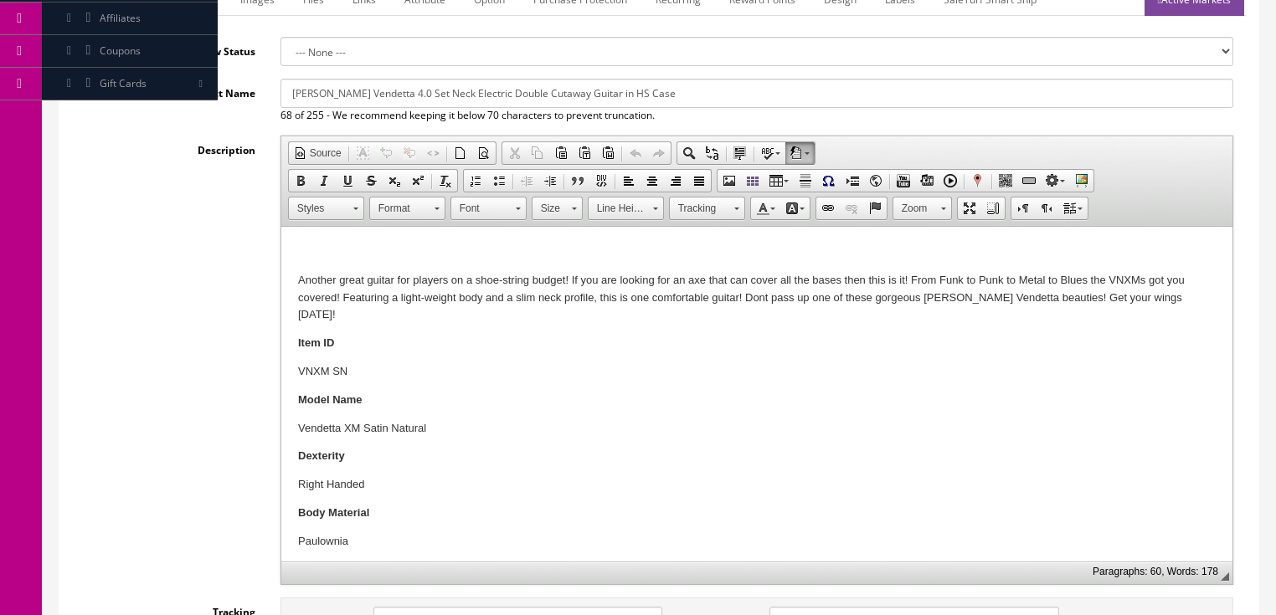
click at [381, 97] on input "[PERSON_NAME] Vendetta 4.0 Set Neck Electric Double Cutaway Guitar in HS Case" at bounding box center [756, 93] width 953 height 29
type input "[PERSON_NAME] Vendetta 4.0 Tiger Eye Set Neck Electric Double Cutaway Guitar in…"
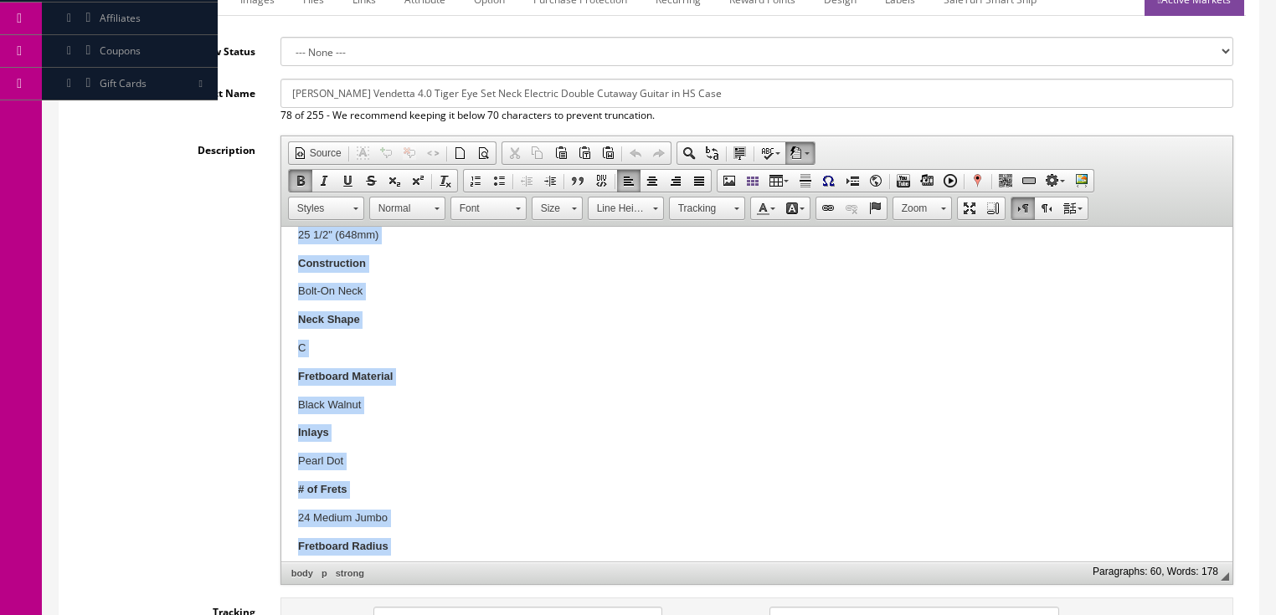
scroll to position [1403, 0]
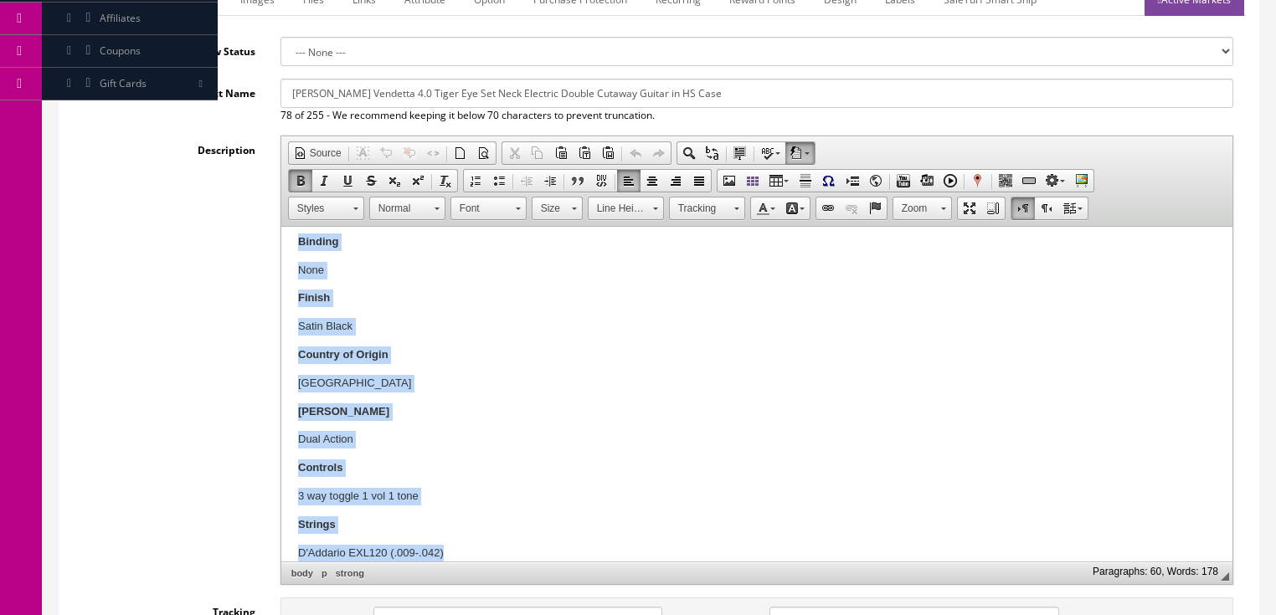
drag, startPoint x: 290, startPoint y: 323, endPoint x: 778, endPoint y: 789, distance: 674.3
drag, startPoint x: 526, startPoint y: 430, endPoint x: 535, endPoint y: 431, distance: 9.2
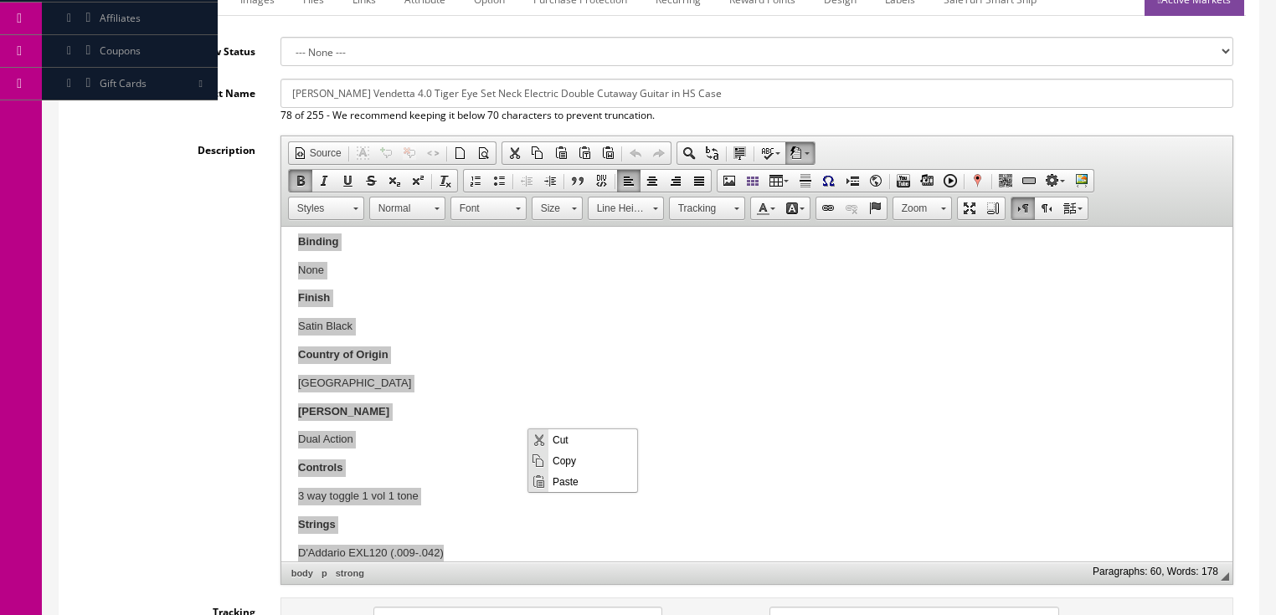
scroll to position [0, 0]
click at [572, 480] on span "Paste" at bounding box center [592, 480] width 89 height 21
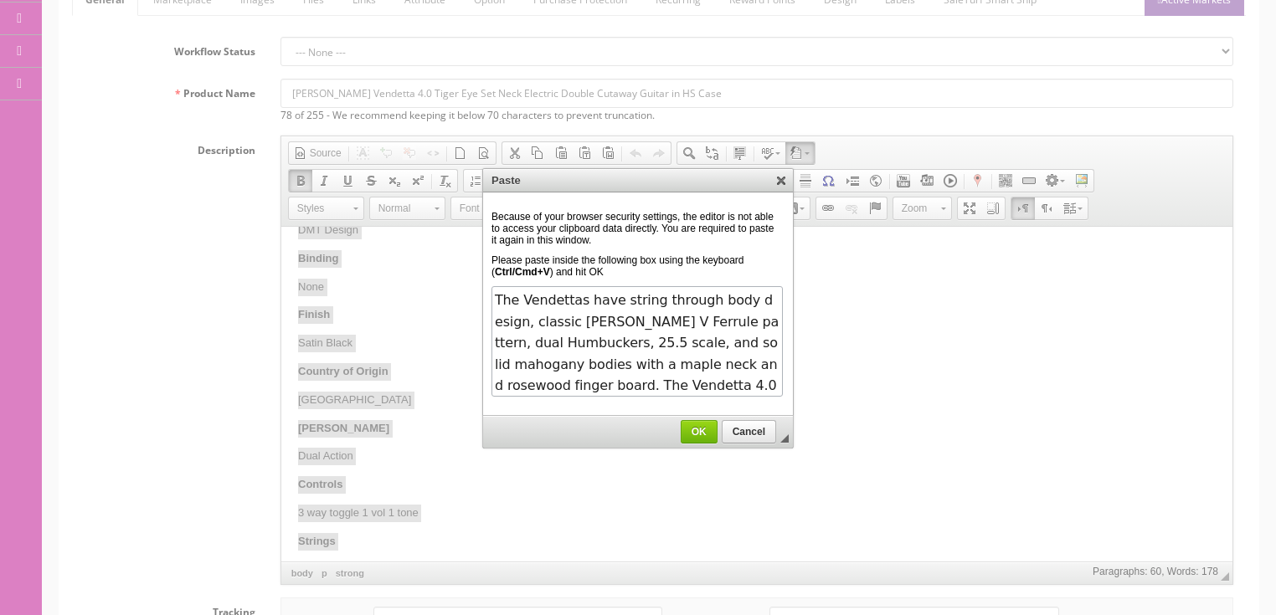
scroll to position [362, 0]
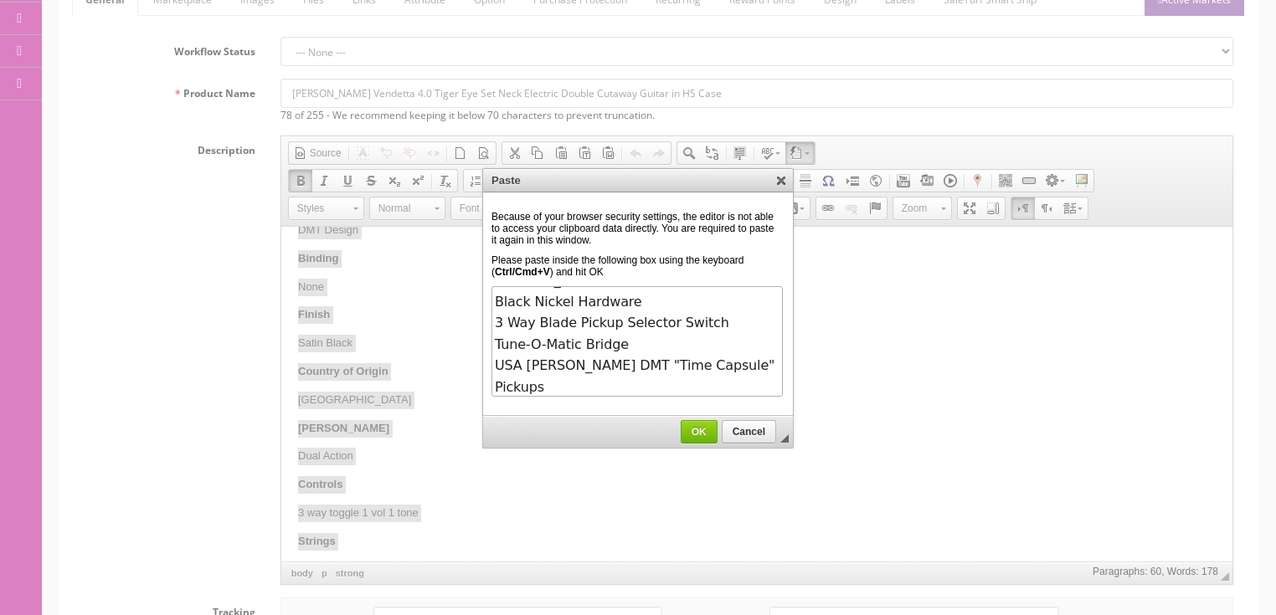
click at [701, 426] on span "OK" at bounding box center [698, 432] width 35 height 12
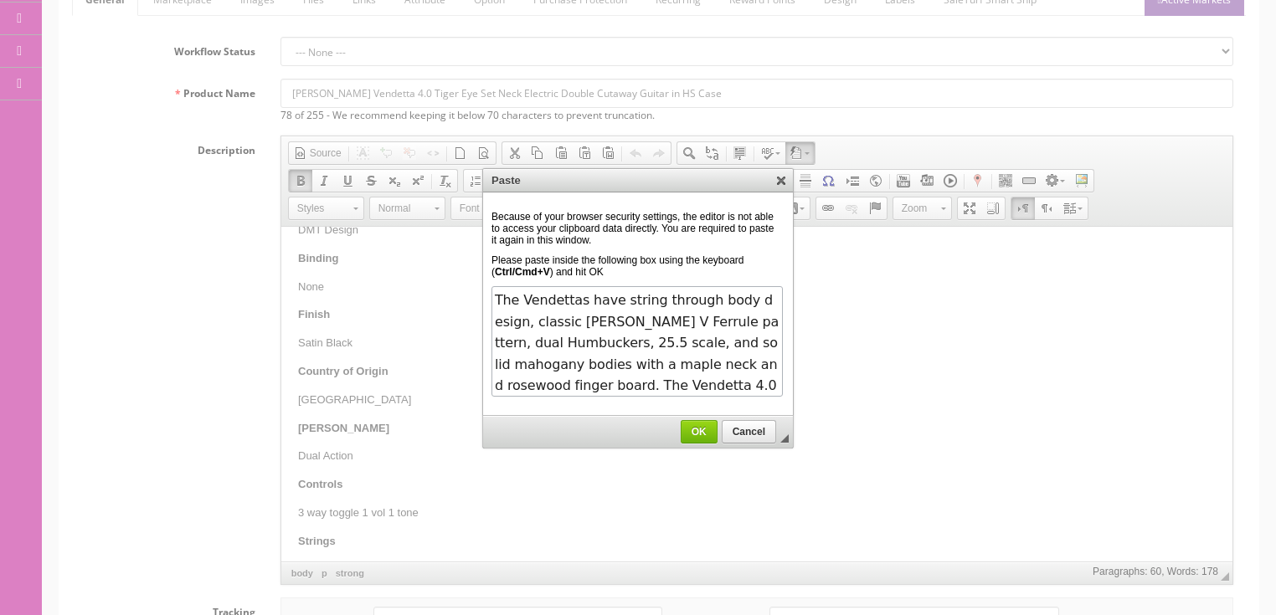
scroll to position [44, 0]
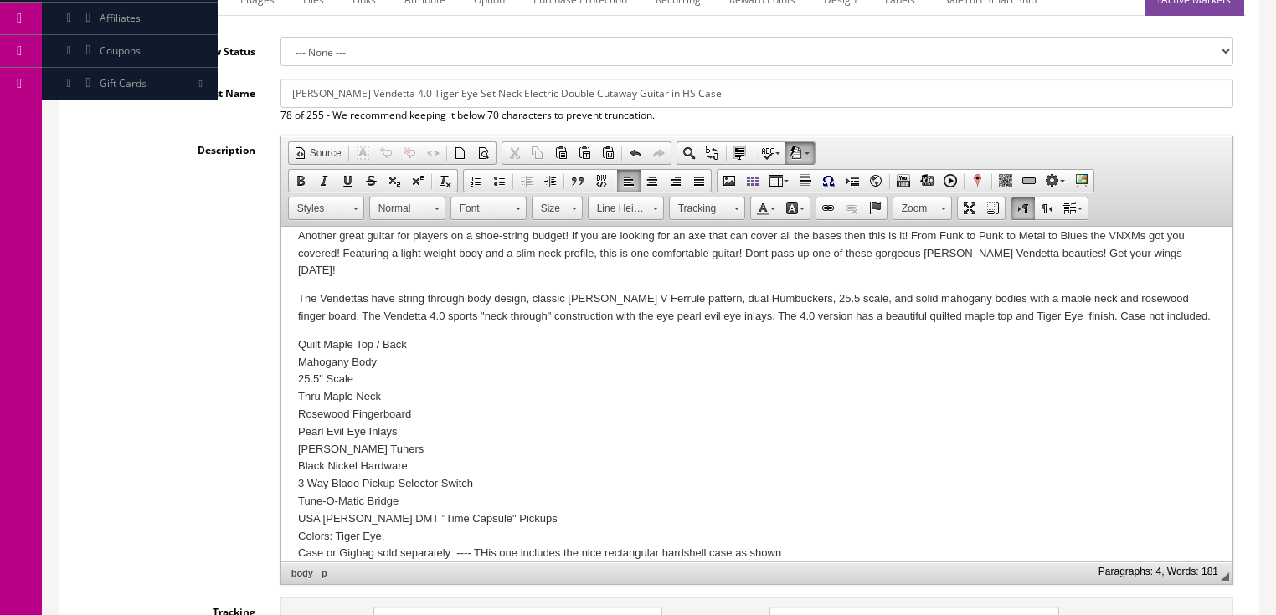
drag, startPoint x: 477, startPoint y: 537, endPoint x: 521, endPoint y: 517, distance: 48.7
click at [479, 537] on p "Quilt Maple Top / Back Mahogany Body 25.5" Scale Thru Maple Neck Rosewood Finge…" at bounding box center [755, 449] width 917 height 226
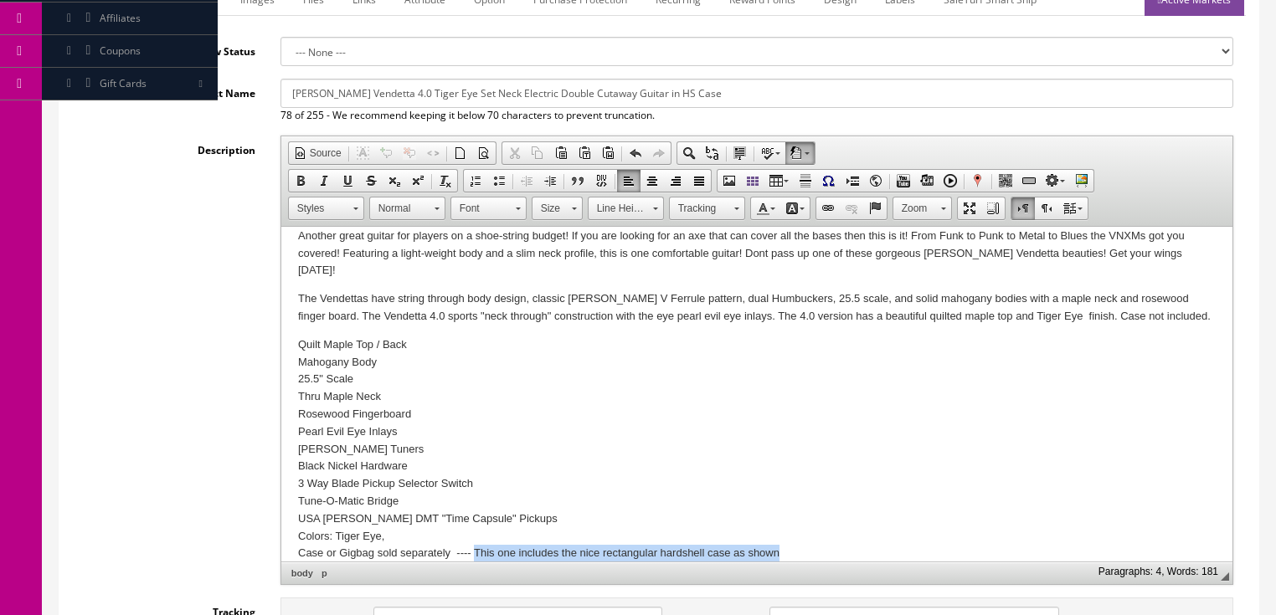
drag, startPoint x: 474, startPoint y: 531, endPoint x: 785, endPoint y: 527, distance: 311.4
click at [785, 527] on p "Quilt Maple Top / Back Mahogany Body 25.5" Scale Thru Maple Neck Rosewood Finge…" at bounding box center [755, 449] width 917 height 226
click at [301, 177] on span at bounding box center [300, 180] width 13 height 13
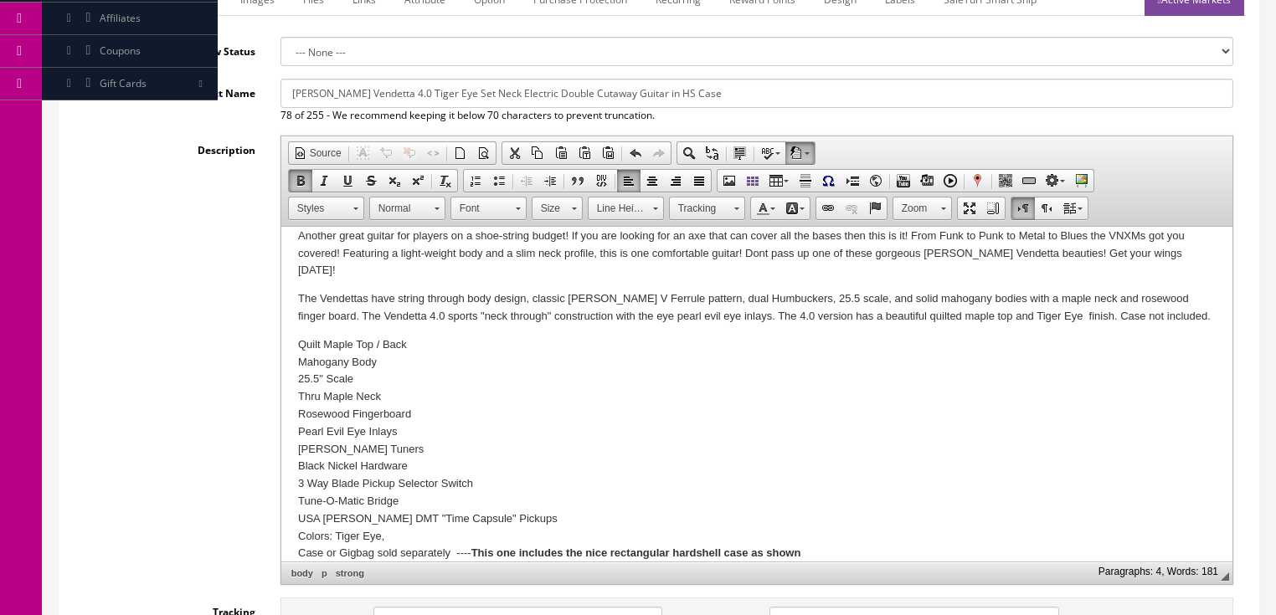
click at [671, 411] on p "Quilt Maple Top / Back Mahogany Body 25.5" Scale Thru Maple Neck Rosewood Finge…" at bounding box center [755, 449] width 917 height 226
click at [299, 414] on p "Quilt Maple Top / Back Mahogany Body 25.5" Scale Thru Maple Neck Rosewood Finge…" at bounding box center [755, 449] width 917 height 226
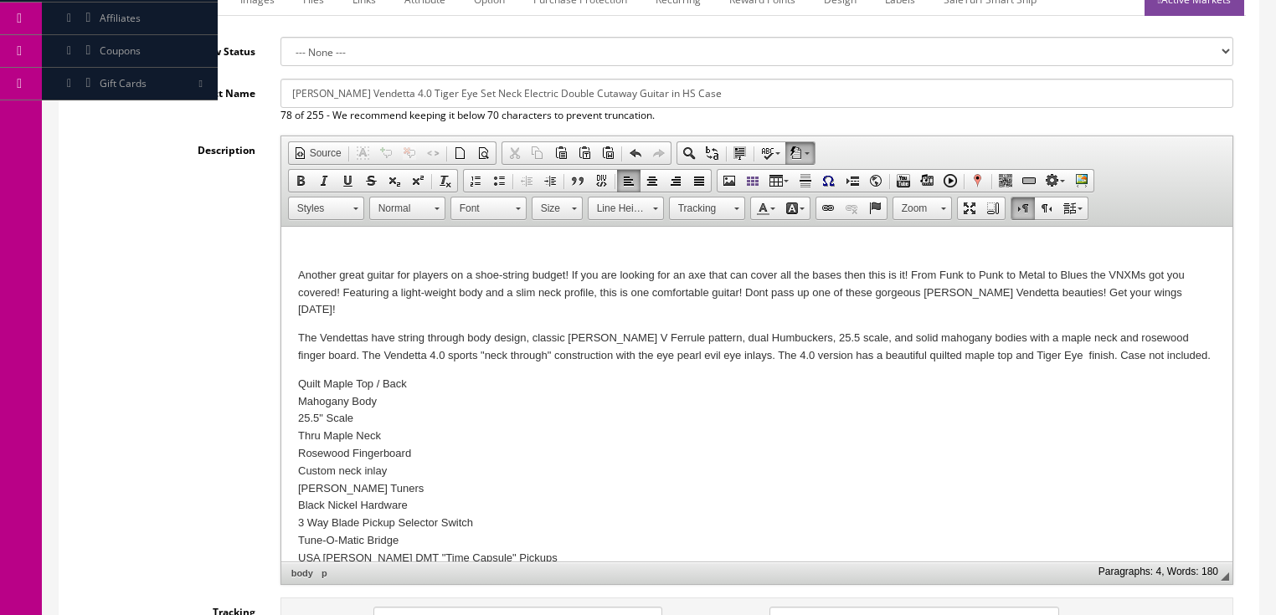
scroll to position [0, 0]
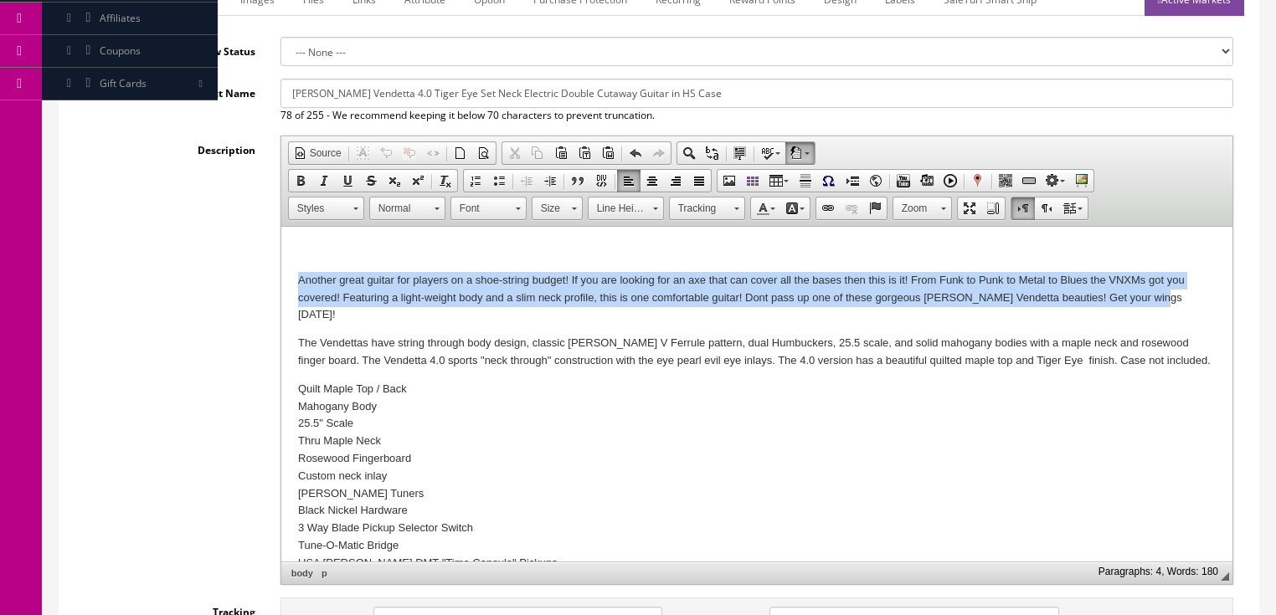
drag, startPoint x: 290, startPoint y: 280, endPoint x: 1174, endPoint y: 302, distance: 884.2
click at [1174, 301] on html "Another great guitar for players on a shoe-string budget! If you are looking fo…" at bounding box center [755, 425] width 951 height 397
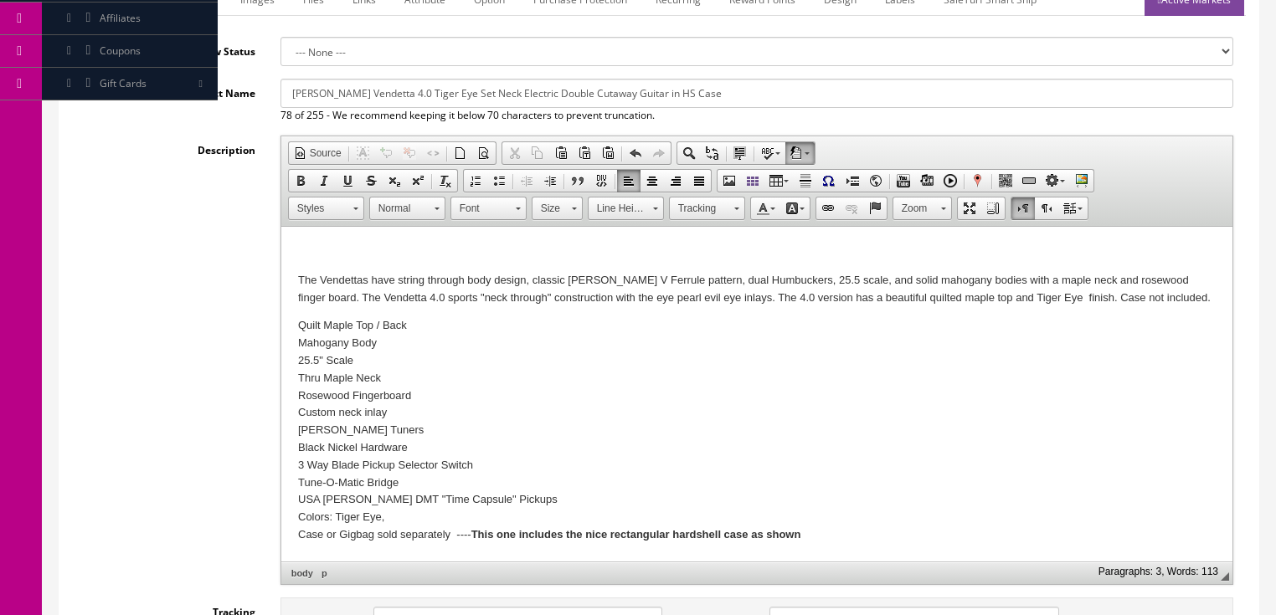
click at [290, 246] on html "The Vendettas have string through body design, classic [PERSON_NAME] V Ferrule …" at bounding box center [755, 394] width 951 height 334
